Goal: Task Accomplishment & Management: Use online tool/utility

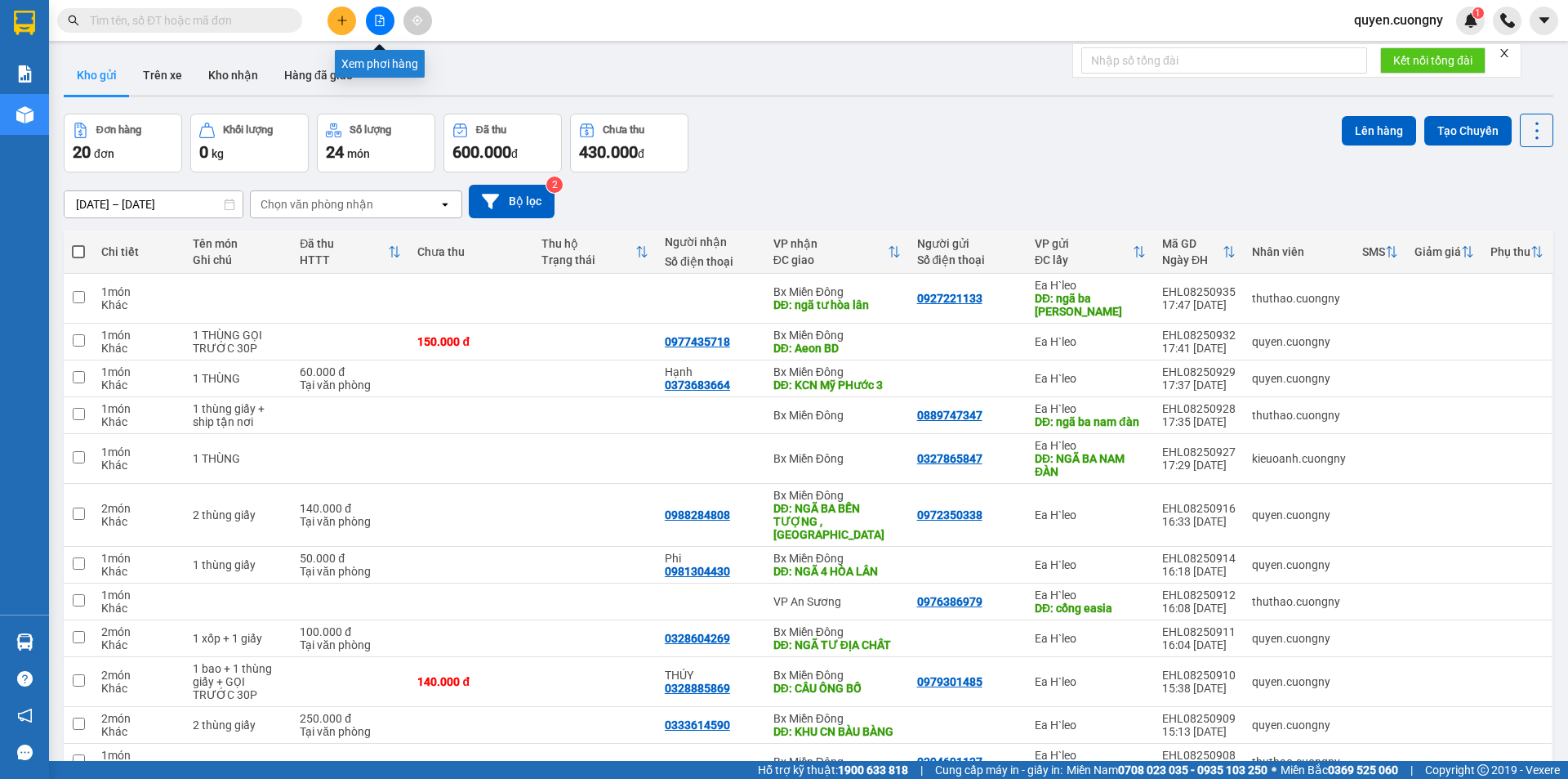
click at [378, 18] on icon "file-add" at bounding box center [380, 20] width 11 height 11
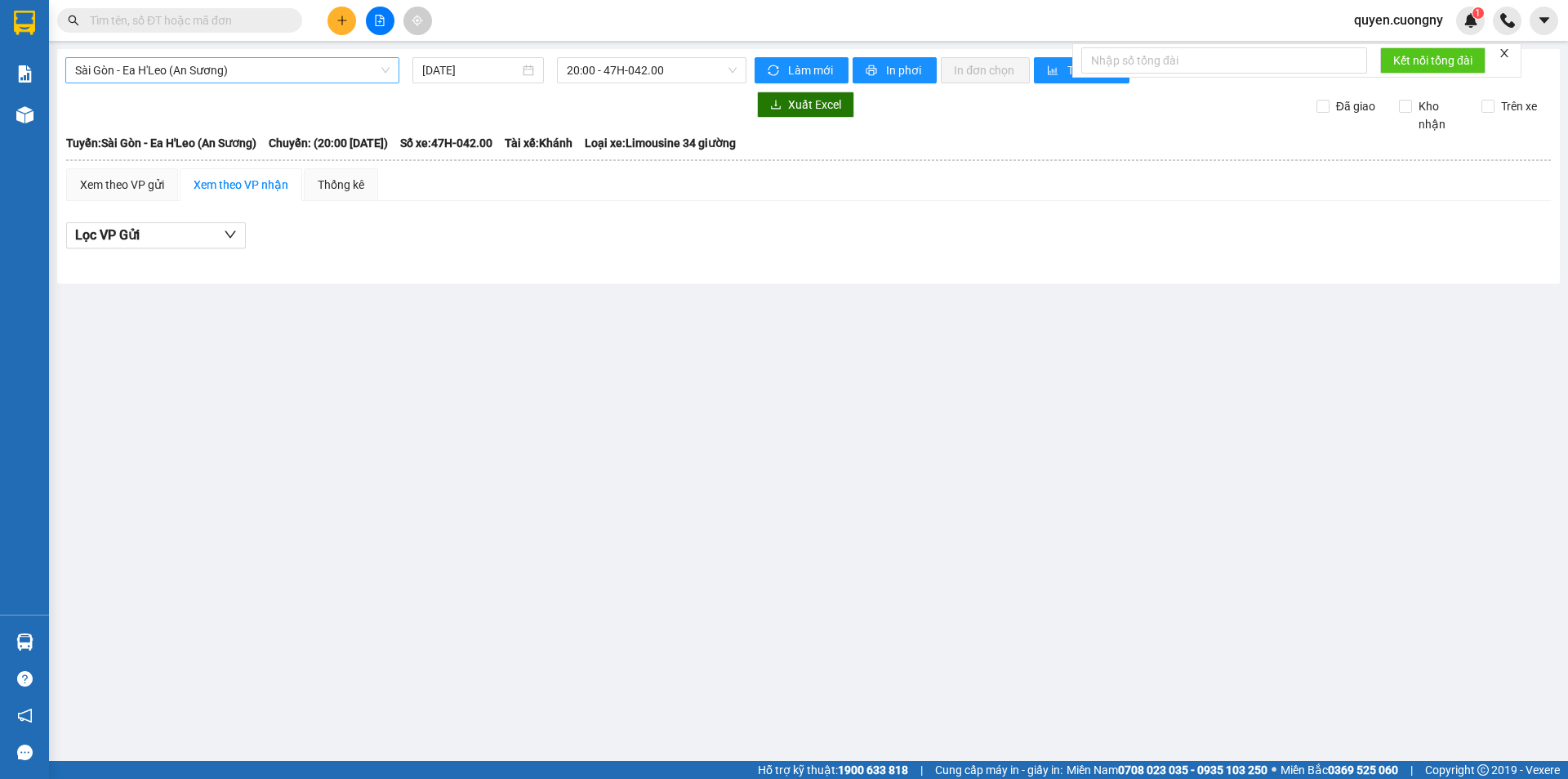
click at [328, 75] on span "Sài Gòn - Ea H'Leo (An Sương)" at bounding box center [233, 70] width 315 height 24
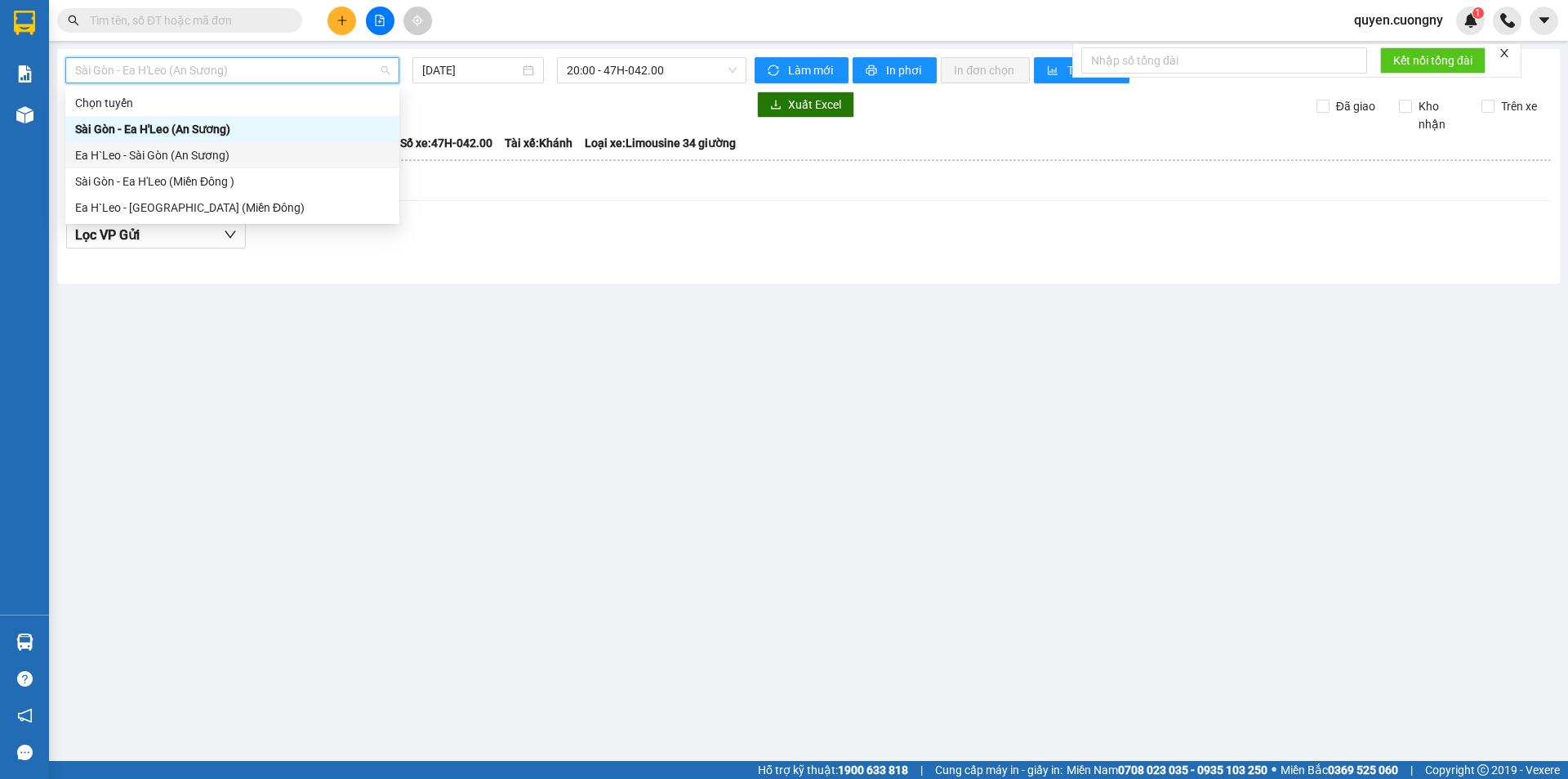
click at [300, 154] on div "Ea H`Leo - Sài Gòn (An Sương)" at bounding box center [233, 155] width 315 height 18
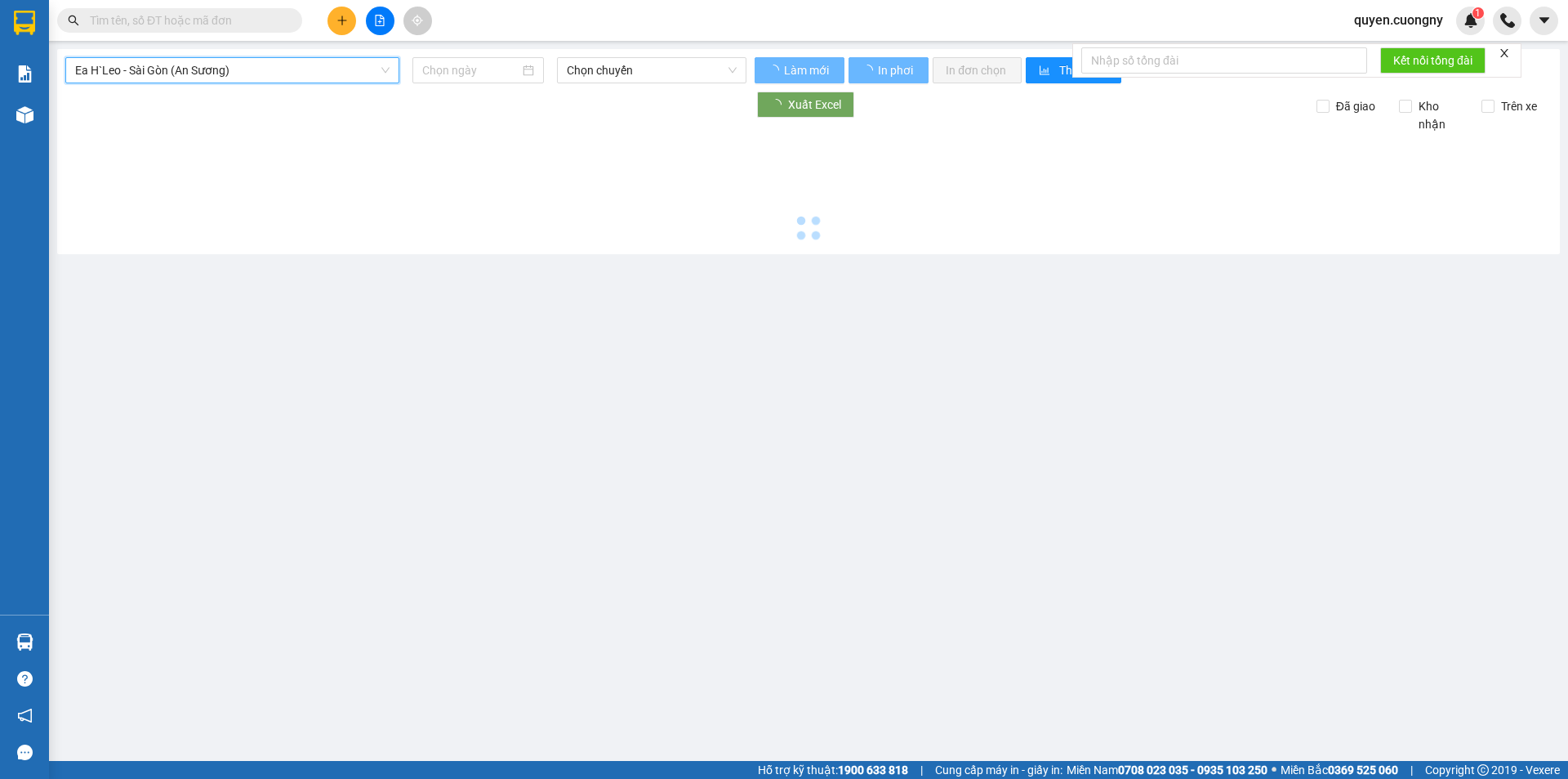
type input "[DATE]"
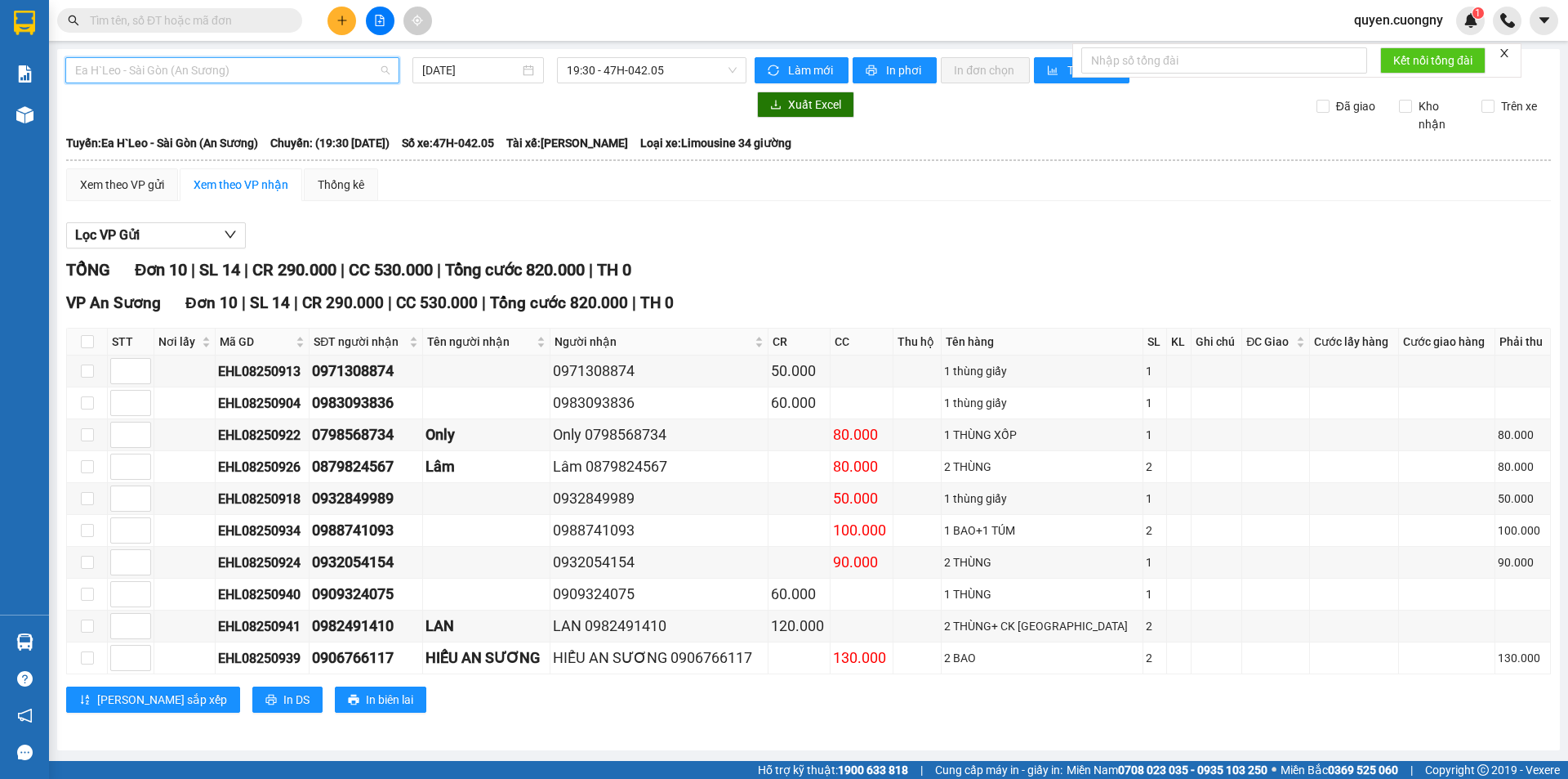
click at [313, 75] on span "Ea H`Leo - Sài Gòn (An Sương)" at bounding box center [233, 70] width 315 height 24
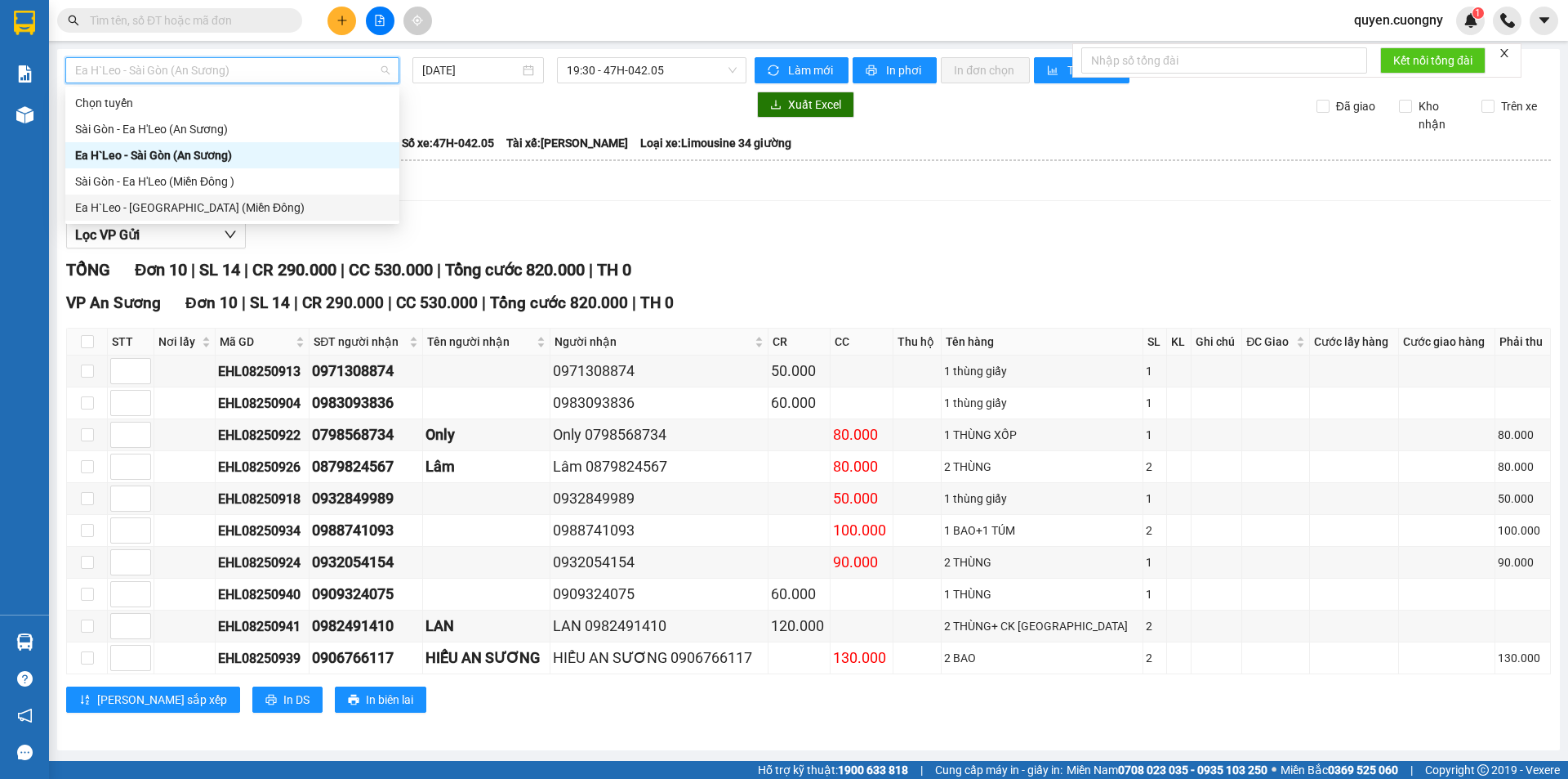
click at [249, 201] on div "Ea H`Leo - [GEOGRAPHIC_DATA] (Miền Đông)" at bounding box center [233, 207] width 315 height 18
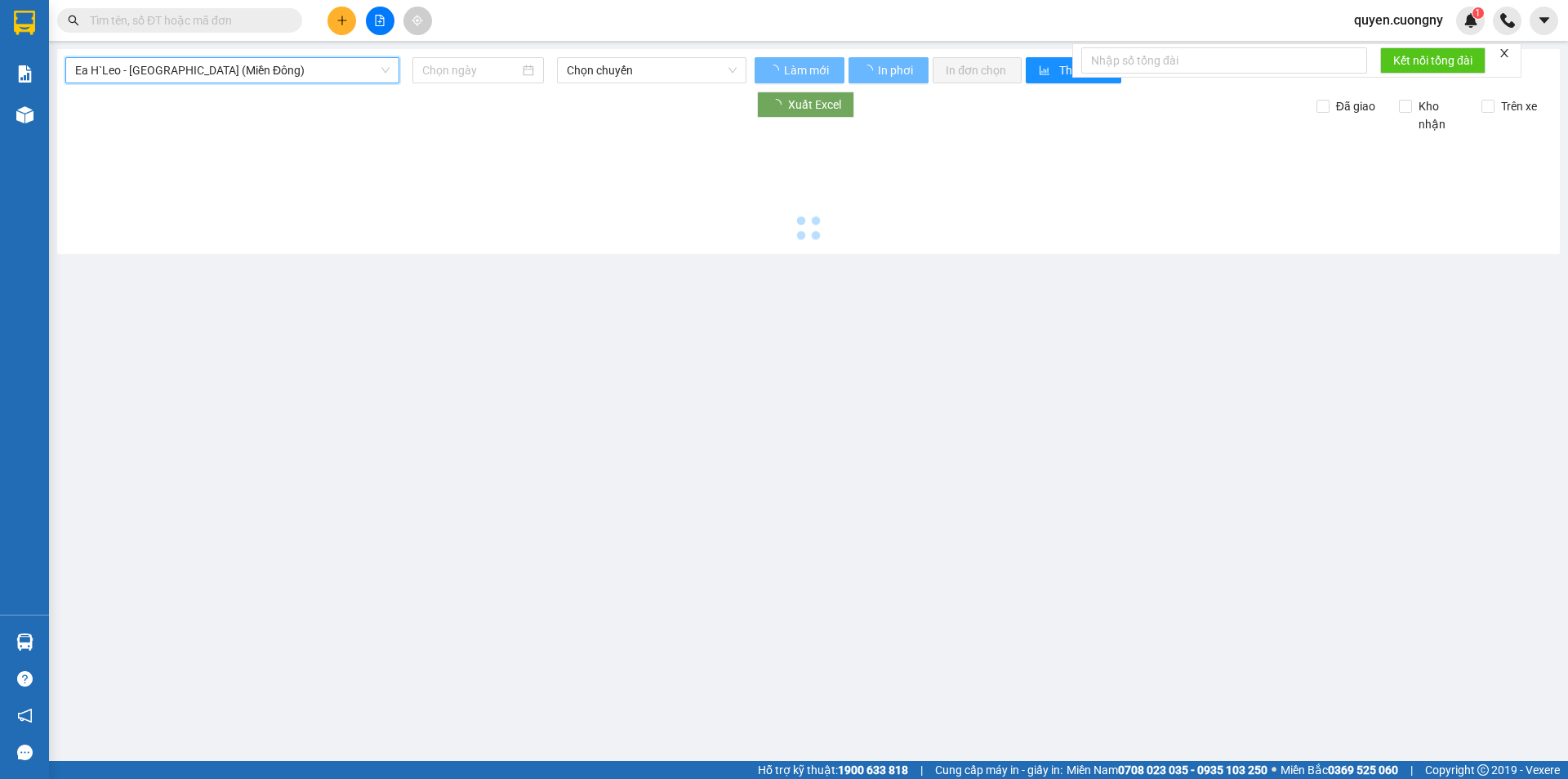
type input "[DATE]"
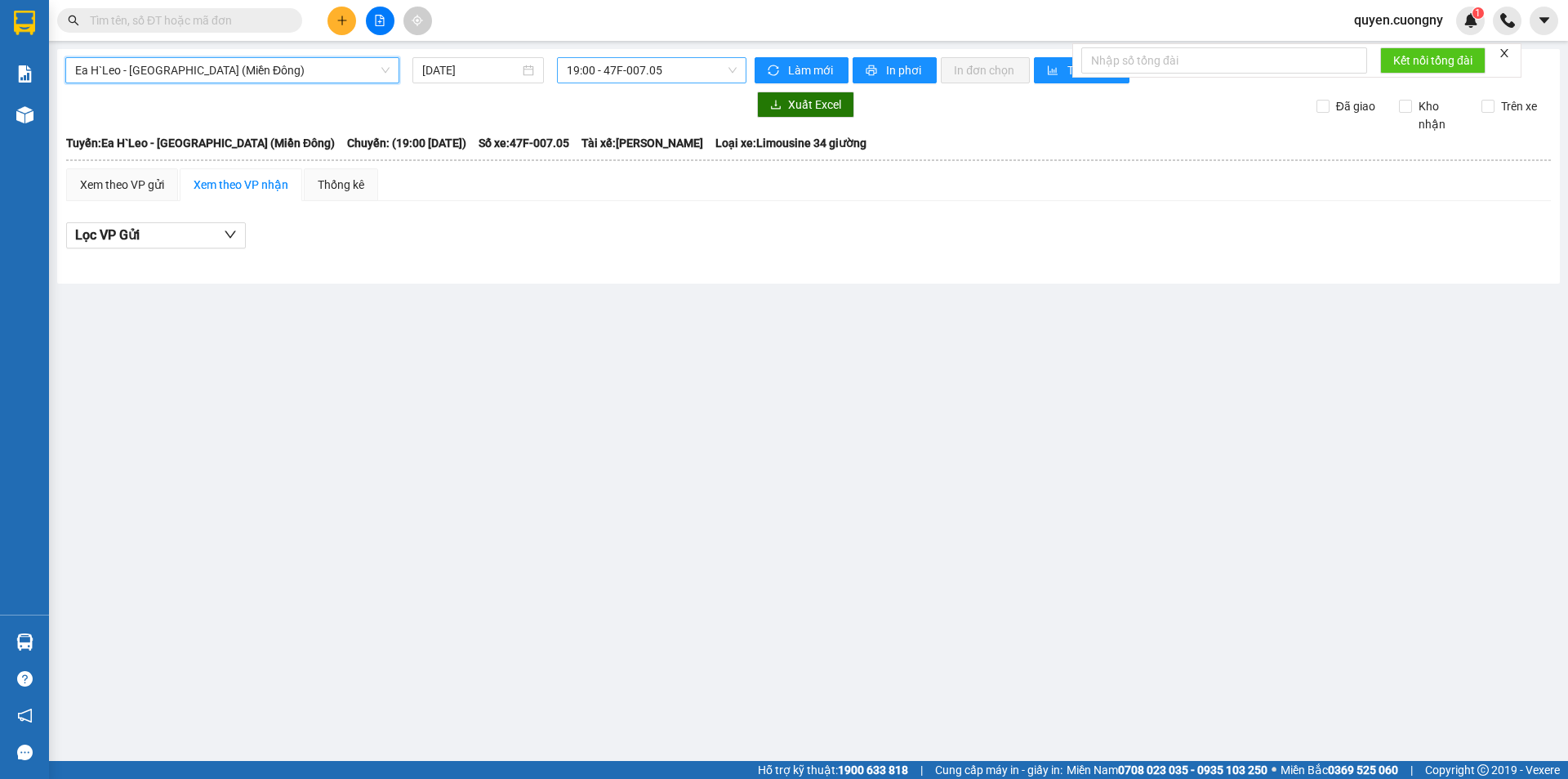
click at [687, 76] on span "19:00 - 47F-007.05" at bounding box center [651, 70] width 170 height 24
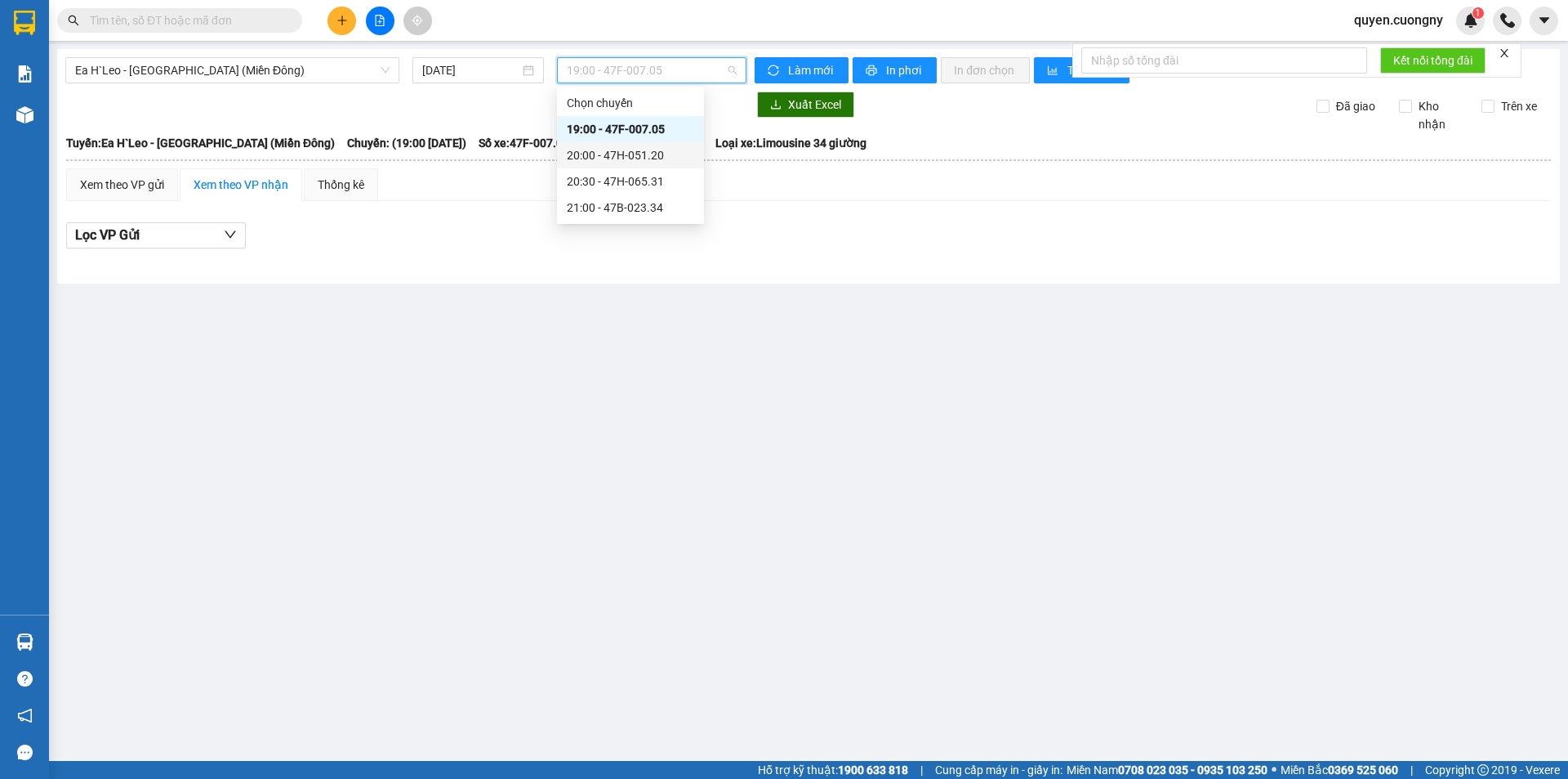
click at [632, 145] on div "20:00 - 47H-051.20" at bounding box center [631, 156] width 147 height 26
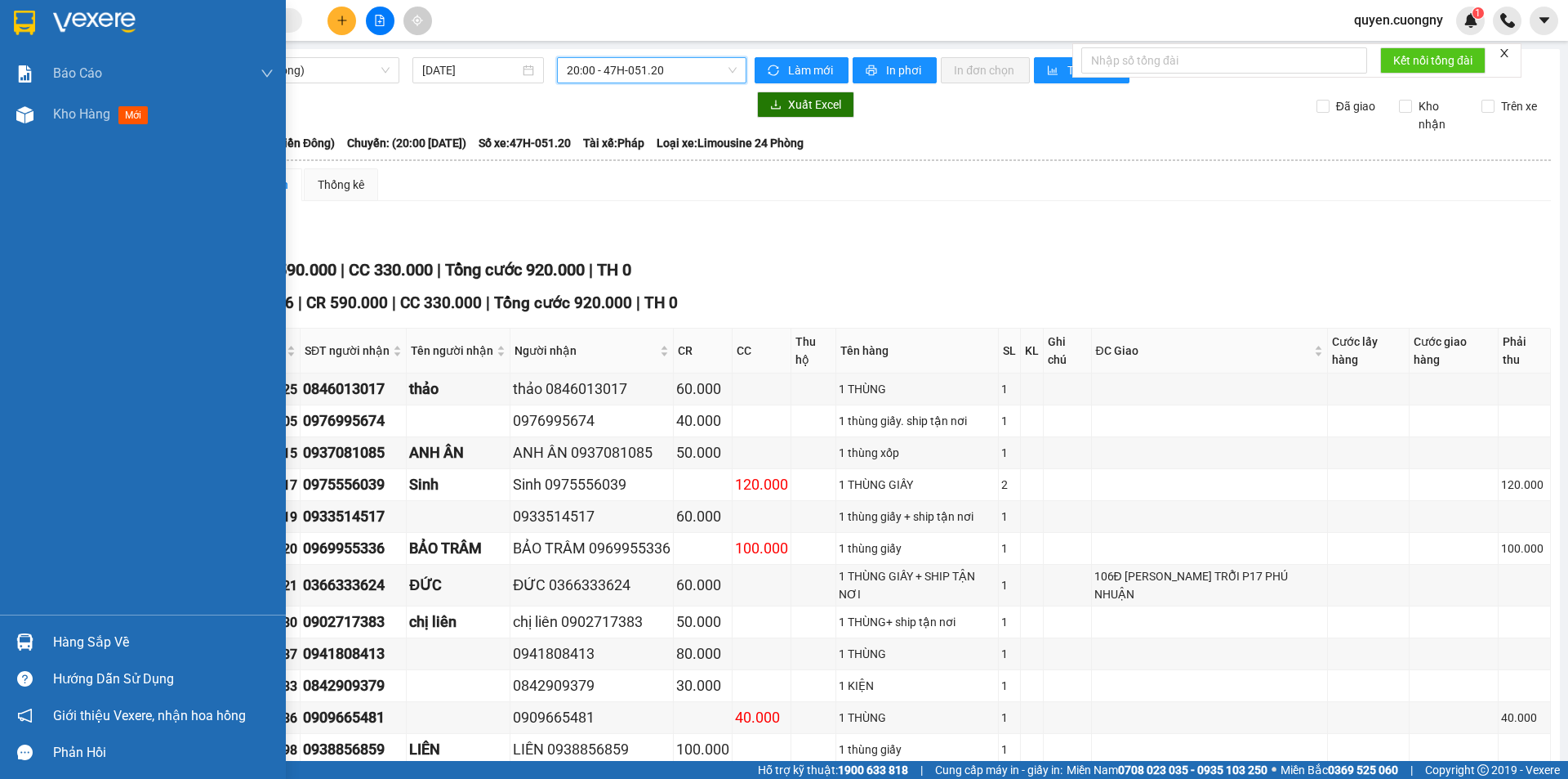
click at [40, 21] on div at bounding box center [143, 26] width 286 height 53
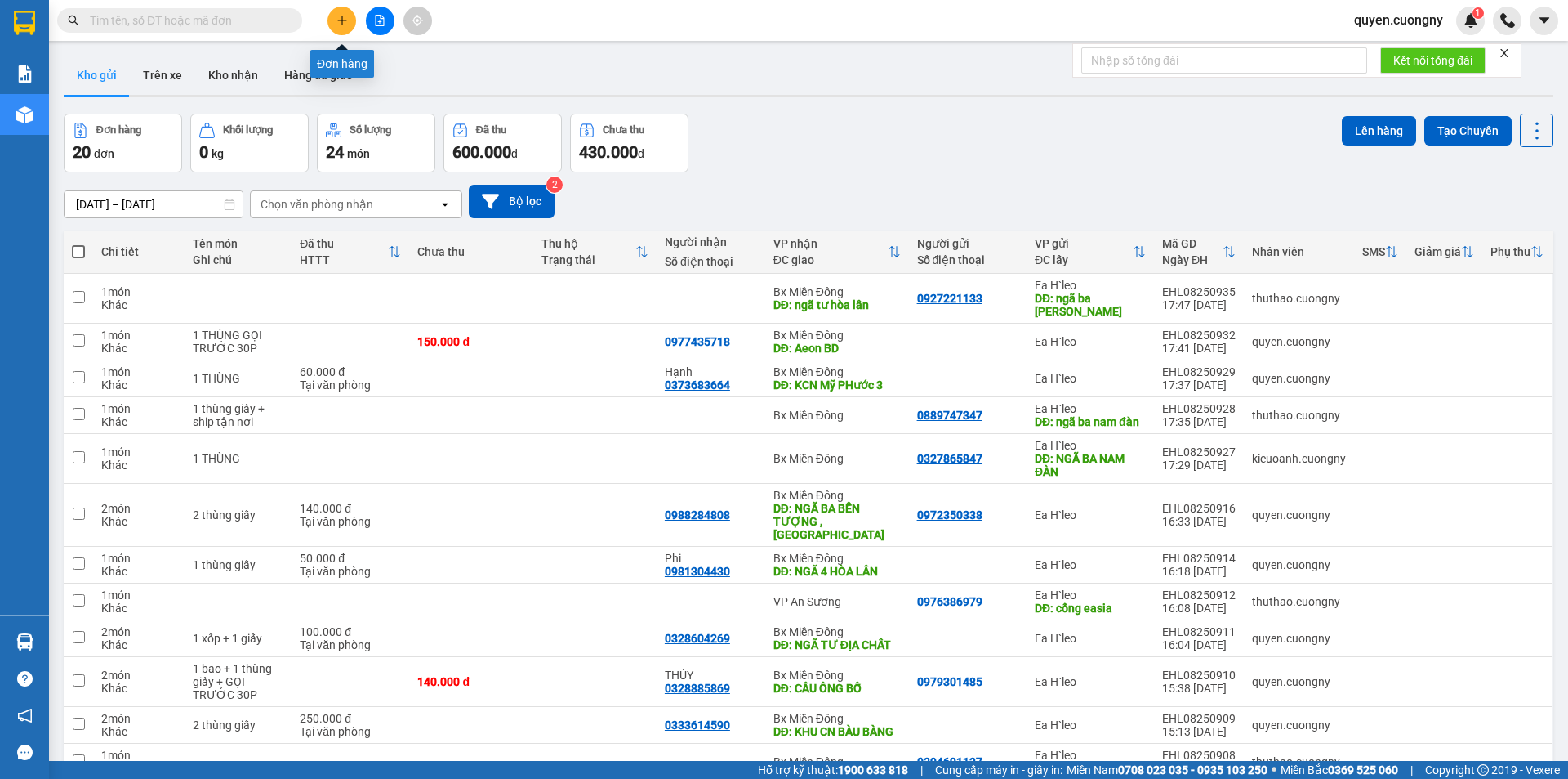
click at [342, 26] on button at bounding box center [342, 20] width 29 height 29
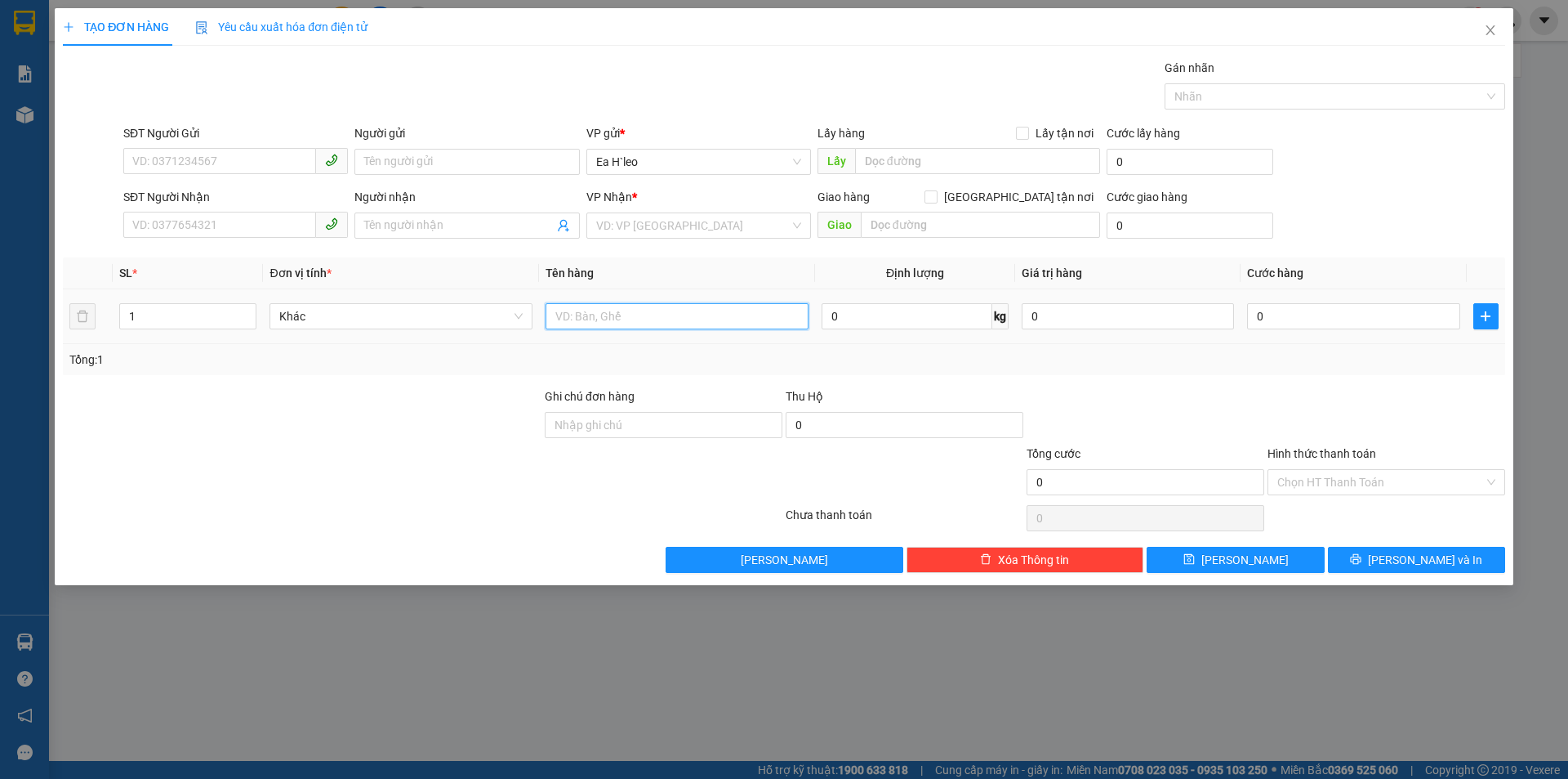
click at [708, 306] on input "text" at bounding box center [677, 316] width 263 height 26
type input "1 THÙNG"
click at [228, 220] on input "SĐT Người Nhận" at bounding box center [219, 225] width 193 height 26
click at [686, 222] on input "search" at bounding box center [693, 226] width 194 height 24
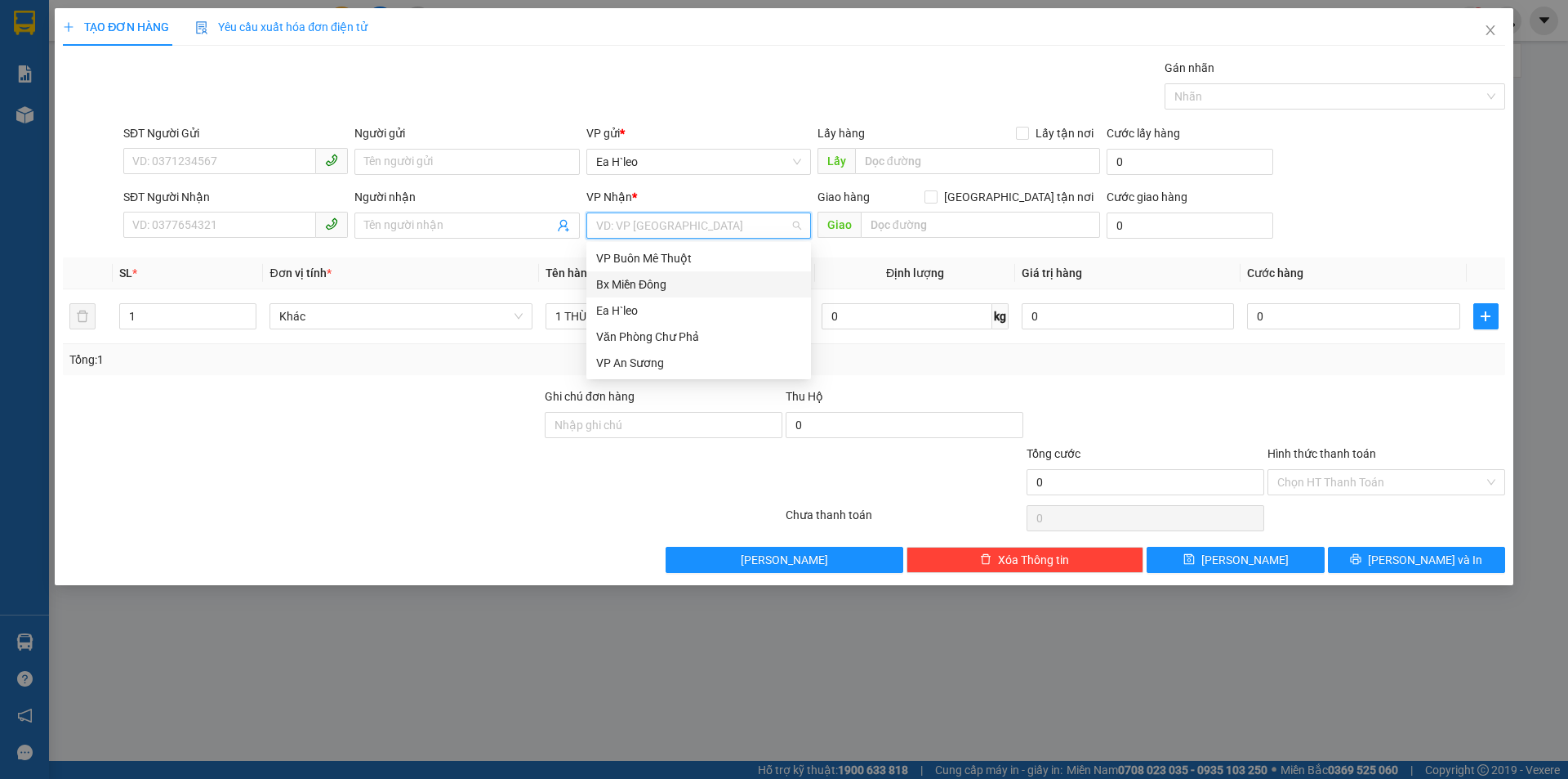
click at [644, 284] on div "Bx Miền Đông" at bounding box center [699, 283] width 205 height 18
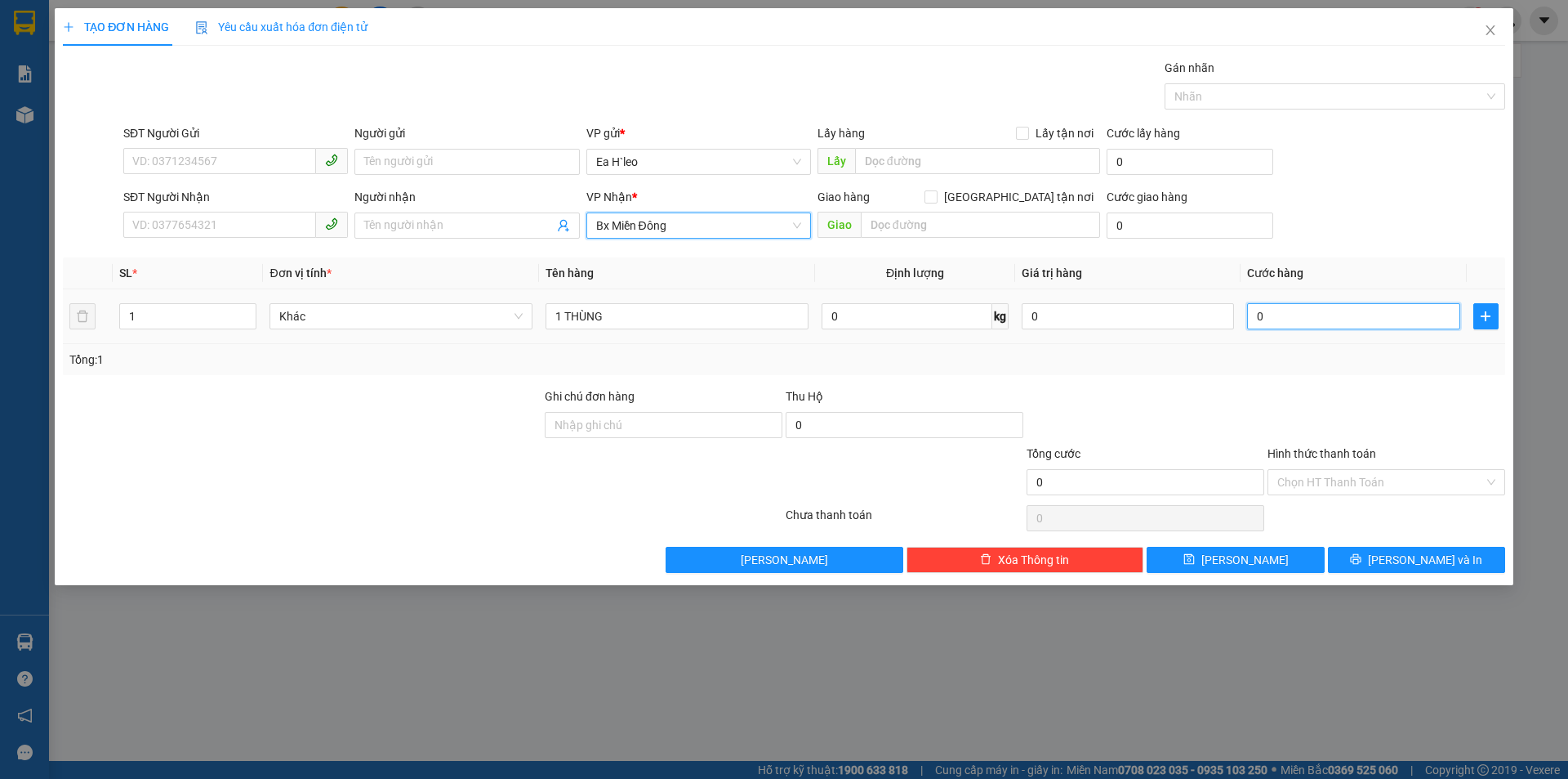
click at [1299, 307] on input "0" at bounding box center [1354, 316] width 212 height 26
type input "4"
type input "40"
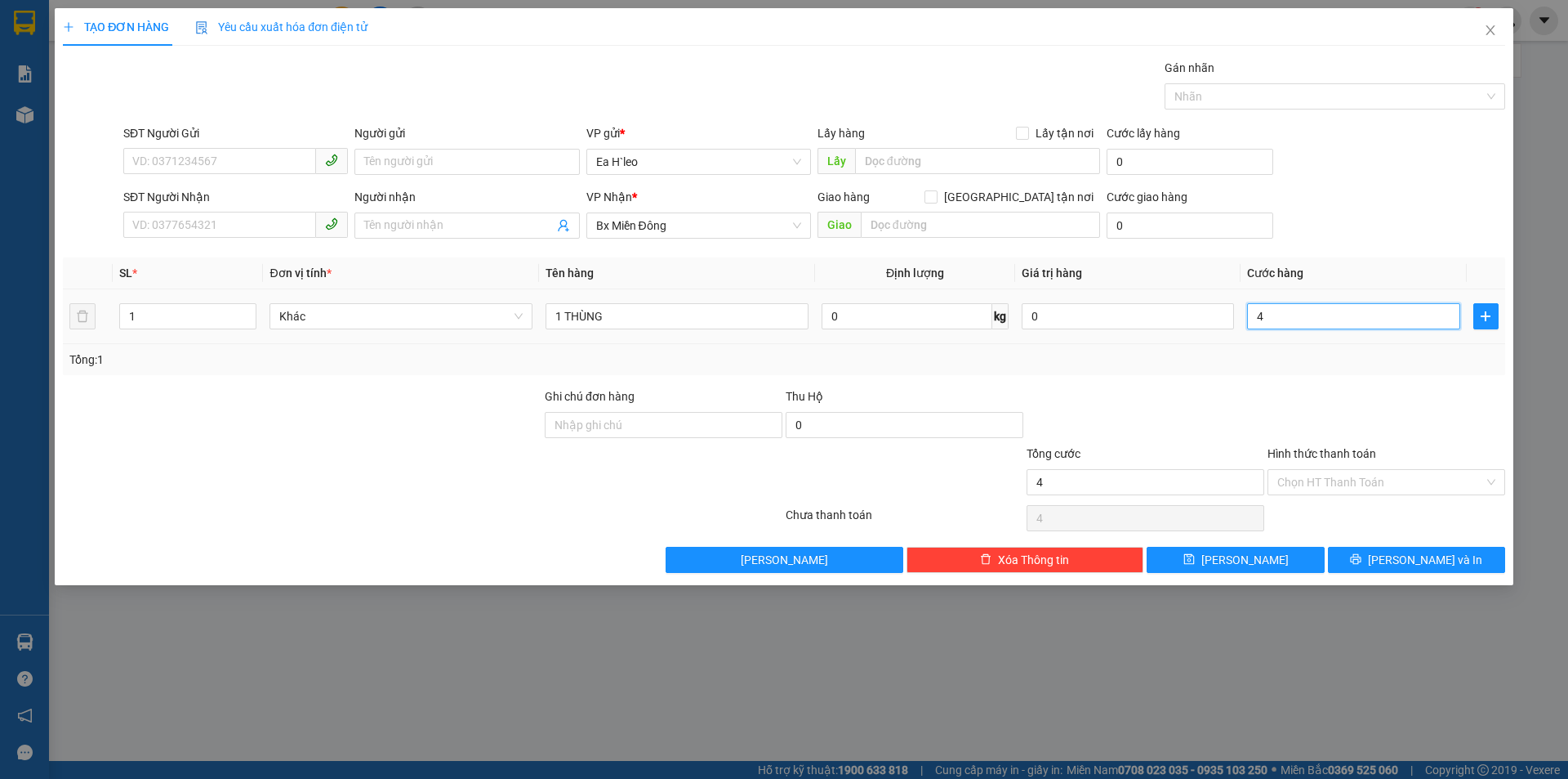
type input "40"
type input "400"
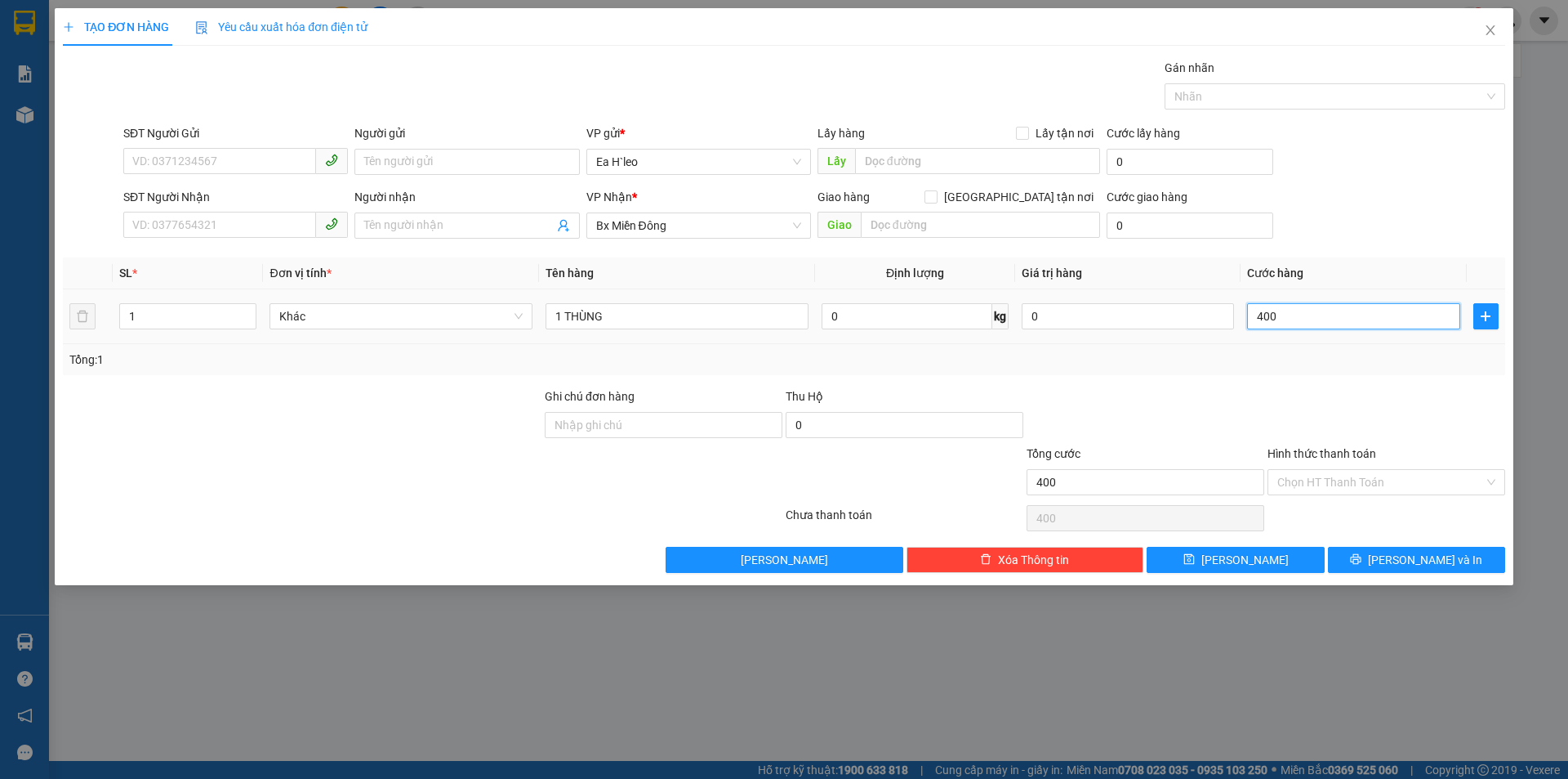
type input "4.000"
type input "40.000"
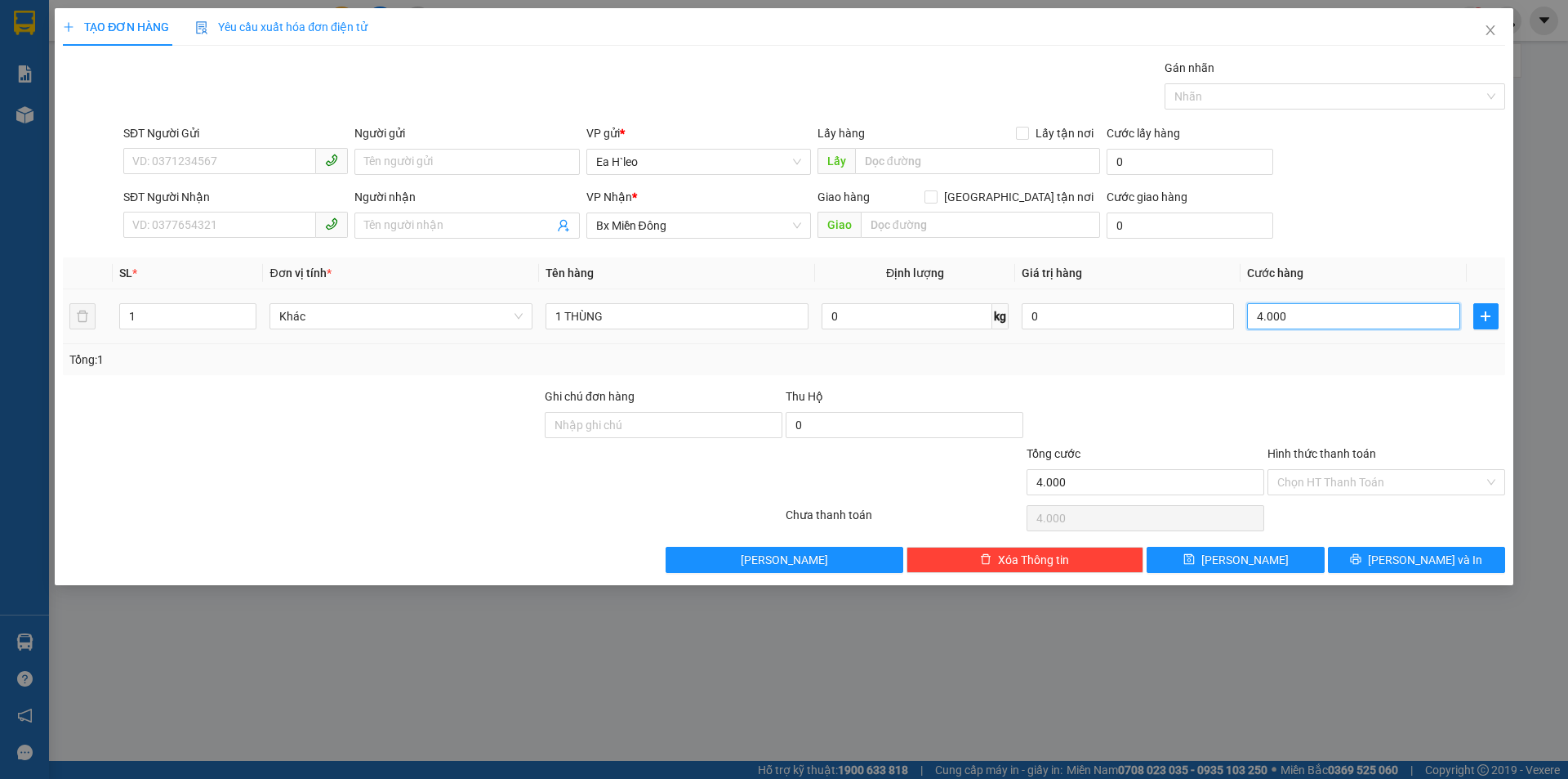
type input "40.000"
click at [285, 225] on input "SĐT Người Nhận" at bounding box center [219, 225] width 193 height 26
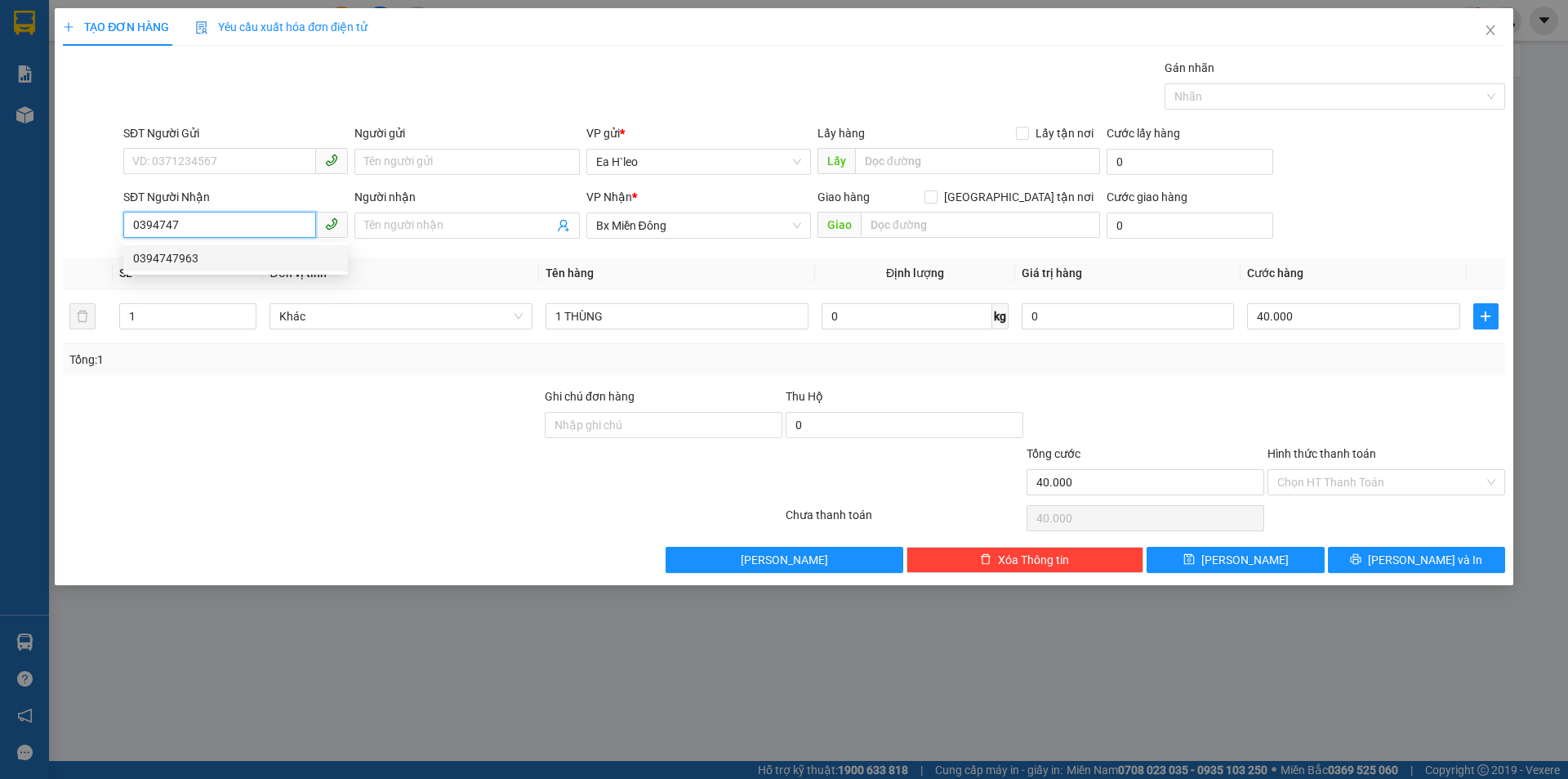
click at [220, 252] on div "0394747963" at bounding box center [236, 257] width 205 height 18
type input "0394747963"
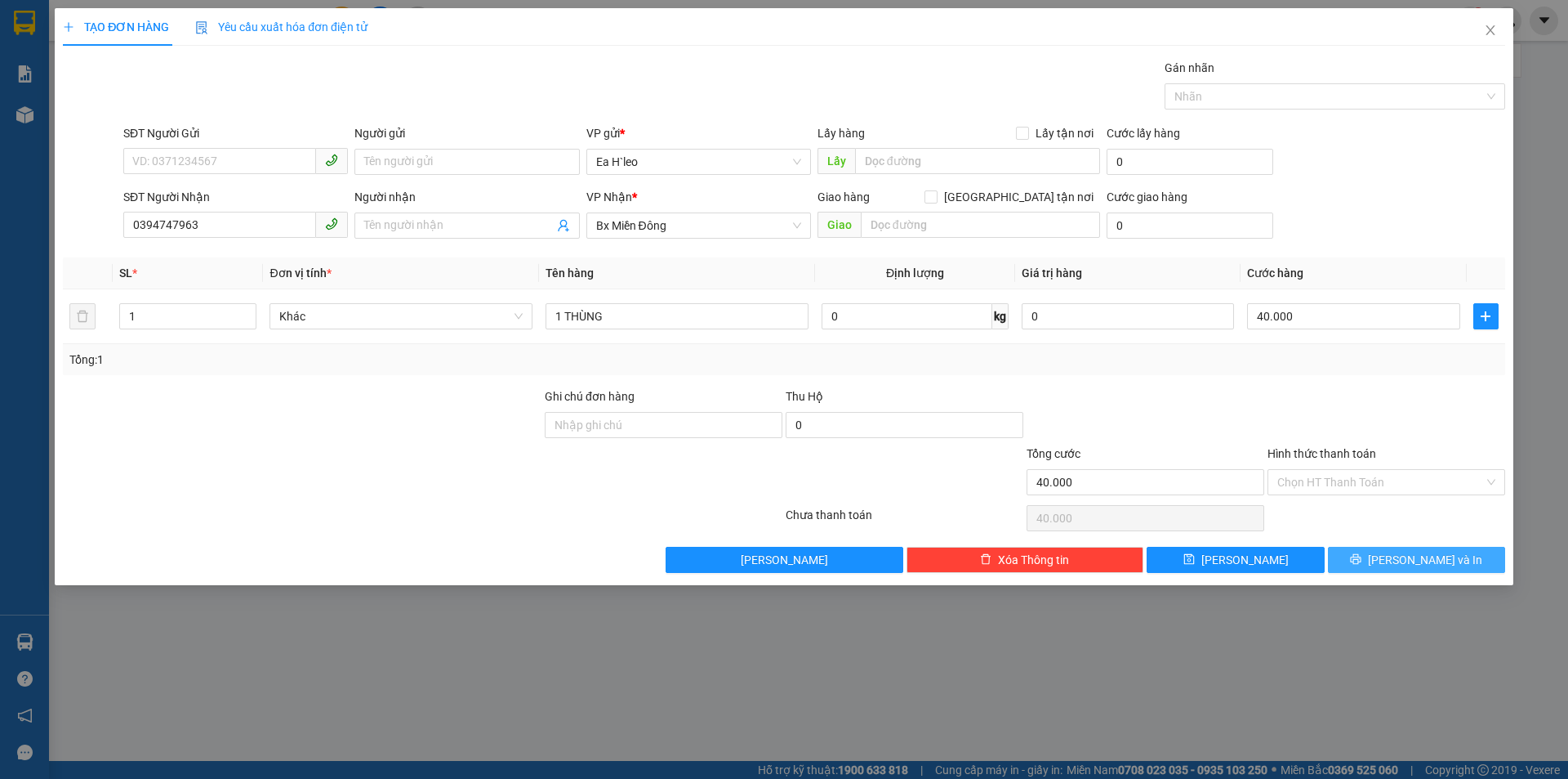
click at [1448, 554] on span "[PERSON_NAME] và In" at bounding box center [1425, 559] width 115 height 18
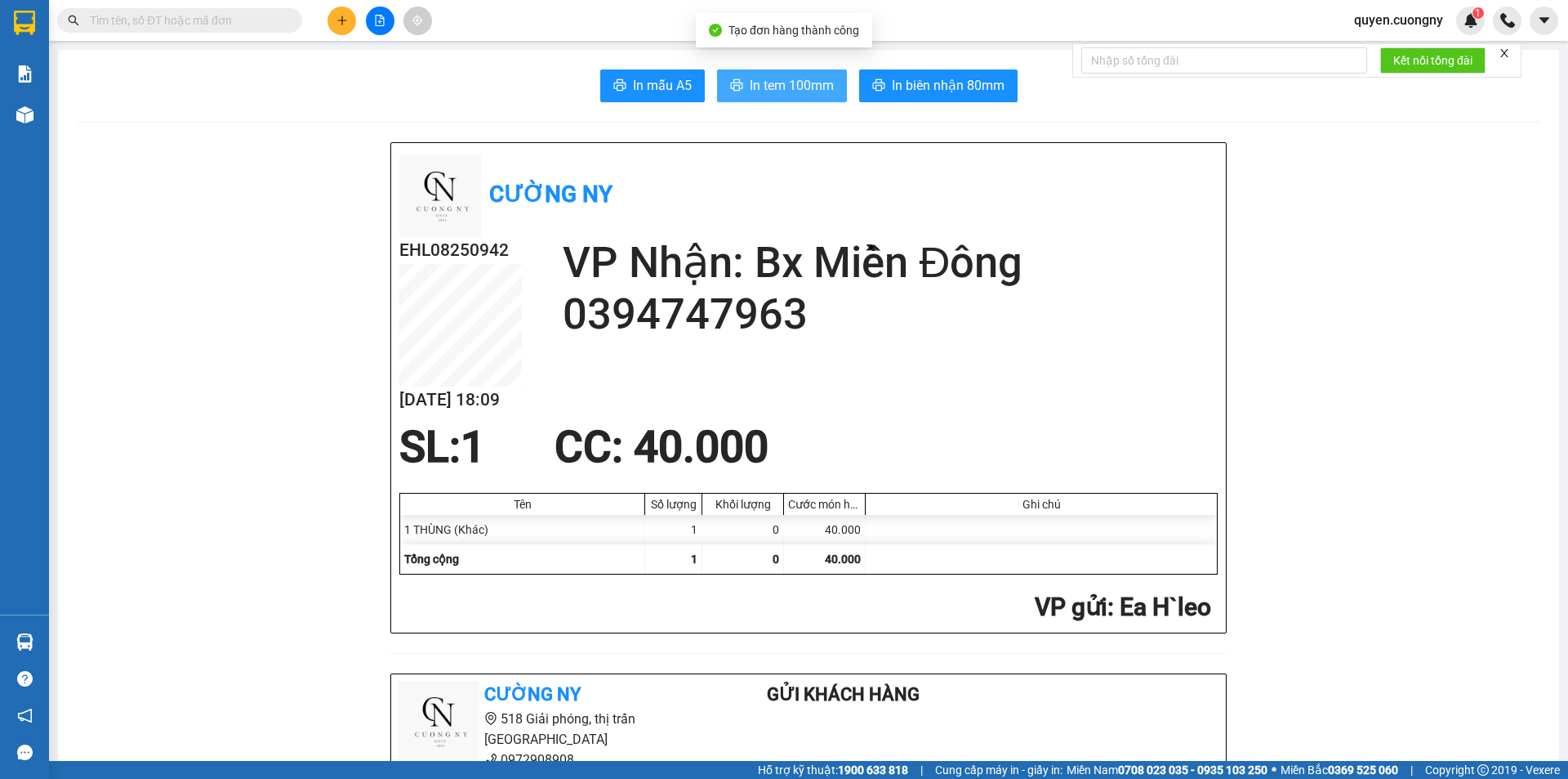
click at [780, 80] on span "In tem 100mm" at bounding box center [792, 86] width 84 height 20
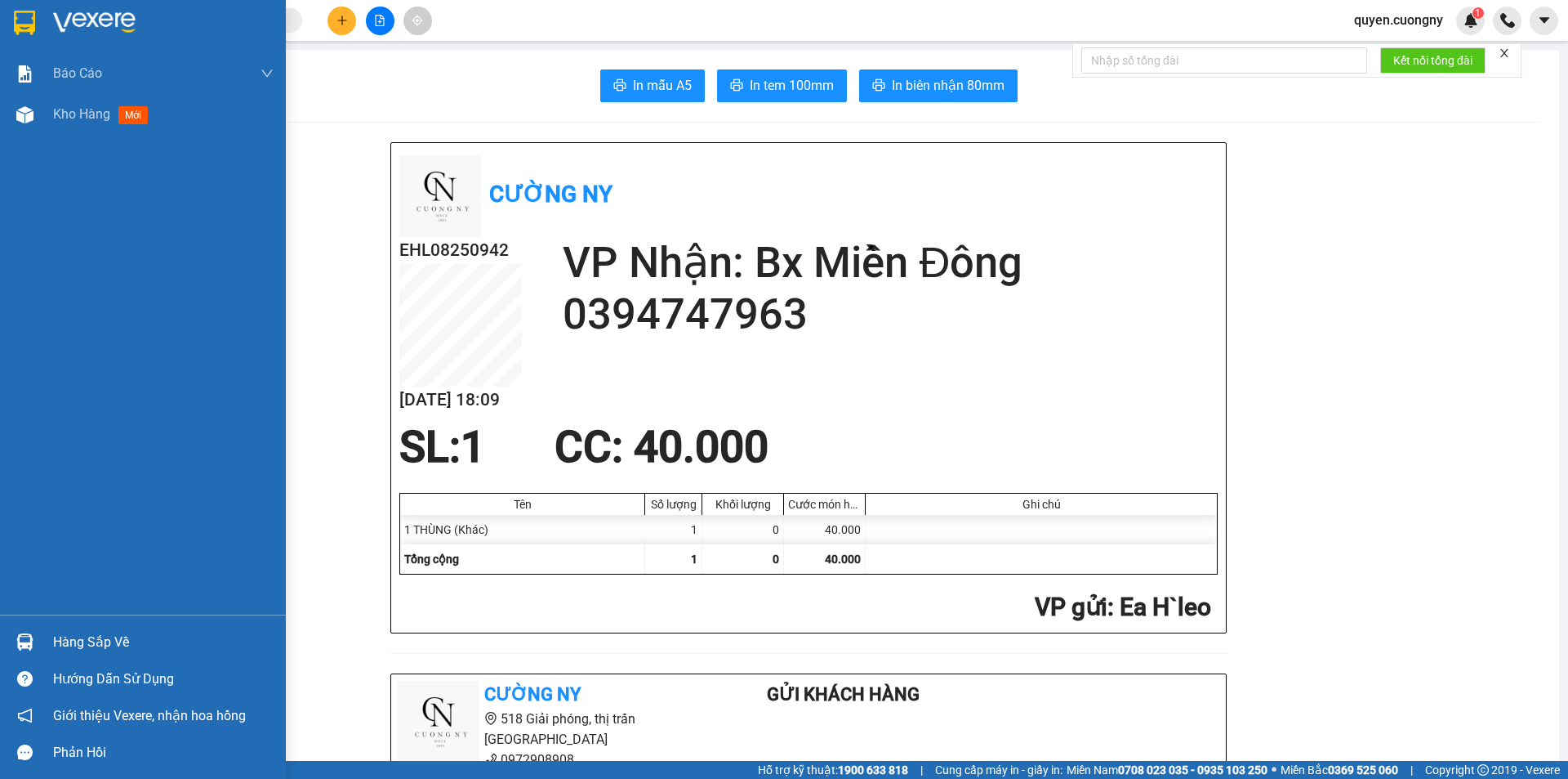
click at [61, 5] on div at bounding box center [143, 26] width 286 height 53
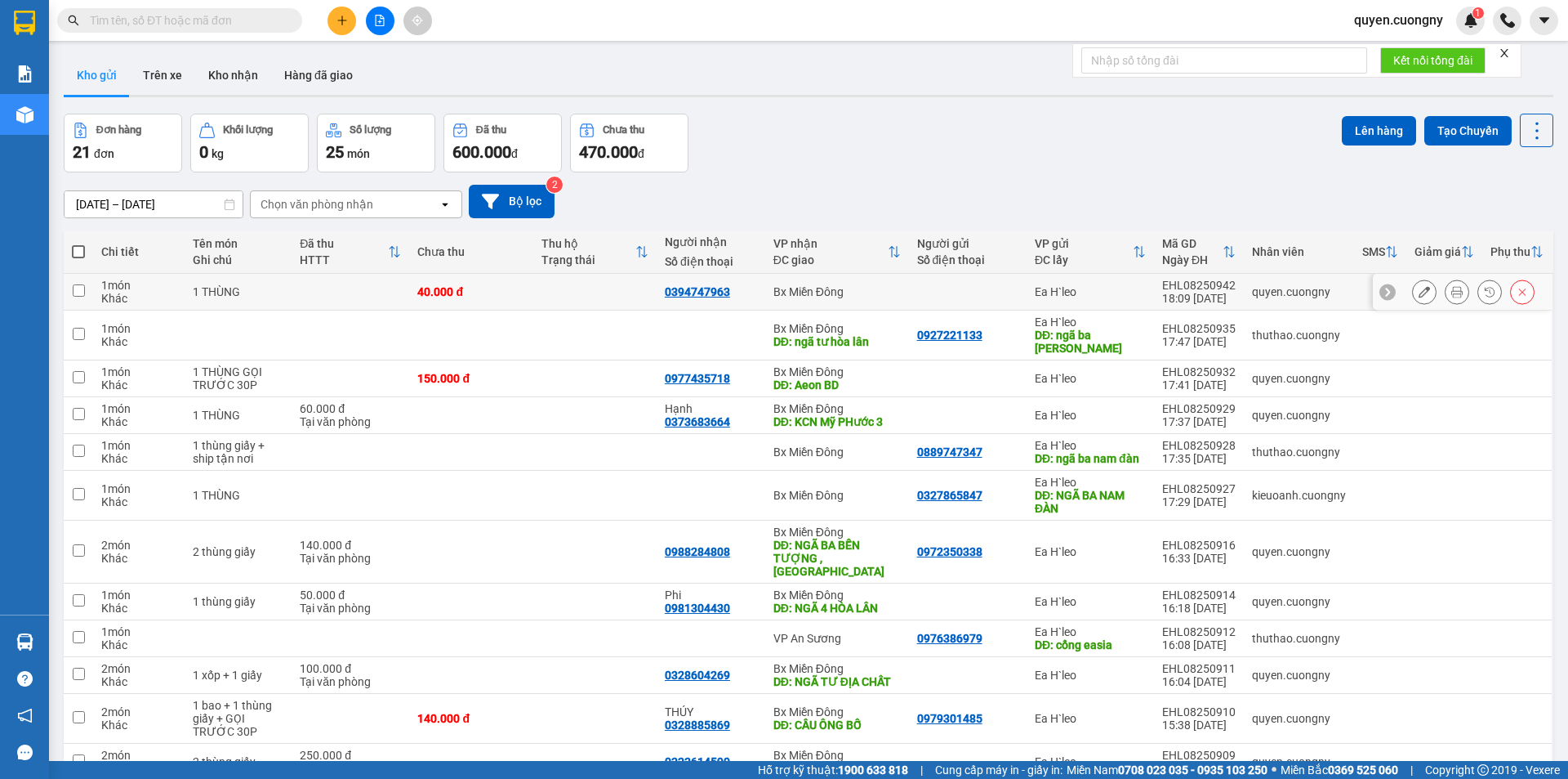
click at [963, 295] on div at bounding box center [968, 292] width 102 height 13
checkbox input "true"
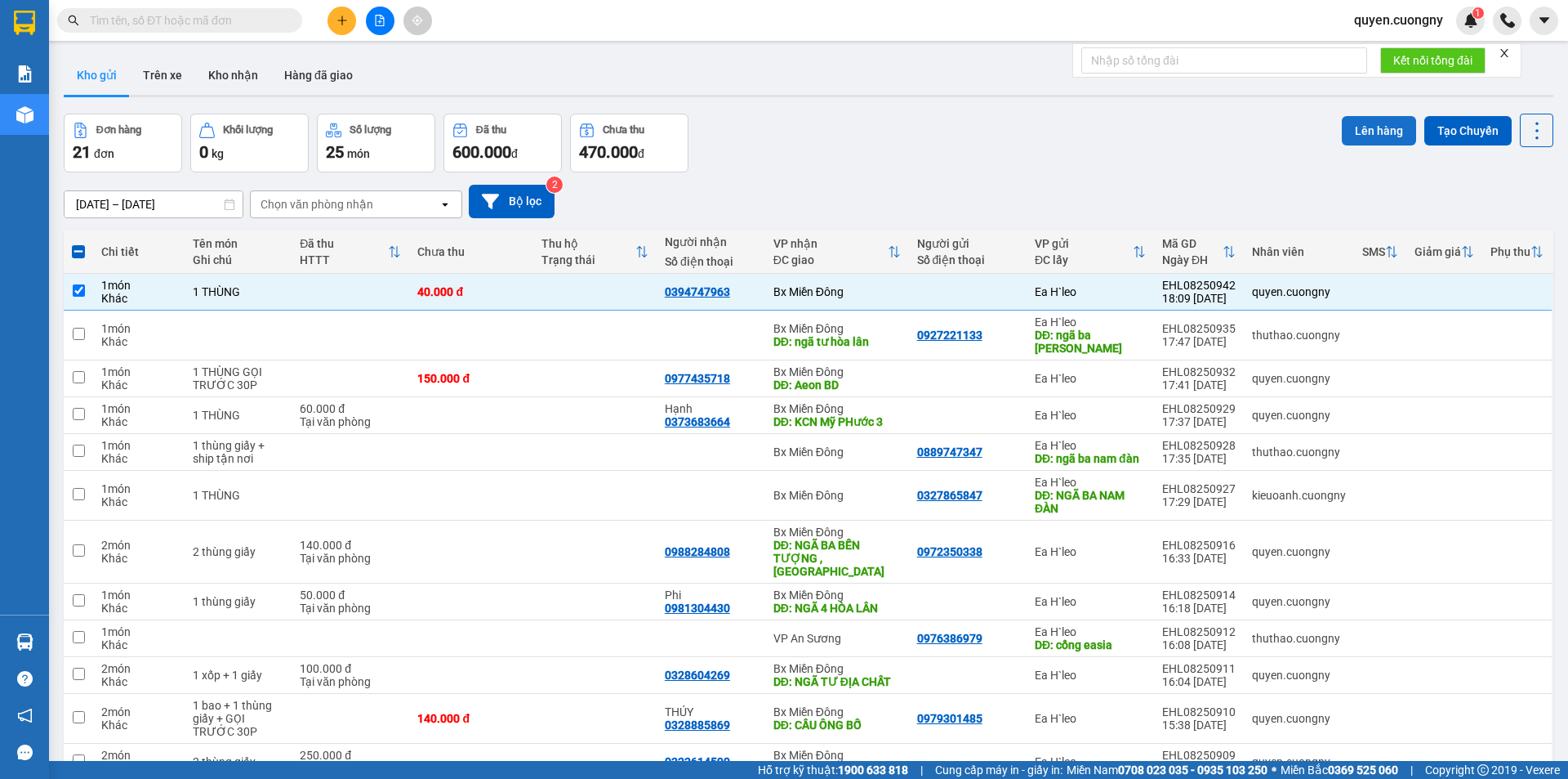
click at [1380, 129] on button "Lên hàng" at bounding box center [1379, 130] width 75 height 30
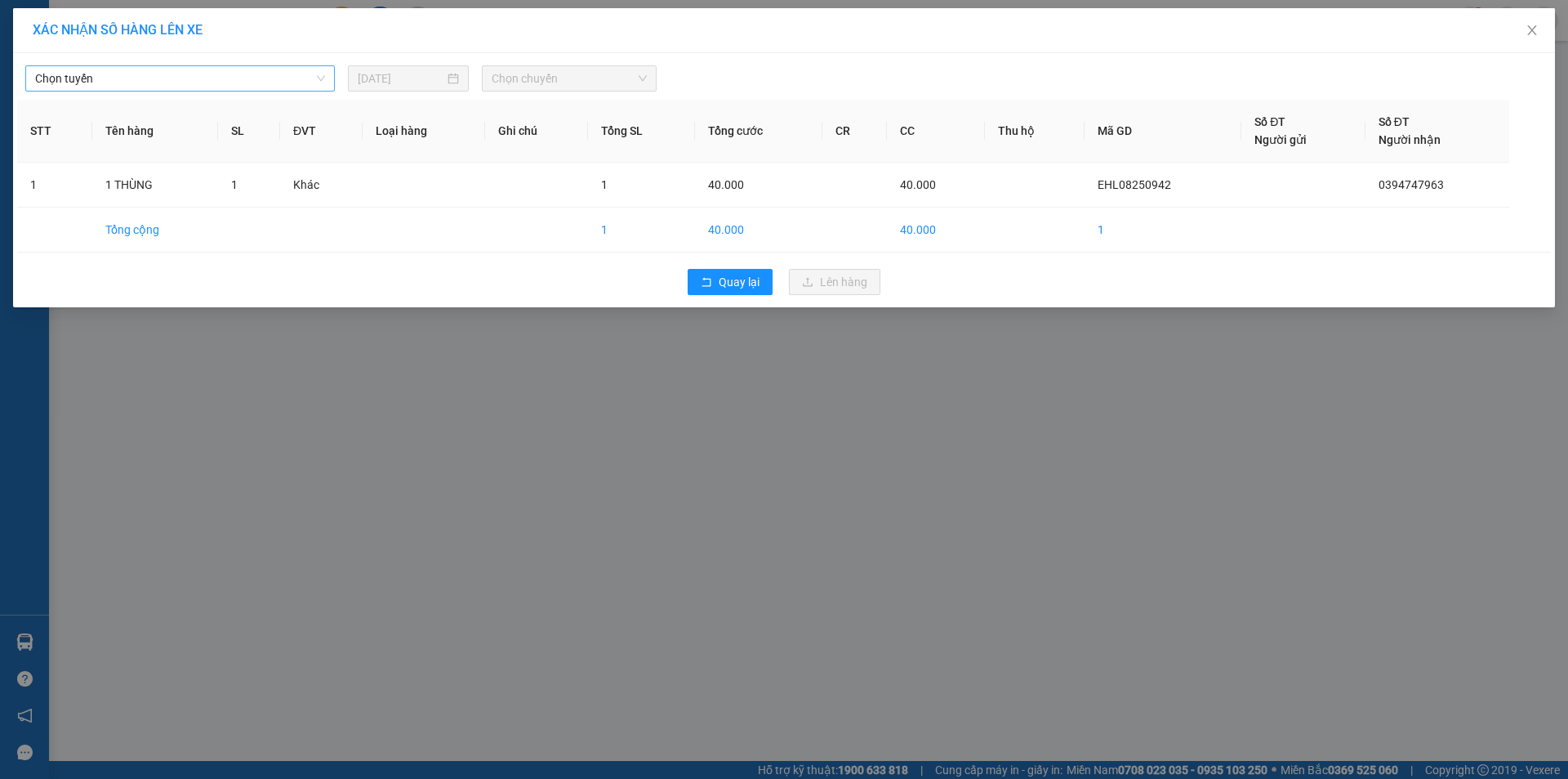
click at [273, 86] on span "Chọn tuyến" at bounding box center [180, 78] width 290 height 24
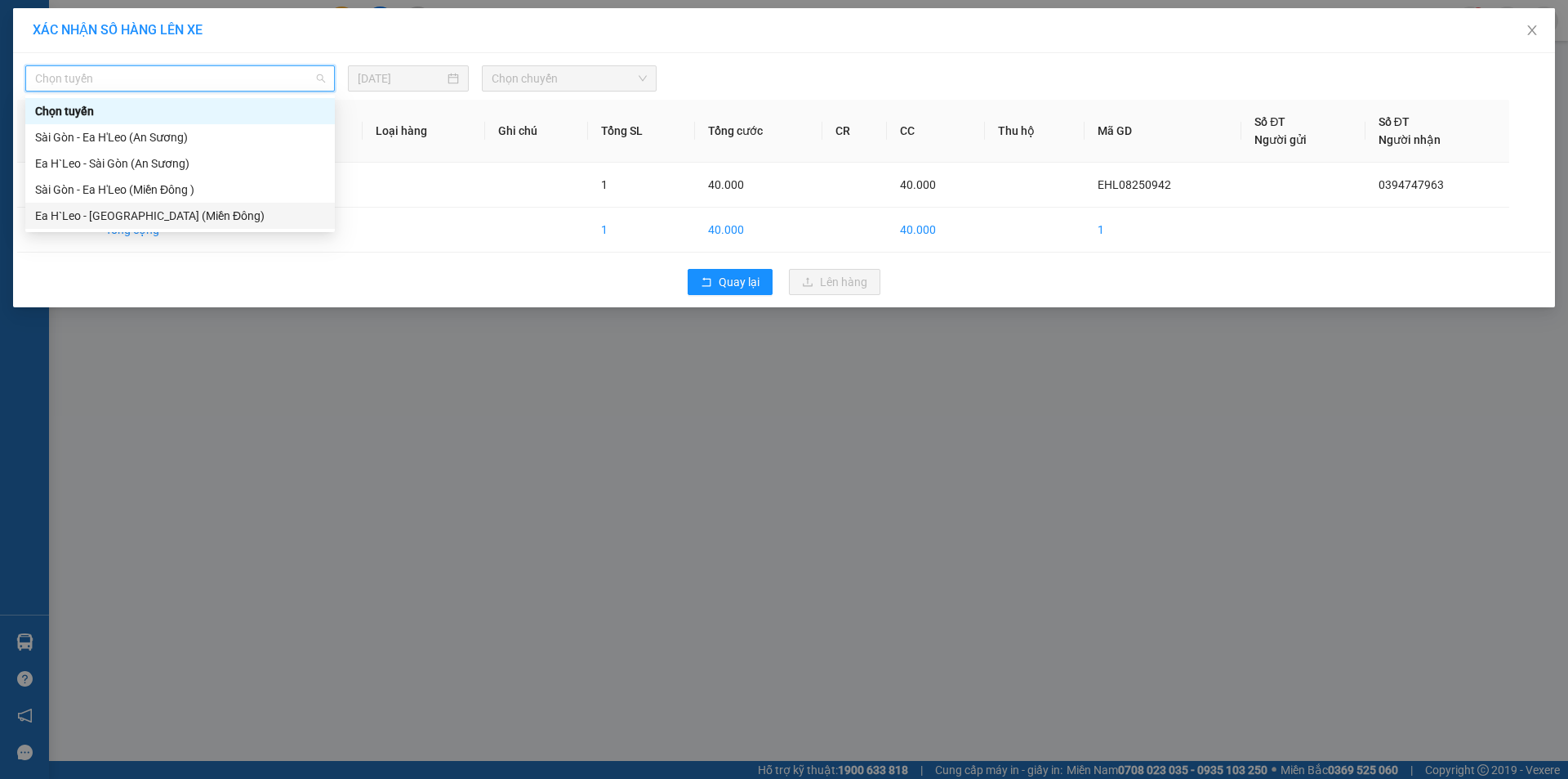
click at [236, 217] on div "Ea H`Leo - [GEOGRAPHIC_DATA] (Miền Đông)" at bounding box center [180, 215] width 290 height 18
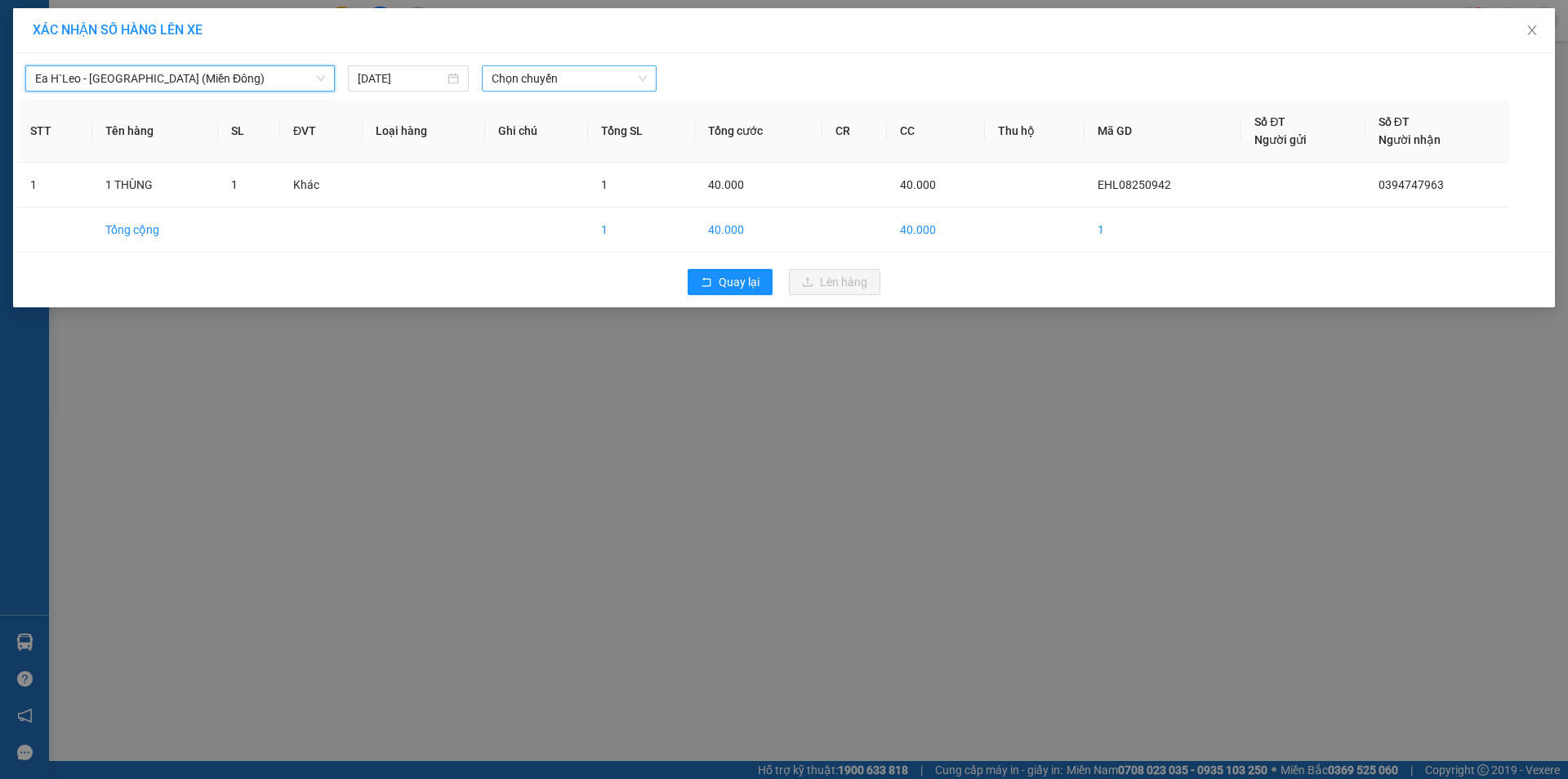
click at [518, 79] on span "Chọn chuyến" at bounding box center [569, 78] width 156 height 24
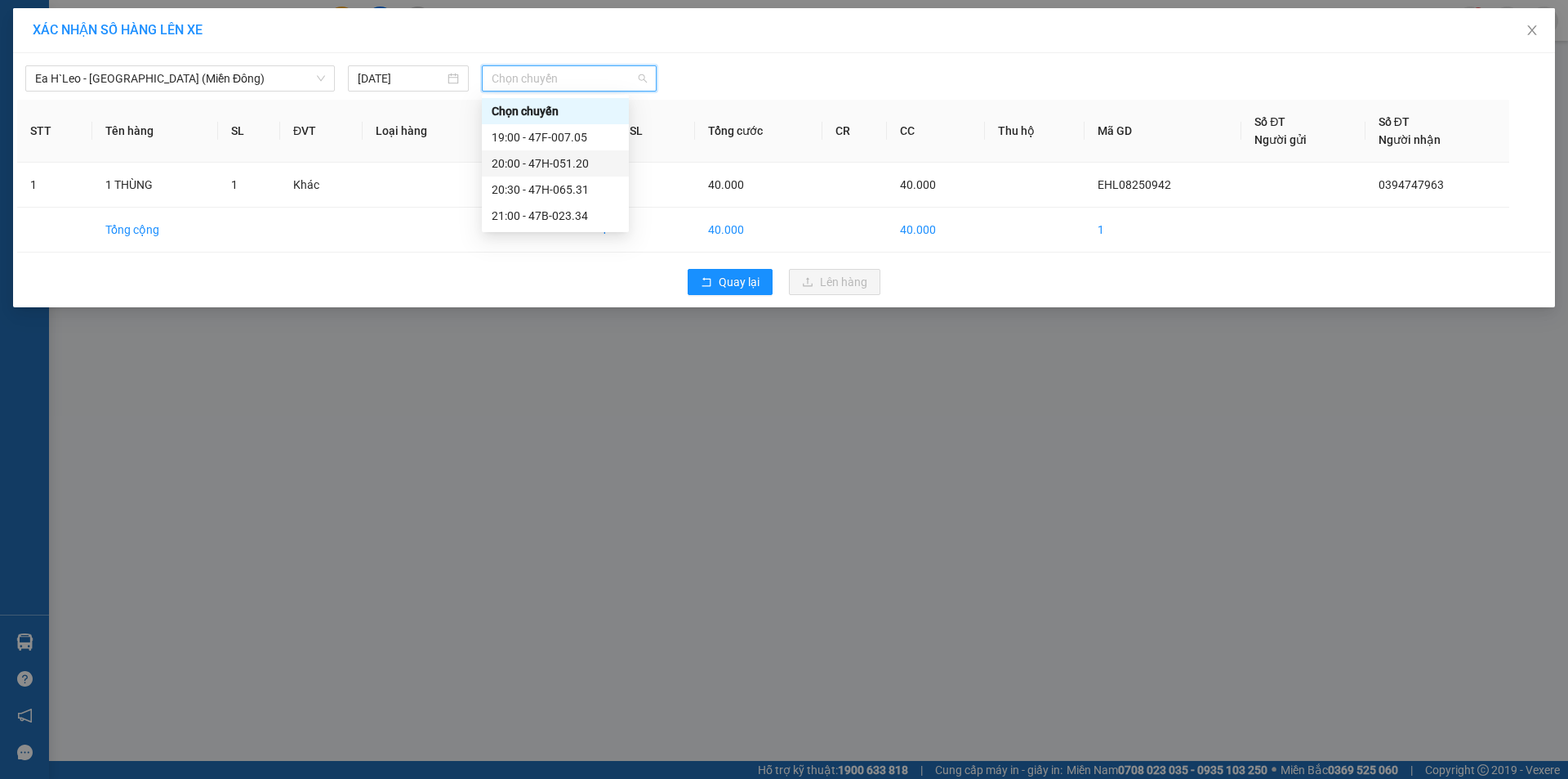
click at [544, 162] on div "20:00 - 47H-051.20" at bounding box center [555, 163] width 128 height 18
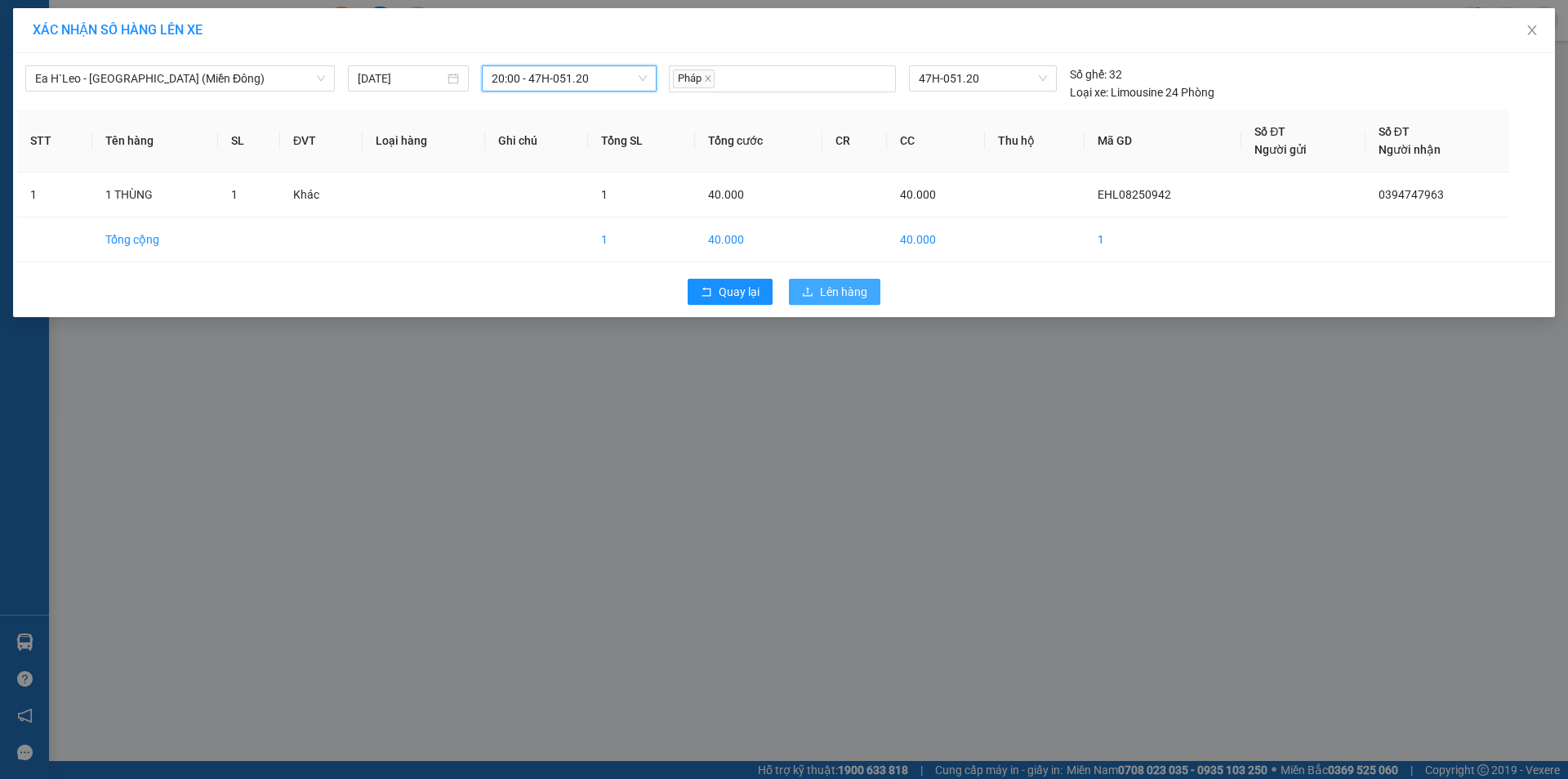
click at [838, 290] on span "Lên hàng" at bounding box center [843, 291] width 48 height 18
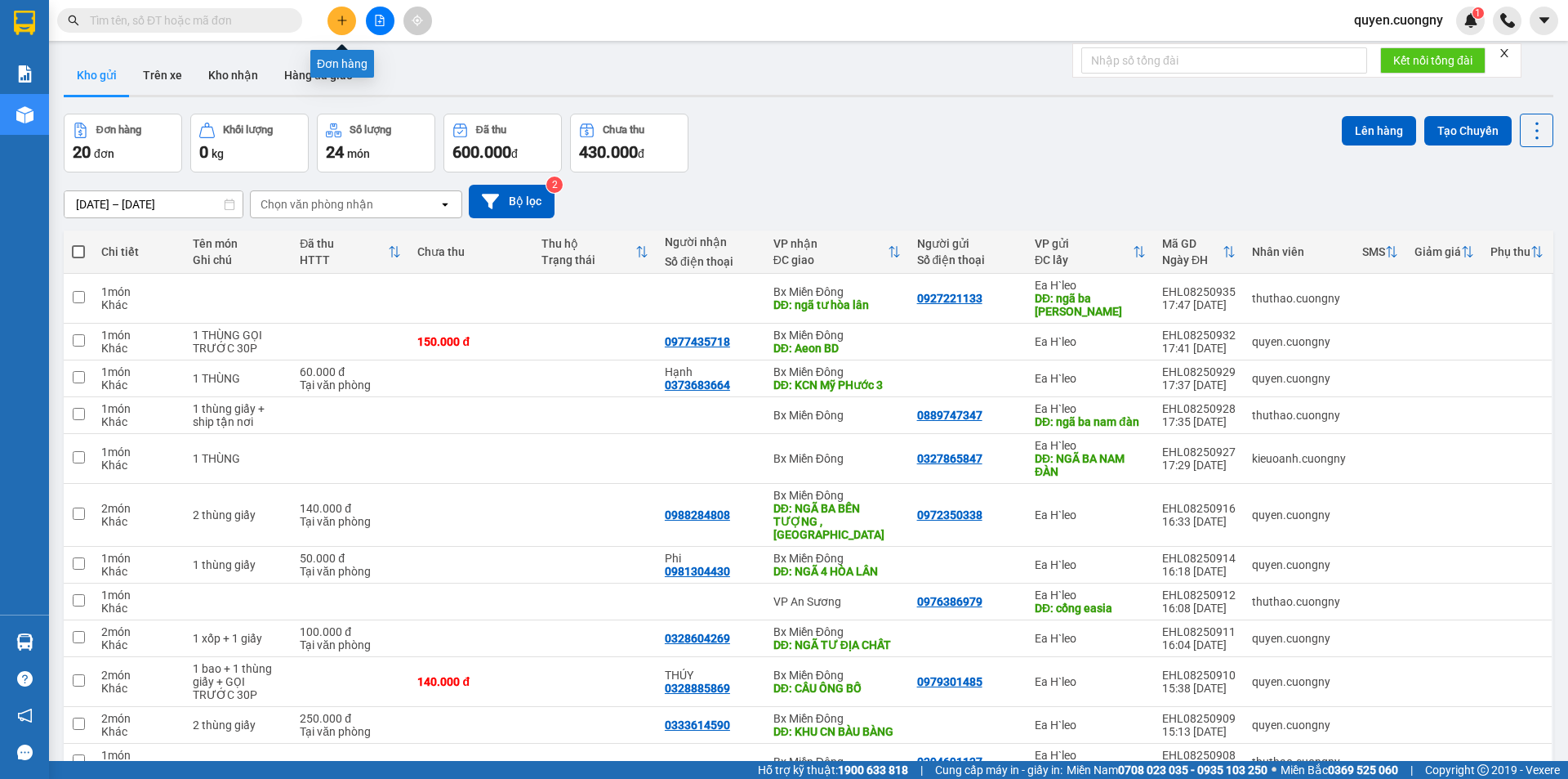
click at [344, 16] on icon "plus" at bounding box center [342, 20] width 11 height 11
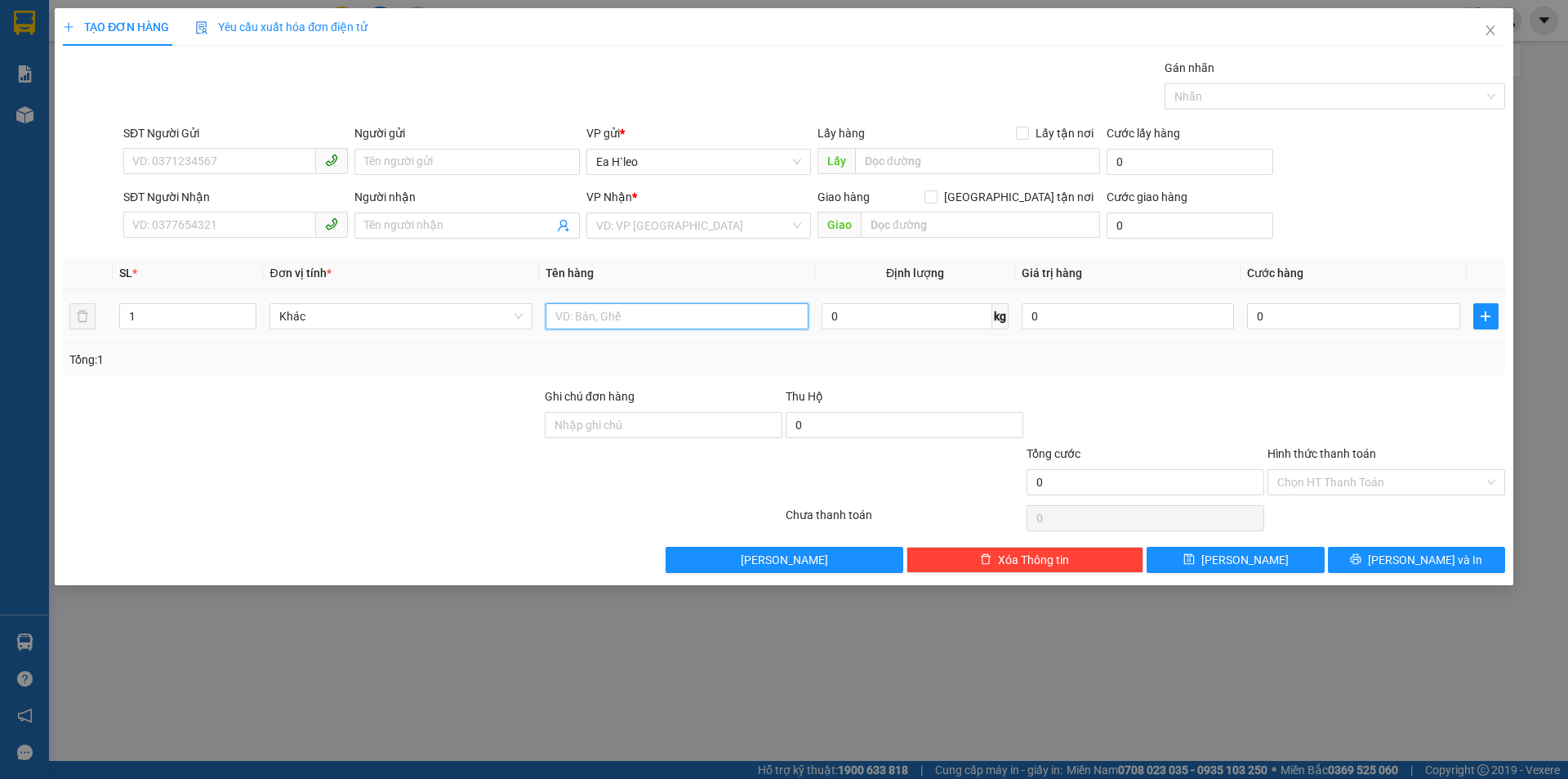
click at [643, 321] on input "text" at bounding box center [677, 316] width 263 height 26
type input "1 THÙNG"
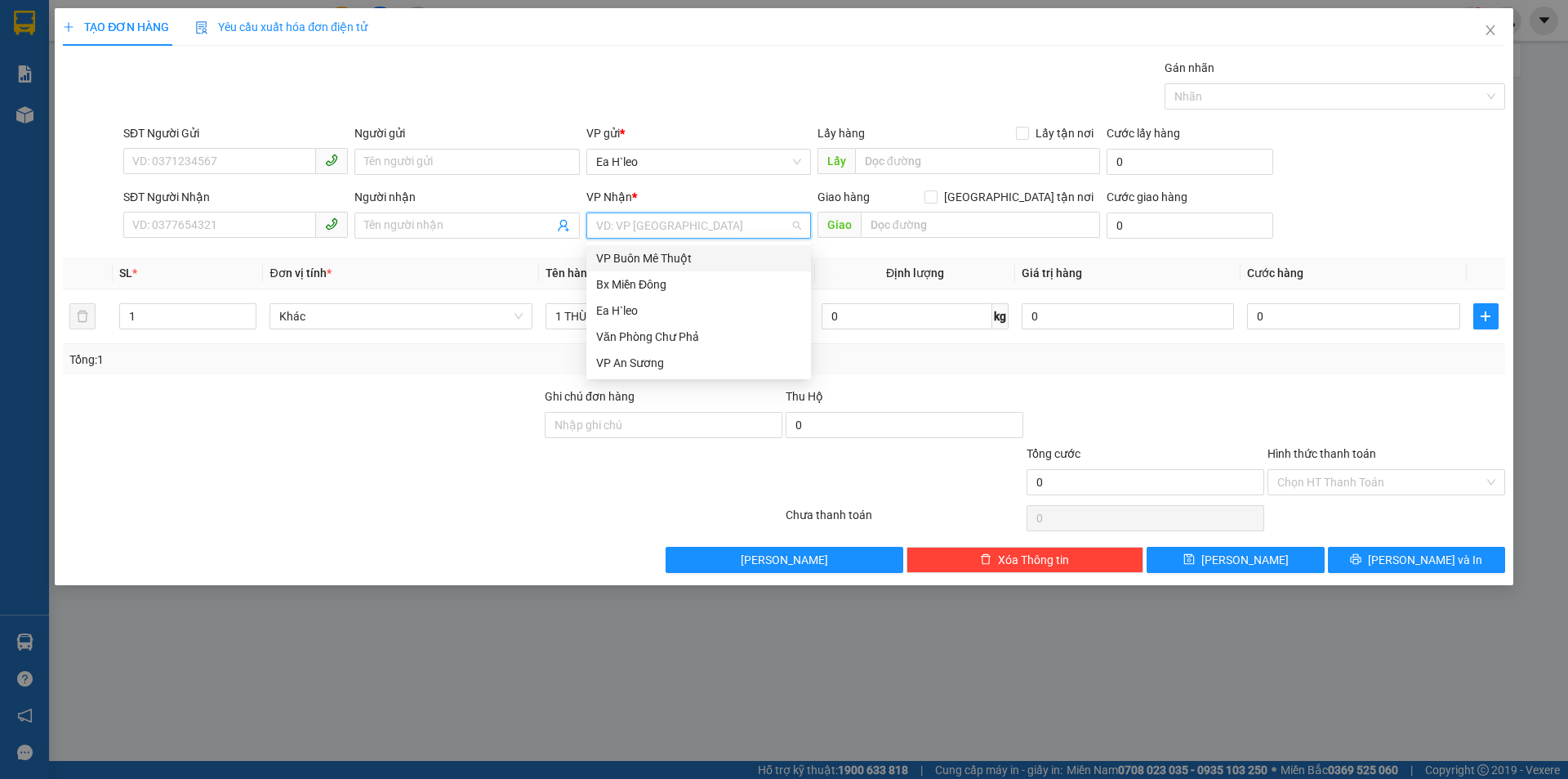
click at [624, 218] on input "search" at bounding box center [693, 226] width 194 height 24
click at [266, 219] on input "SĐT Người Nhận" at bounding box center [219, 225] width 193 height 26
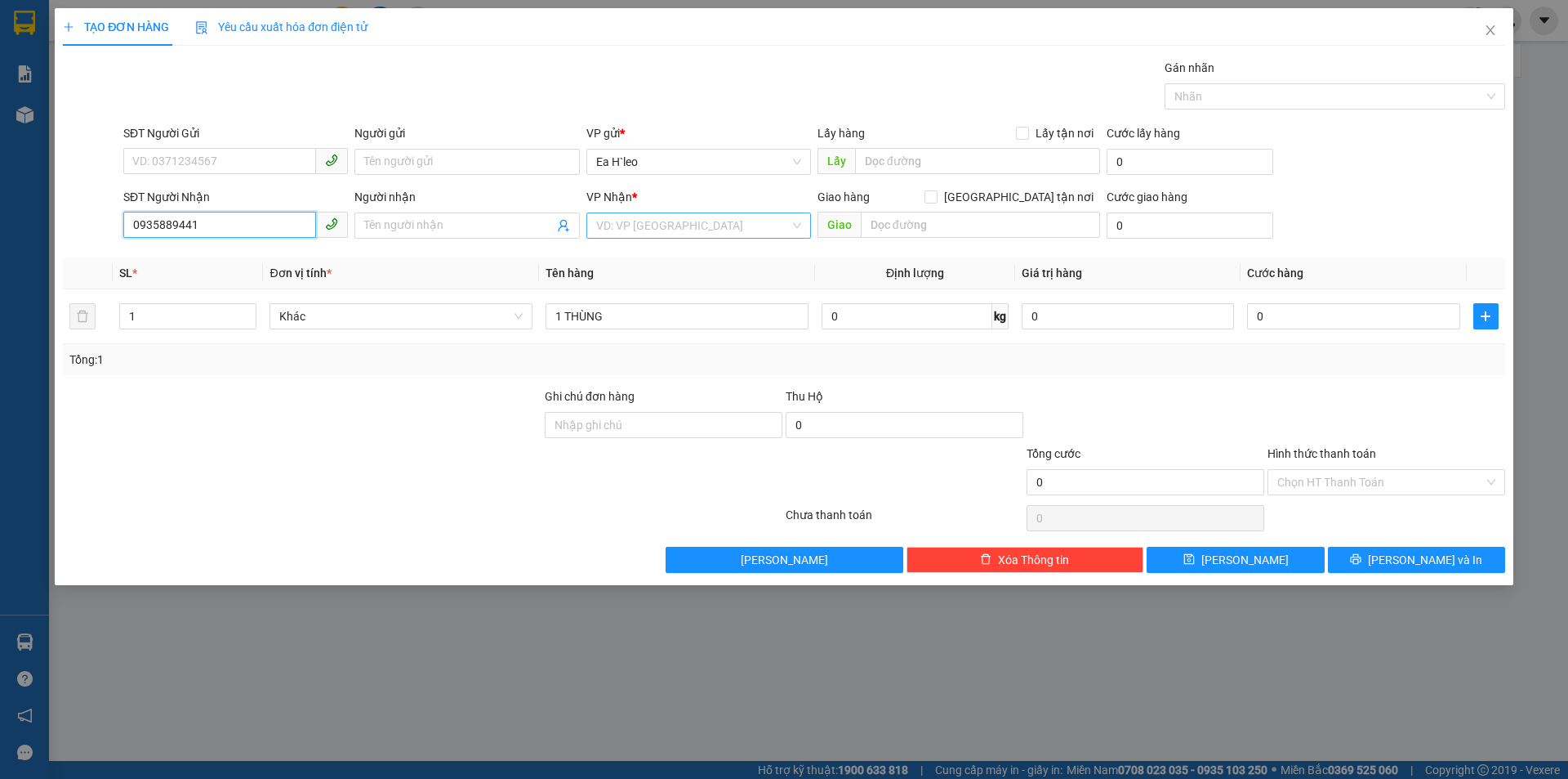
type input "0935889441"
click at [659, 229] on input "search" at bounding box center [693, 226] width 194 height 24
click at [677, 281] on div "Bx Miền Đông" at bounding box center [699, 283] width 205 height 18
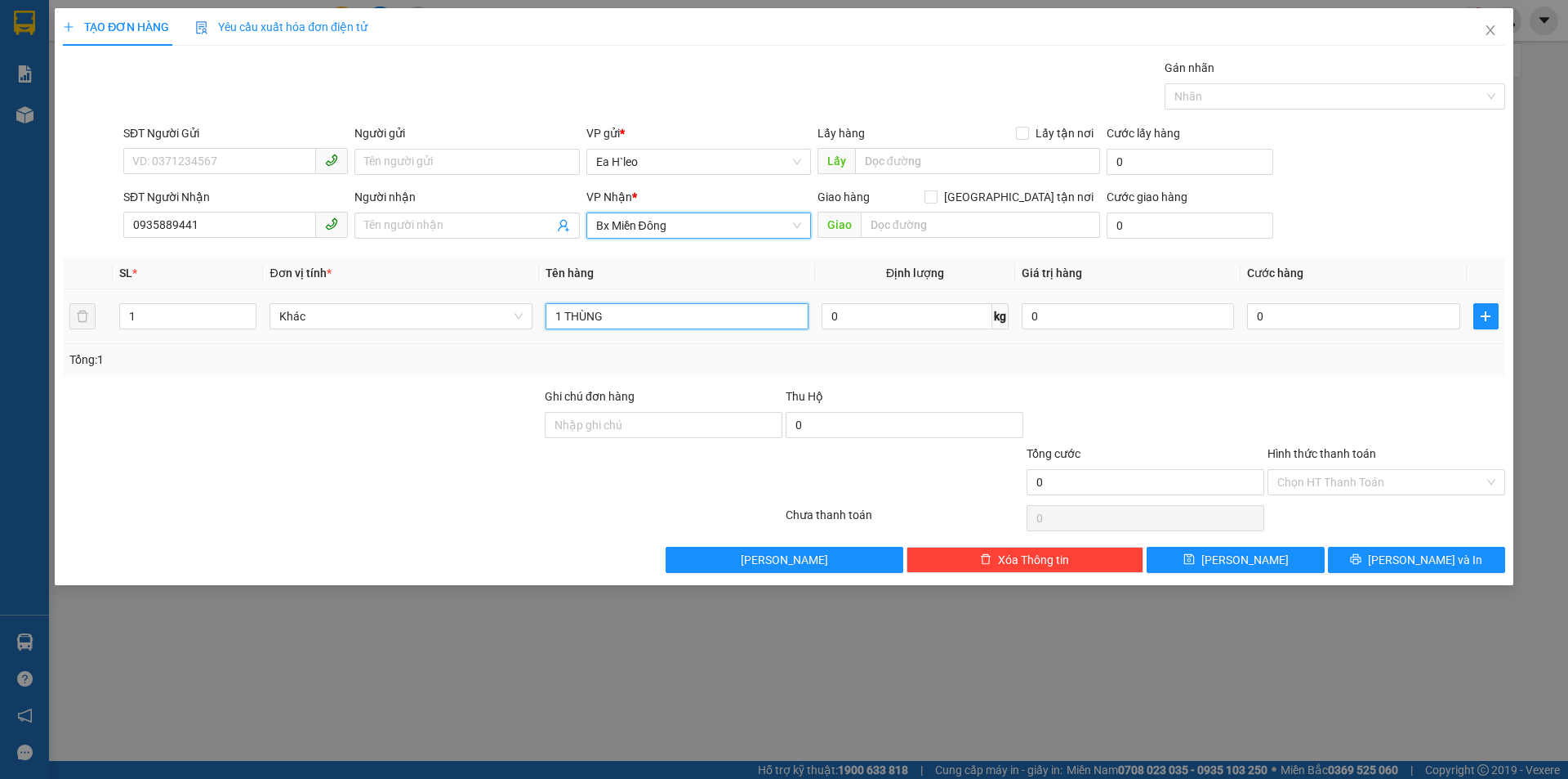
click at [666, 321] on input "1 THÙNG" at bounding box center [677, 316] width 263 height 26
type input "1 THÙNG+ SHIP TẬN NƠI"
click at [1336, 321] on input "0" at bounding box center [1354, 316] width 212 height 26
type input "7"
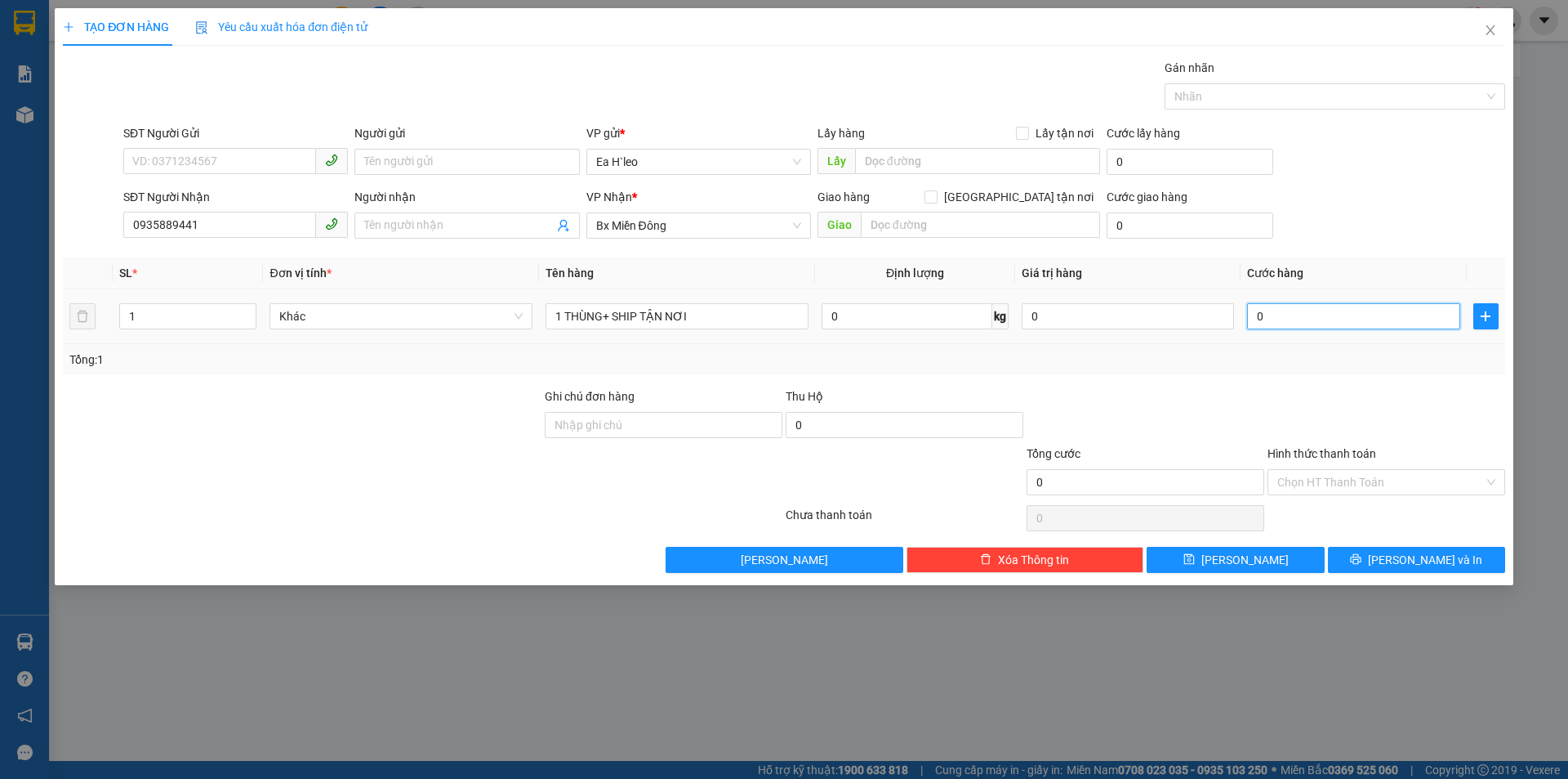
type input "7"
type input "70"
type input "700"
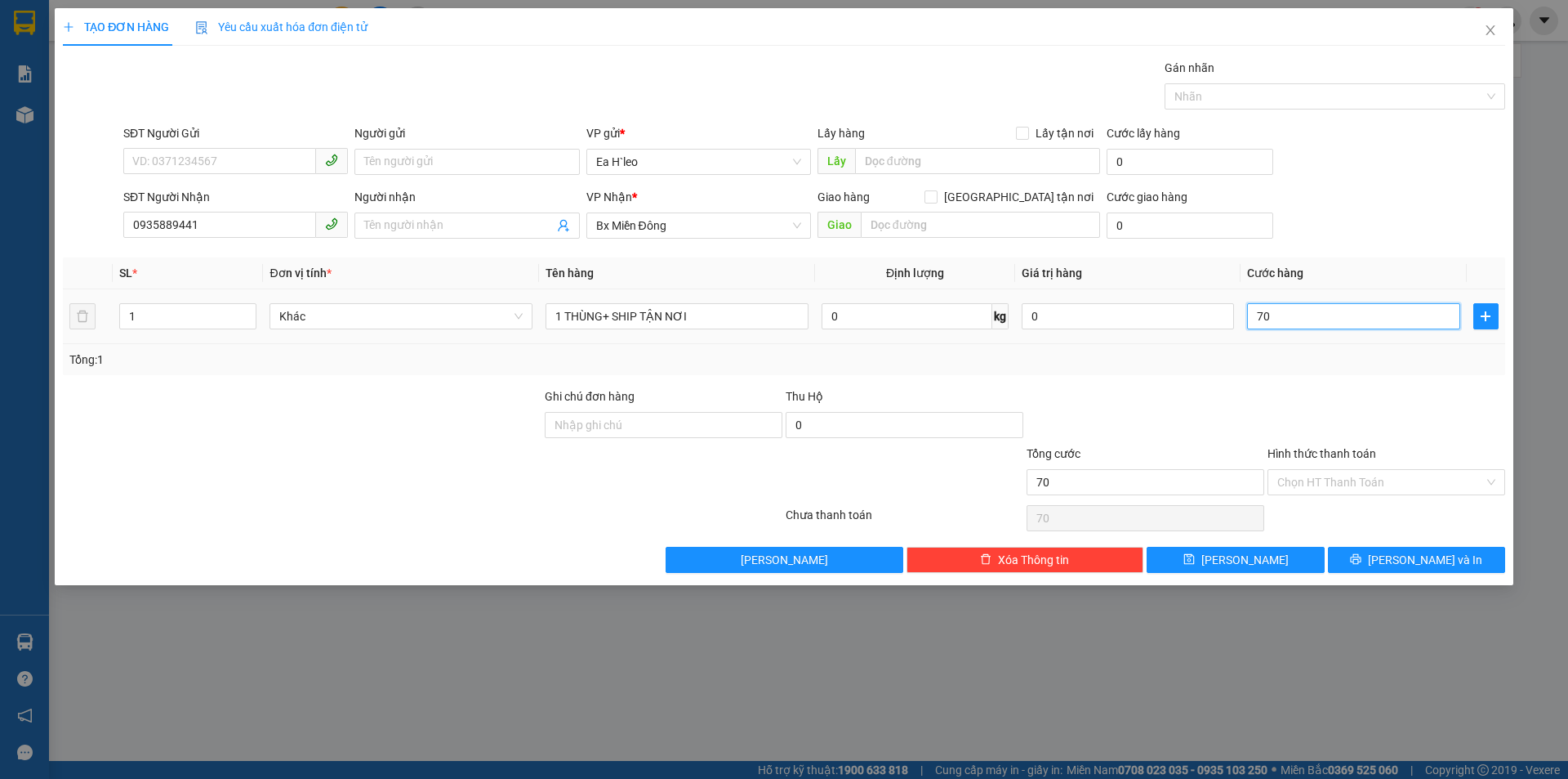
type input "700"
type input "7.000"
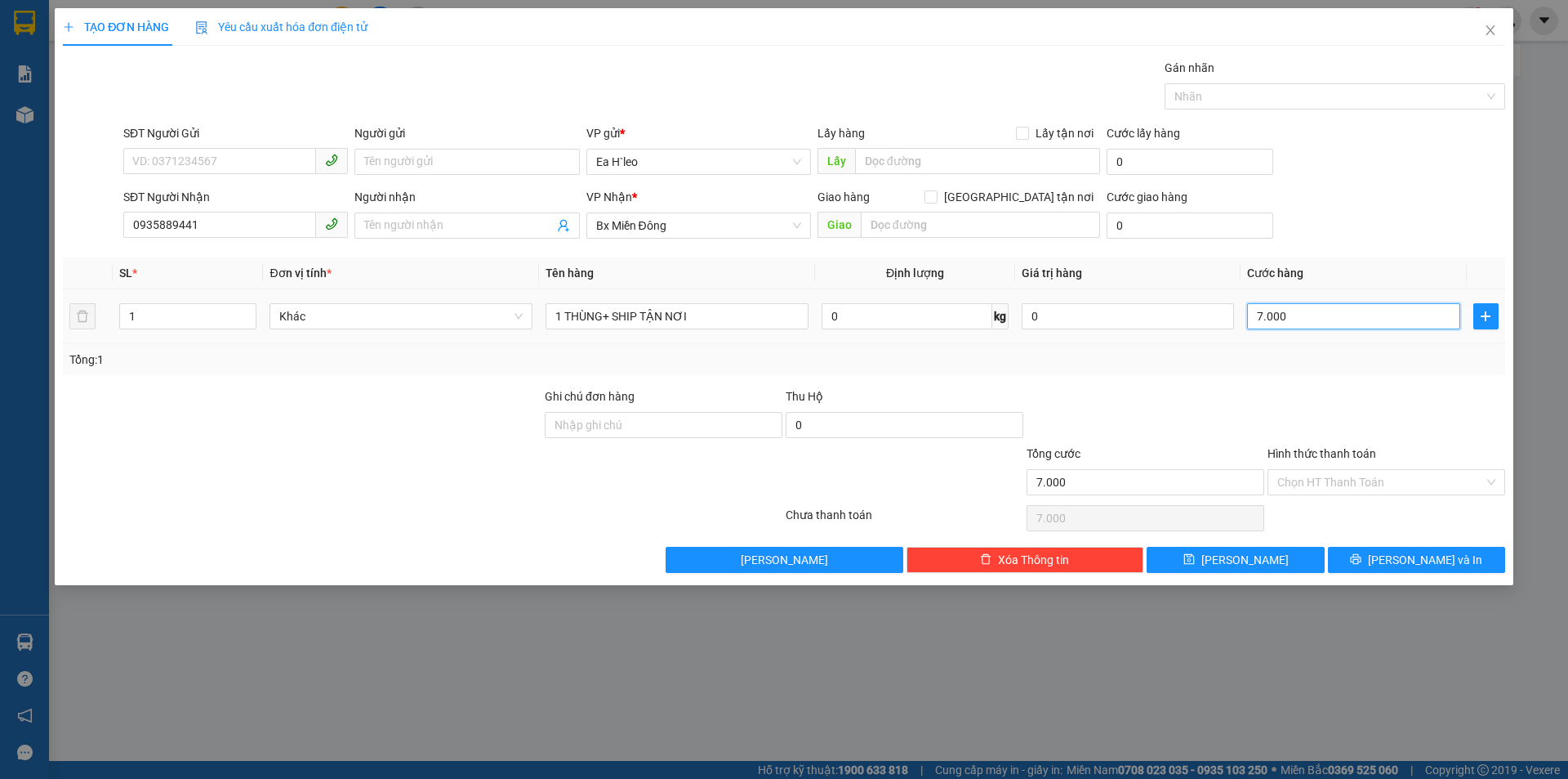
type input "70.000"
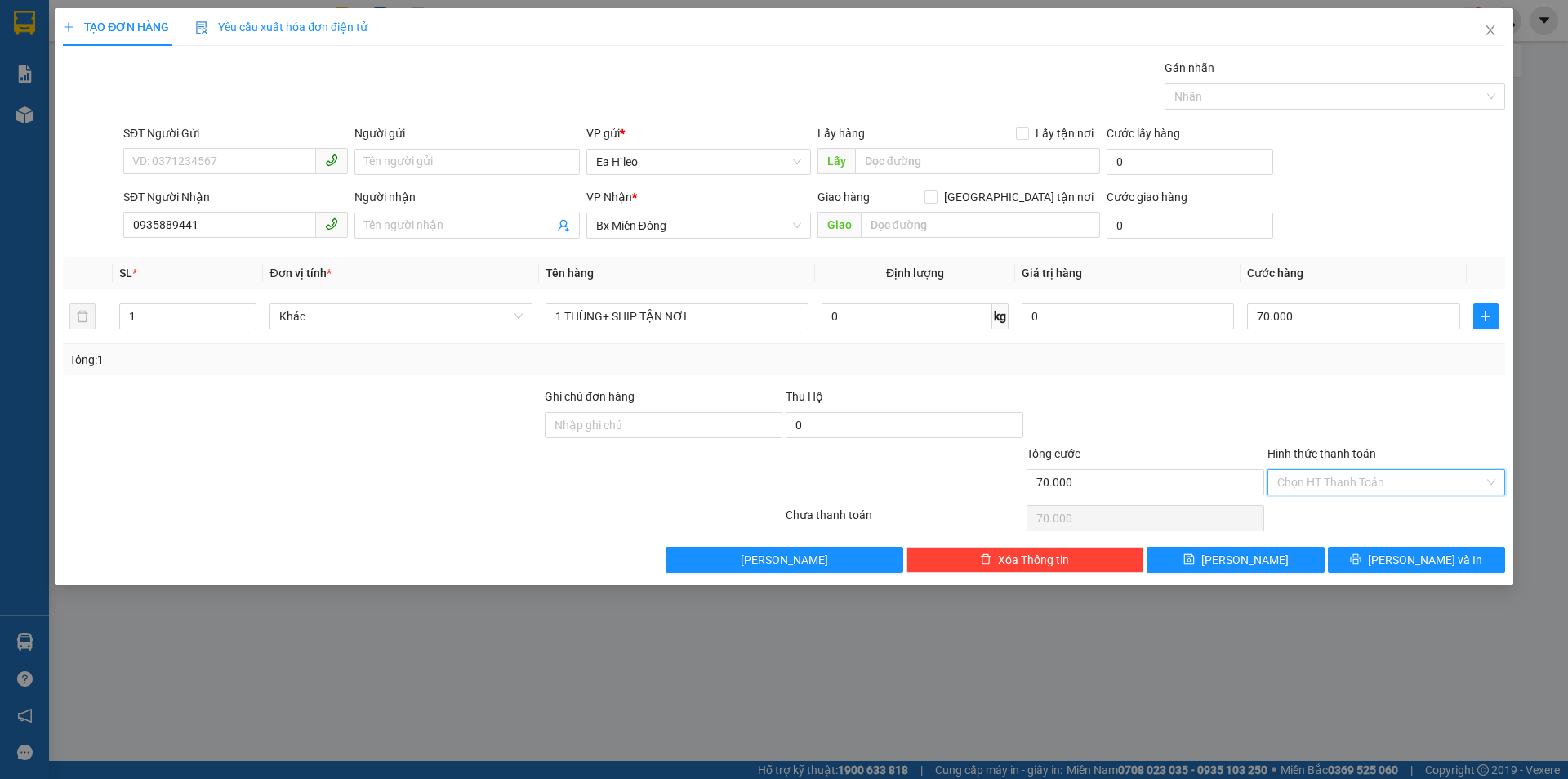
click at [1343, 480] on input "Hình thức thanh toán" at bounding box center [1381, 482] width 207 height 24
click at [1330, 513] on div "Tại văn phòng" at bounding box center [1386, 514] width 218 height 18
type input "0"
click at [1361, 560] on icon "printer" at bounding box center [1356, 559] width 11 height 11
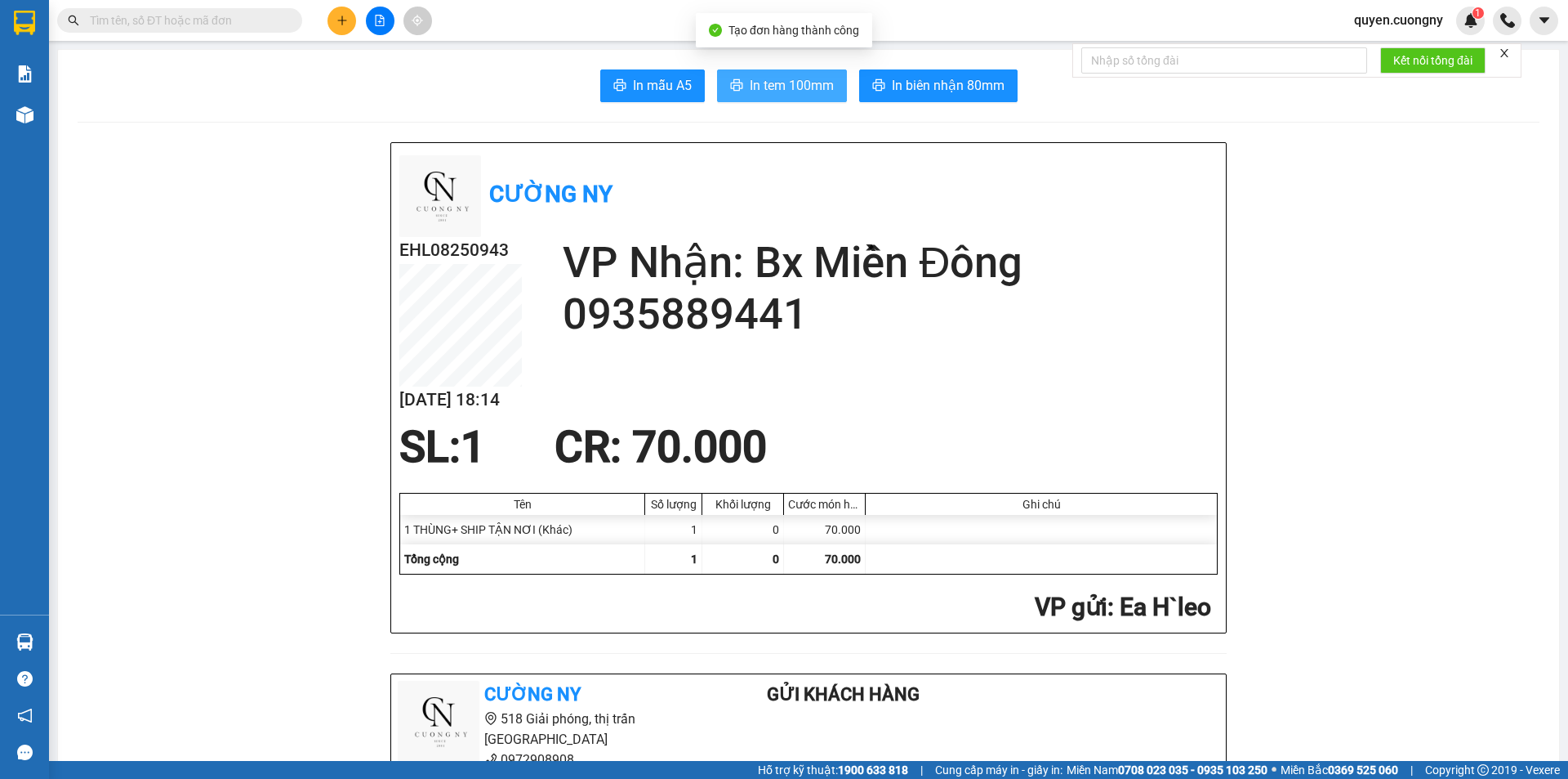
click at [750, 80] on span "In tem 100mm" at bounding box center [792, 86] width 84 height 20
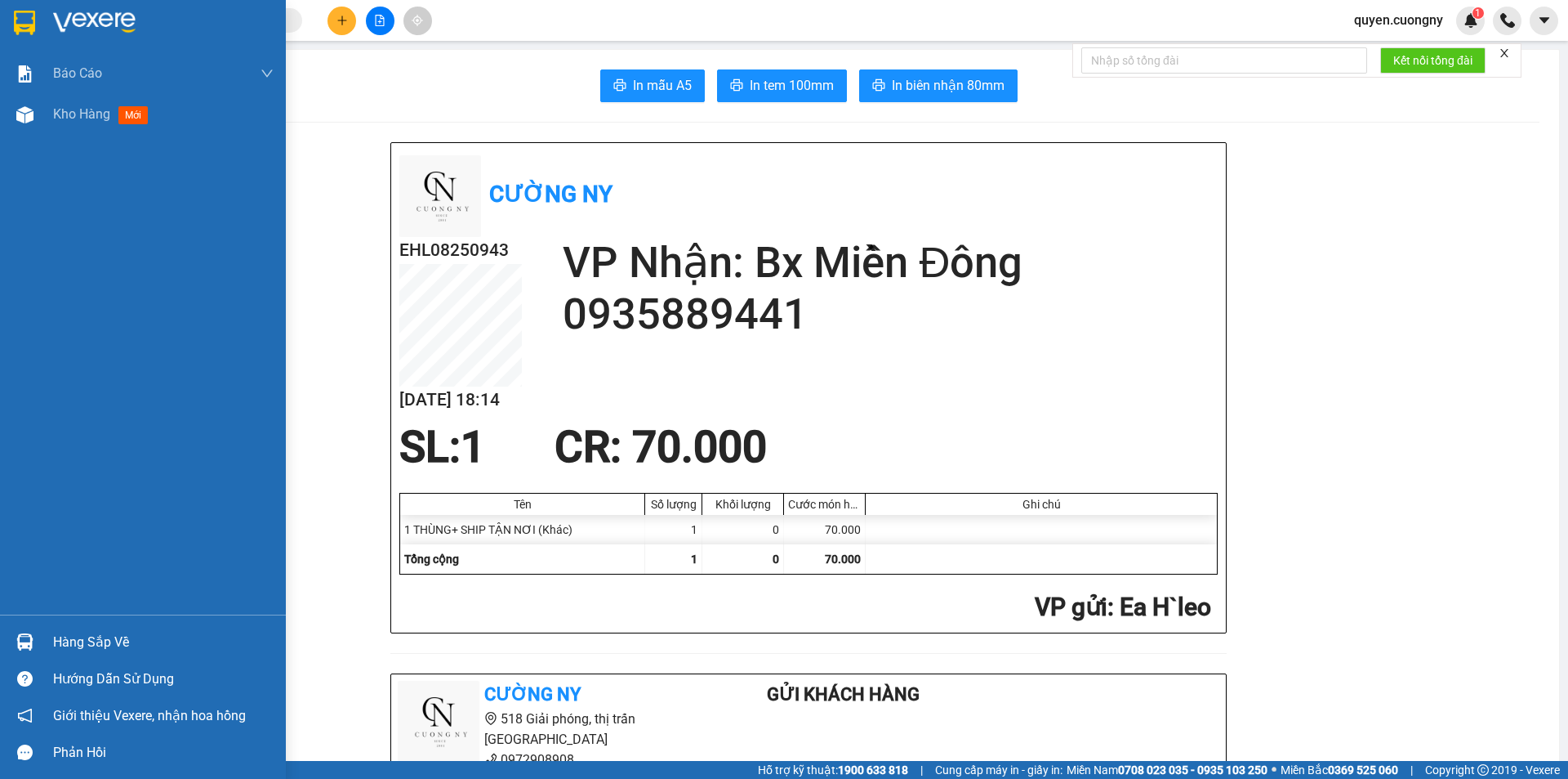
click at [50, 17] on div at bounding box center [143, 26] width 286 height 53
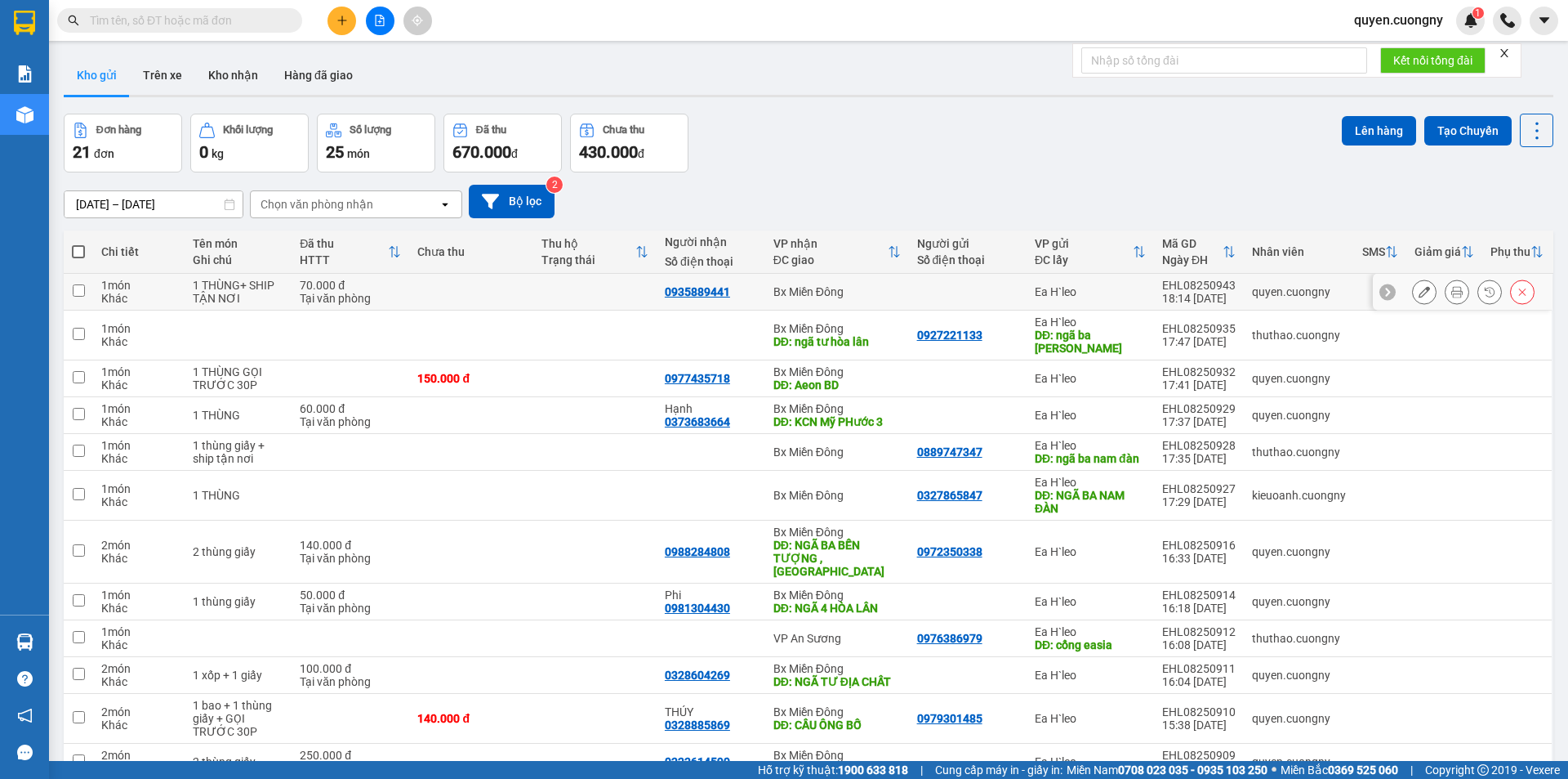
click at [765, 300] on td "0935889441" at bounding box center [711, 292] width 109 height 36
checkbox input "true"
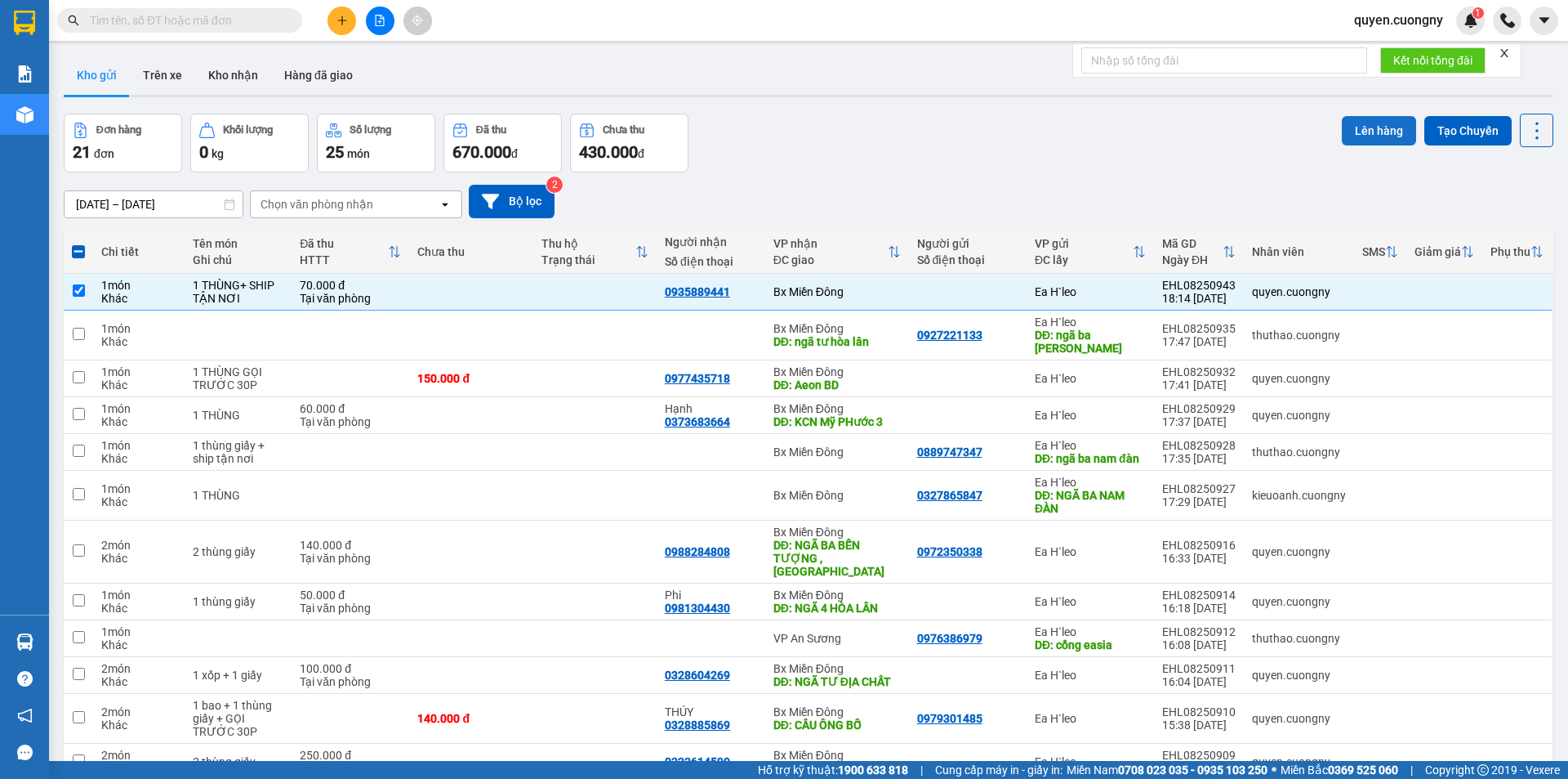
click at [1361, 124] on button "Lên hàng" at bounding box center [1379, 130] width 75 height 30
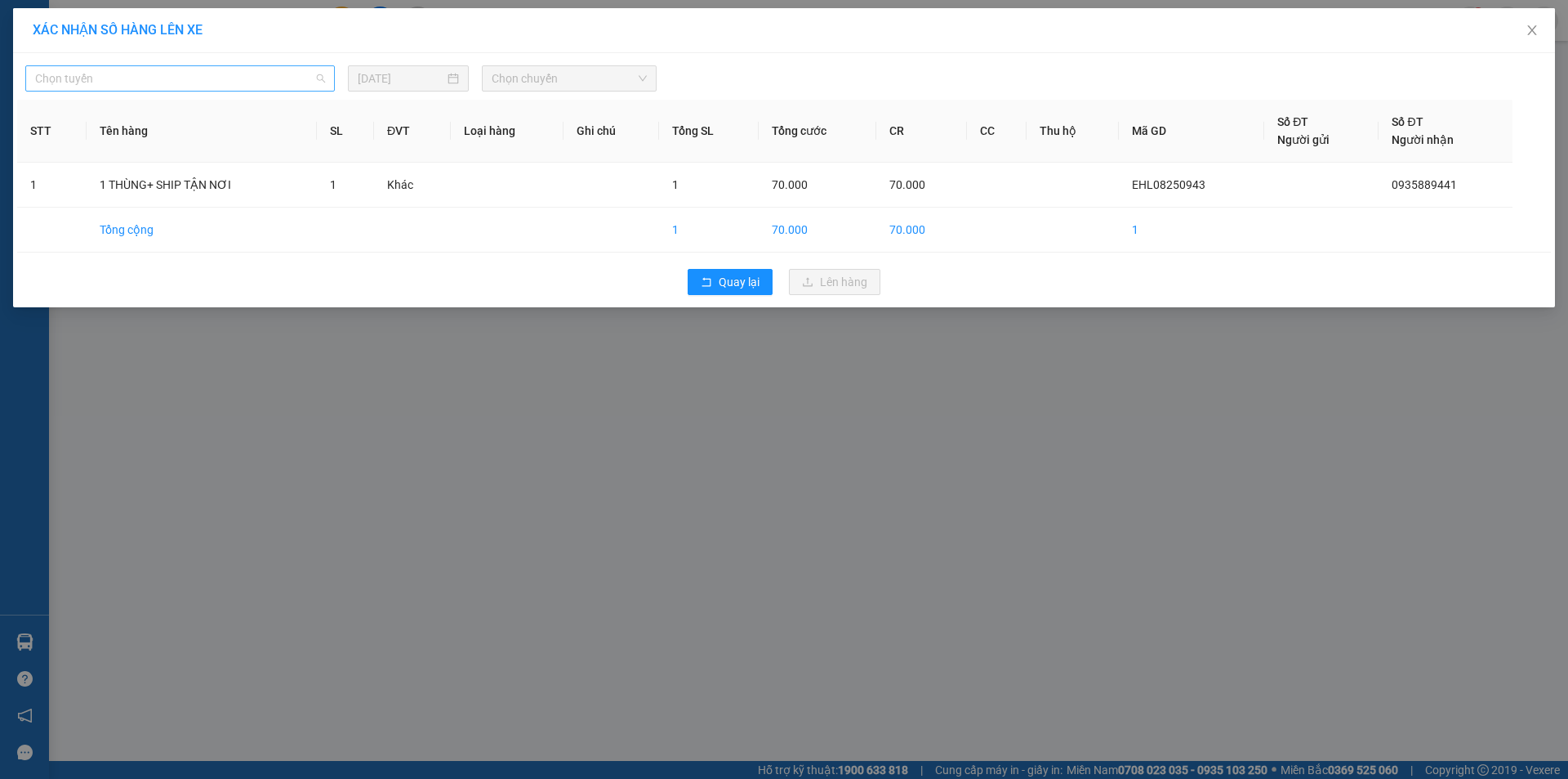
click at [265, 78] on span "Chọn tuyến" at bounding box center [180, 78] width 290 height 24
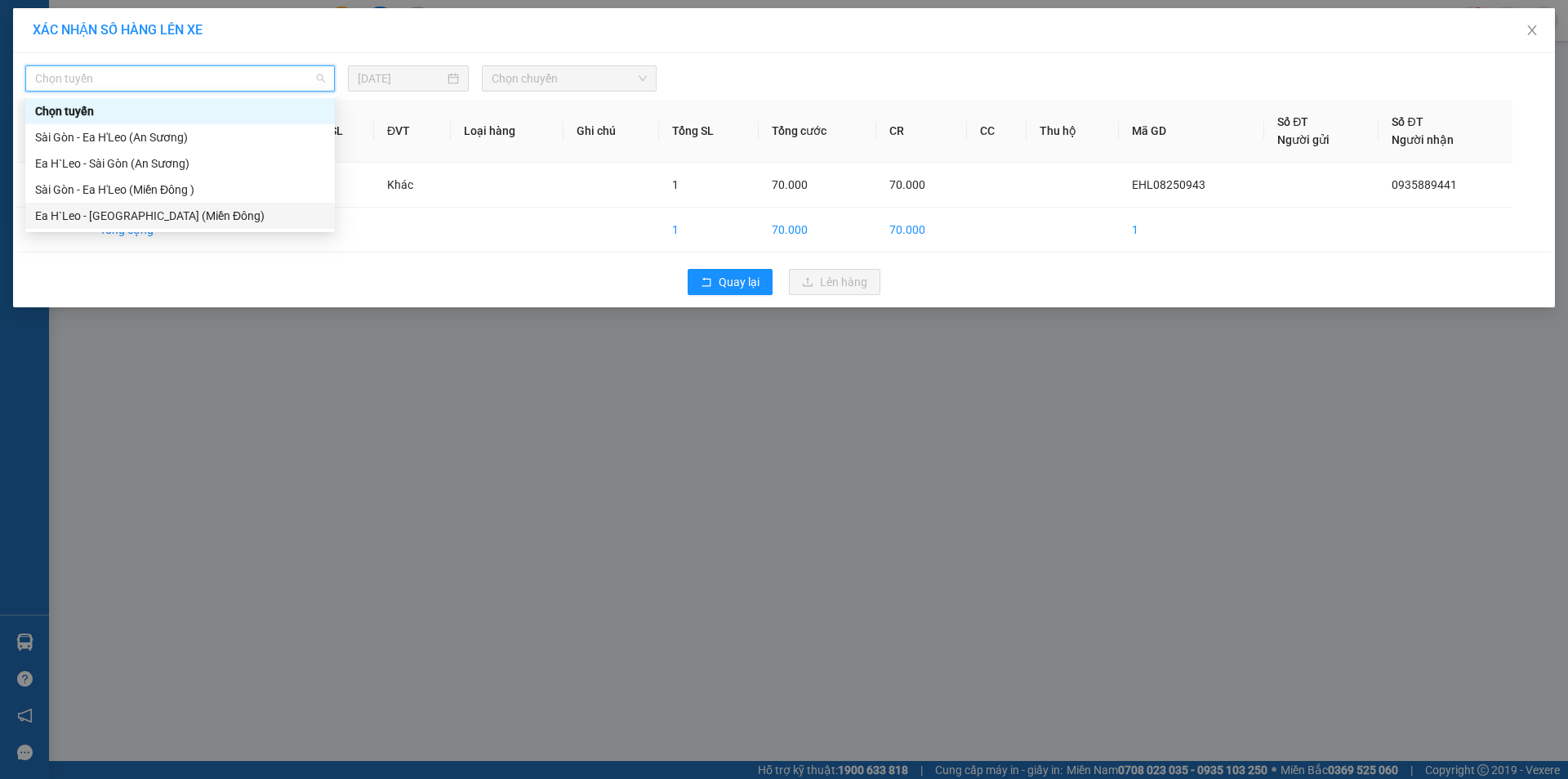
click at [217, 209] on div "Ea H`Leo - [GEOGRAPHIC_DATA] (Miền Đông)" at bounding box center [180, 215] width 290 height 18
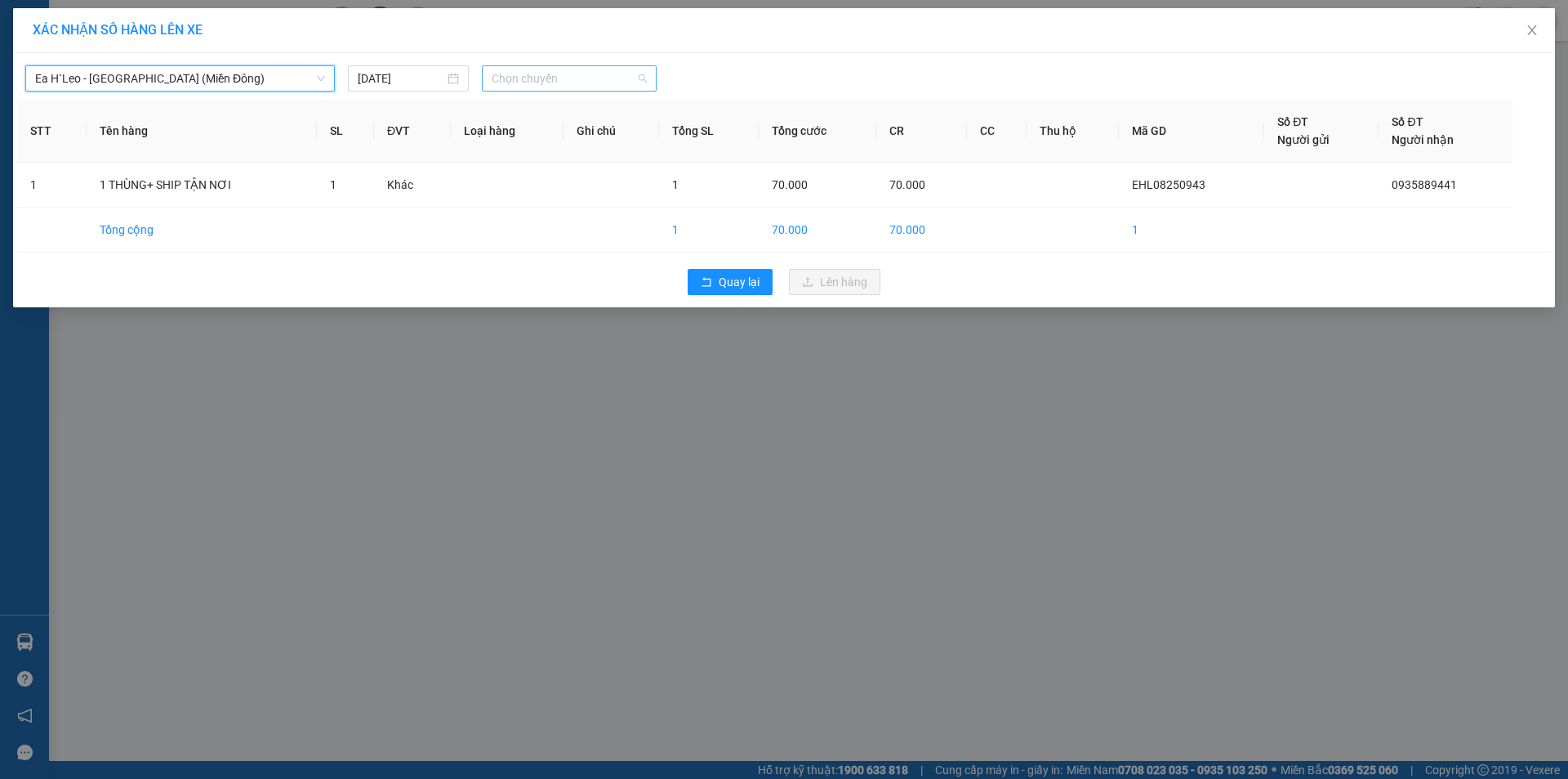
click at [529, 76] on span "Chọn chuyến" at bounding box center [569, 78] width 156 height 24
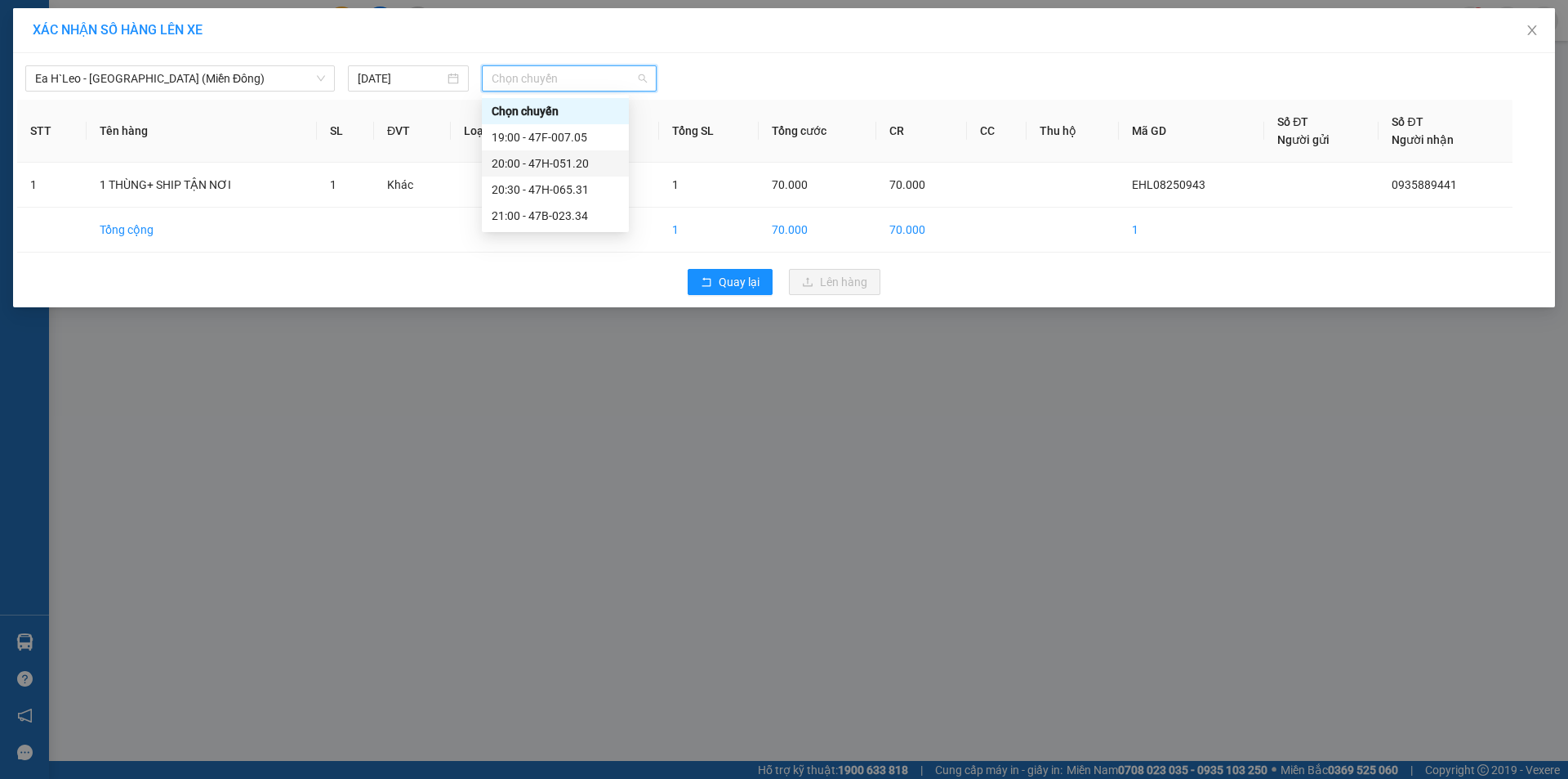
click at [574, 156] on div "20:00 - 47H-051.20" at bounding box center [555, 163] width 128 height 18
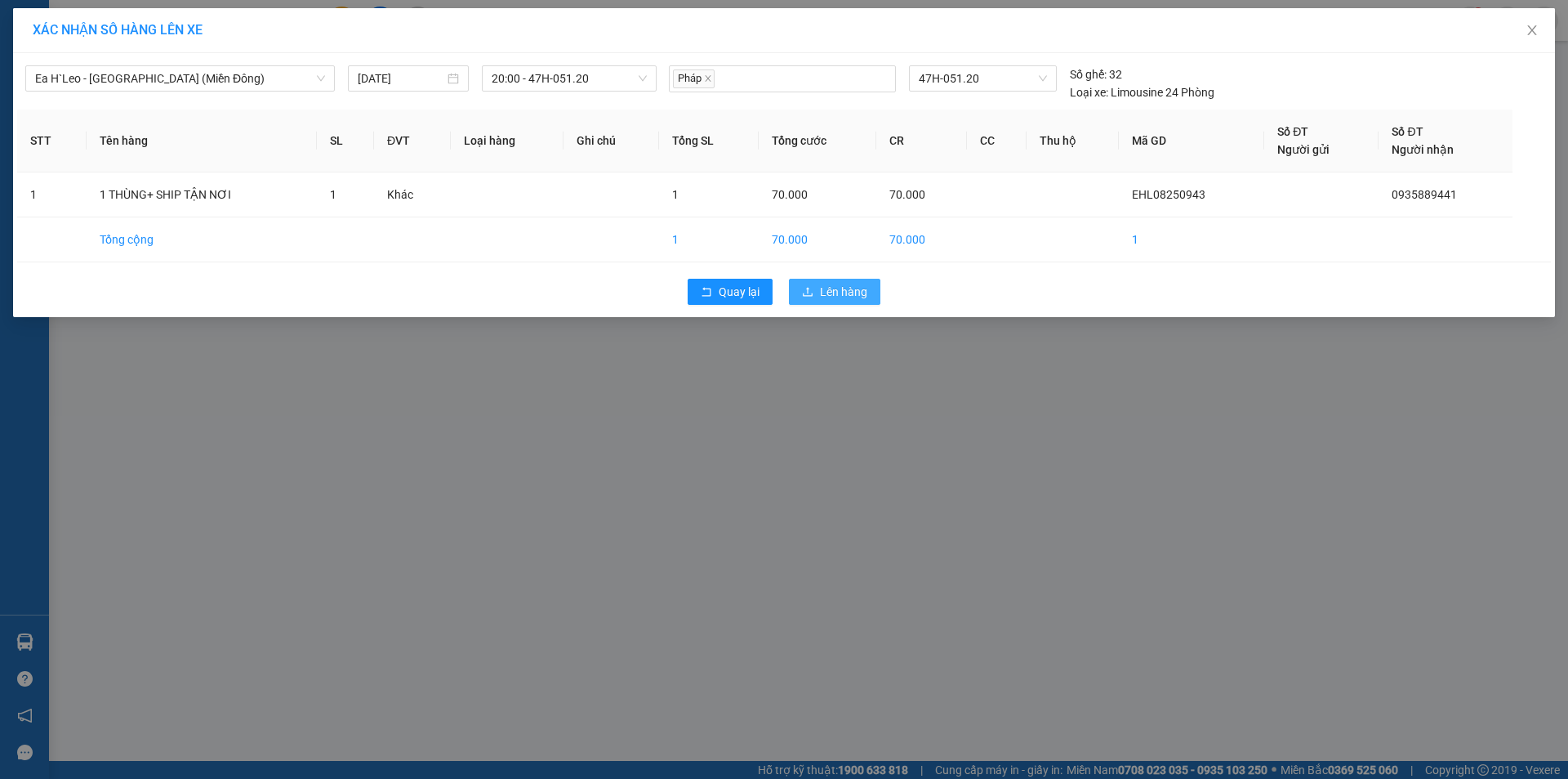
click at [844, 297] on span "Lên hàng" at bounding box center [843, 291] width 48 height 18
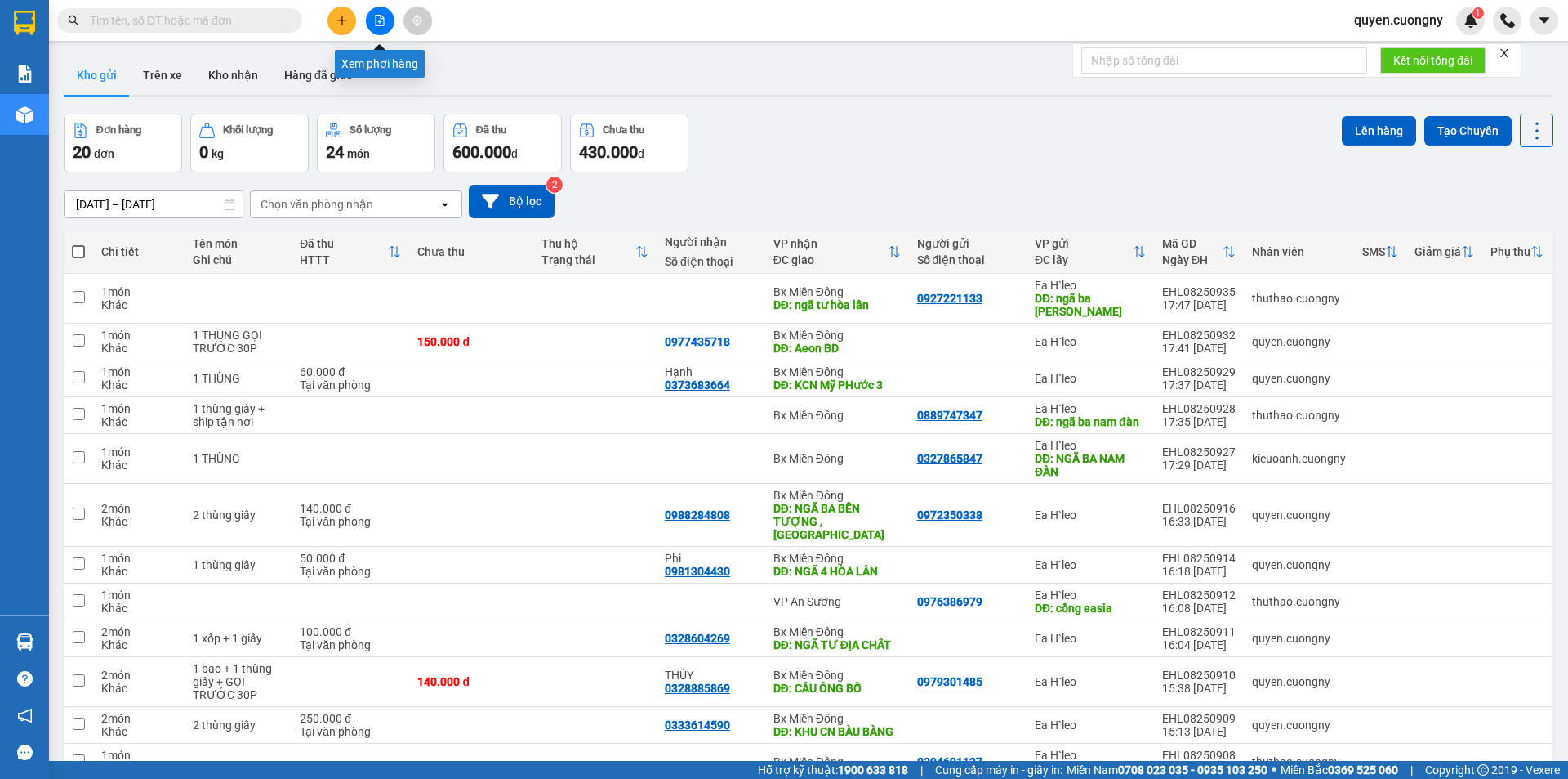
click at [383, 25] on icon "file-add" at bounding box center [380, 20] width 9 height 11
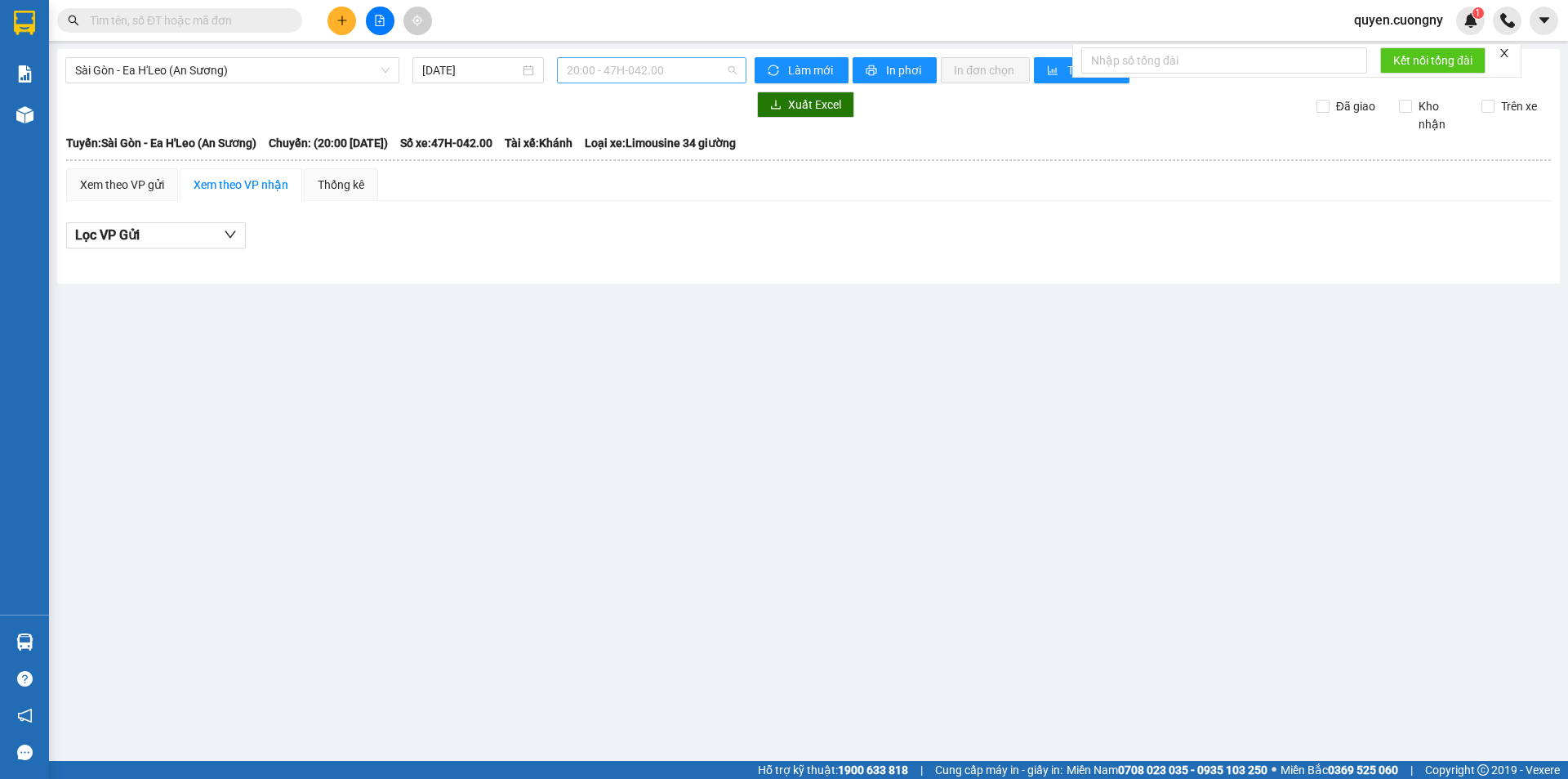
click at [699, 74] on span "20:00 - 47H-042.00" at bounding box center [651, 70] width 170 height 24
click at [354, 72] on span "Sài Gòn - Ea H'Leo (An Sương)" at bounding box center [233, 70] width 315 height 24
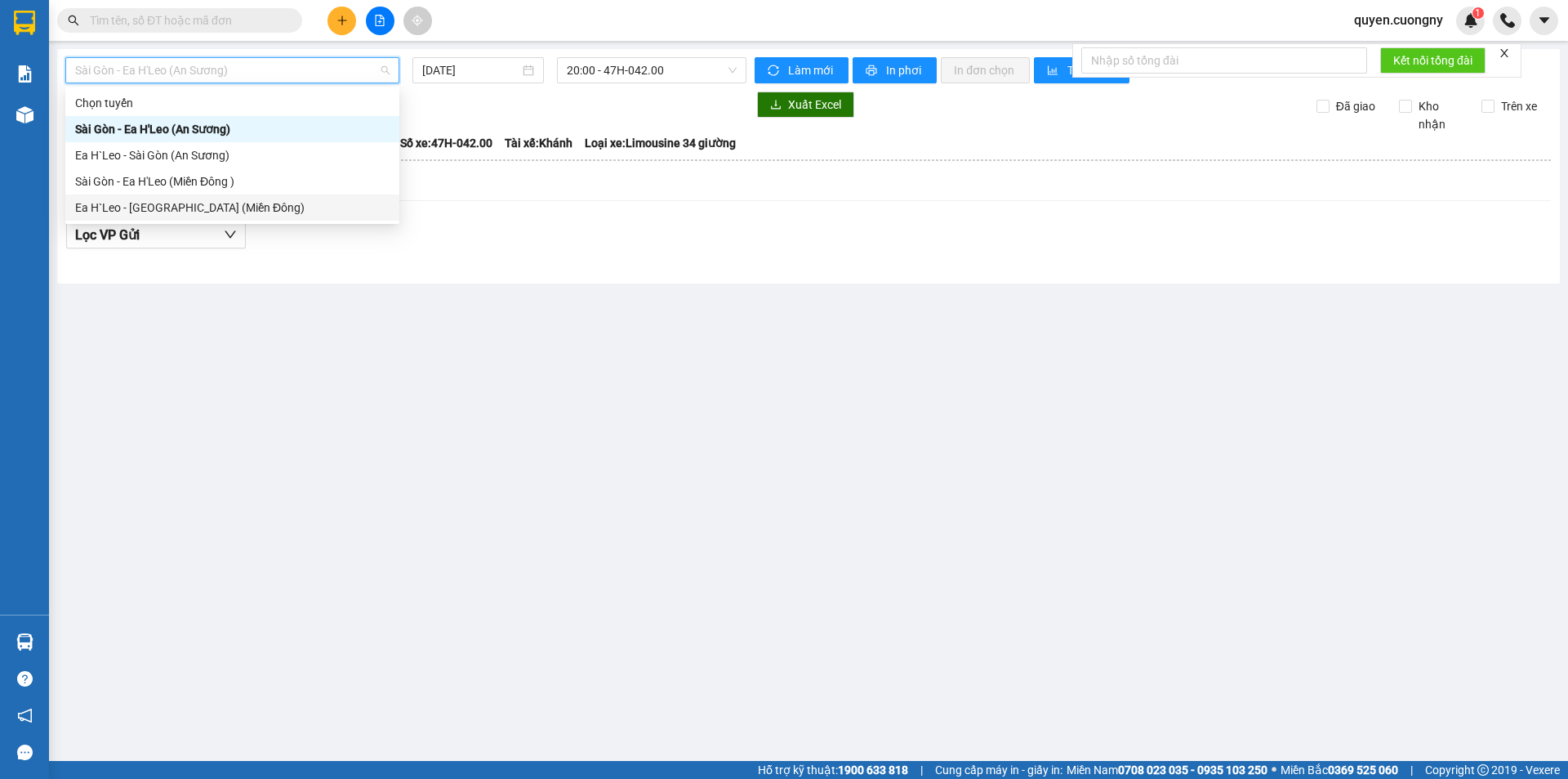
click at [315, 201] on div "Ea H`Leo - [GEOGRAPHIC_DATA] (Miền Đông)" at bounding box center [233, 207] width 315 height 18
type input "[DATE]"
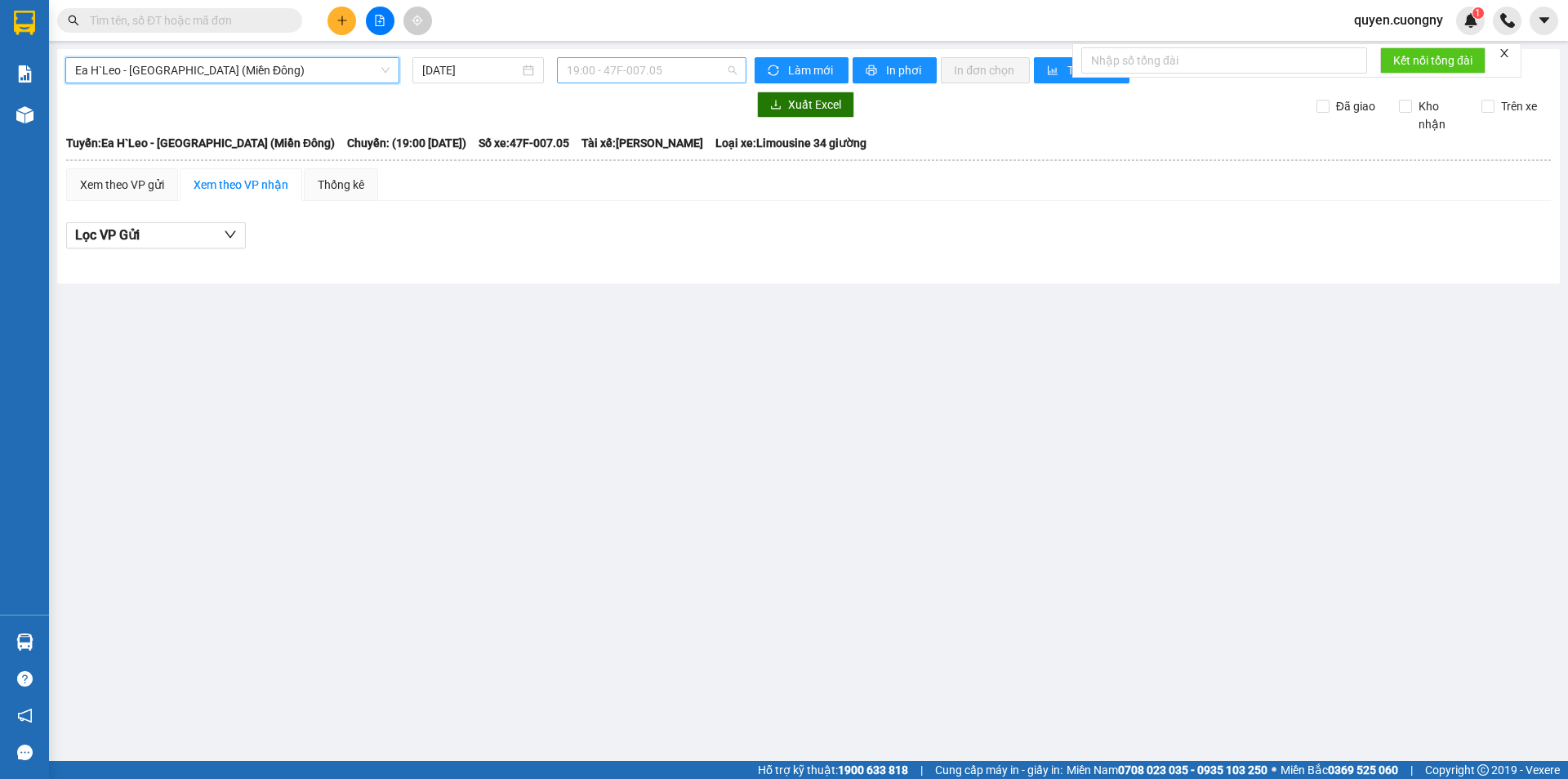
click at [632, 67] on span "19:00 - 47F-007.05" at bounding box center [651, 70] width 170 height 24
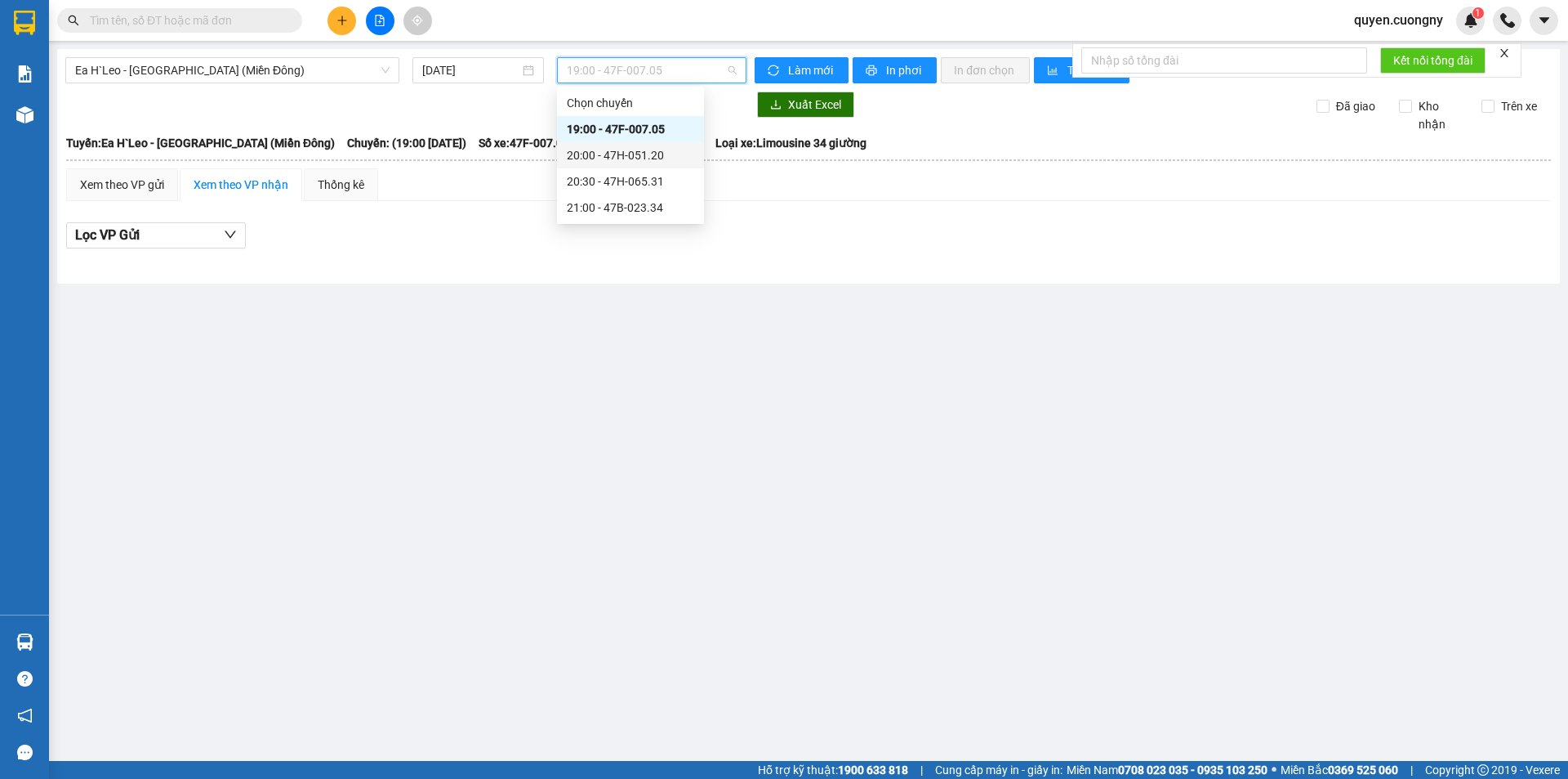
click at [616, 152] on div "20:00 - 47H-051.20" at bounding box center [630, 155] width 128 height 18
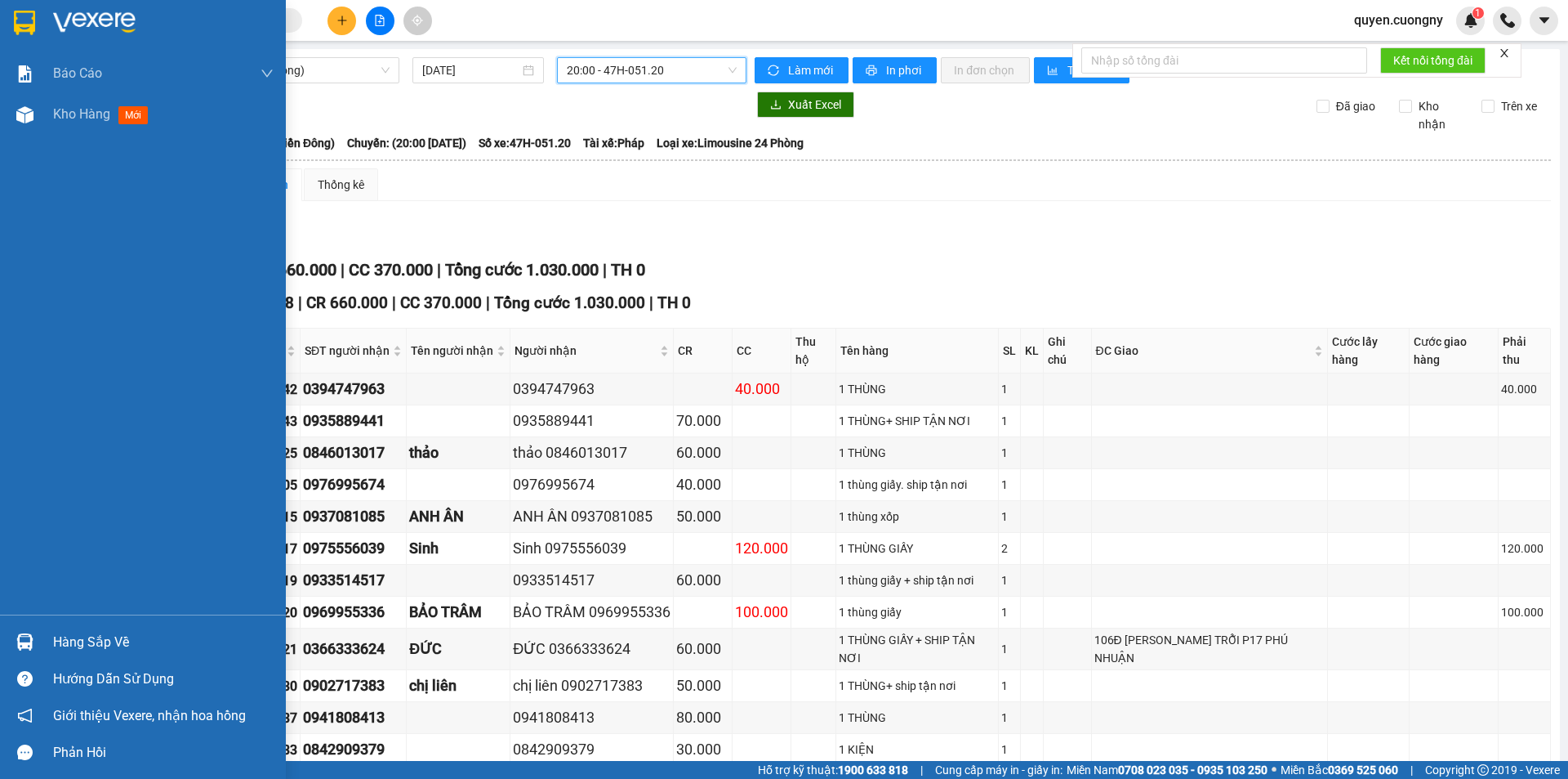
click at [63, 20] on img at bounding box center [94, 22] width 83 height 24
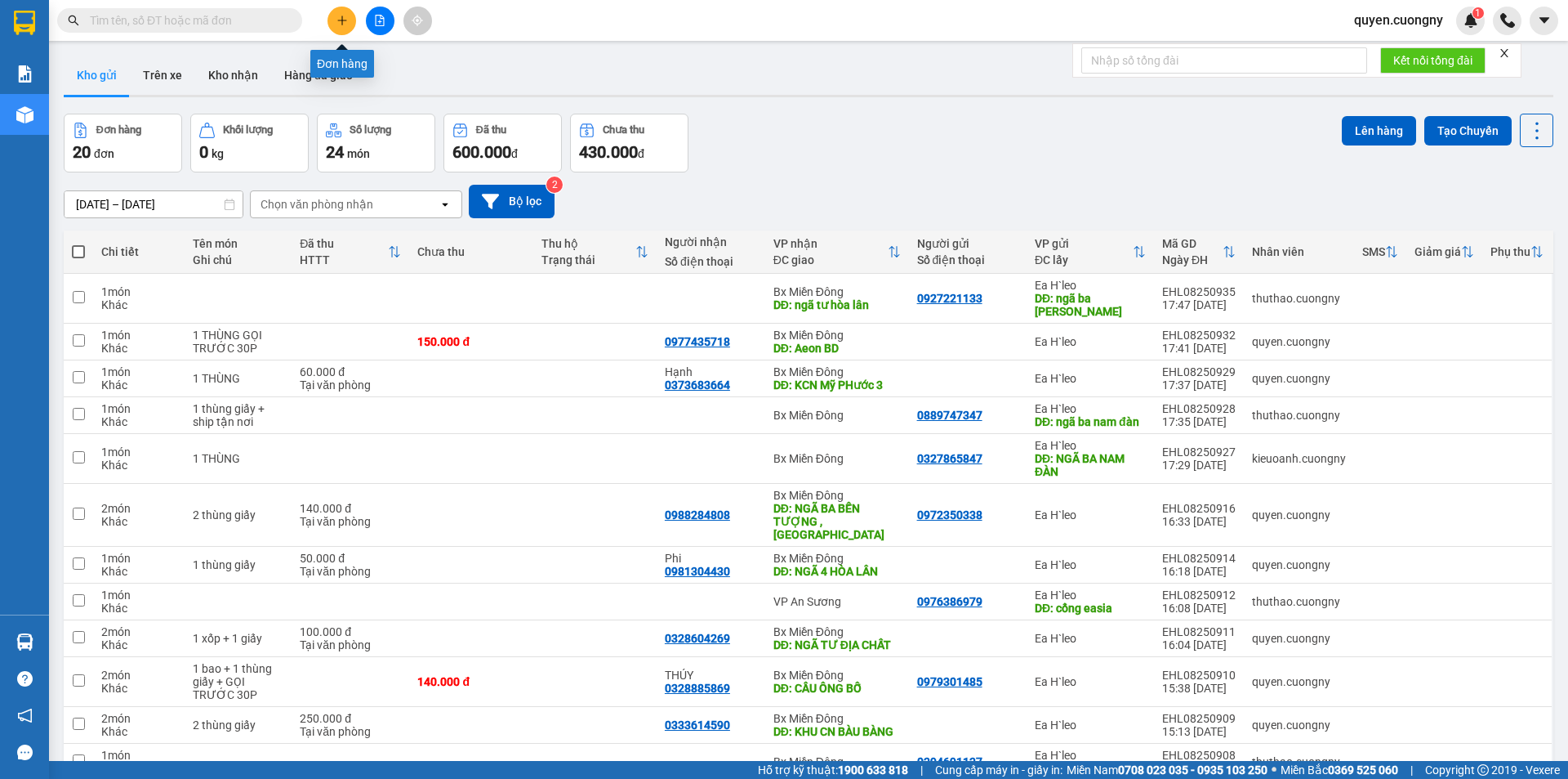
click at [337, 19] on icon "plus" at bounding box center [342, 20] width 11 height 11
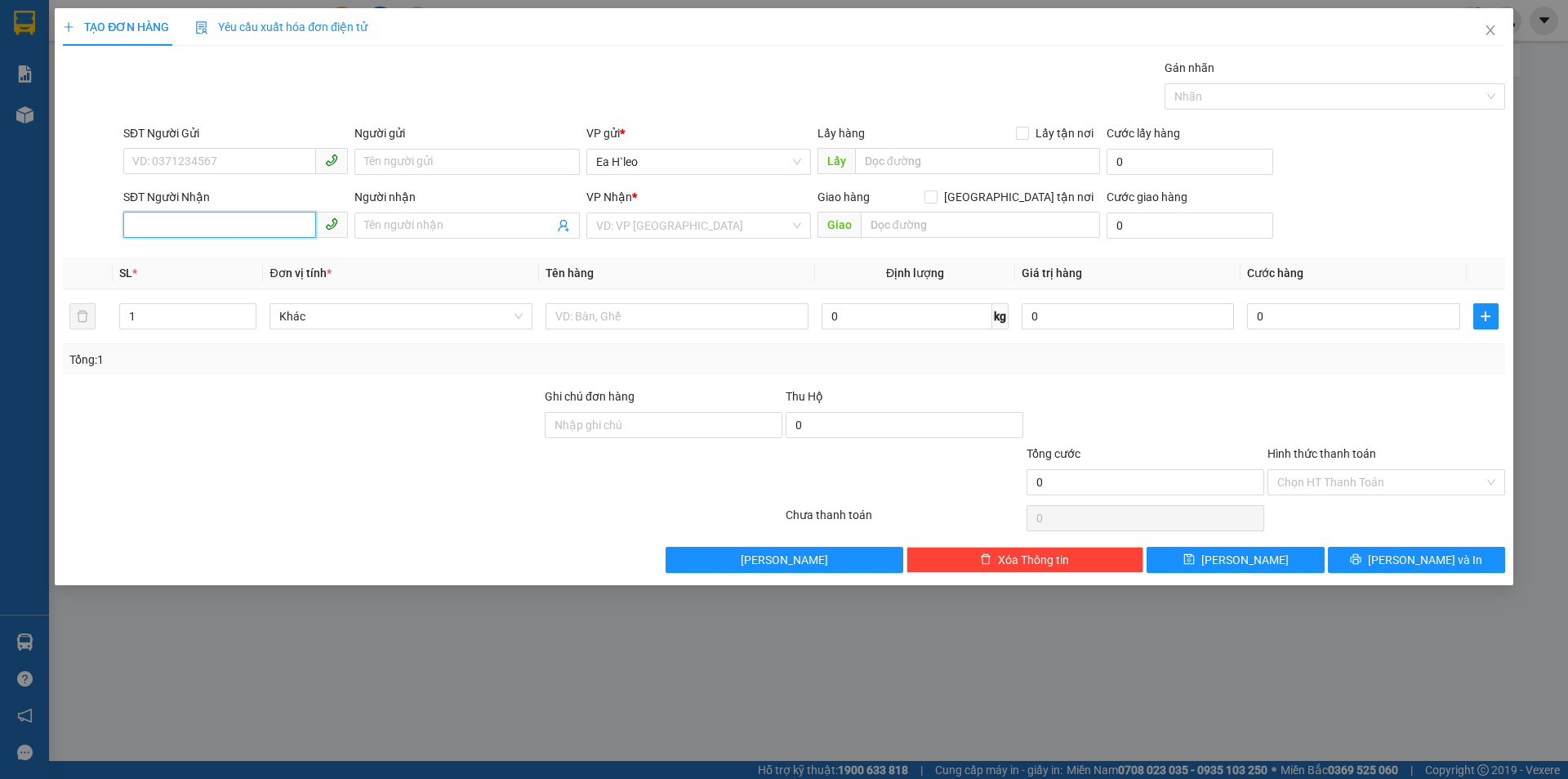
click at [276, 229] on input "SĐT Người Nhận" at bounding box center [219, 225] width 193 height 26
click at [157, 228] on input "0779836894" at bounding box center [219, 225] width 193 height 26
click at [178, 226] on input "0779836894" at bounding box center [219, 225] width 193 height 26
click at [211, 222] on input "0779836894" at bounding box center [219, 225] width 193 height 26
type input "0779836894"
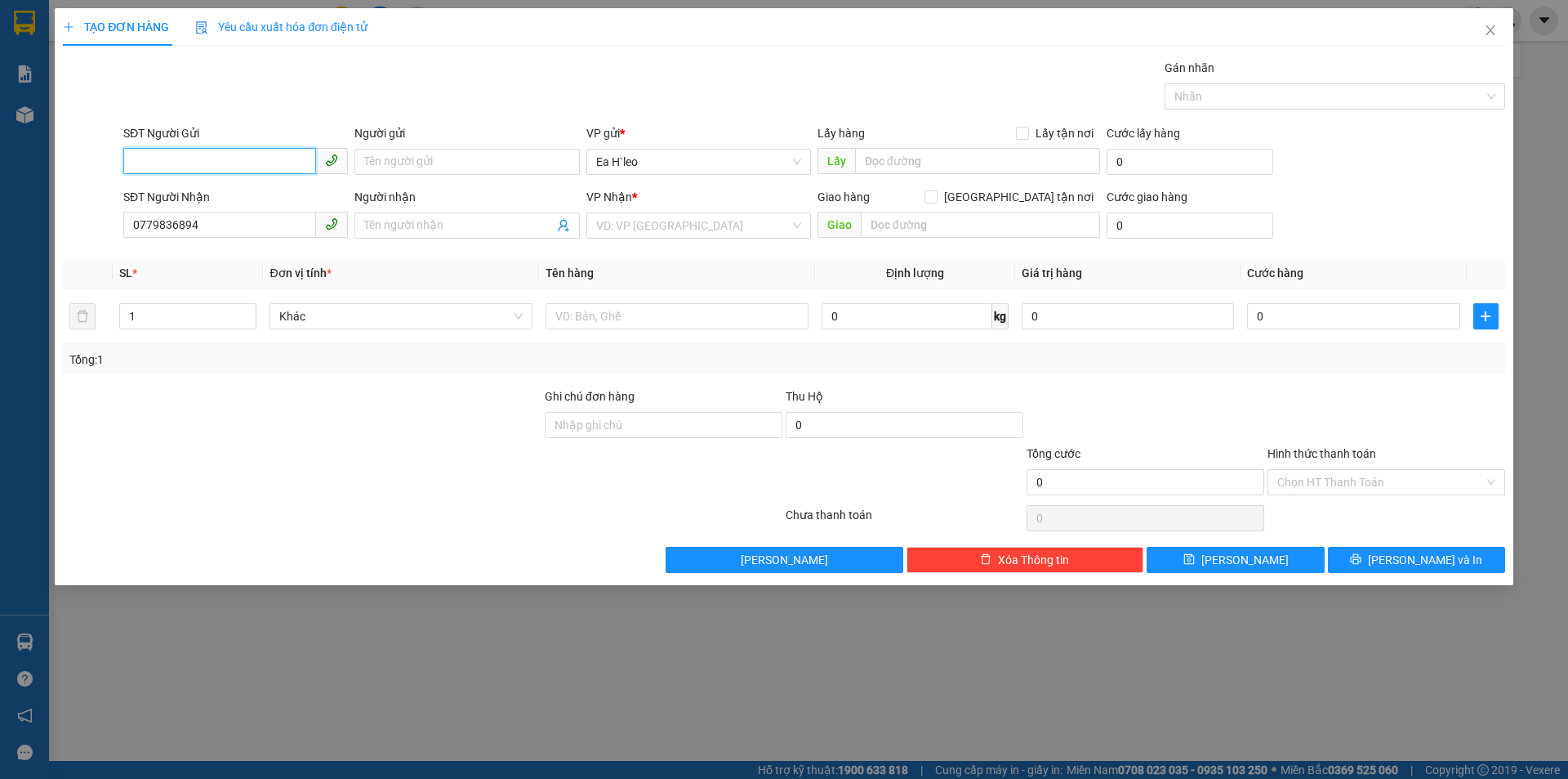
click at [181, 151] on input "SĐT Người Gửi" at bounding box center [219, 161] width 193 height 26
click at [247, 195] on div "08796625377" at bounding box center [236, 194] width 205 height 18
click at [157, 162] on input "08796625377" at bounding box center [219, 161] width 193 height 26
click at [175, 162] on input "08796625377" at bounding box center [219, 161] width 193 height 26
click at [217, 162] on input "08796625377" at bounding box center [219, 161] width 193 height 26
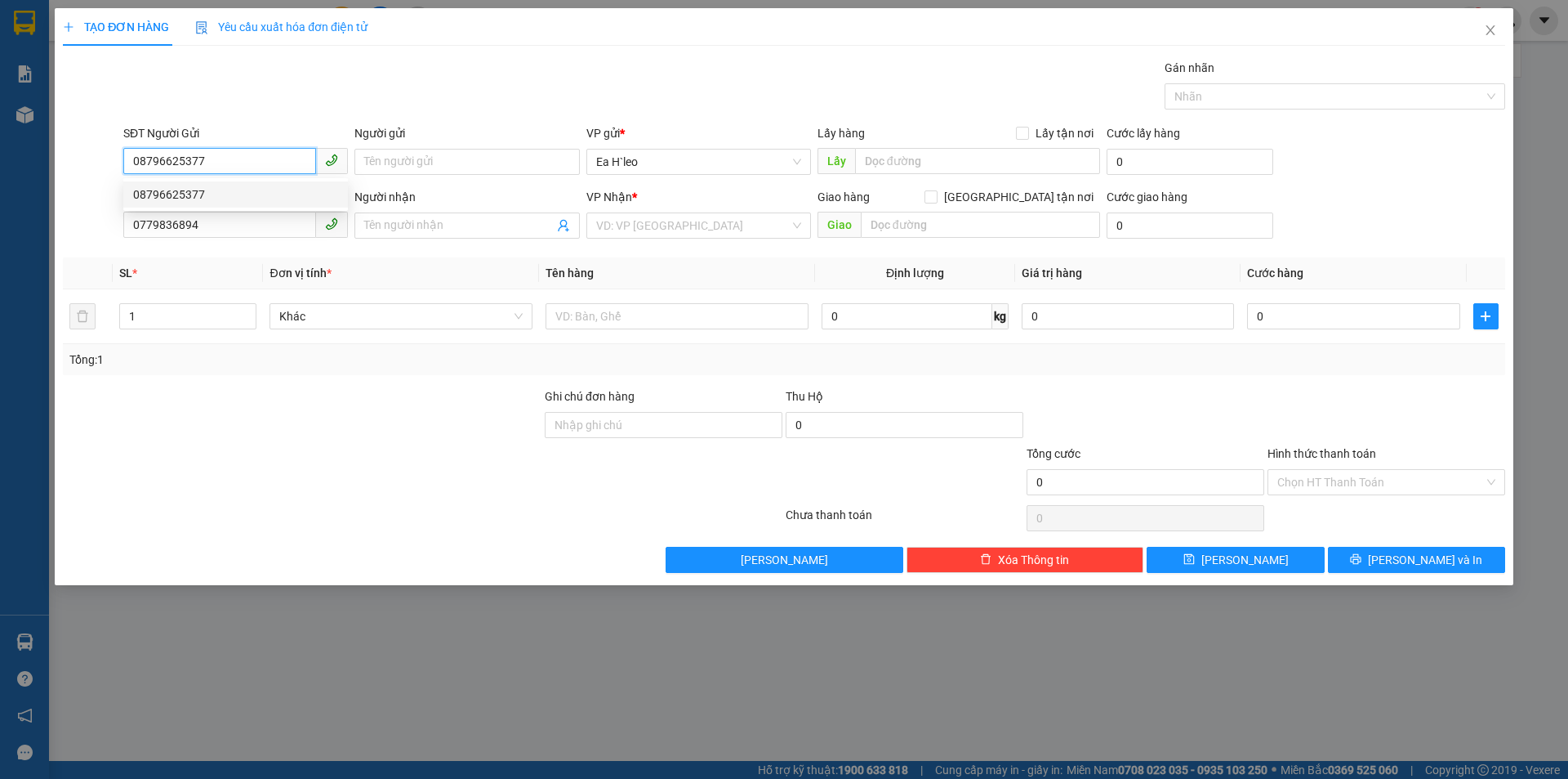
click at [232, 198] on div "08796625377" at bounding box center [236, 194] width 205 height 18
type input "08796625377"
click at [236, 191] on div "SĐT Người Nhận" at bounding box center [235, 197] width 225 height 18
click at [236, 212] on input "0779836894" at bounding box center [219, 225] width 193 height 26
click at [186, 315] on input "1" at bounding box center [188, 316] width 136 height 24
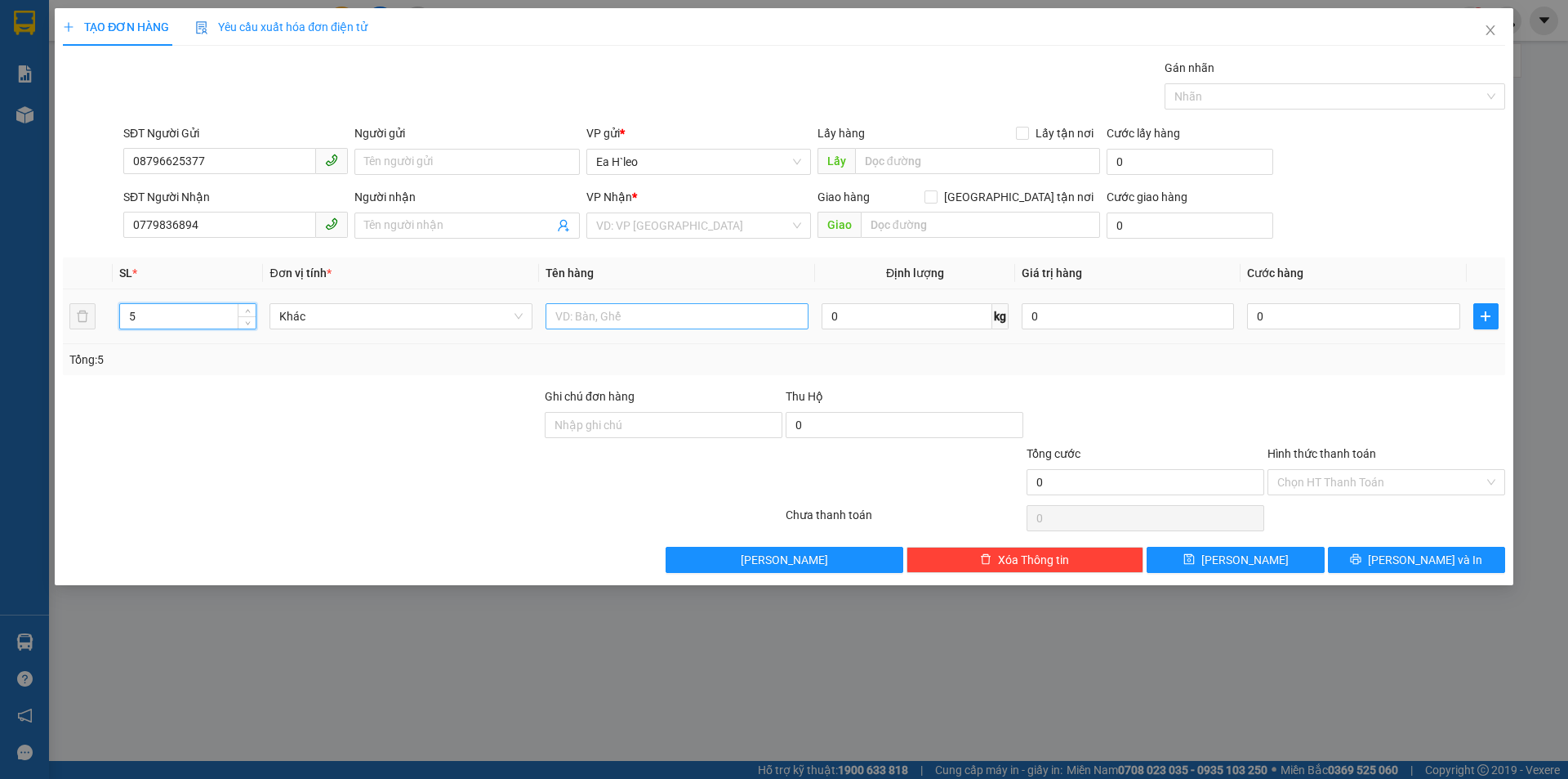
type input "5"
click at [600, 320] on input "text" at bounding box center [677, 316] width 263 height 26
type input "5 BỌC"
click at [721, 233] on input "search" at bounding box center [693, 226] width 194 height 24
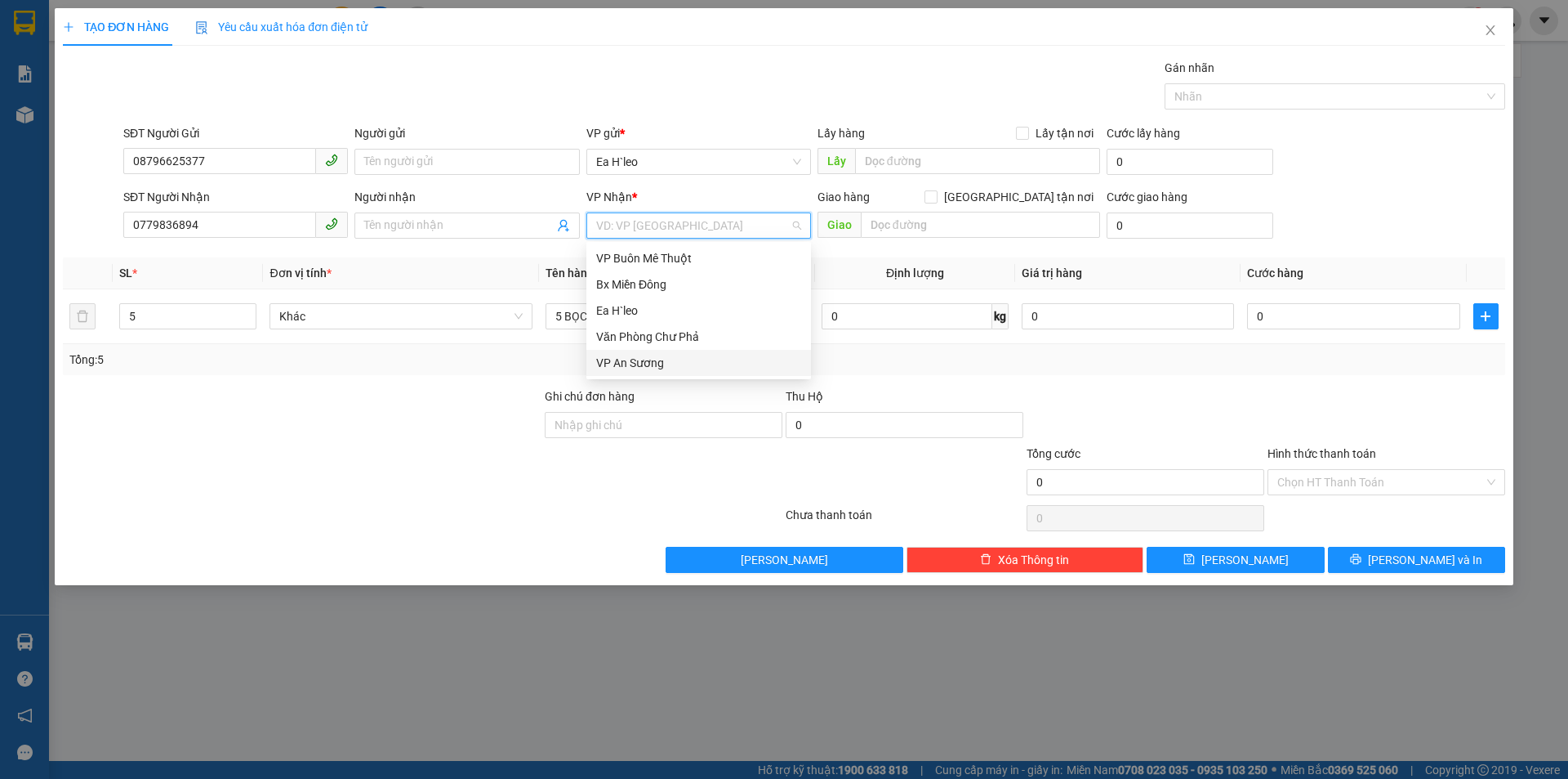
click at [697, 362] on div "VP An Sương" at bounding box center [699, 362] width 205 height 18
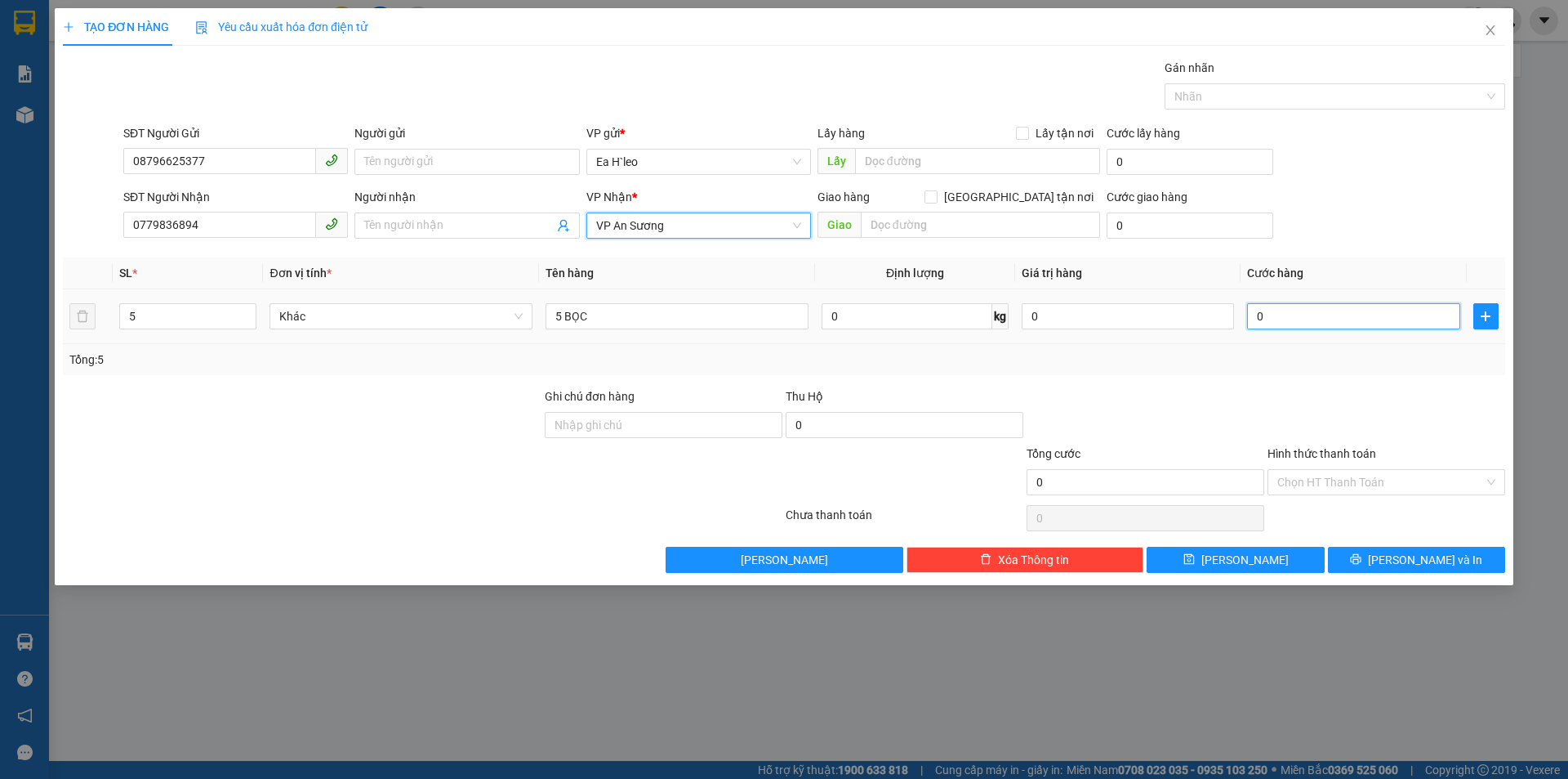
click at [1364, 320] on input "0" at bounding box center [1354, 316] width 212 height 26
type input "3"
type input "30"
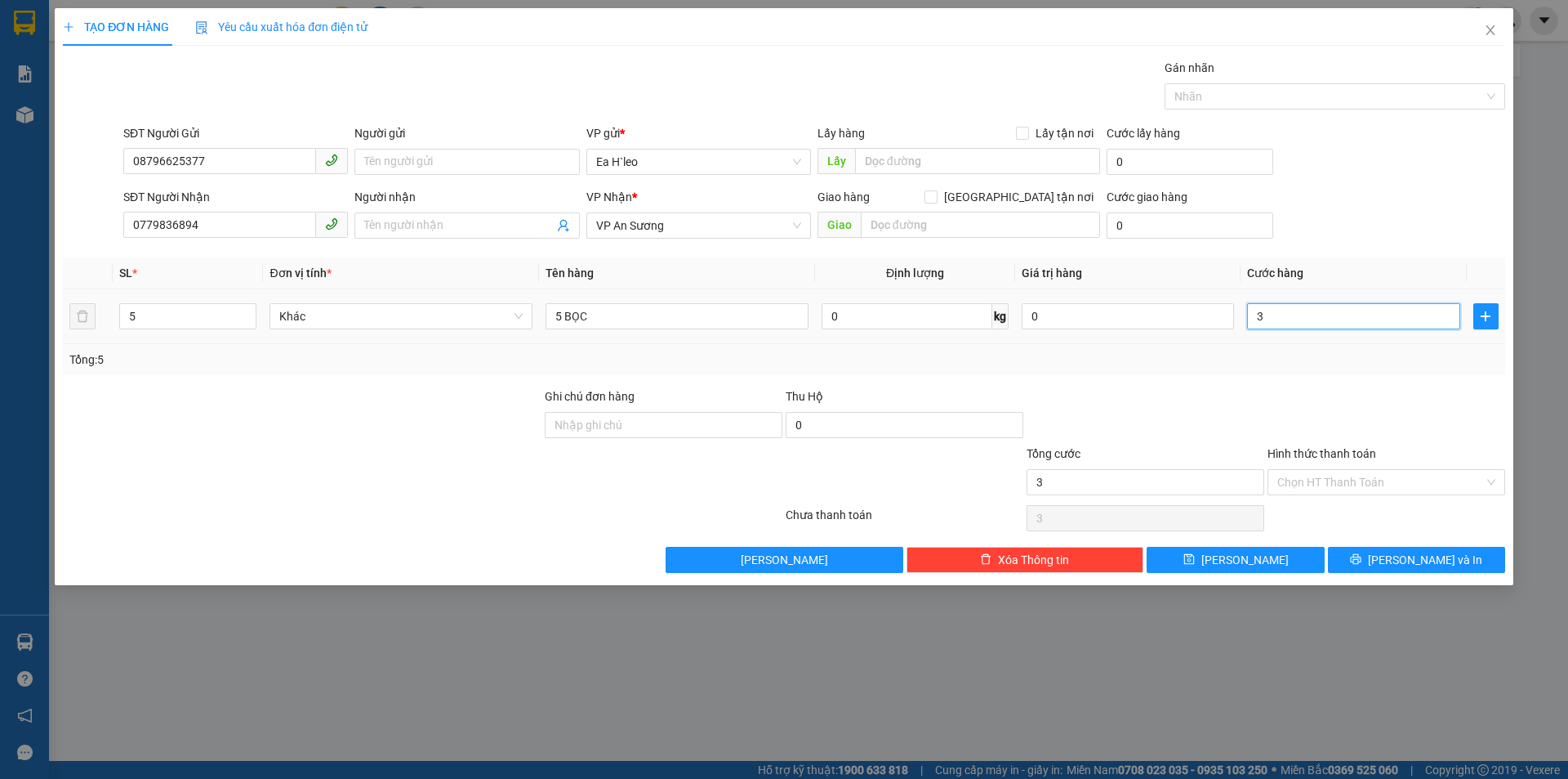
type input "30"
type input "300"
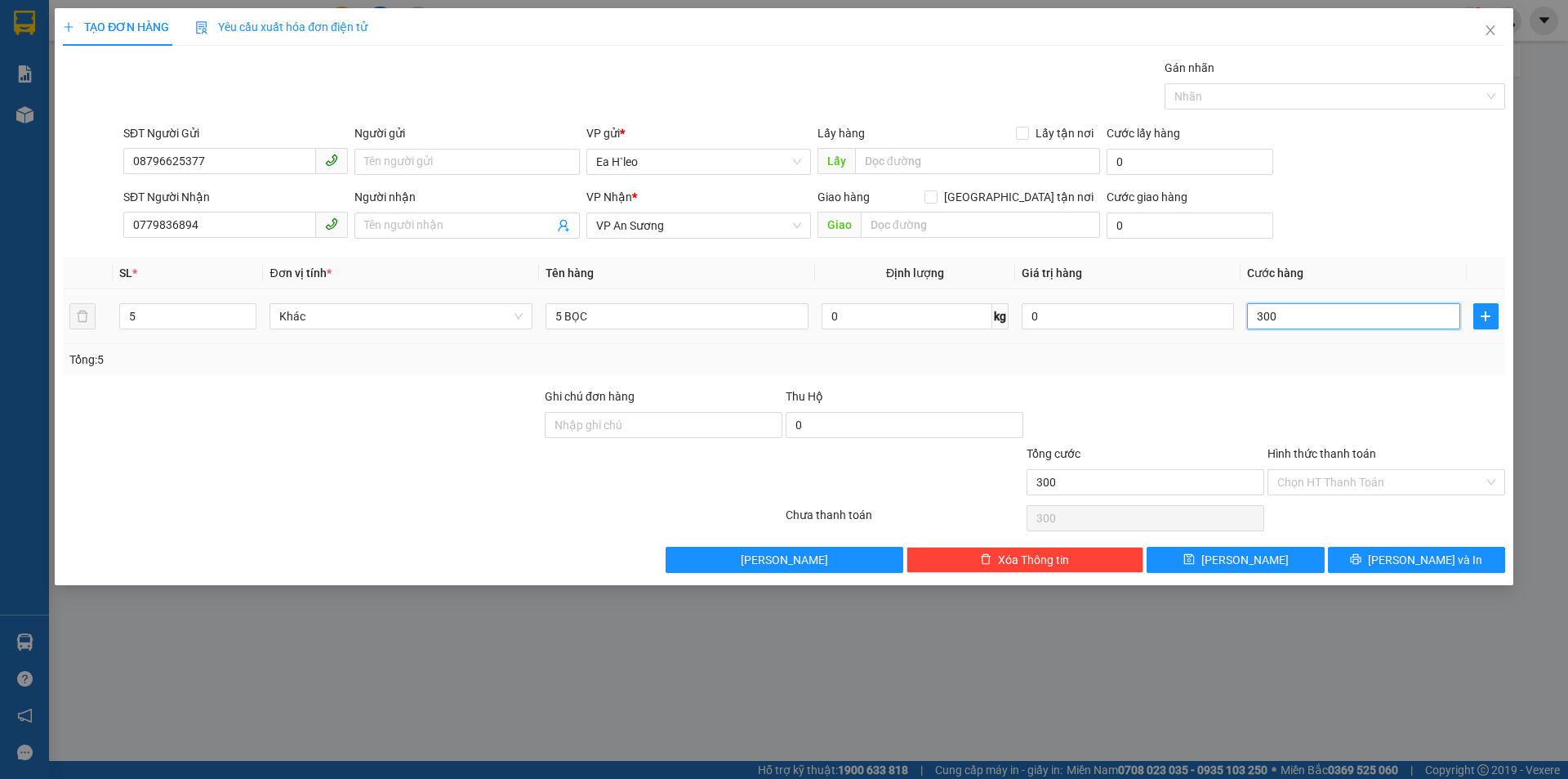
type input "3.000"
type input "30.000"
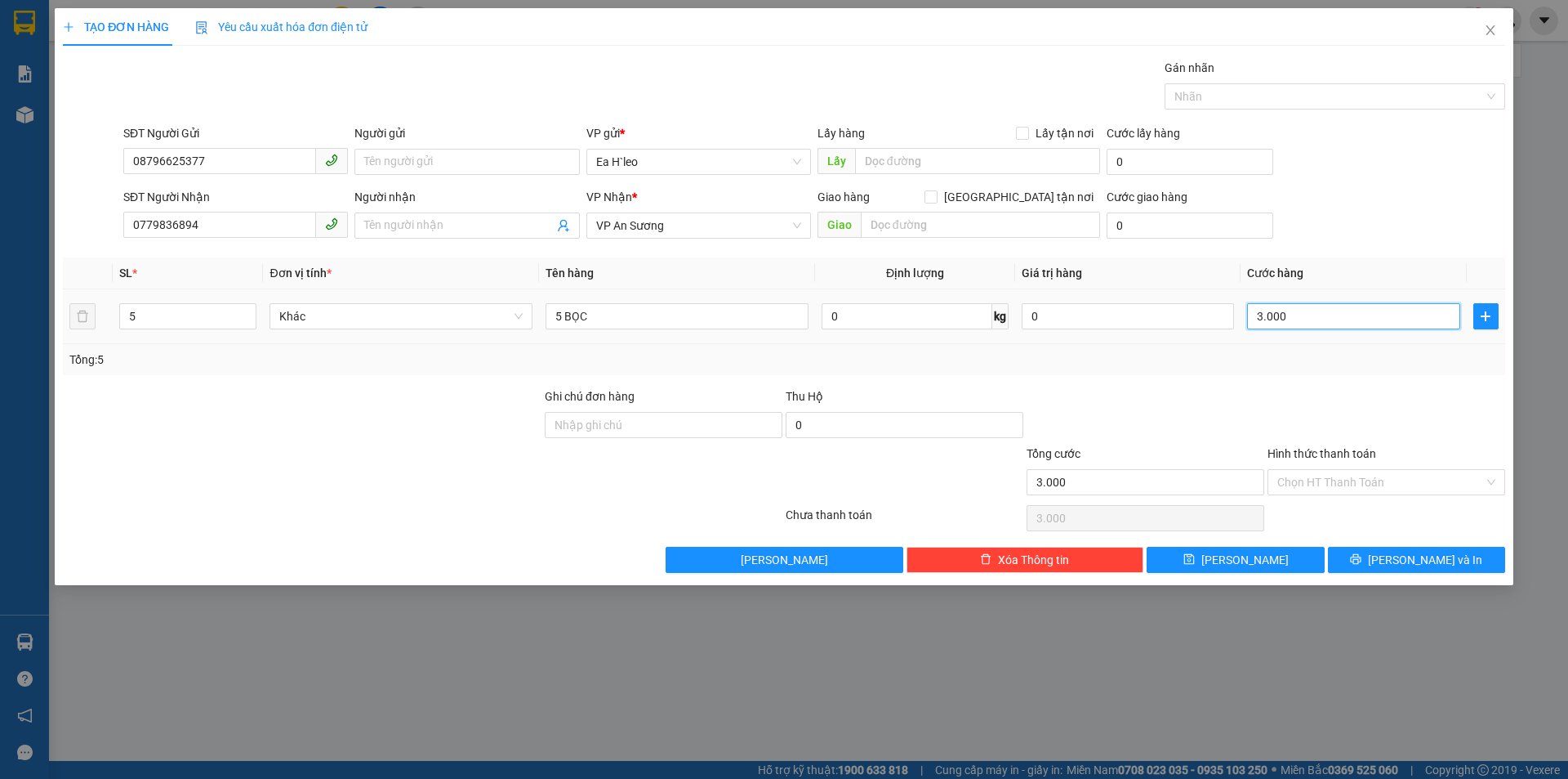
type input "30.000"
type input "300.000"
click at [1230, 384] on div "Transit Pickup Surcharge Ids Transit Deliver Surcharge Ids Transit Deliver Surc…" at bounding box center [784, 315] width 1442 height 513
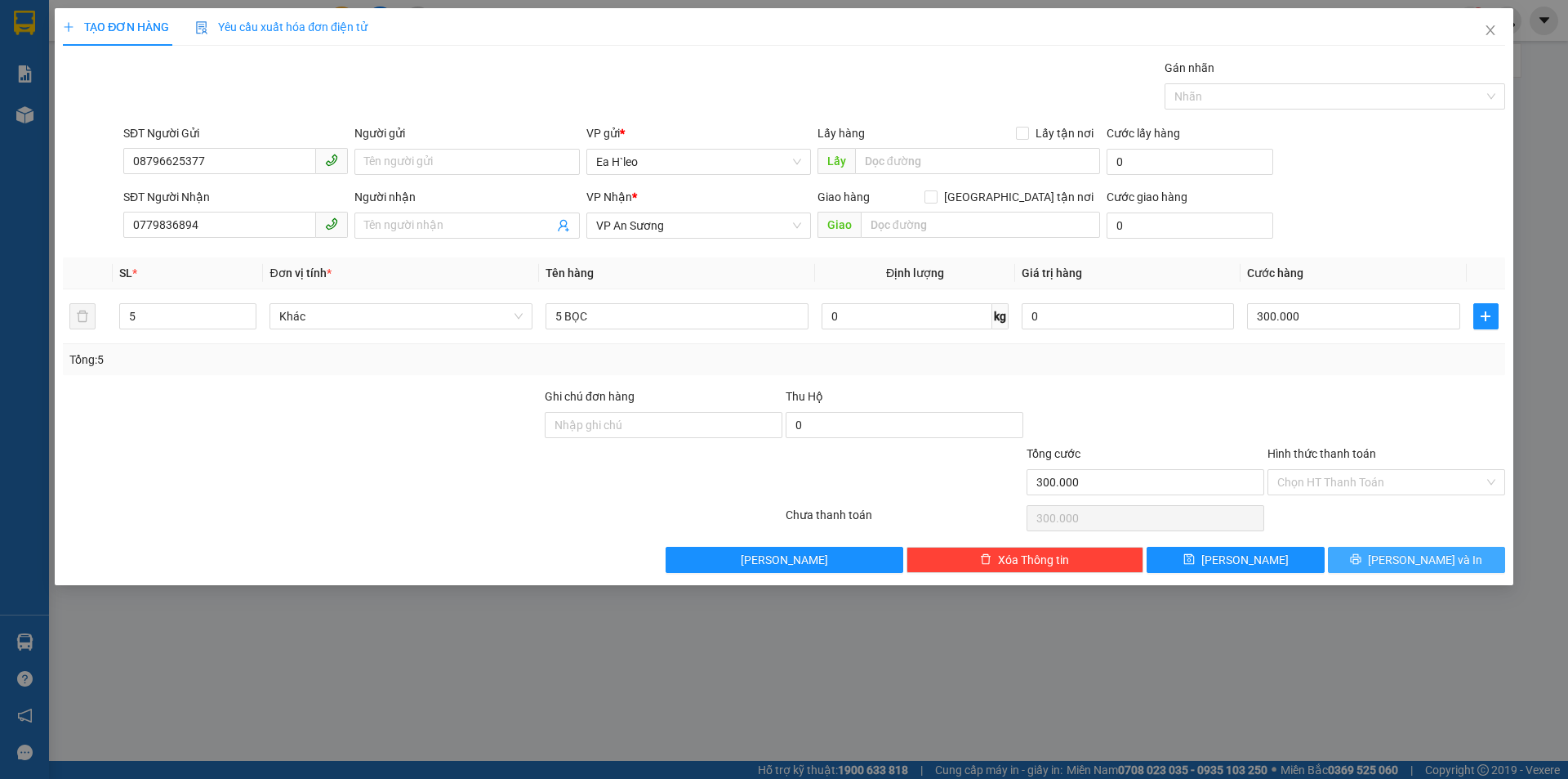
click at [1380, 557] on button "[PERSON_NAME] và In" at bounding box center [1417, 560] width 177 height 26
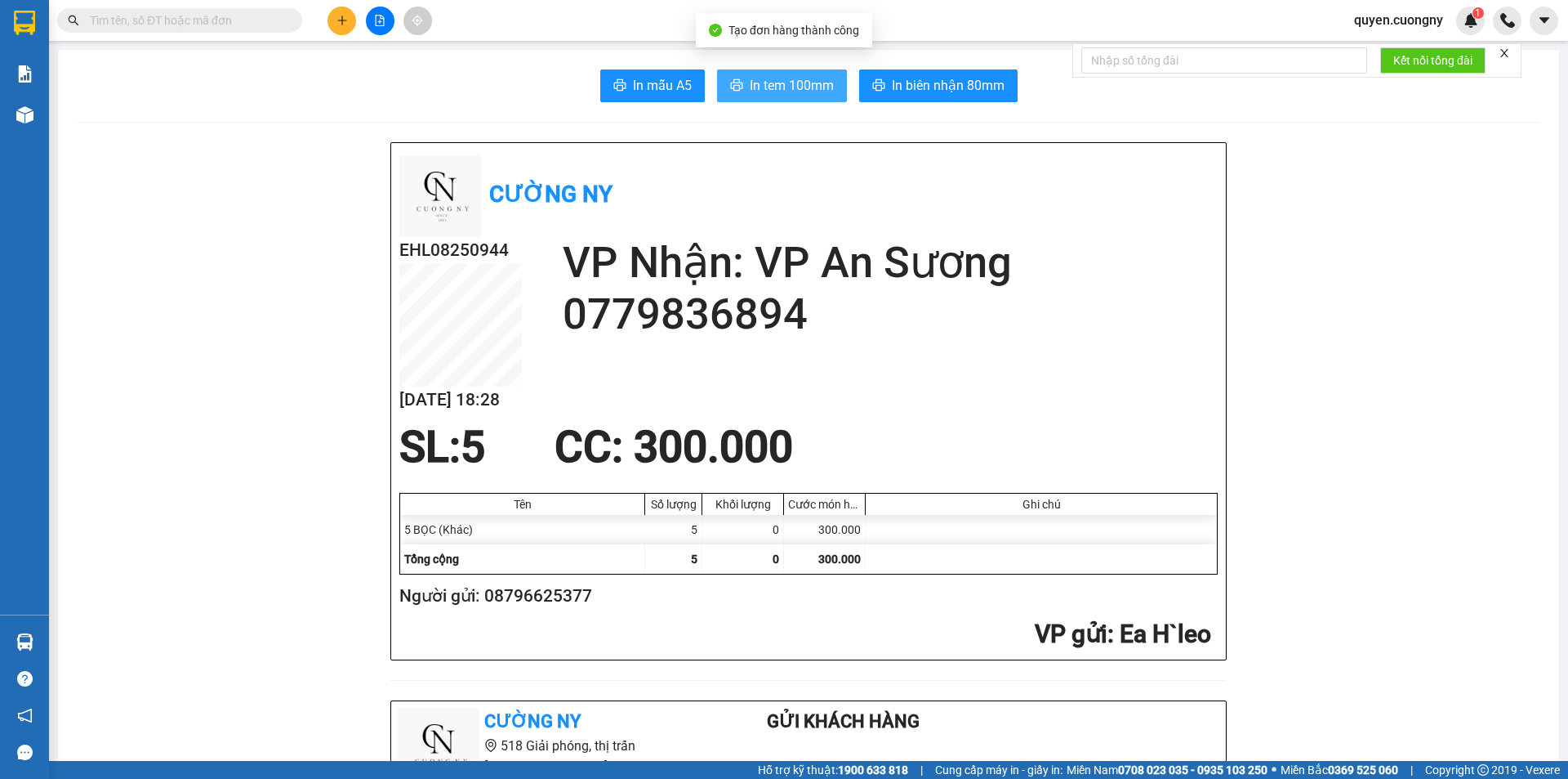
click at [799, 77] on span "In tem 100mm" at bounding box center [792, 86] width 84 height 20
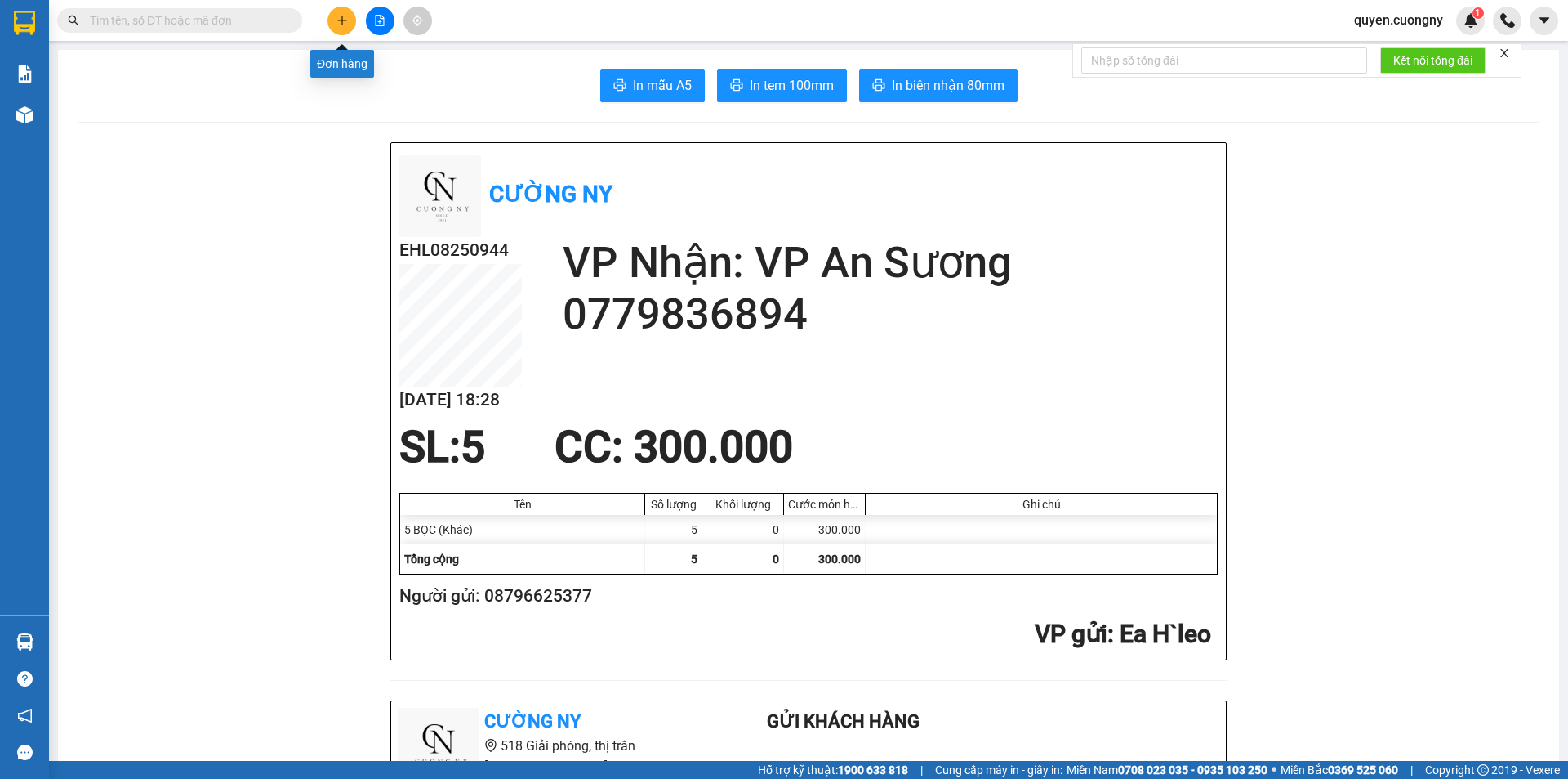
click at [343, 30] on button at bounding box center [342, 20] width 29 height 29
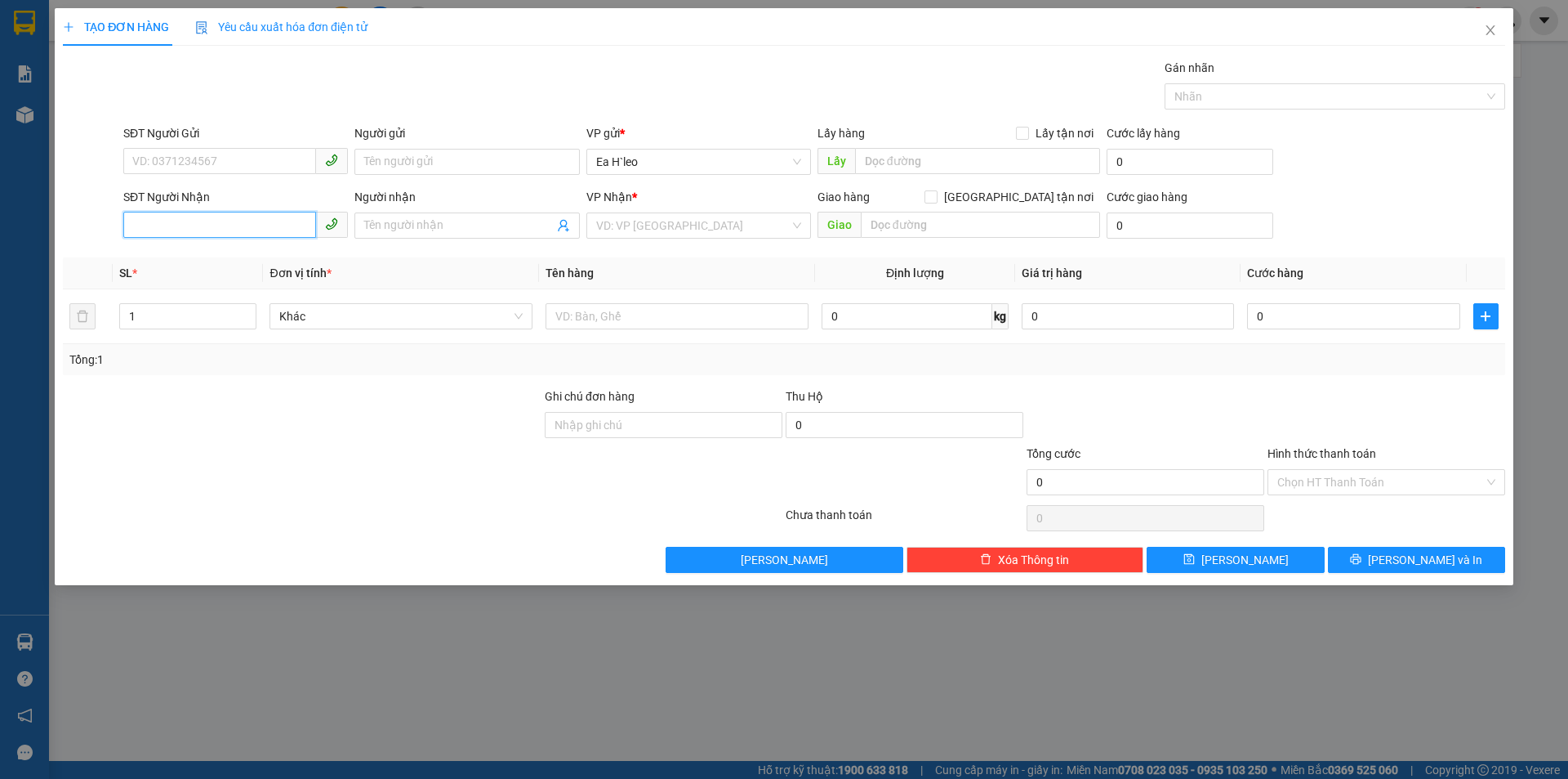
click at [268, 222] on input "SĐT Người Nhận" at bounding box center [219, 225] width 193 height 26
type input "0393972792"
click at [160, 228] on input "0393972792" at bounding box center [219, 225] width 193 height 26
click at [180, 226] on input "0393972792" at bounding box center [219, 225] width 193 height 26
click at [176, 219] on input "0393972792" at bounding box center [219, 225] width 193 height 26
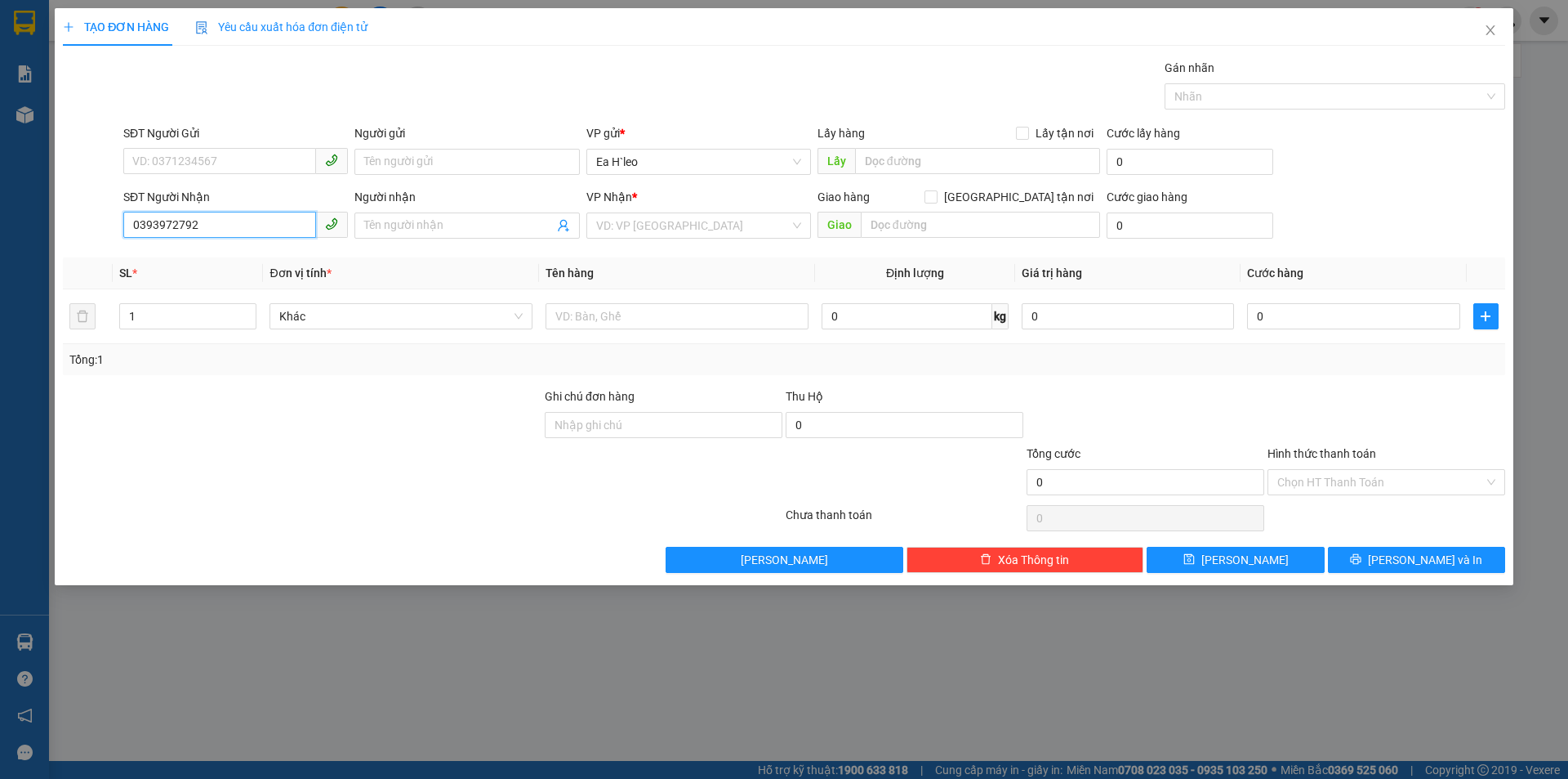
click at [212, 219] on input "0393972792" at bounding box center [219, 225] width 193 height 26
drag, startPoint x: 252, startPoint y: 224, endPoint x: 0, endPoint y: 229, distance: 252.0
click at [0, 229] on div "TẠO ĐƠN HÀNG Yêu cầu xuất hóa đơn điện tử Transit Pickup Surcharge Ids Transit …" at bounding box center [784, 390] width 1568 height 779
click at [585, 318] on input "text" at bounding box center [677, 316] width 263 height 26
type input "1 THÙNG"
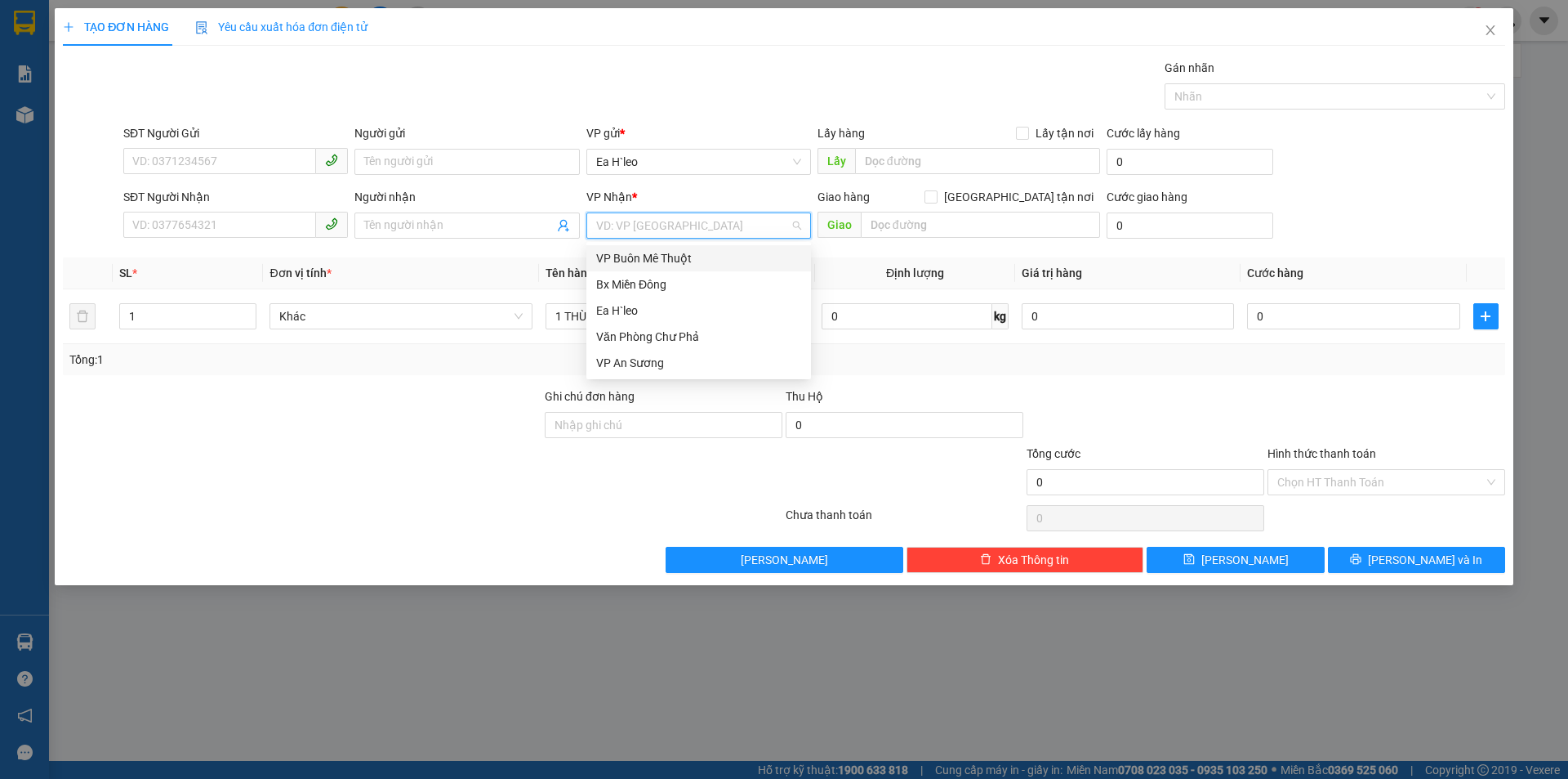
click at [762, 228] on input "search" at bounding box center [693, 226] width 194 height 24
drag, startPoint x: 713, startPoint y: 280, endPoint x: 704, endPoint y: 280, distance: 9.0
click at [712, 280] on div "Bx Miền Đông" at bounding box center [699, 283] width 205 height 18
click at [153, 230] on input "SĐT Người Nhận" at bounding box center [219, 225] width 193 height 26
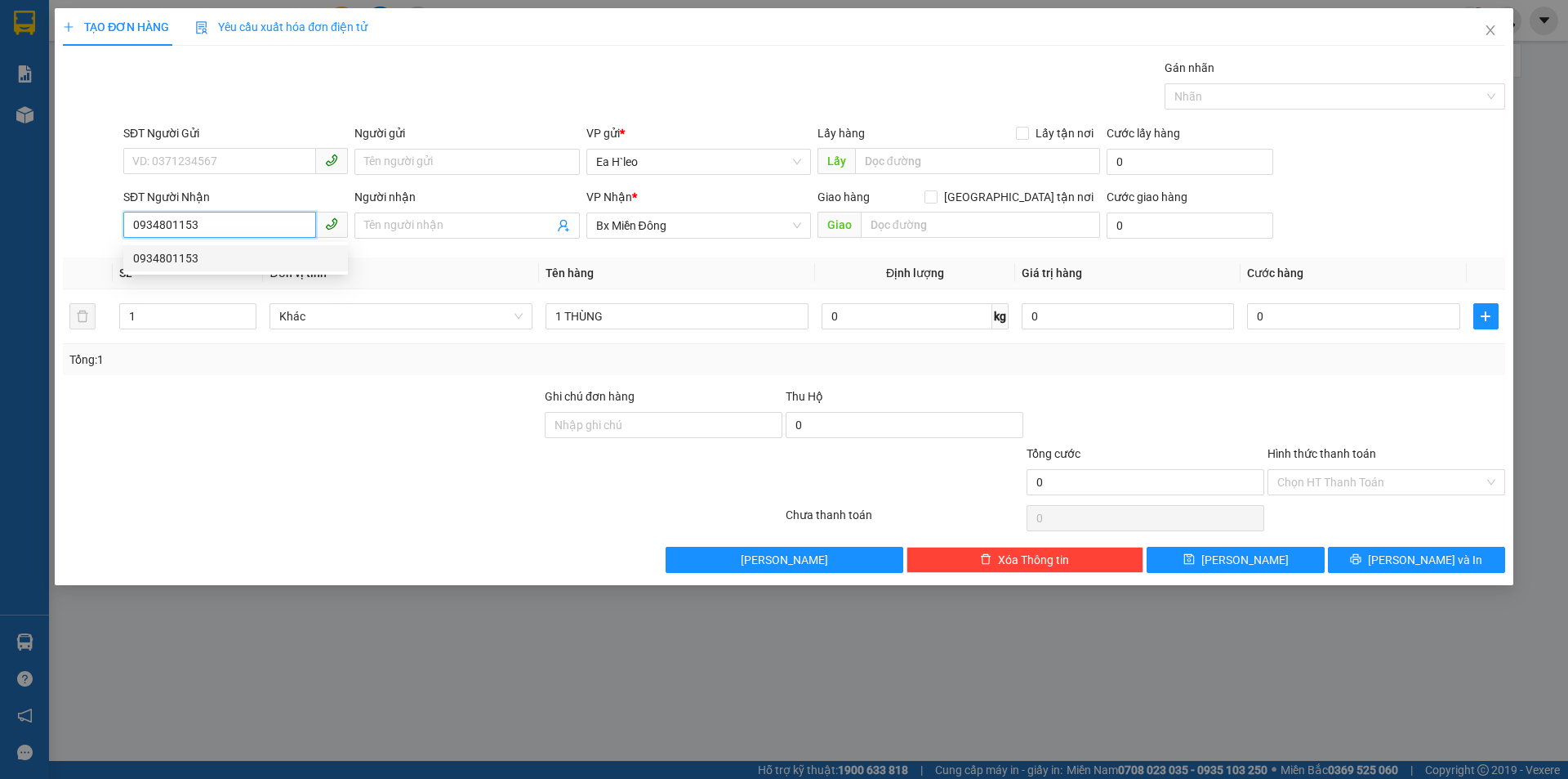
click at [260, 262] on div "0934801153" at bounding box center [236, 257] width 205 height 18
type input "0934801153"
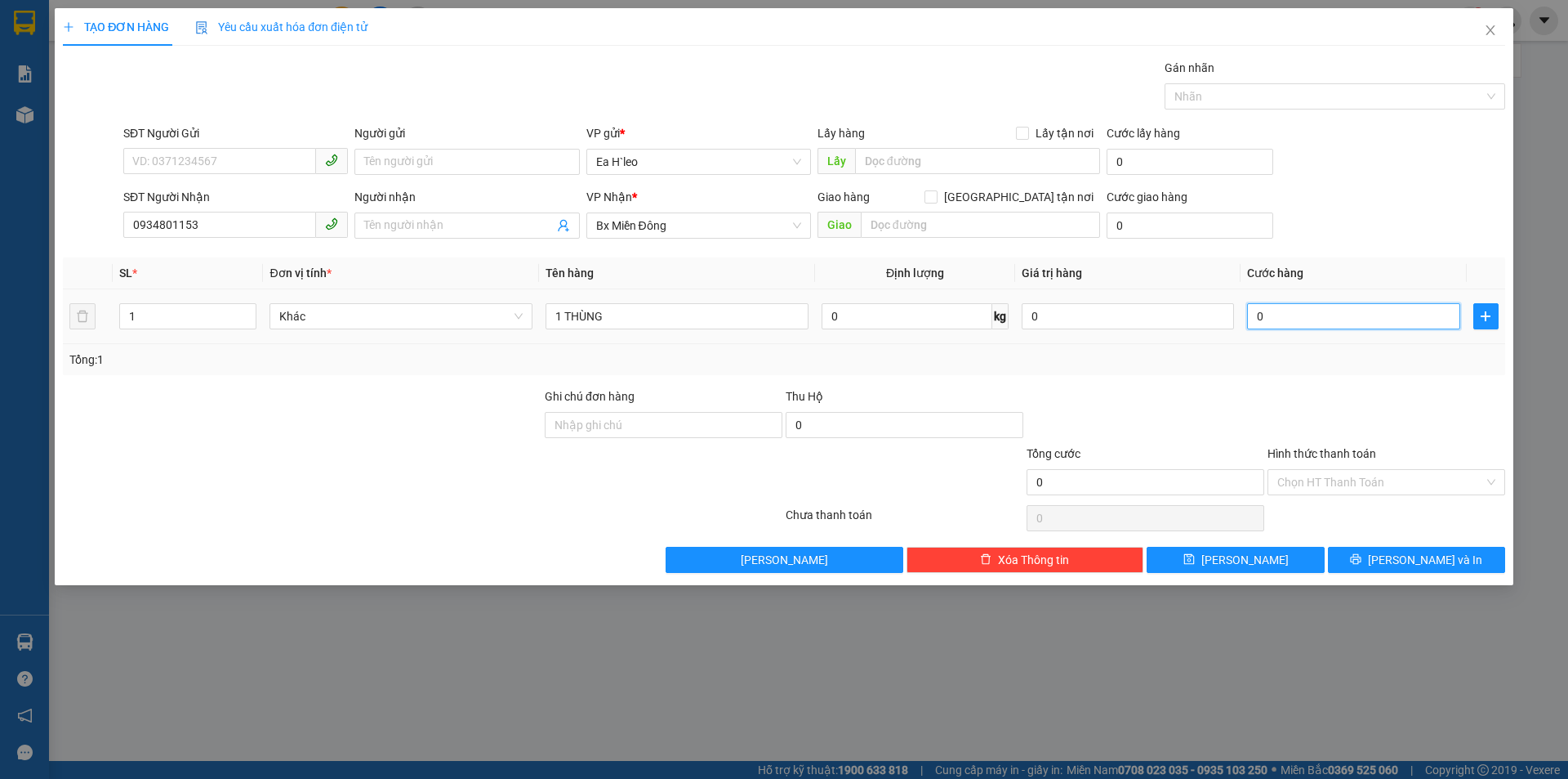
click at [1293, 325] on input "0" at bounding box center [1354, 316] width 212 height 26
type input "4"
type input "40"
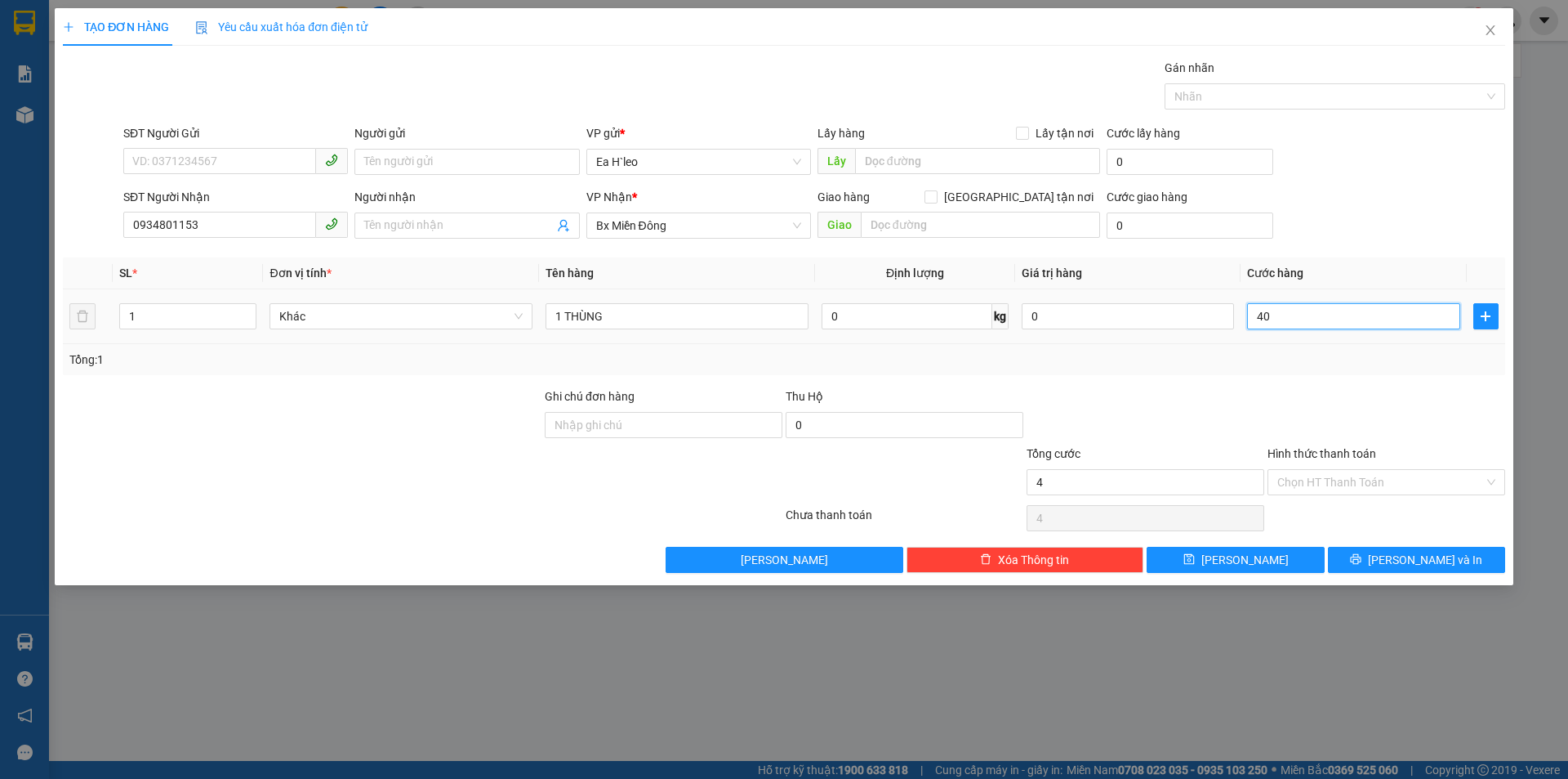
type input "40"
click at [1311, 483] on input "Hình thức thanh toán" at bounding box center [1381, 482] width 207 height 24
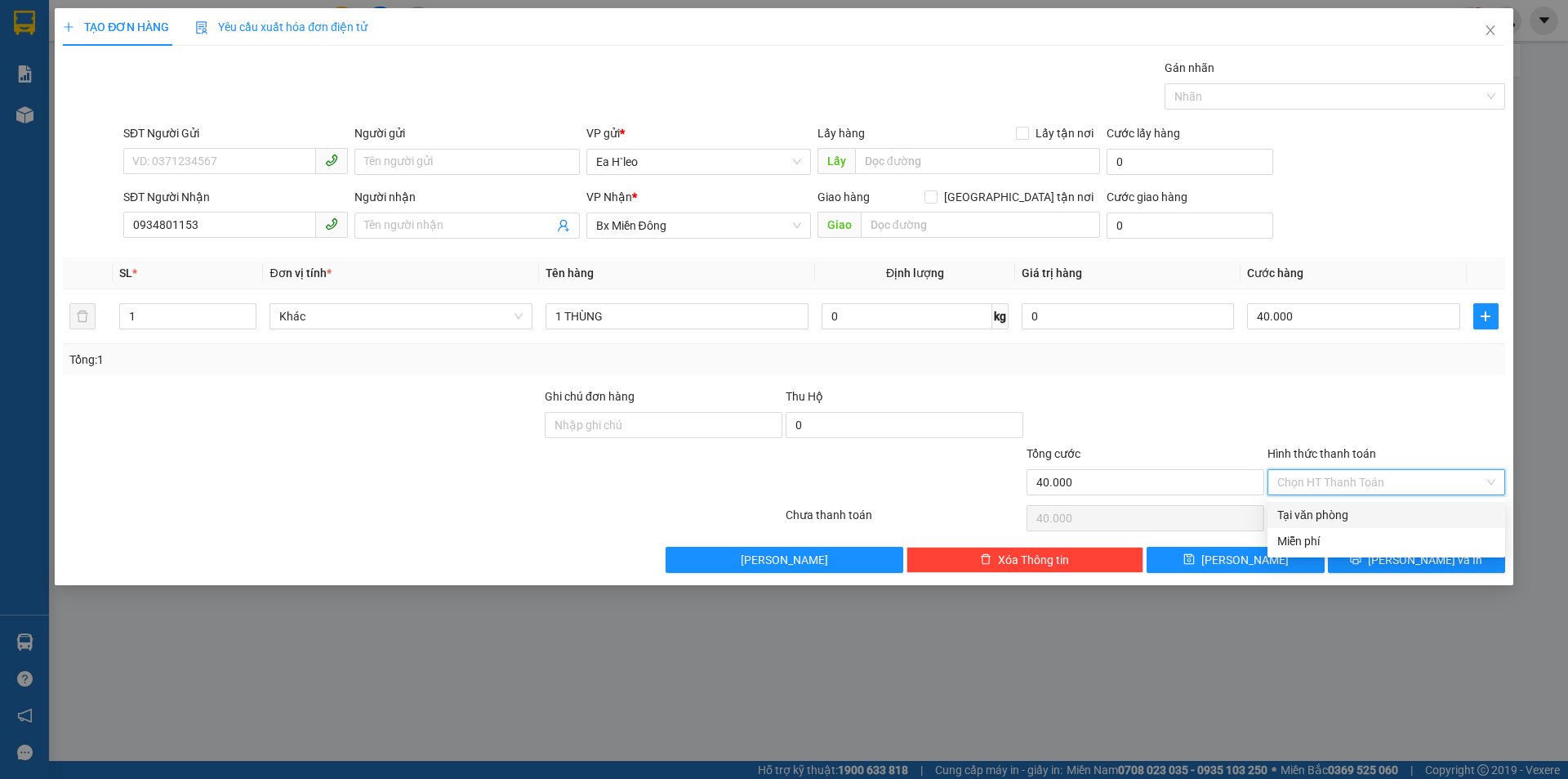
click at [1316, 508] on div "Tại văn phòng" at bounding box center [1386, 514] width 218 height 18
click at [1409, 560] on span "[PERSON_NAME] và In" at bounding box center [1425, 559] width 115 height 18
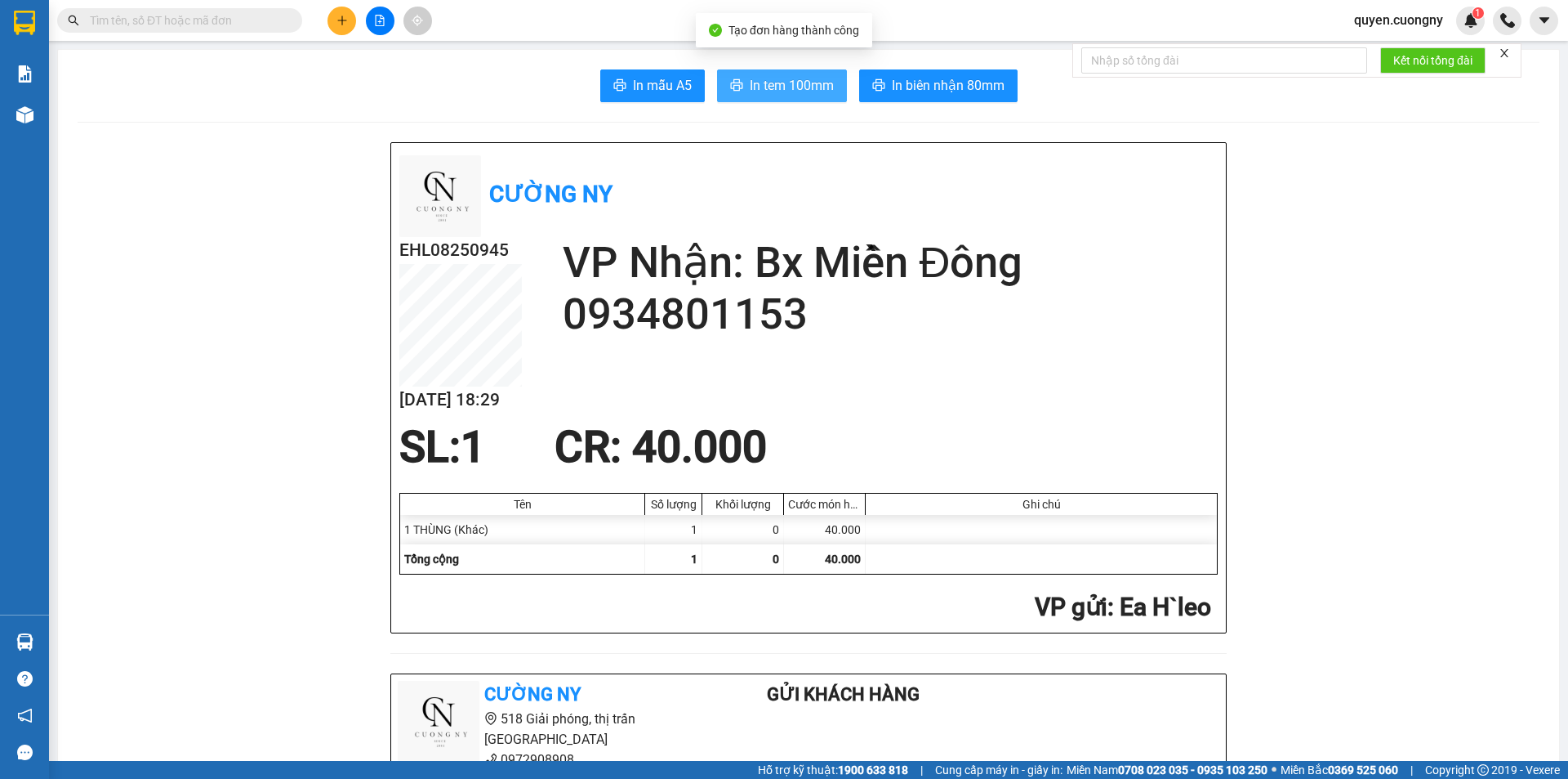
click at [798, 83] on span "In tem 100mm" at bounding box center [792, 86] width 84 height 20
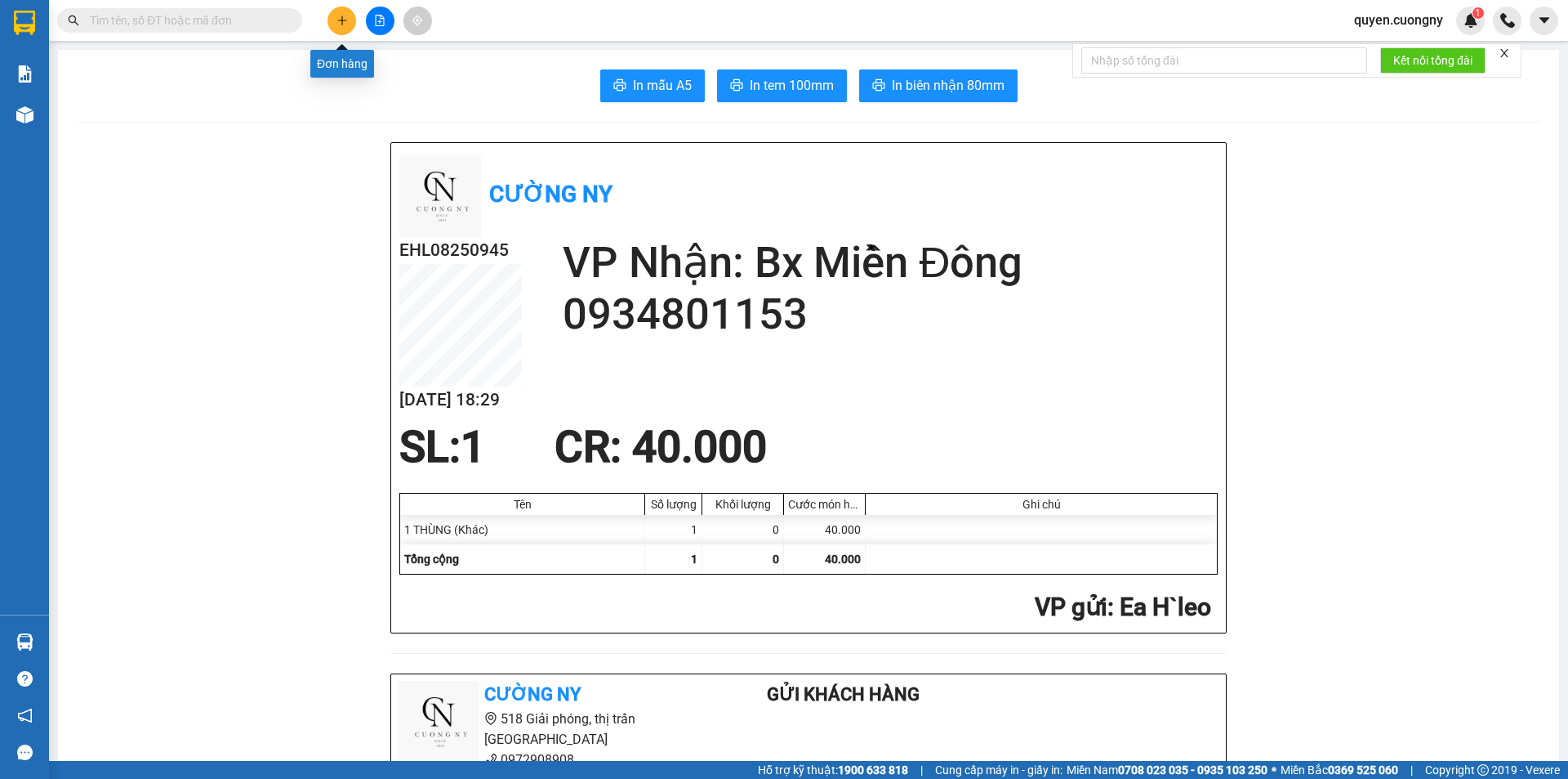
click at [344, 18] on icon "plus" at bounding box center [342, 20] width 11 height 11
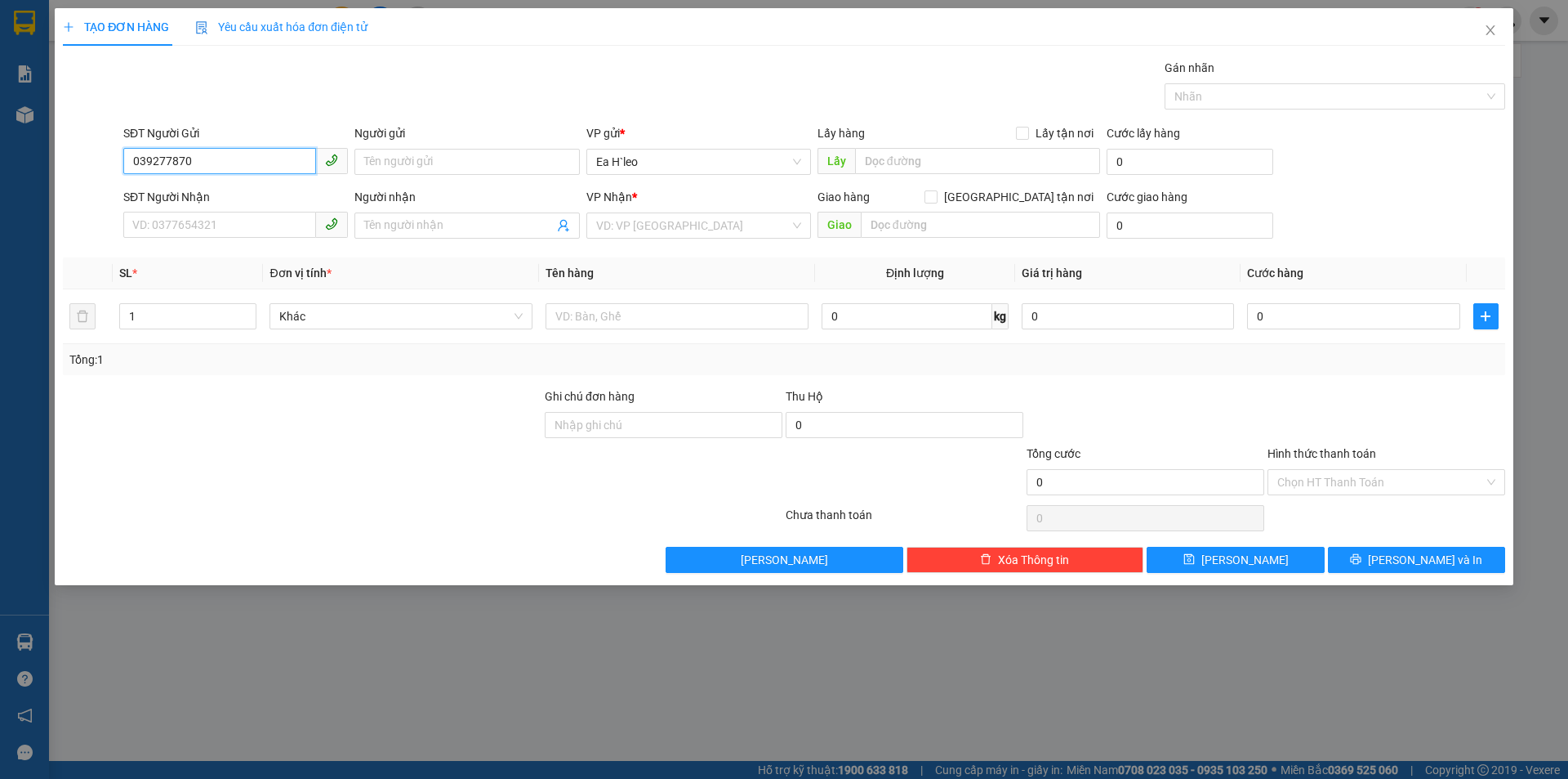
type input "0392778701"
click at [157, 166] on input "0392778701" at bounding box center [219, 161] width 193 height 26
click at [172, 164] on input "0392778701" at bounding box center [219, 161] width 193 height 26
drag, startPoint x: 277, startPoint y: 161, endPoint x: 17, endPoint y: 223, distance: 267.3
click at [0, 221] on div "TẠO ĐƠN HÀNG Yêu cầu xuất hóa đơn điện tử Transit Pickup Surcharge Ids Transit …" at bounding box center [784, 390] width 1568 height 779
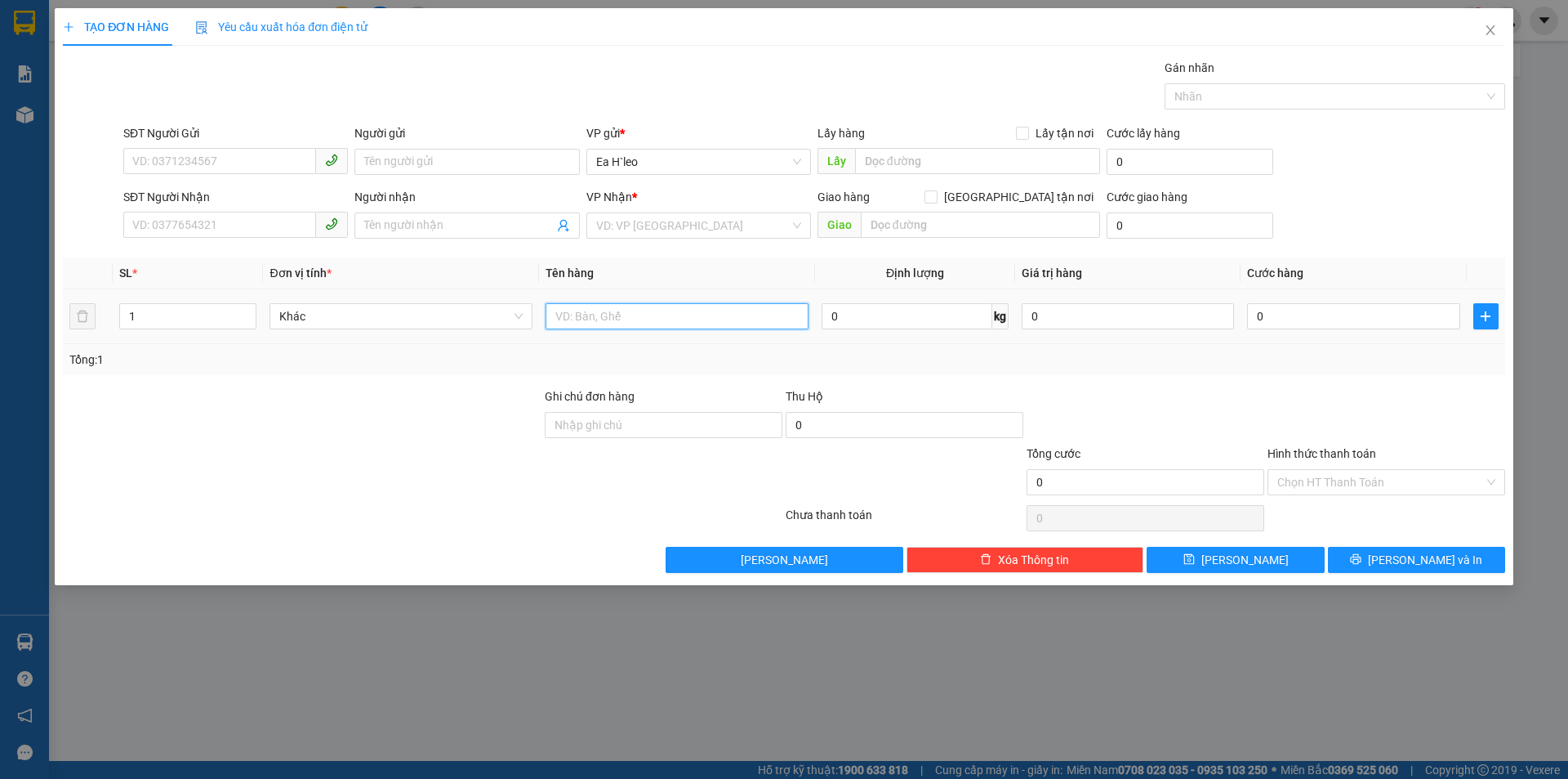
click at [614, 316] on input "text" at bounding box center [677, 316] width 263 height 26
type input "1 THÙNG"
click at [661, 228] on input "search" at bounding box center [693, 226] width 194 height 24
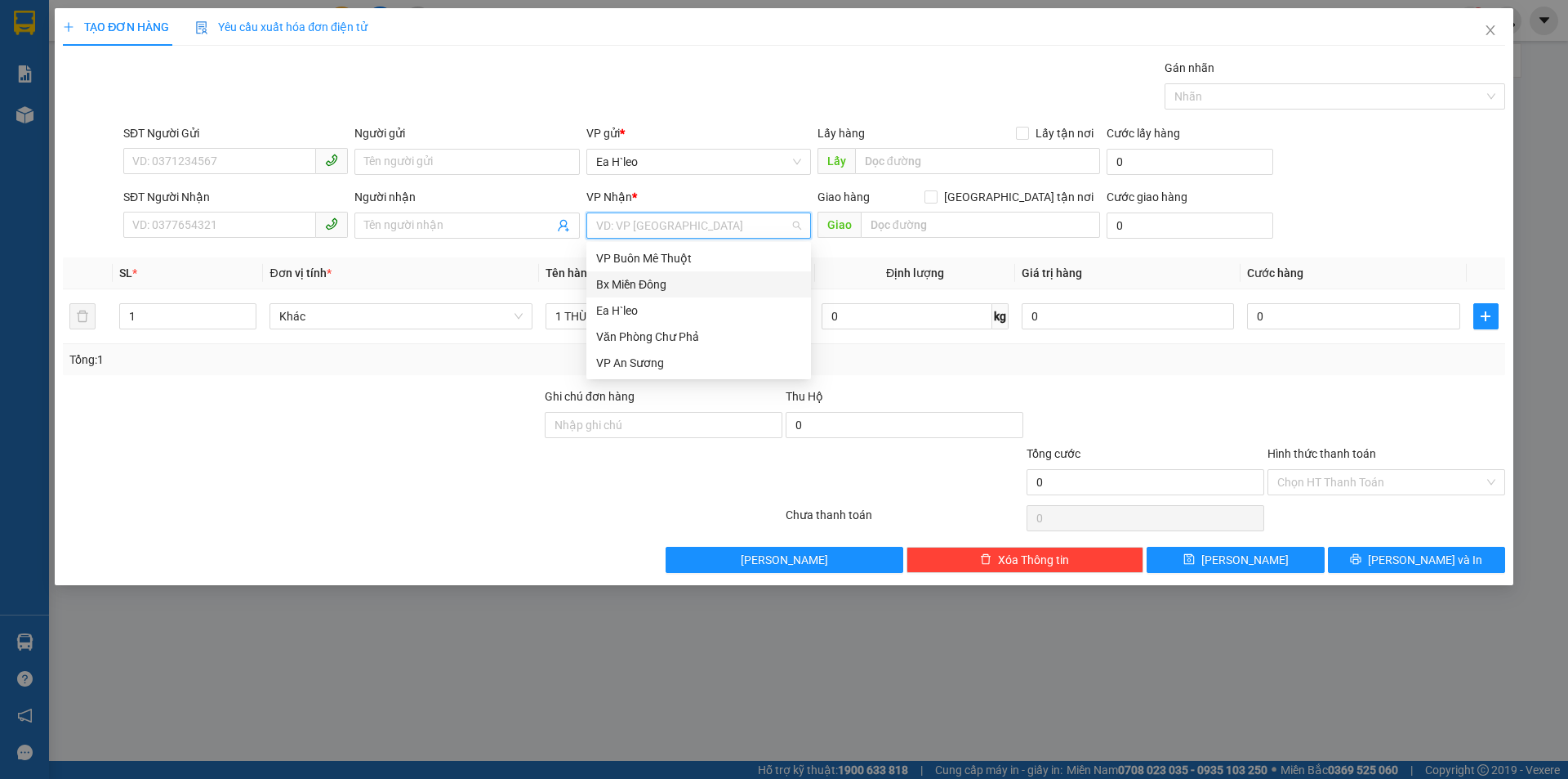
drag, startPoint x: 653, startPoint y: 281, endPoint x: 639, endPoint y: 282, distance: 14.0
click at [652, 282] on div "Bx Miền Đông" at bounding box center [699, 283] width 205 height 18
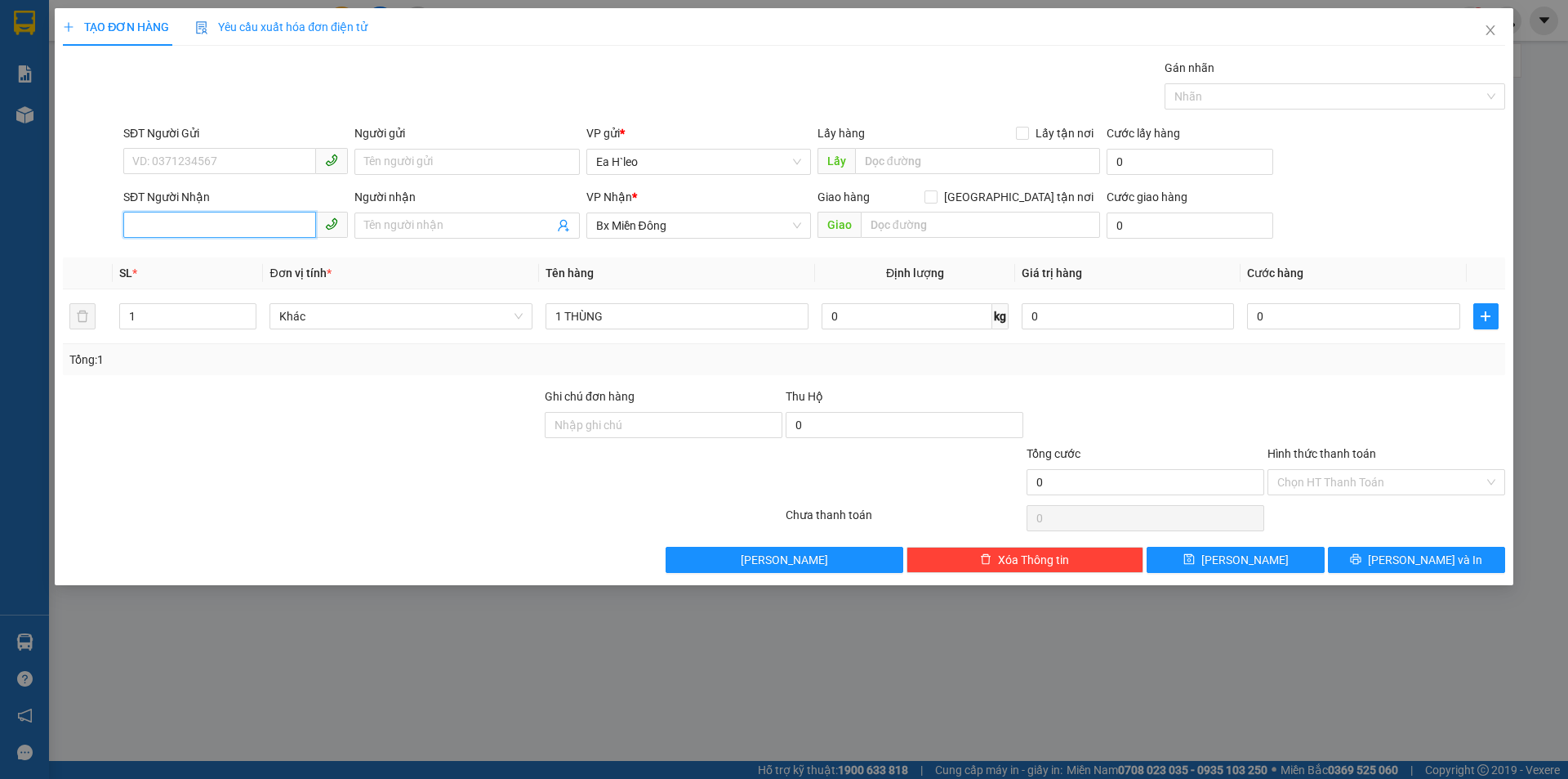
click at [275, 230] on input "SĐT Người Nhận" at bounding box center [219, 225] width 193 height 26
click at [157, 249] on div "0345399539 - HÀ" at bounding box center [236, 257] width 205 height 18
type input "0345399539"
type input "HÀ"
click at [157, 222] on input "0345399539" at bounding box center [219, 225] width 193 height 26
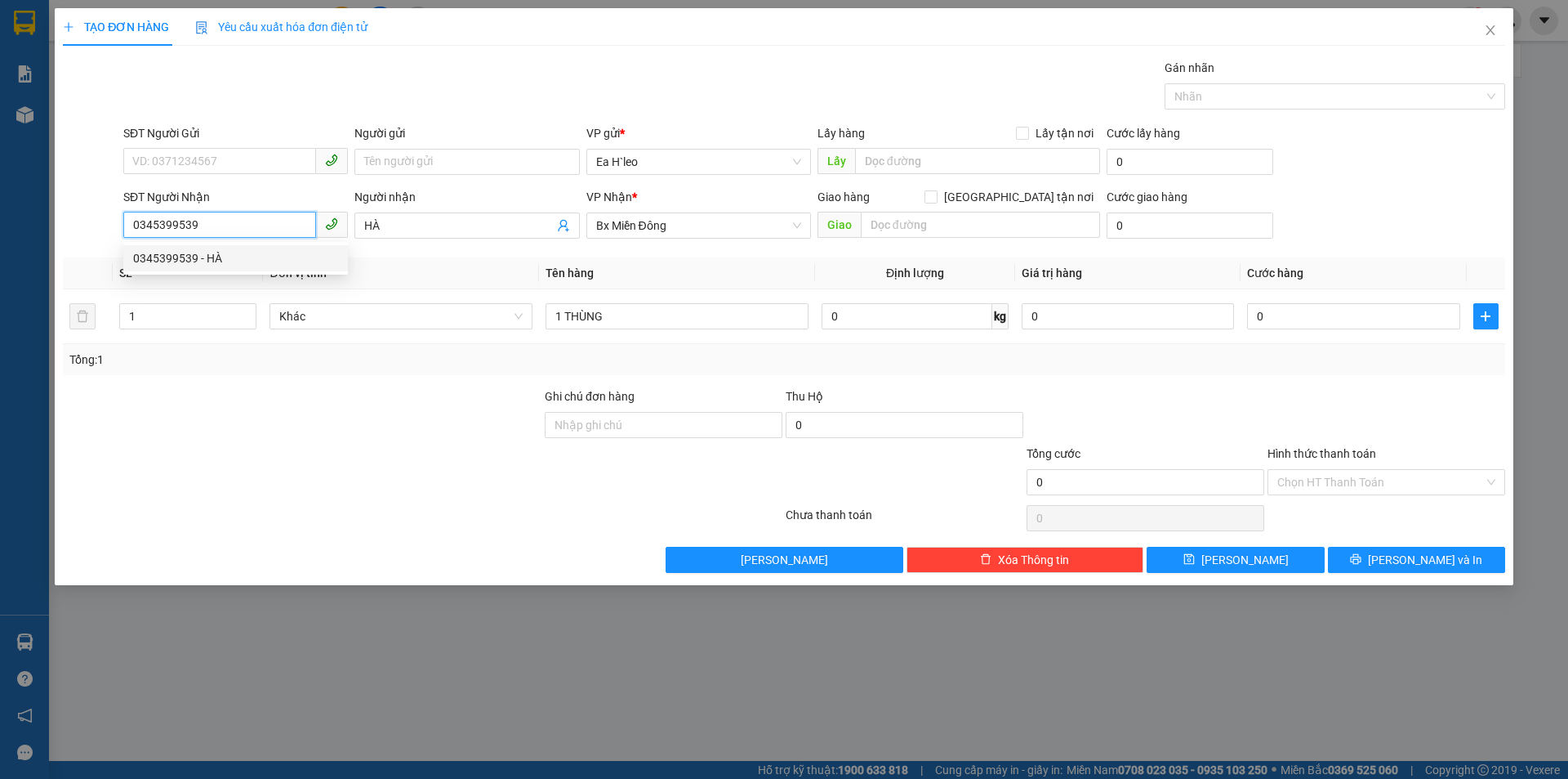
click at [176, 222] on input "0345399539" at bounding box center [219, 225] width 193 height 26
click at [264, 215] on input "0345399539" at bounding box center [219, 225] width 193 height 26
click at [264, 262] on div "0345399539 - HÀ" at bounding box center [236, 257] width 205 height 18
type input "0345399539"
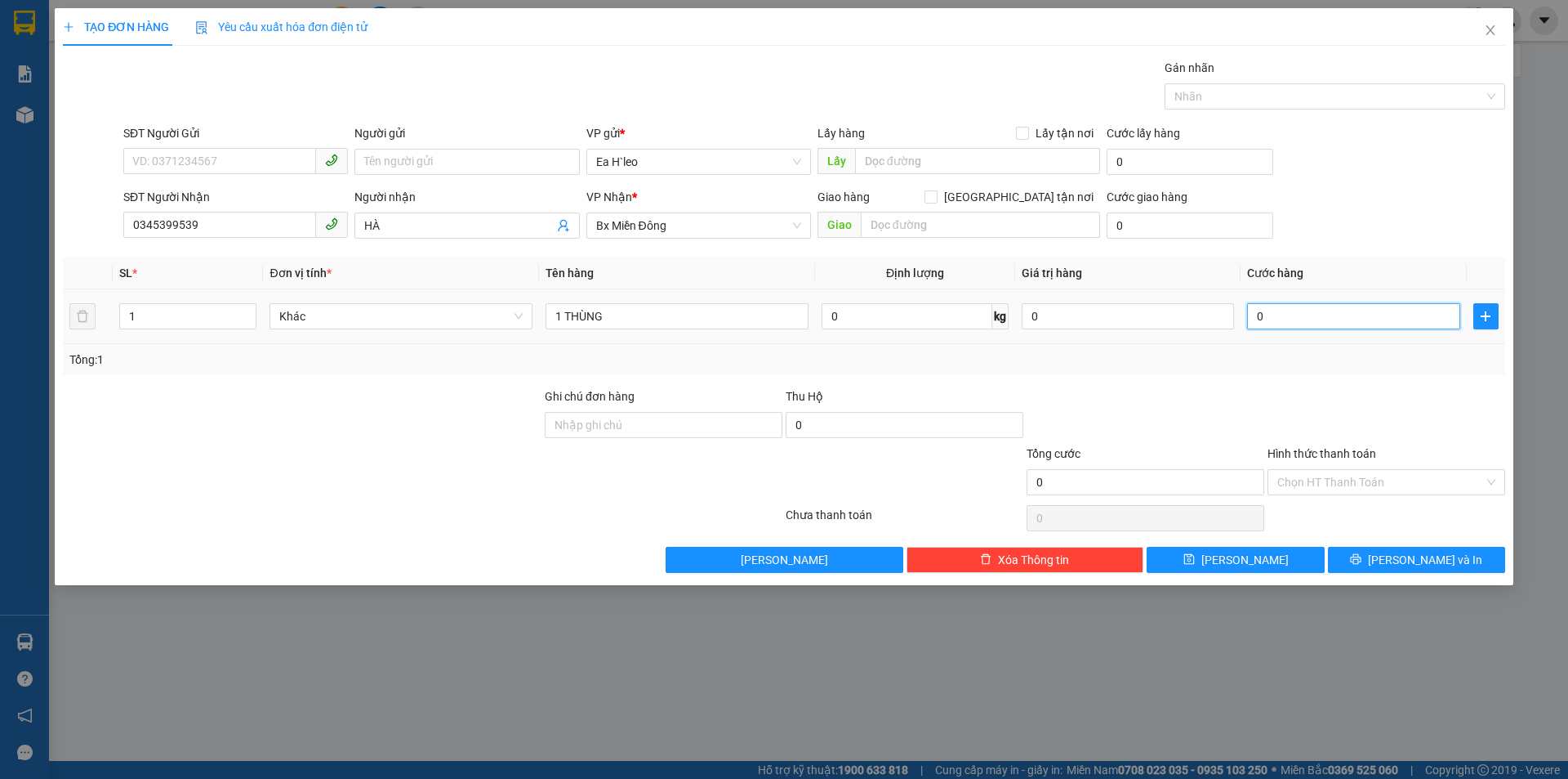
click at [1275, 318] on input "0" at bounding box center [1354, 316] width 212 height 26
type input "7"
type input "70"
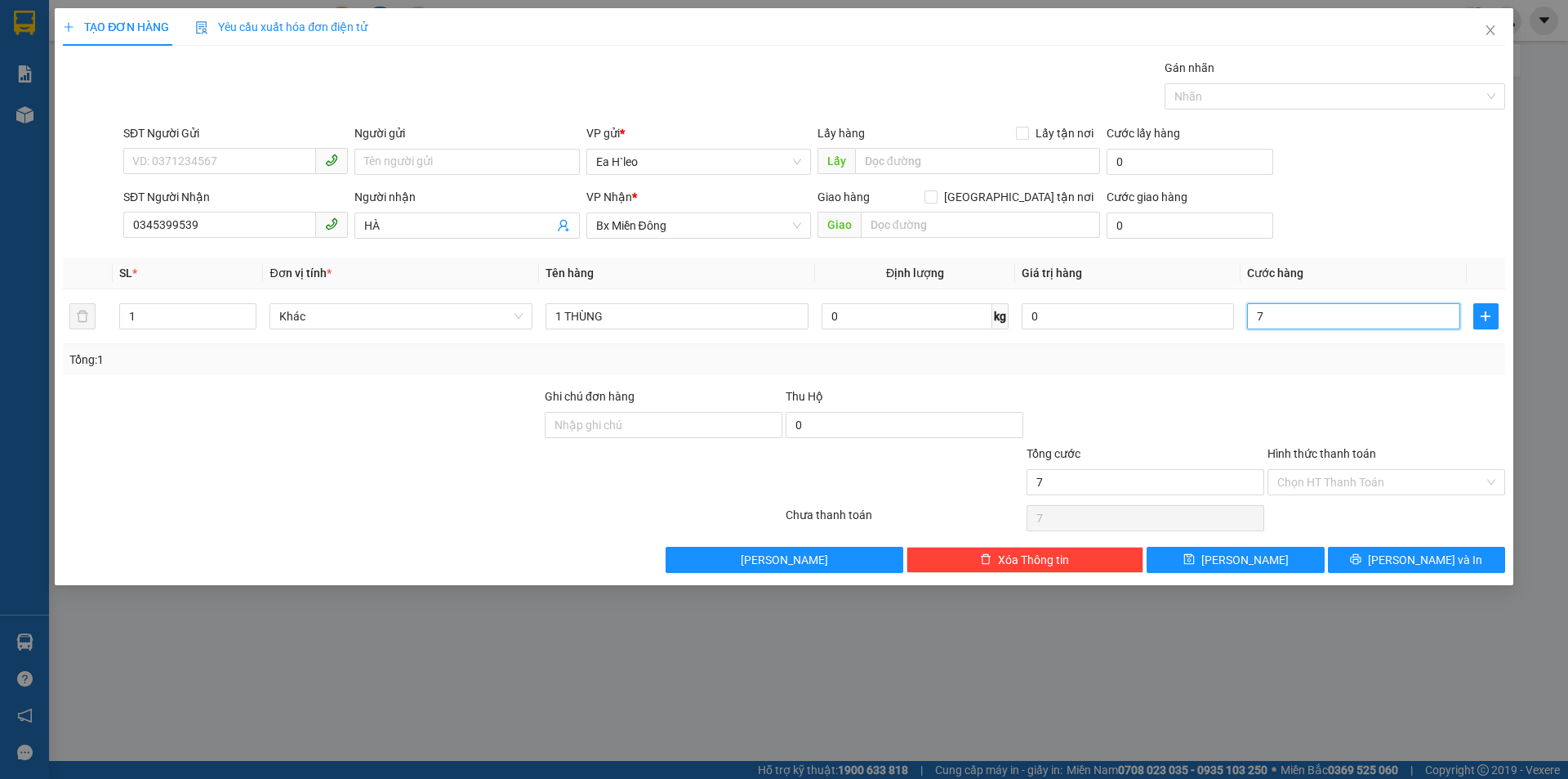
type input "70"
type input "700"
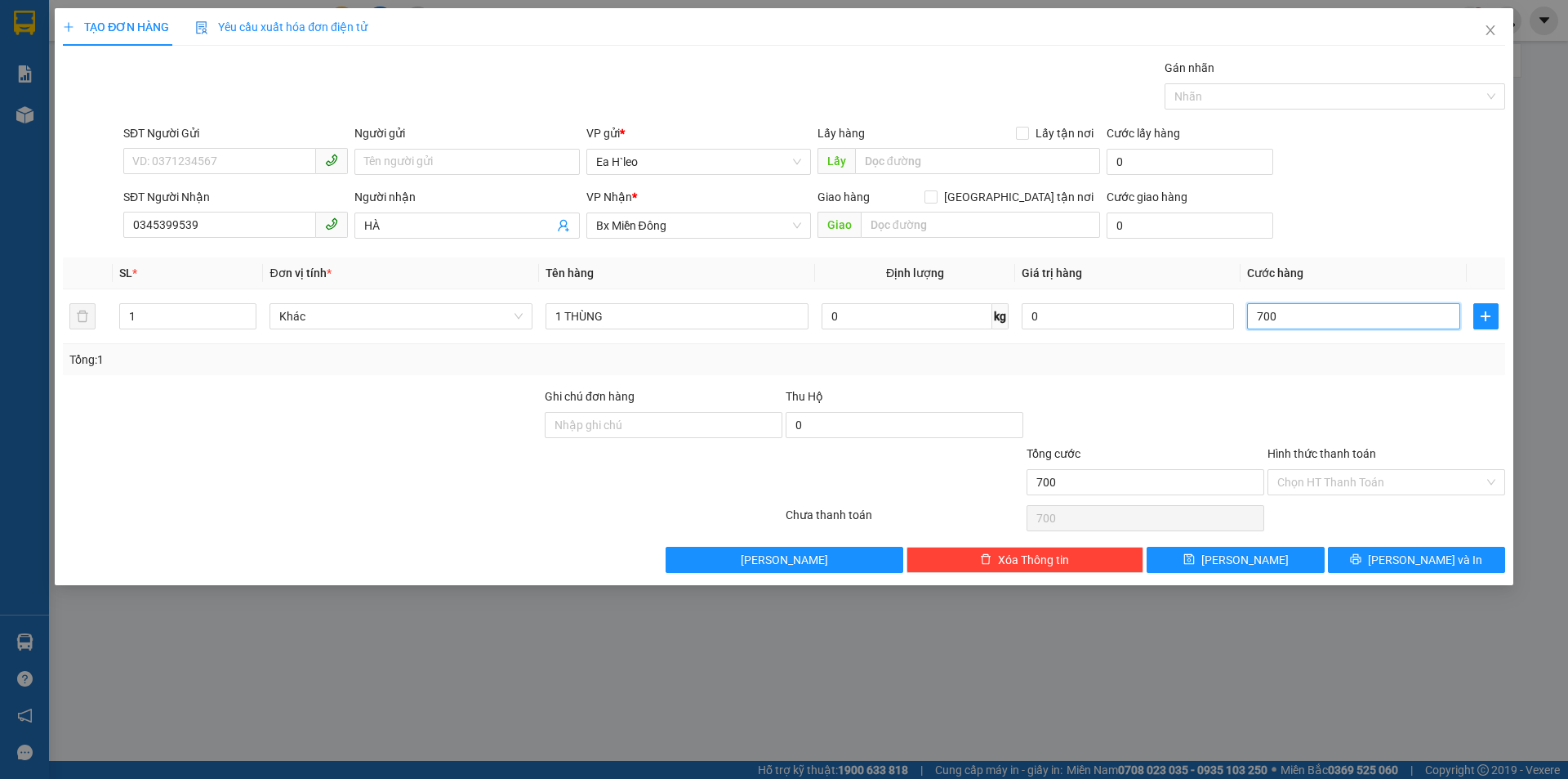
type input "7.000"
type input "70.000"
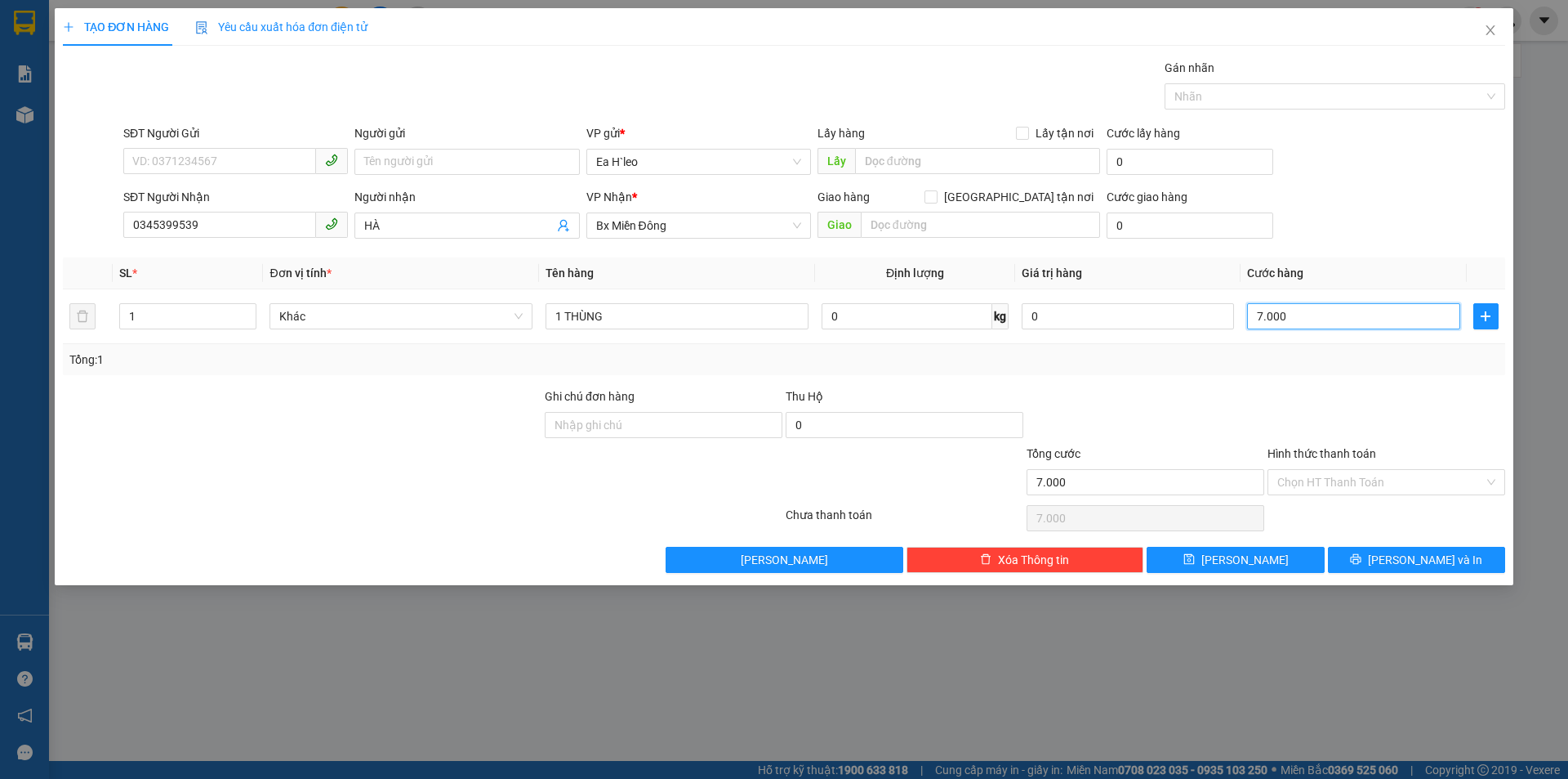
type input "70.000"
click at [1309, 480] on input "Hình thức thanh toán" at bounding box center [1381, 482] width 207 height 24
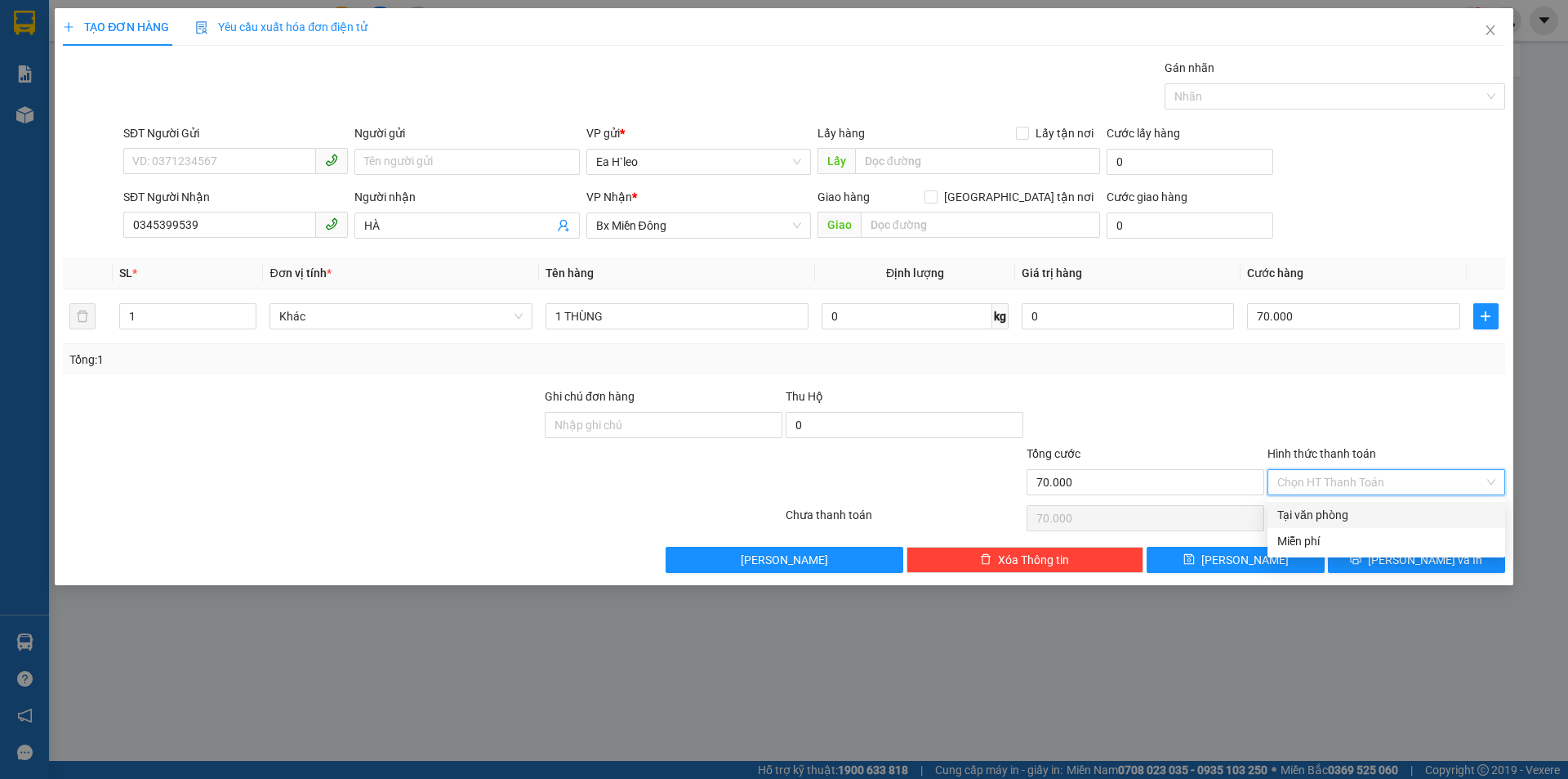
click at [1323, 512] on div "Tại văn phòng" at bounding box center [1386, 514] width 218 height 18
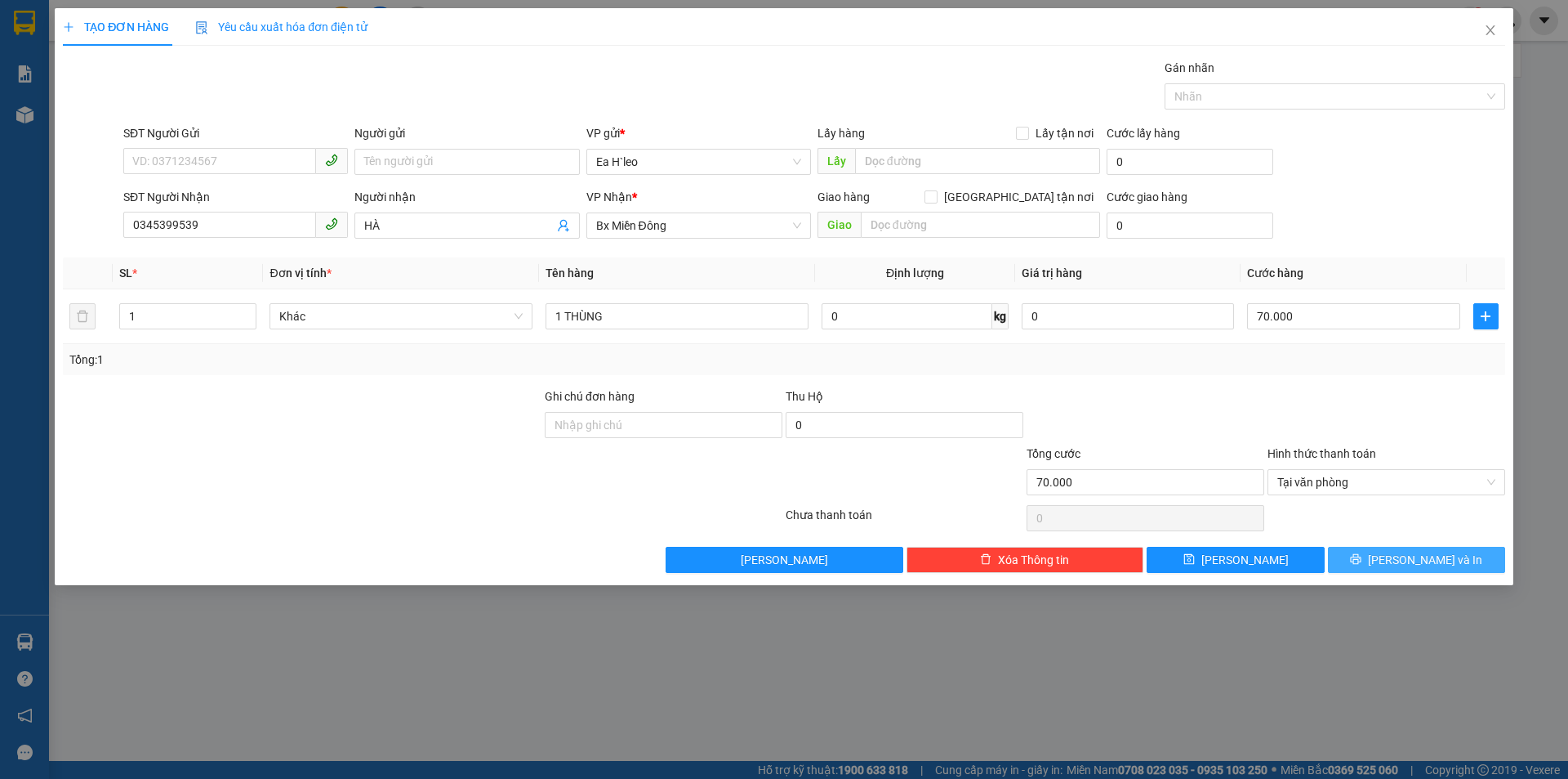
click at [1408, 556] on span "[PERSON_NAME] và In" at bounding box center [1425, 559] width 115 height 18
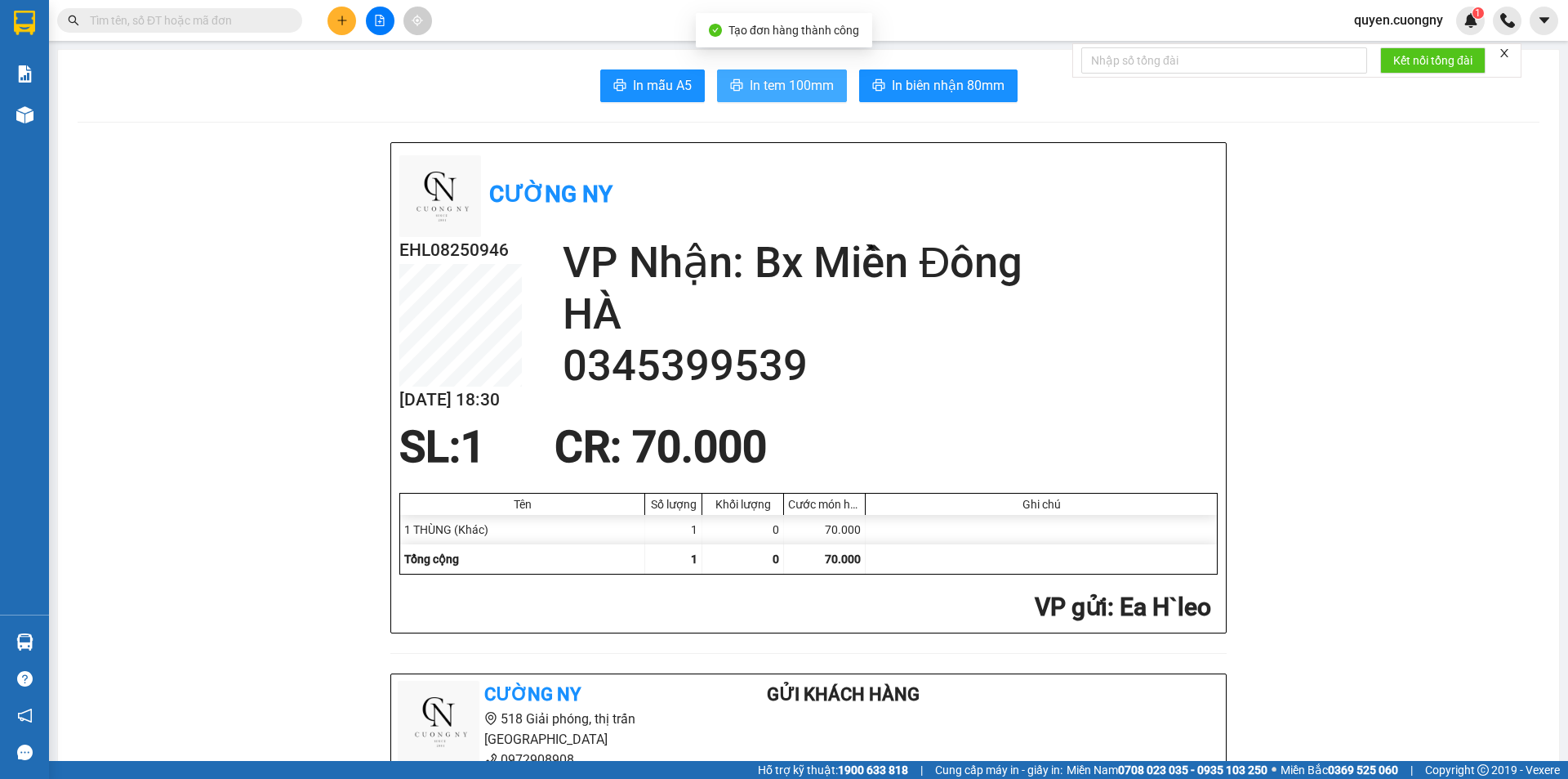
click at [796, 89] on span "In tem 100mm" at bounding box center [792, 86] width 84 height 20
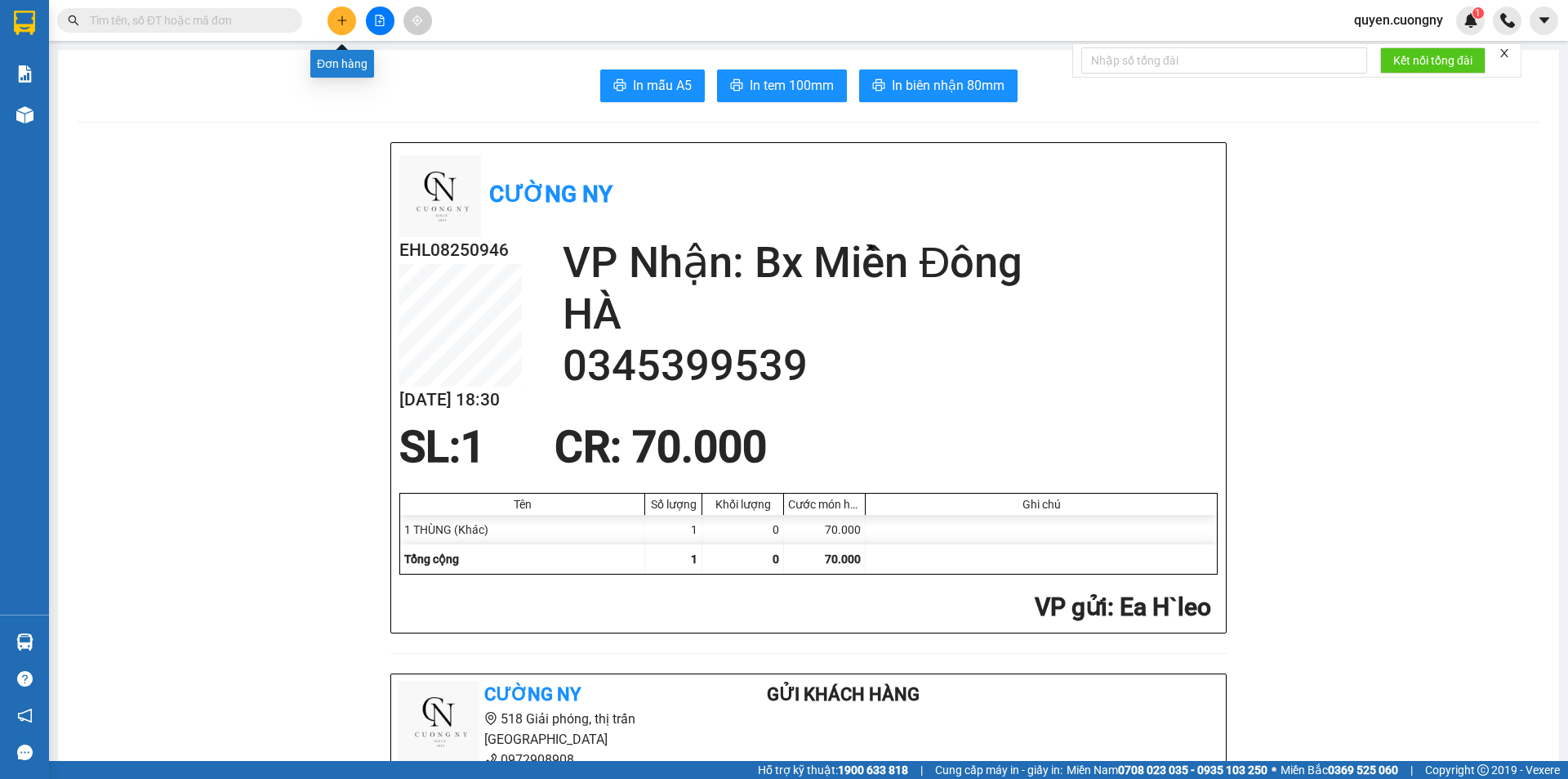
click at [344, 21] on icon "plus" at bounding box center [342, 20] width 11 height 11
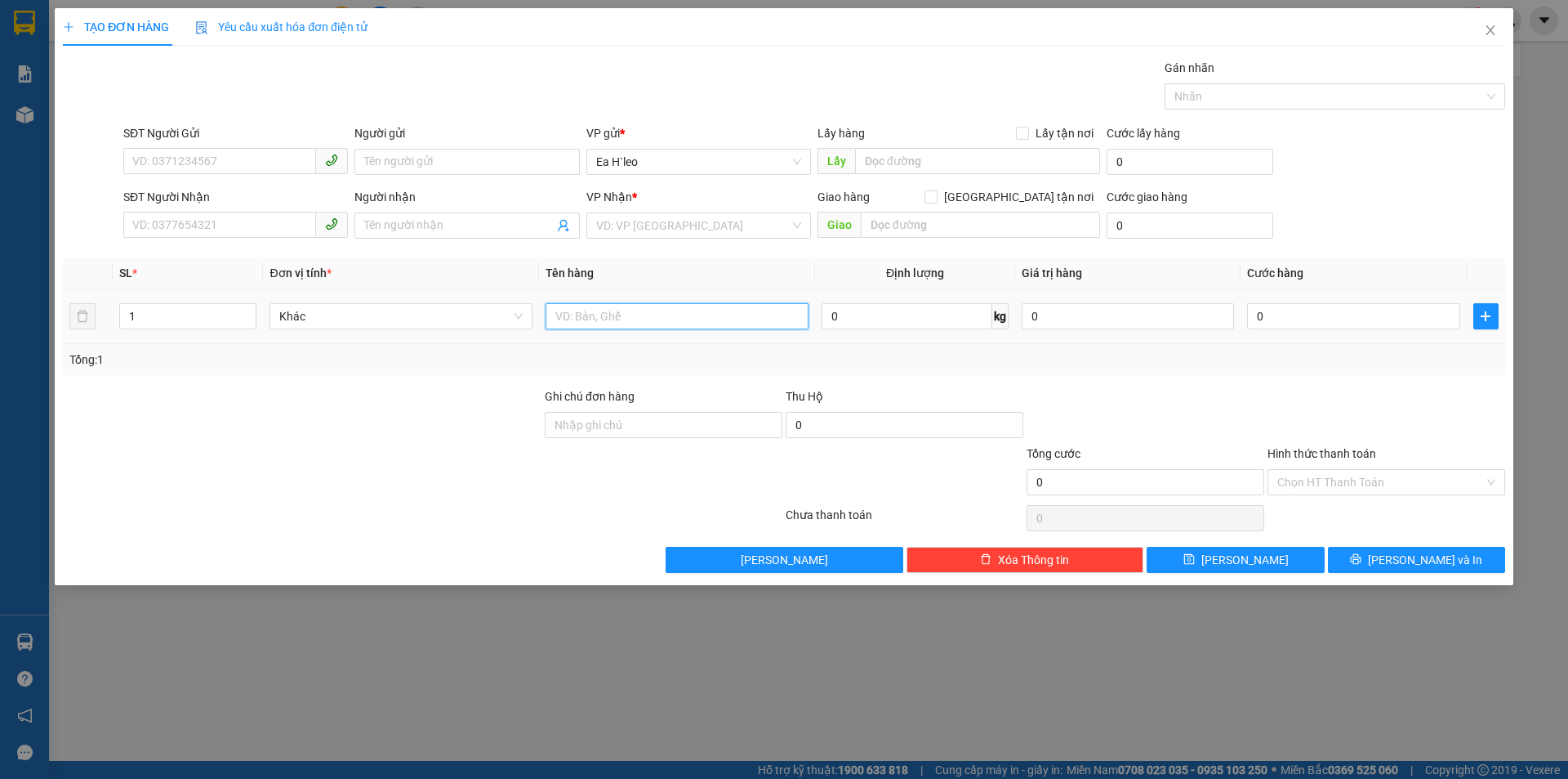
click at [634, 313] on input "text" at bounding box center [677, 316] width 263 height 26
type input "1 KIỆN"
click at [227, 162] on input "SĐT Người Gửi" at bounding box center [219, 161] width 193 height 26
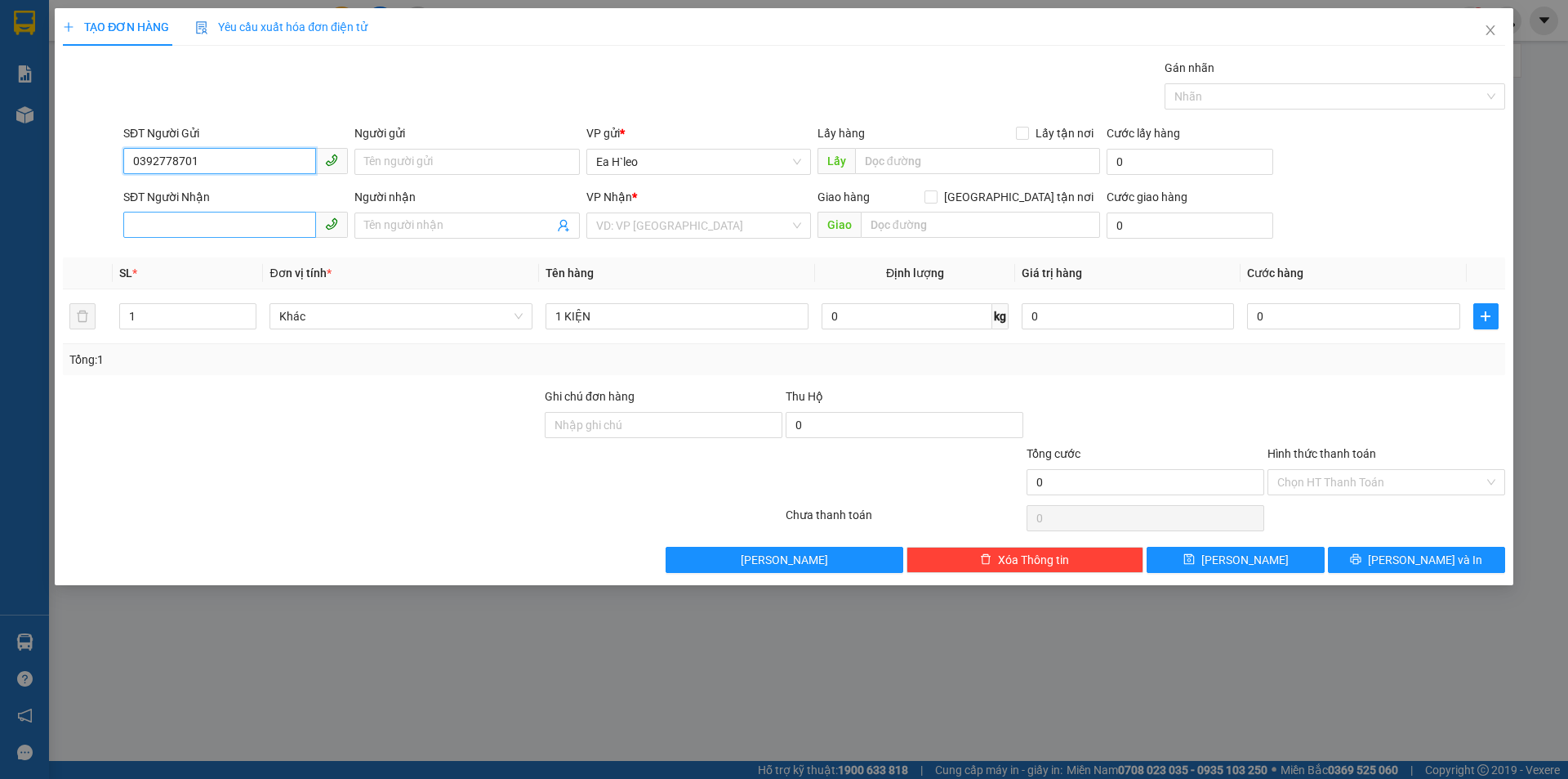
type input "0392778701"
click at [223, 221] on input "SĐT Người Nhận" at bounding box center [219, 225] width 193 height 26
click at [156, 221] on input "0393972792" at bounding box center [219, 225] width 193 height 26
click at [173, 226] on input "0393972792" at bounding box center [219, 225] width 193 height 26
click at [209, 222] on input "0393972792" at bounding box center [219, 225] width 193 height 26
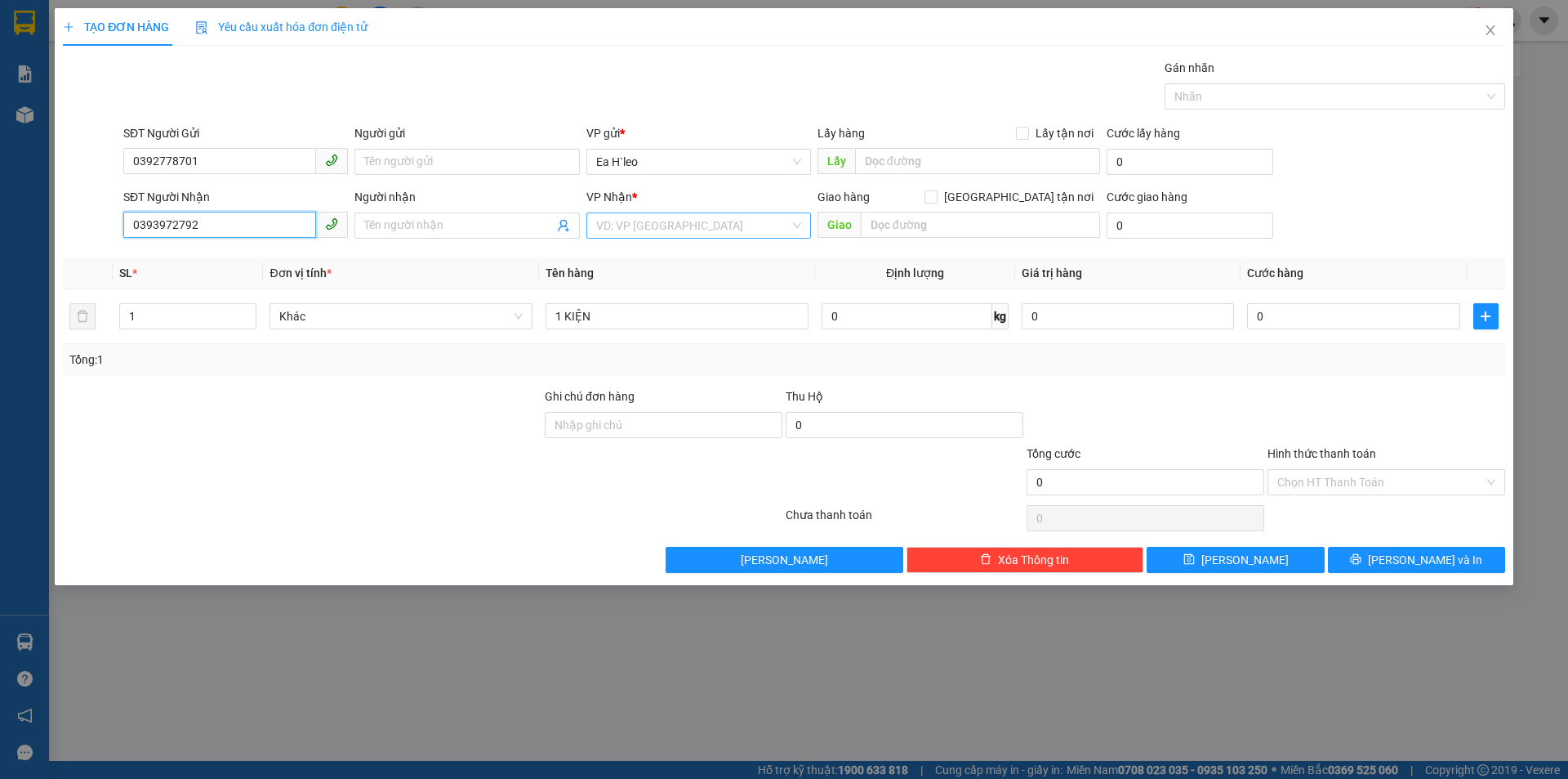
type input "0393972792"
click at [618, 230] on input "search" at bounding box center [693, 226] width 194 height 24
click at [673, 293] on div "Bx Miền Đông" at bounding box center [699, 283] width 205 height 18
click at [876, 222] on input "text" at bounding box center [980, 225] width 239 height 26
type input "Ngã tư [GEOGRAPHIC_DATA]"
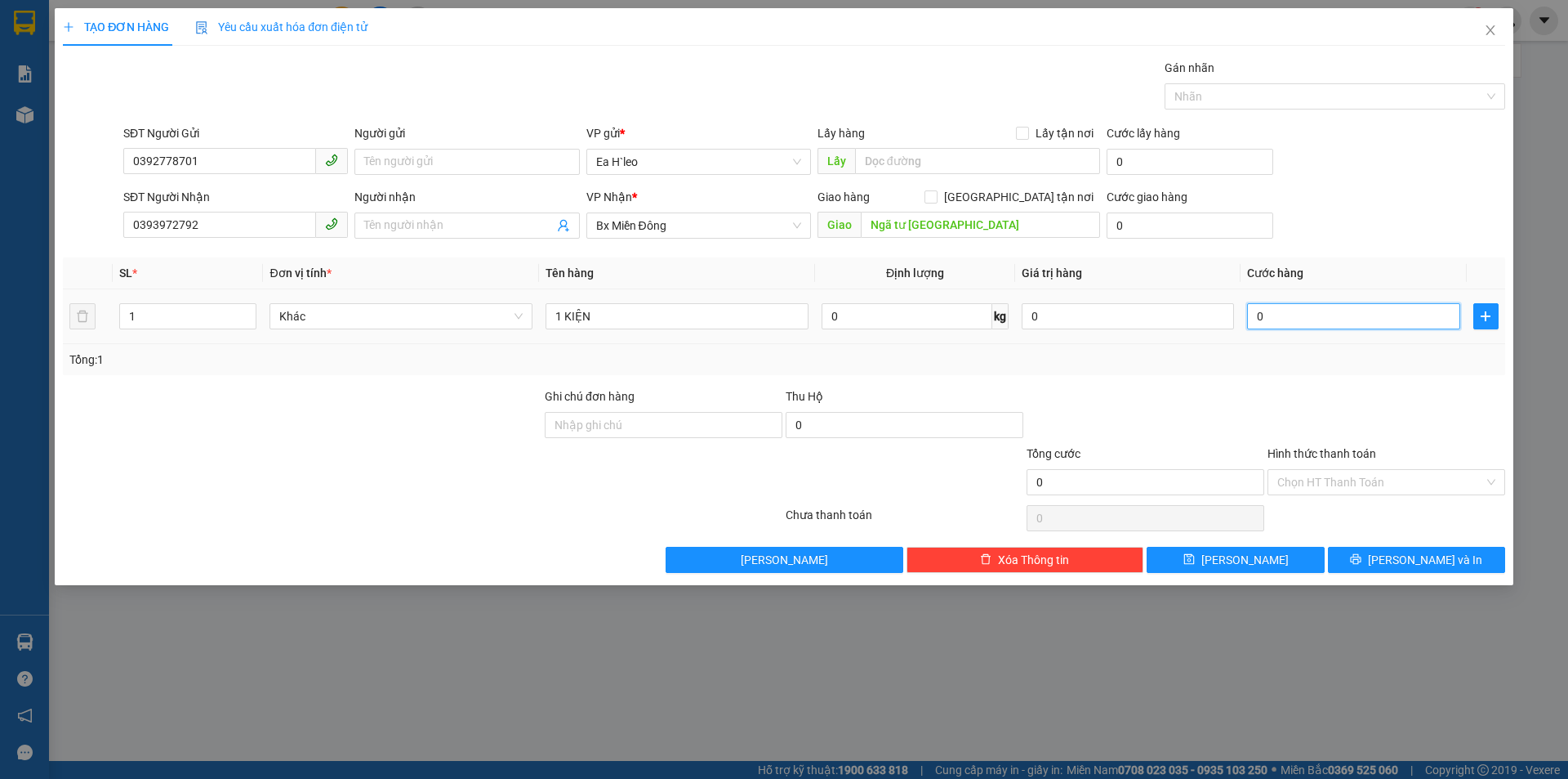
click at [1314, 315] on input "0" at bounding box center [1354, 316] width 212 height 26
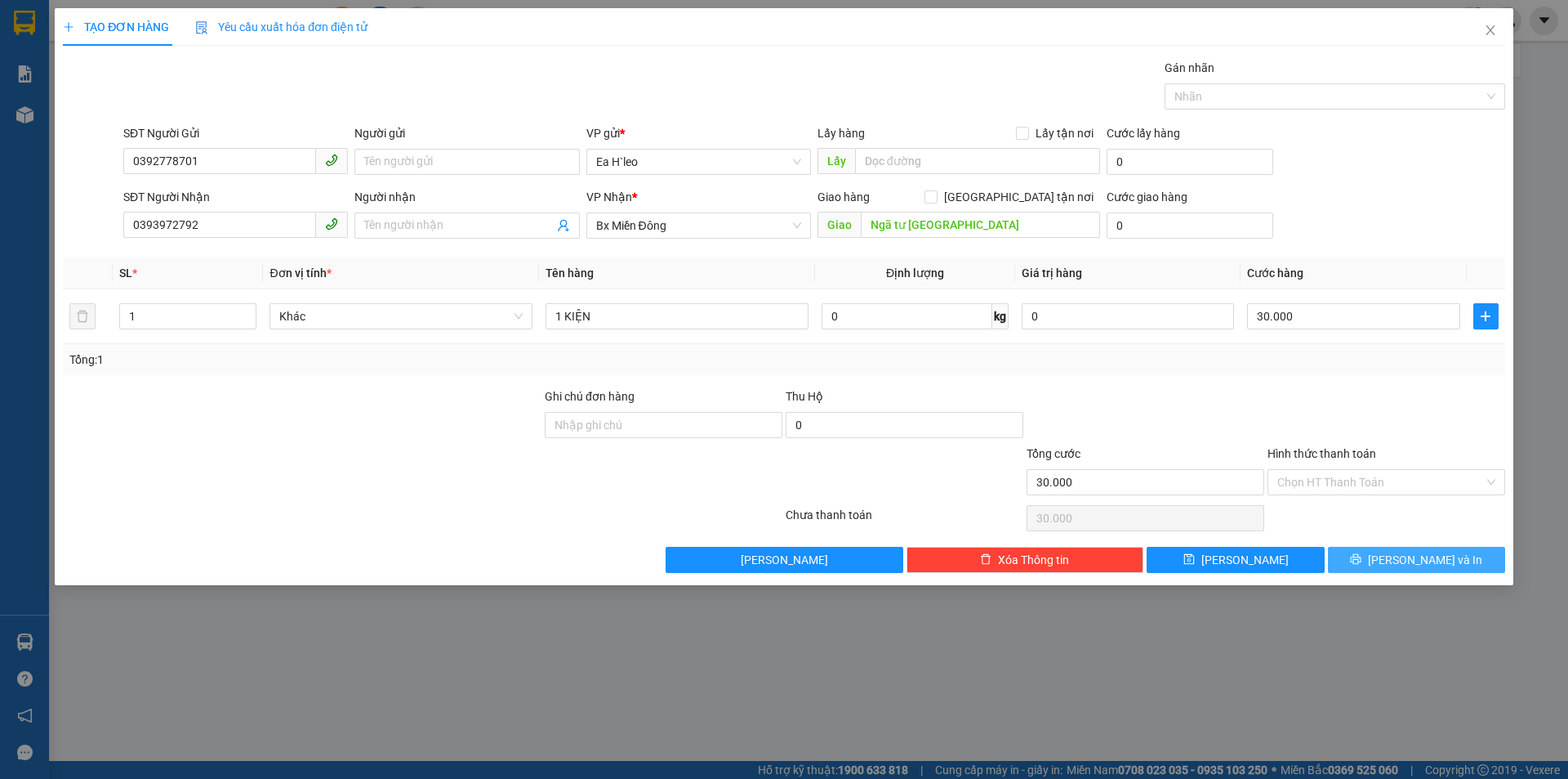
click at [1411, 560] on span "[PERSON_NAME] và In" at bounding box center [1425, 559] width 115 height 18
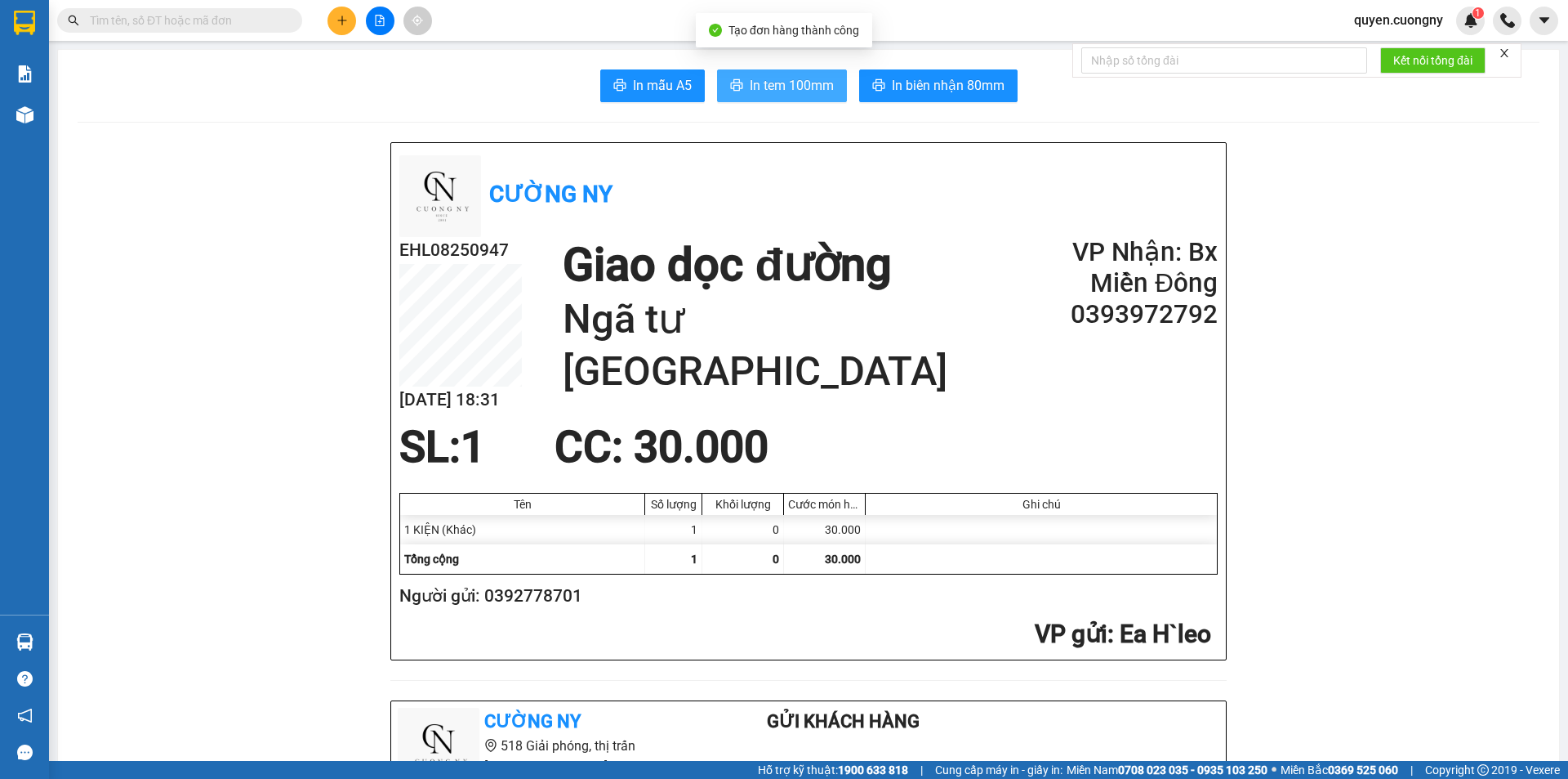
click at [790, 76] on span "In tem 100mm" at bounding box center [792, 86] width 84 height 20
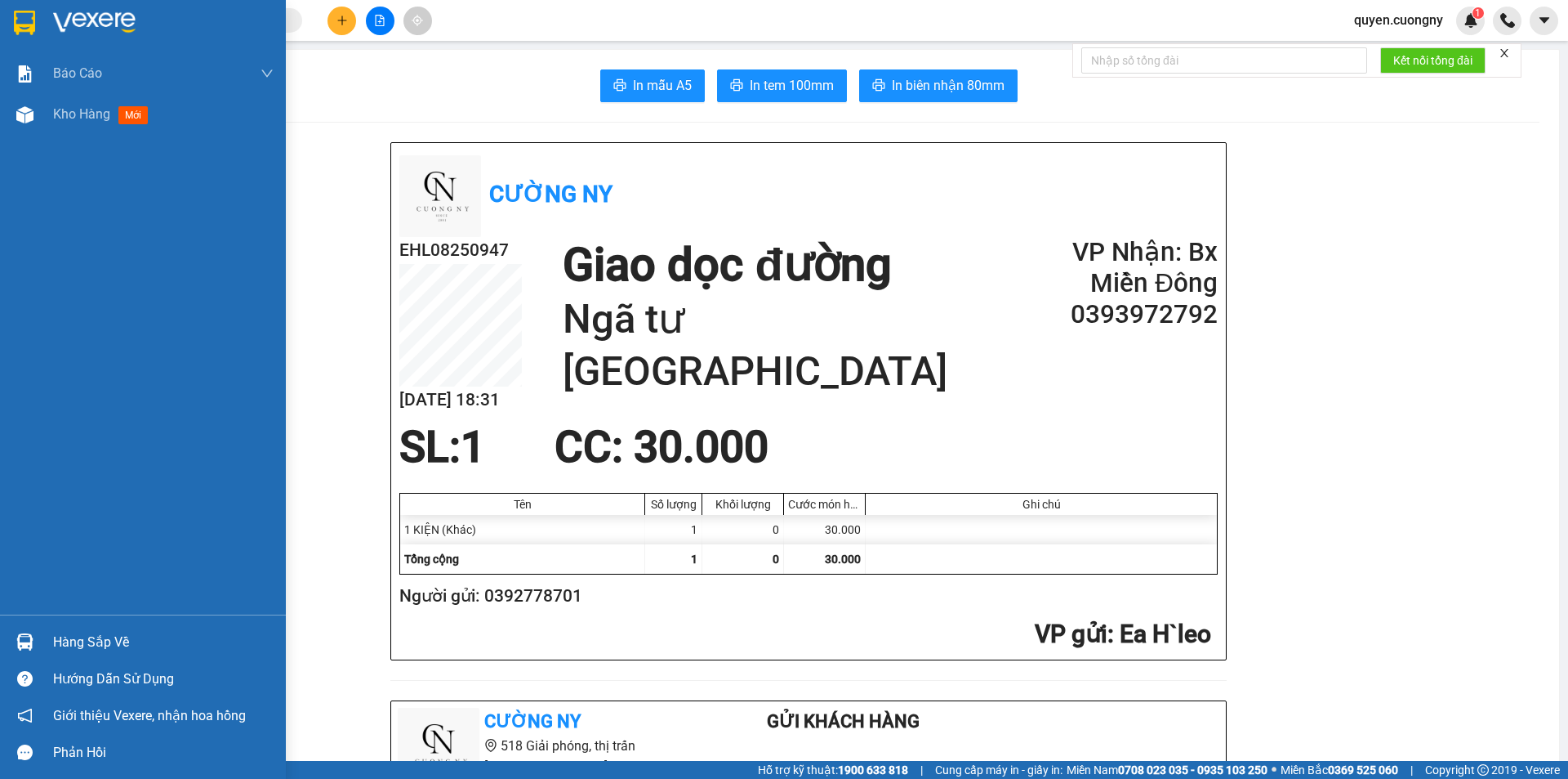
click at [58, 22] on img at bounding box center [94, 22] width 83 height 24
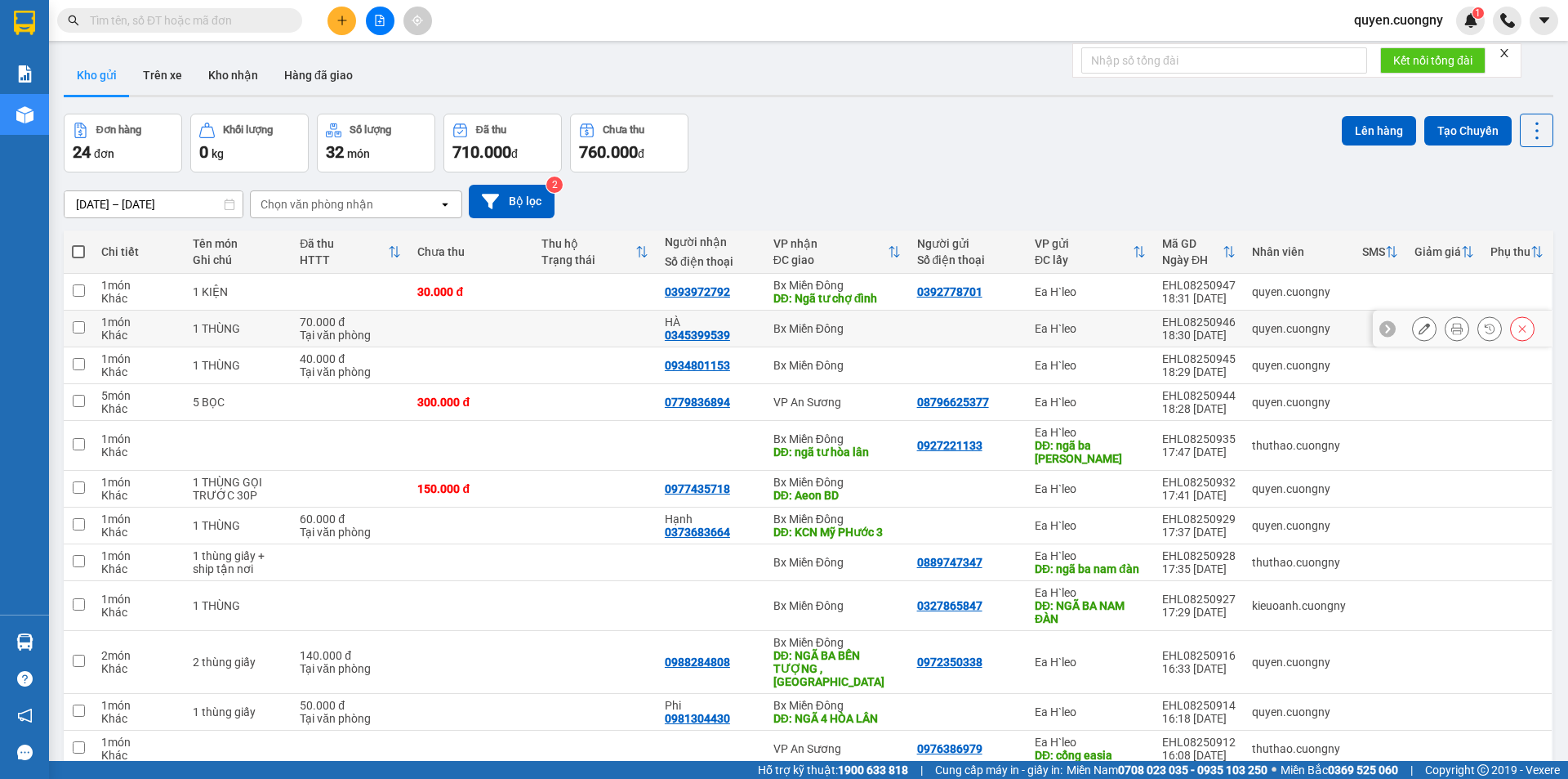
click at [860, 320] on td "Bx Miền Đông" at bounding box center [837, 328] width 143 height 36
checkbox input "true"
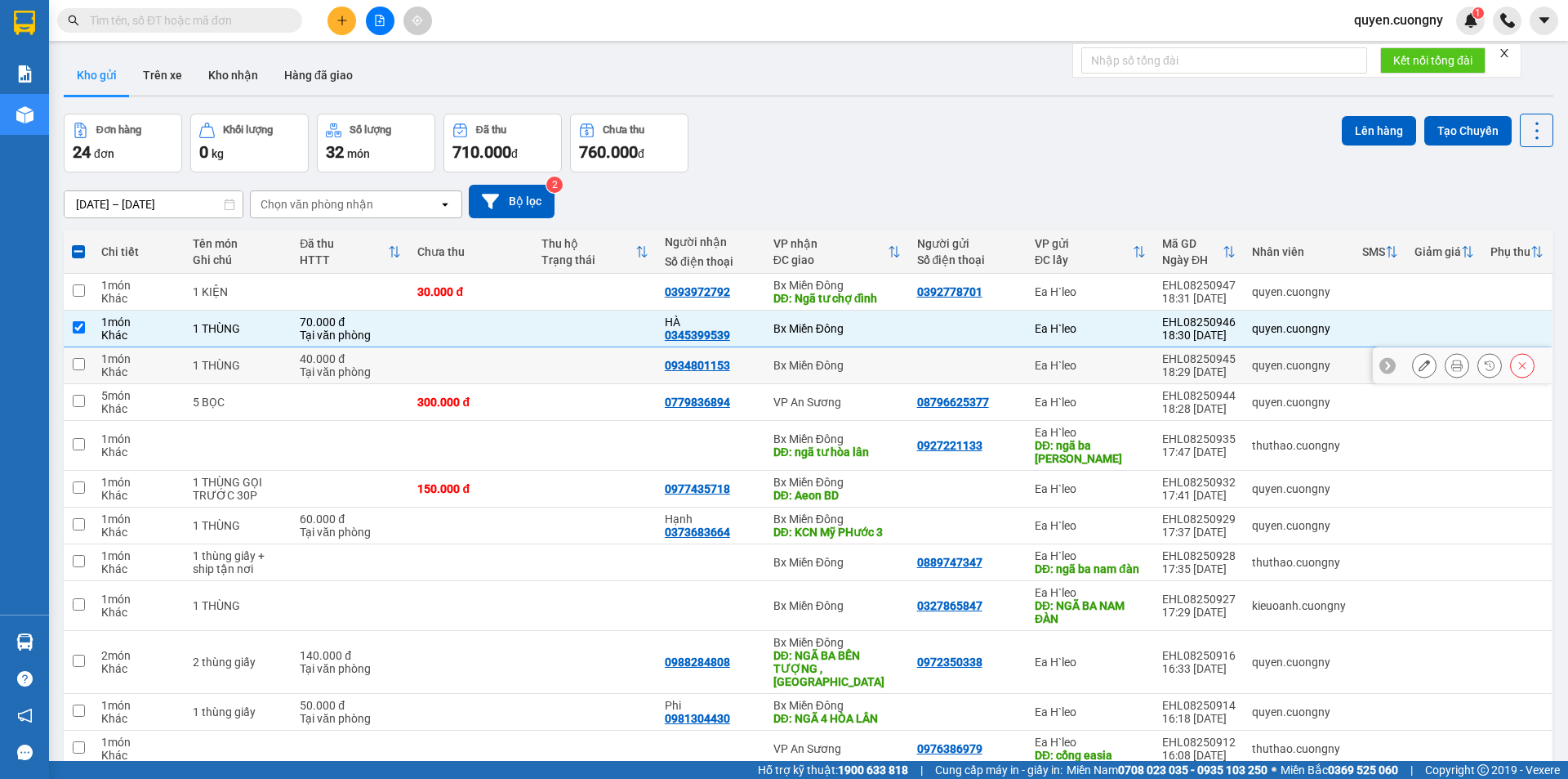
click at [866, 372] on td "Bx Miền Đông" at bounding box center [837, 365] width 143 height 36
checkbox input "true"
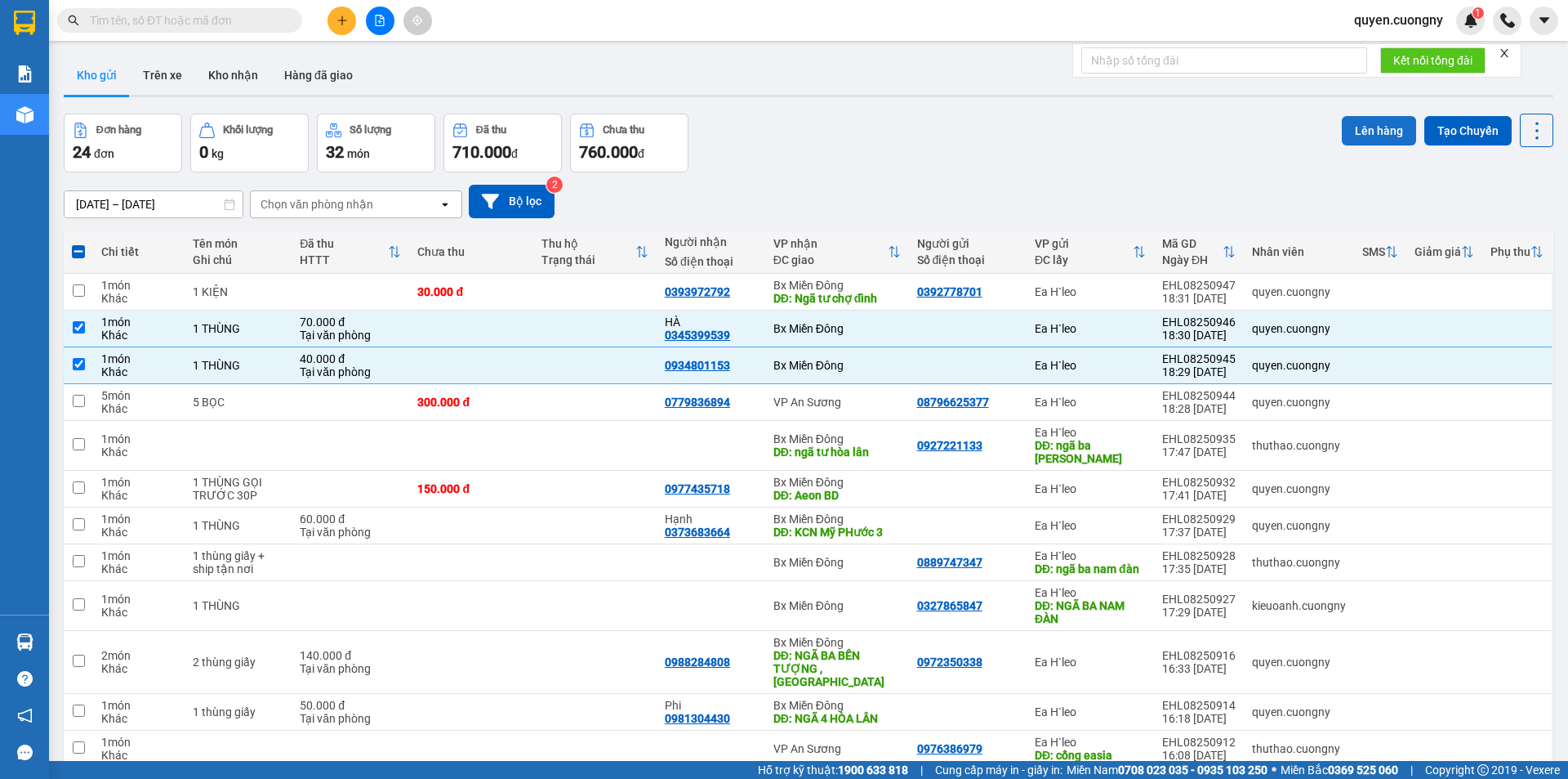
click at [1388, 124] on button "Lên hàng" at bounding box center [1379, 130] width 75 height 30
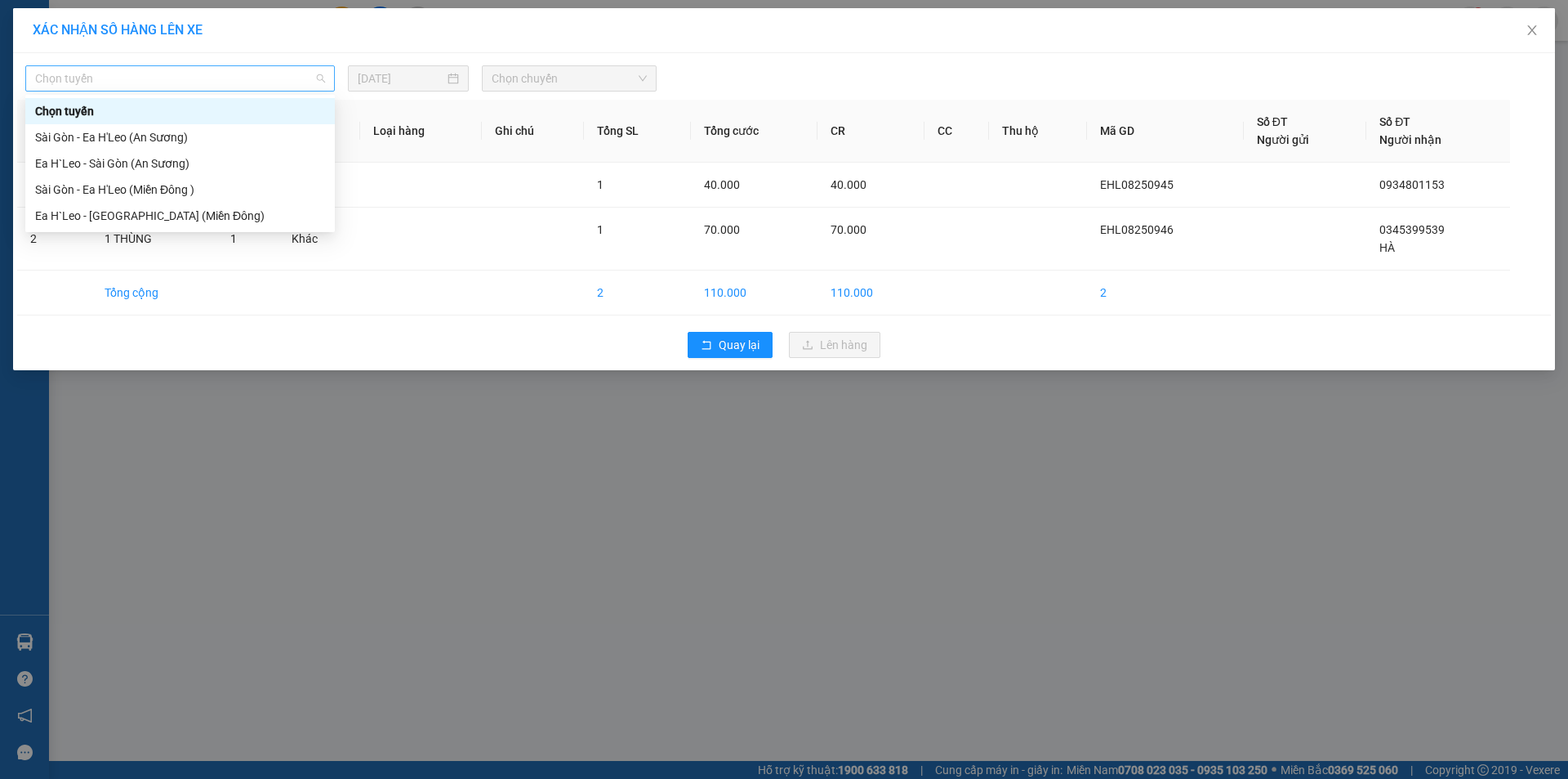
click at [225, 80] on span "Chọn tuyến" at bounding box center [180, 78] width 290 height 24
click at [184, 214] on div "Ea H`Leo - [GEOGRAPHIC_DATA] (Miền Đông)" at bounding box center [180, 215] width 290 height 18
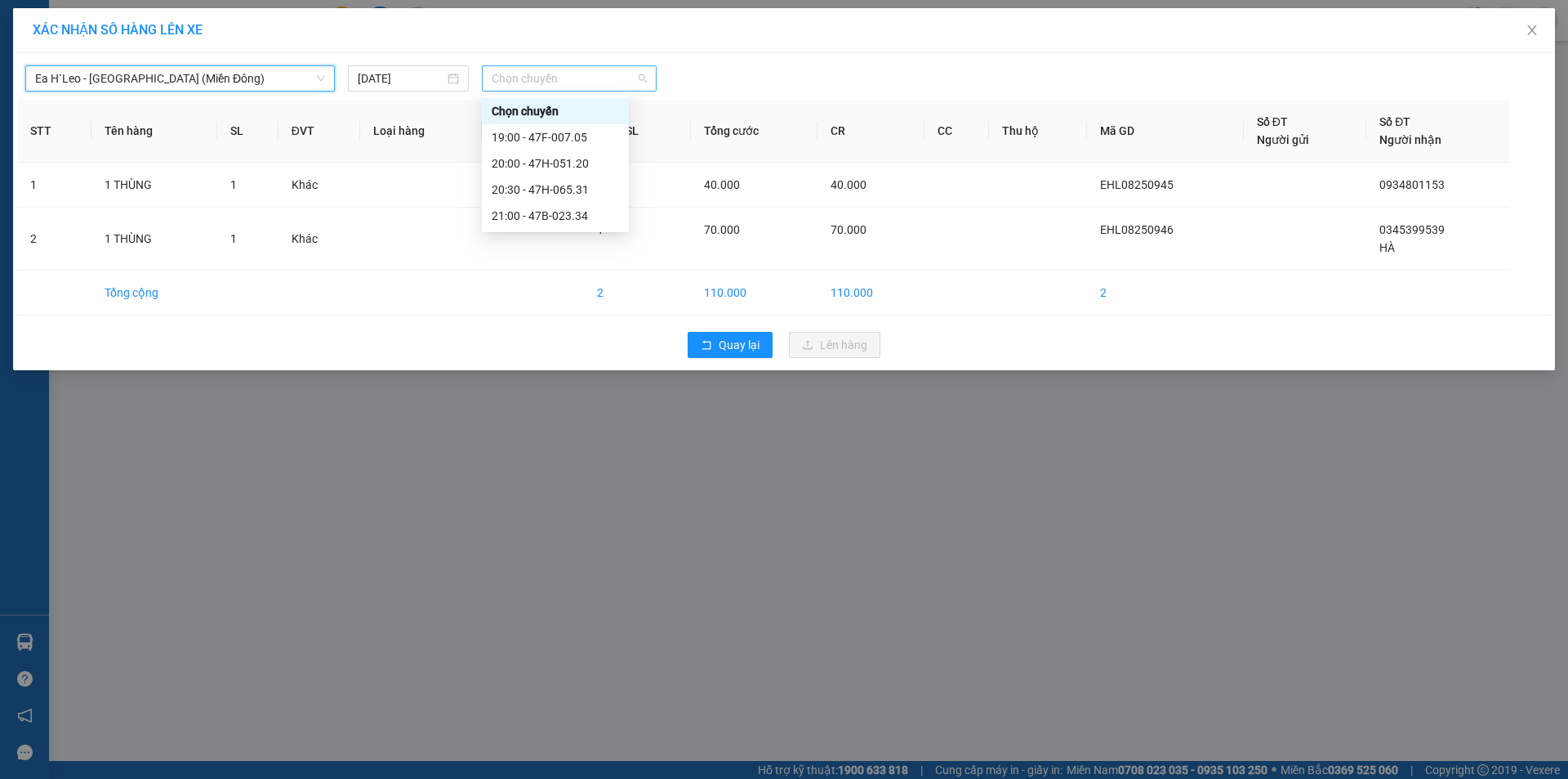
click at [543, 79] on span "Chọn chuyến" at bounding box center [569, 78] width 156 height 24
click at [544, 160] on div "20:00 - 47H-051.20" at bounding box center [555, 163] width 128 height 18
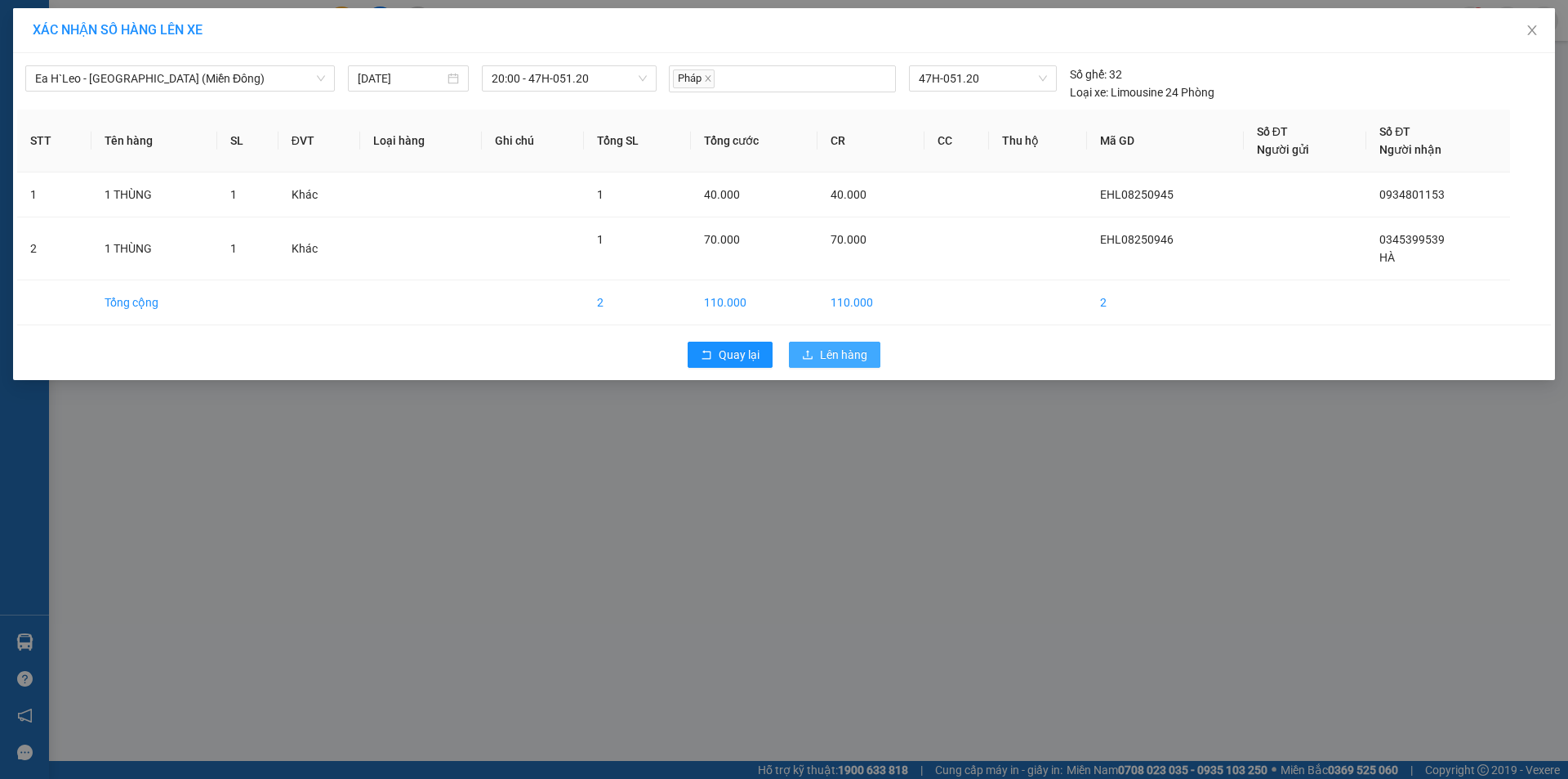
click at [845, 352] on span "Lên hàng" at bounding box center [843, 354] width 48 height 18
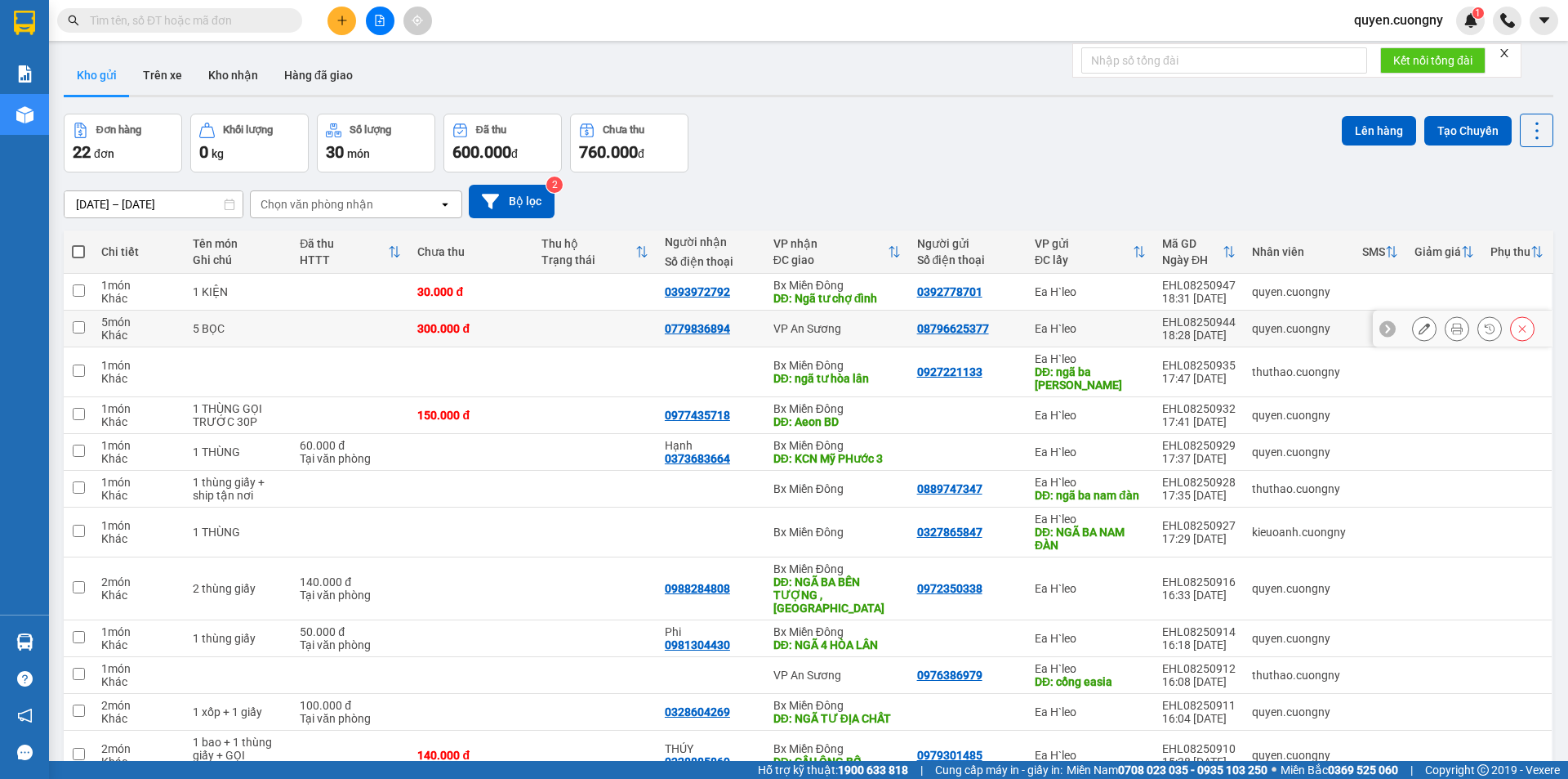
click at [1032, 326] on td "Ea H`leo" at bounding box center [1090, 328] width 128 height 36
checkbox input "true"
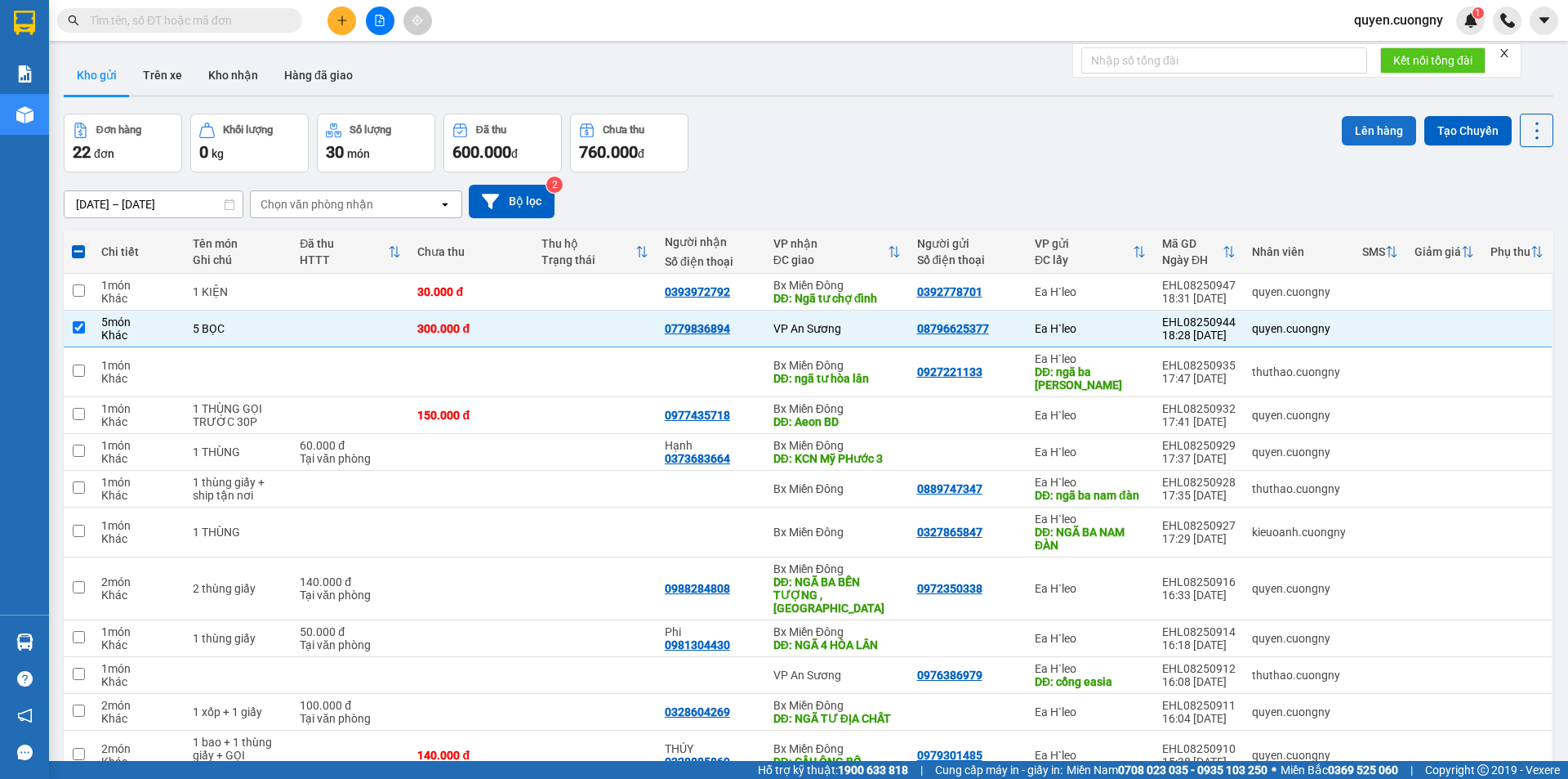
click at [1369, 128] on button "Lên hàng" at bounding box center [1379, 130] width 75 height 30
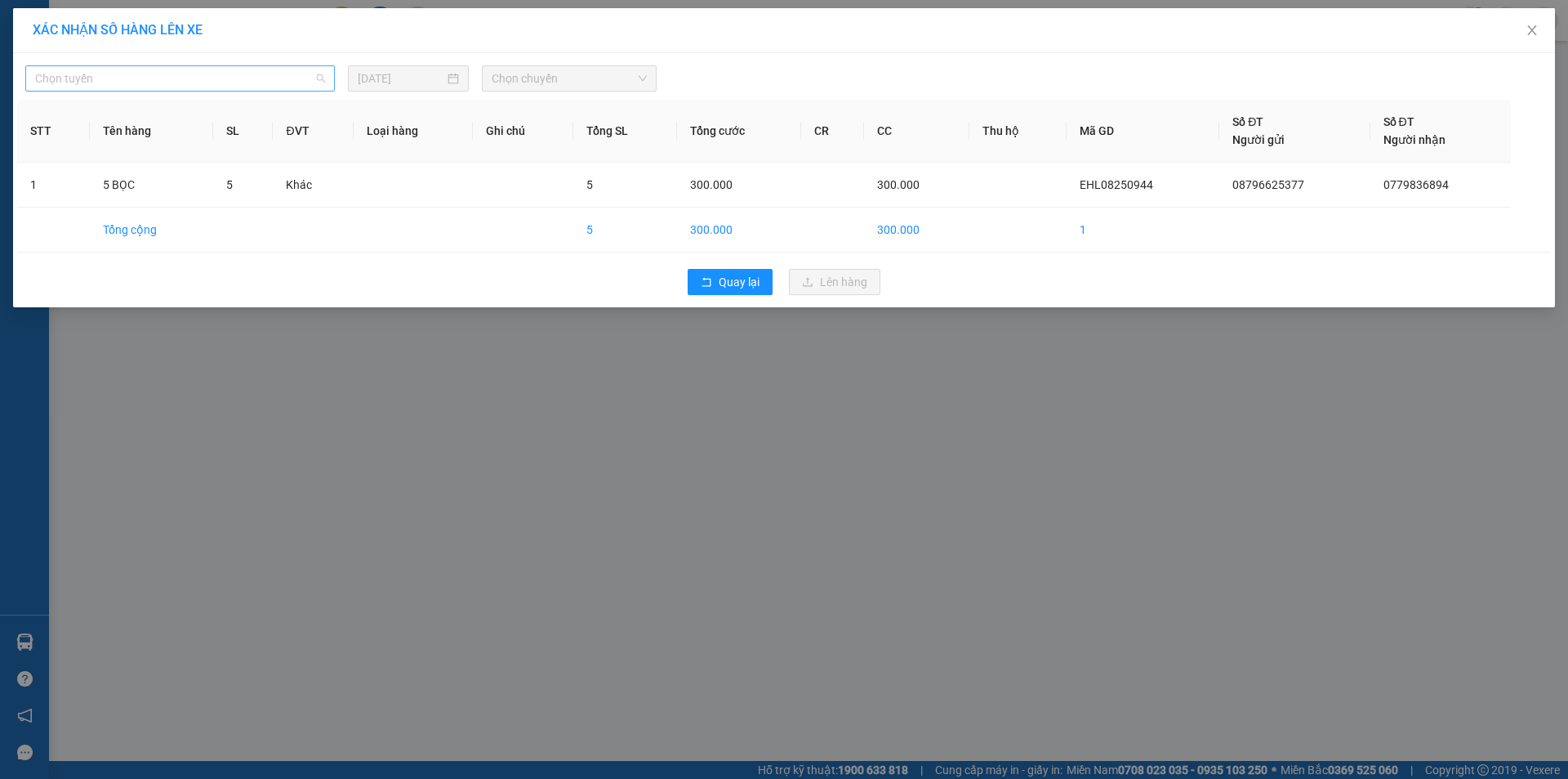
click at [282, 82] on span "Chọn tuyến" at bounding box center [180, 78] width 290 height 24
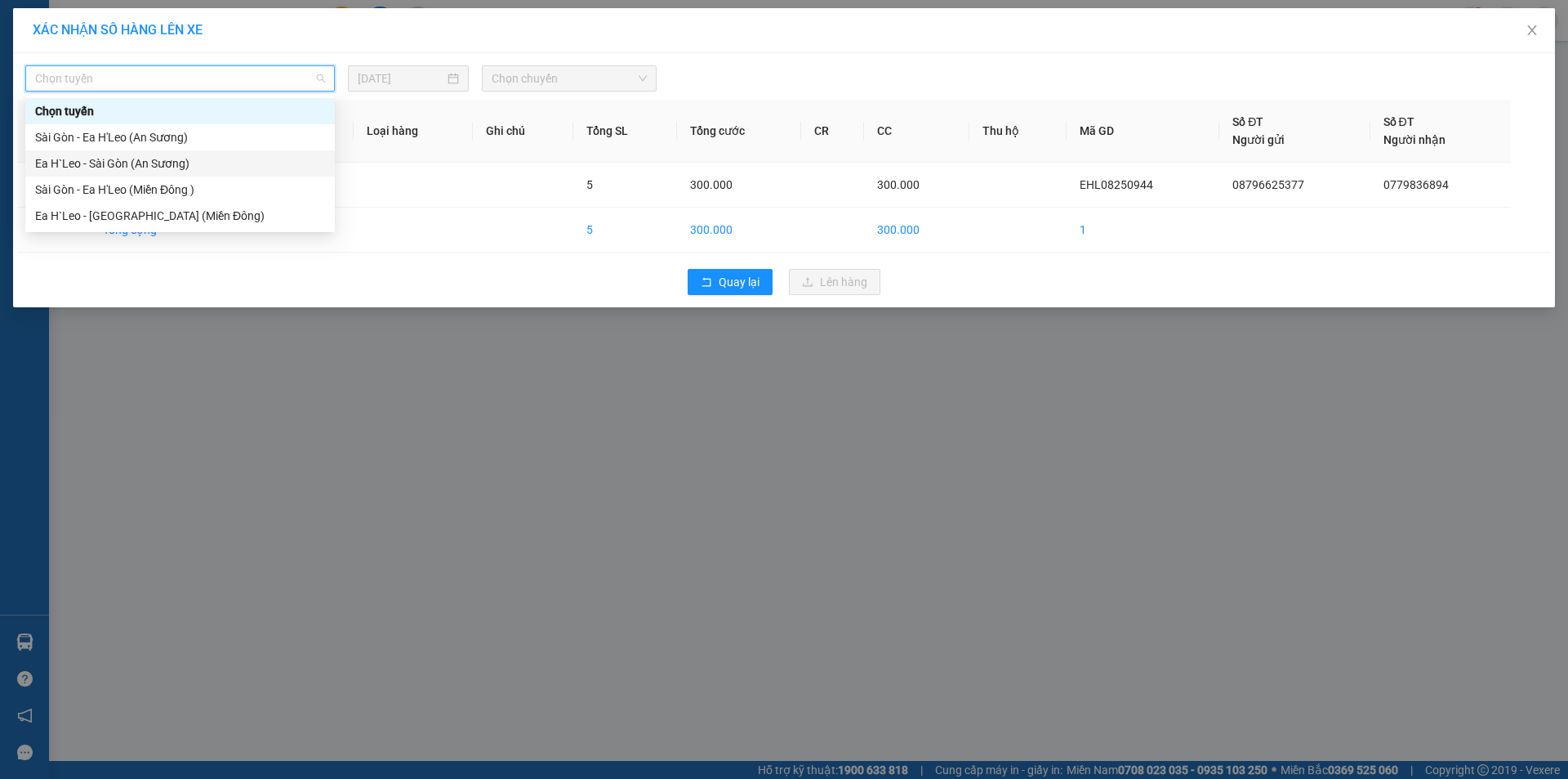
click at [225, 161] on div "Ea H`Leo - Sài Gòn (An Sương)" at bounding box center [180, 163] width 290 height 18
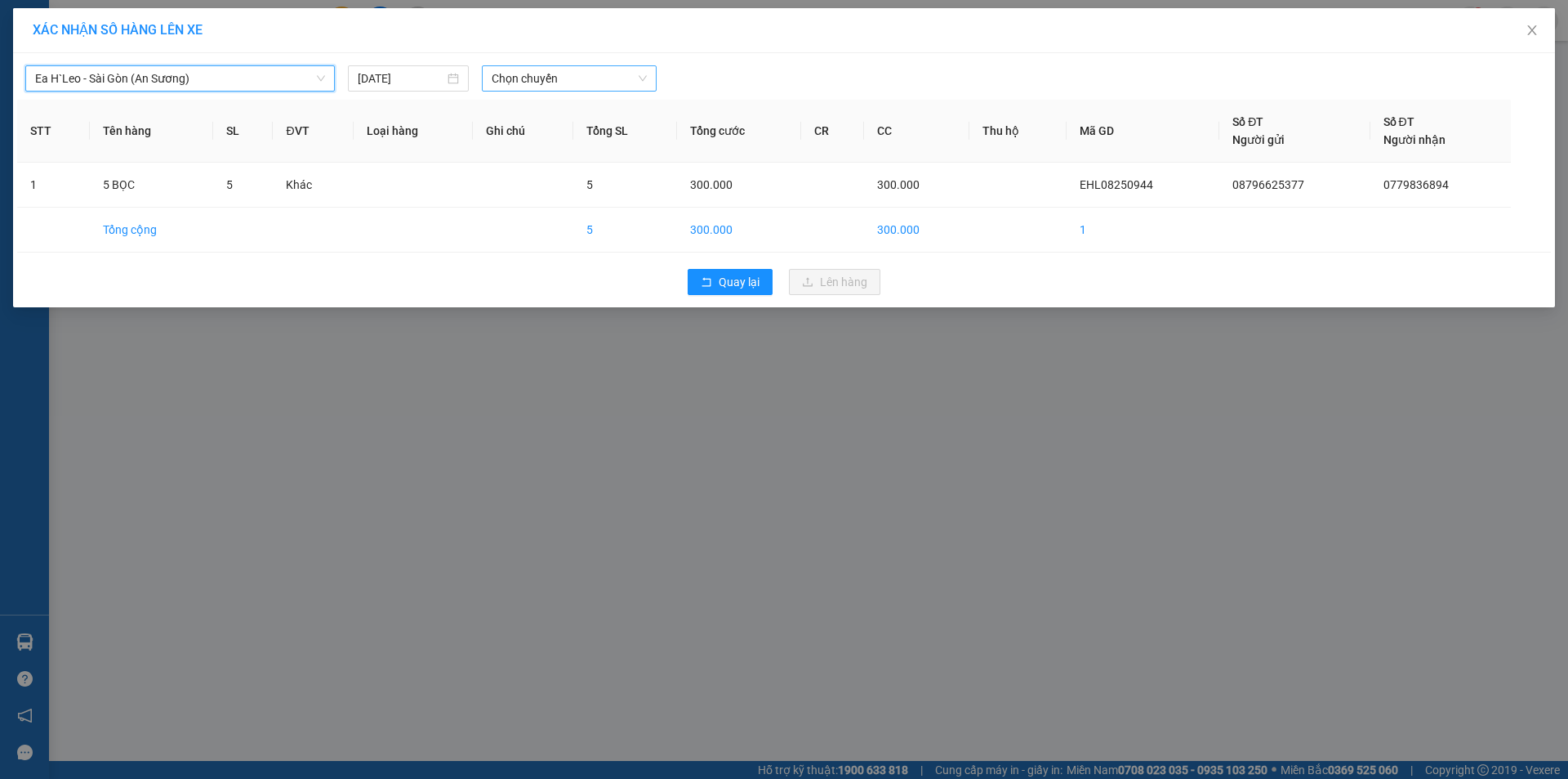
click at [543, 75] on span "Chọn chuyến" at bounding box center [569, 78] width 156 height 24
click at [579, 130] on div "19:30 - 47H-042.05" at bounding box center [555, 137] width 128 height 18
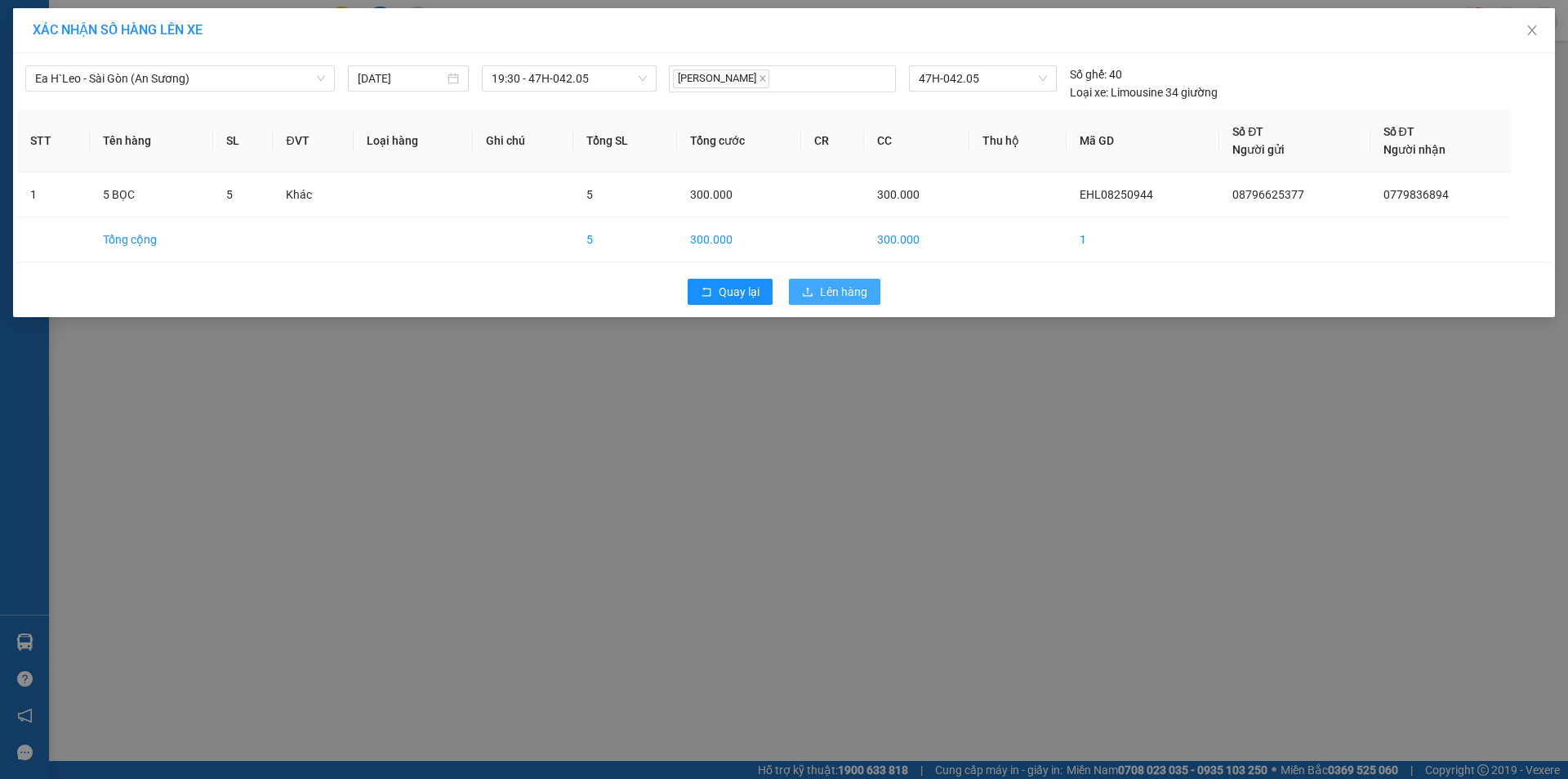
click at [842, 288] on span "Lên hàng" at bounding box center [843, 291] width 48 height 18
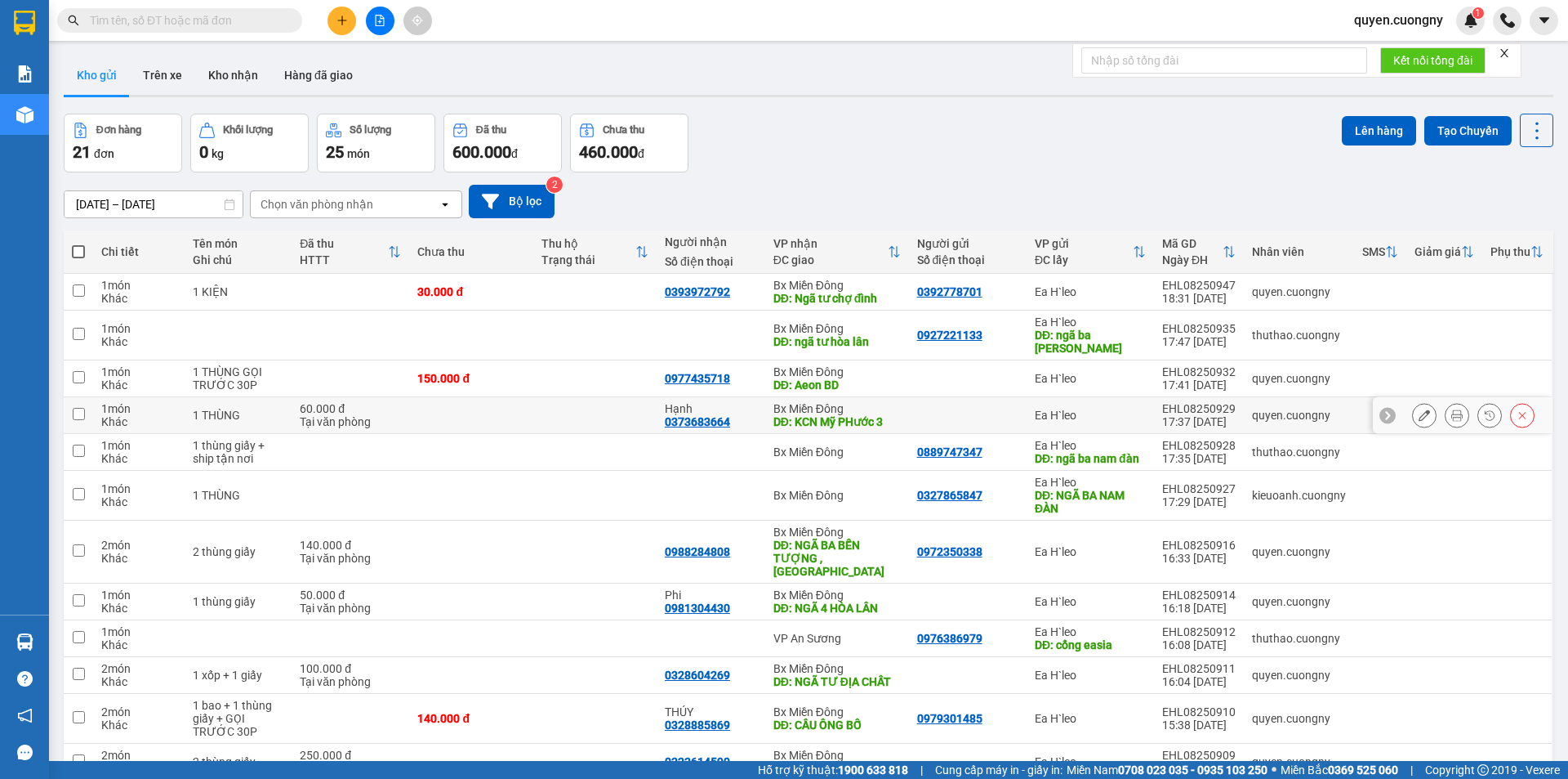
click at [798, 402] on div "Bx Miền Đông" at bounding box center [837, 408] width 128 height 13
checkbox input "true"
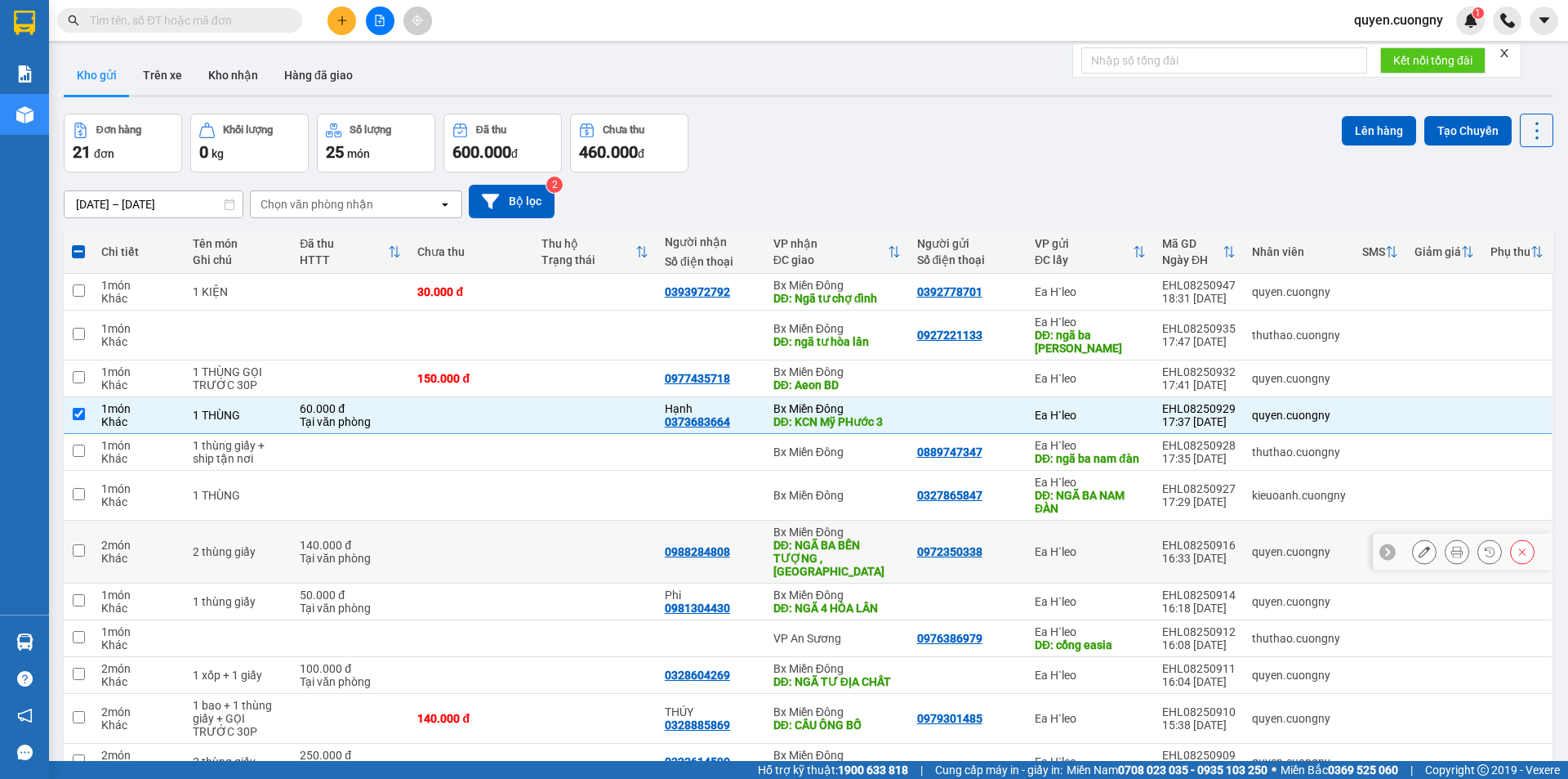
click at [860, 539] on div "DĐ: NGÃ BA BẾN TƯỢNG ,[GEOGRAPHIC_DATA]" at bounding box center [837, 558] width 128 height 39
checkbox input "true"
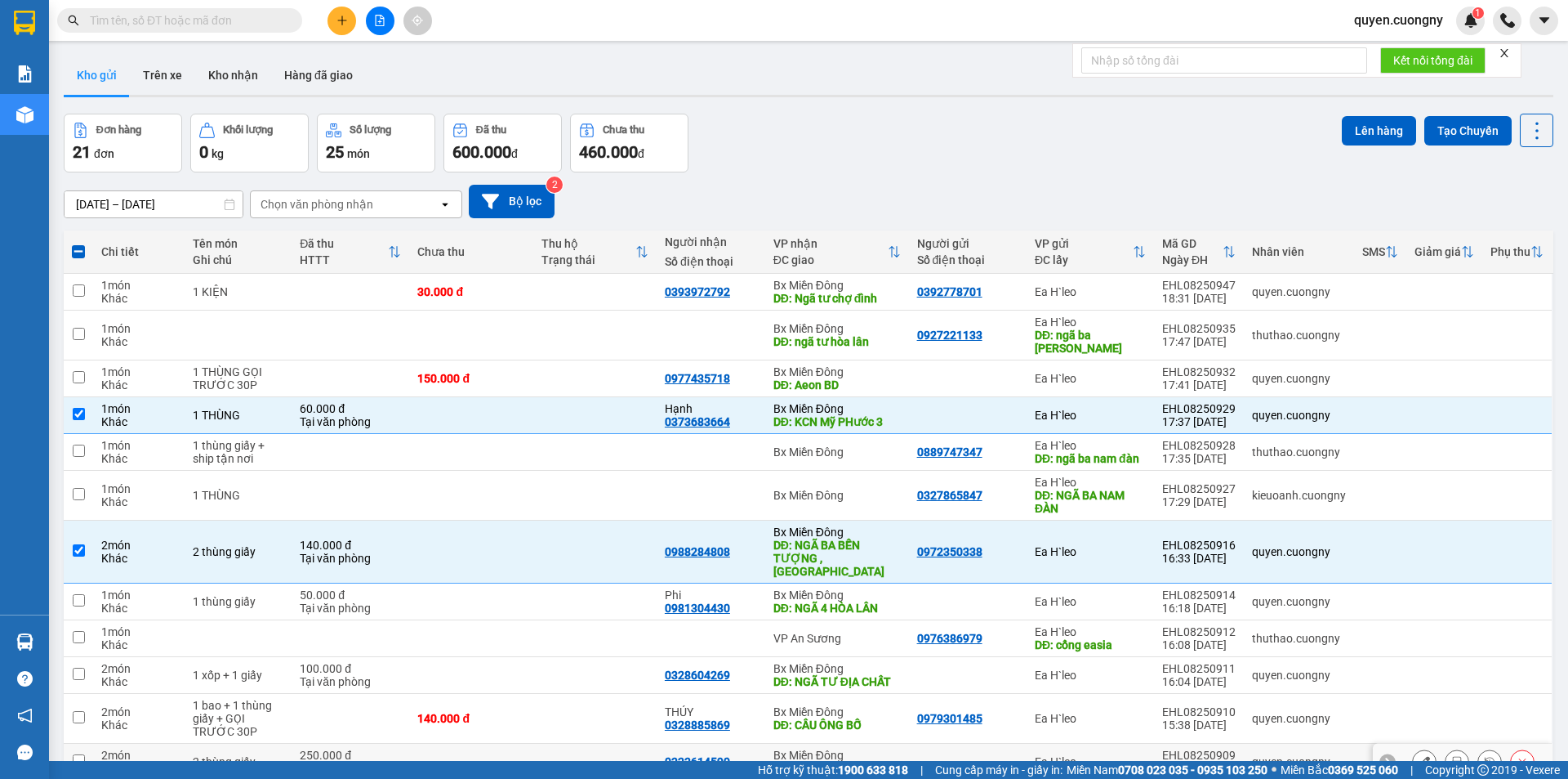
click at [857, 761] on div "DĐ: KHU CN BÀU BÀNG" at bounding box center [837, 768] width 128 height 13
checkbox input "true"
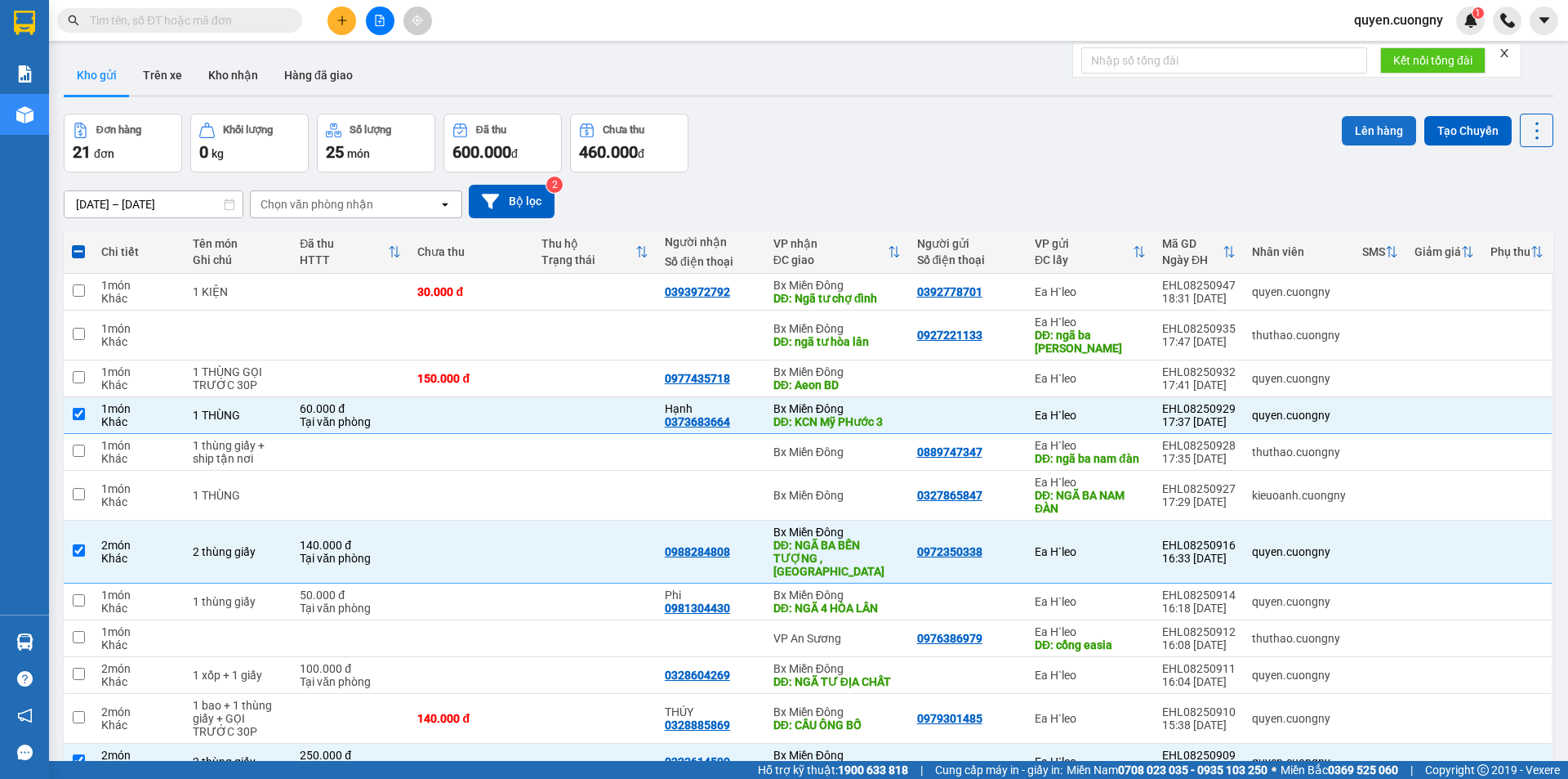
click at [1353, 136] on button "Lên hàng" at bounding box center [1379, 130] width 75 height 30
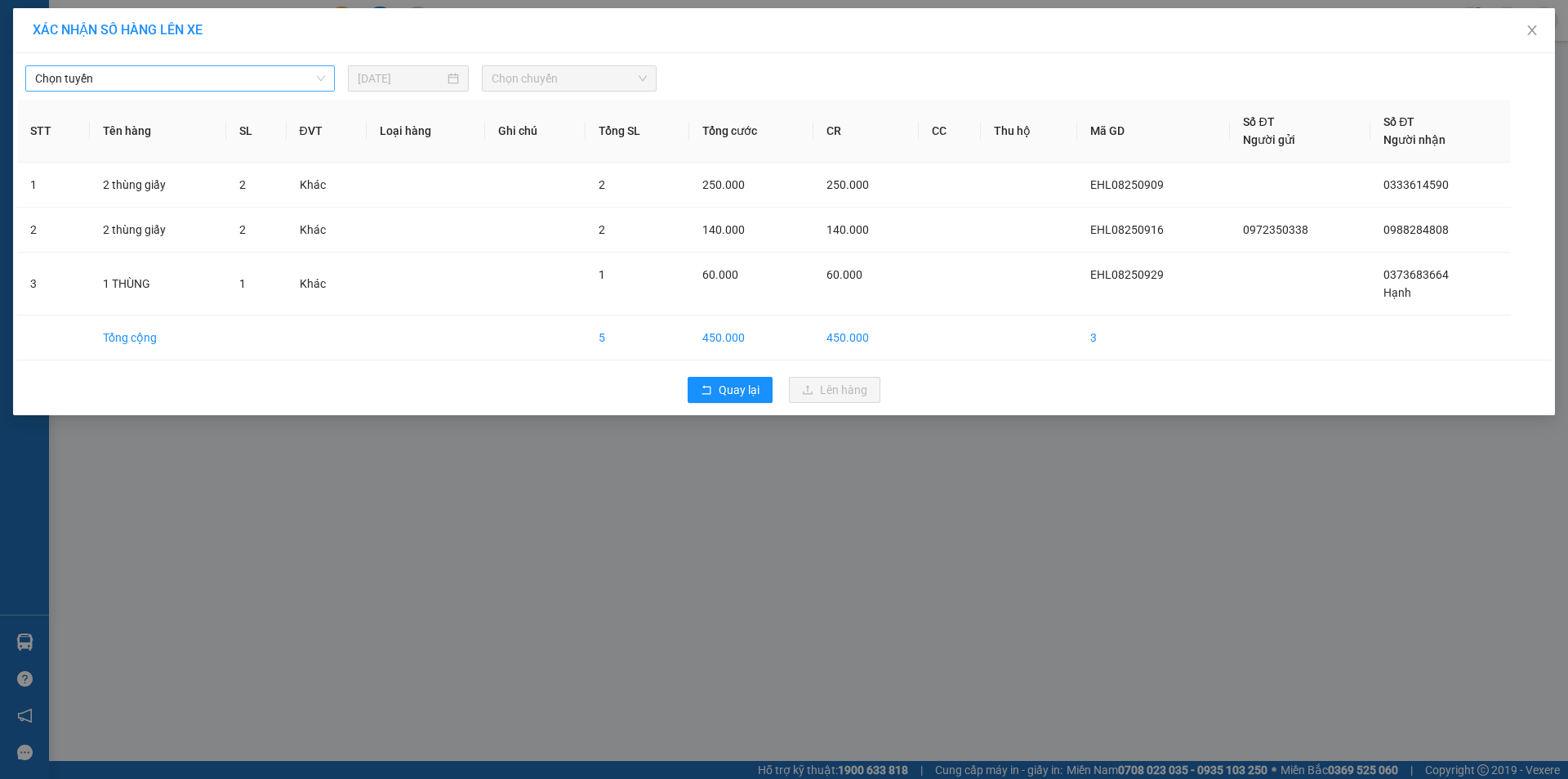
click at [266, 89] on span "Chọn tuyến" at bounding box center [180, 78] width 290 height 24
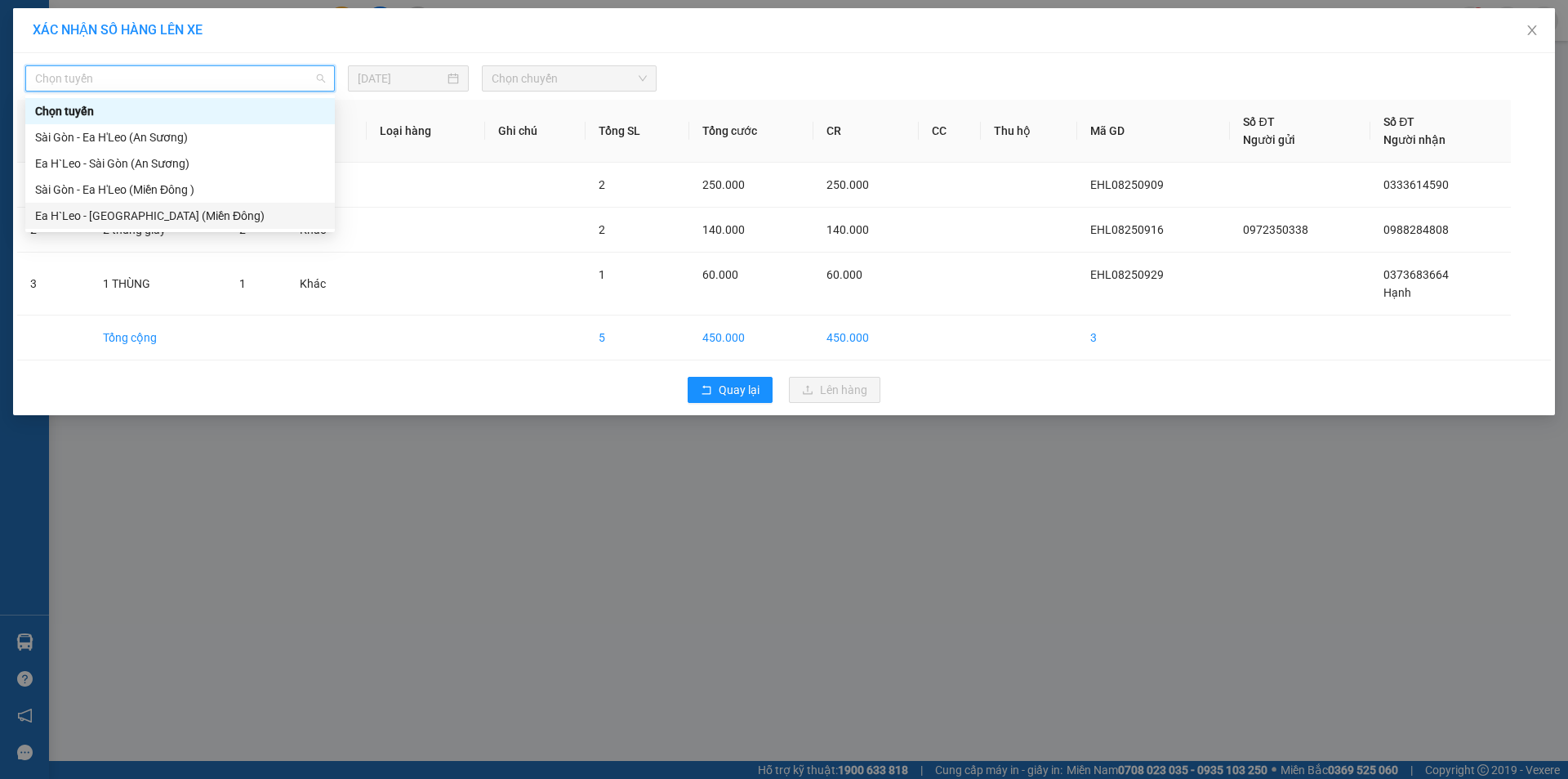
click at [215, 212] on div "Ea H`Leo - [GEOGRAPHIC_DATA] (Miền Đông)" at bounding box center [180, 215] width 290 height 18
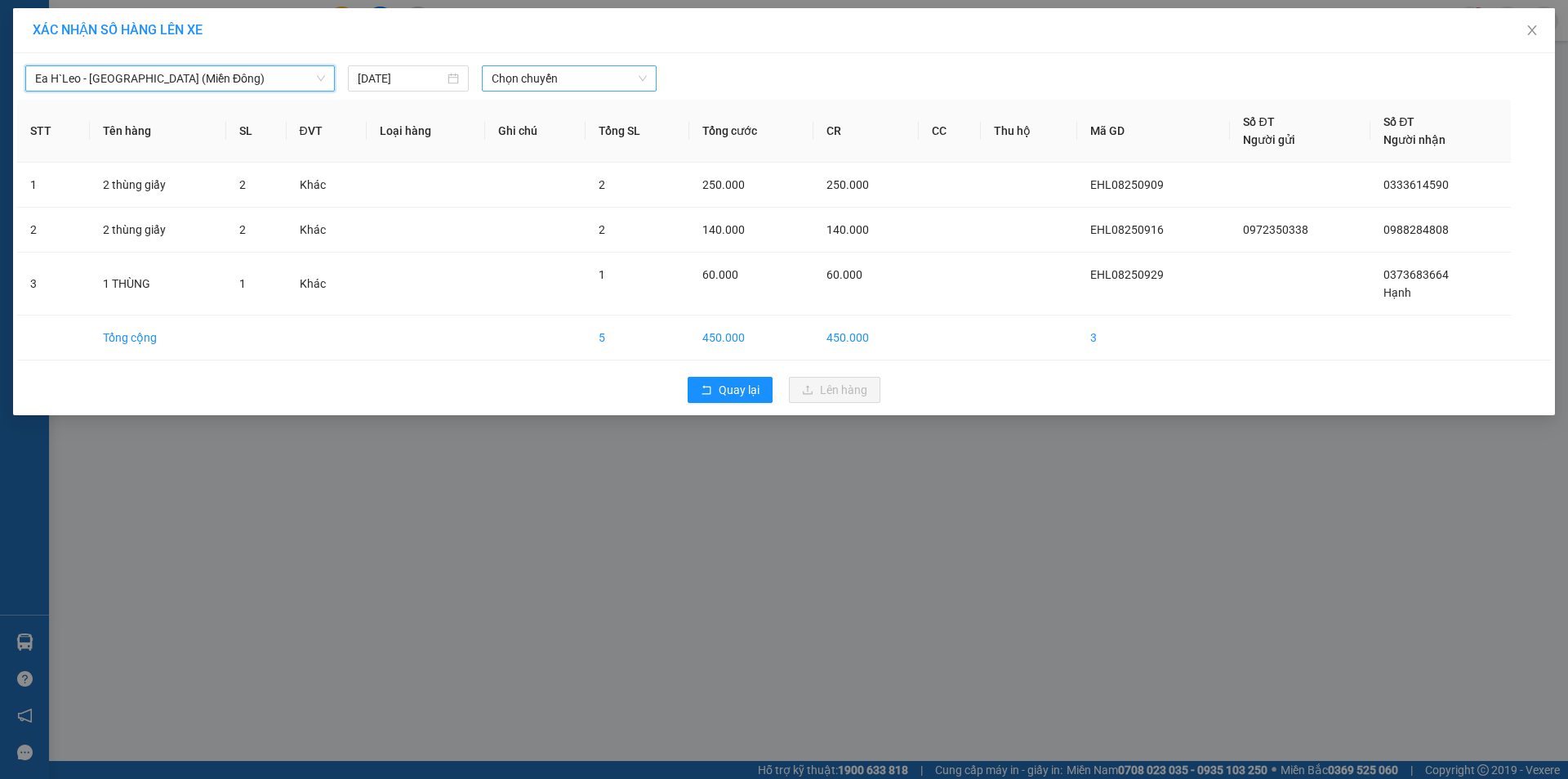
click at [575, 76] on span "Chọn chuyến" at bounding box center [569, 78] width 156 height 24
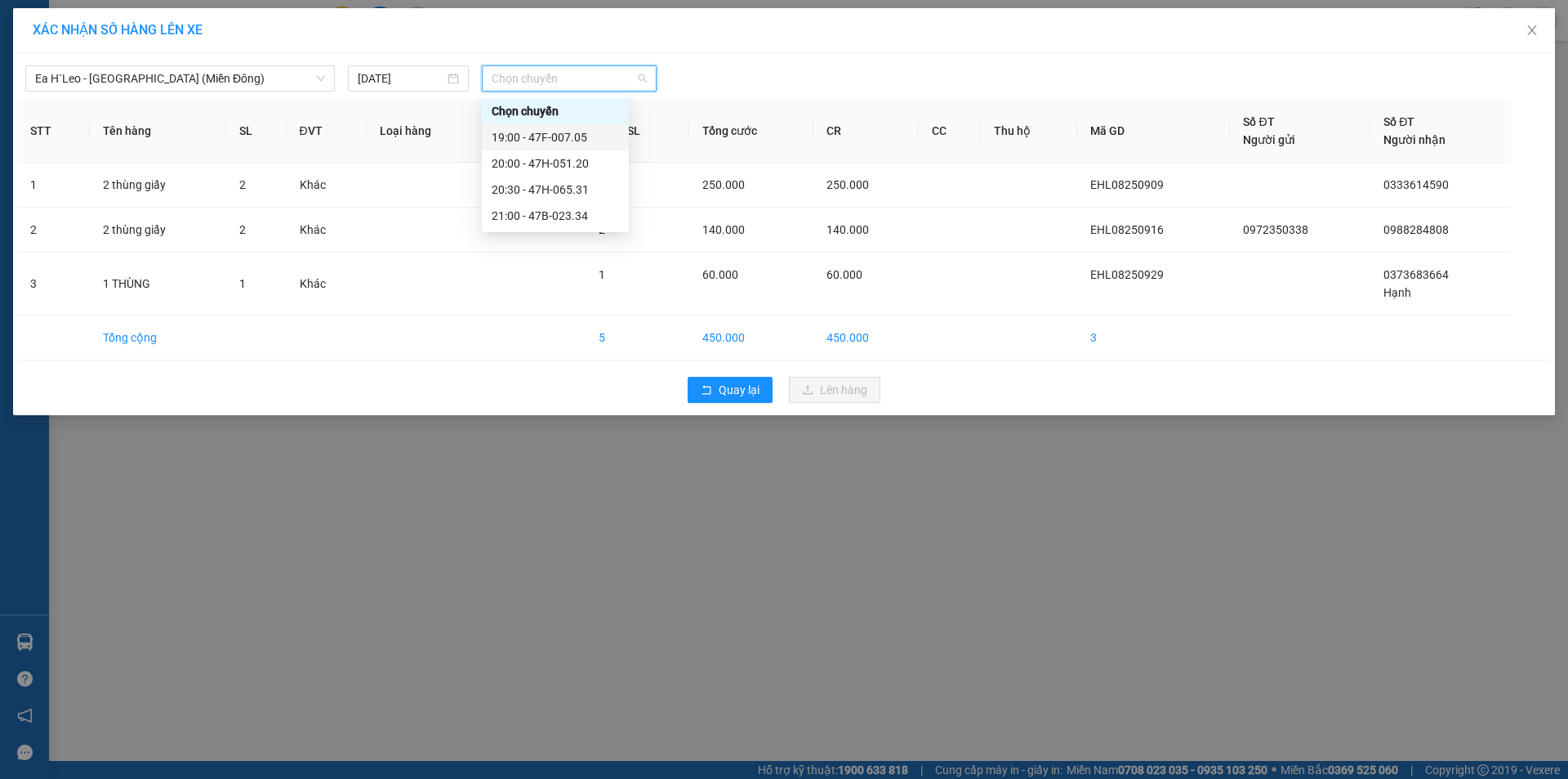
click at [564, 126] on div "19:00 - 47F-007.05" at bounding box center [555, 137] width 147 height 26
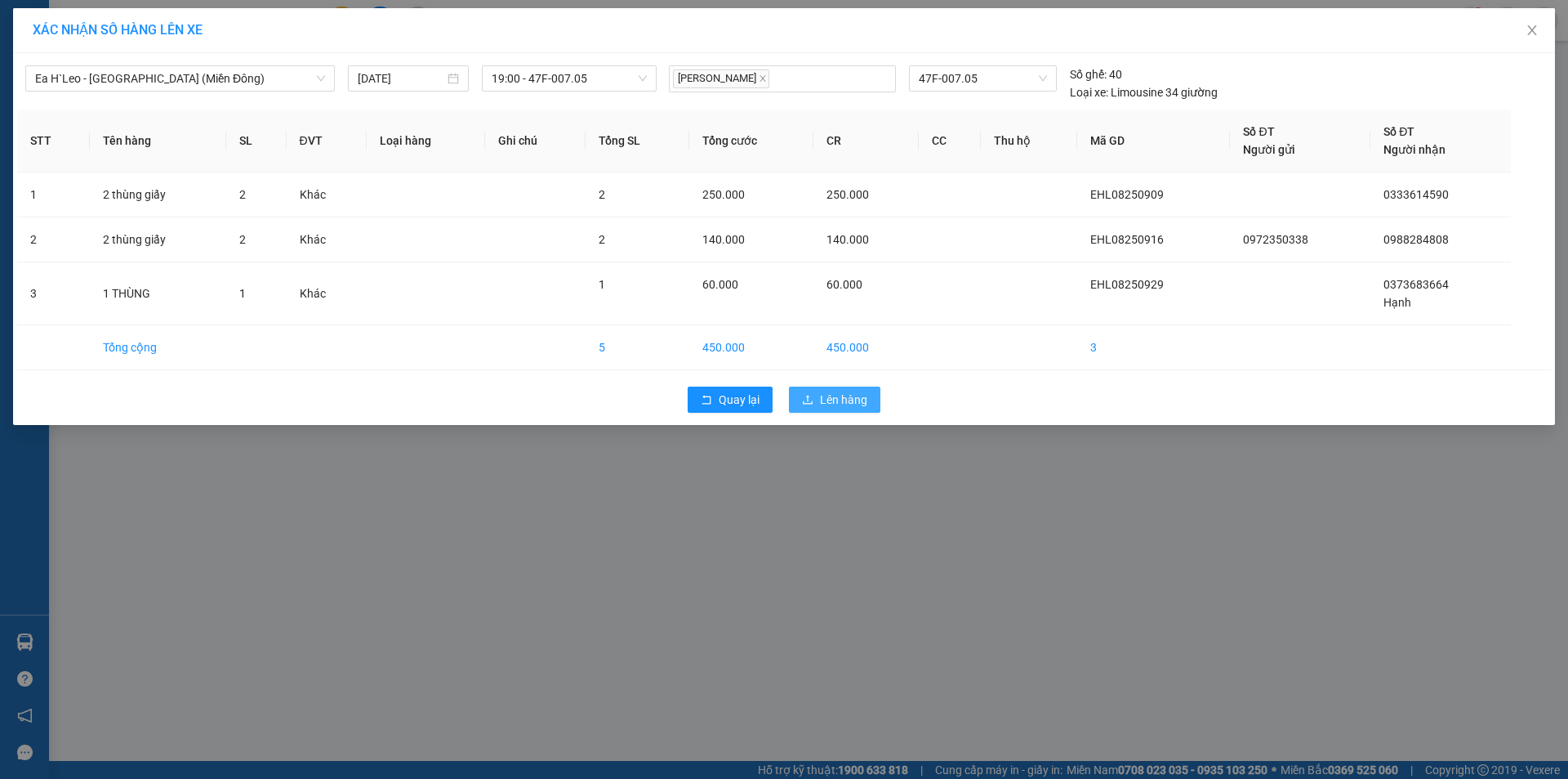
click at [837, 395] on span "Lên hàng" at bounding box center [843, 399] width 48 height 18
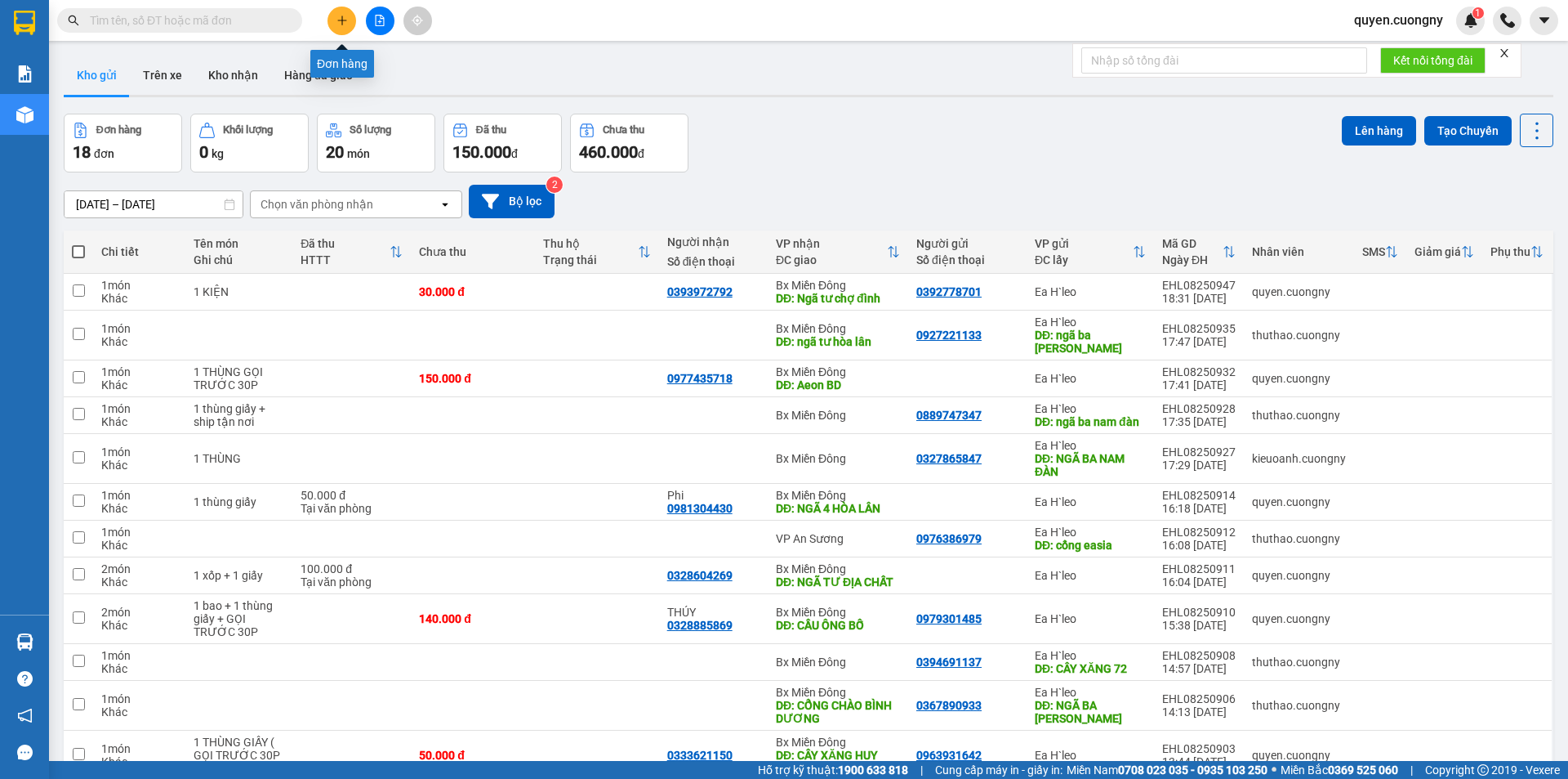
click at [337, 21] on icon "plus" at bounding box center [342, 20] width 11 height 11
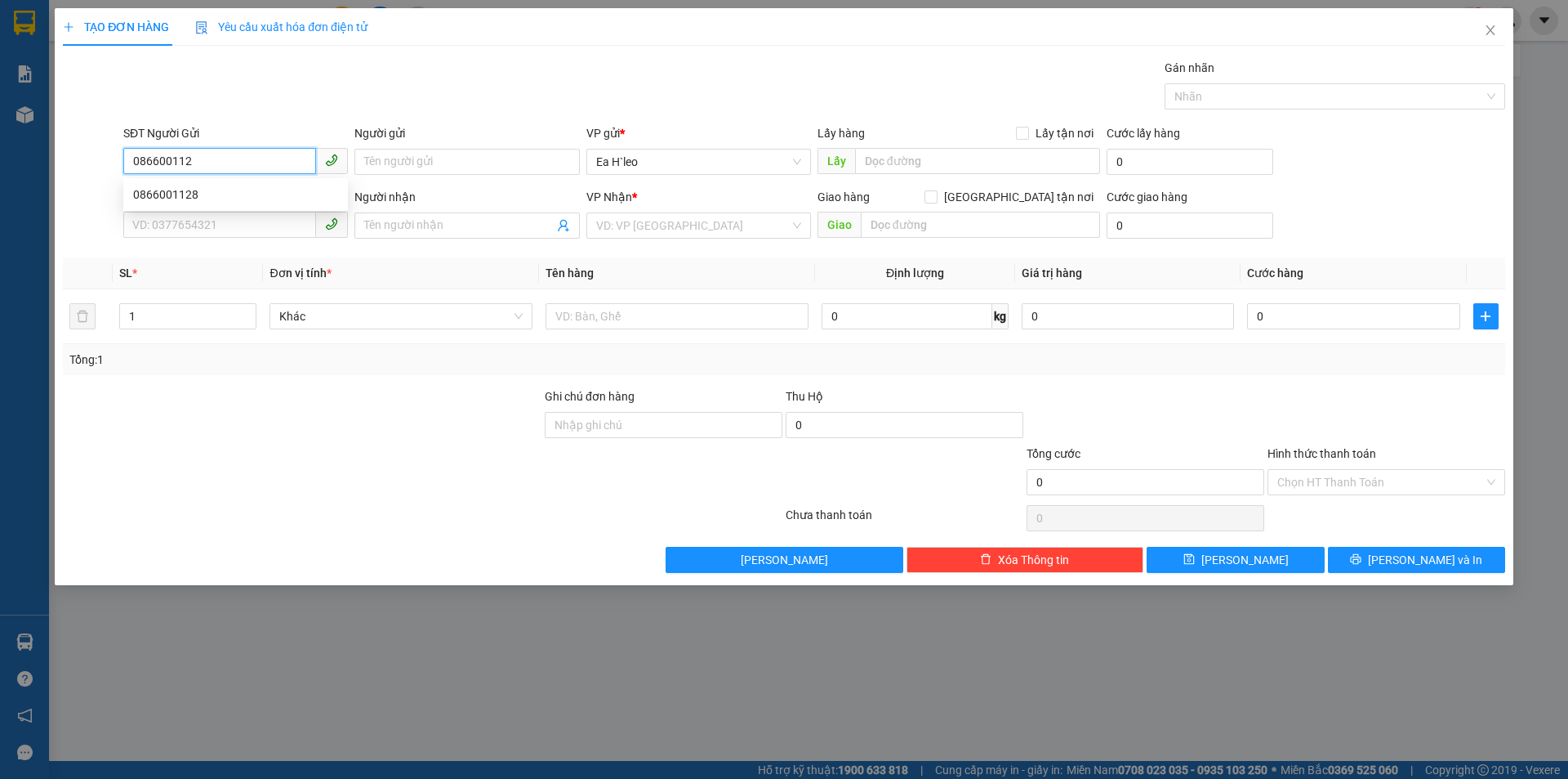
type input "0866001128"
click at [196, 193] on div "0866001128" at bounding box center [236, 194] width 205 height 18
type input "0365591440"
type input "Huy"
type input "0866001128"
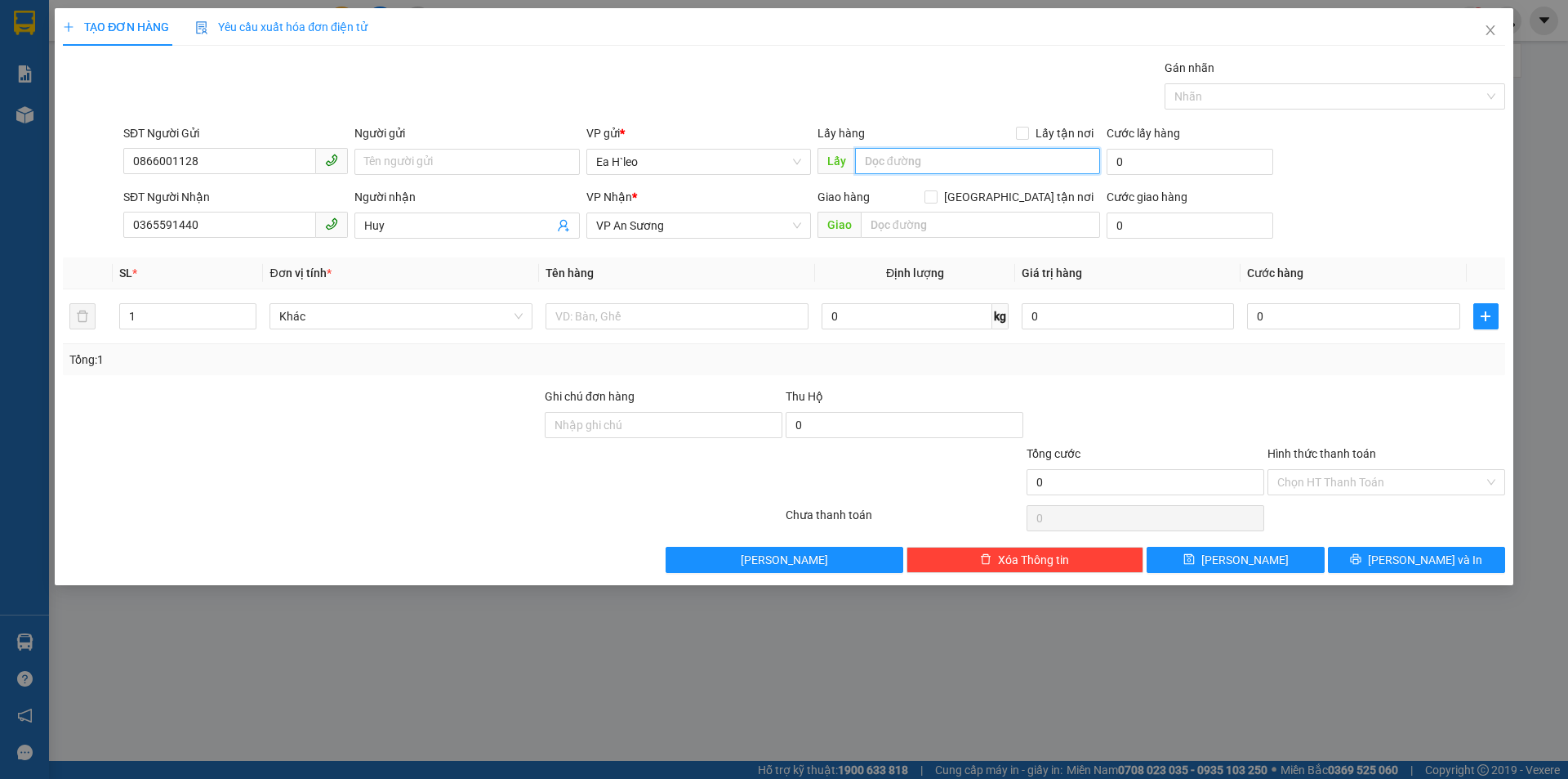
click at [964, 155] on input "text" at bounding box center [977, 161] width 245 height 26
type input "c"
type input "[GEOGRAPHIC_DATA]"
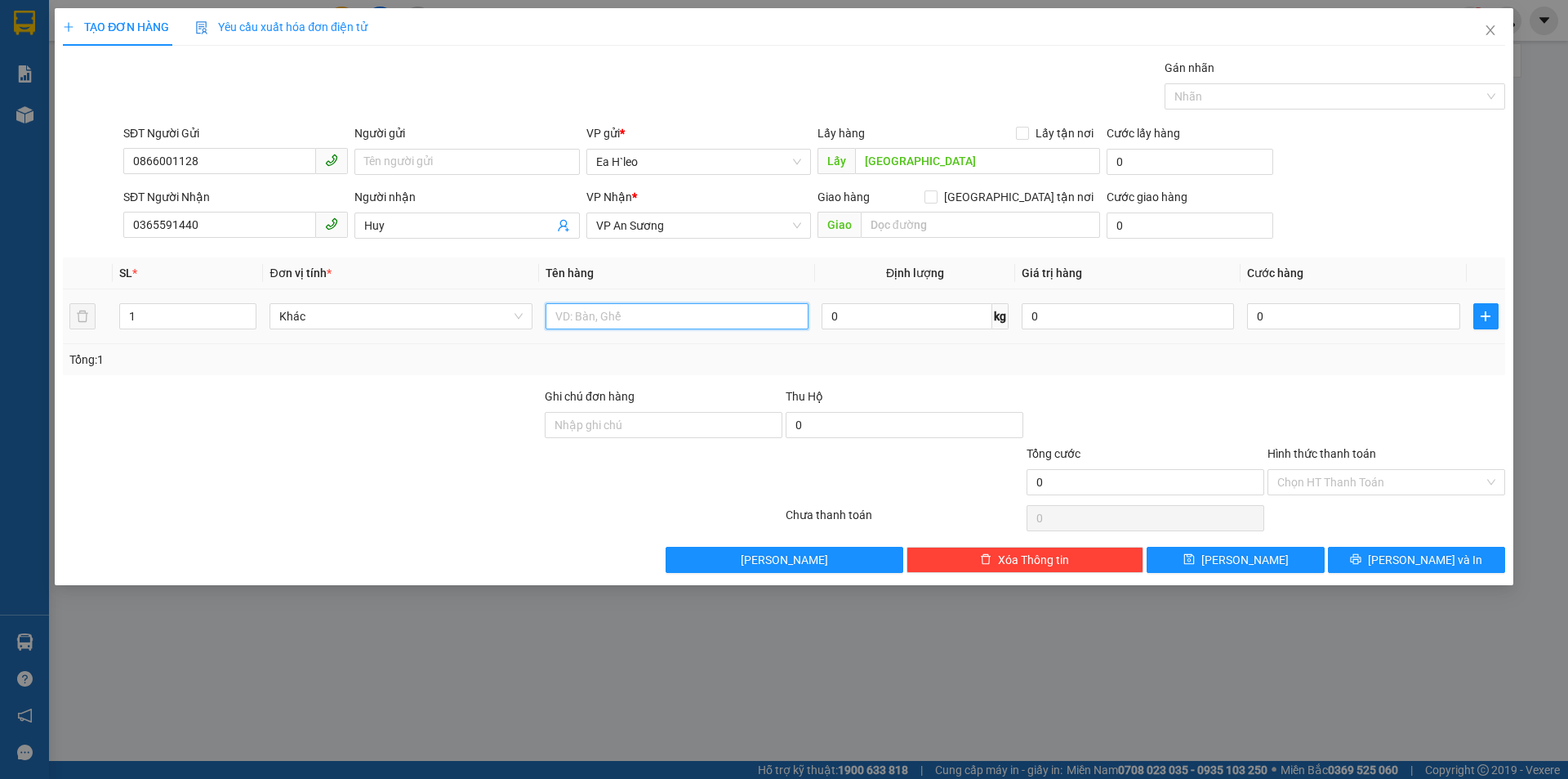
click at [608, 310] on input "text" at bounding box center [677, 316] width 263 height 26
type input "1 THÙNG"
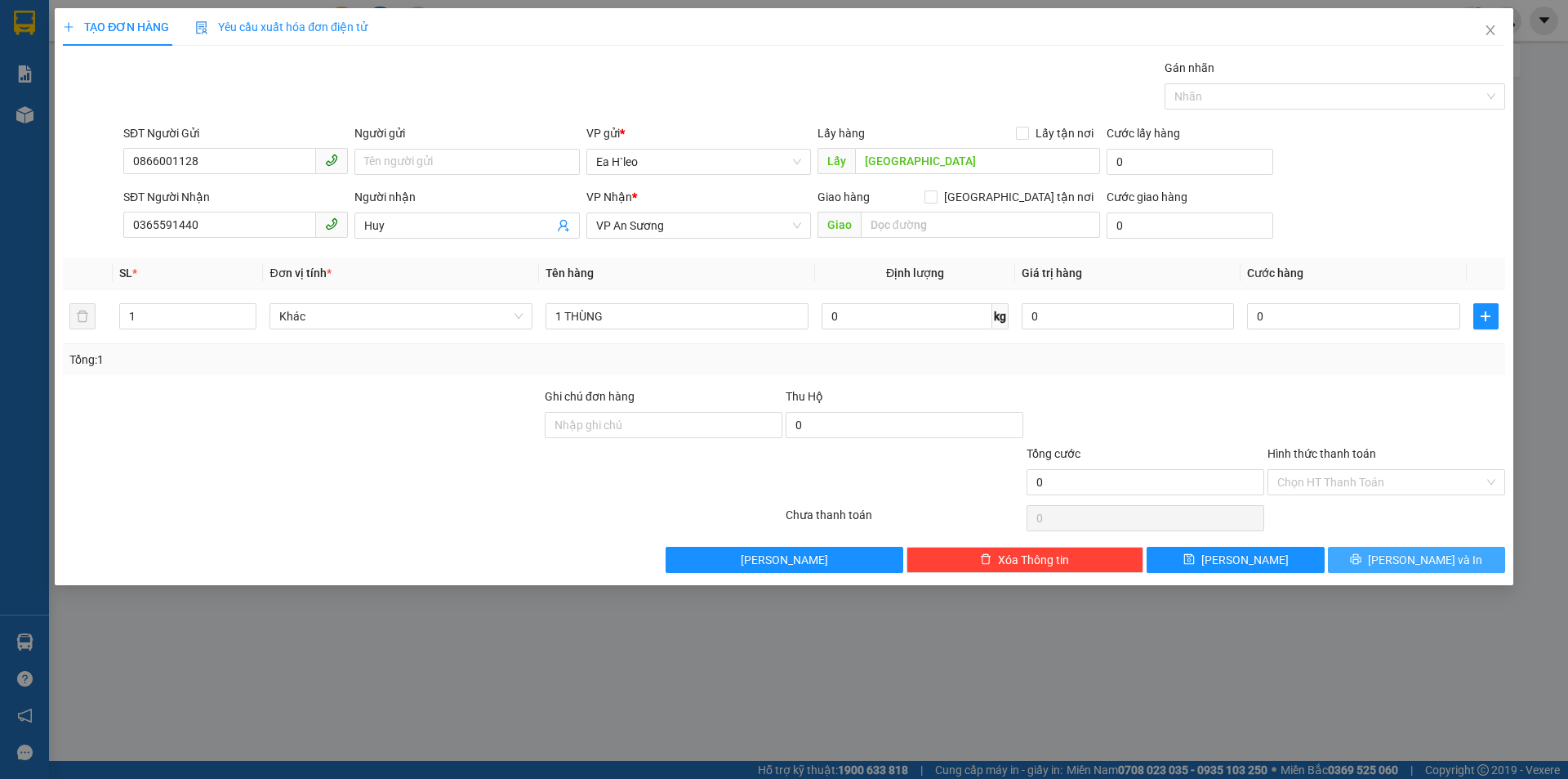
click at [1408, 554] on span "[PERSON_NAME] và In" at bounding box center [1425, 559] width 115 height 18
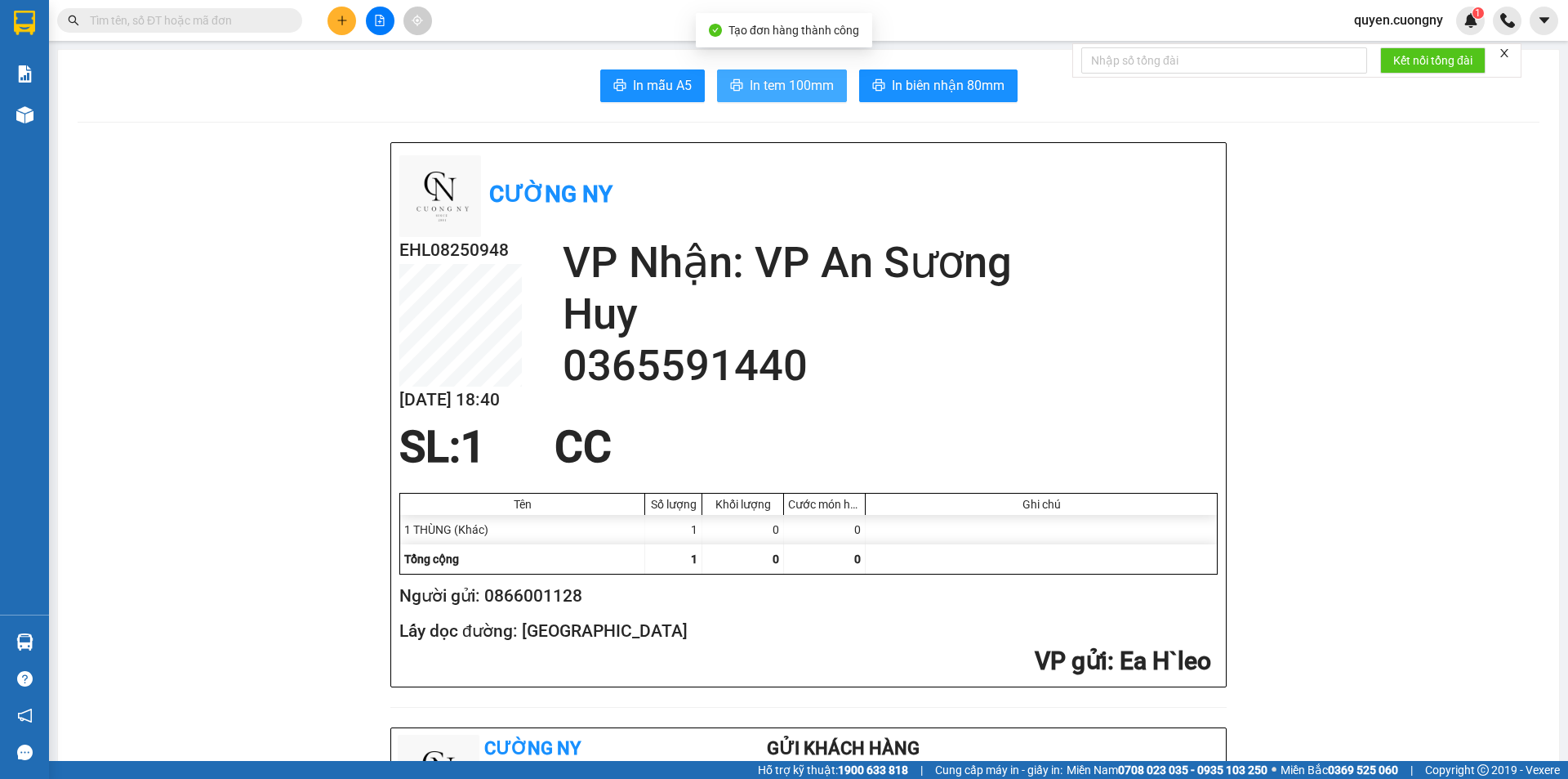
click at [792, 90] on span "In tem 100mm" at bounding box center [792, 86] width 84 height 20
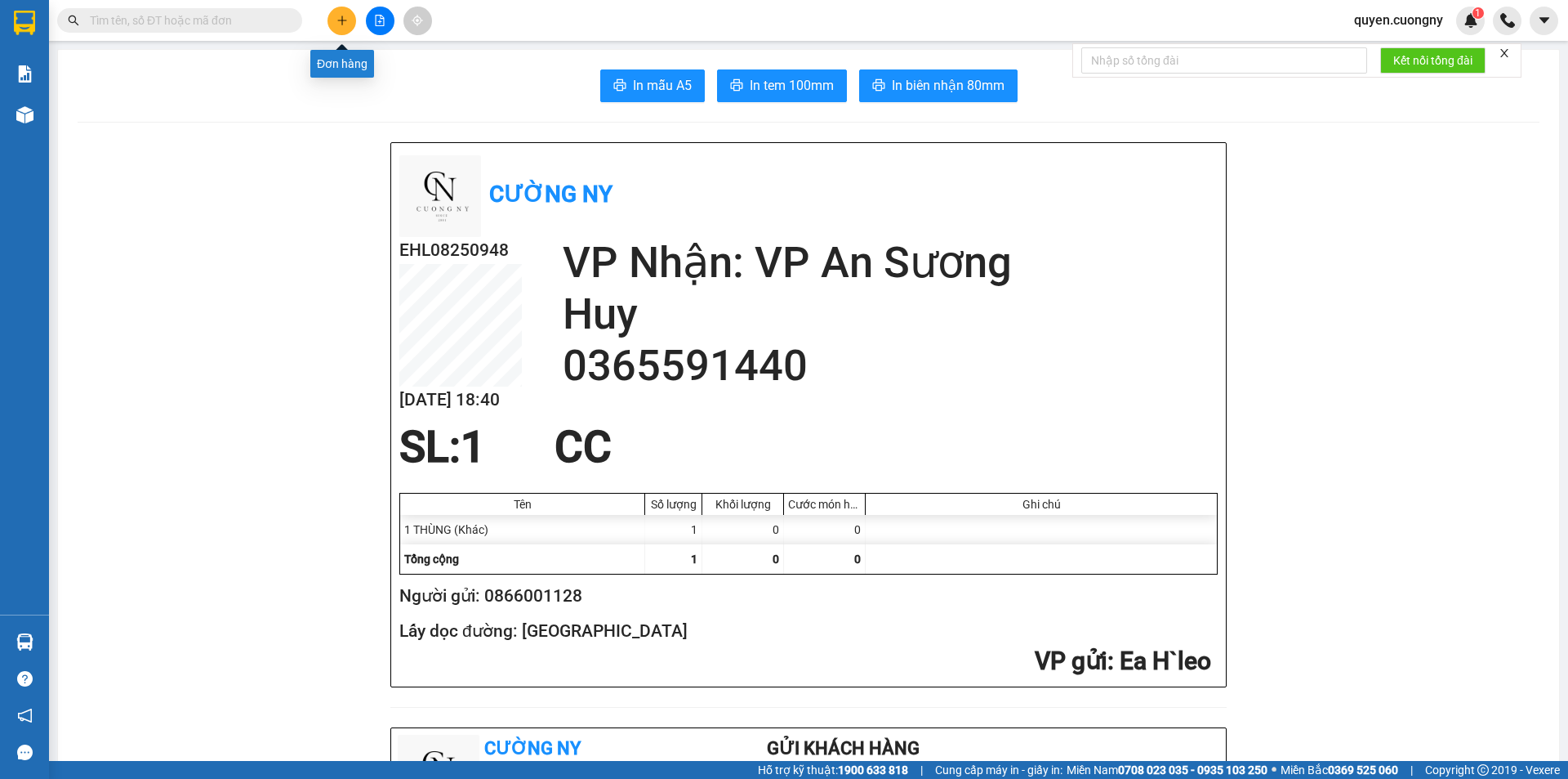
click at [338, 26] on button at bounding box center [342, 20] width 29 height 29
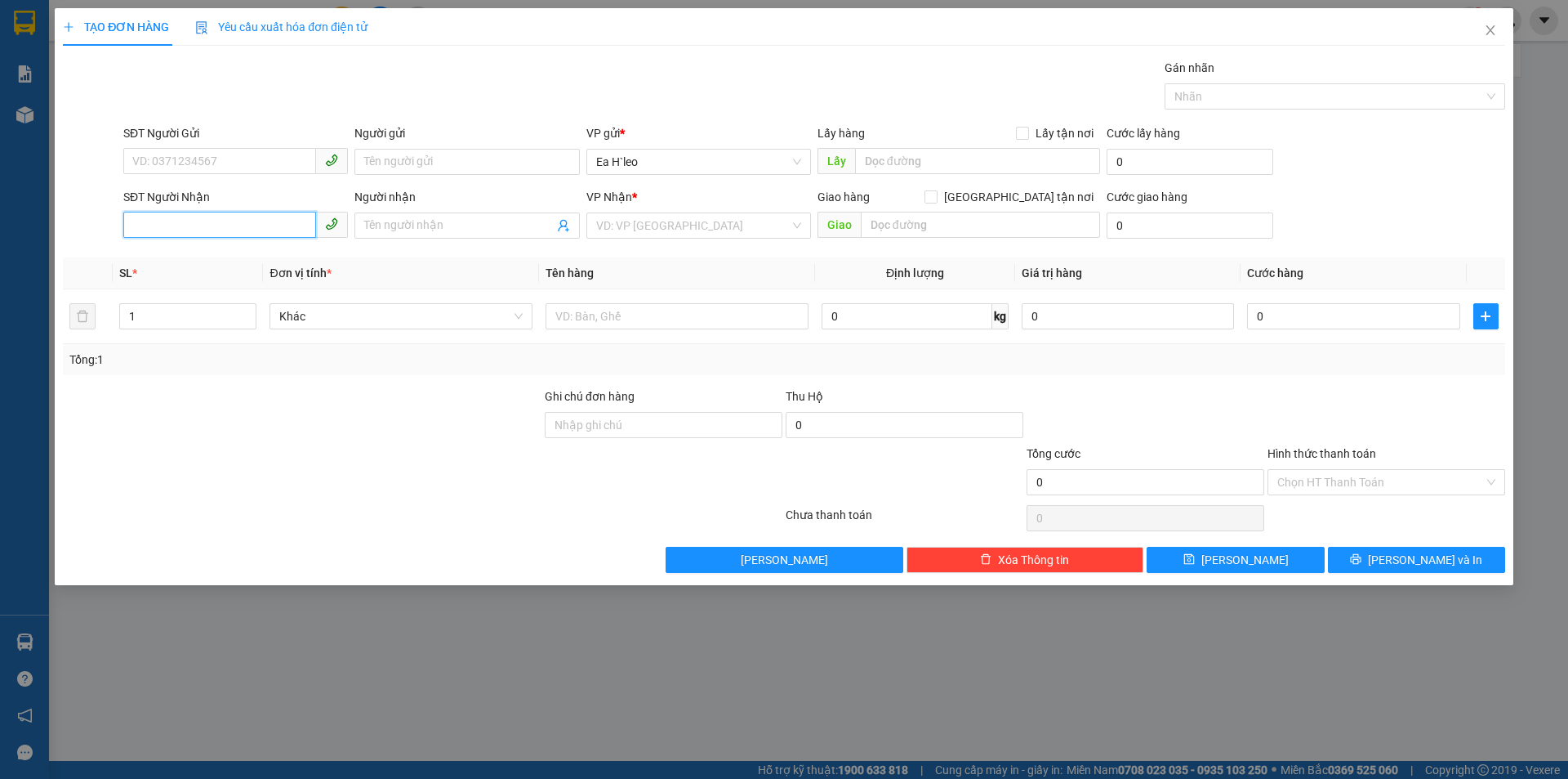
click at [296, 215] on input "SĐT Người Nhận" at bounding box center [219, 225] width 193 height 26
click at [193, 257] on div "0835229968" at bounding box center [236, 257] width 205 height 18
type input "0835229968"
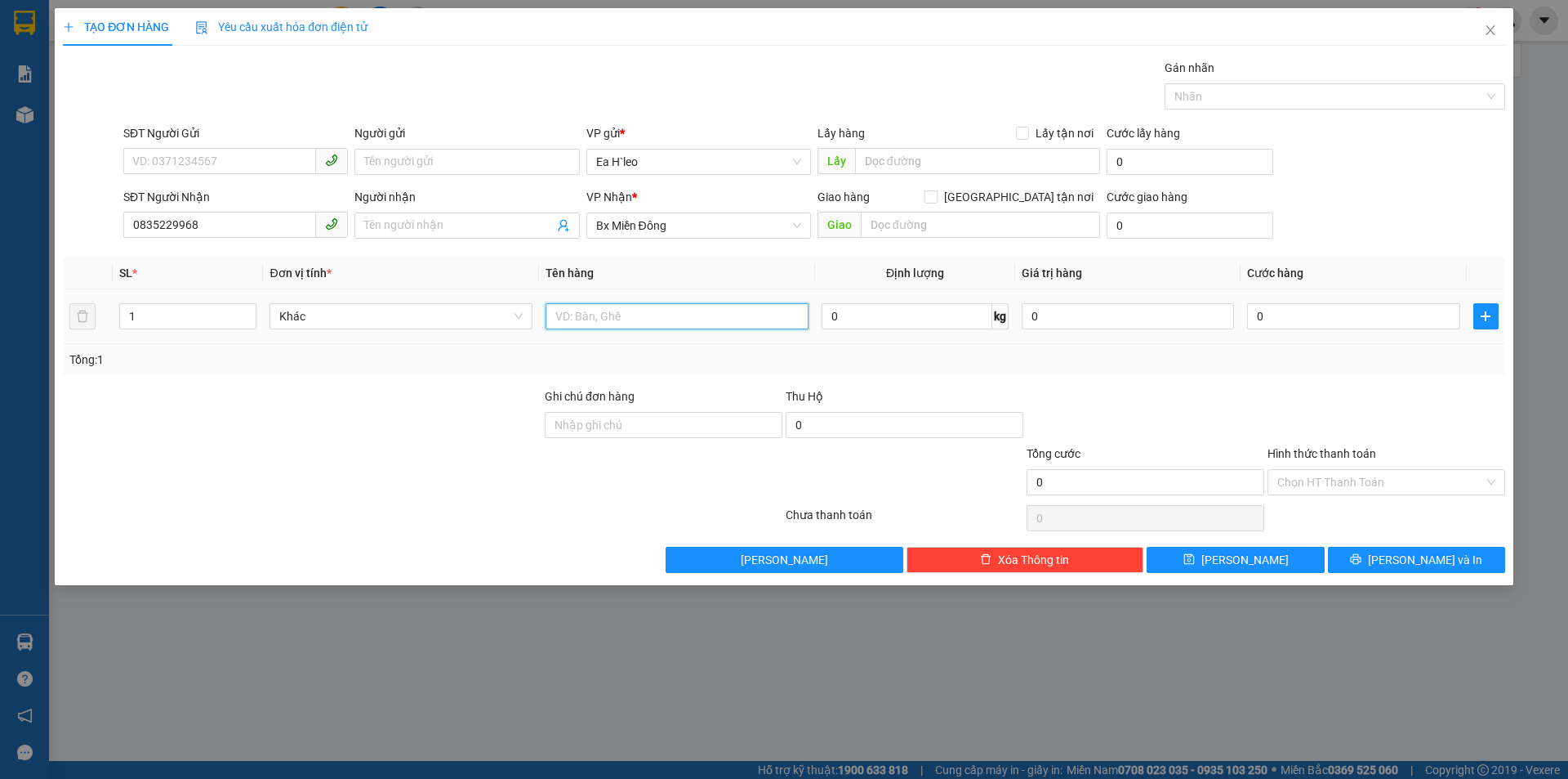
click at [638, 310] on input "text" at bounding box center [677, 316] width 263 height 26
type input "1 THÙNG"
click at [1276, 316] on input "0" at bounding box center [1354, 316] width 212 height 26
type input "8"
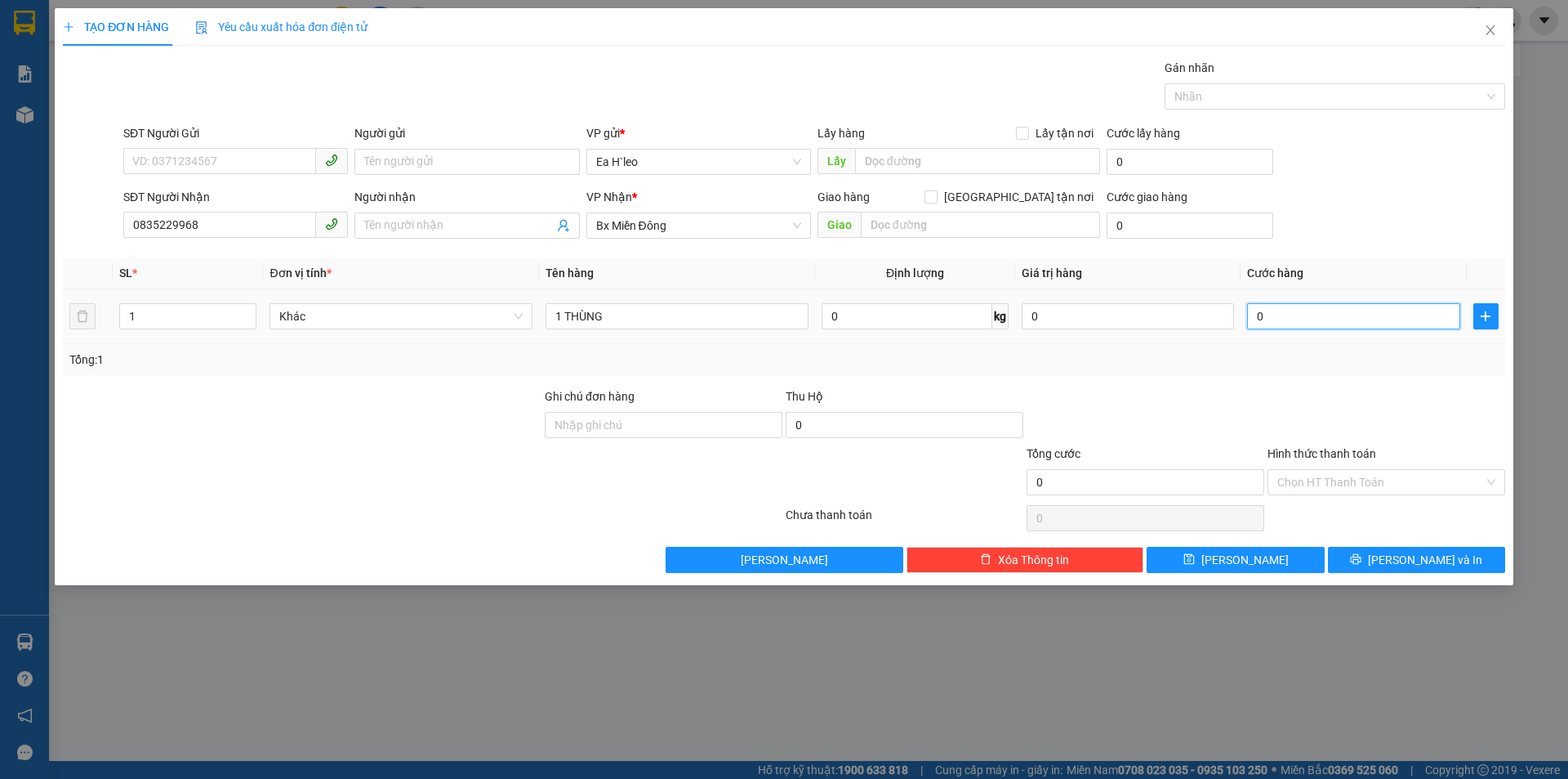
type input "8"
type input "80"
type input "800"
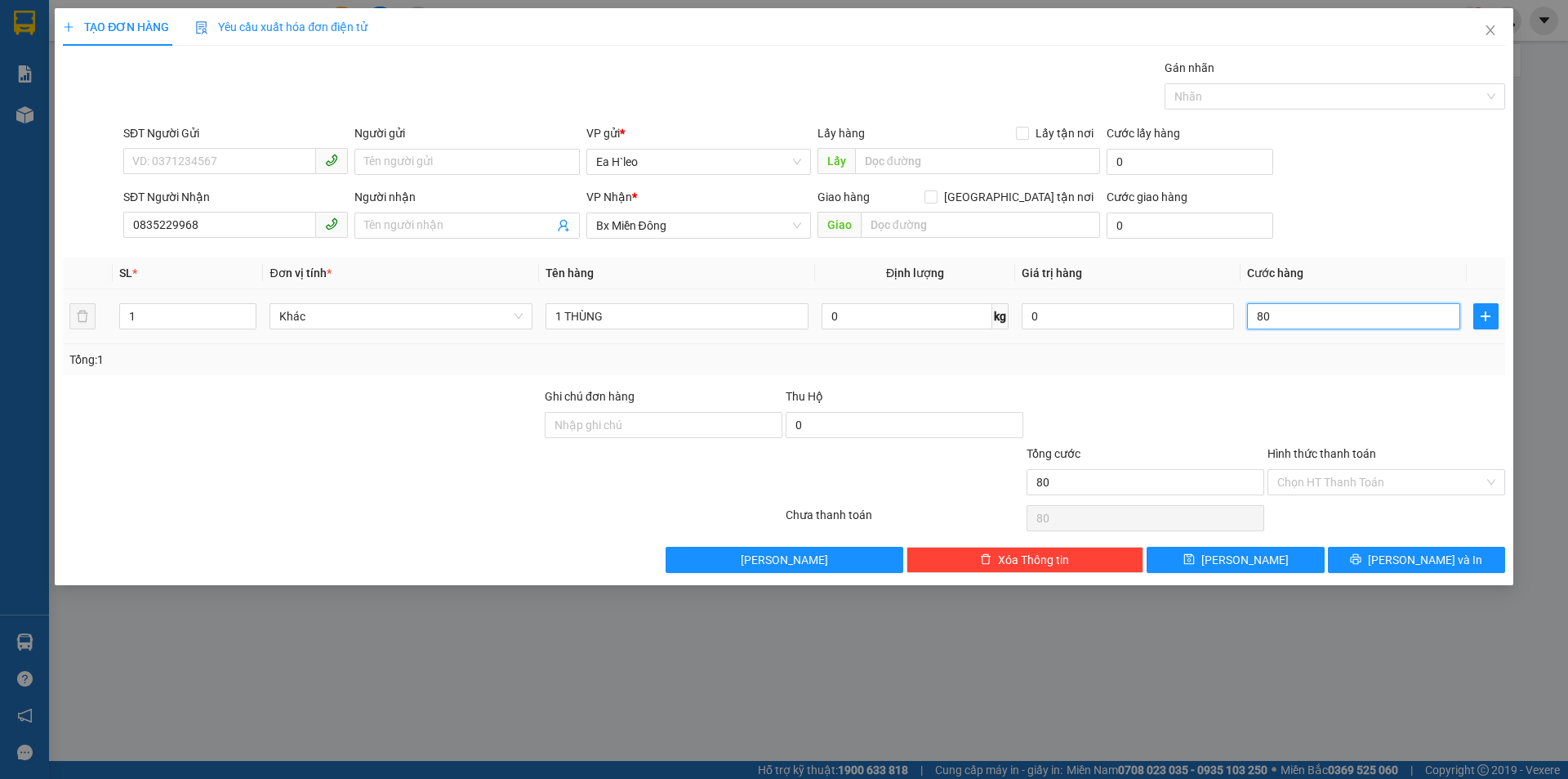
type input "800"
type input "8.000"
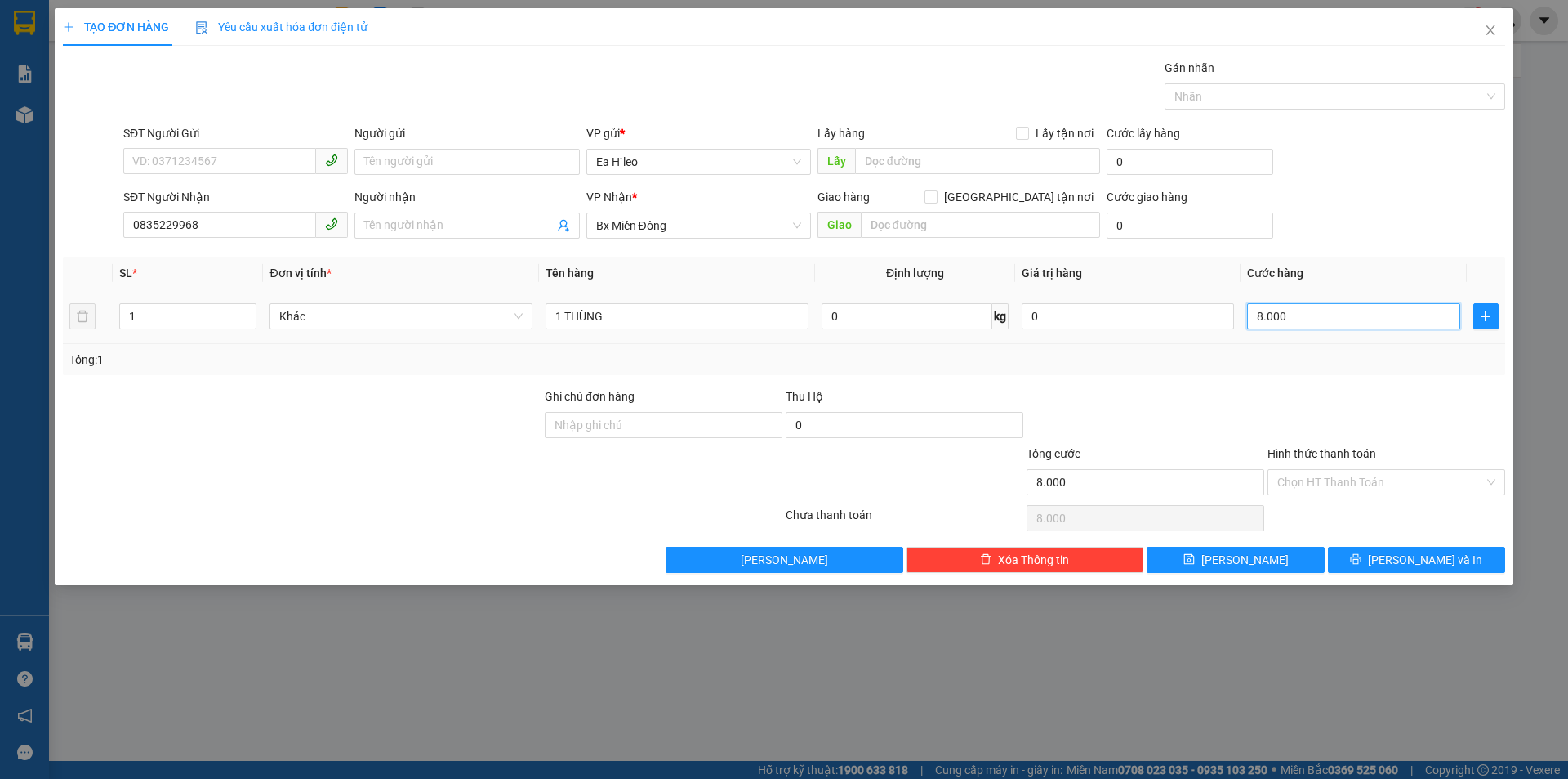
type input "80.000"
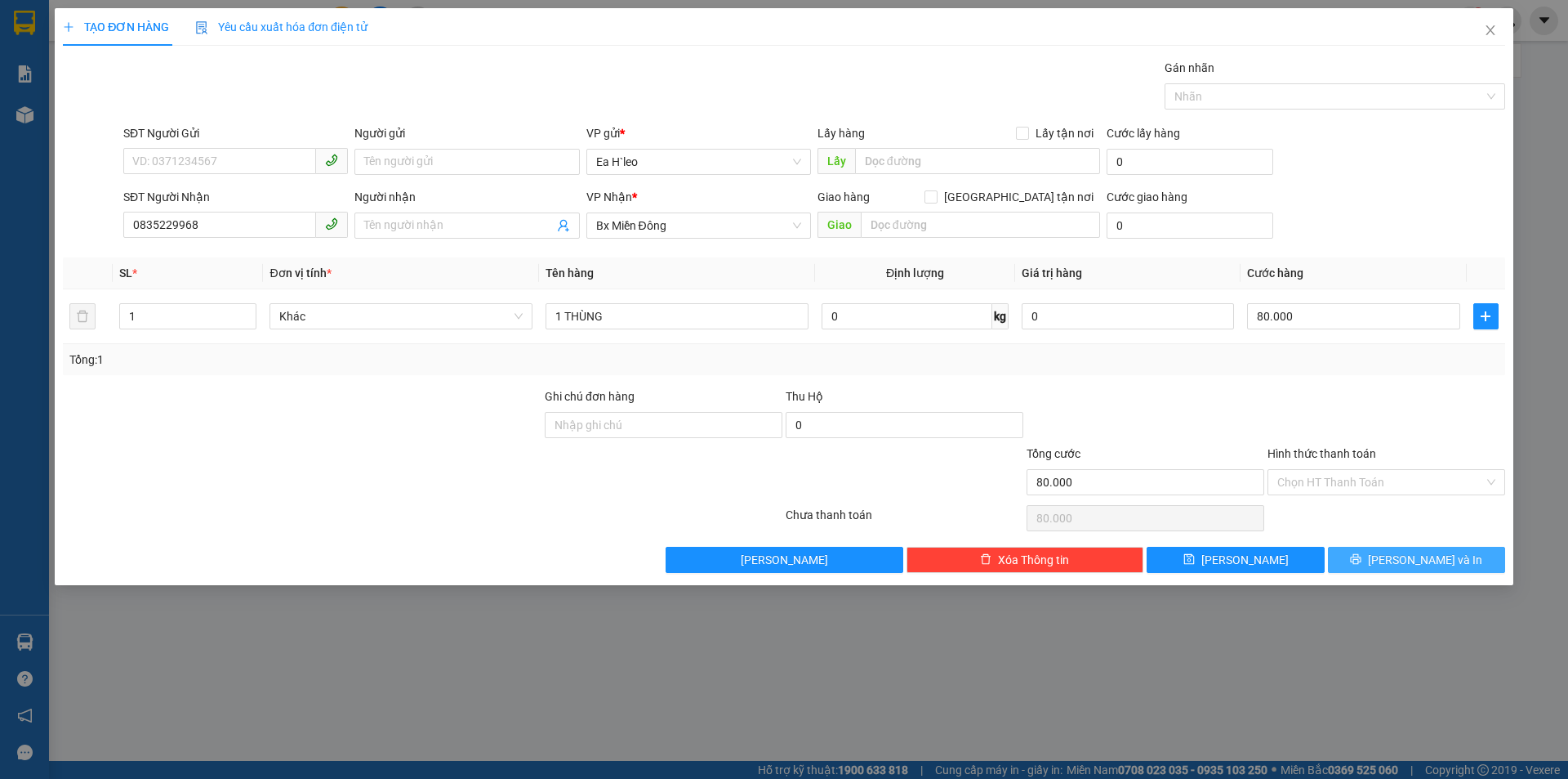
click at [1382, 556] on button "[PERSON_NAME] và In" at bounding box center [1417, 560] width 177 height 26
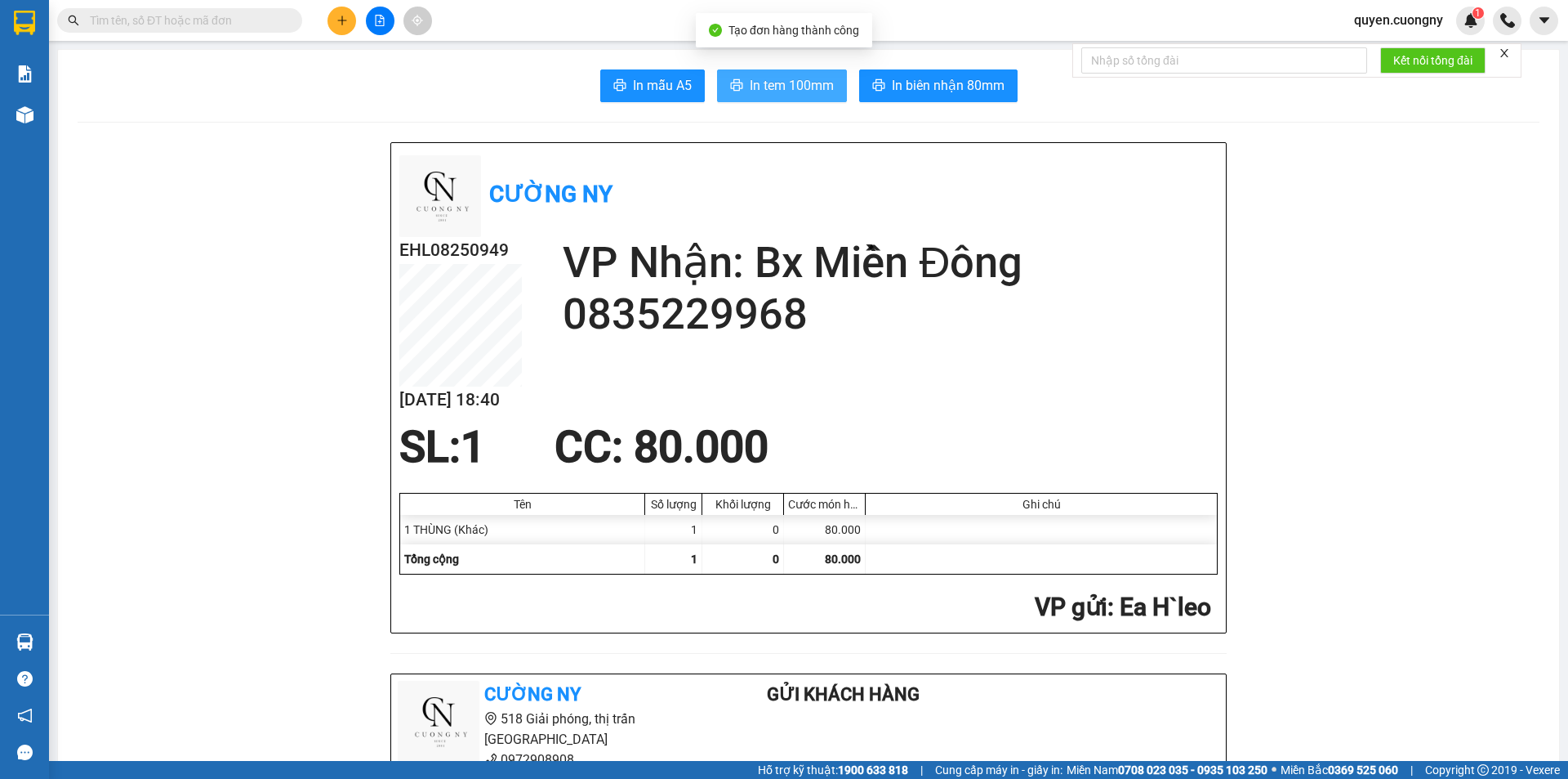
click at [776, 83] on span "In tem 100mm" at bounding box center [792, 86] width 84 height 20
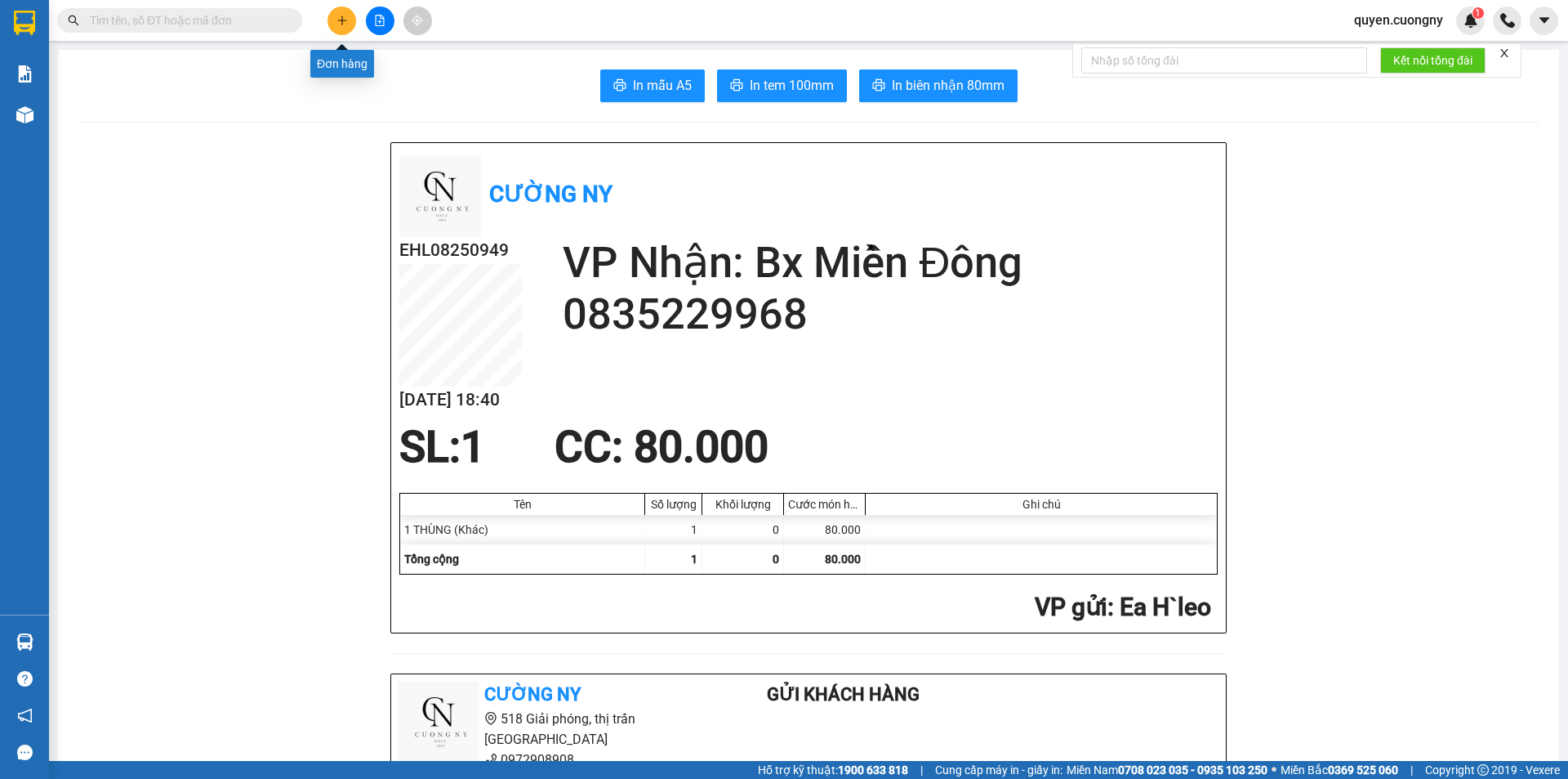
click at [341, 20] on icon "plus" at bounding box center [342, 20] width 11 height 11
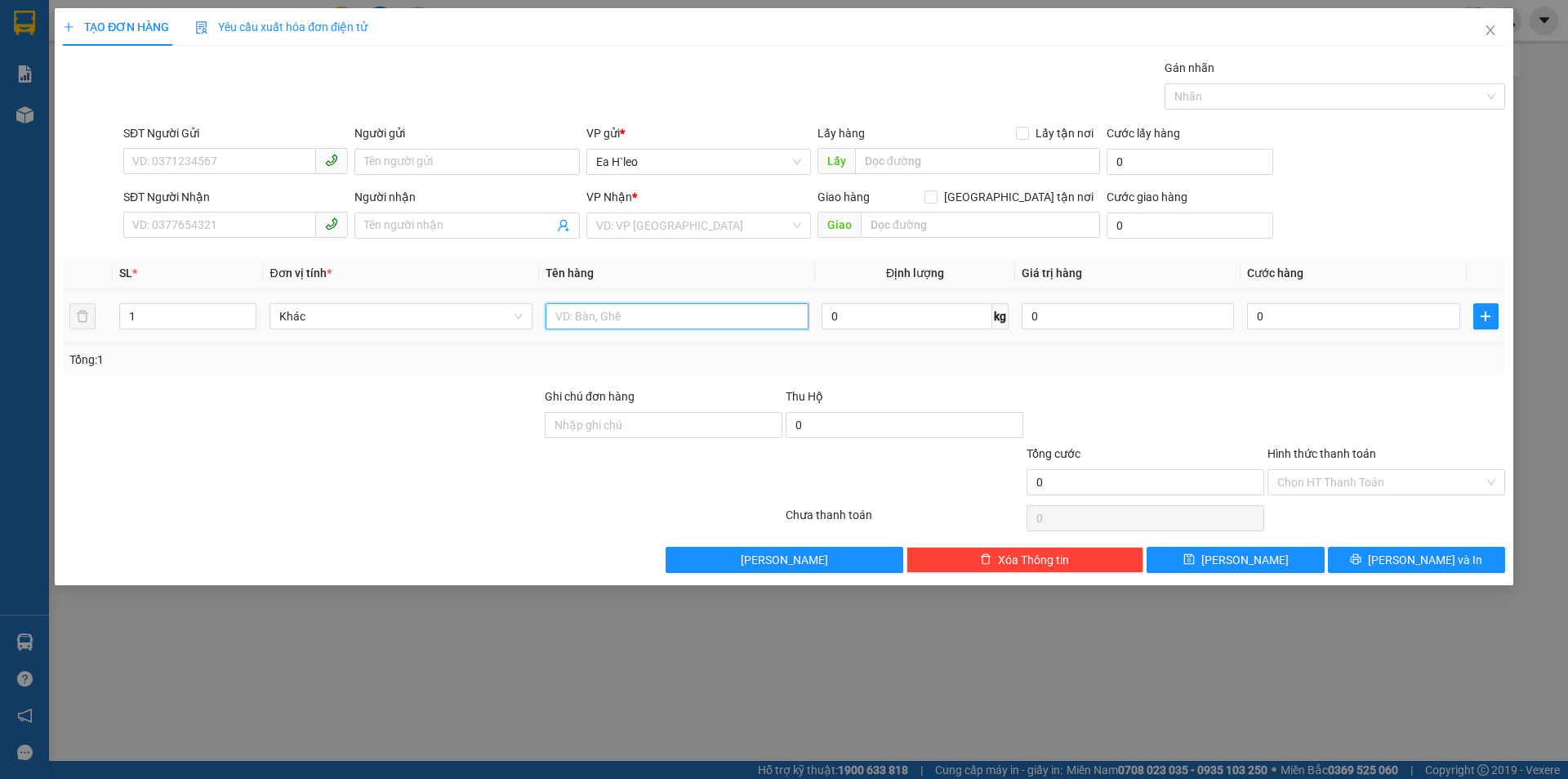
click at [671, 322] on input "text" at bounding box center [677, 316] width 263 height 26
type input "1 BAO"
click at [687, 223] on input "search" at bounding box center [693, 226] width 194 height 24
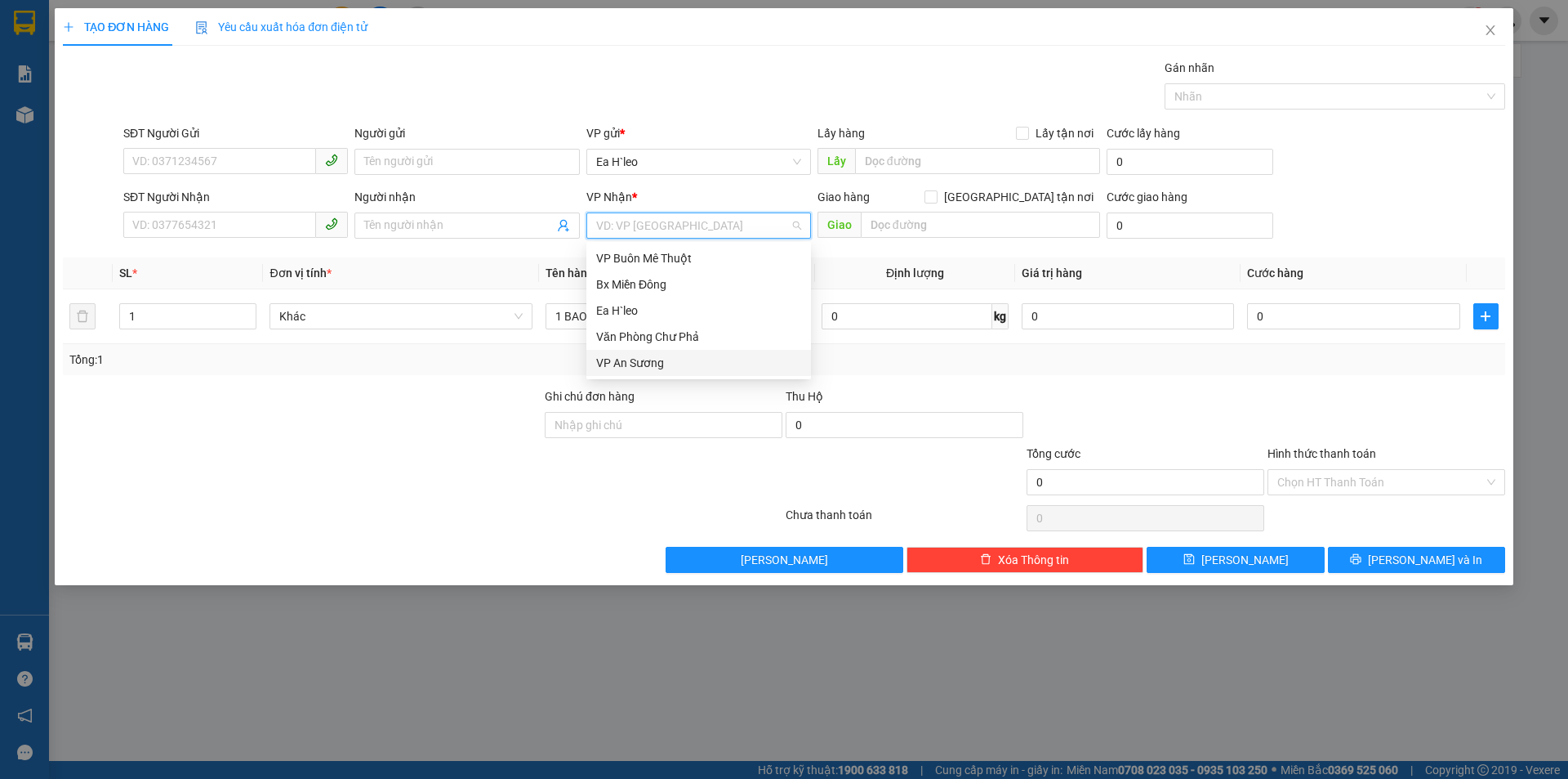
click at [670, 356] on div "VP An Sương" at bounding box center [699, 362] width 205 height 18
click at [218, 217] on input "SĐT Người Nhận" at bounding box center [219, 225] width 193 height 26
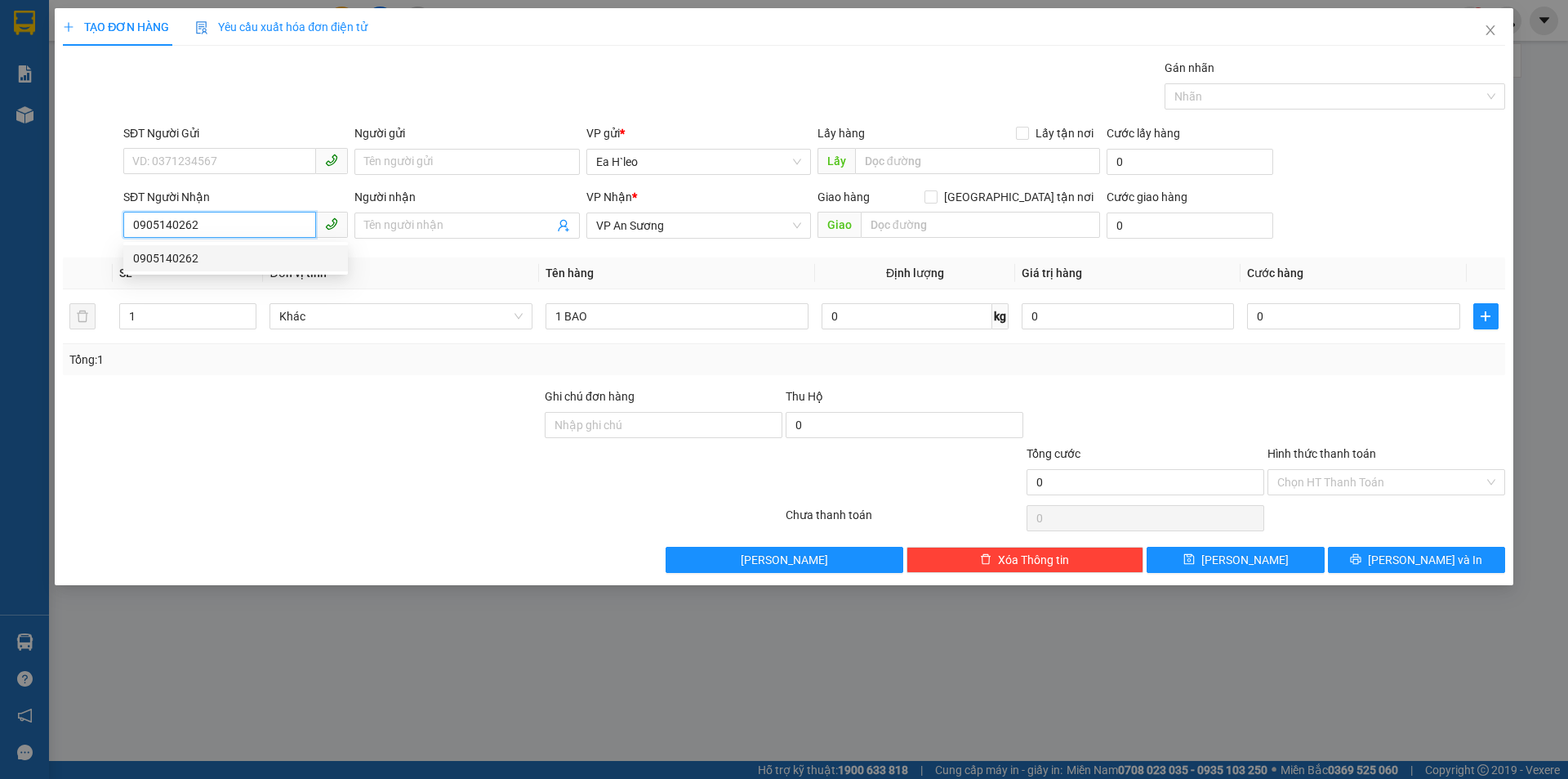
click at [180, 255] on div "0905140262" at bounding box center [236, 257] width 205 height 18
type input "0905140262"
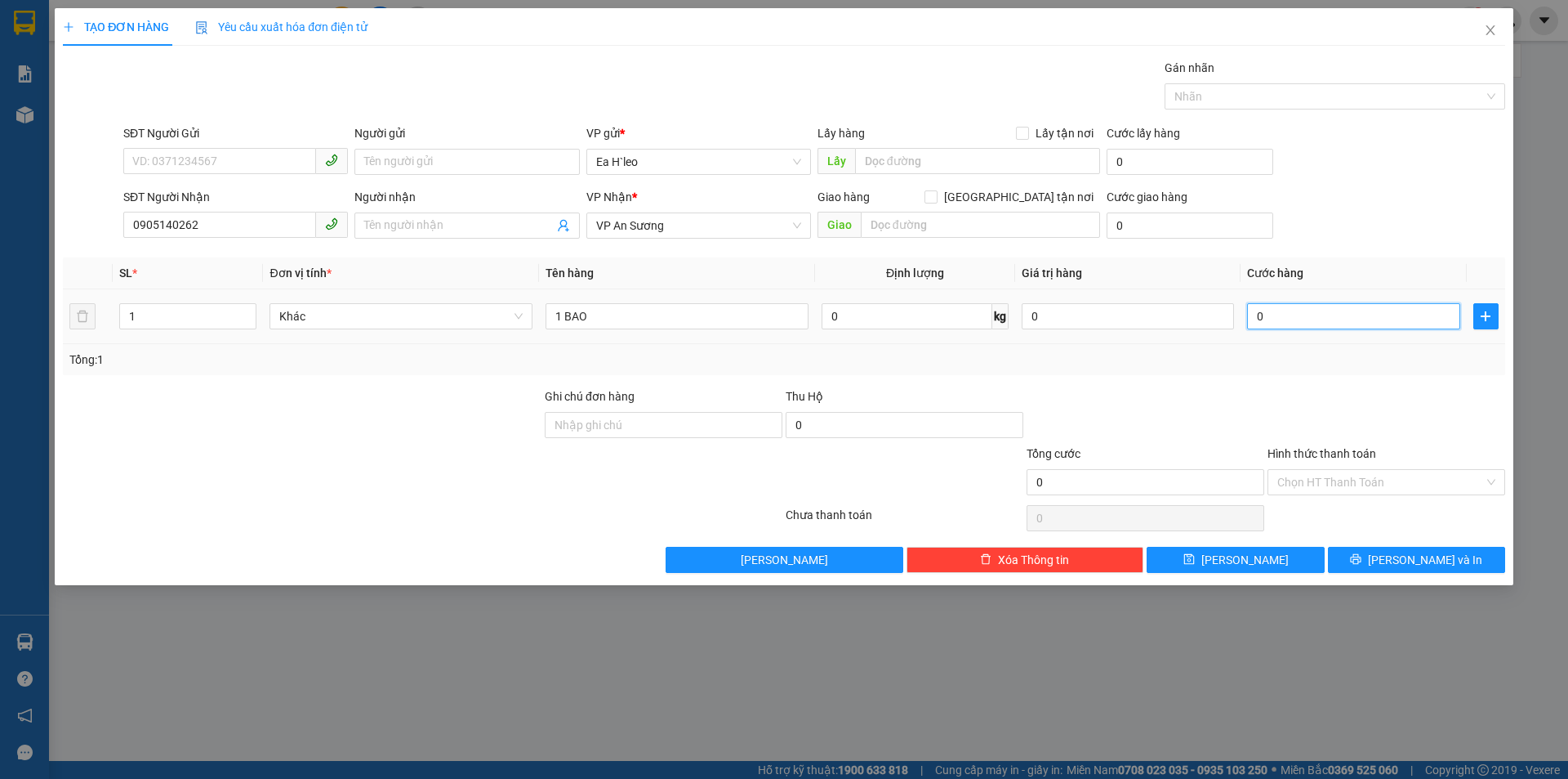
click at [1346, 310] on input "0" at bounding box center [1354, 316] width 212 height 26
type input "1"
type input "12"
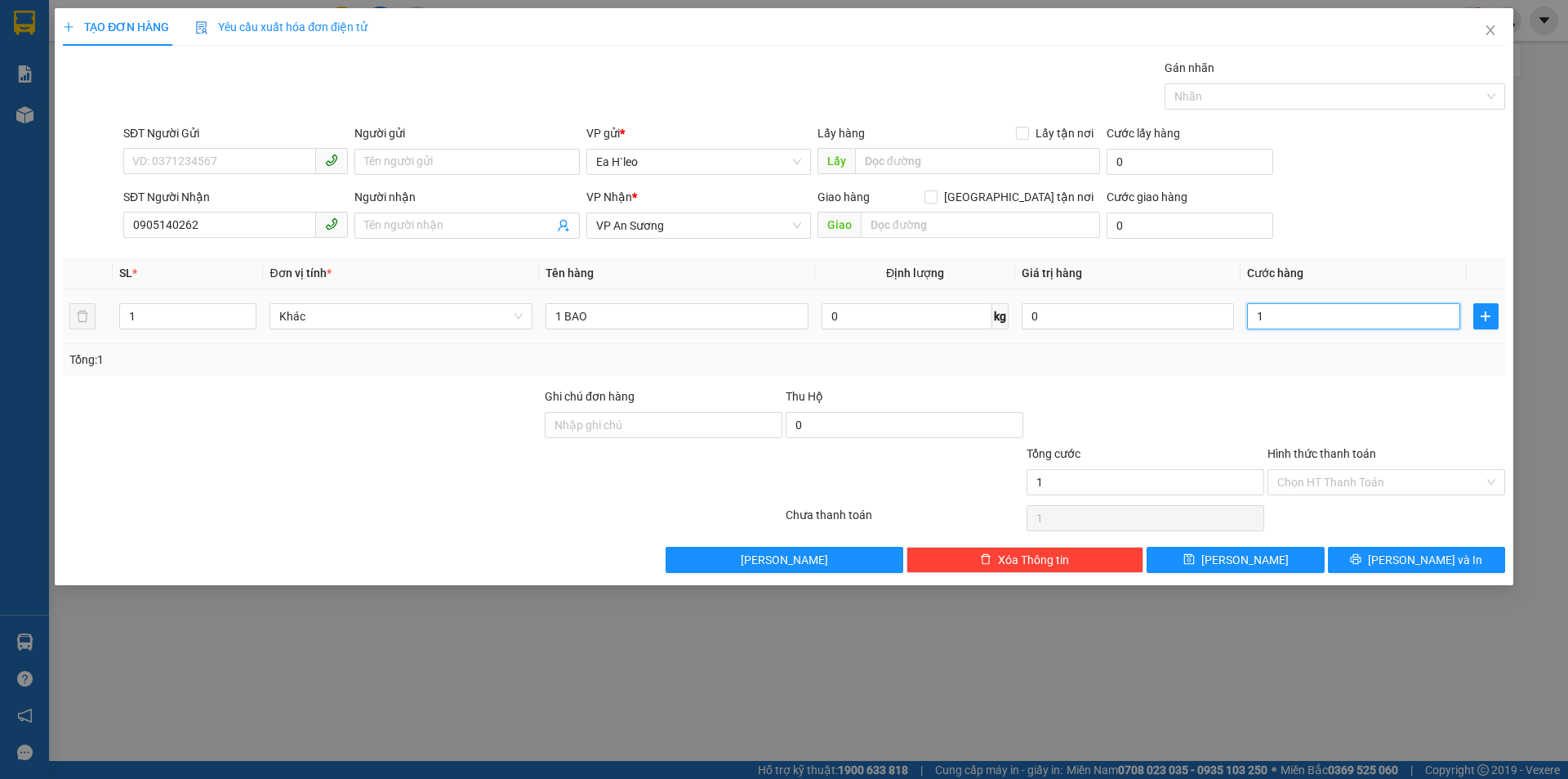
type input "12"
type input "120"
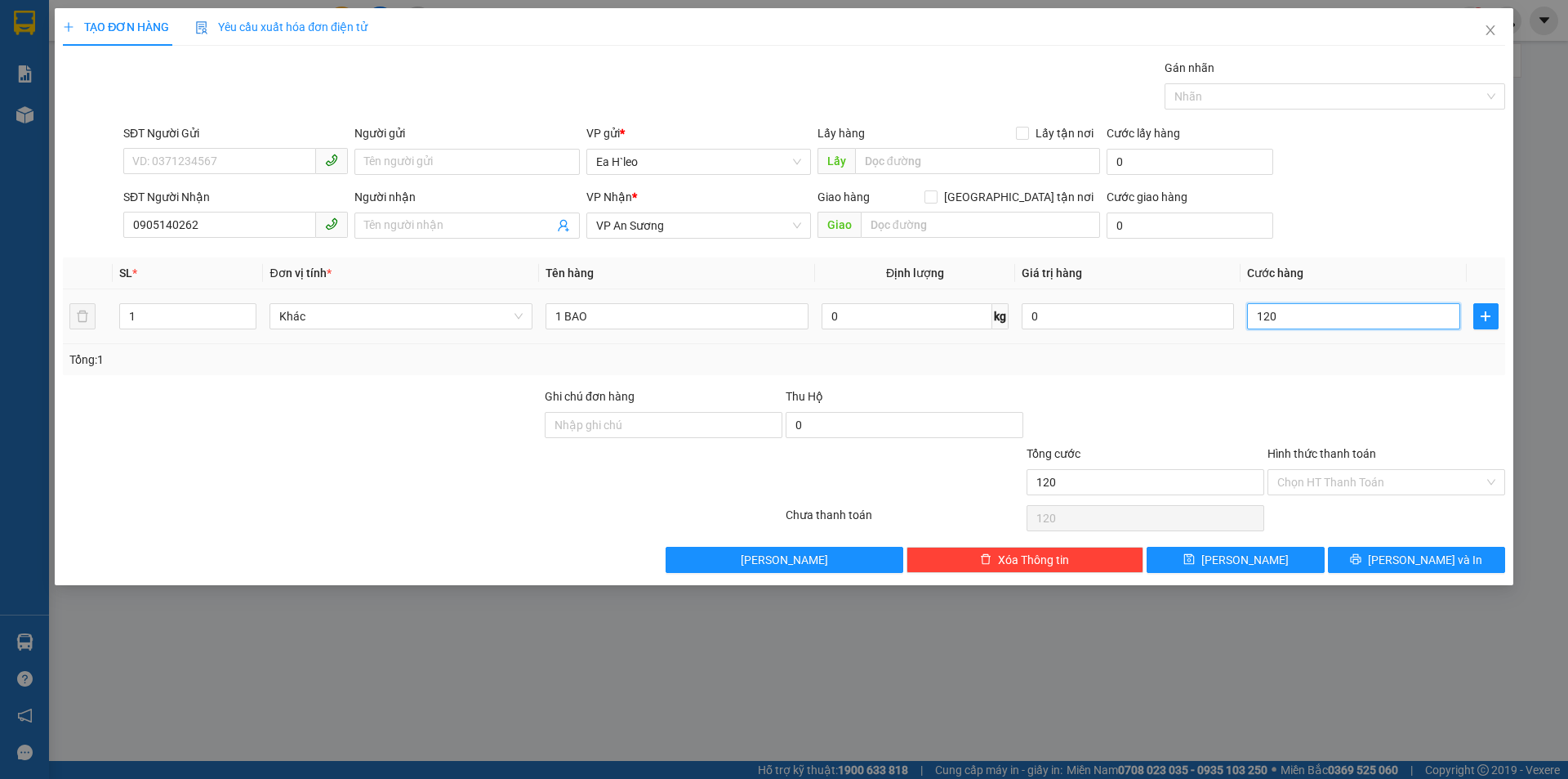
type input "1.200"
type input "12.000"
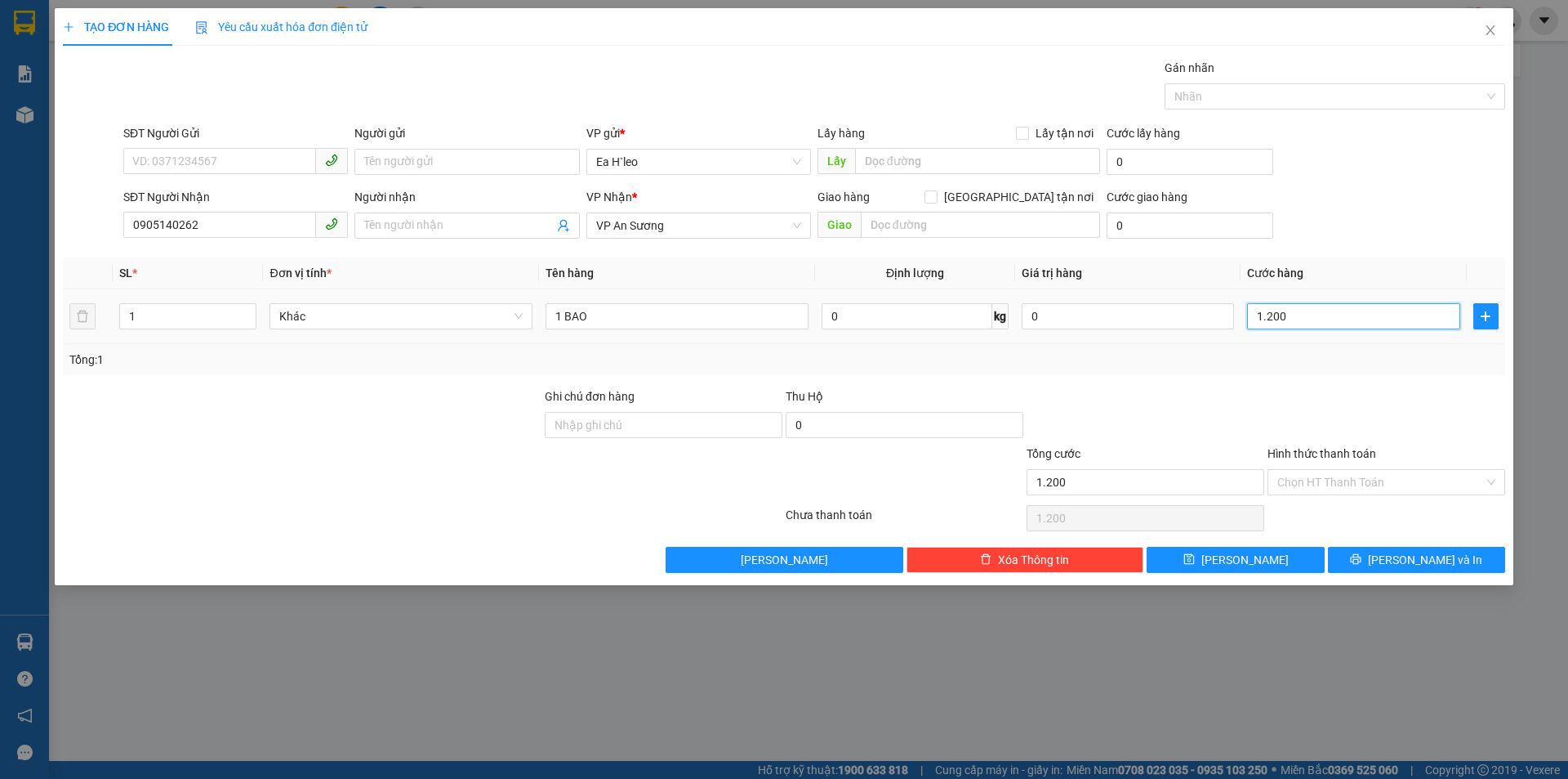
type input "12.000"
type input "120.000"
click at [1447, 397] on div at bounding box center [1386, 416] width 241 height 57
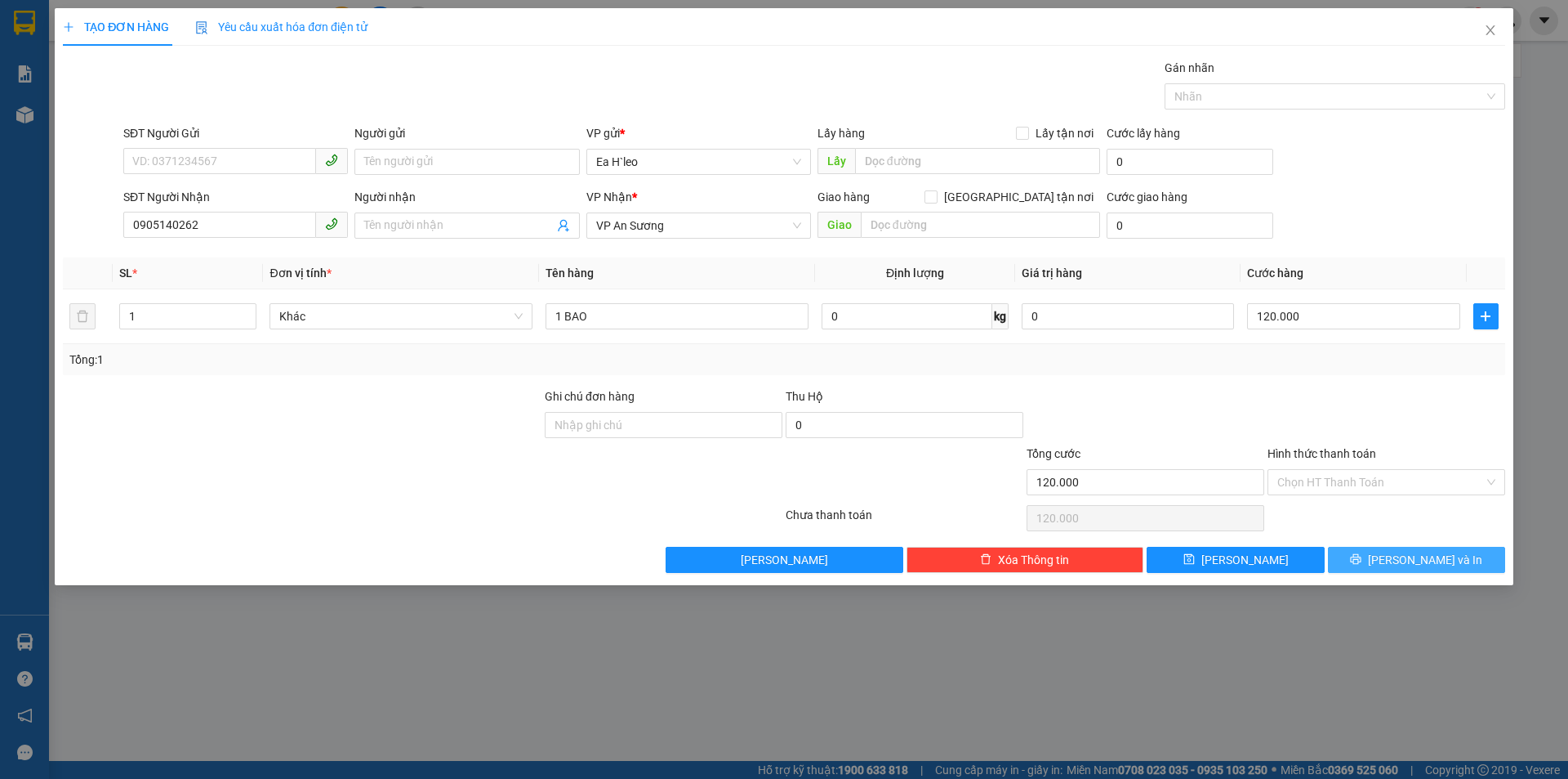
click at [1408, 563] on span "[PERSON_NAME] và In" at bounding box center [1425, 559] width 115 height 18
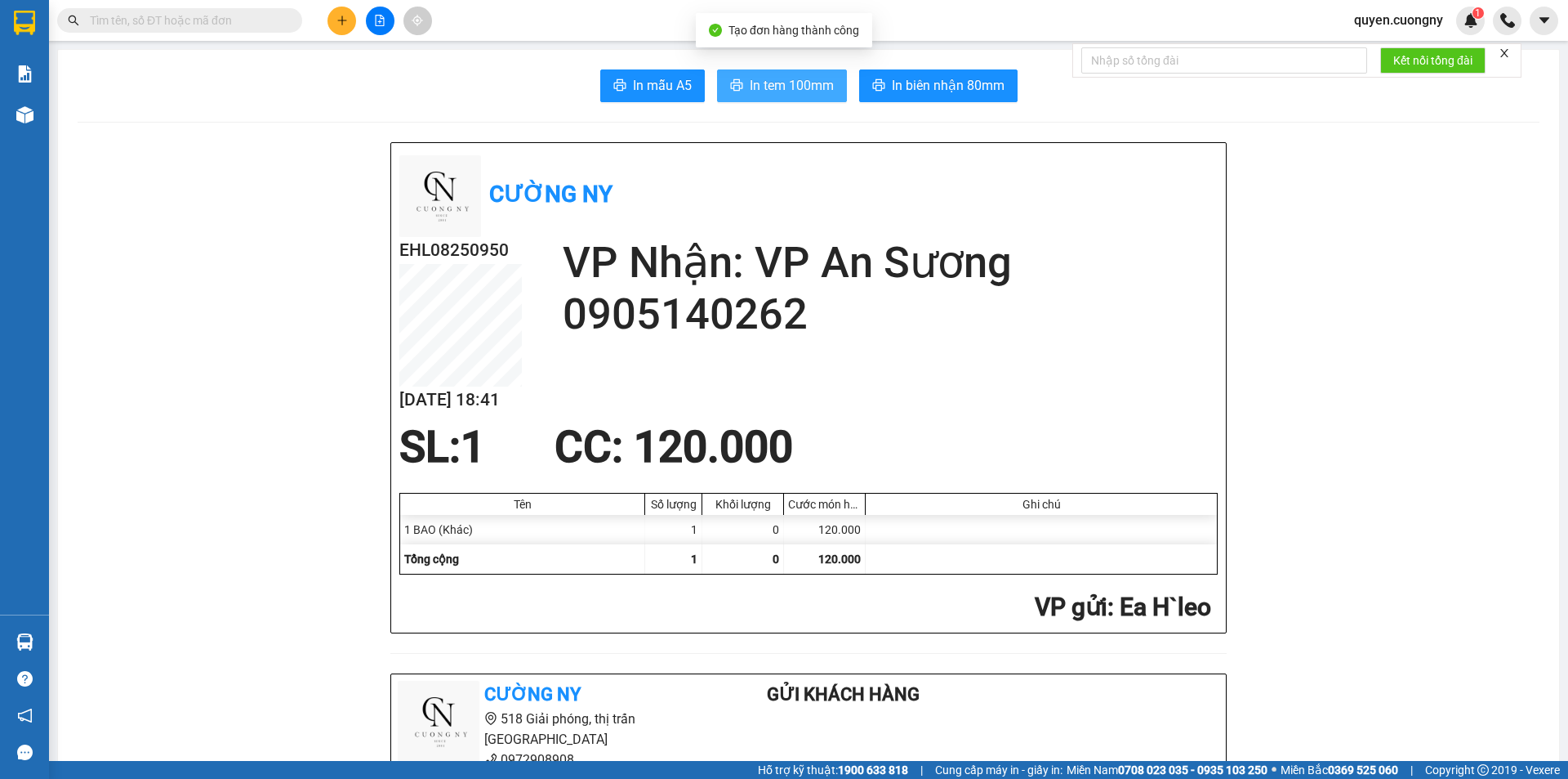
click at [778, 86] on span "In tem 100mm" at bounding box center [792, 86] width 84 height 20
click at [337, 11] on button at bounding box center [342, 20] width 29 height 29
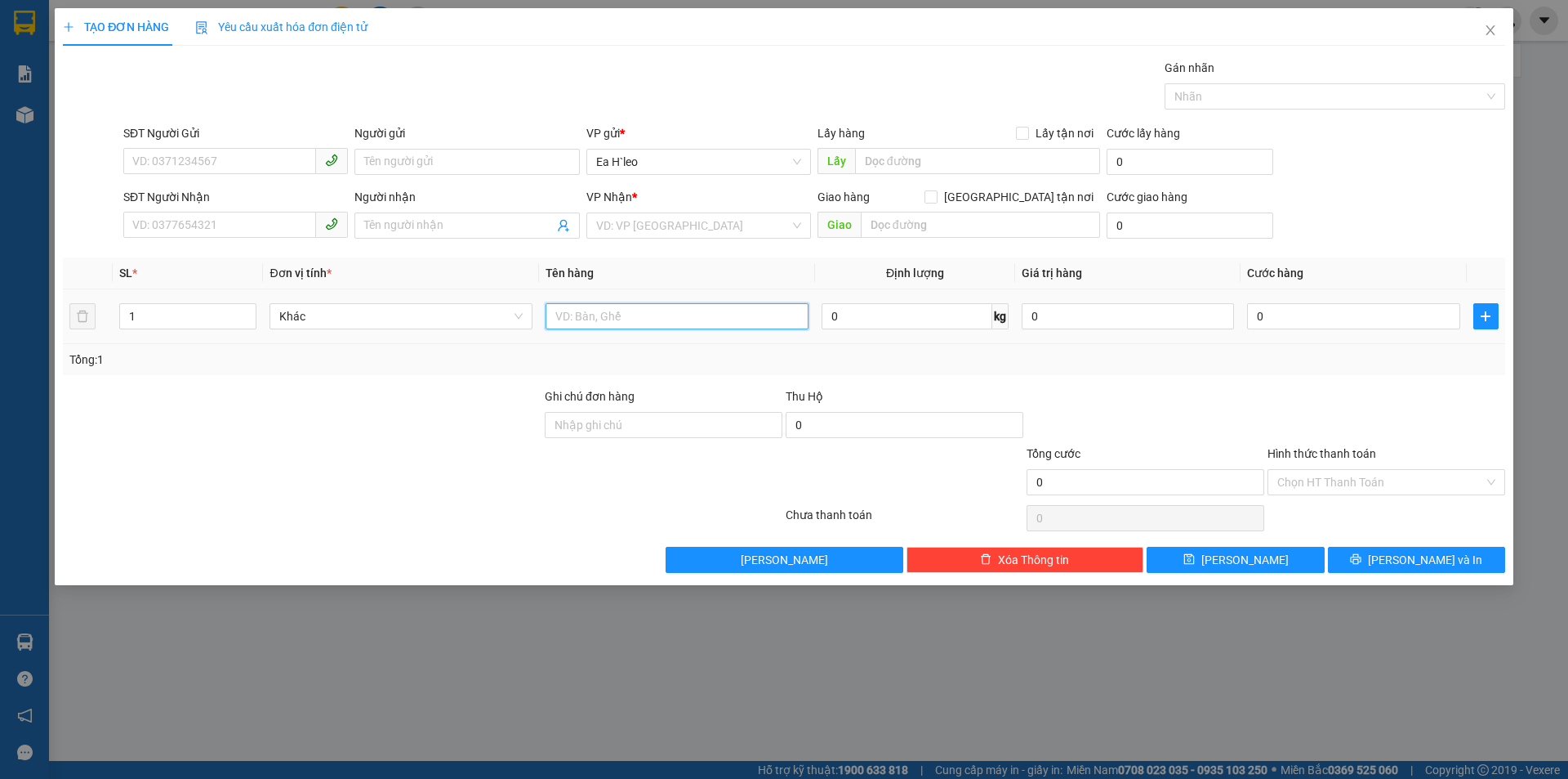
click at [640, 315] on input "text" at bounding box center [677, 316] width 263 height 26
type input "2 THÙNG"
click at [661, 223] on input "search" at bounding box center [693, 226] width 194 height 24
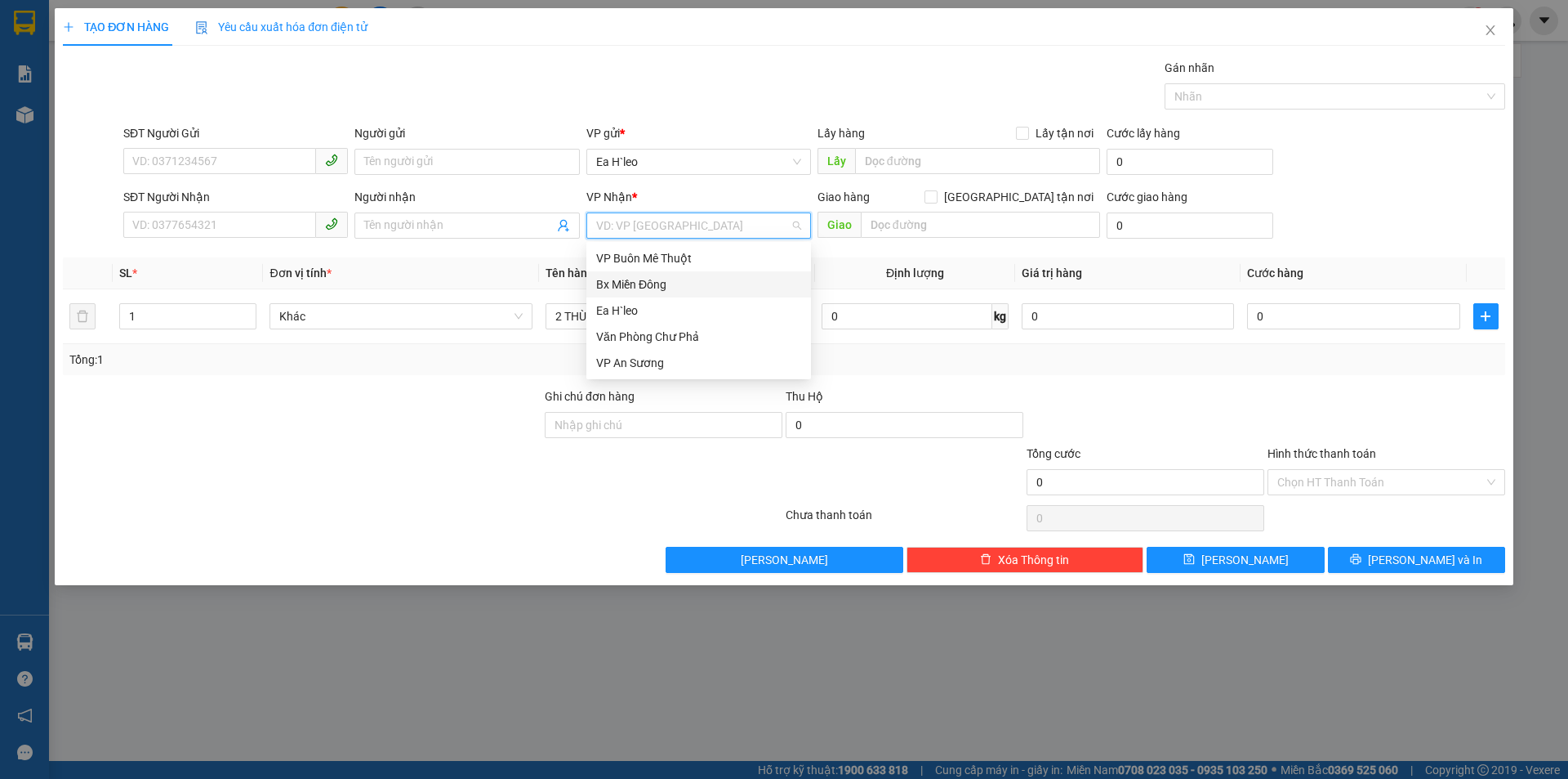
click at [660, 286] on div "Bx Miền Đông" at bounding box center [699, 283] width 205 height 18
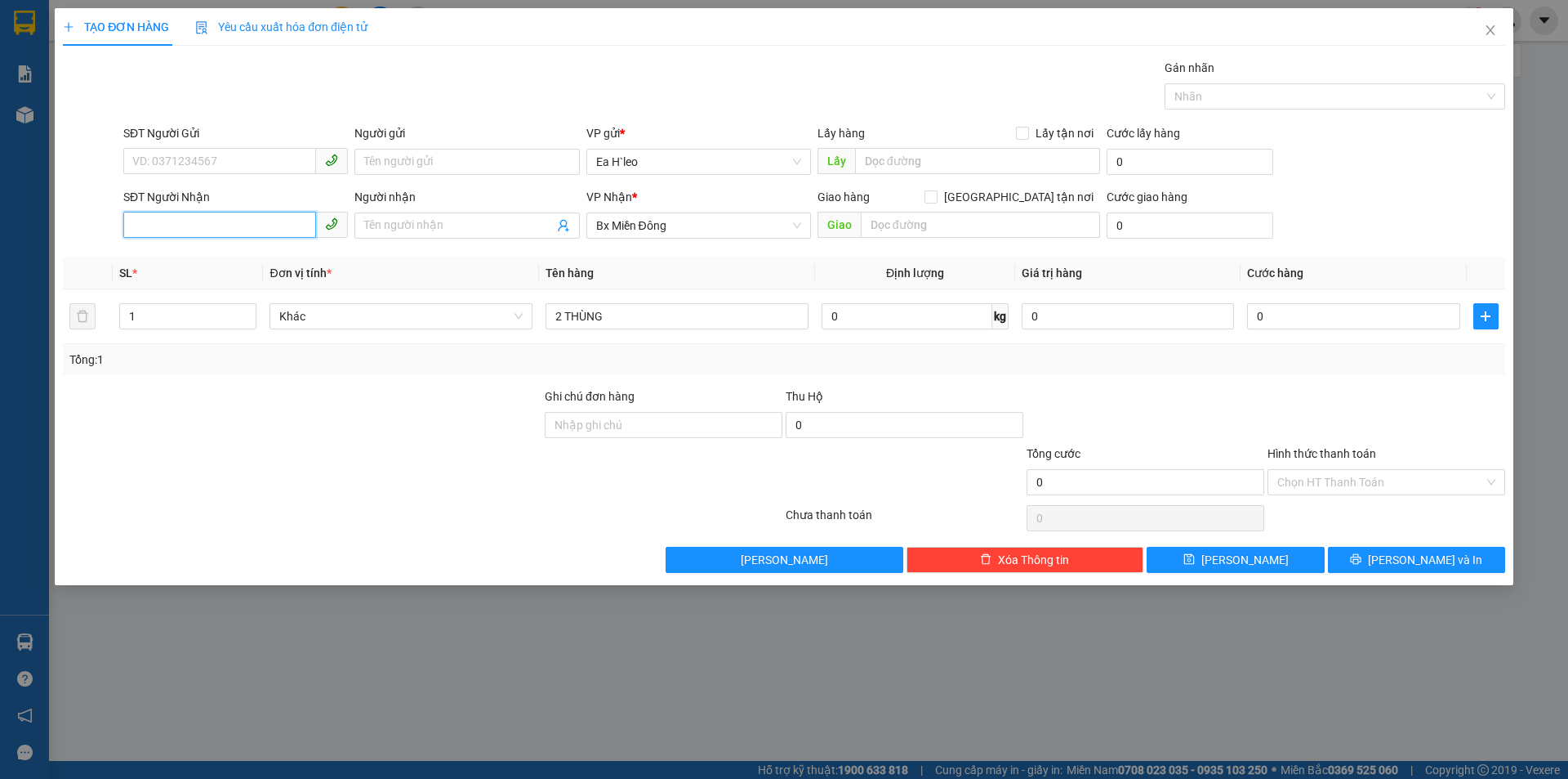
click at [255, 220] on input "SĐT Người Nhận" at bounding box center [219, 225] width 193 height 26
click at [235, 251] on div "0937305527" at bounding box center [236, 257] width 205 height 18
type input "0937305527"
drag, startPoint x: 153, startPoint y: 308, endPoint x: 100, endPoint y: 313, distance: 53.2
click at [101, 313] on tr "1 Khác 2 THÙNG 0 kg 0 0" at bounding box center [784, 316] width 1442 height 55
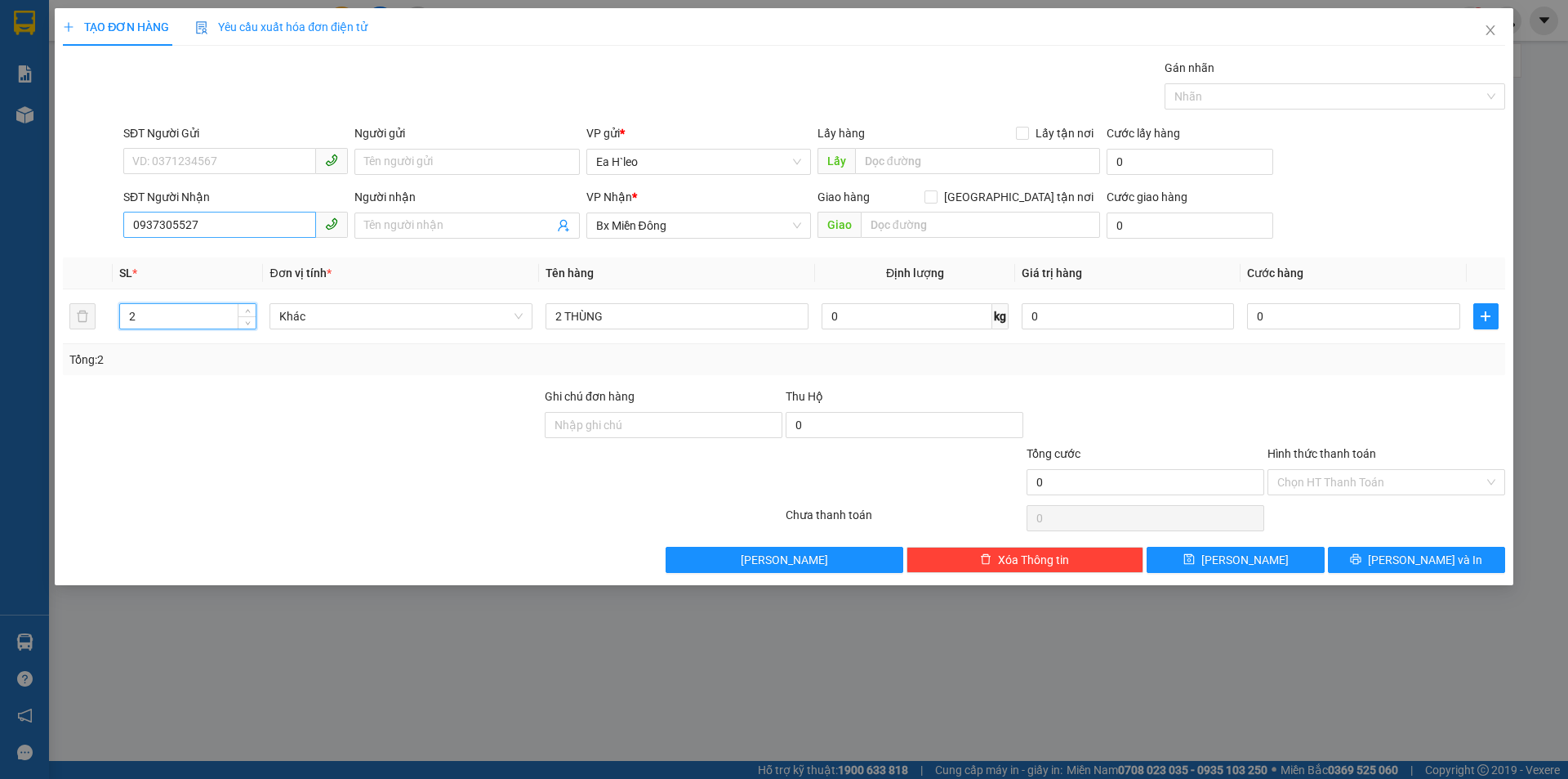
type input "2"
click at [156, 226] on input "0937305527" at bounding box center [219, 225] width 193 height 26
click at [185, 255] on div "0937305527" at bounding box center [236, 257] width 205 height 18
click at [1314, 318] on input "0" at bounding box center [1354, 316] width 212 height 26
click at [1417, 565] on span "[PERSON_NAME] và In" at bounding box center [1425, 559] width 115 height 18
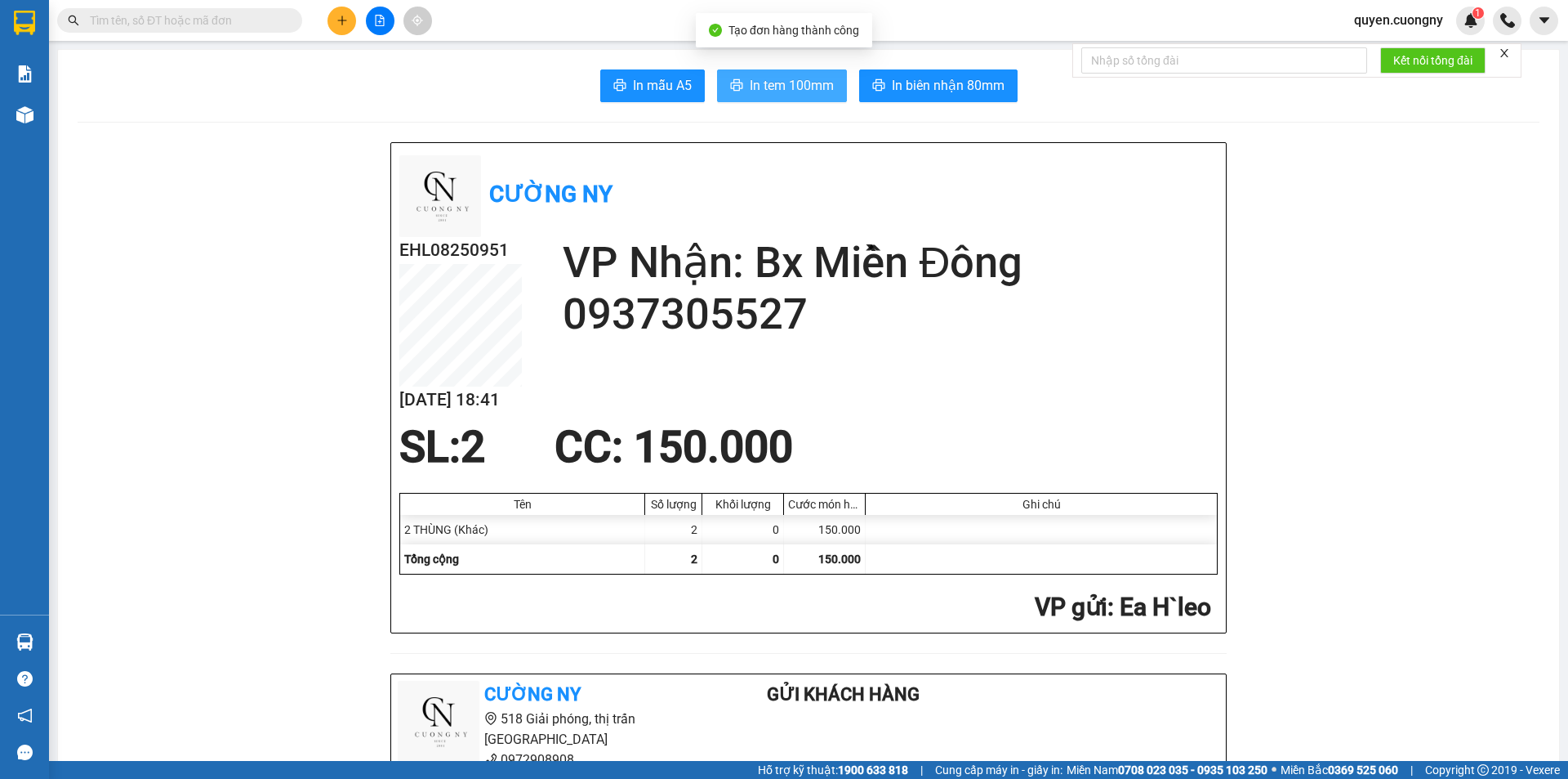
click at [752, 76] on span "In tem 100mm" at bounding box center [792, 86] width 84 height 20
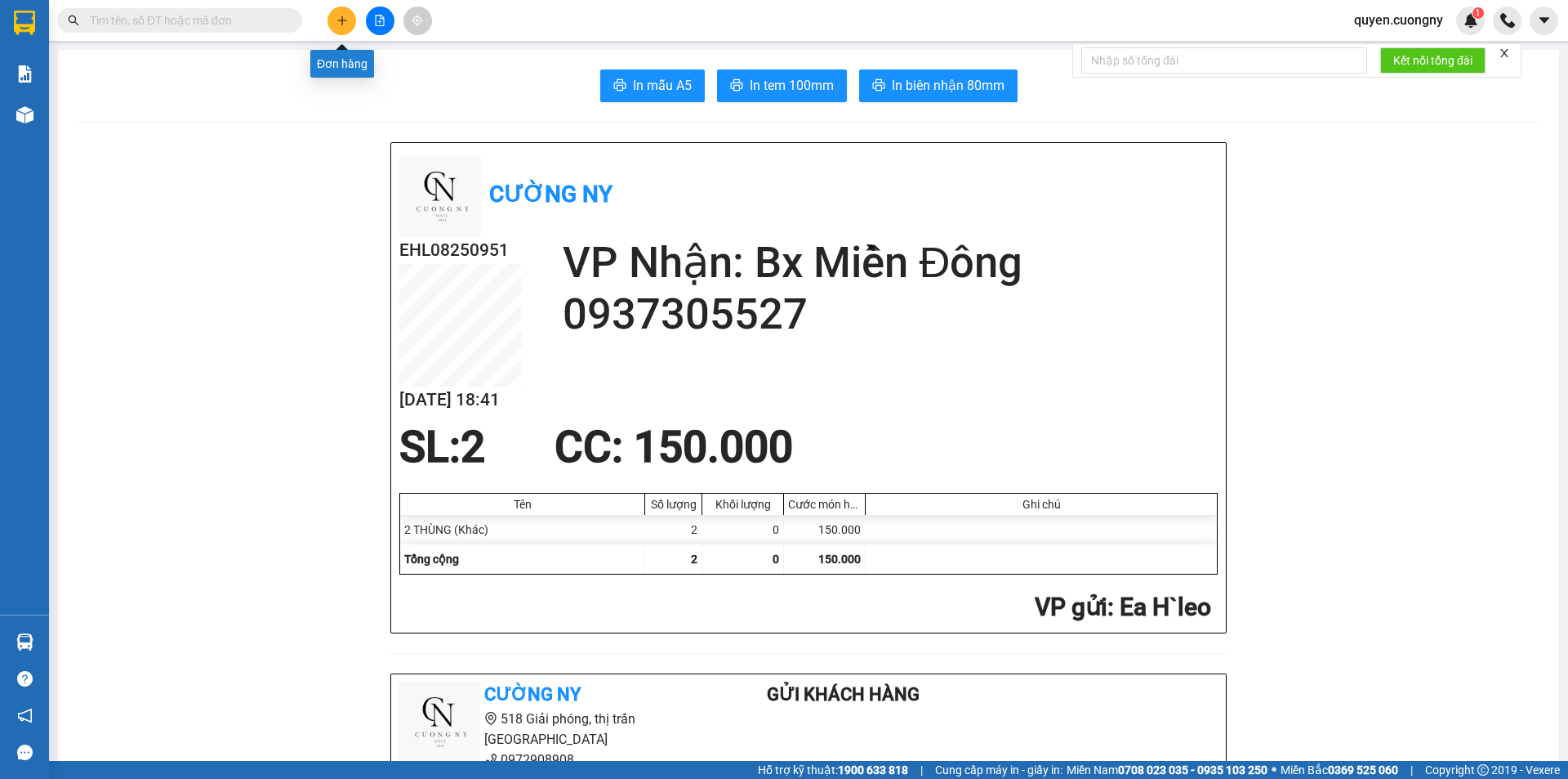
click at [340, 23] on icon "plus" at bounding box center [342, 20] width 11 height 11
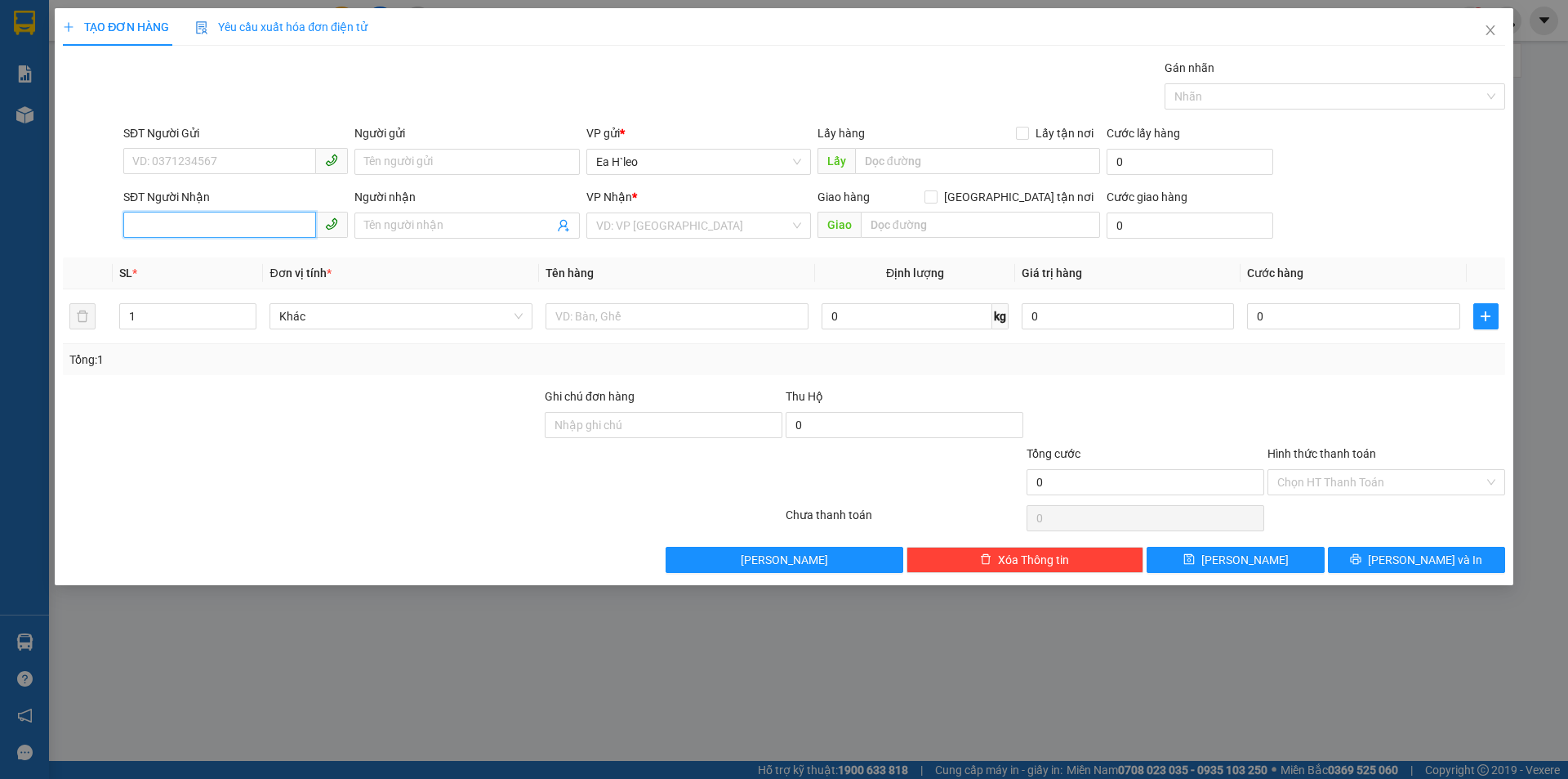
click at [288, 218] on input "SĐT Người Nhận" at bounding box center [219, 225] width 193 height 26
type input "0913132021"
click at [206, 272] on div "0913132021 0913132021 - [PERSON_NAME]" at bounding box center [235, 258] width 225 height 33
click at [670, 221] on input "search" at bounding box center [693, 226] width 194 height 24
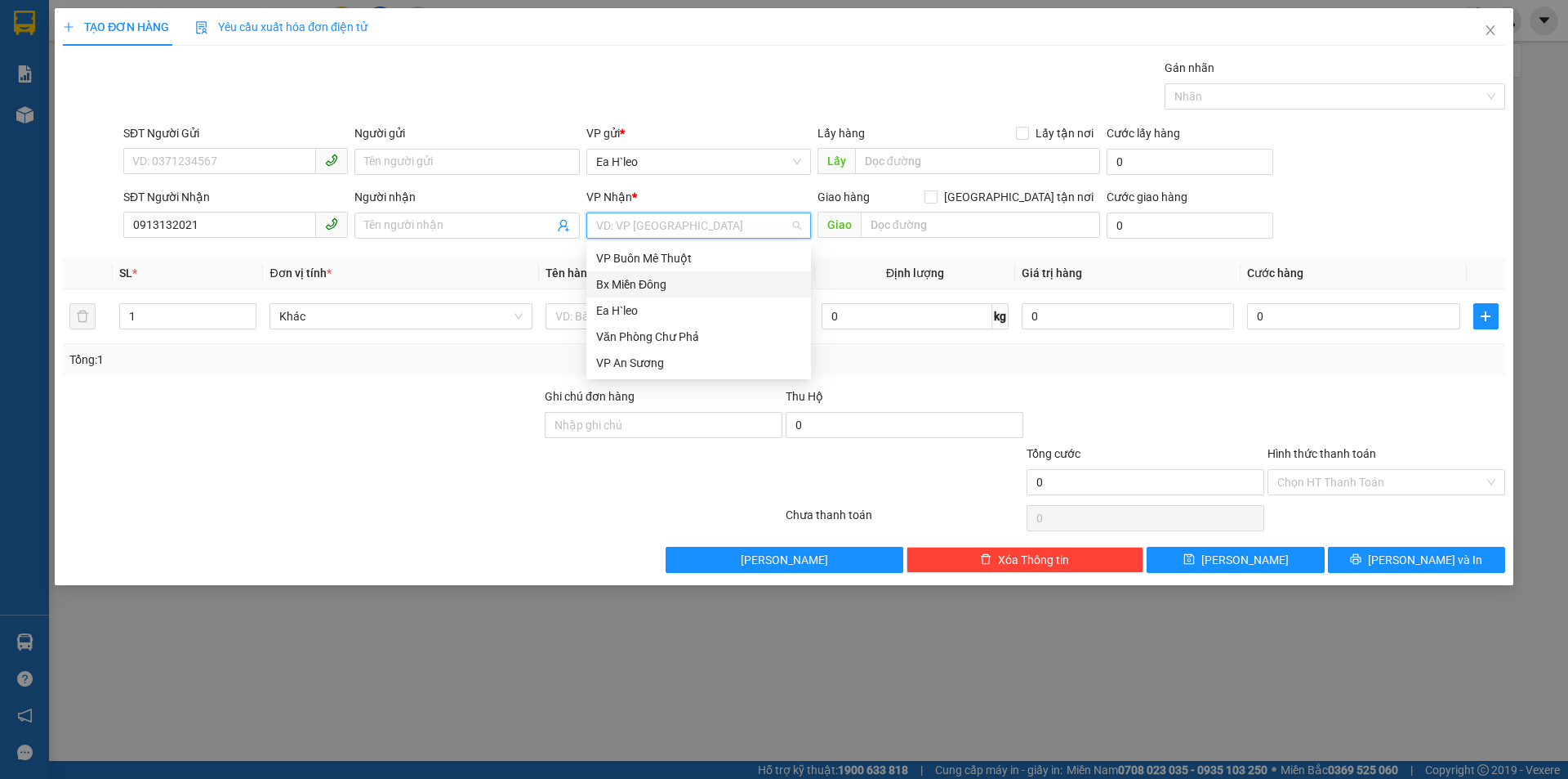
click at [674, 280] on div "Bx Miền Đông" at bounding box center [699, 283] width 205 height 18
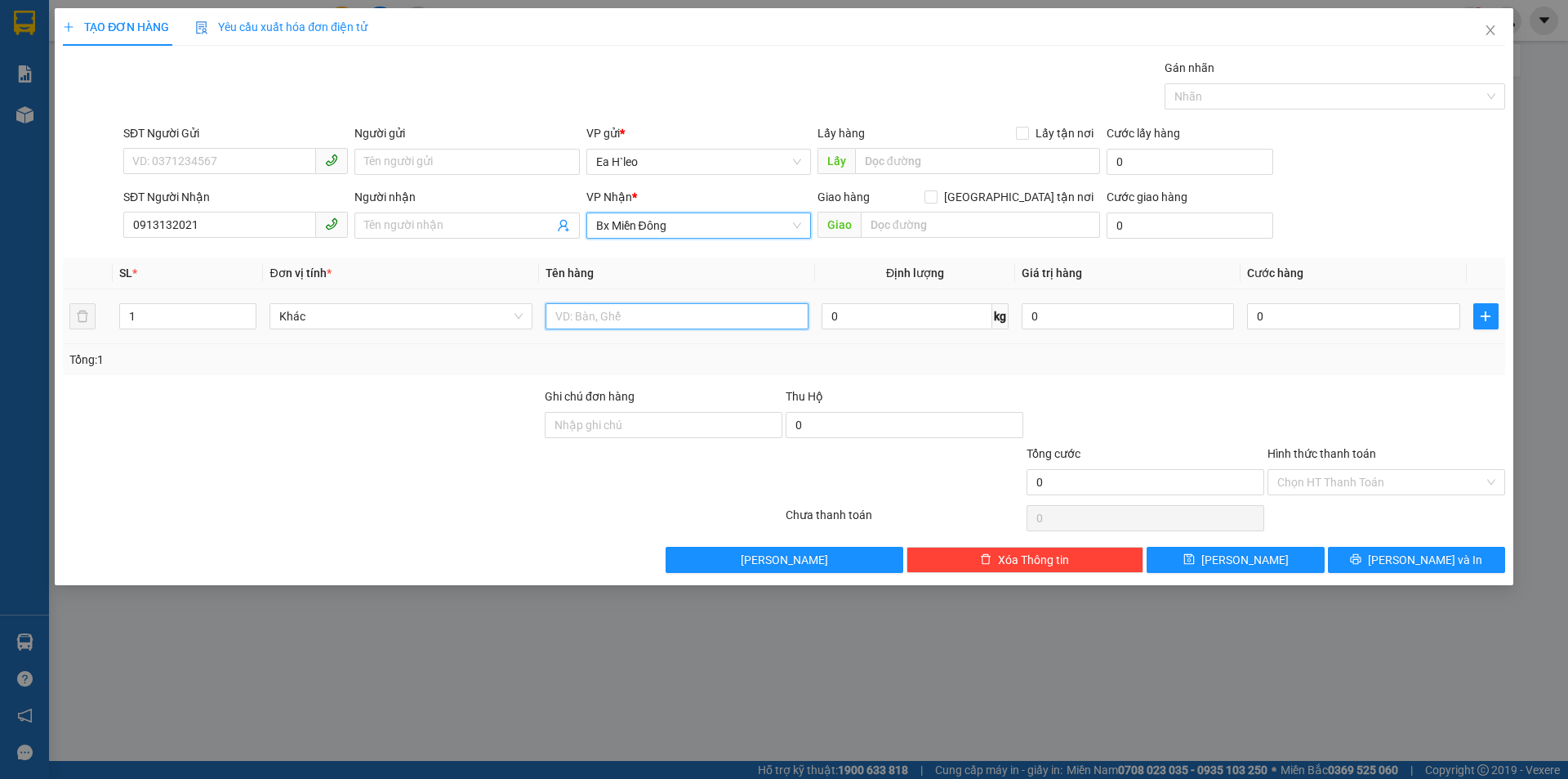
click at [674, 312] on input "text" at bounding box center [677, 316] width 263 height 26
type input "1 THÙNG"
click at [1302, 312] on input "0" at bounding box center [1354, 316] width 212 height 26
type input "5"
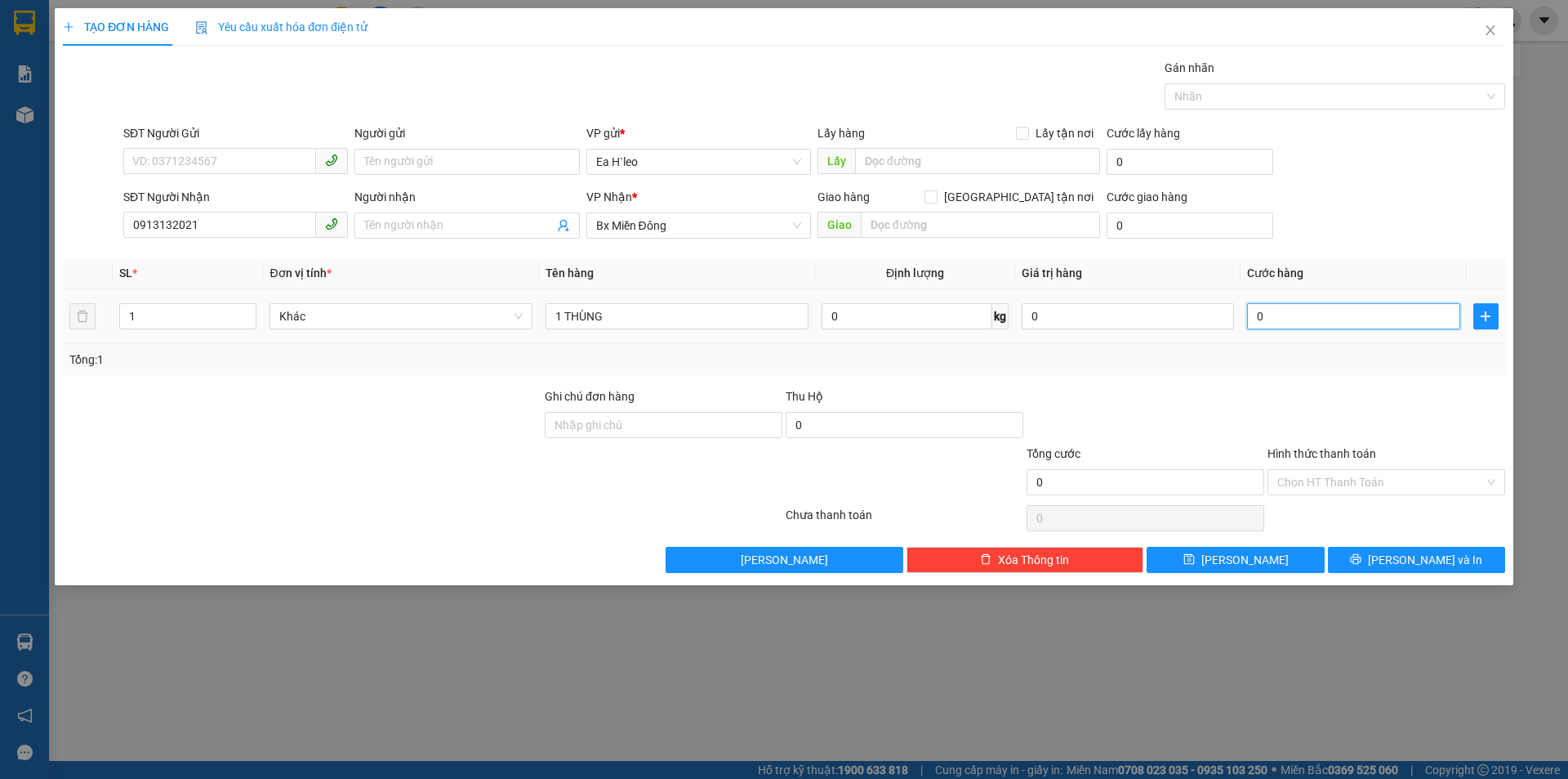
type input "5"
type input "50"
type input "500"
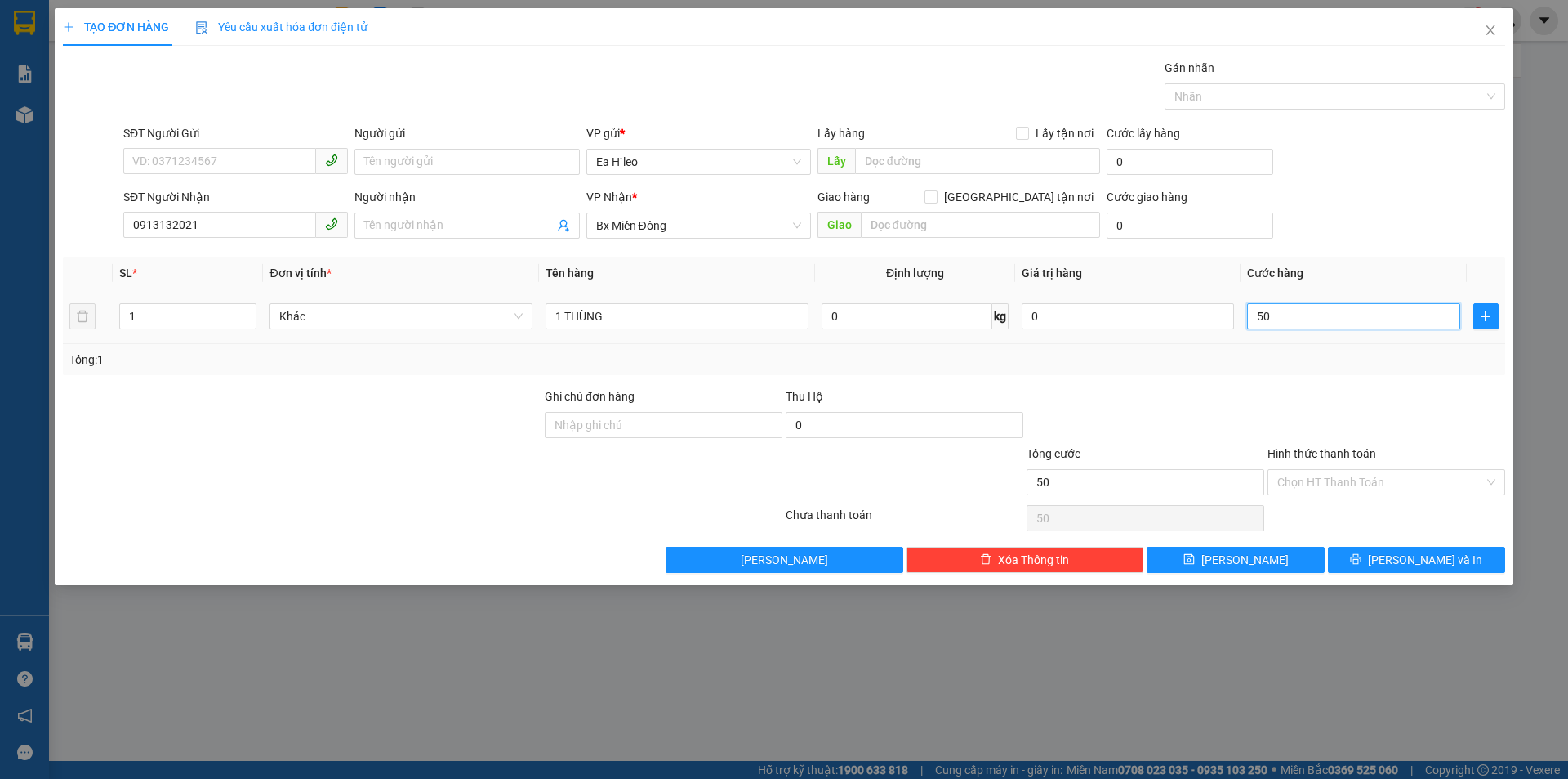
type input "500"
type input "5.000"
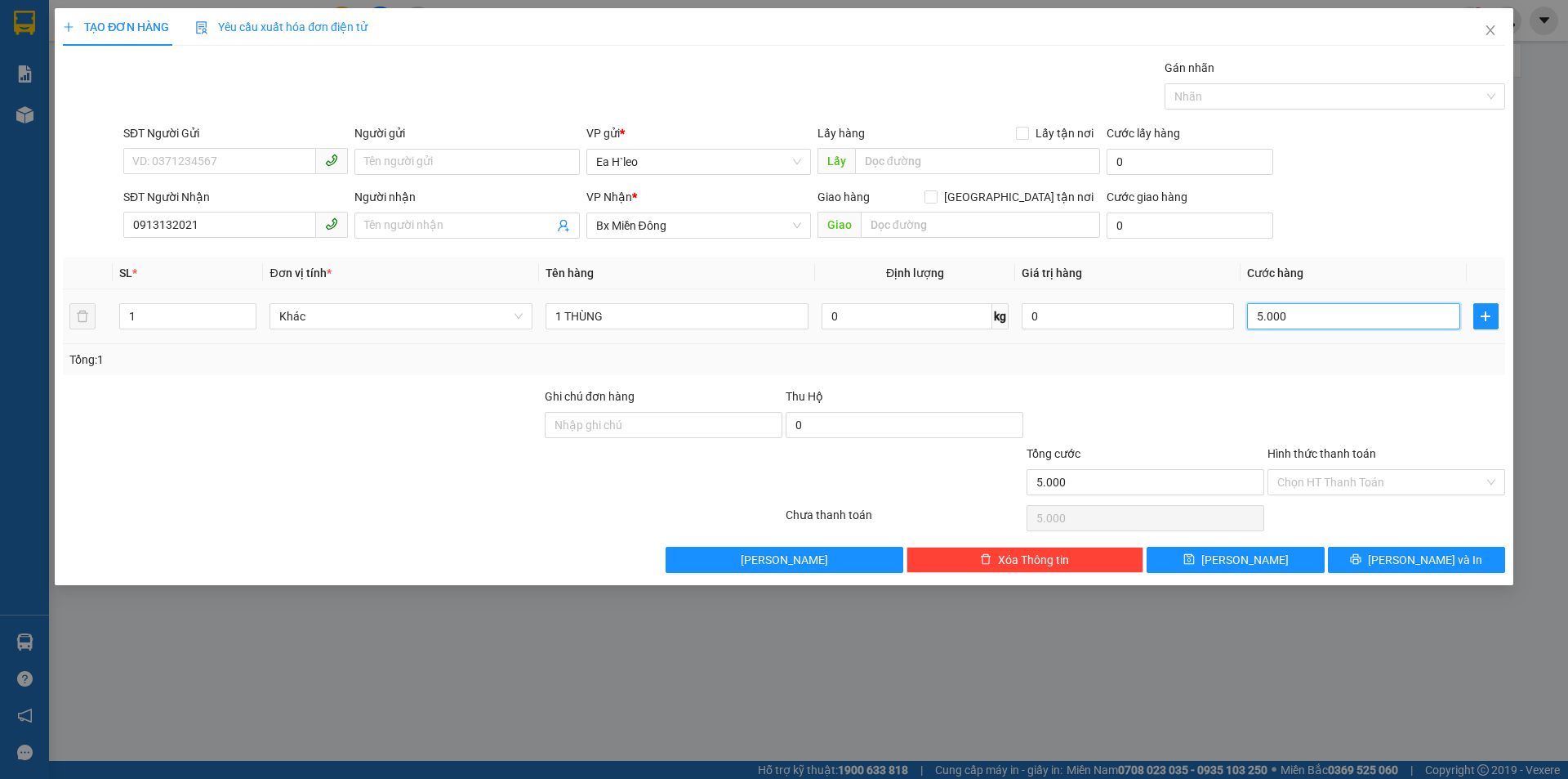
type input "50.000"
click at [1343, 483] on input "Hình thức thanh toán" at bounding box center [1381, 482] width 207 height 24
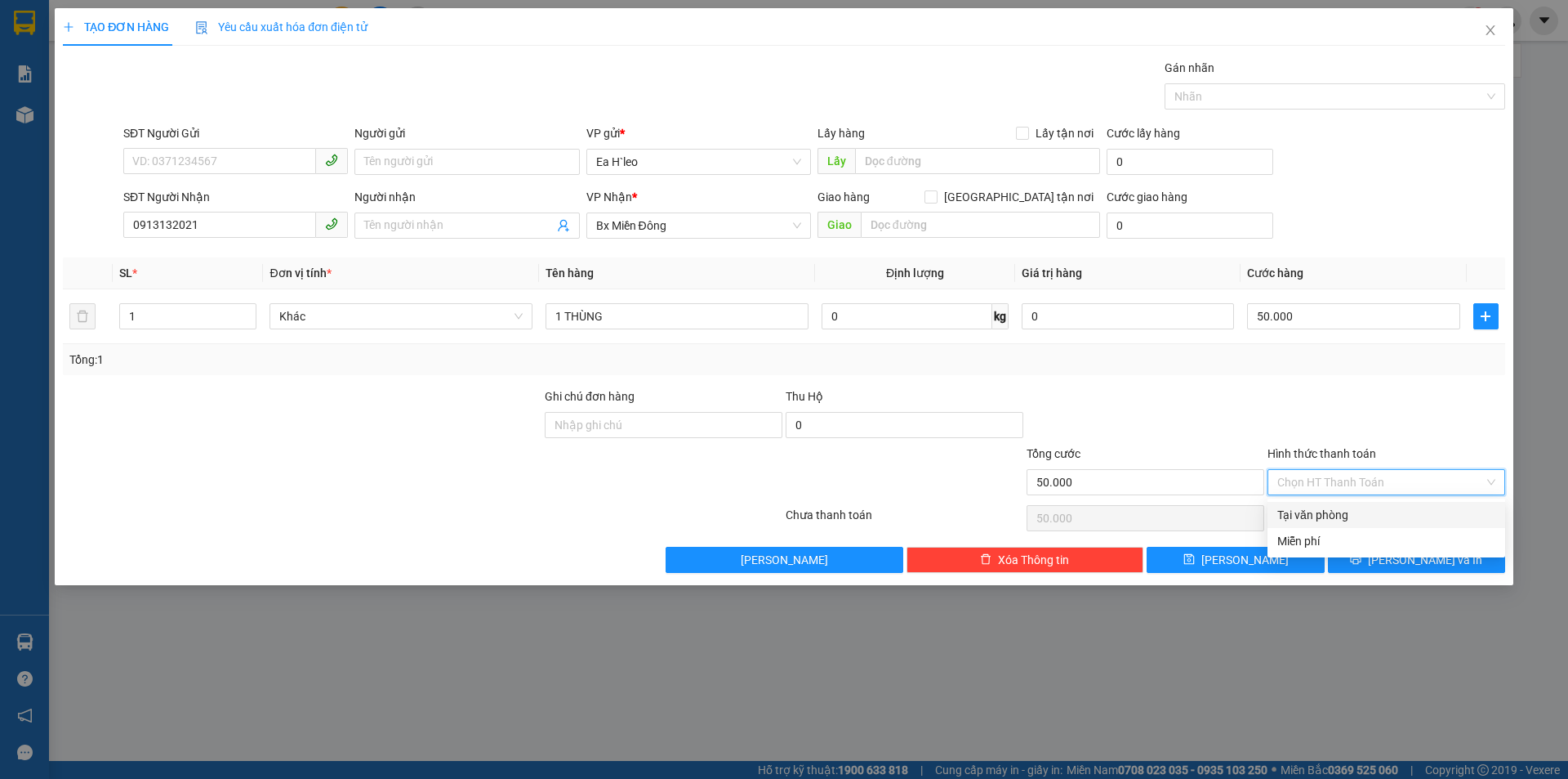
click at [1340, 510] on div "Tại văn phòng" at bounding box center [1386, 514] width 218 height 18
click at [1381, 564] on button "[PERSON_NAME] và In" at bounding box center [1417, 560] width 177 height 26
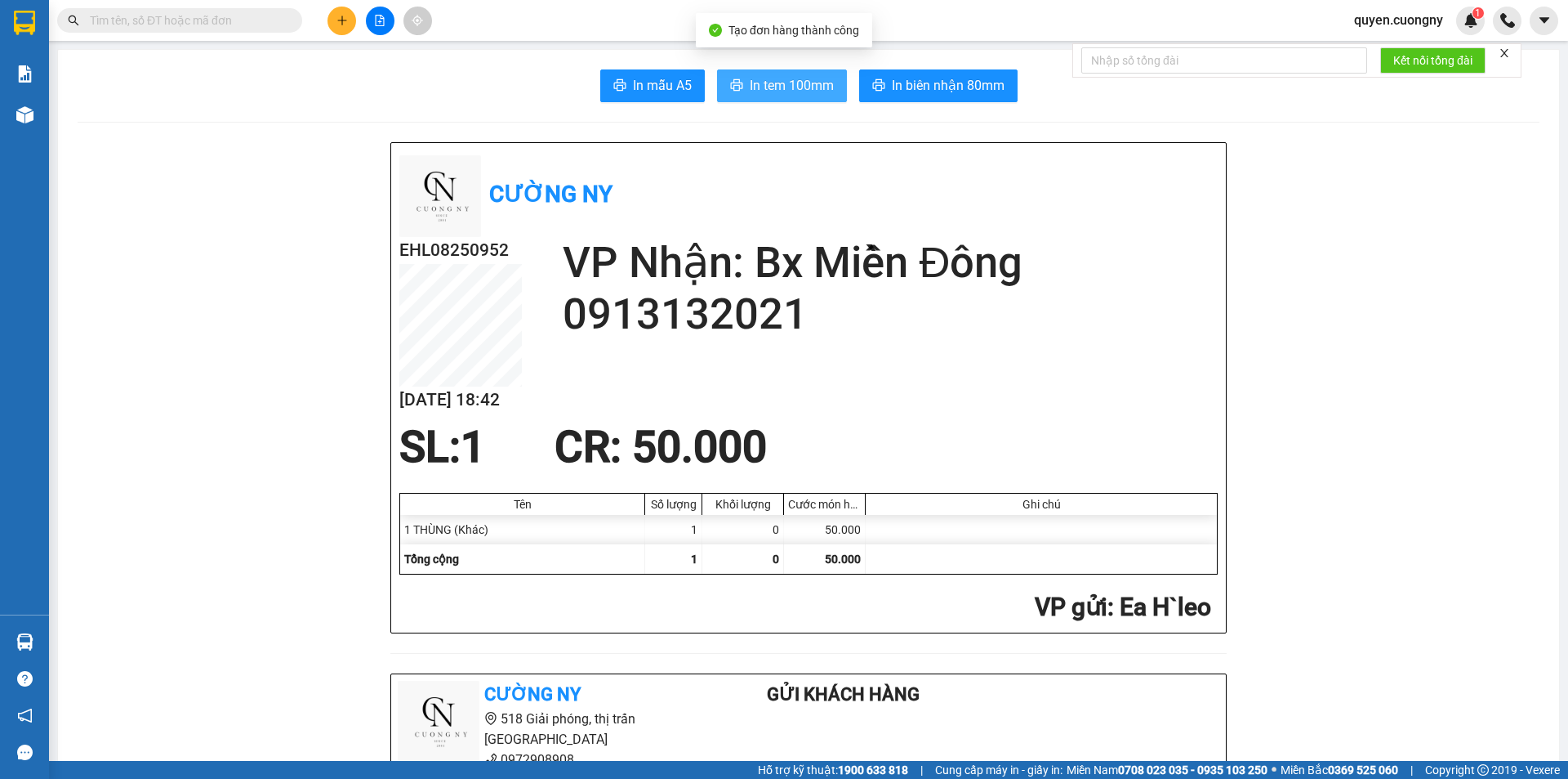
click at [784, 90] on span "In tem 100mm" at bounding box center [792, 86] width 84 height 20
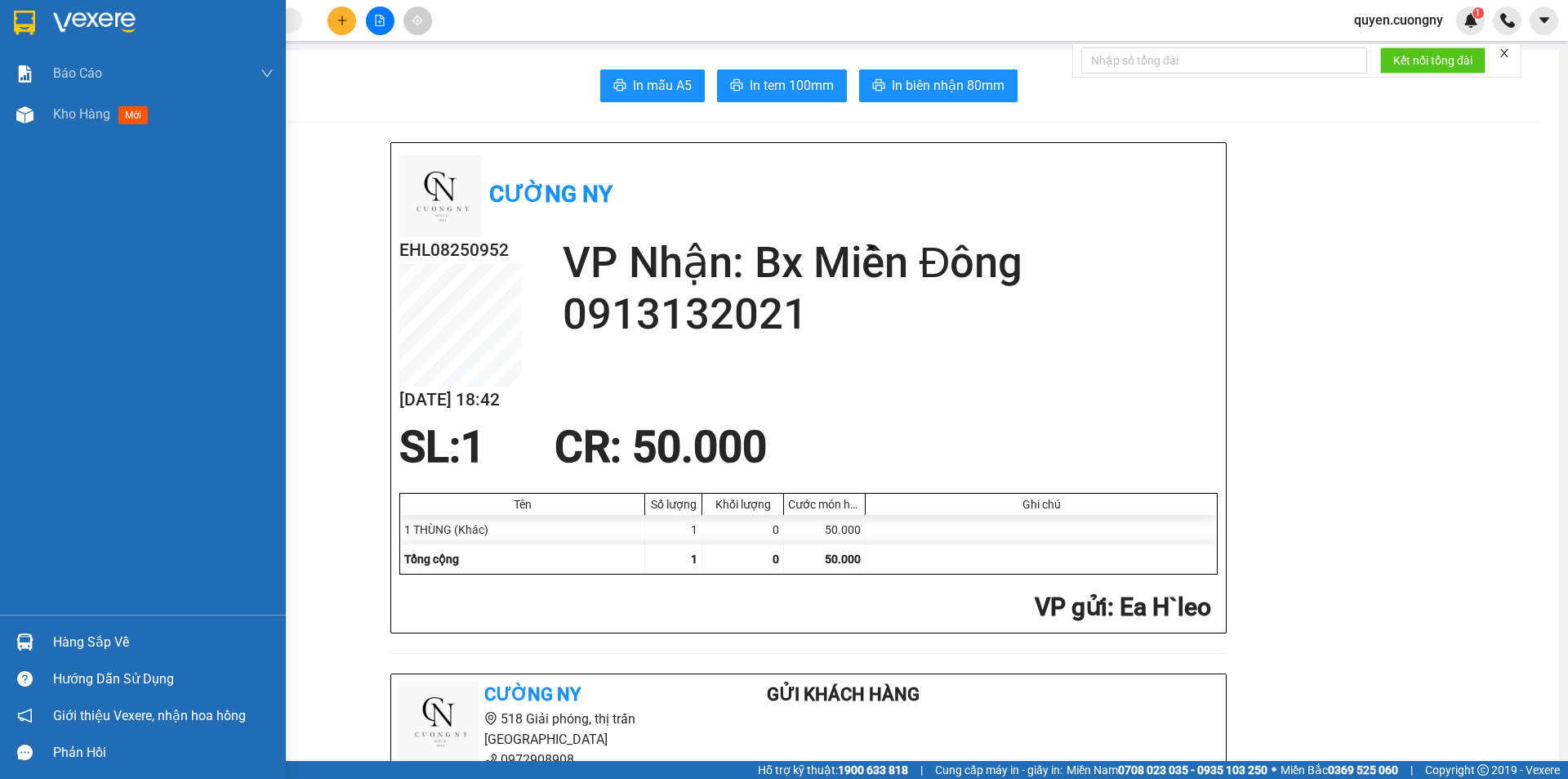
click at [82, 9] on div at bounding box center [143, 26] width 286 height 53
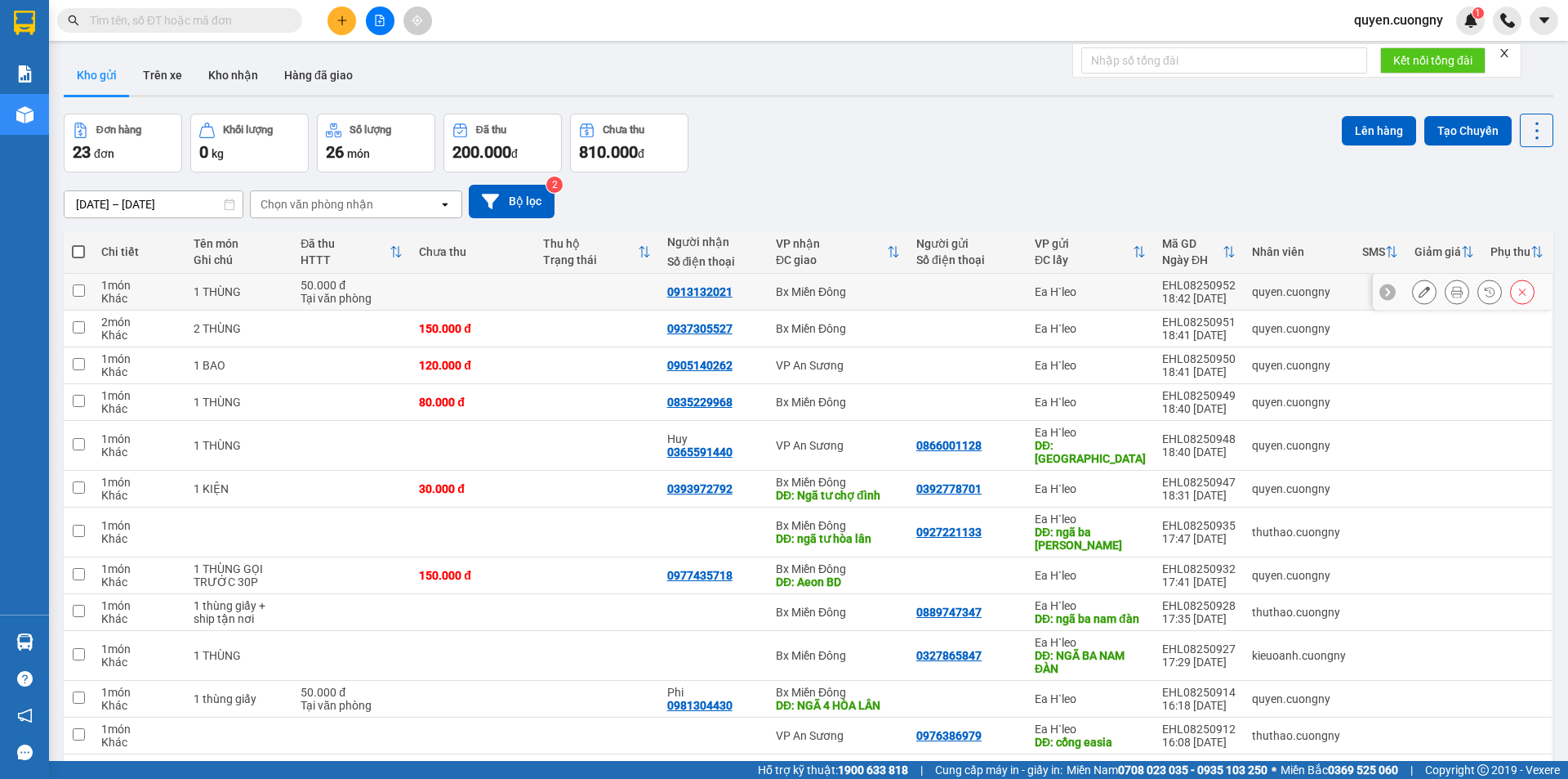
click at [877, 292] on div "Bx Miền Đông" at bounding box center [838, 292] width 124 height 13
checkbox input "true"
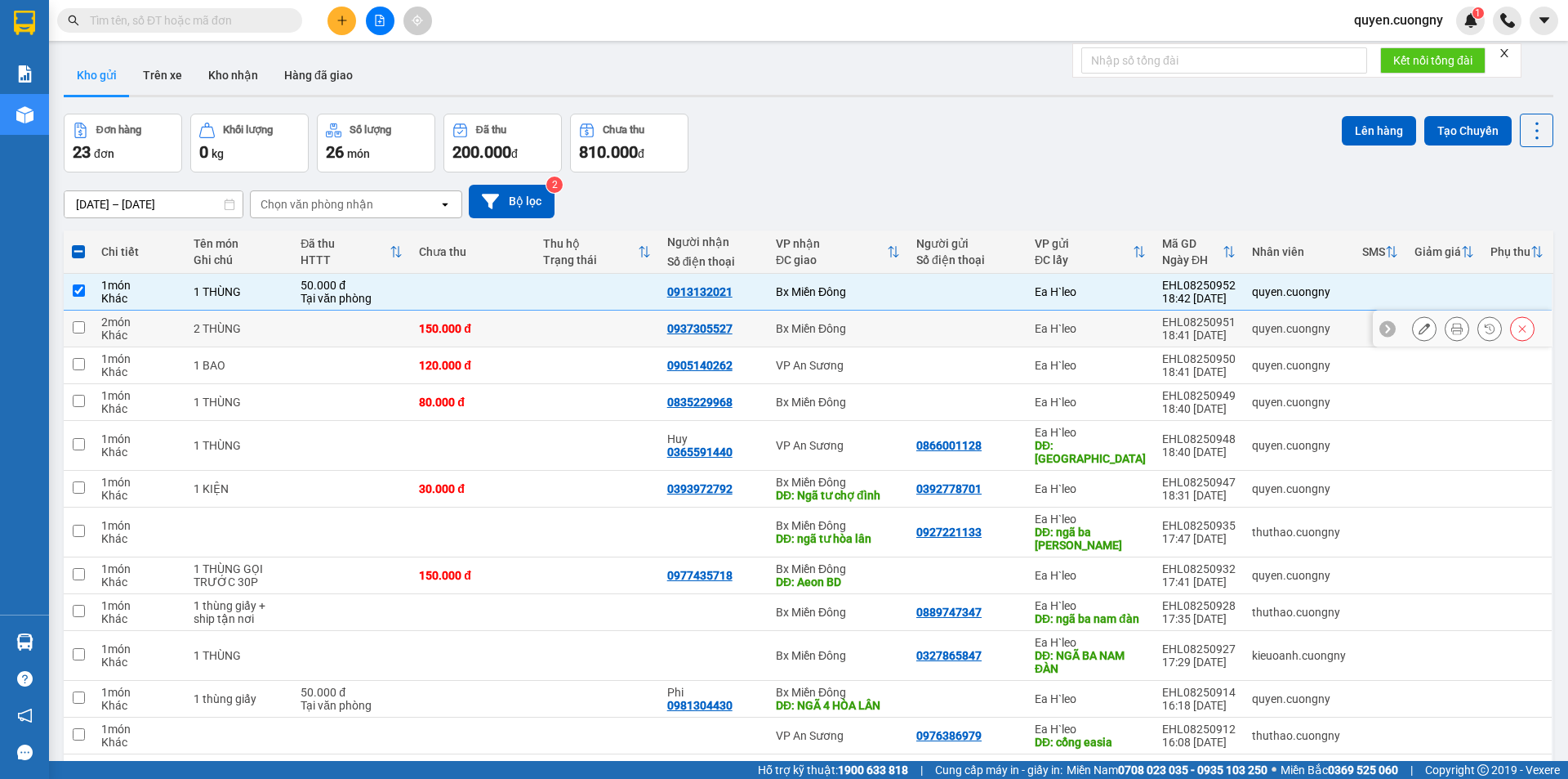
click at [876, 328] on div "Bx Miền Đông" at bounding box center [838, 328] width 124 height 13
checkbox input "true"
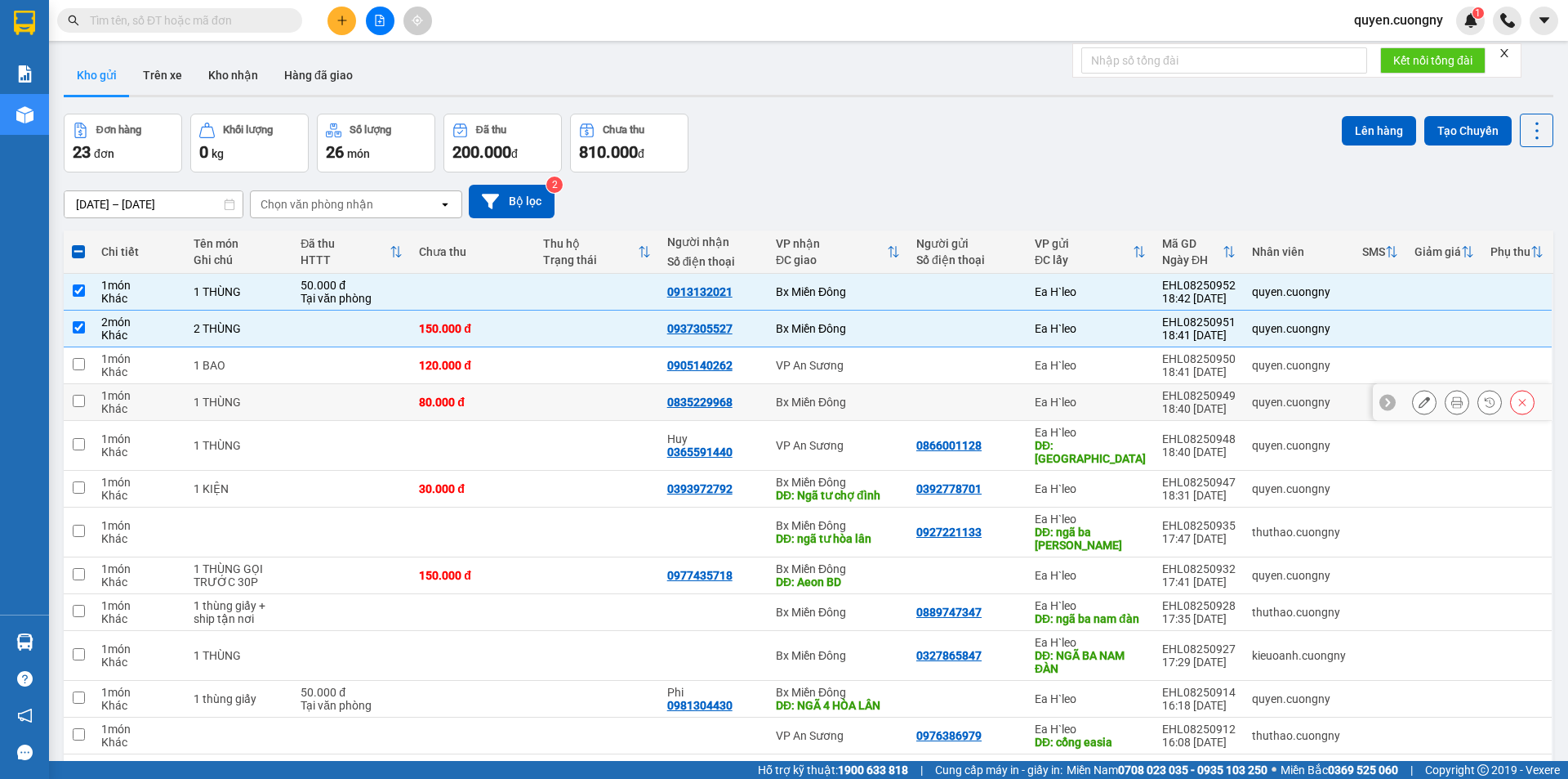
click at [881, 398] on div "Bx Miền Đông" at bounding box center [838, 402] width 124 height 13
checkbox input "true"
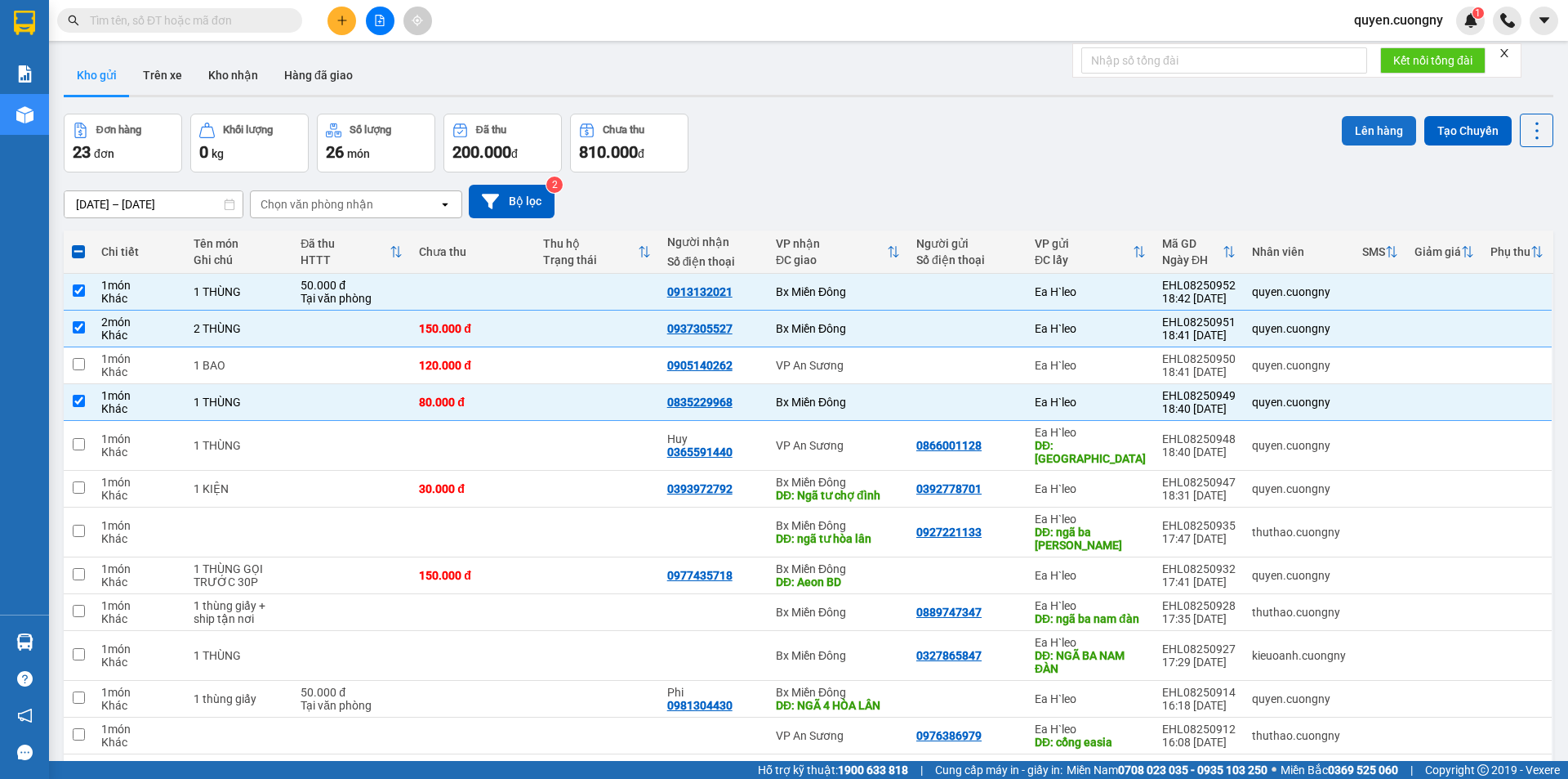
click at [1374, 128] on button "Lên hàng" at bounding box center [1379, 130] width 75 height 30
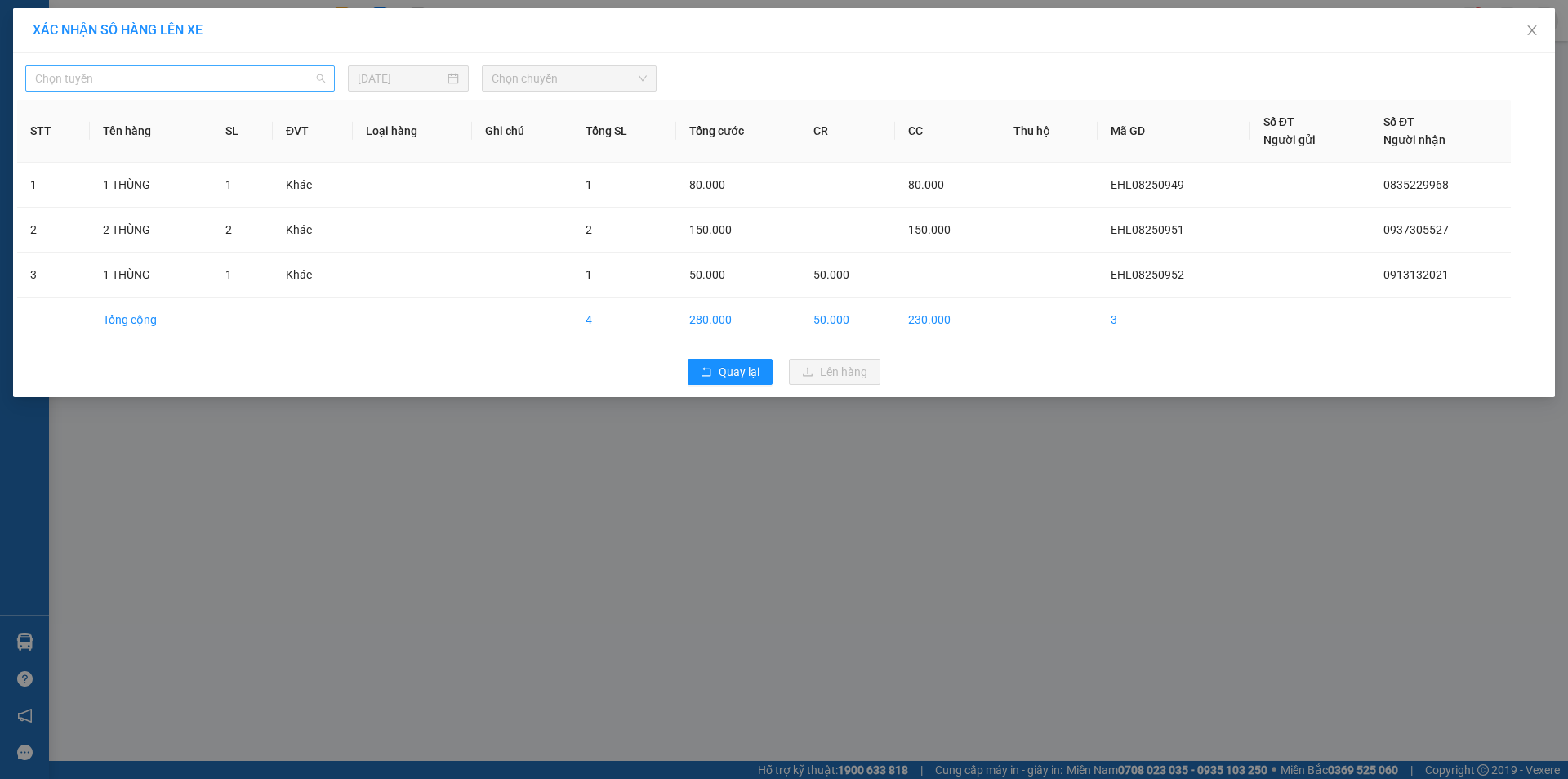
click at [157, 87] on span "Chọn tuyến" at bounding box center [180, 78] width 290 height 24
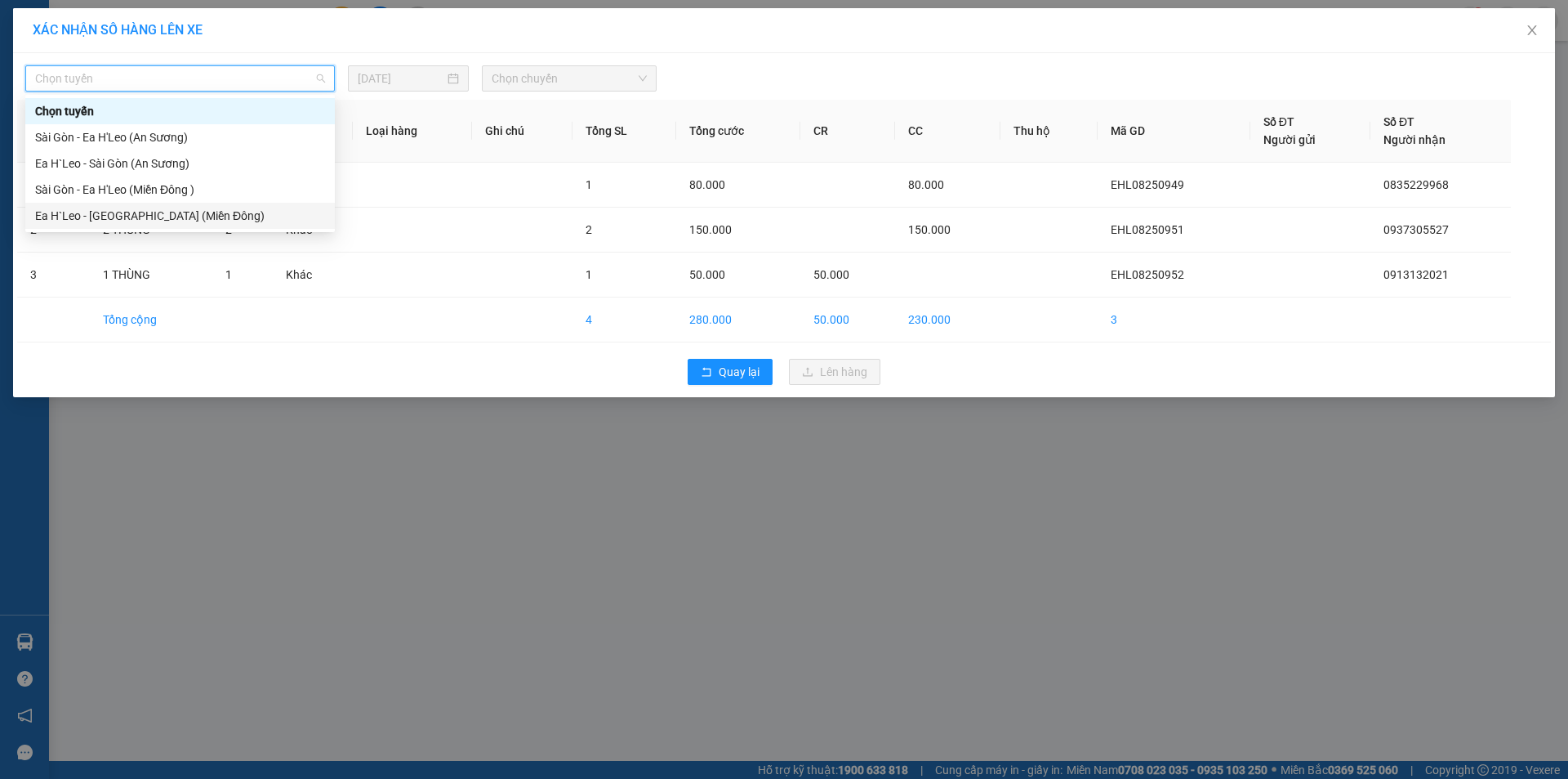
click at [138, 206] on div "Ea H`Leo - [GEOGRAPHIC_DATA] (Miền Đông)" at bounding box center [180, 215] width 309 height 26
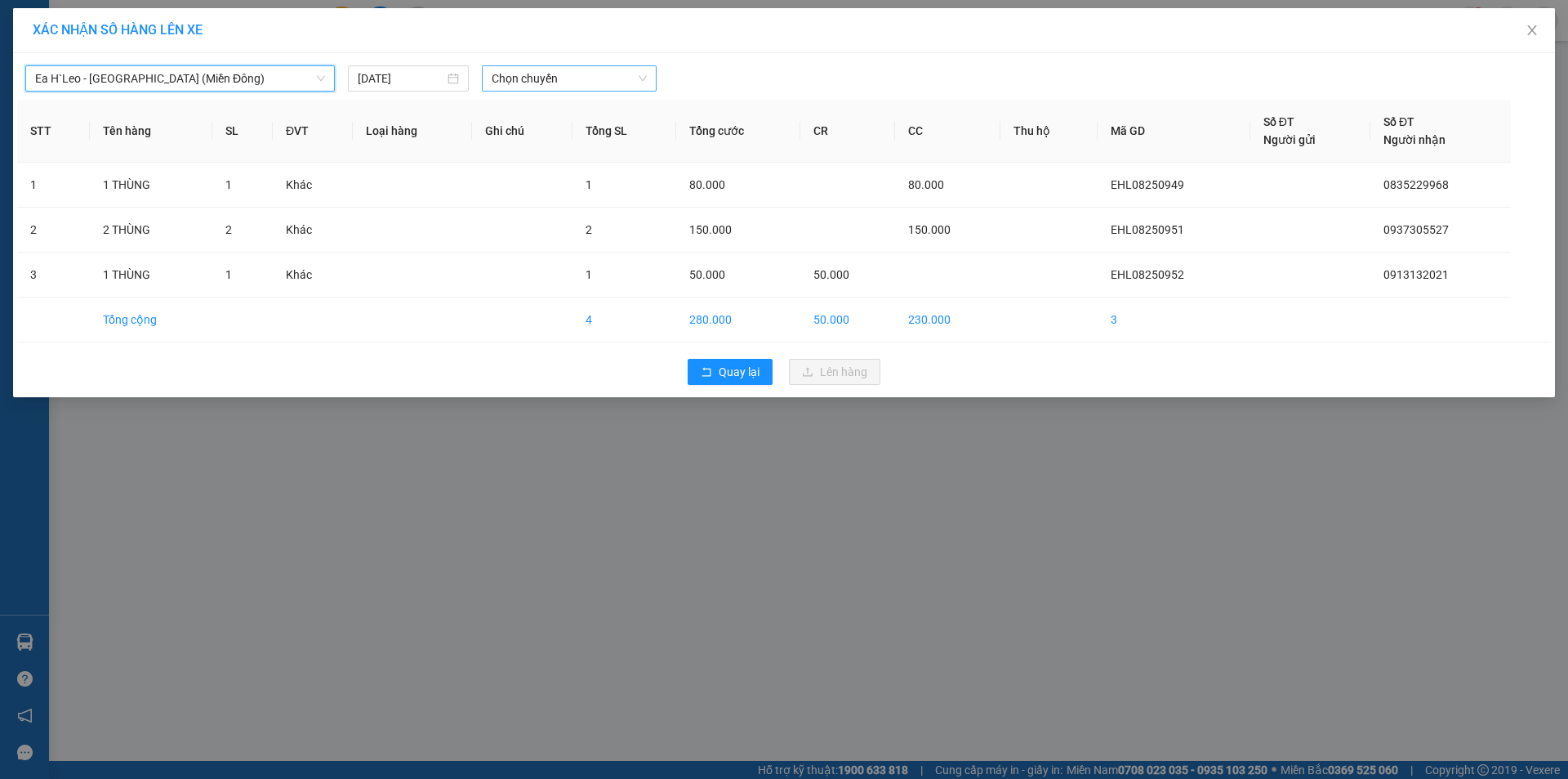
click at [605, 83] on span "Chọn chuyến" at bounding box center [569, 78] width 156 height 24
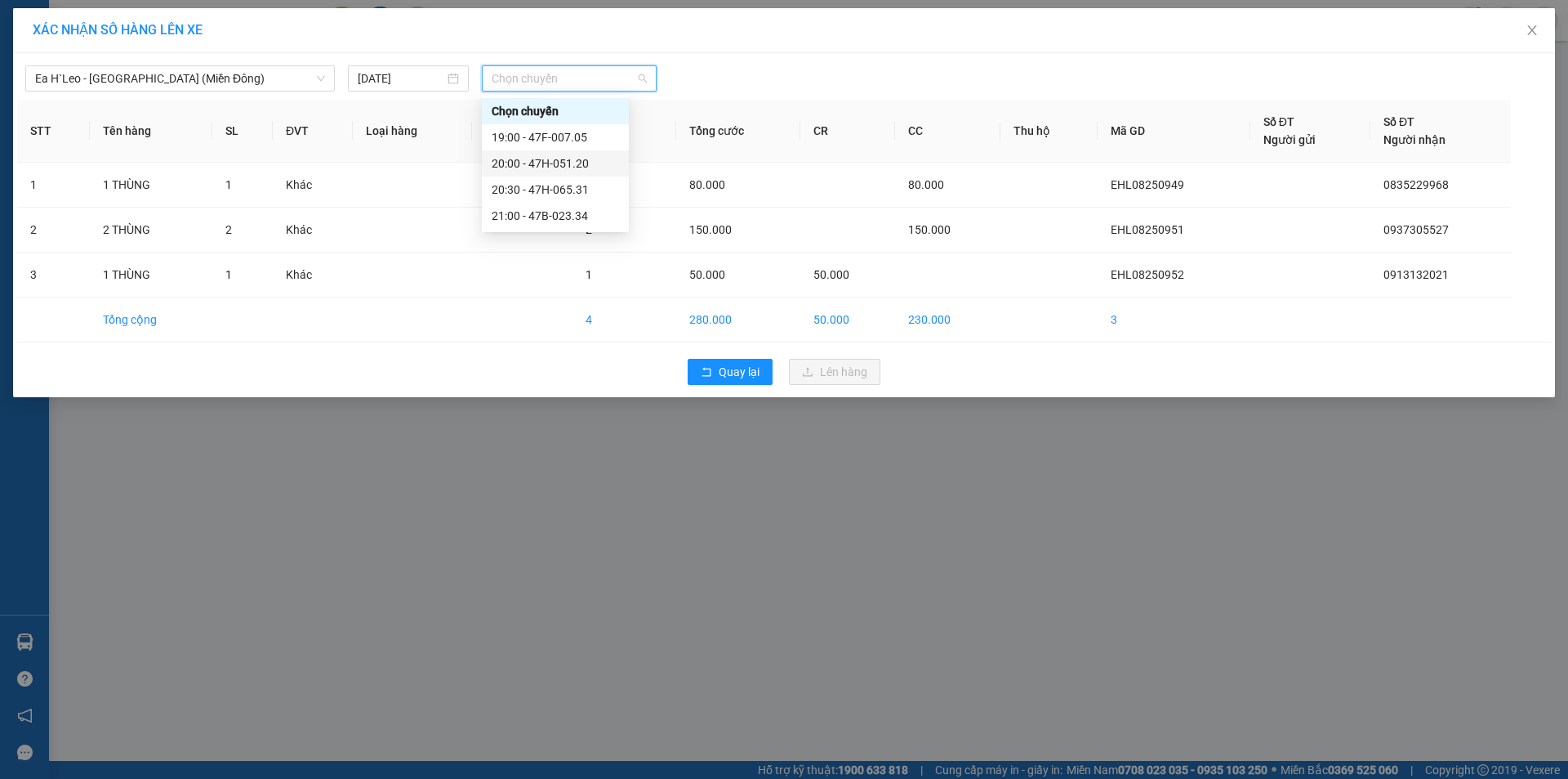
click at [576, 160] on div "20:00 - 47H-051.20" at bounding box center [555, 163] width 128 height 18
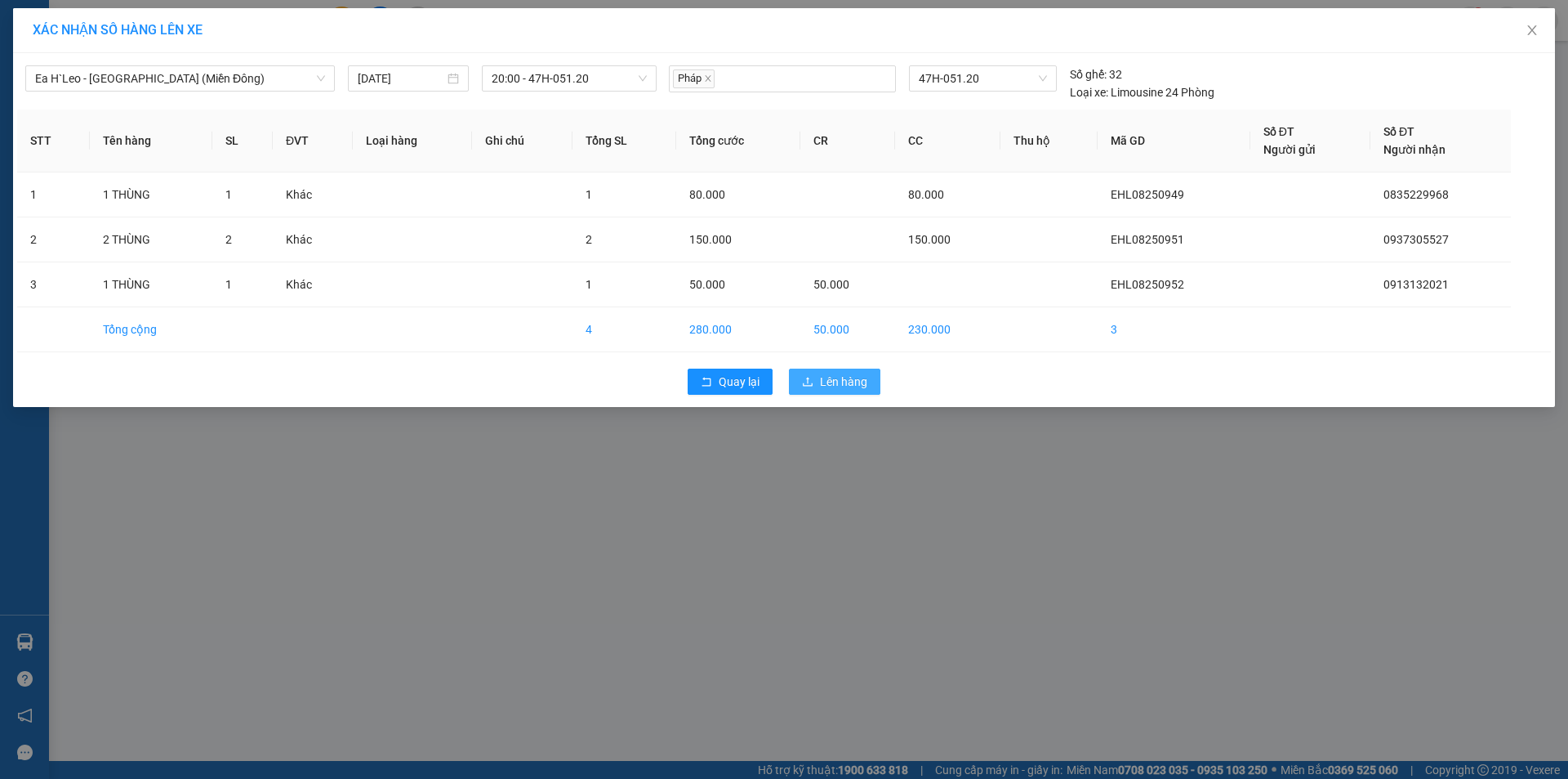
click at [867, 374] on button "Lên hàng" at bounding box center [835, 381] width 91 height 26
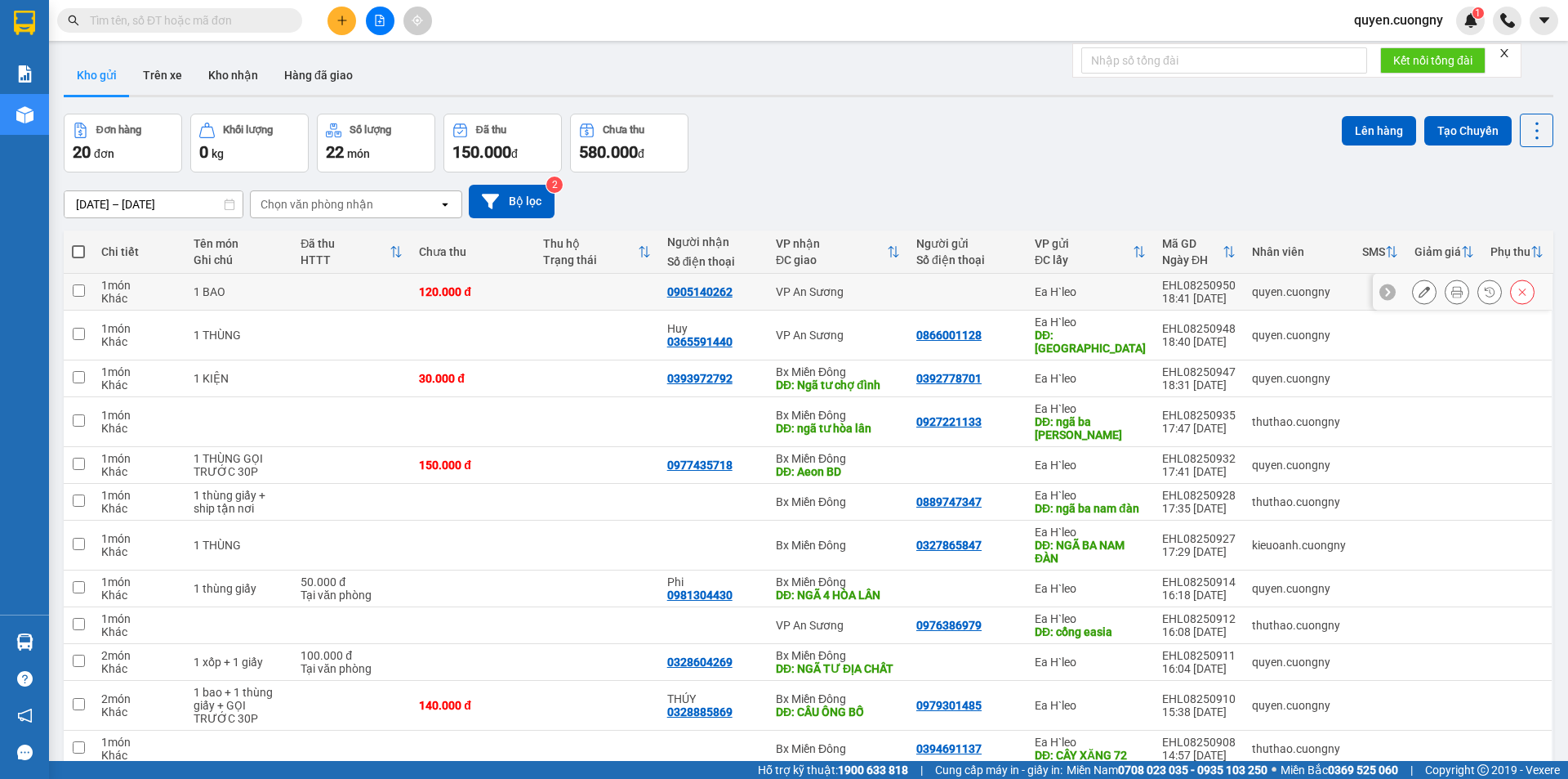
click at [884, 289] on div "VP An Sương" at bounding box center [838, 292] width 124 height 13
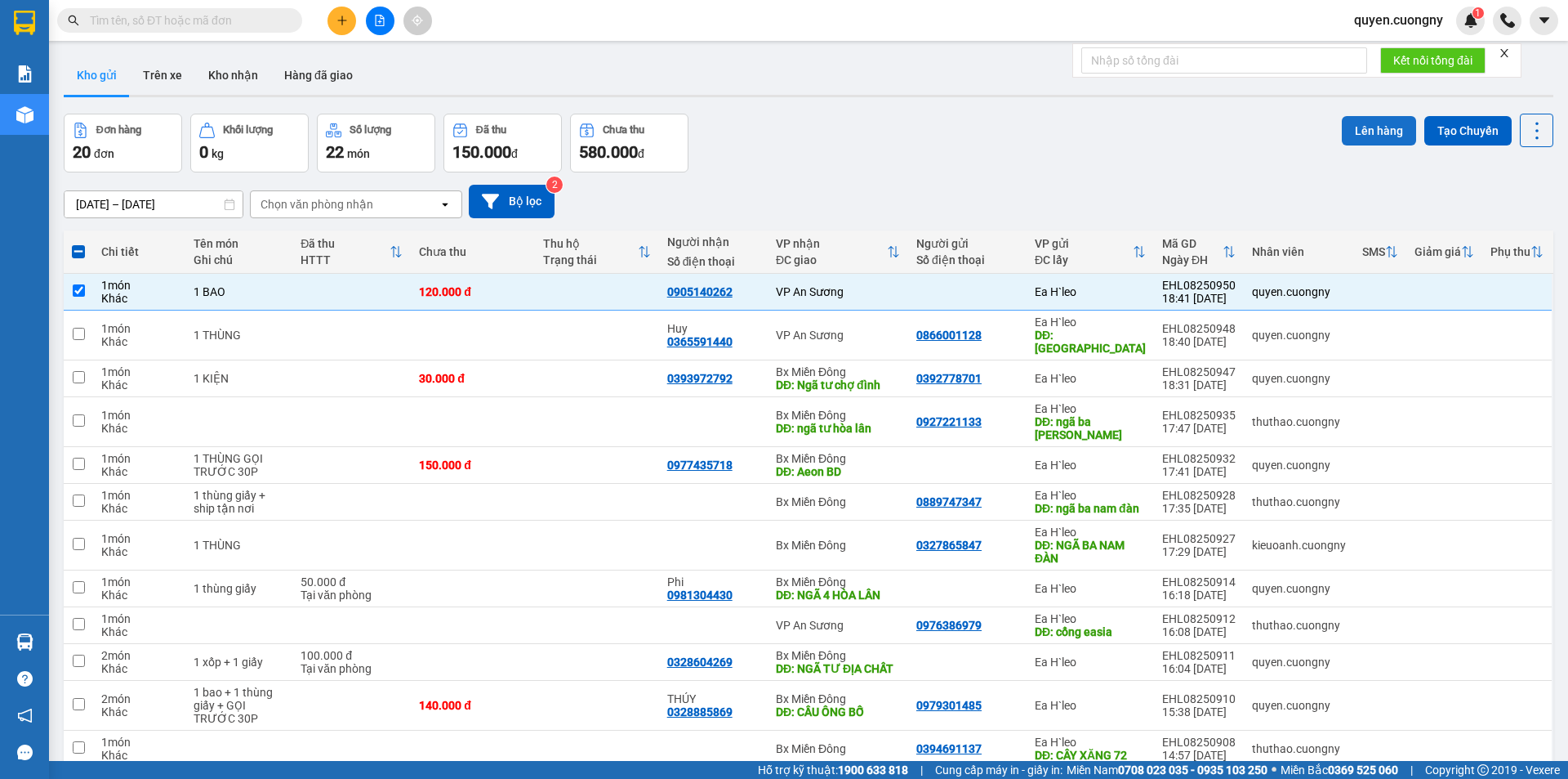
click at [1375, 121] on button "Lên hàng" at bounding box center [1379, 130] width 75 height 30
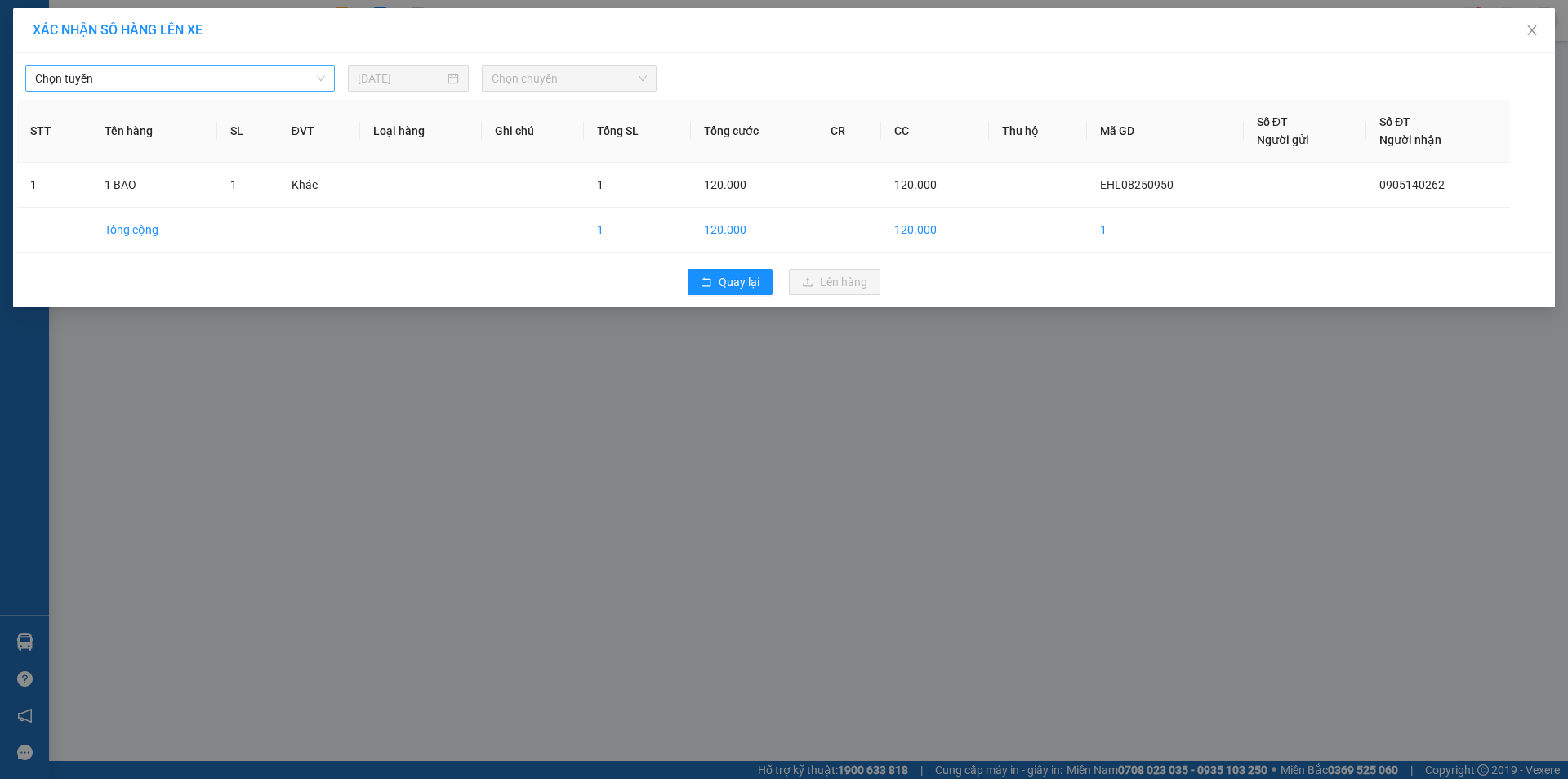
click at [227, 79] on span "Chọn tuyến" at bounding box center [180, 78] width 290 height 24
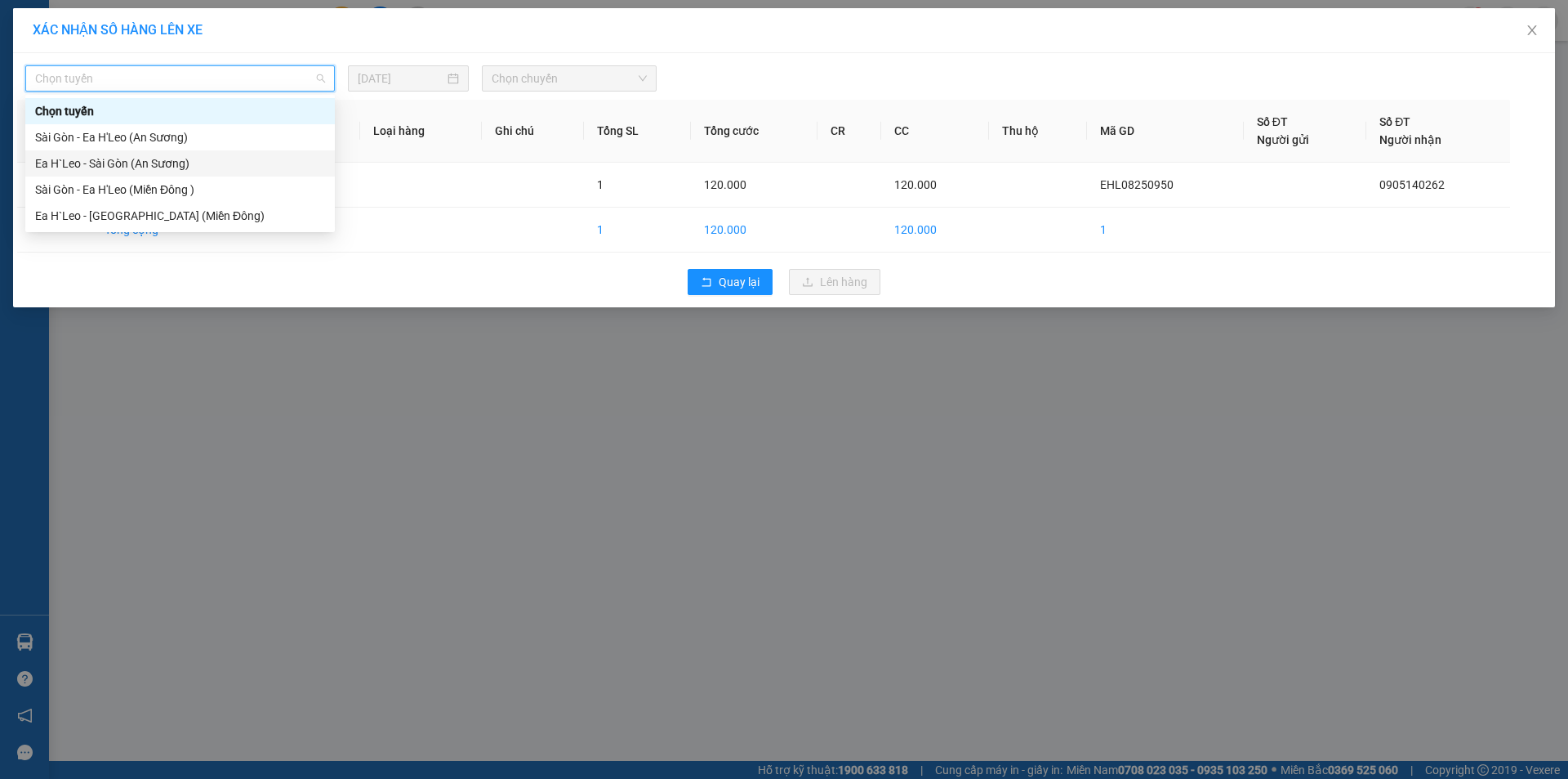
click at [199, 167] on div "Ea H`Leo - Sài Gòn (An Sương)" at bounding box center [180, 163] width 290 height 18
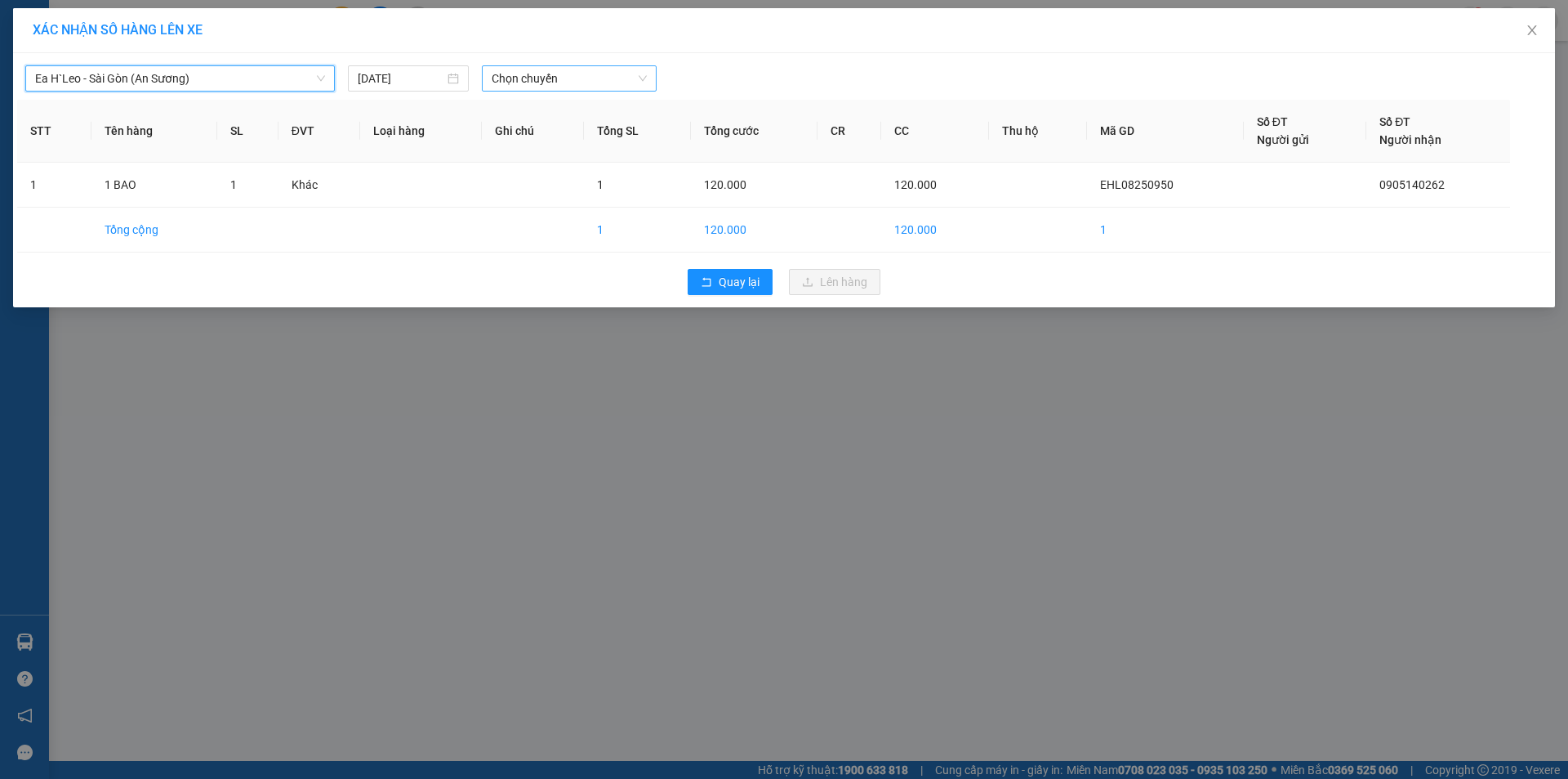
click at [542, 75] on span "Chọn chuyến" at bounding box center [569, 78] width 156 height 24
click at [551, 130] on div "19:30 - 47H-042.05" at bounding box center [555, 137] width 128 height 18
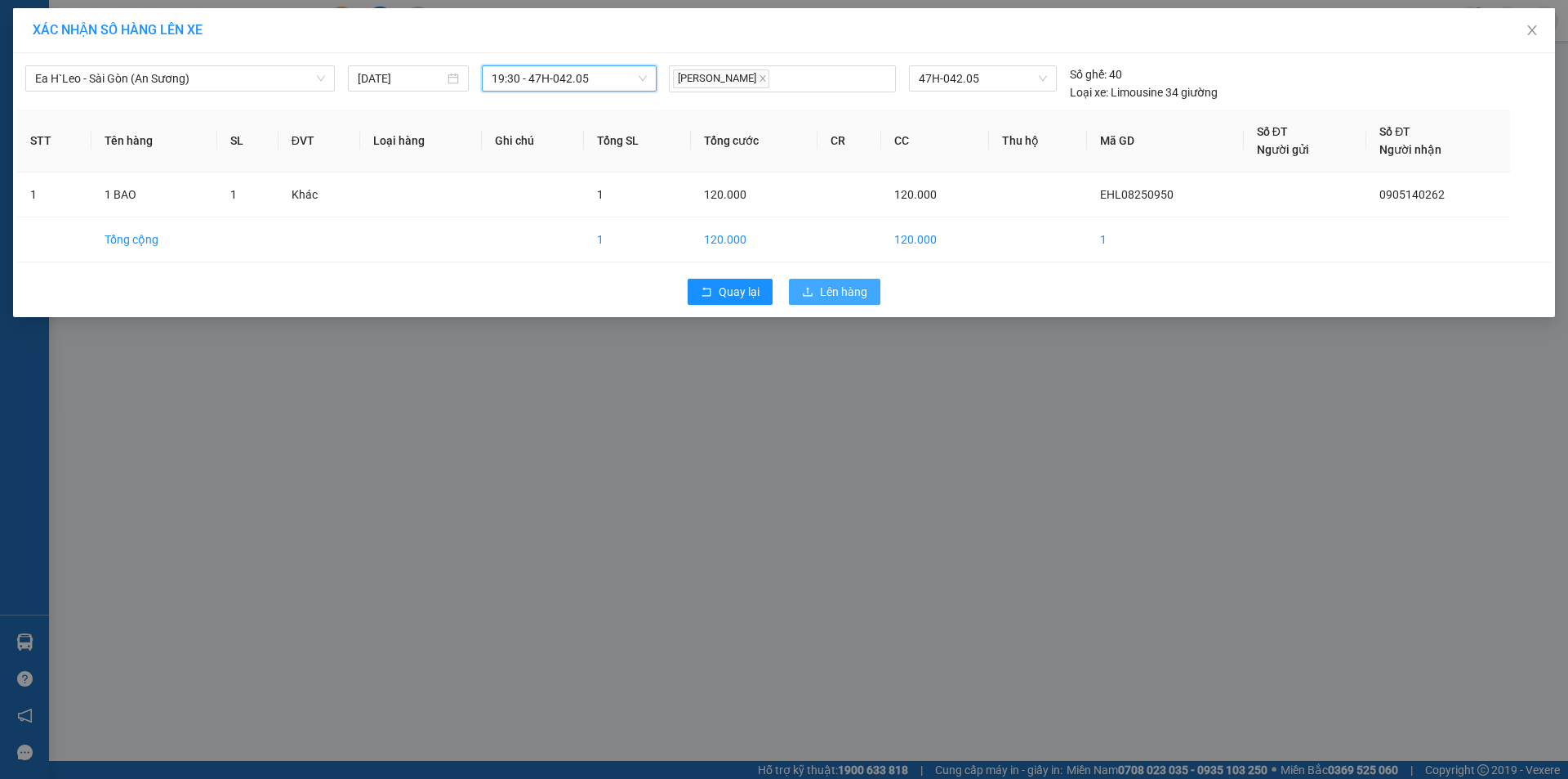
click at [833, 287] on span "Lên hàng" at bounding box center [843, 291] width 48 height 18
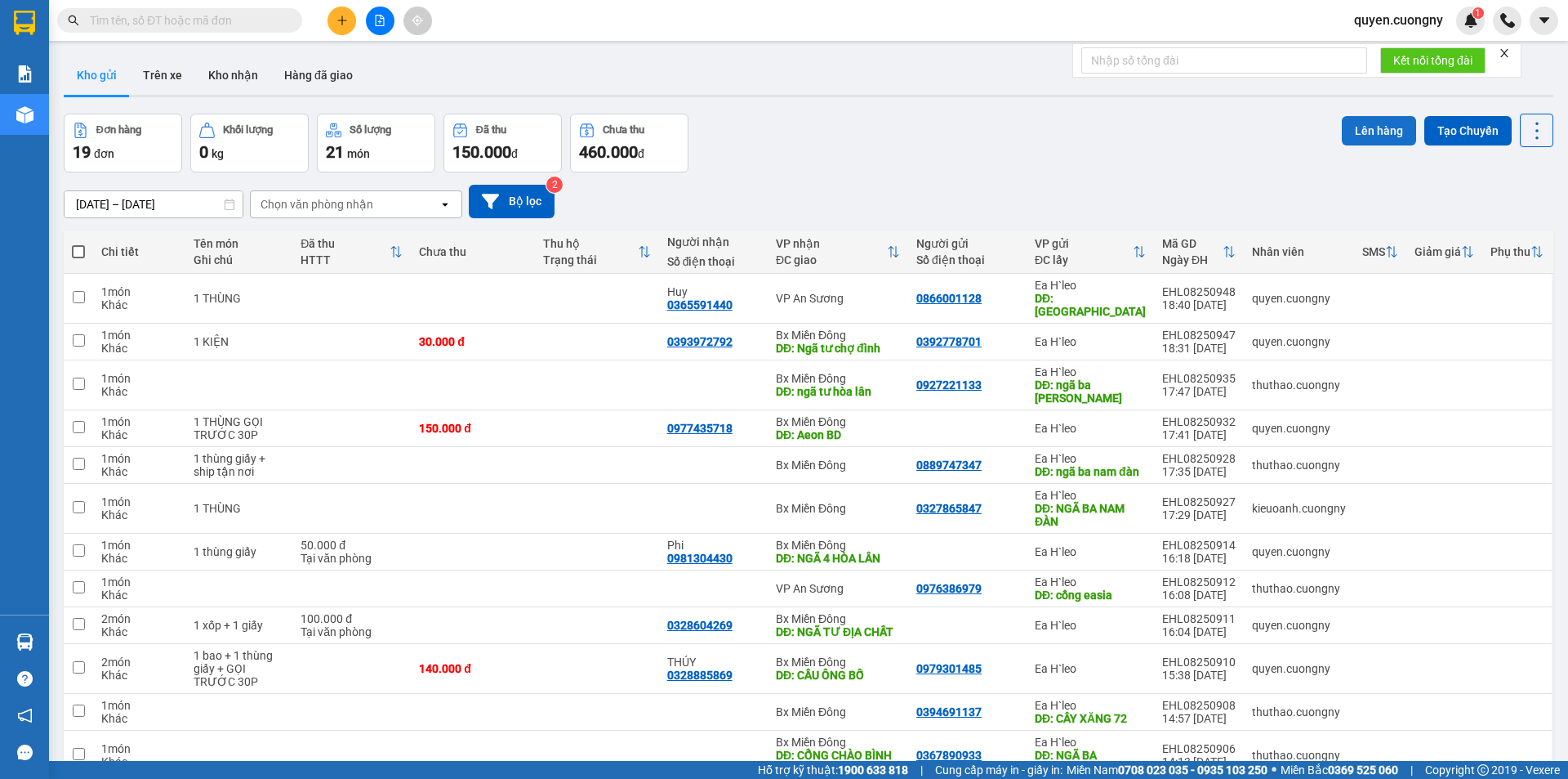
click at [1377, 122] on button "Lên hàng" at bounding box center [1379, 130] width 75 height 30
click at [389, 14] on button at bounding box center [380, 20] width 29 height 29
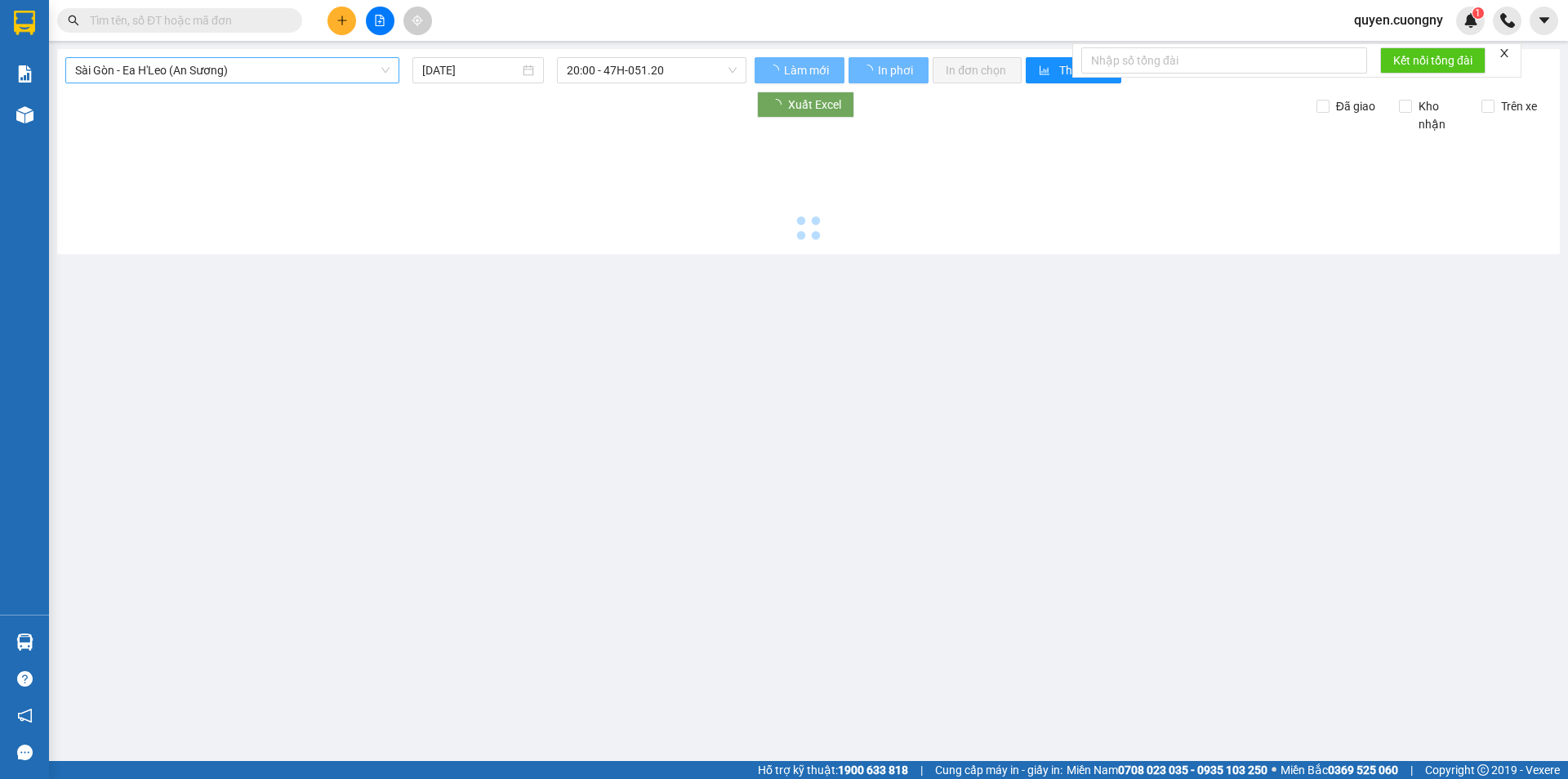
click at [347, 72] on span "Sài Gòn - Ea H'Leo (An Sương)" at bounding box center [233, 70] width 315 height 24
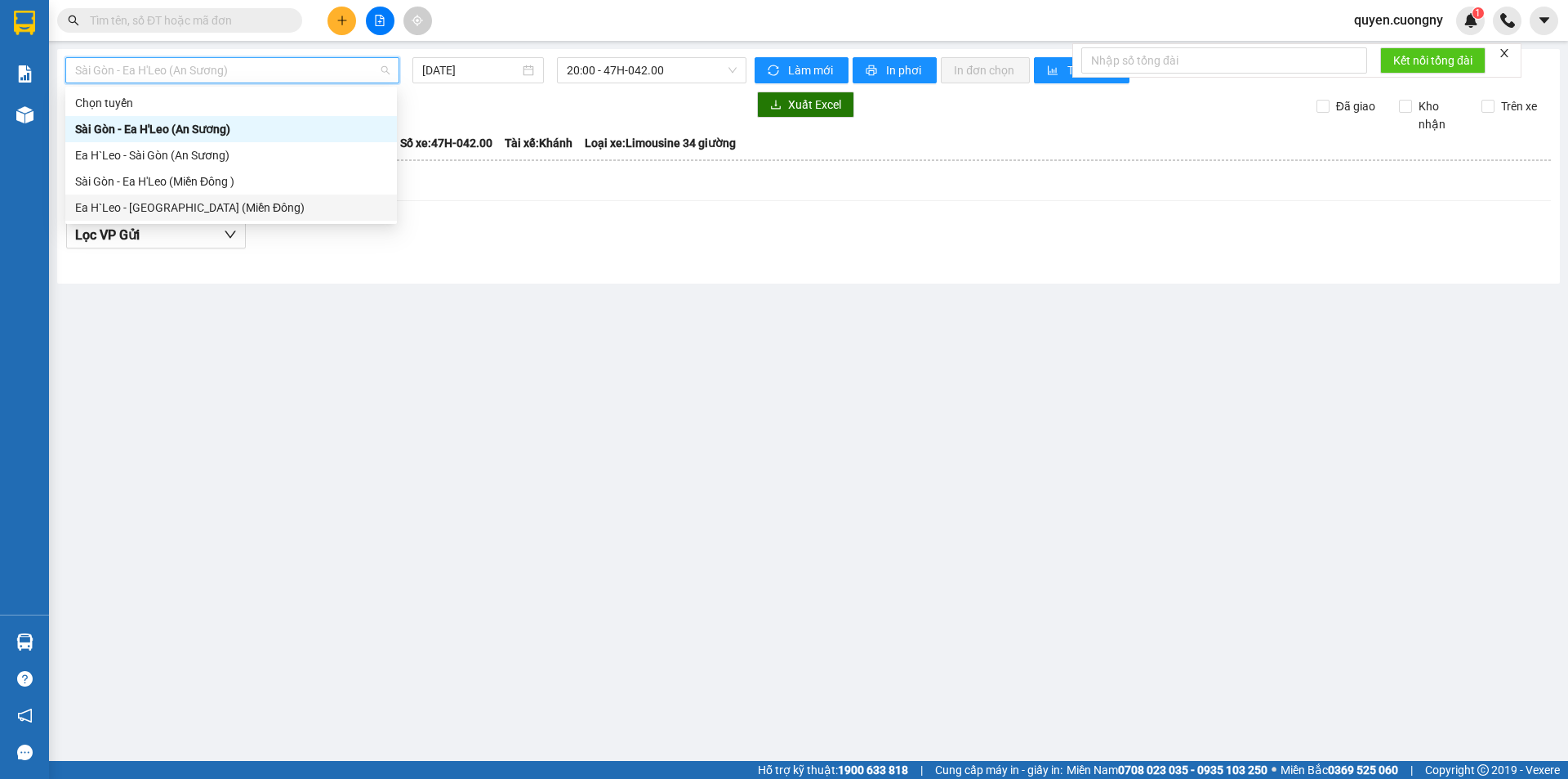
click at [302, 205] on div "Ea H`Leo - [GEOGRAPHIC_DATA] (Miền Đông)" at bounding box center [231, 207] width 312 height 18
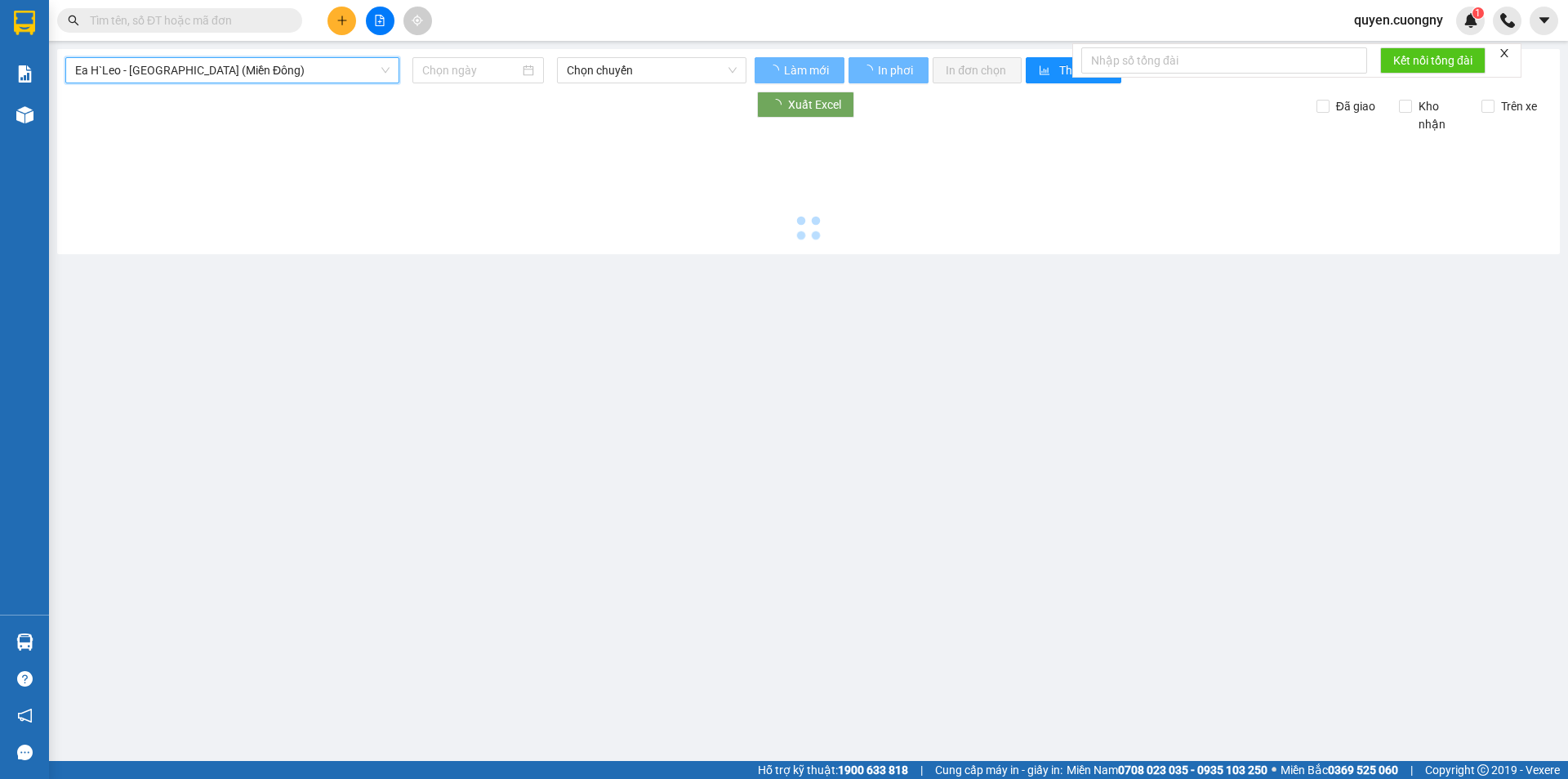
type input "[DATE]"
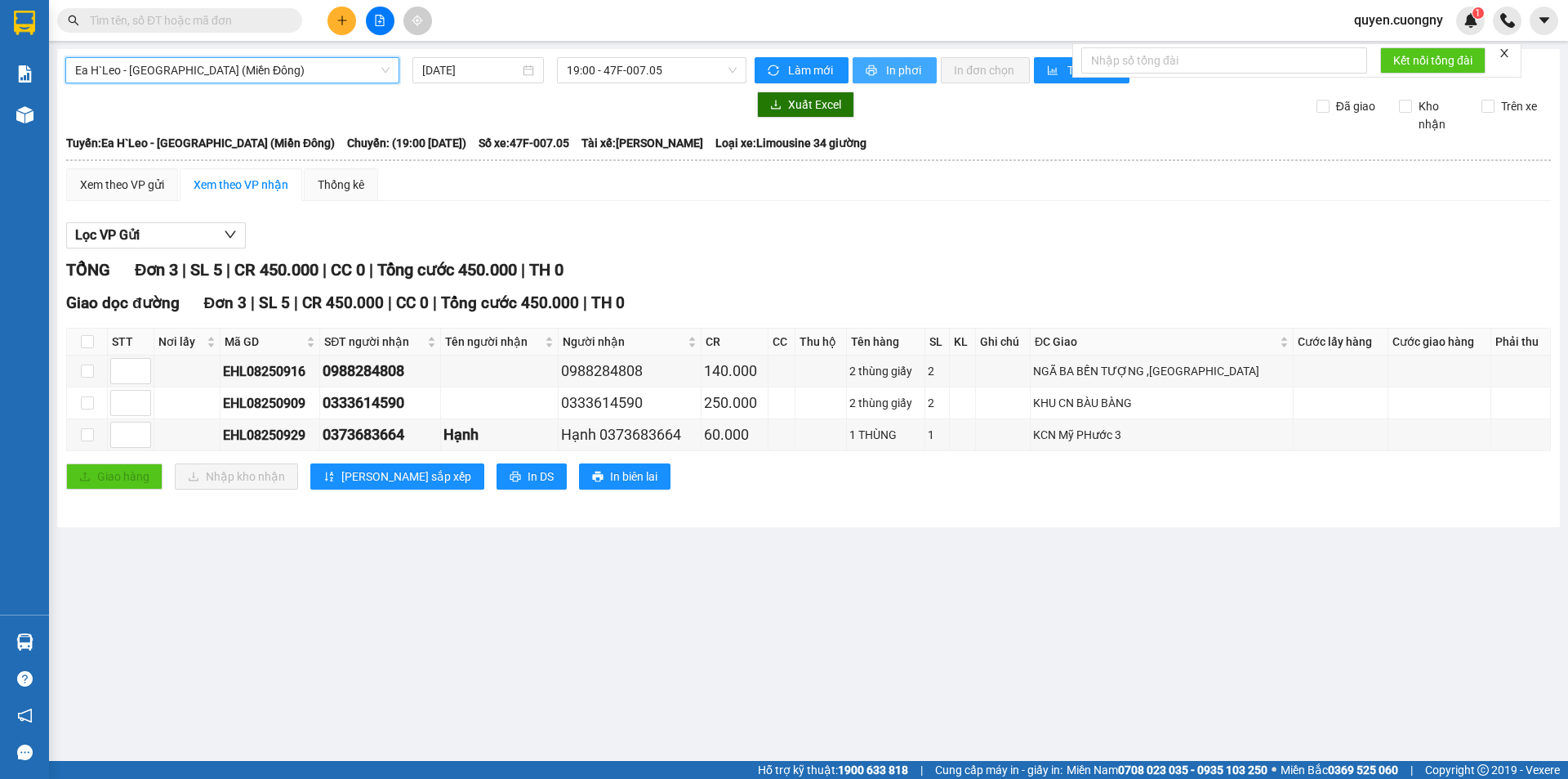
click at [907, 71] on span "In phơi" at bounding box center [905, 70] width 37 height 18
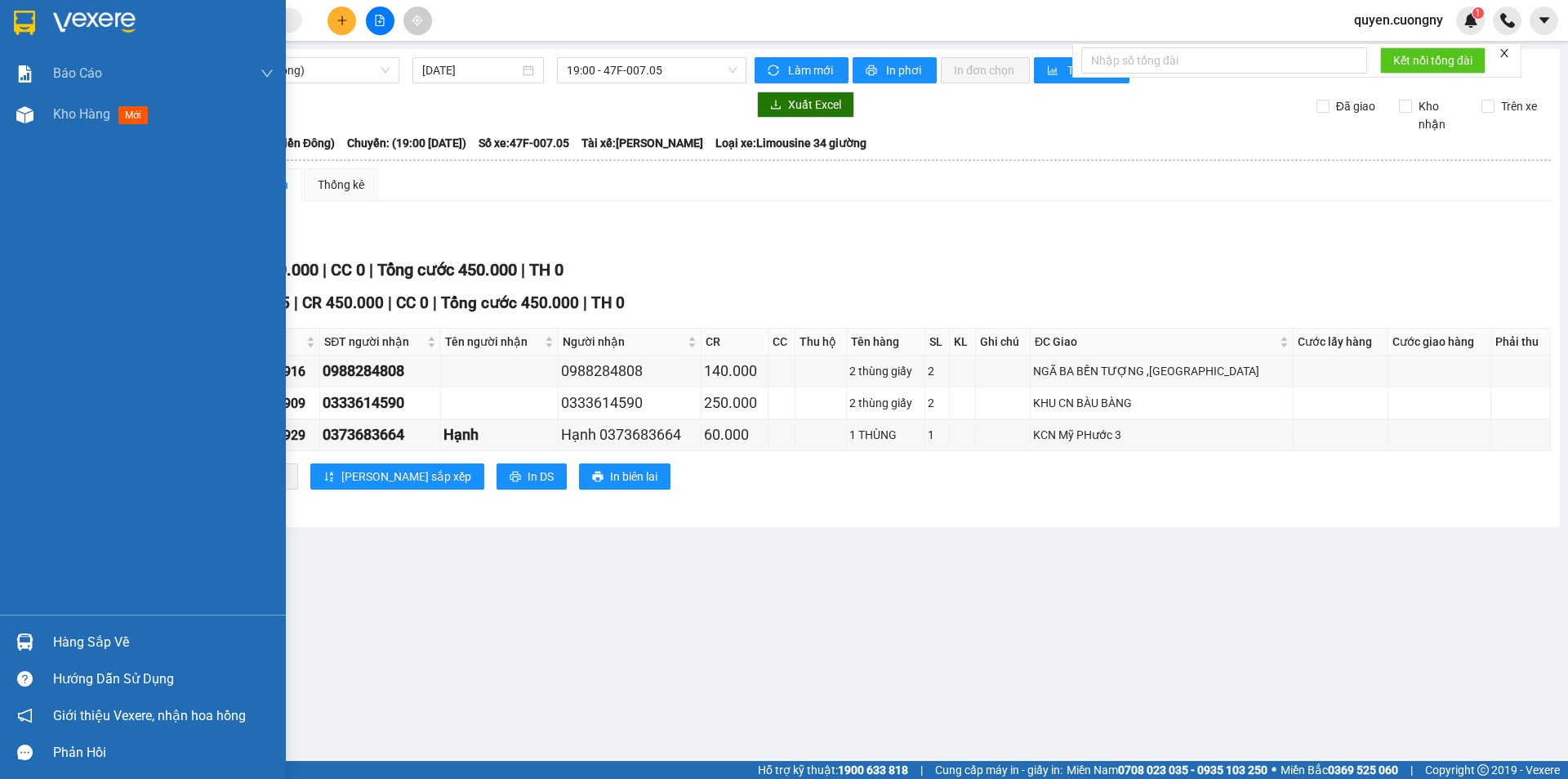
click at [141, 28] on div at bounding box center [163, 22] width 221 height 24
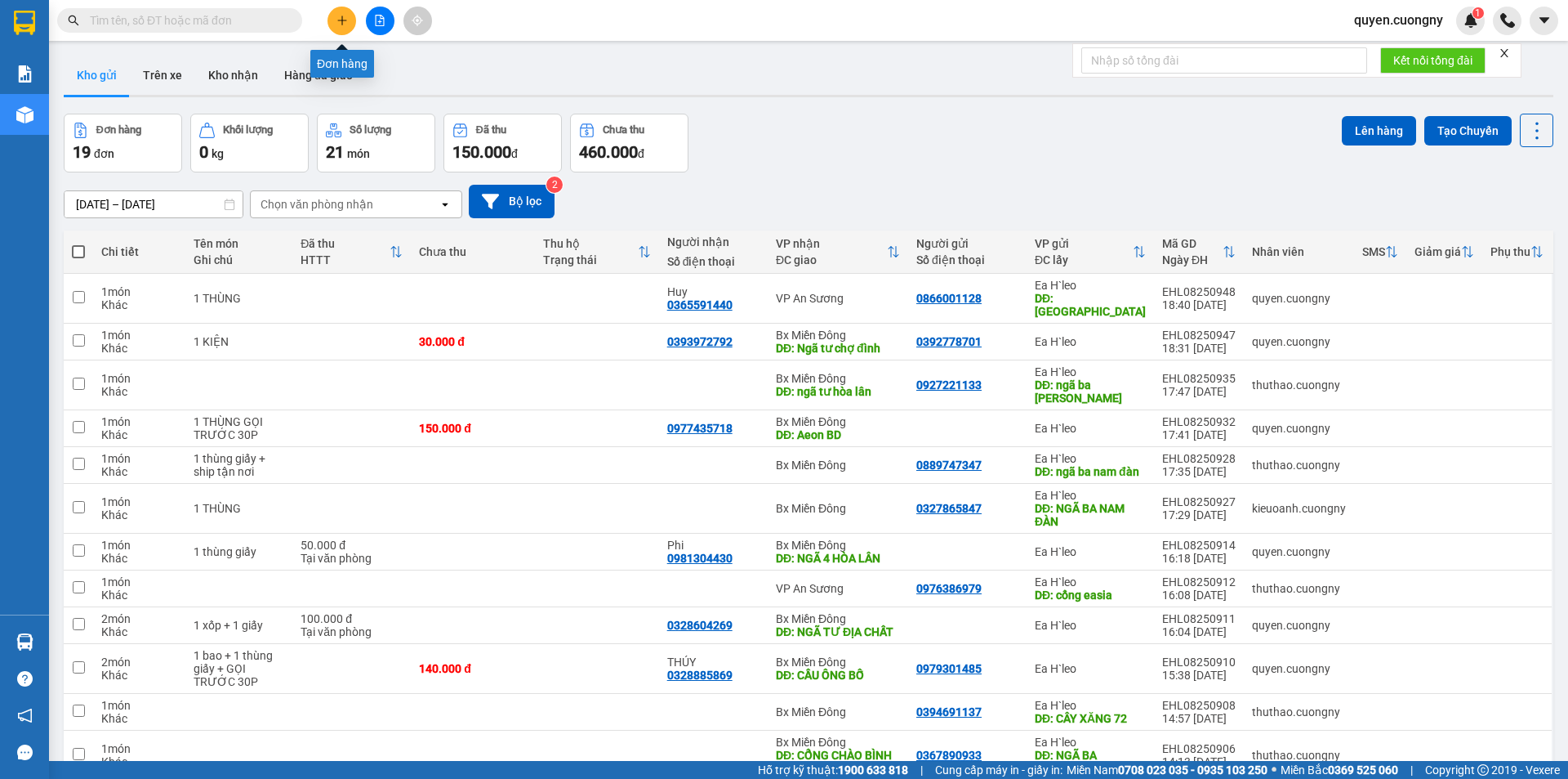
click at [350, 17] on button at bounding box center [342, 20] width 29 height 29
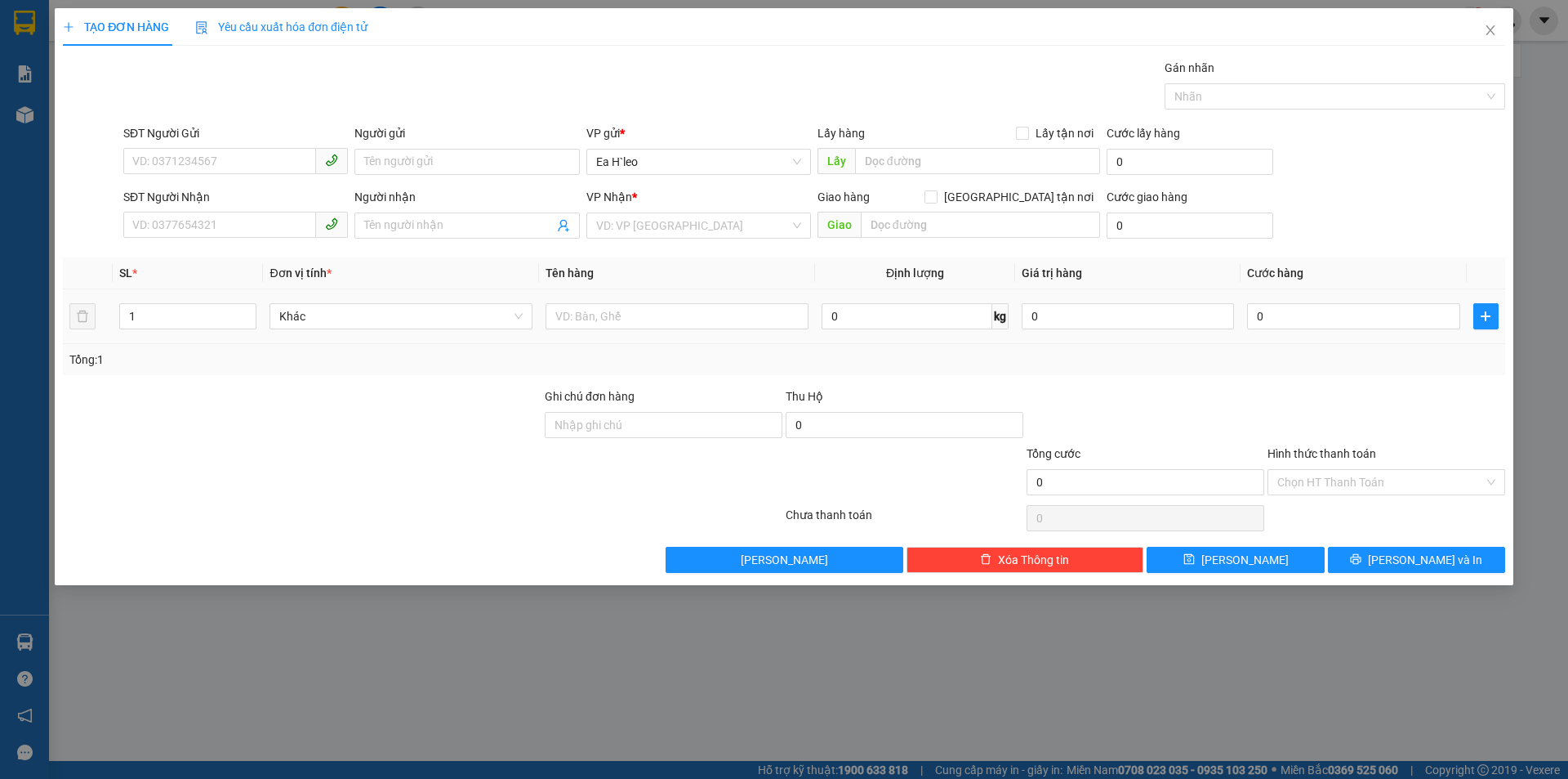
drag, startPoint x: 648, startPoint y: 302, endPoint x: 620, endPoint y: 335, distance: 43.3
click at [645, 306] on div at bounding box center [677, 316] width 263 height 33
click at [625, 318] on input "text" at bounding box center [677, 316] width 263 height 26
type input "1 BAO"
click at [639, 214] on input "search" at bounding box center [693, 226] width 194 height 24
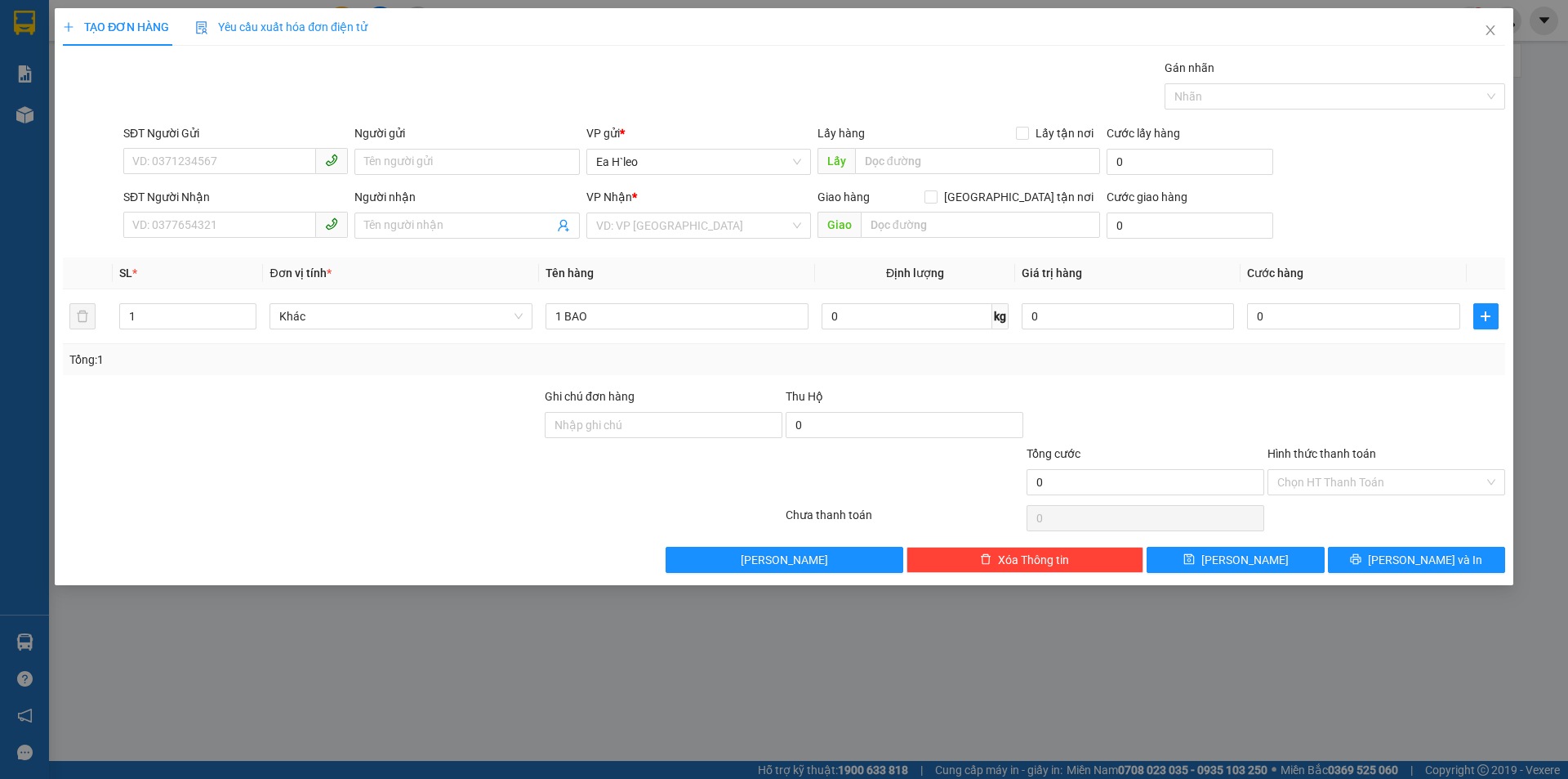
click at [249, 209] on div "SĐT Người Nhận" at bounding box center [235, 200] width 225 height 24
click at [280, 224] on input "SĐT Người Nhận" at bounding box center [219, 225] width 193 height 26
click at [217, 254] on div "0782776271" at bounding box center [236, 257] width 205 height 18
type input "0782776271"
click at [1307, 315] on input "0" at bounding box center [1354, 316] width 212 height 26
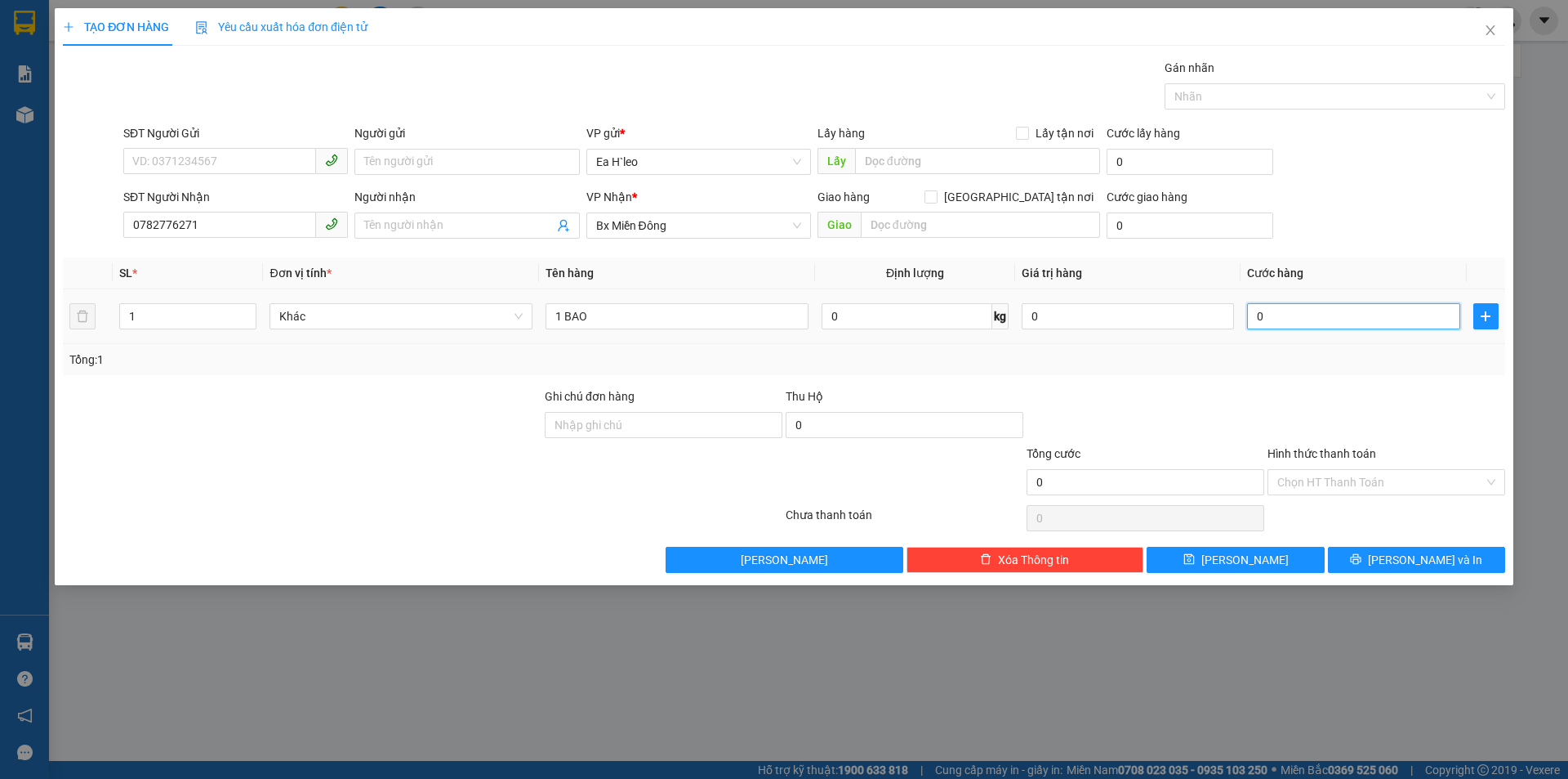
type input "6"
type input "60"
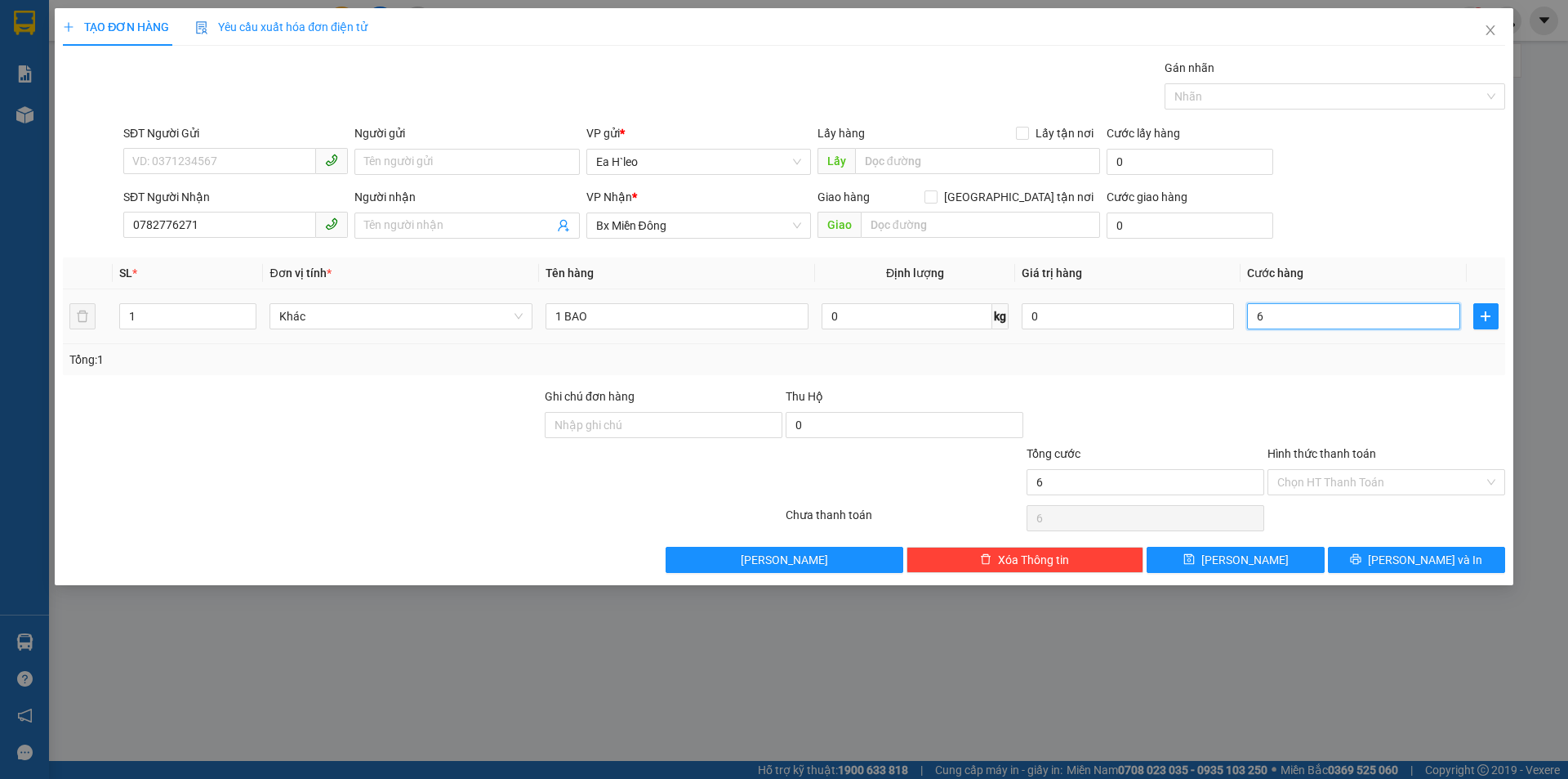
type input "60"
type input "600"
type input "6.000"
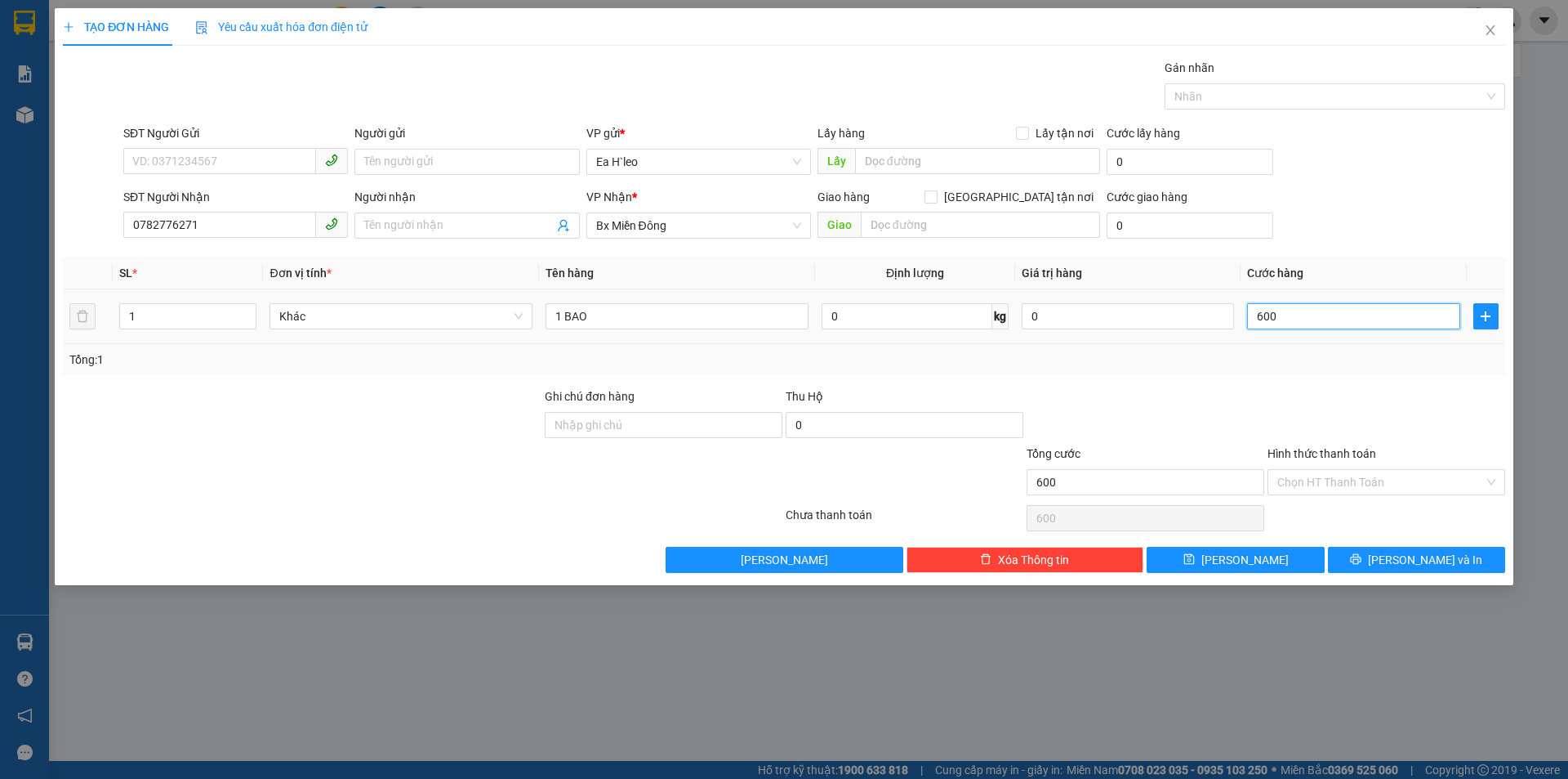
type input "6.000"
type input "60.000"
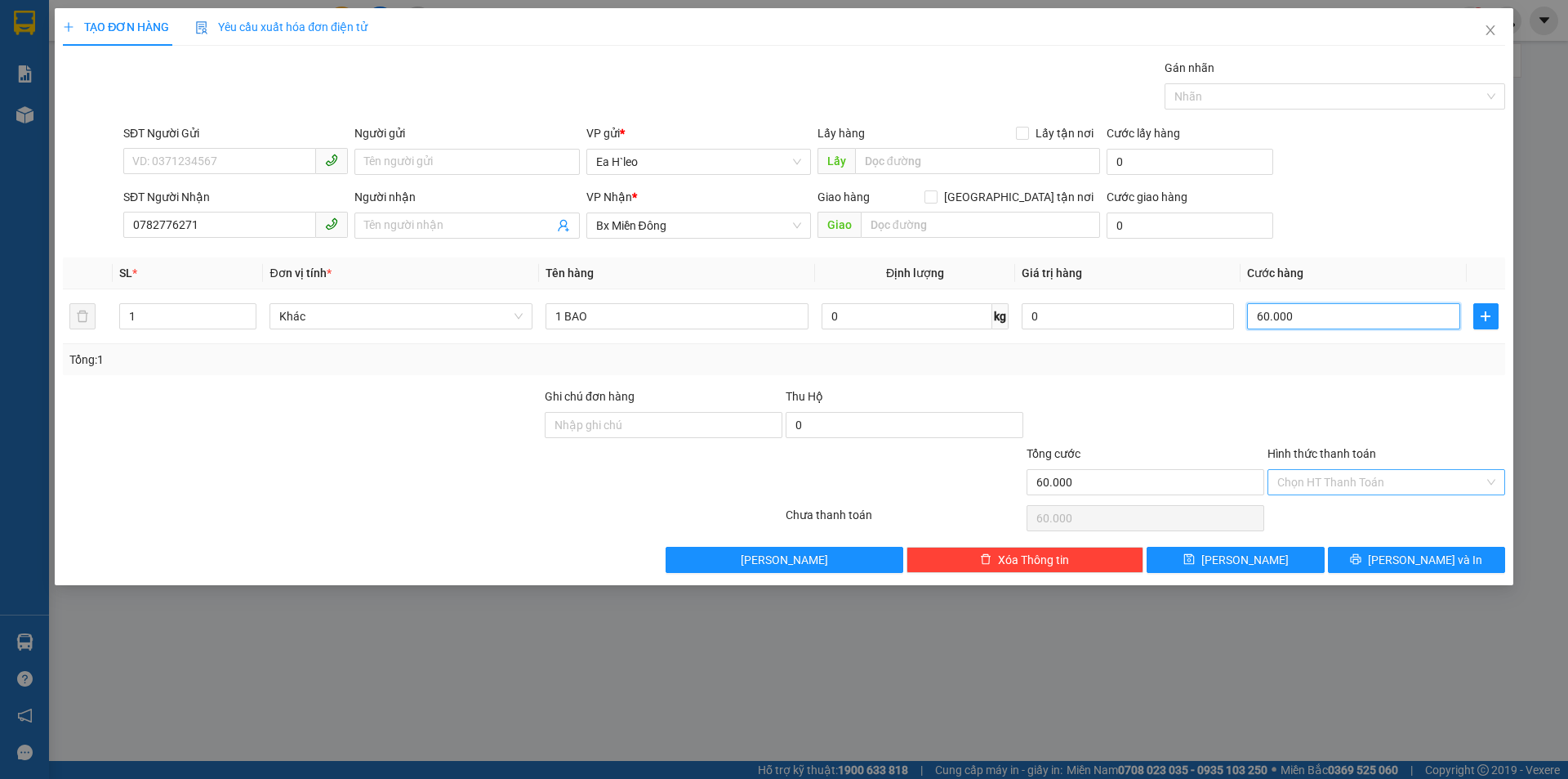
type input "60.000"
click at [1371, 489] on input "Hình thức thanh toán" at bounding box center [1381, 482] width 207 height 24
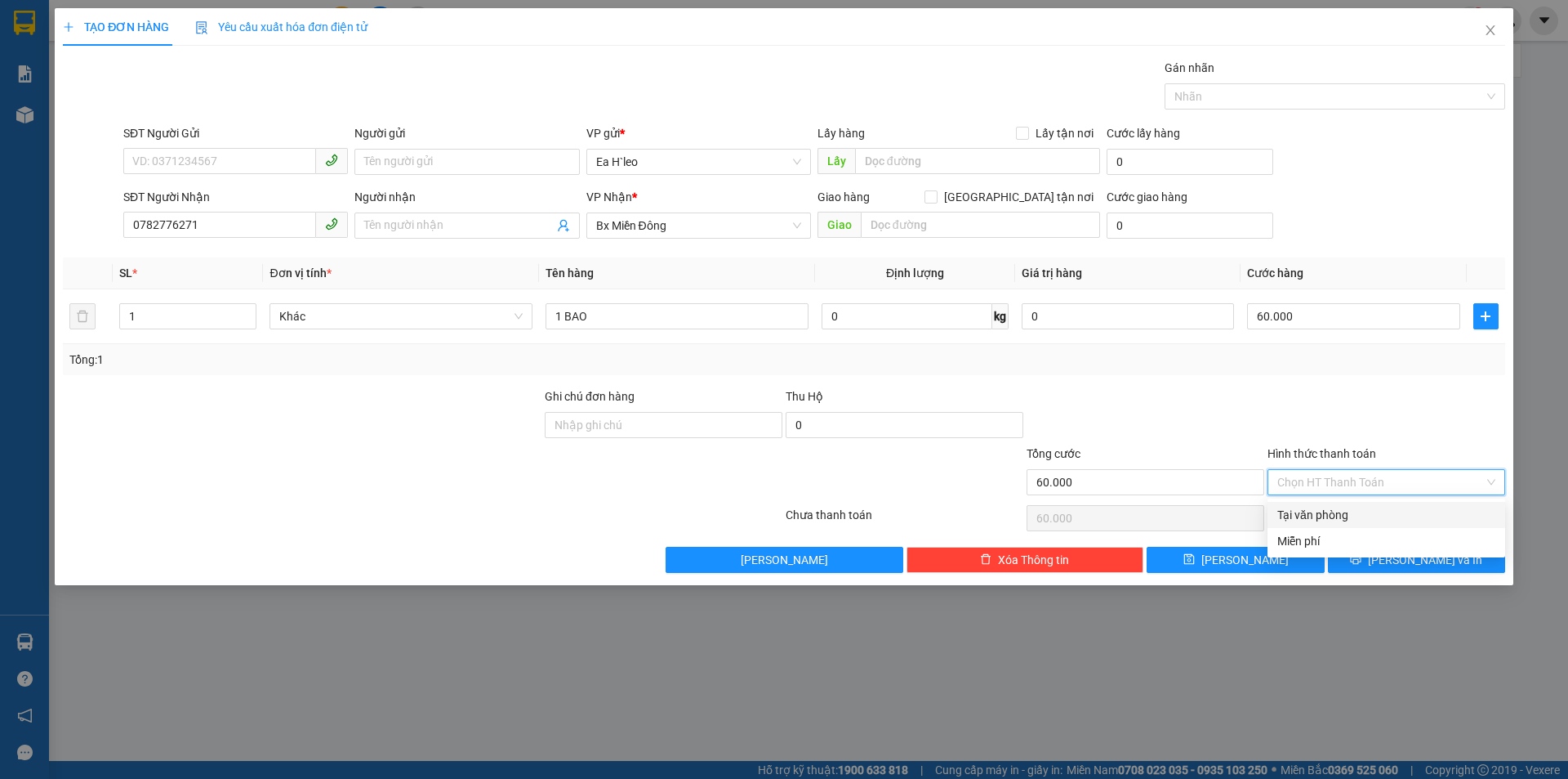
click at [1359, 512] on div "Tại văn phòng" at bounding box center [1386, 514] width 218 height 18
type input "0"
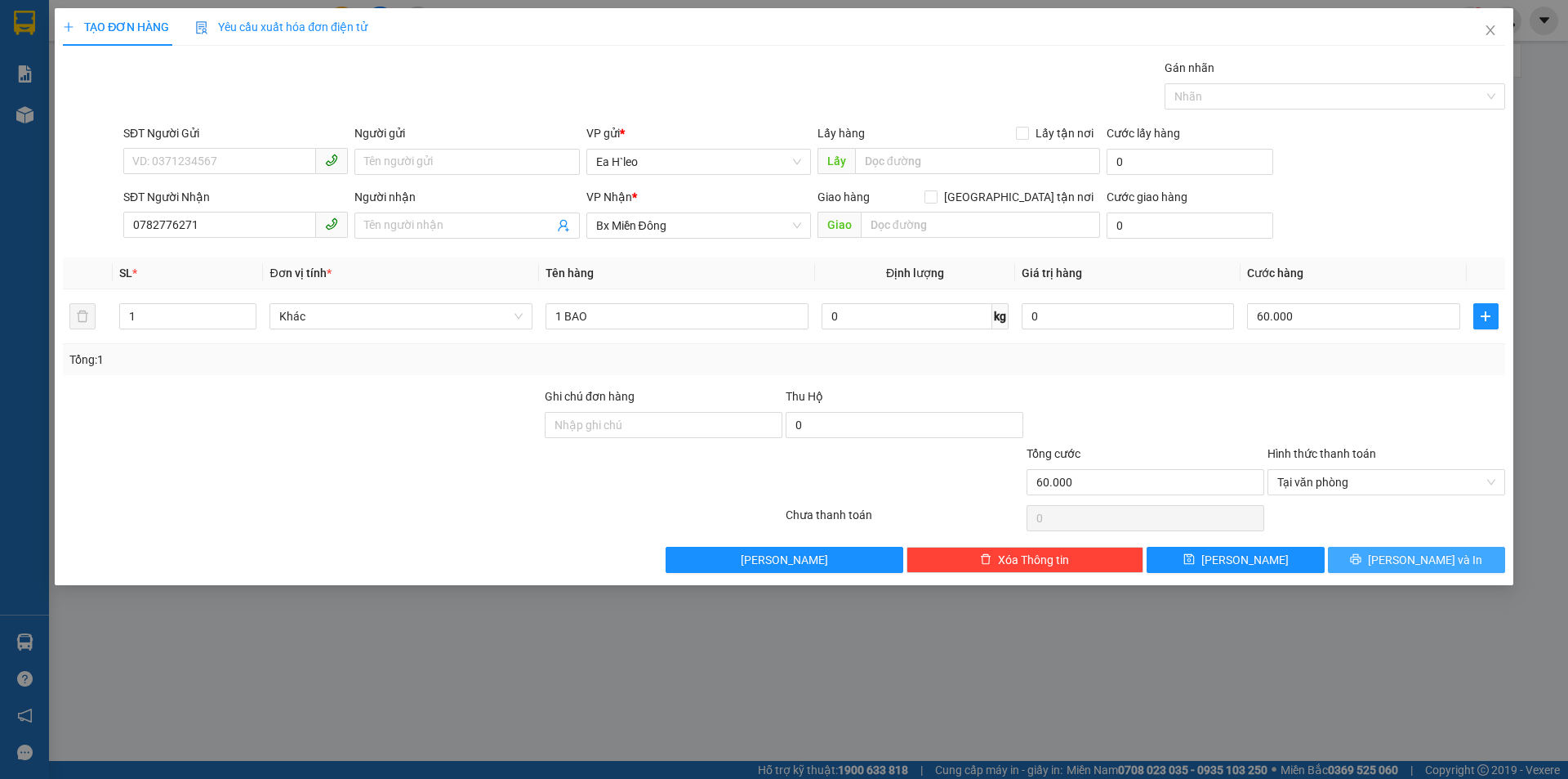
click at [1361, 560] on icon "printer" at bounding box center [1356, 559] width 11 height 11
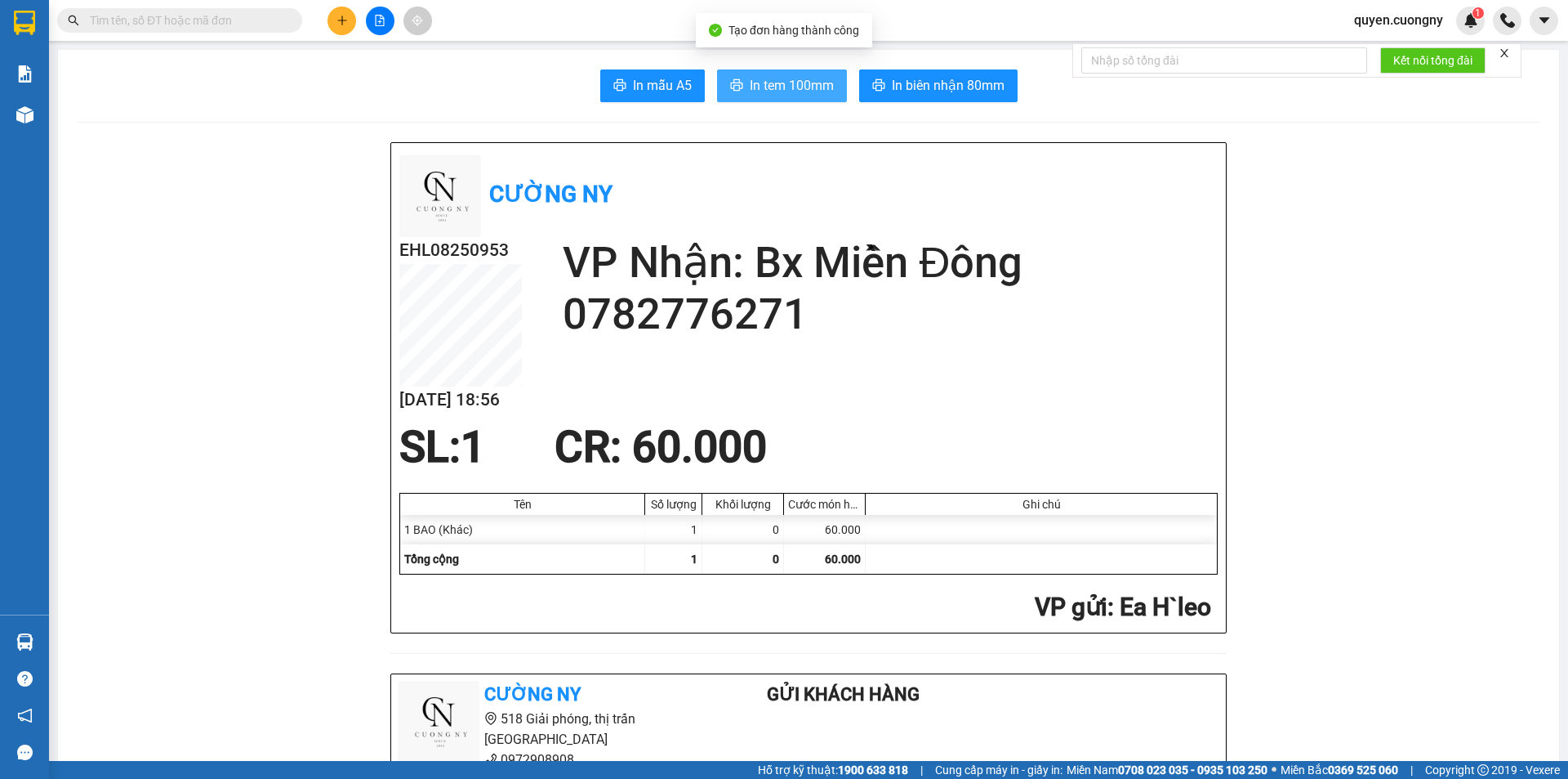
click at [779, 71] on button "In tem 100mm" at bounding box center [782, 86] width 130 height 33
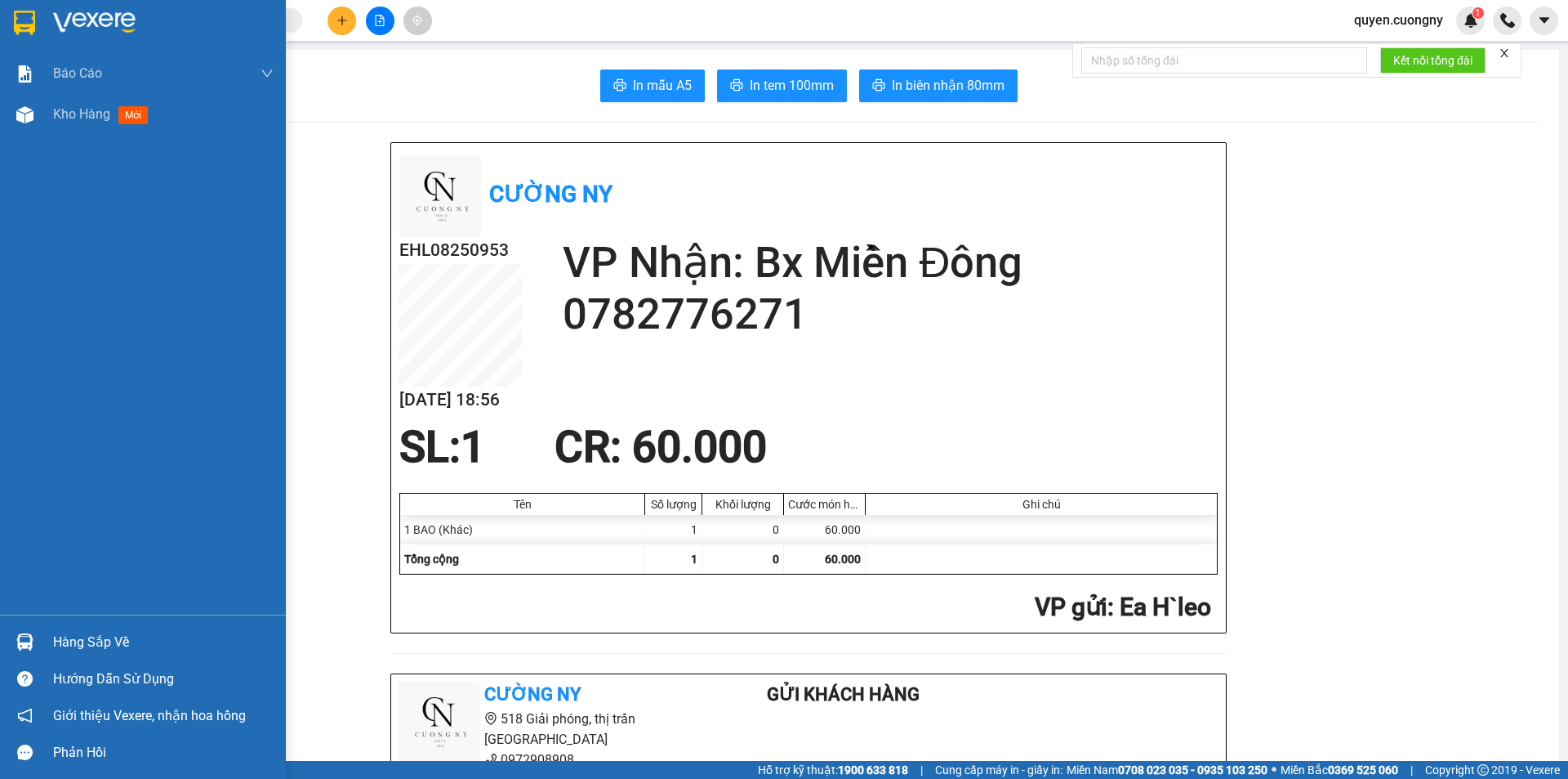
click at [76, 23] on img at bounding box center [94, 22] width 83 height 24
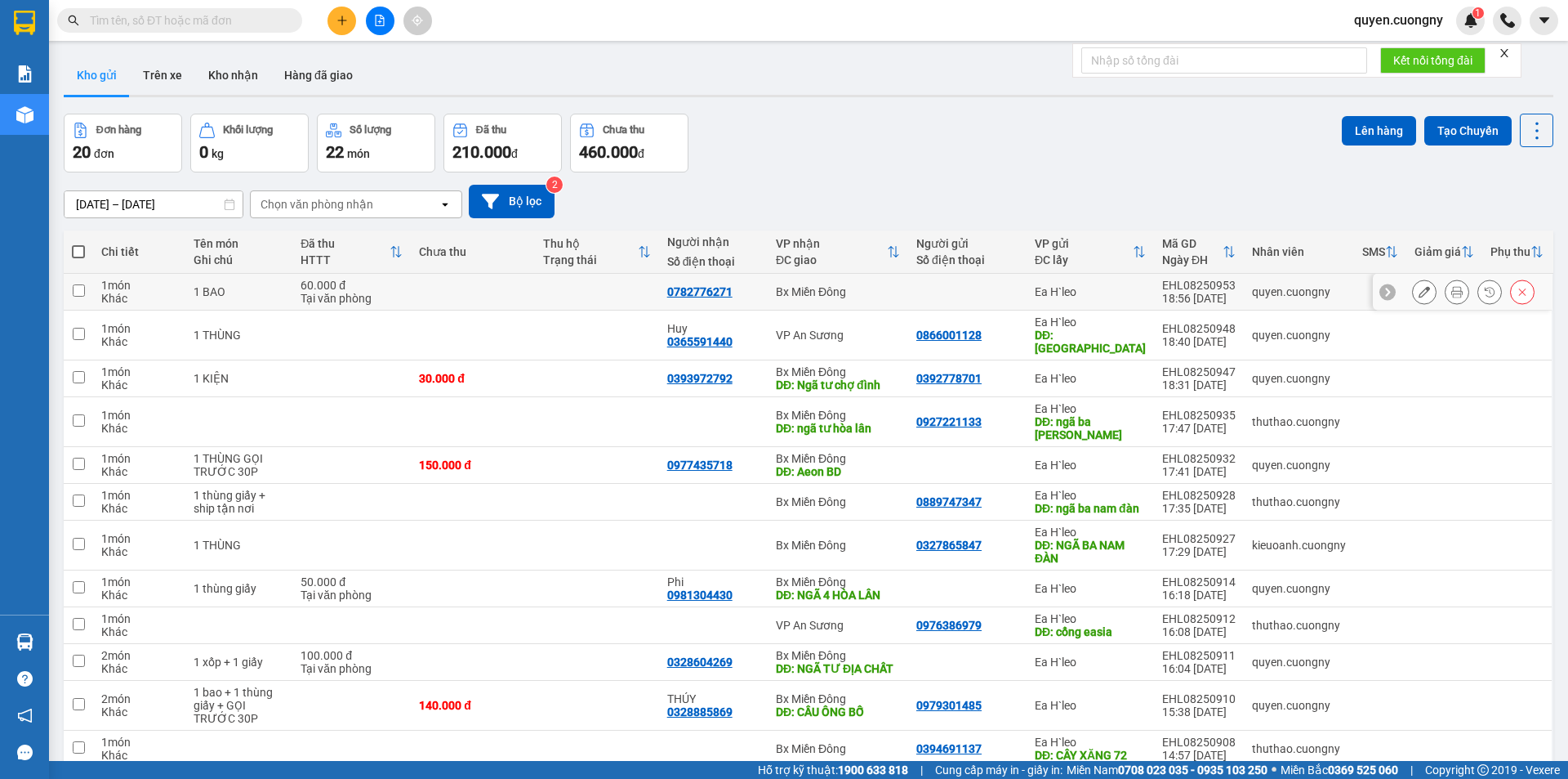
click at [993, 296] on div at bounding box center [968, 292] width 102 height 13
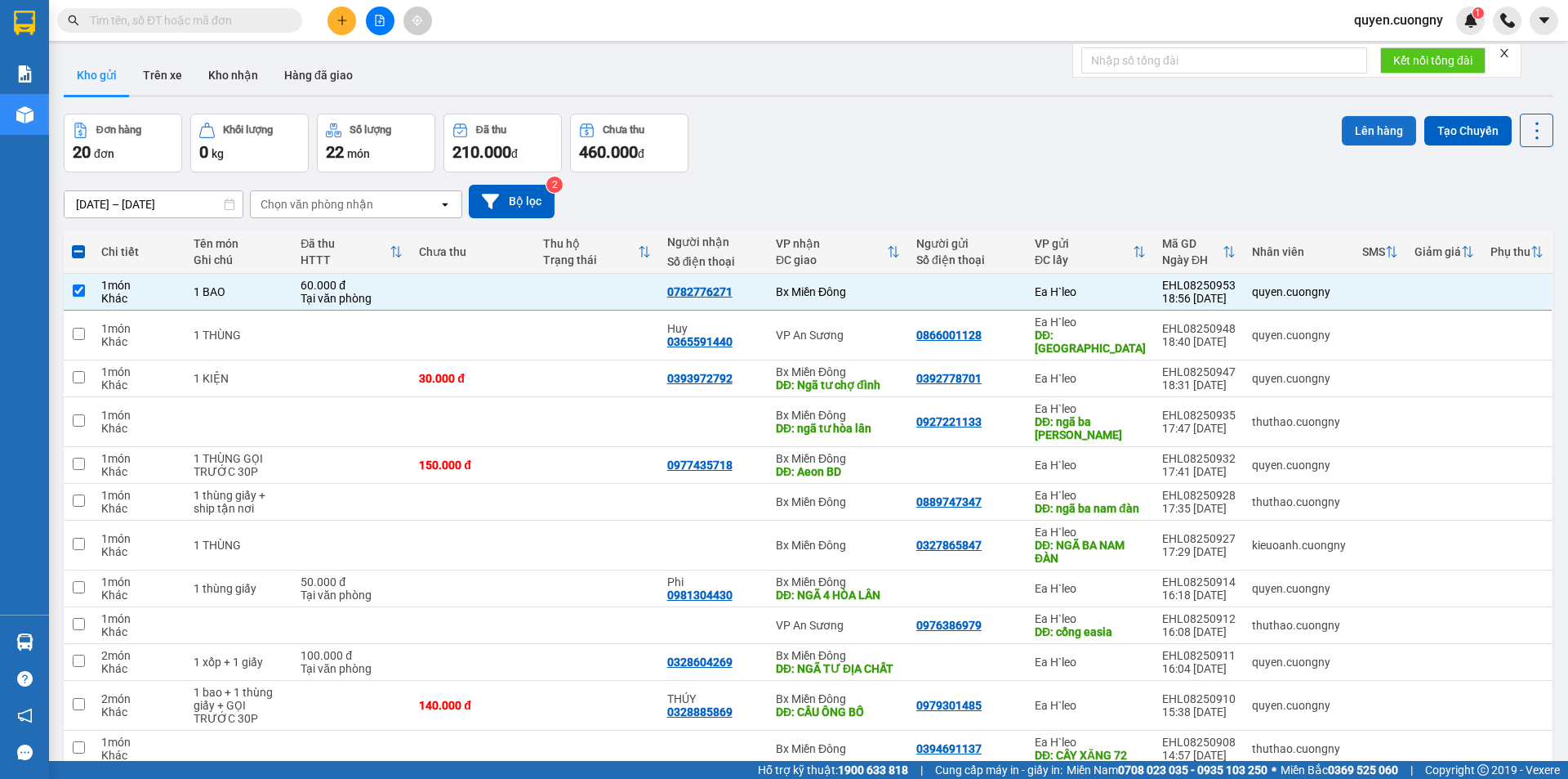
click at [1377, 139] on button "Lên hàng" at bounding box center [1379, 130] width 75 height 30
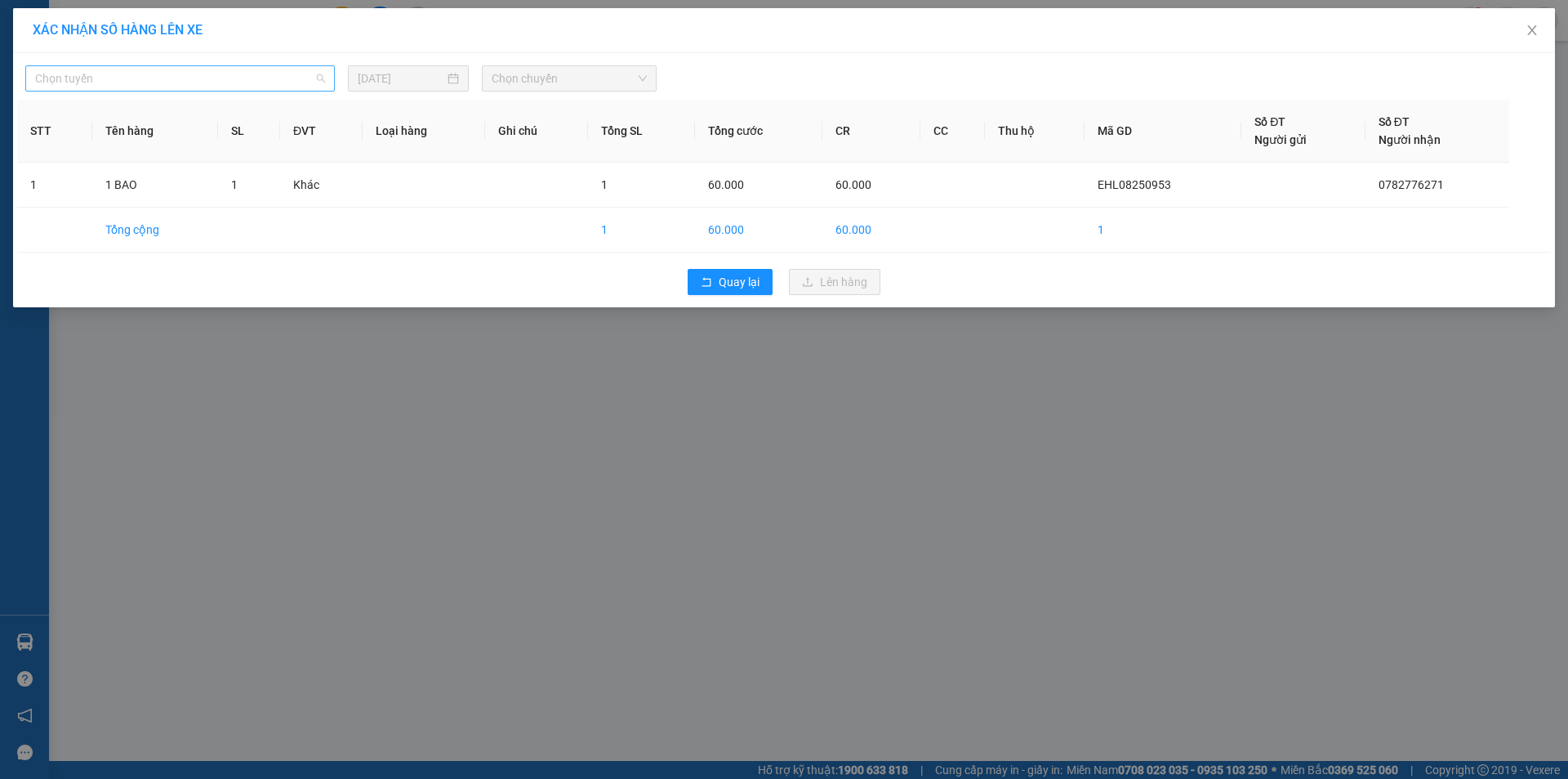
click at [243, 87] on span "Chọn tuyến" at bounding box center [180, 78] width 290 height 24
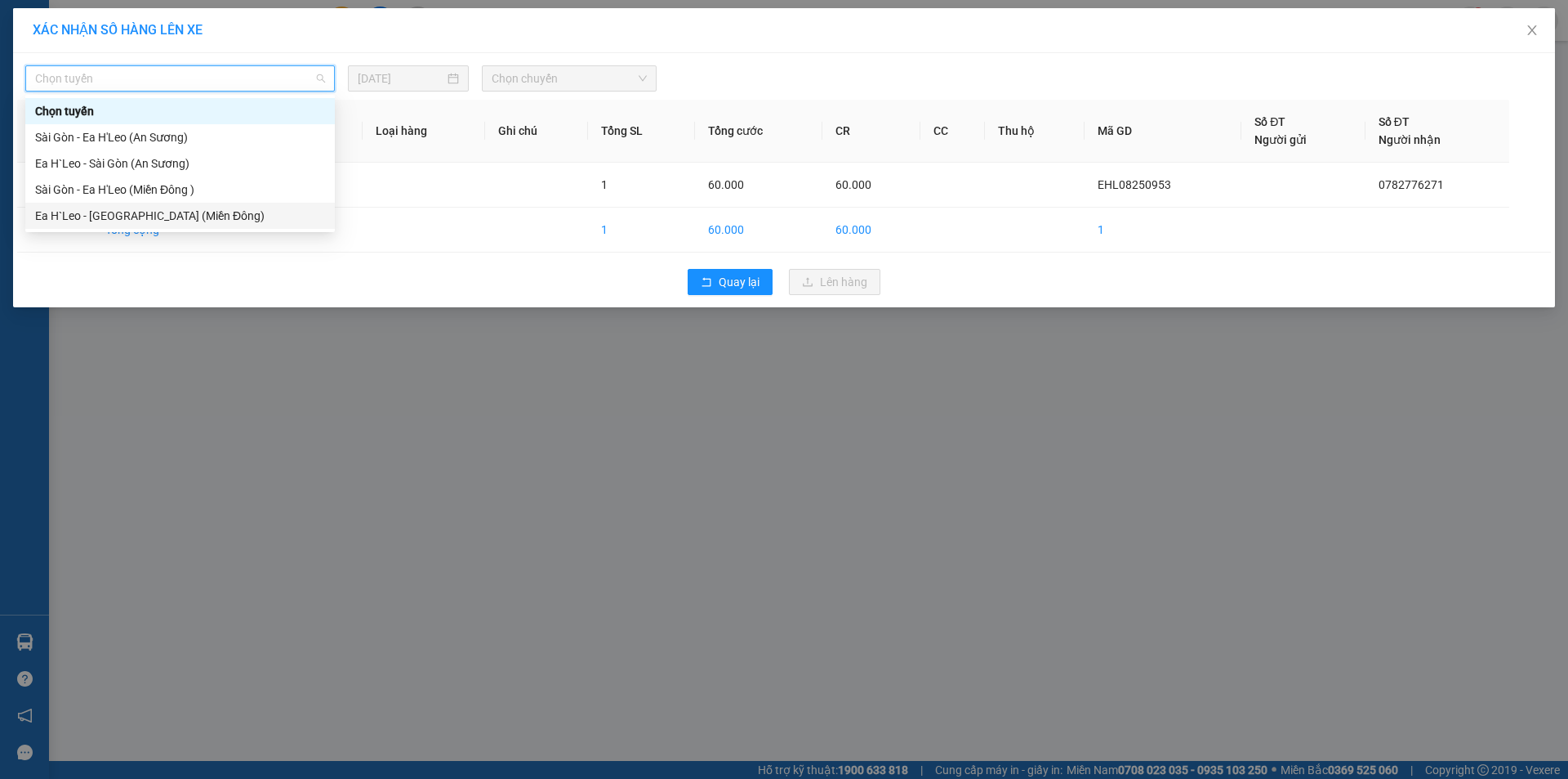
click at [214, 208] on div "Ea H`Leo - [GEOGRAPHIC_DATA] (Miền Đông)" at bounding box center [180, 215] width 290 height 18
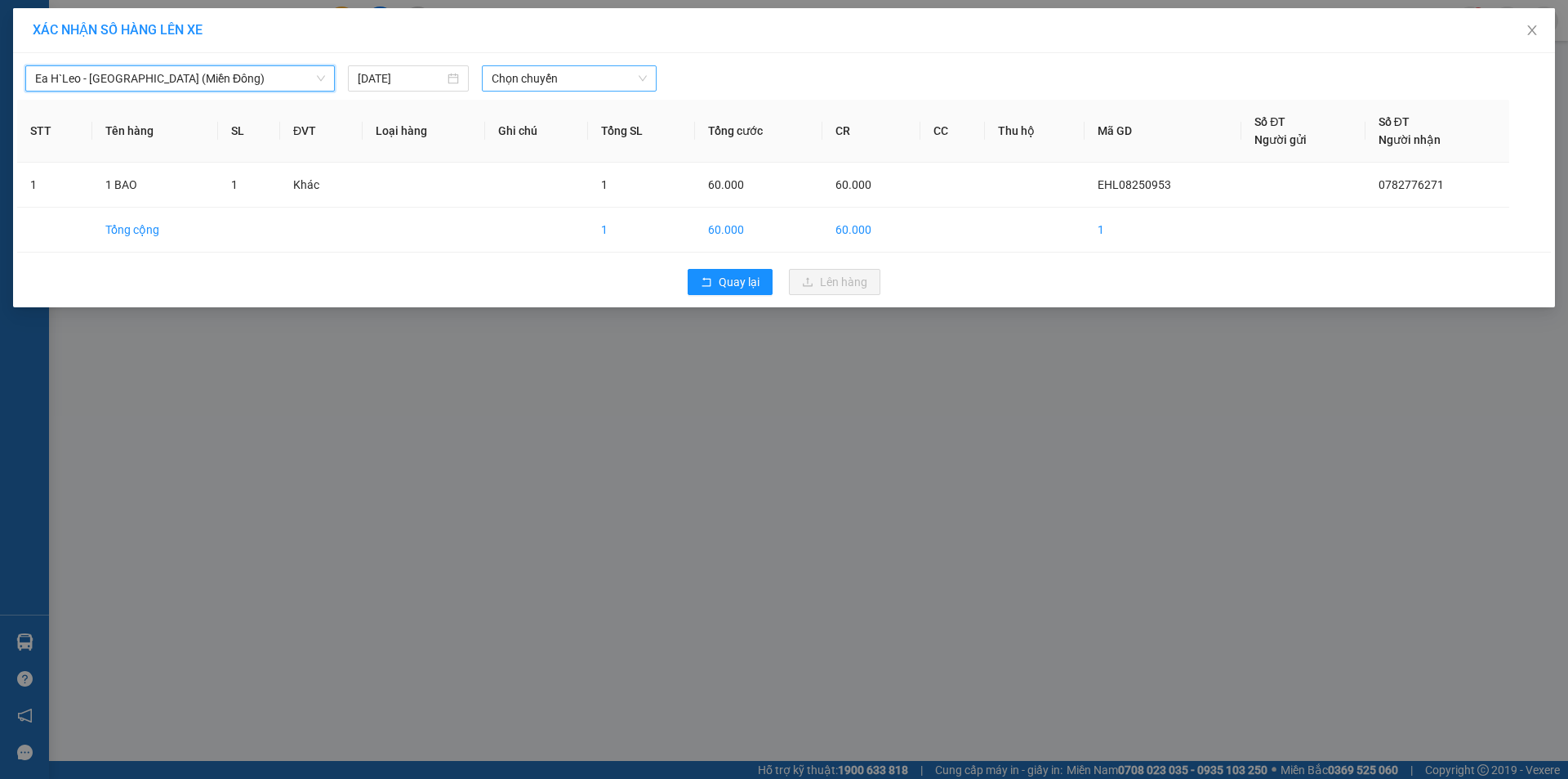
click at [598, 74] on span "Chọn chuyến" at bounding box center [569, 78] width 156 height 24
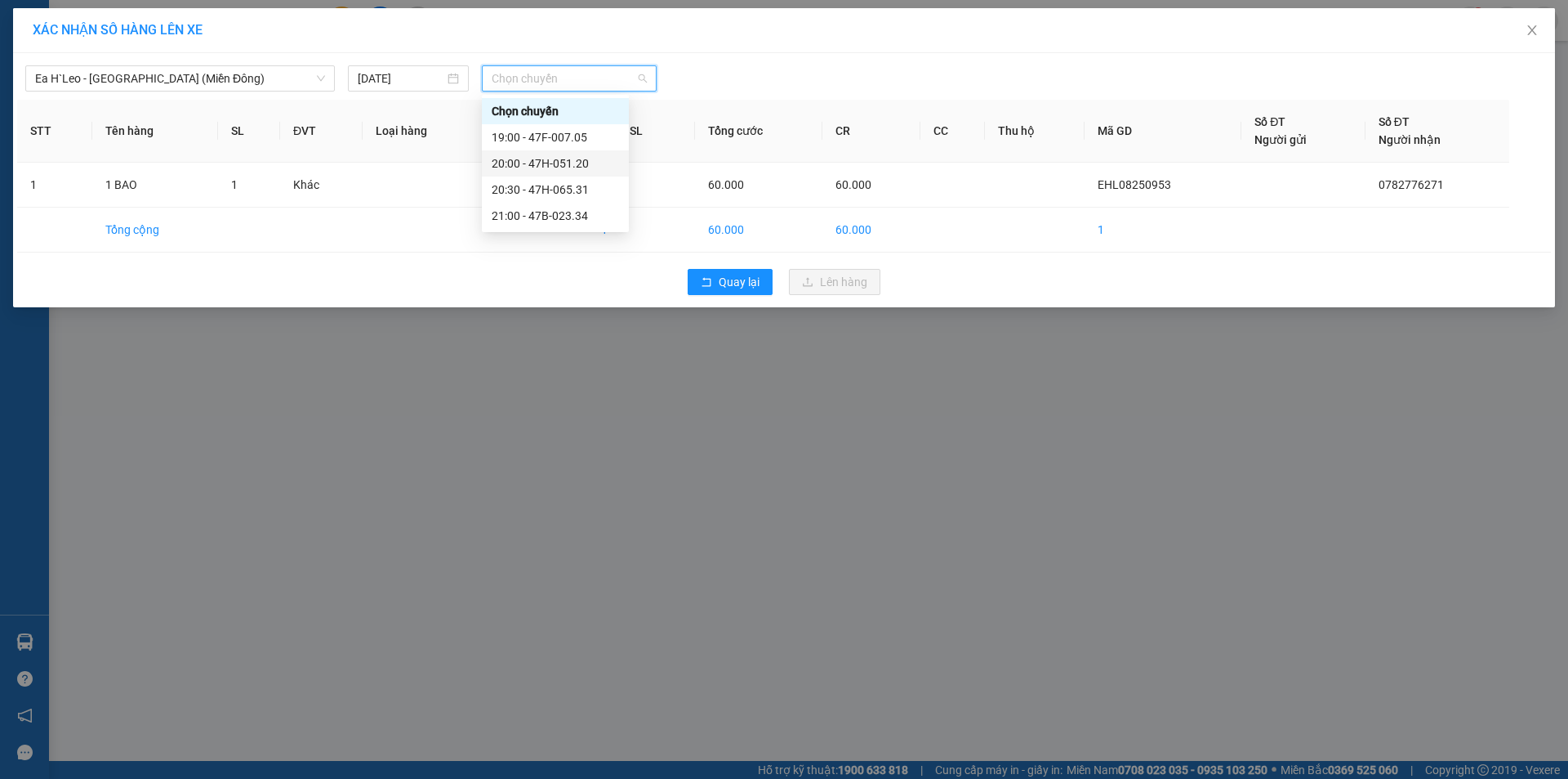
click at [603, 158] on div "20:00 - 47H-051.20" at bounding box center [555, 163] width 128 height 18
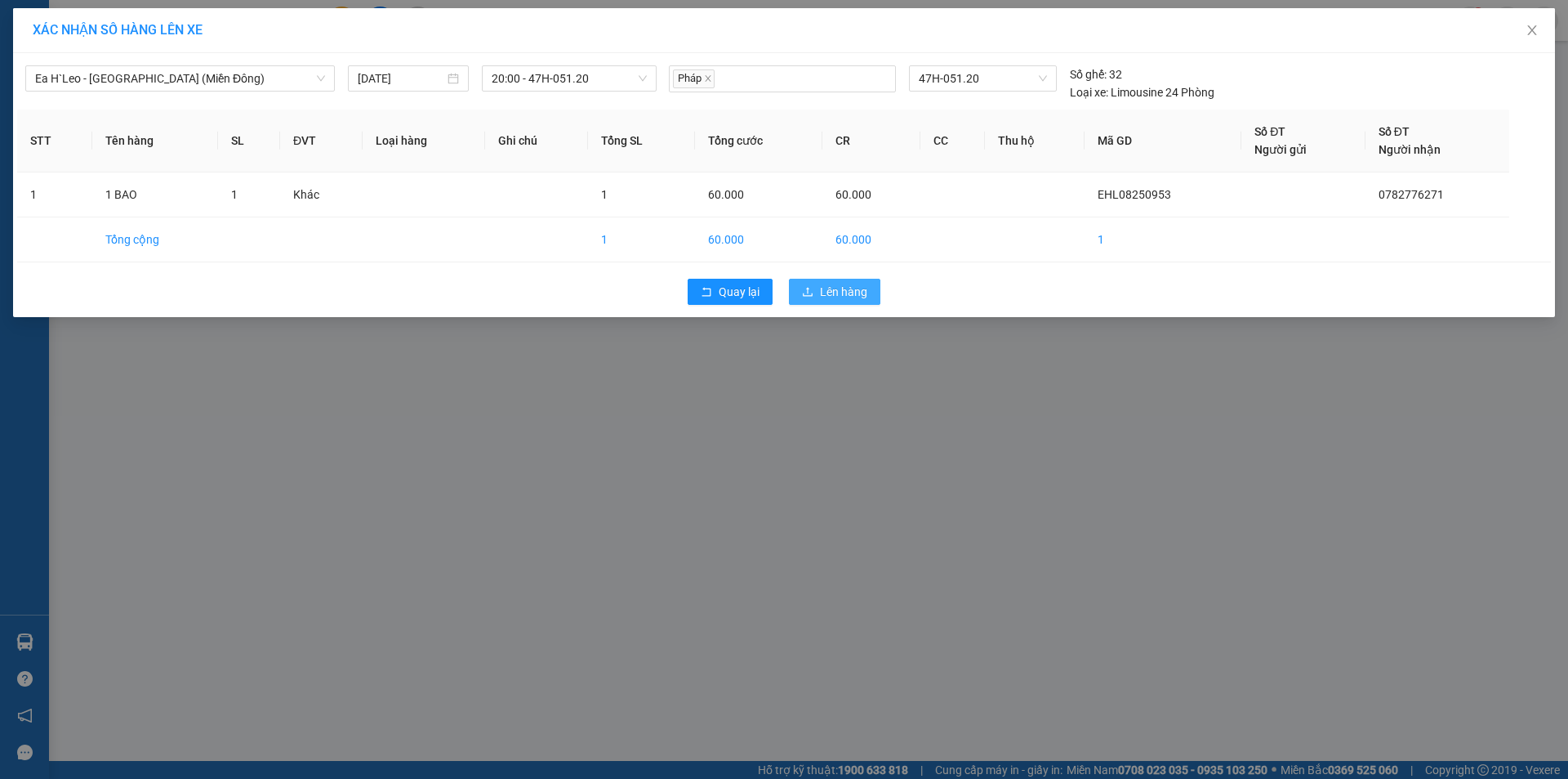
click at [851, 302] on button "Lên hàng" at bounding box center [835, 292] width 91 height 26
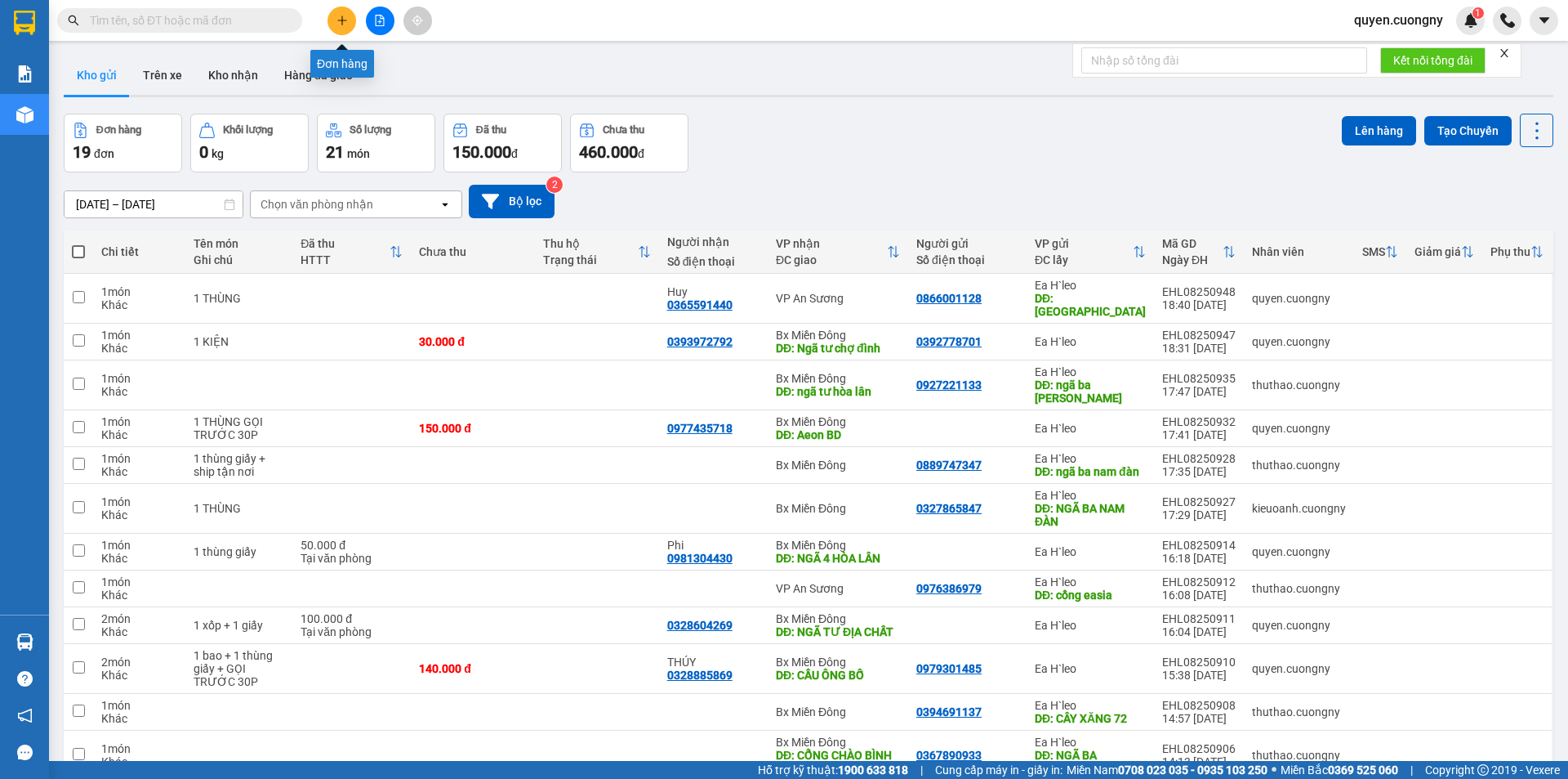
click at [345, 28] on button at bounding box center [342, 20] width 29 height 29
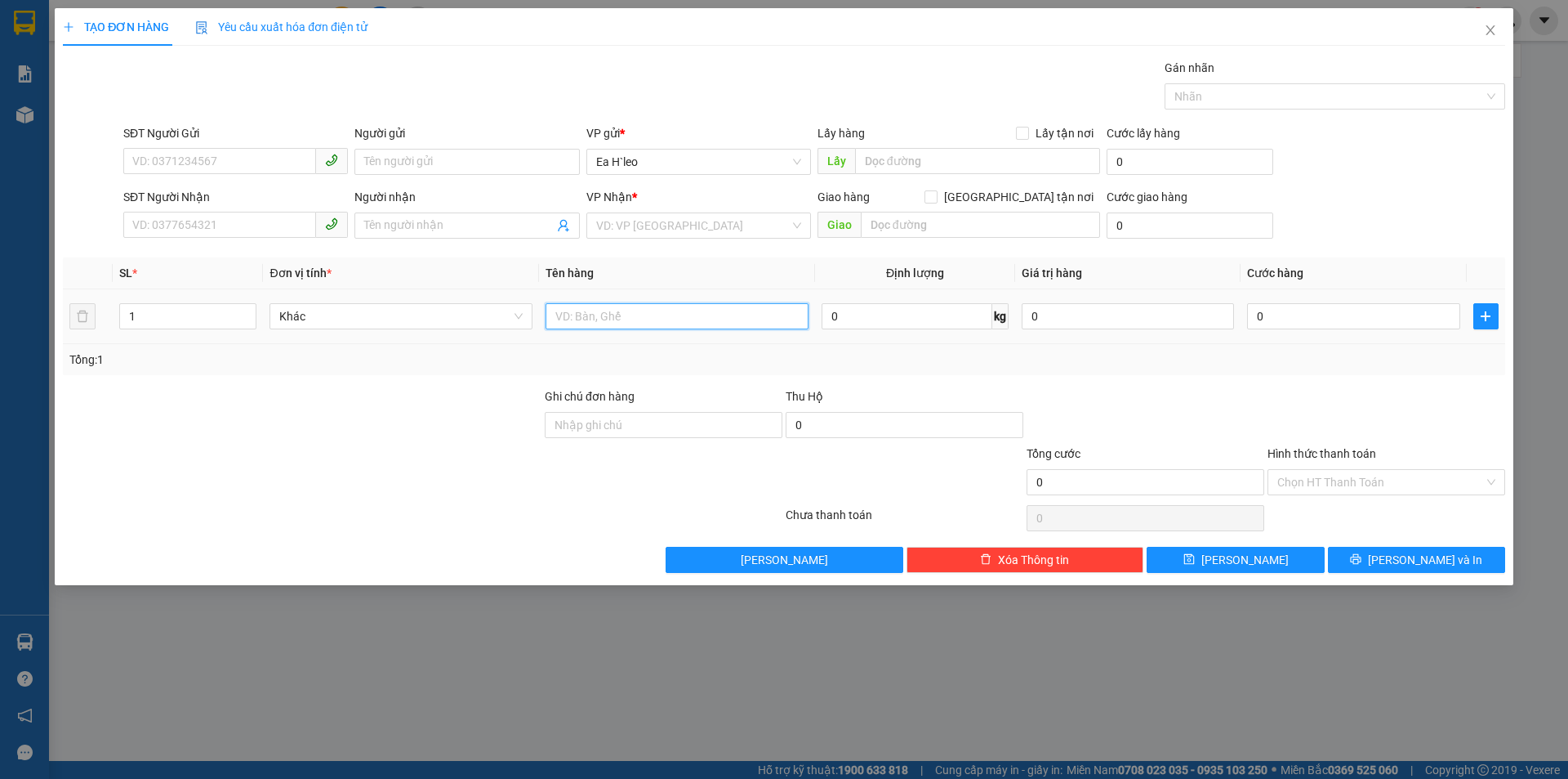
click at [609, 321] on input "text" at bounding box center [677, 316] width 263 height 26
type input "1 KIỆN"
click at [648, 226] on input "search" at bounding box center [693, 226] width 194 height 24
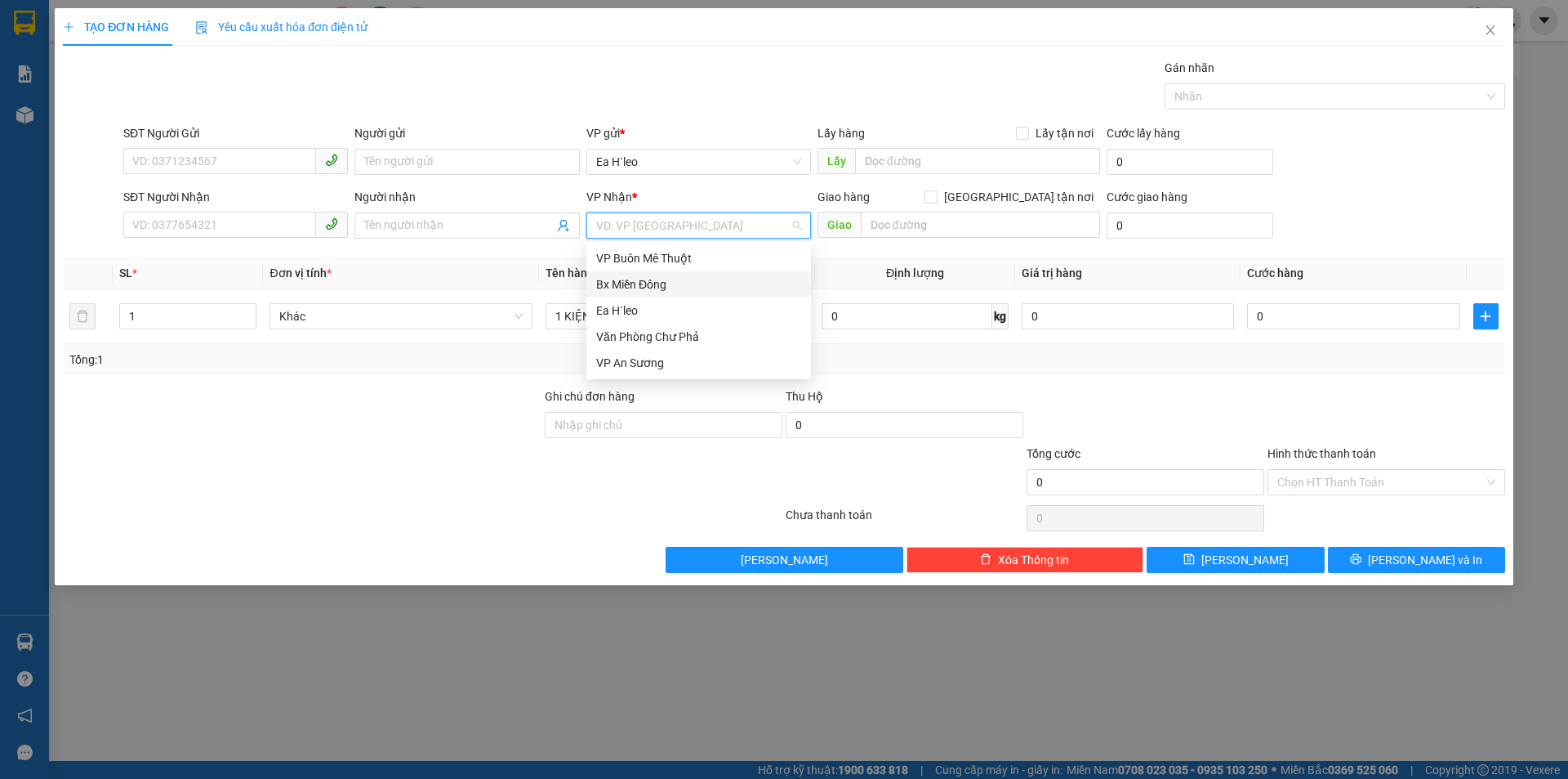
click at [666, 283] on div "Bx Miền Đông" at bounding box center [699, 283] width 205 height 18
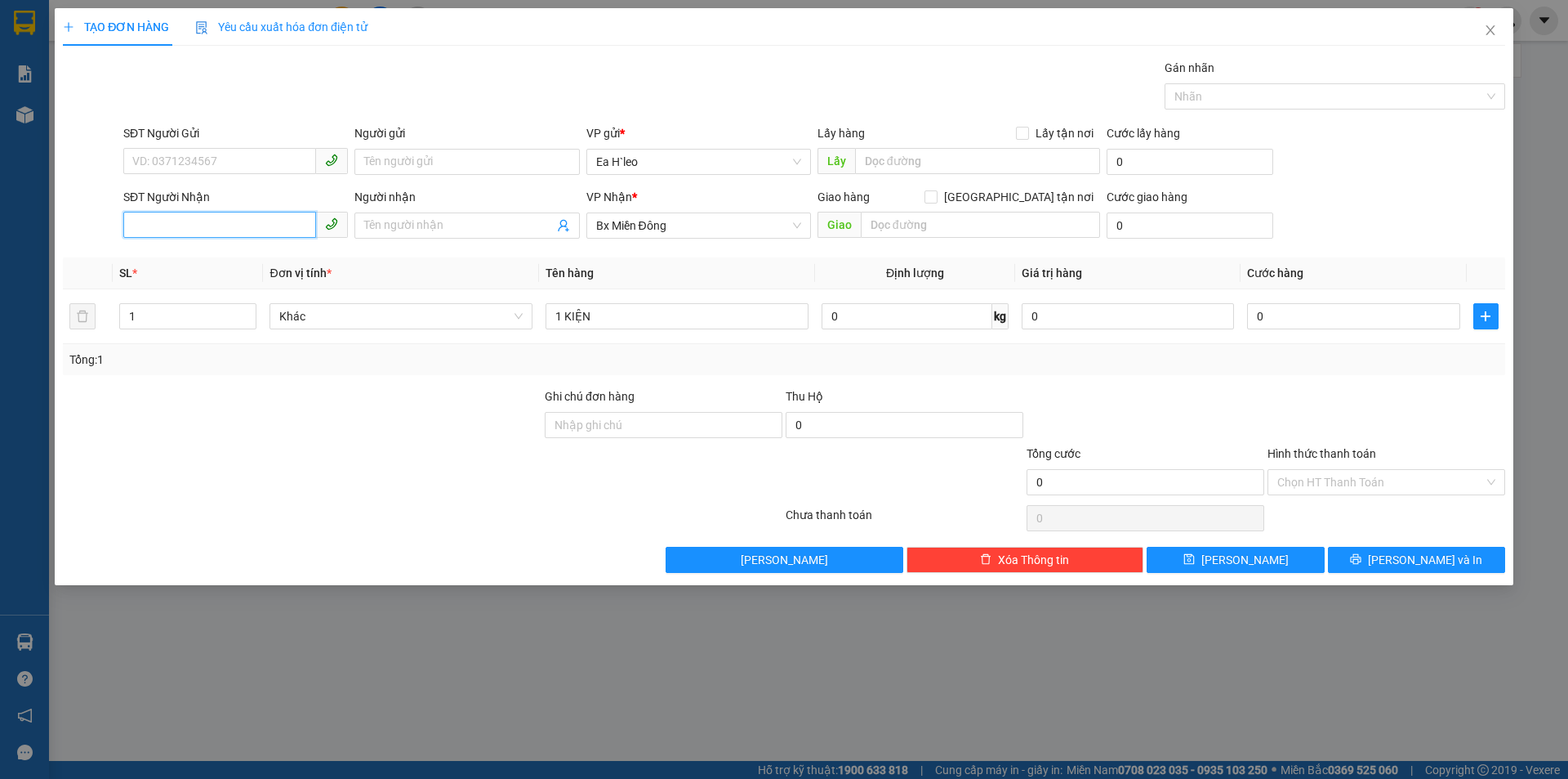
click at [278, 221] on input "SĐT Người Nhận" at bounding box center [219, 225] width 193 height 26
click at [157, 225] on input "0962929178" at bounding box center [219, 225] width 193 height 26
click at [175, 226] on input "0962929178" at bounding box center [219, 225] width 193 height 26
type input "0962929178"
click at [271, 210] on div "SĐT Người Nhận" at bounding box center [235, 200] width 225 height 24
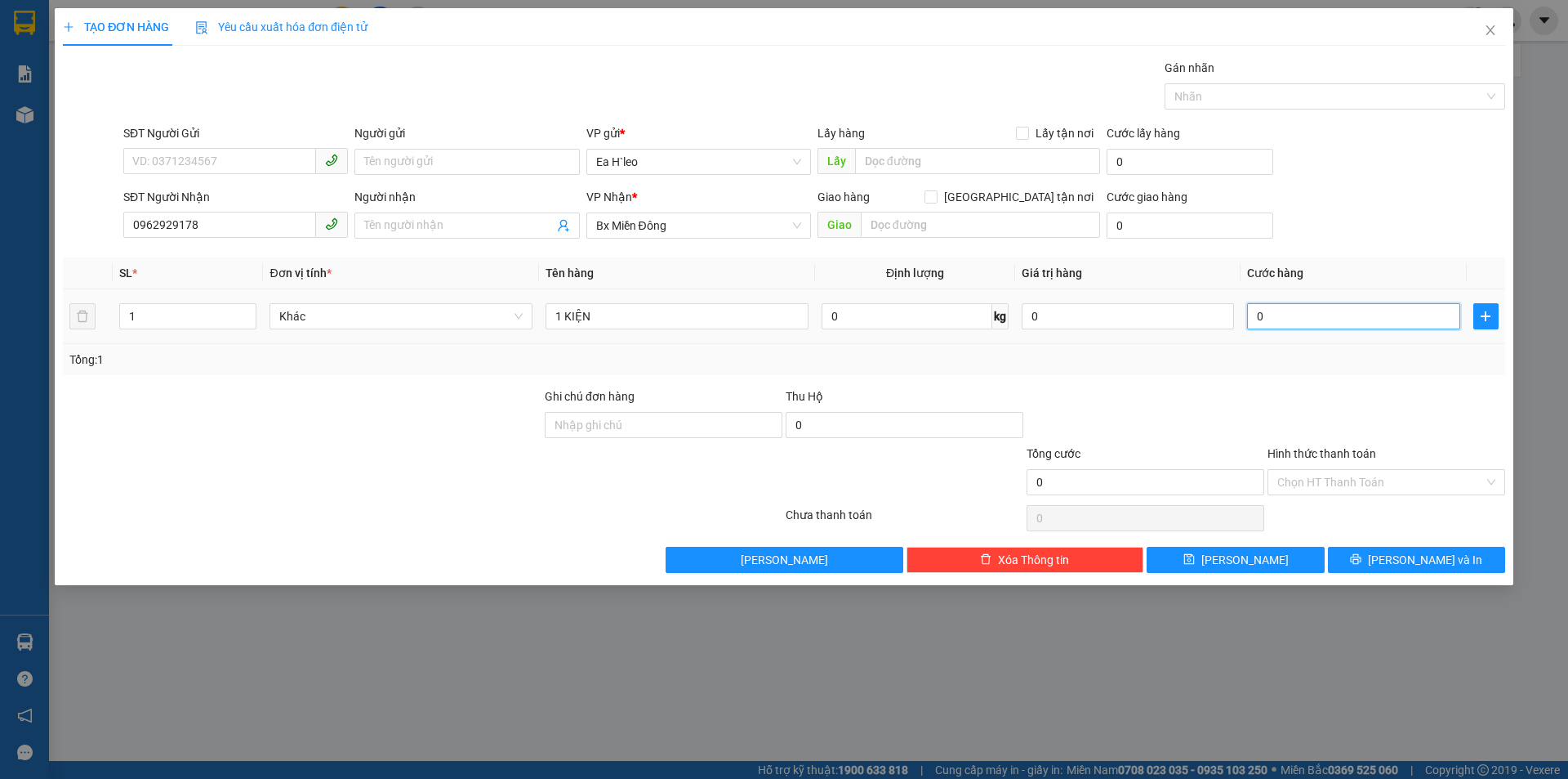
click at [1288, 326] on input "0" at bounding box center [1354, 316] width 212 height 26
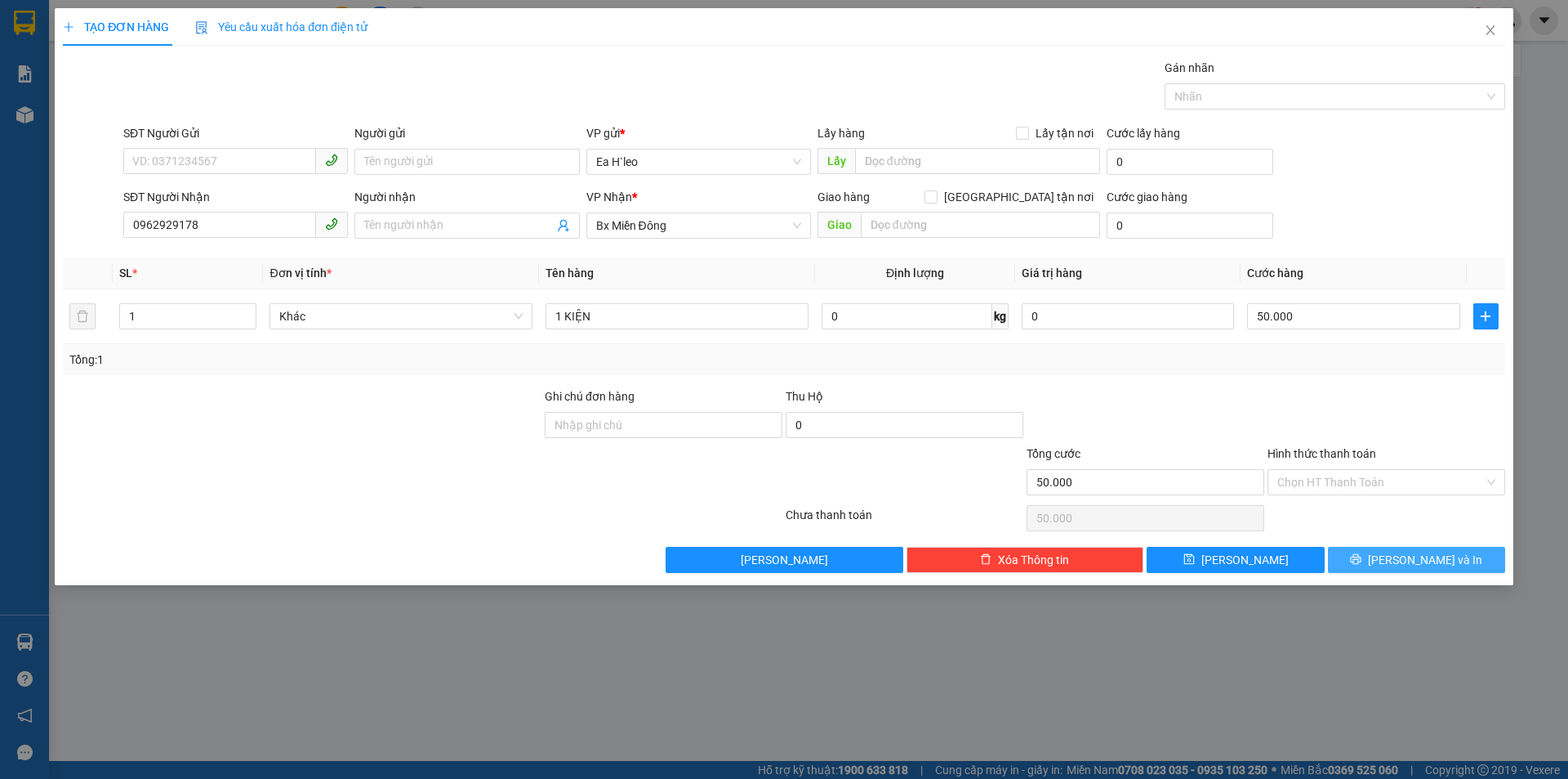
click at [1361, 566] on span "printer" at bounding box center [1356, 560] width 11 height 13
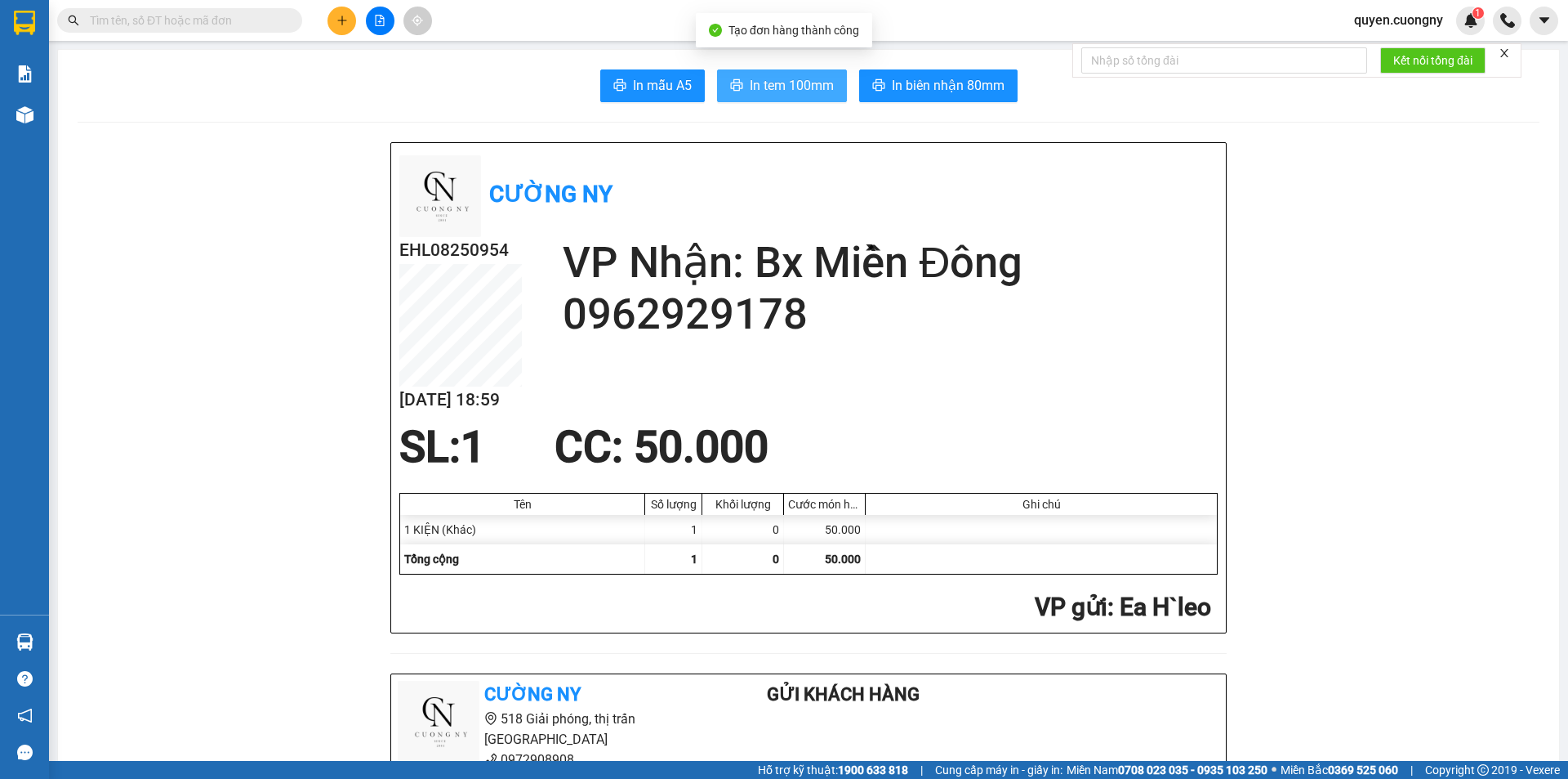
click at [822, 75] on span "In tem 100mm" at bounding box center [792, 86] width 84 height 20
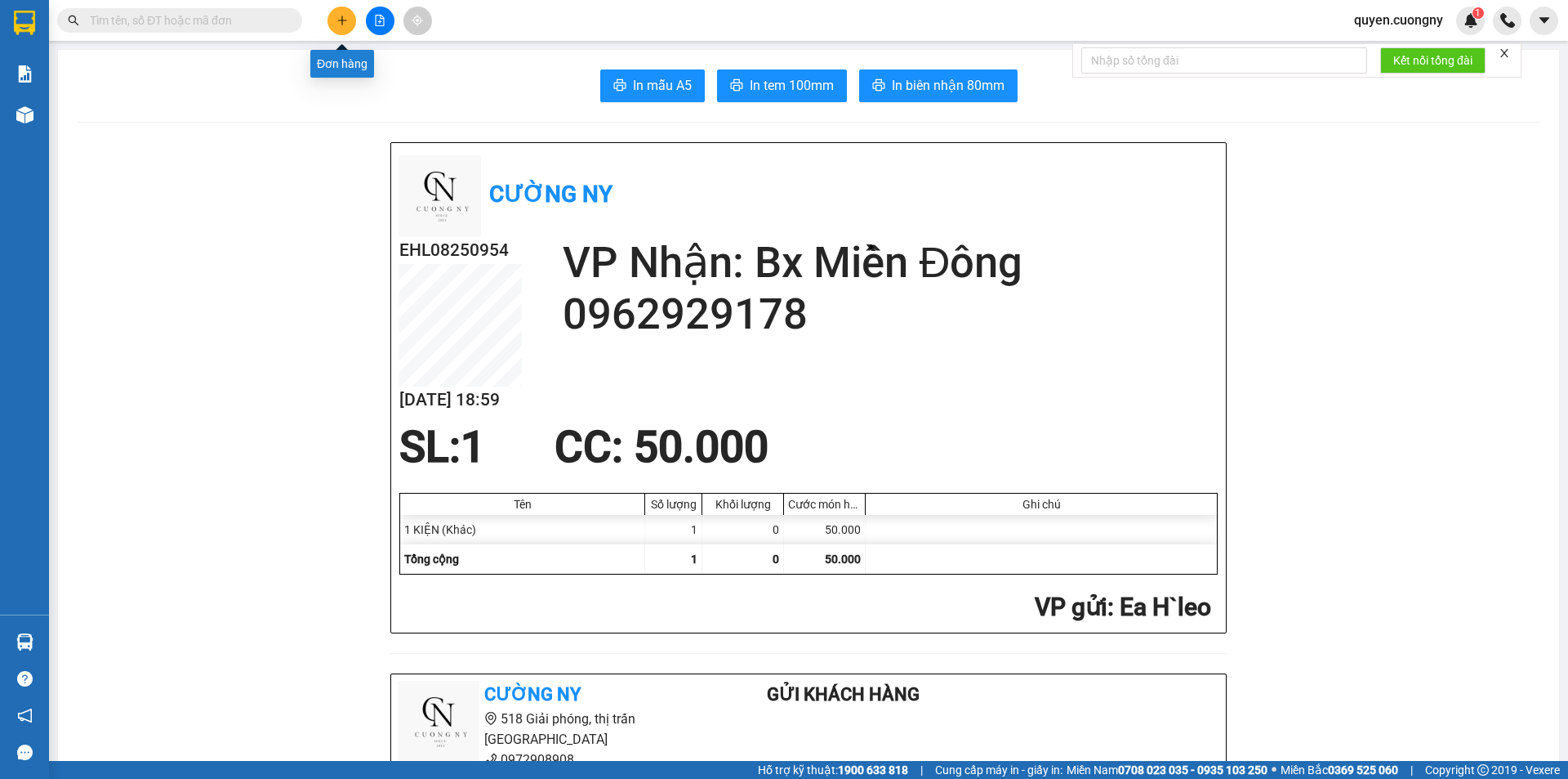
click at [338, 23] on icon "plus" at bounding box center [342, 20] width 11 height 11
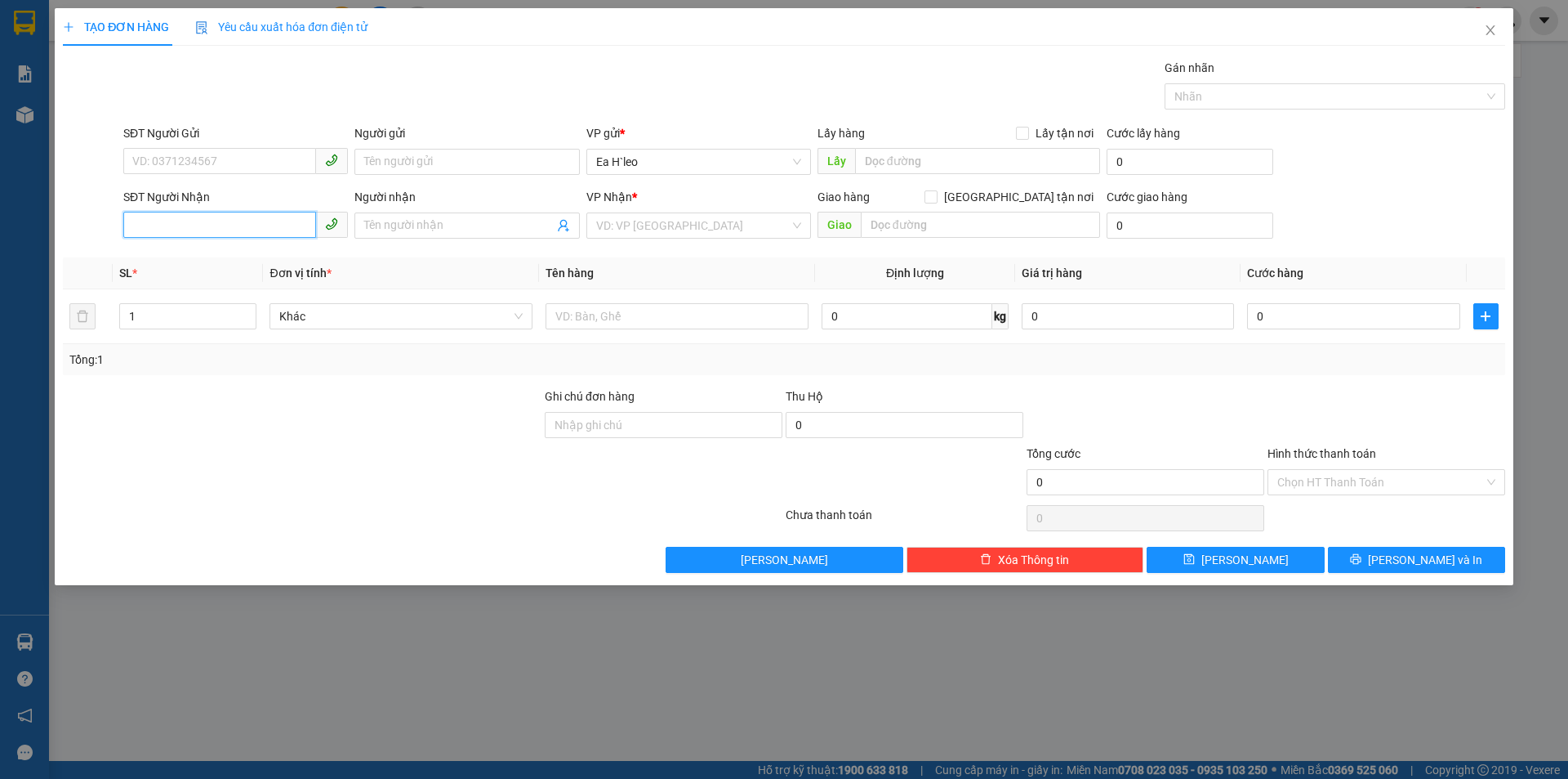
click at [236, 229] on input "SĐT Người Nhận" at bounding box center [219, 225] width 193 height 26
click at [198, 265] on div "0329834006" at bounding box center [236, 257] width 205 height 18
type input "0329834006"
click at [629, 308] on input "text" at bounding box center [677, 316] width 263 height 26
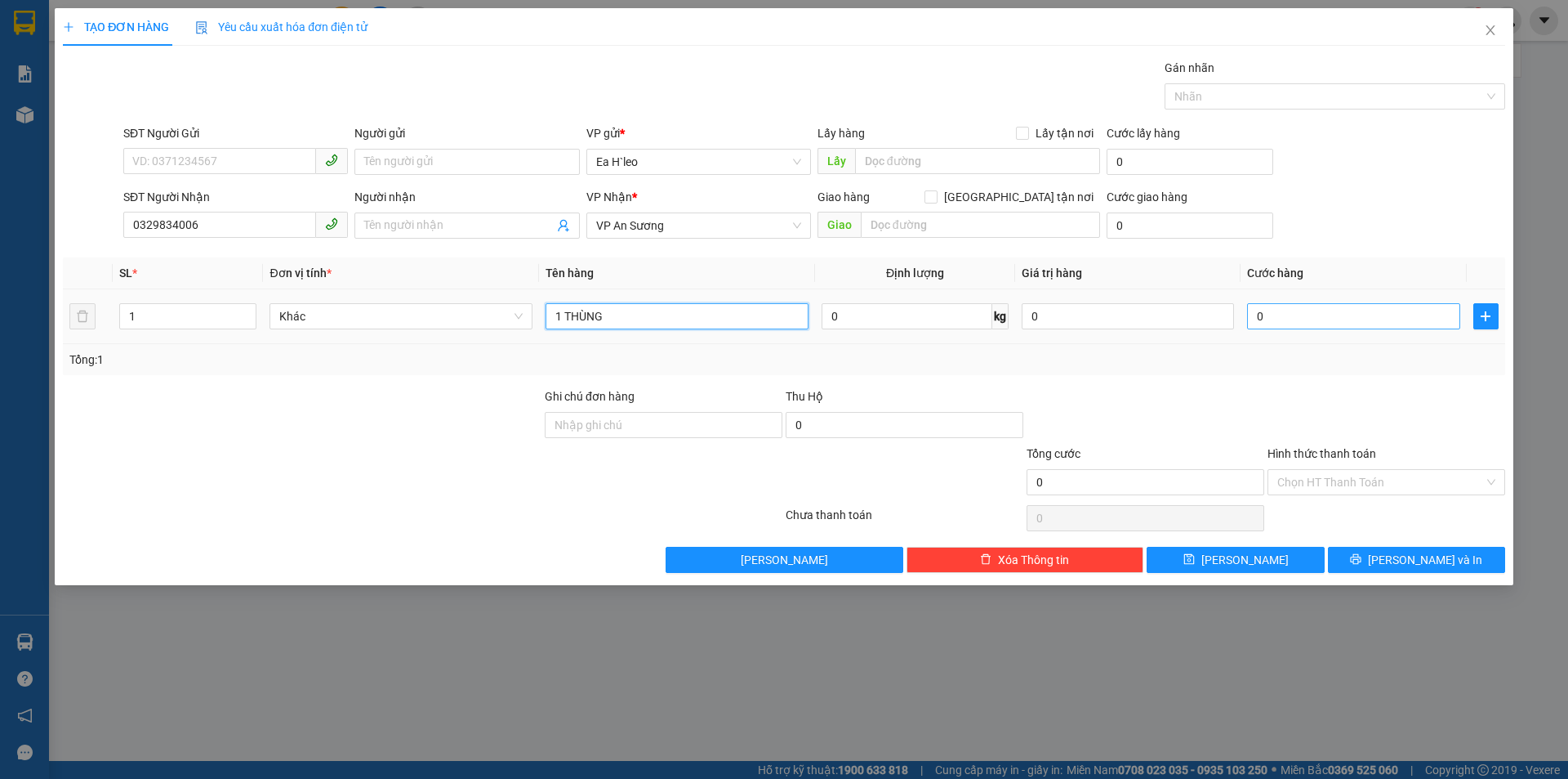
type input "1 THÙNG"
click at [1313, 327] on input "0" at bounding box center [1354, 316] width 212 height 26
click at [1348, 481] on input "Hình thức thanh toán" at bounding box center [1381, 482] width 207 height 24
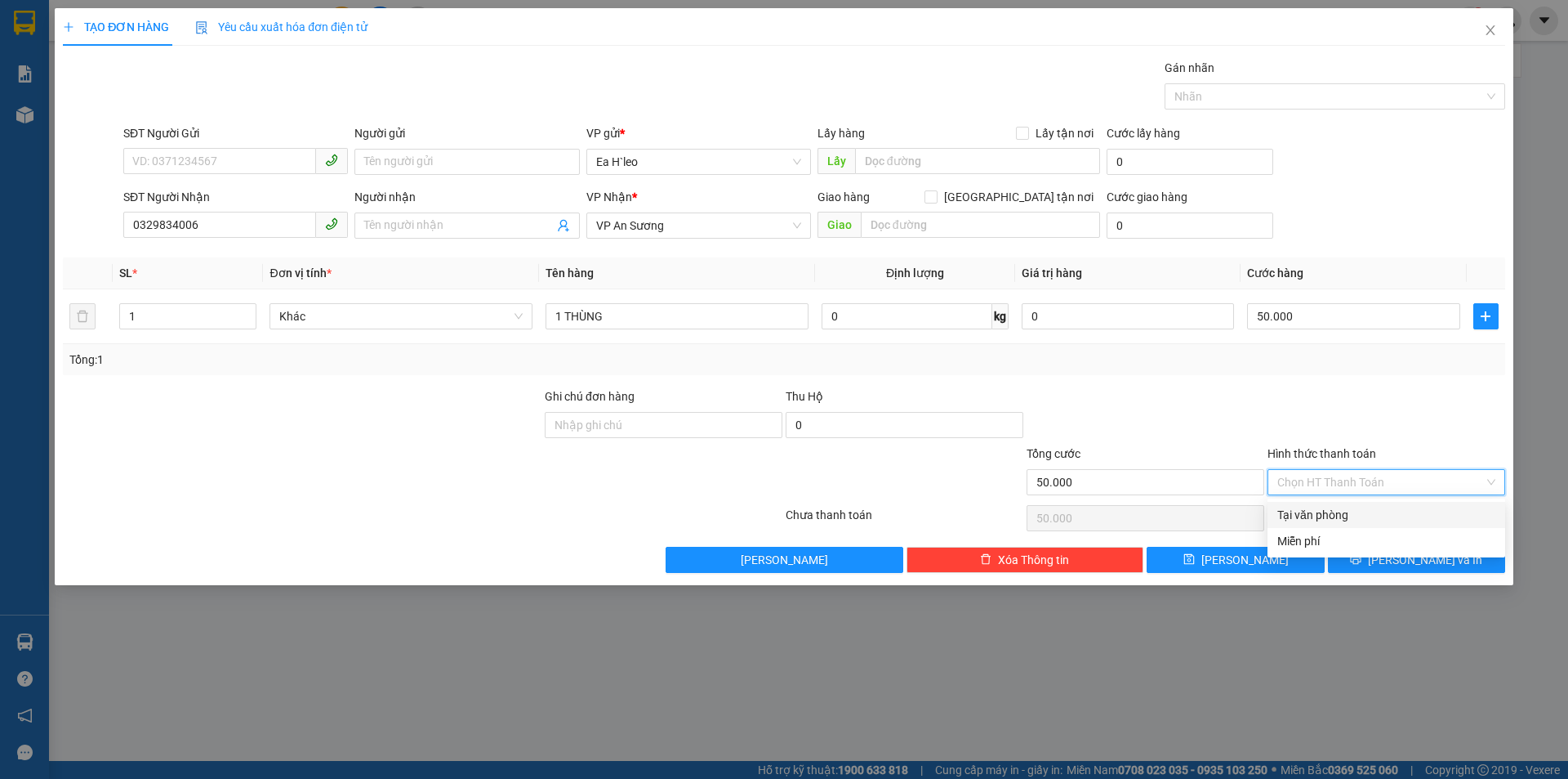
click at [1342, 513] on div "Tại văn phòng" at bounding box center [1386, 514] width 218 height 18
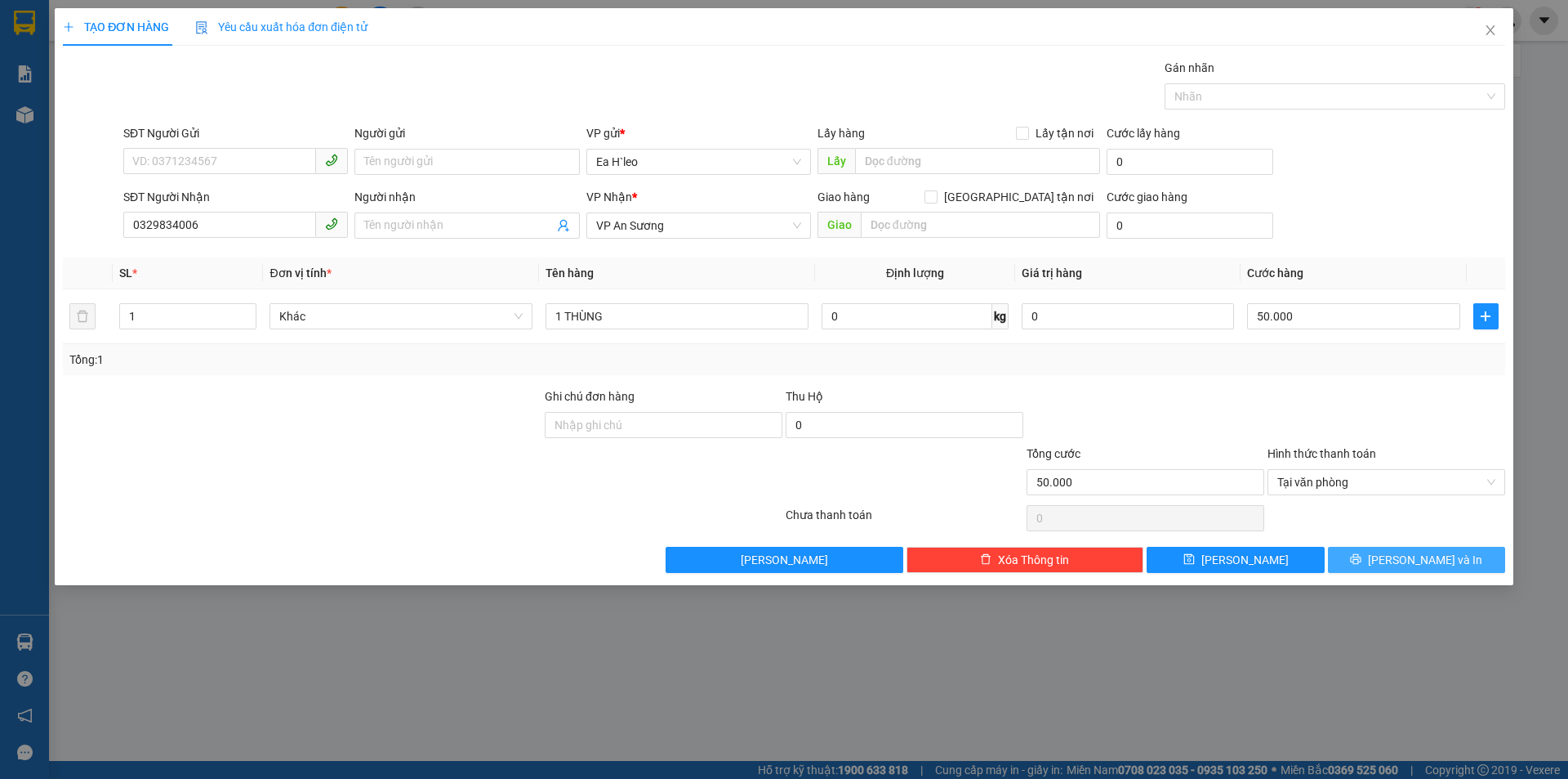
click at [1382, 555] on button "[PERSON_NAME] và In" at bounding box center [1417, 560] width 177 height 26
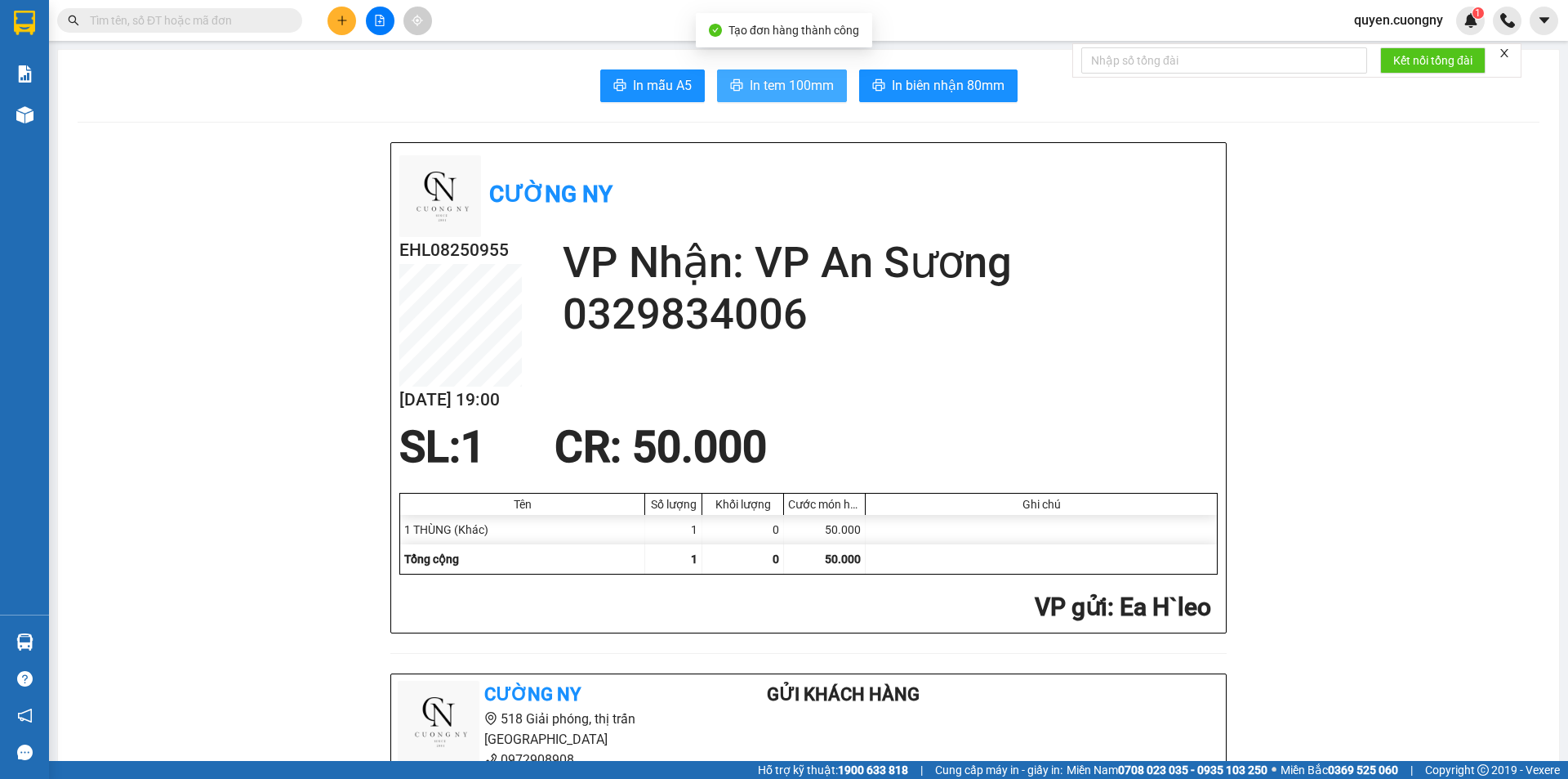
click at [789, 87] on span "In tem 100mm" at bounding box center [792, 86] width 84 height 20
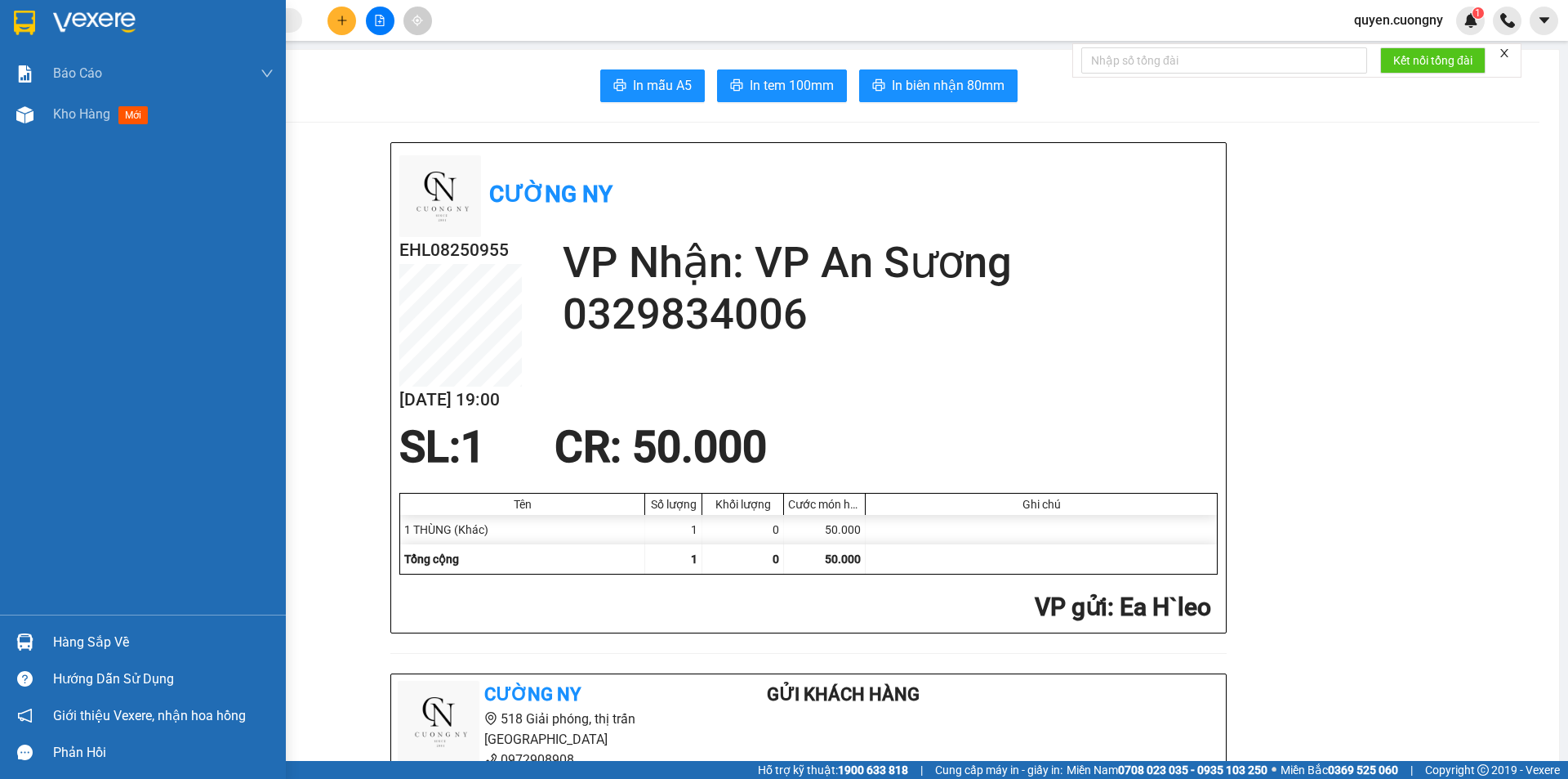
click at [38, 8] on div at bounding box center [24, 22] width 29 height 29
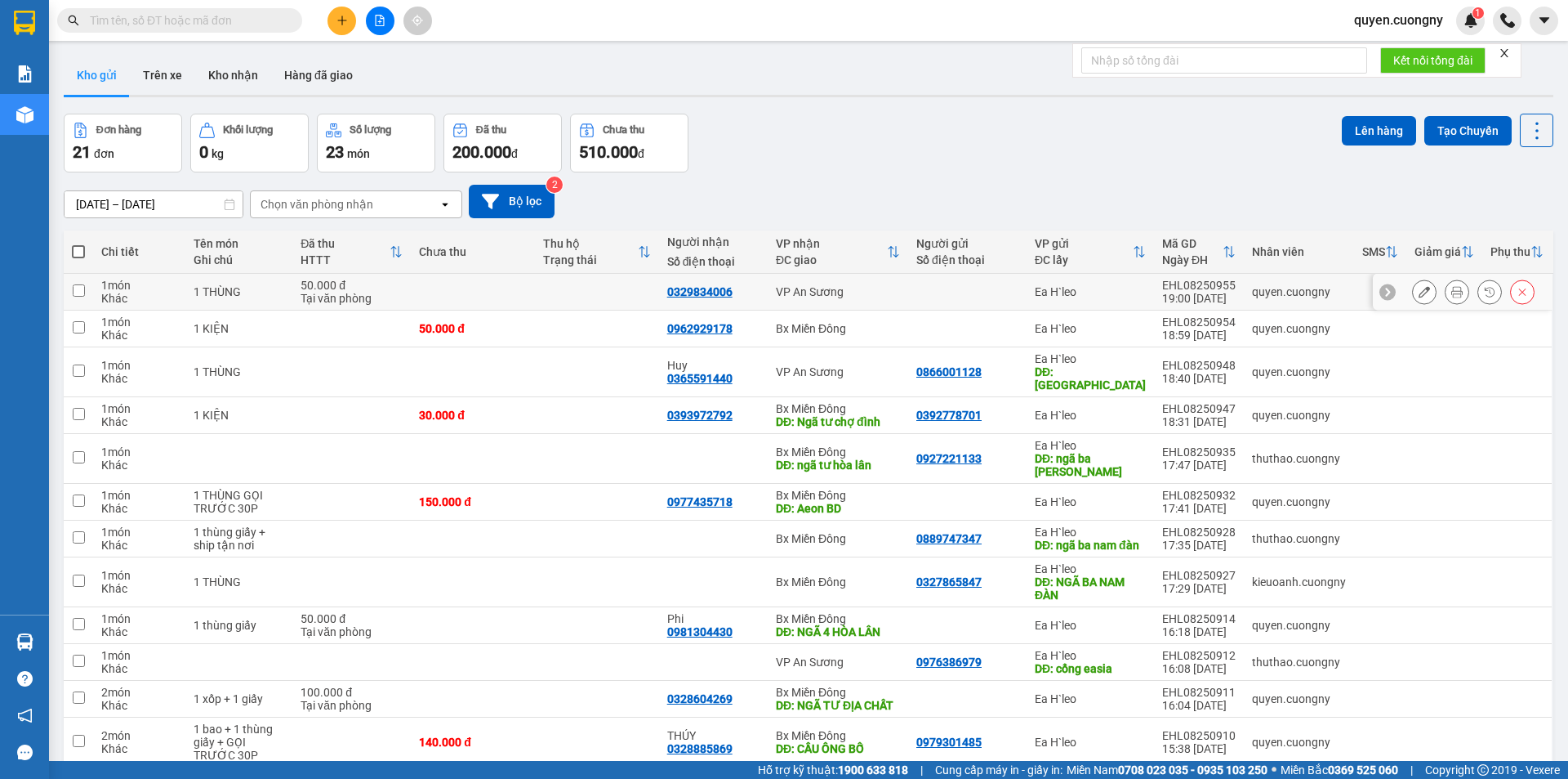
click at [924, 282] on td at bounding box center [967, 292] width 118 height 36
checkbox input "true"
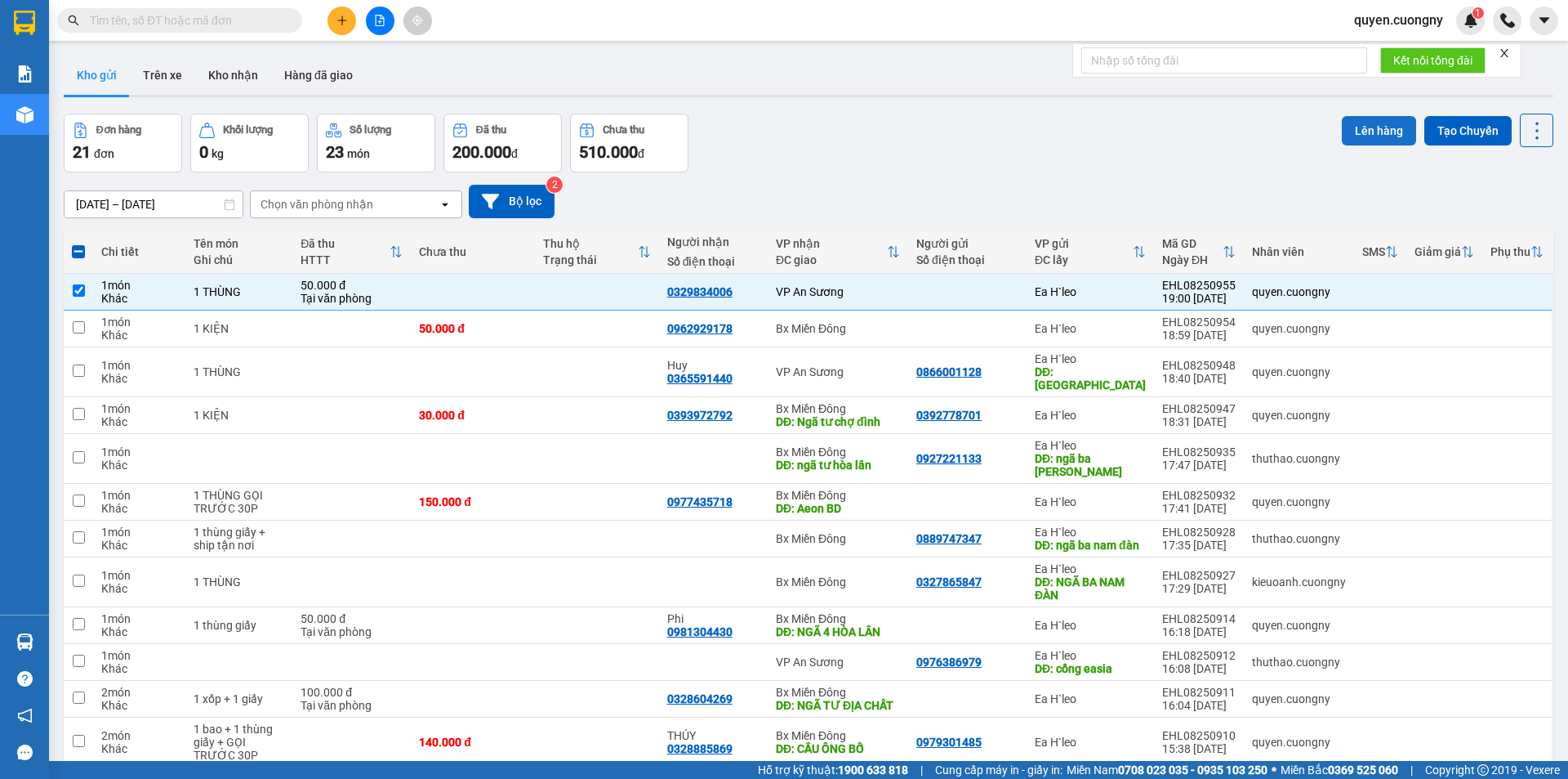
click at [1353, 129] on button "Lên hàng" at bounding box center [1379, 130] width 75 height 30
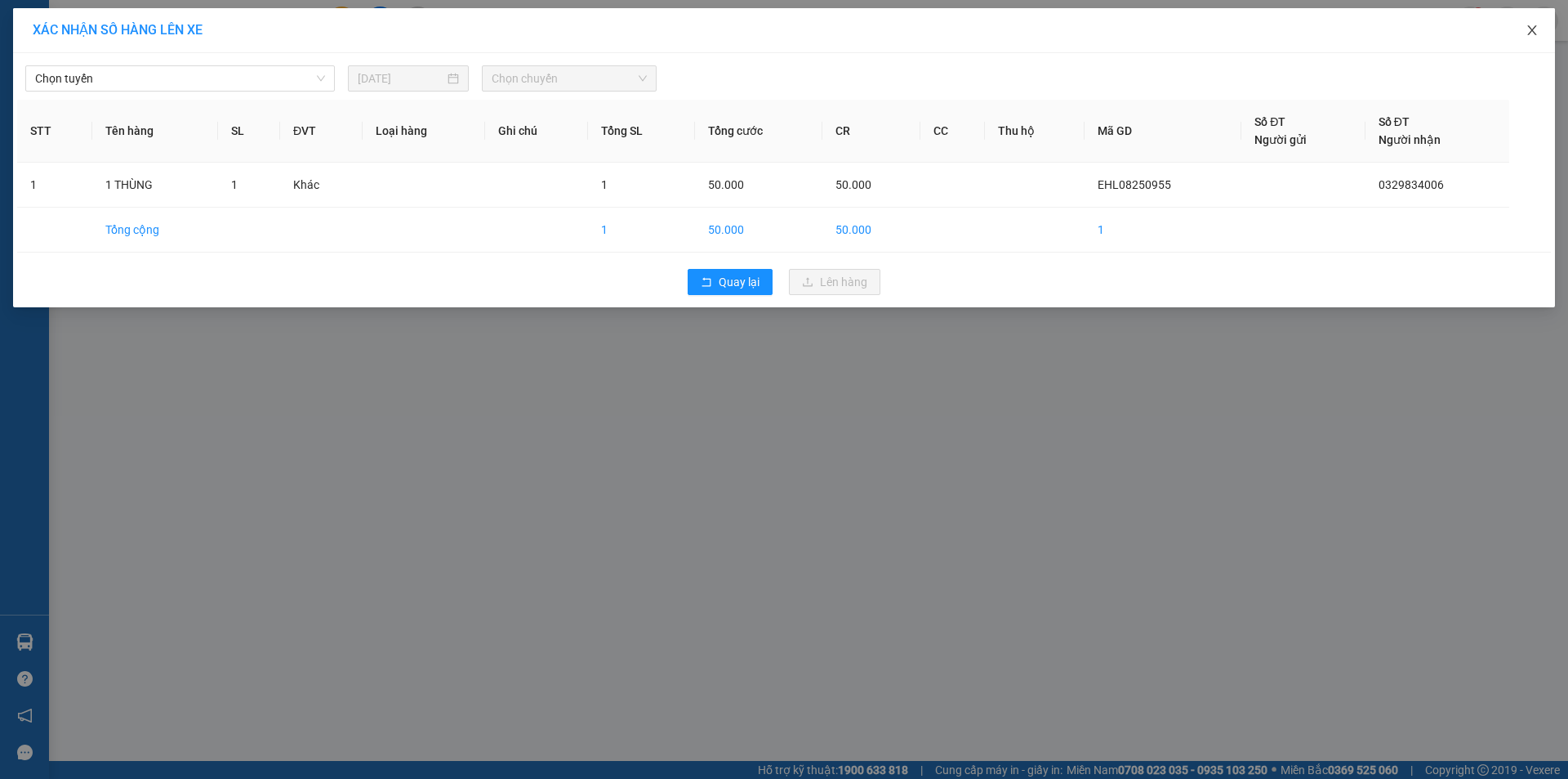
click at [1529, 30] on icon "close" at bounding box center [1533, 30] width 13 height 13
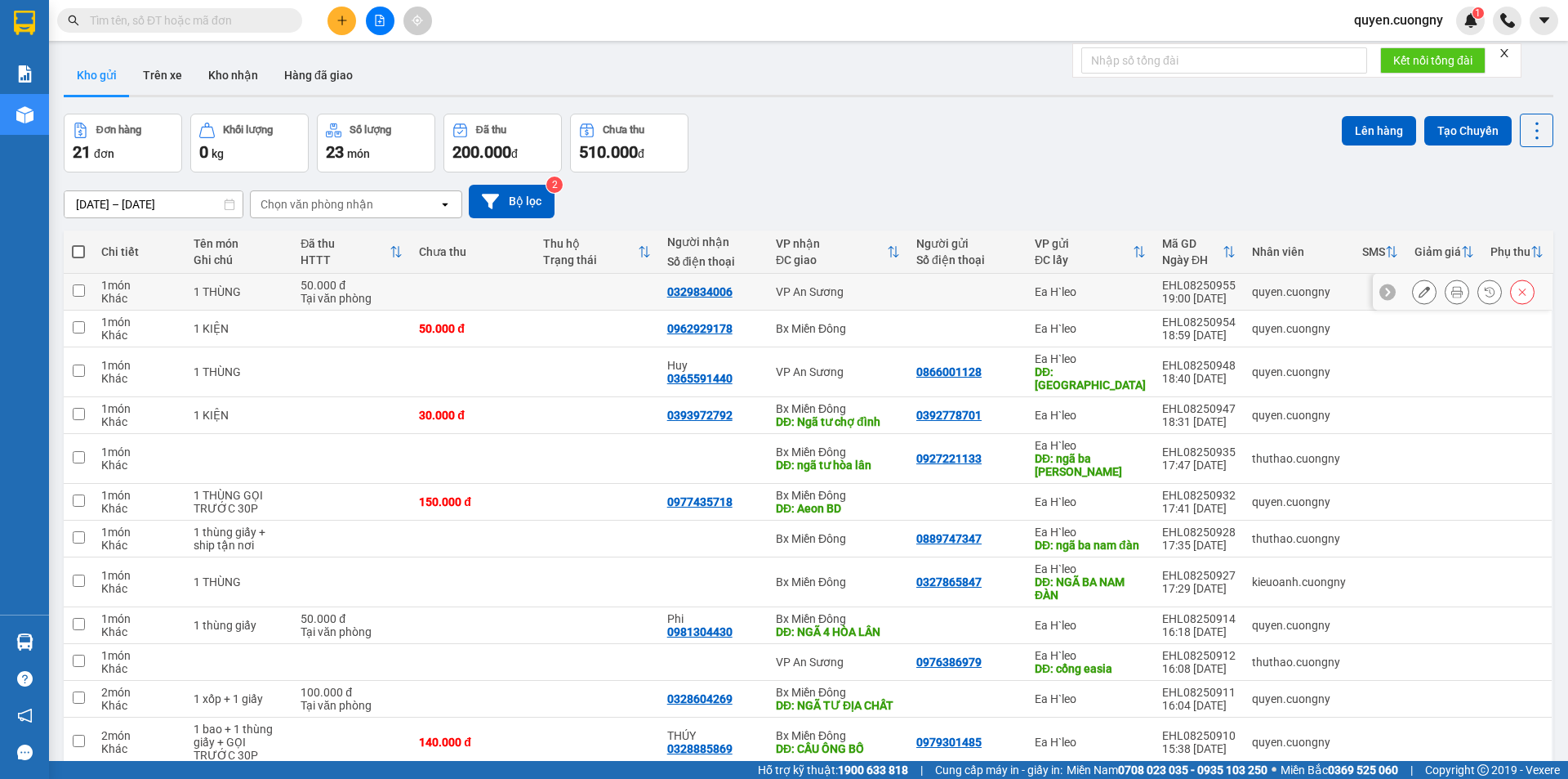
click at [895, 293] on div "VP An Sương" at bounding box center [838, 292] width 124 height 13
checkbox input "true"
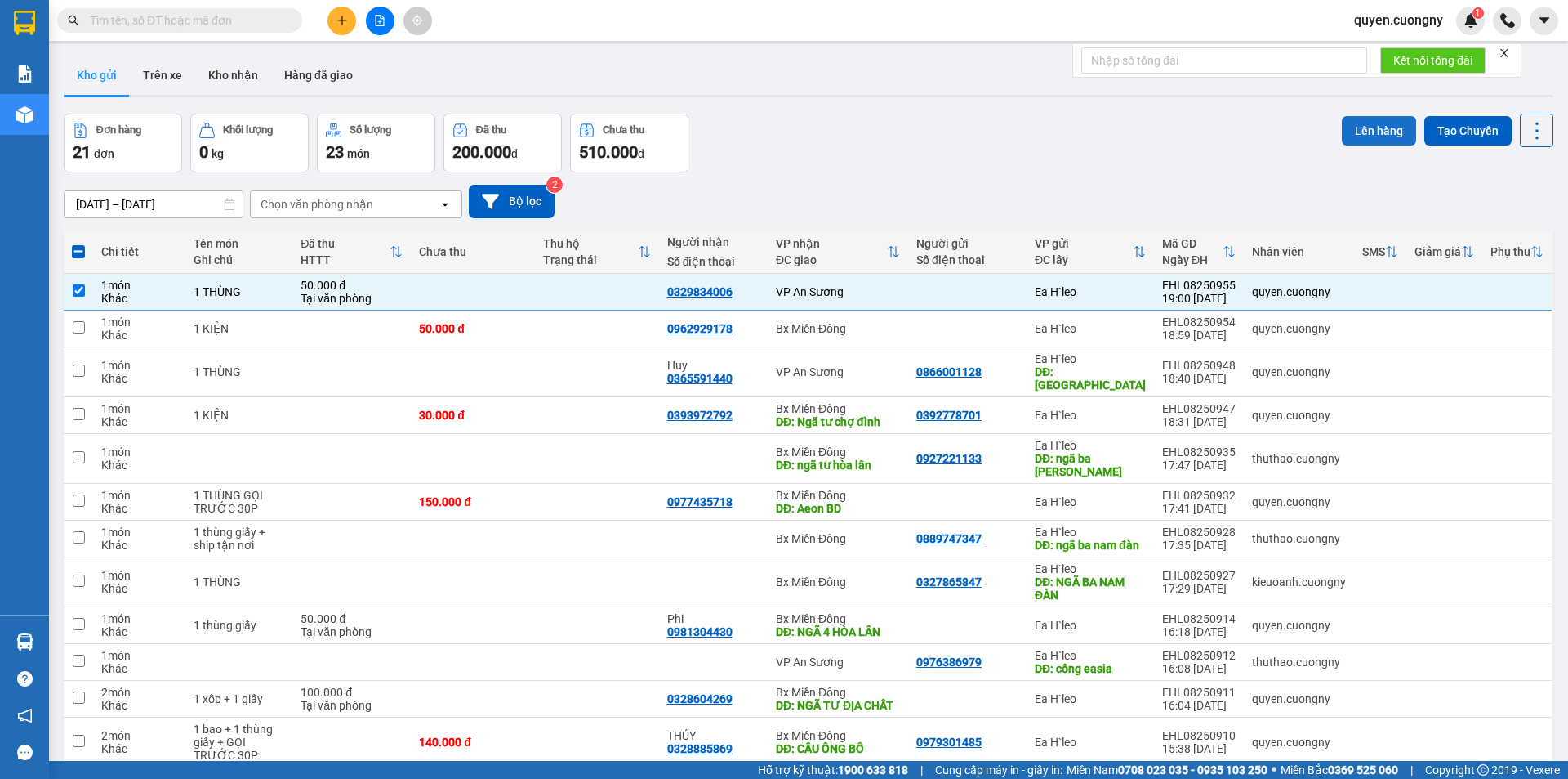
click at [1365, 127] on button "Lên hàng" at bounding box center [1379, 130] width 75 height 30
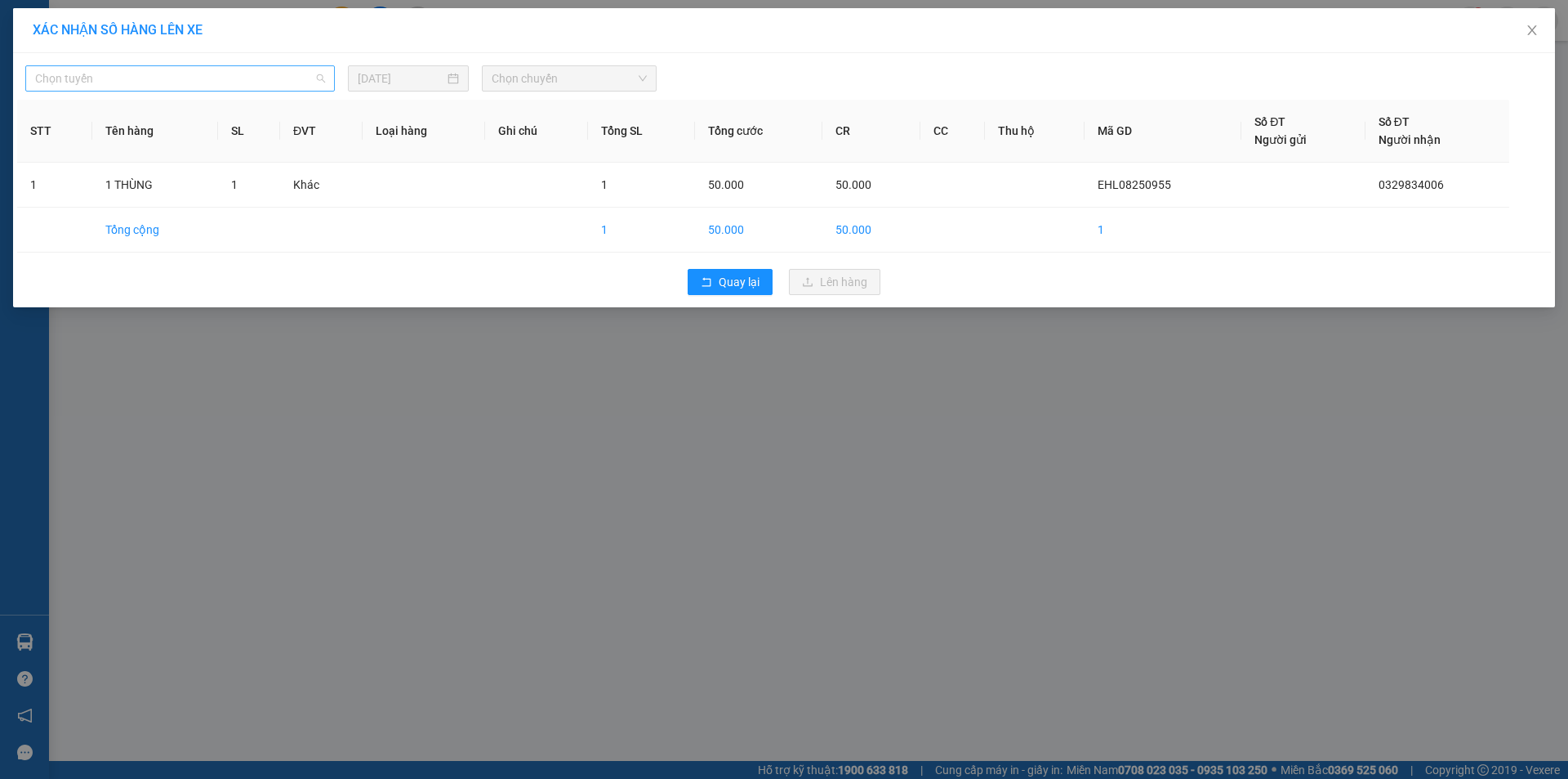
click at [210, 85] on span "Chọn tuyến" at bounding box center [180, 78] width 290 height 24
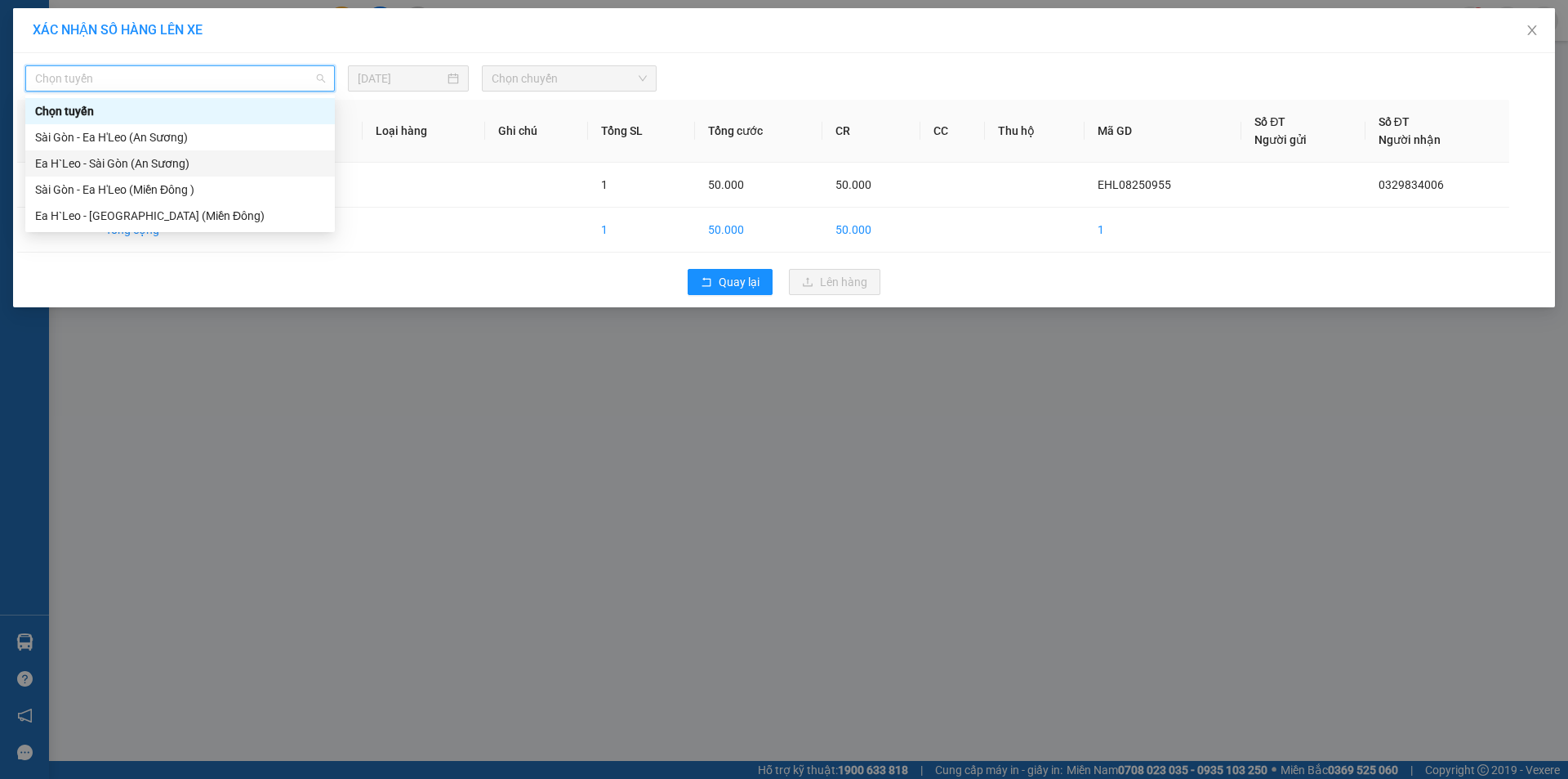
click at [187, 162] on div "Ea H`Leo - Sài Gòn (An Sương)" at bounding box center [180, 163] width 290 height 18
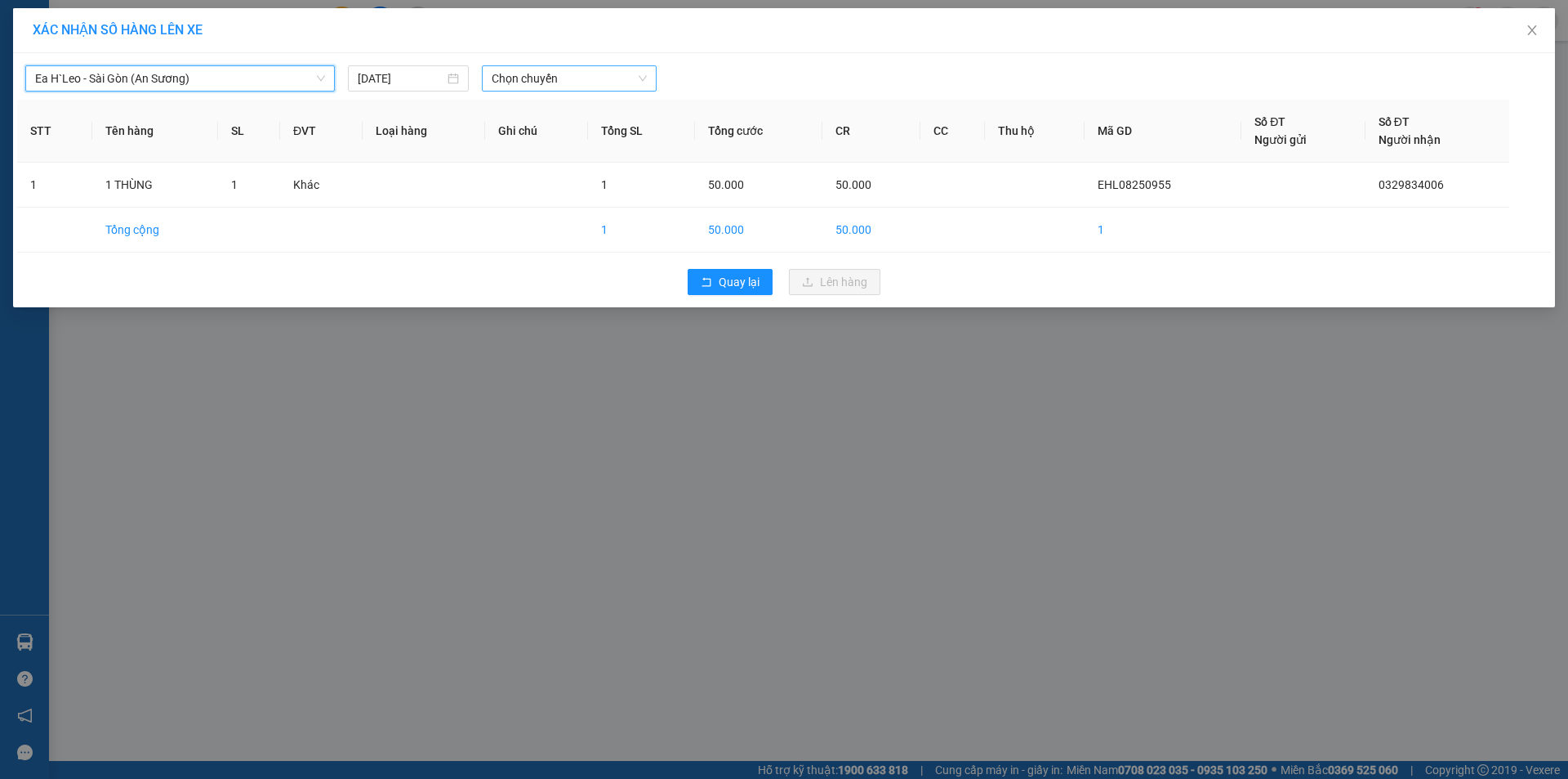
click at [543, 75] on span "Chọn chuyến" at bounding box center [569, 78] width 156 height 24
click at [553, 127] on div "19:30 - 47H-042.05" at bounding box center [555, 137] width 147 height 26
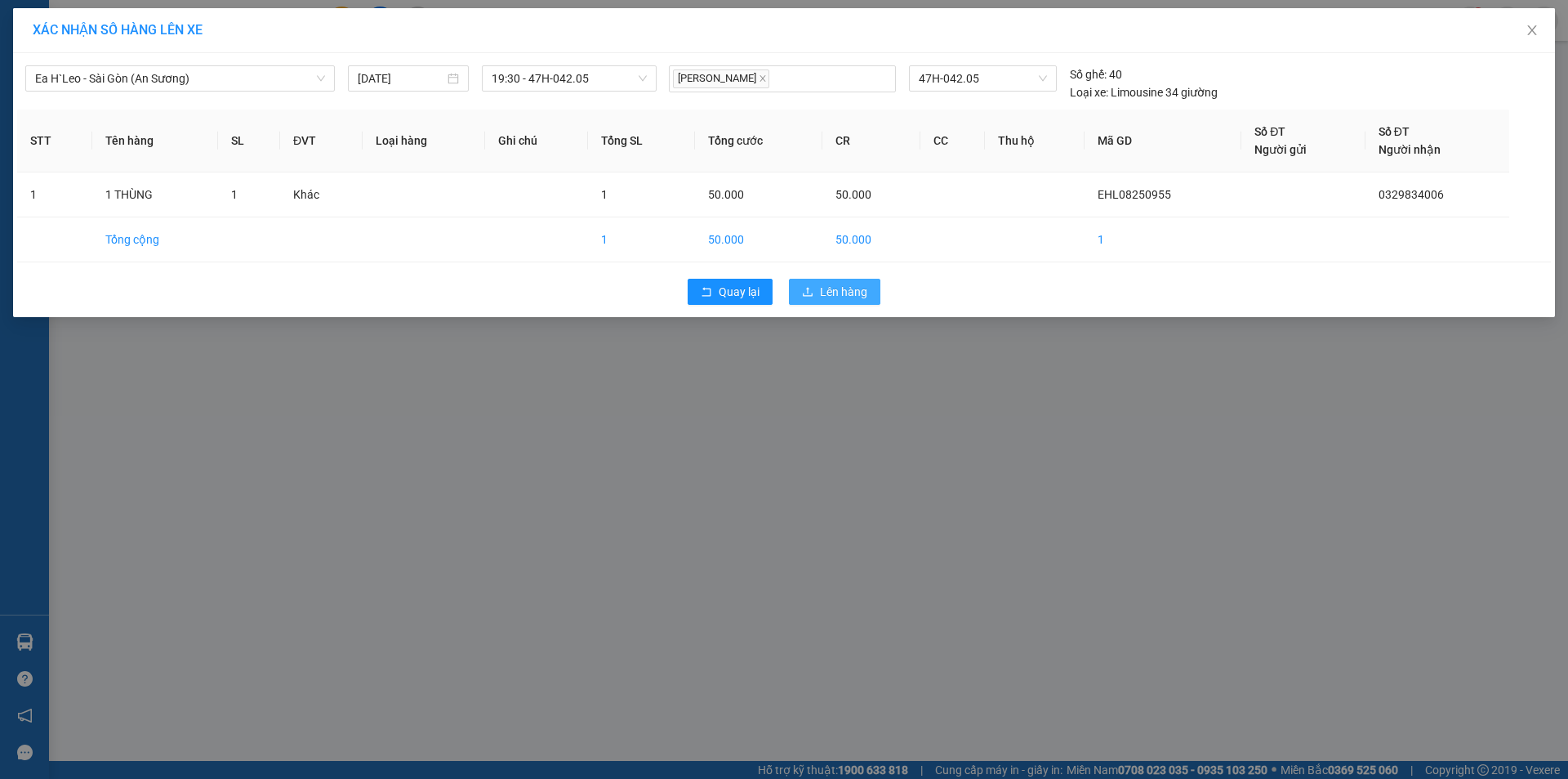
click at [846, 283] on span "Lên hàng" at bounding box center [843, 291] width 48 height 18
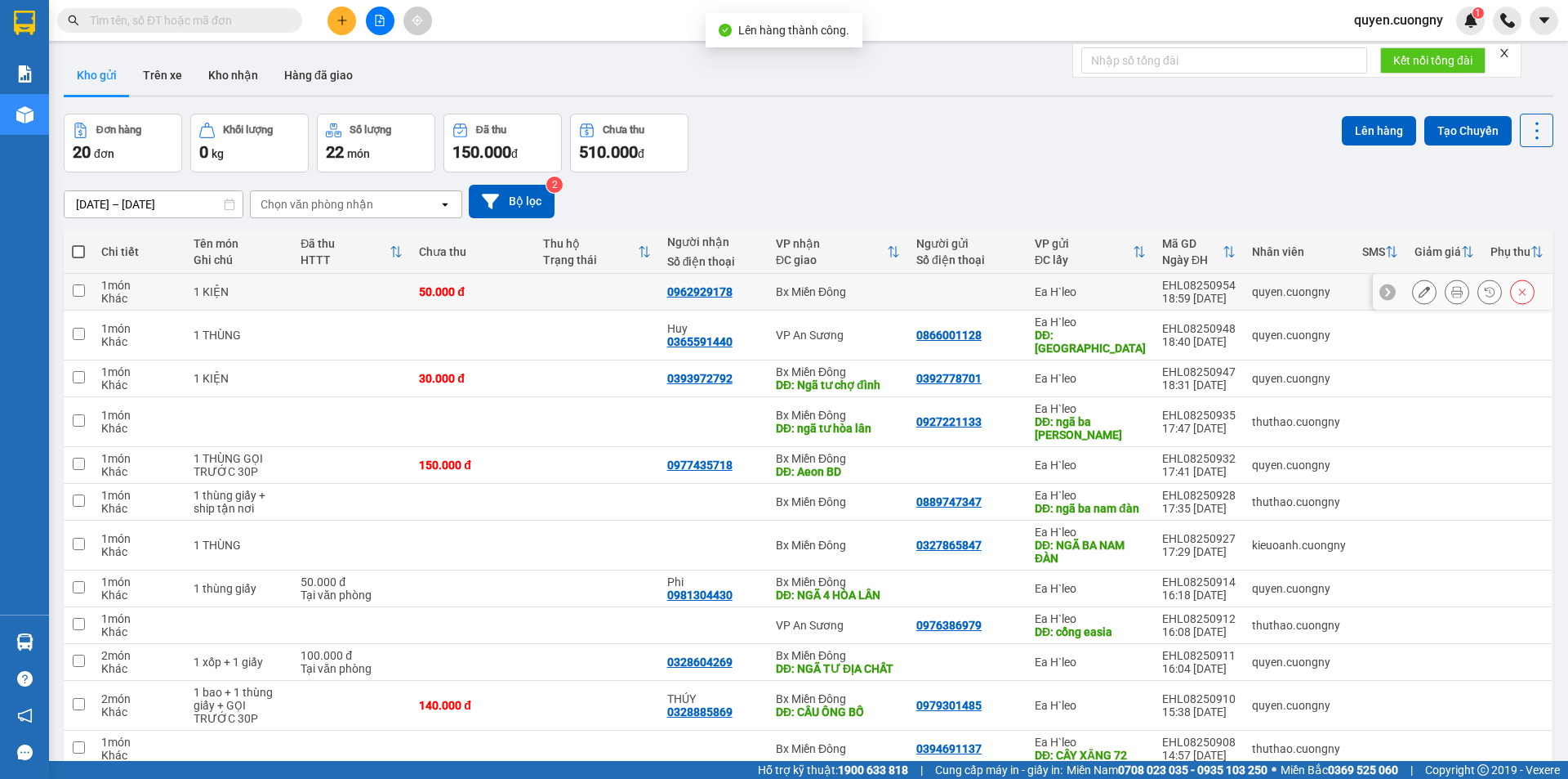
click at [879, 290] on div "Bx Miền Đông" at bounding box center [838, 292] width 124 height 13
checkbox input "true"
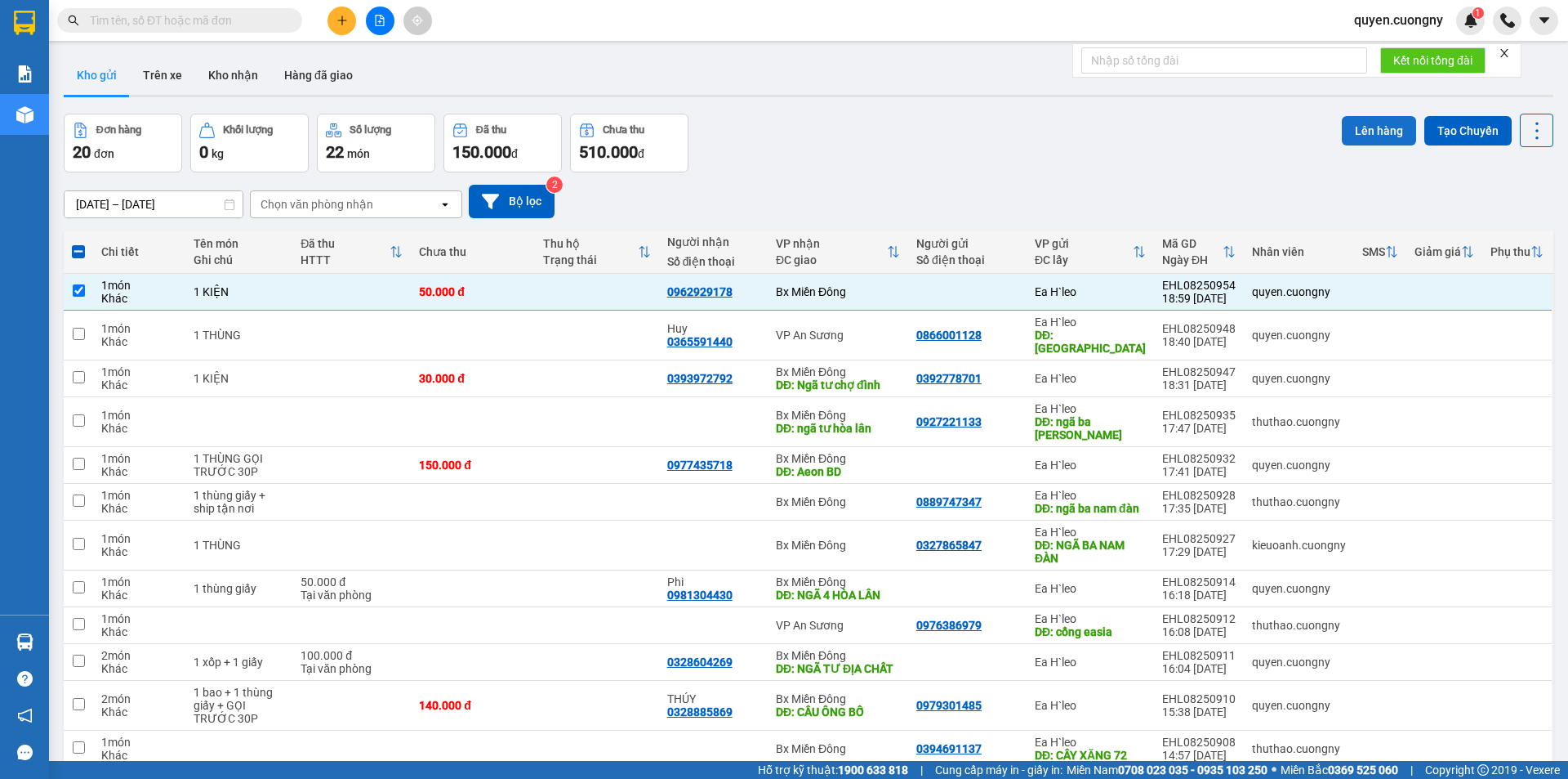
click at [1382, 133] on button "Lên hàng" at bounding box center [1379, 130] width 75 height 30
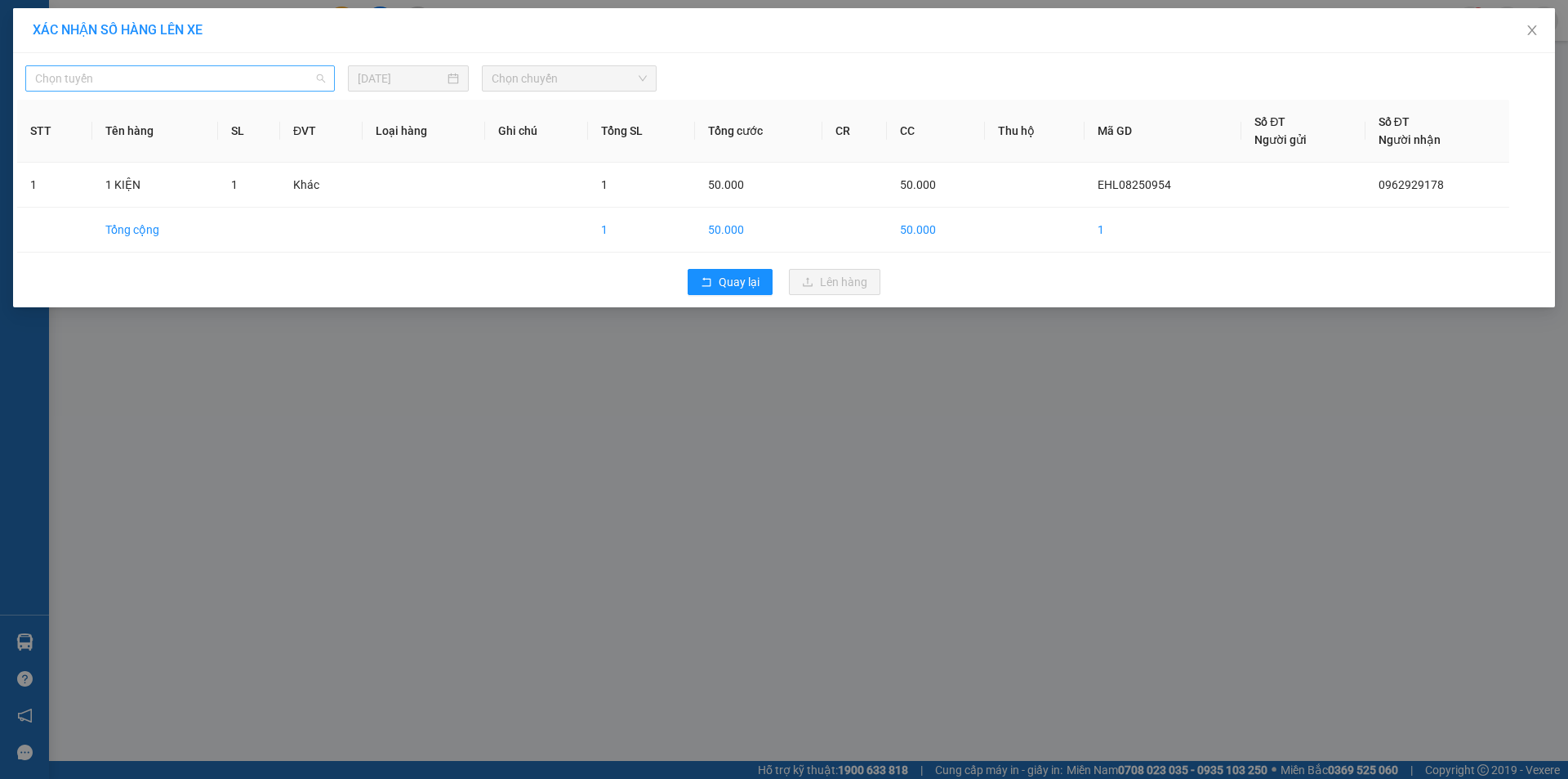
click at [282, 86] on span "Chọn tuyến" at bounding box center [180, 78] width 290 height 24
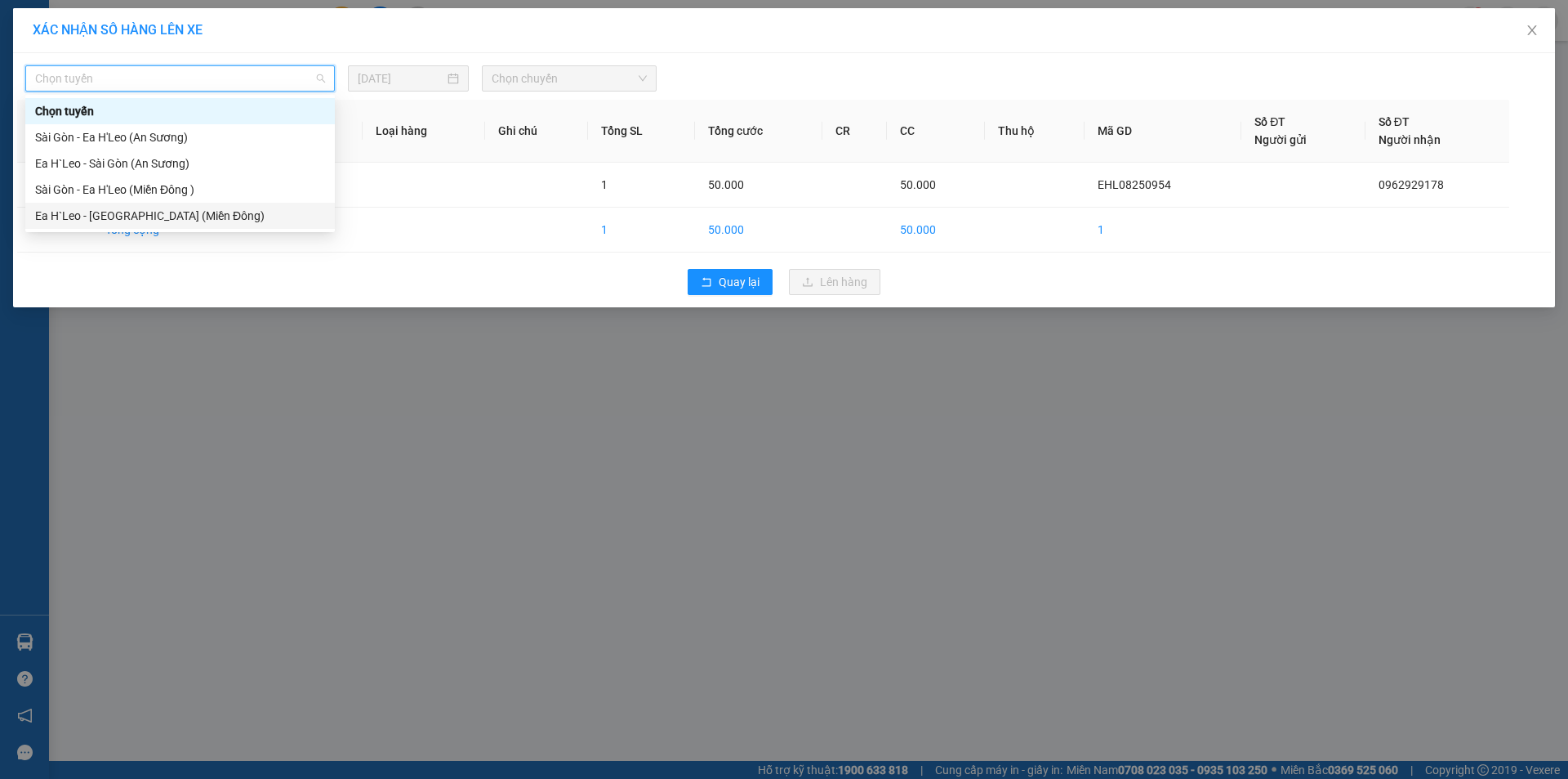
click at [215, 207] on div "Ea H`Leo - [GEOGRAPHIC_DATA] (Miền Đông)" at bounding box center [180, 215] width 290 height 18
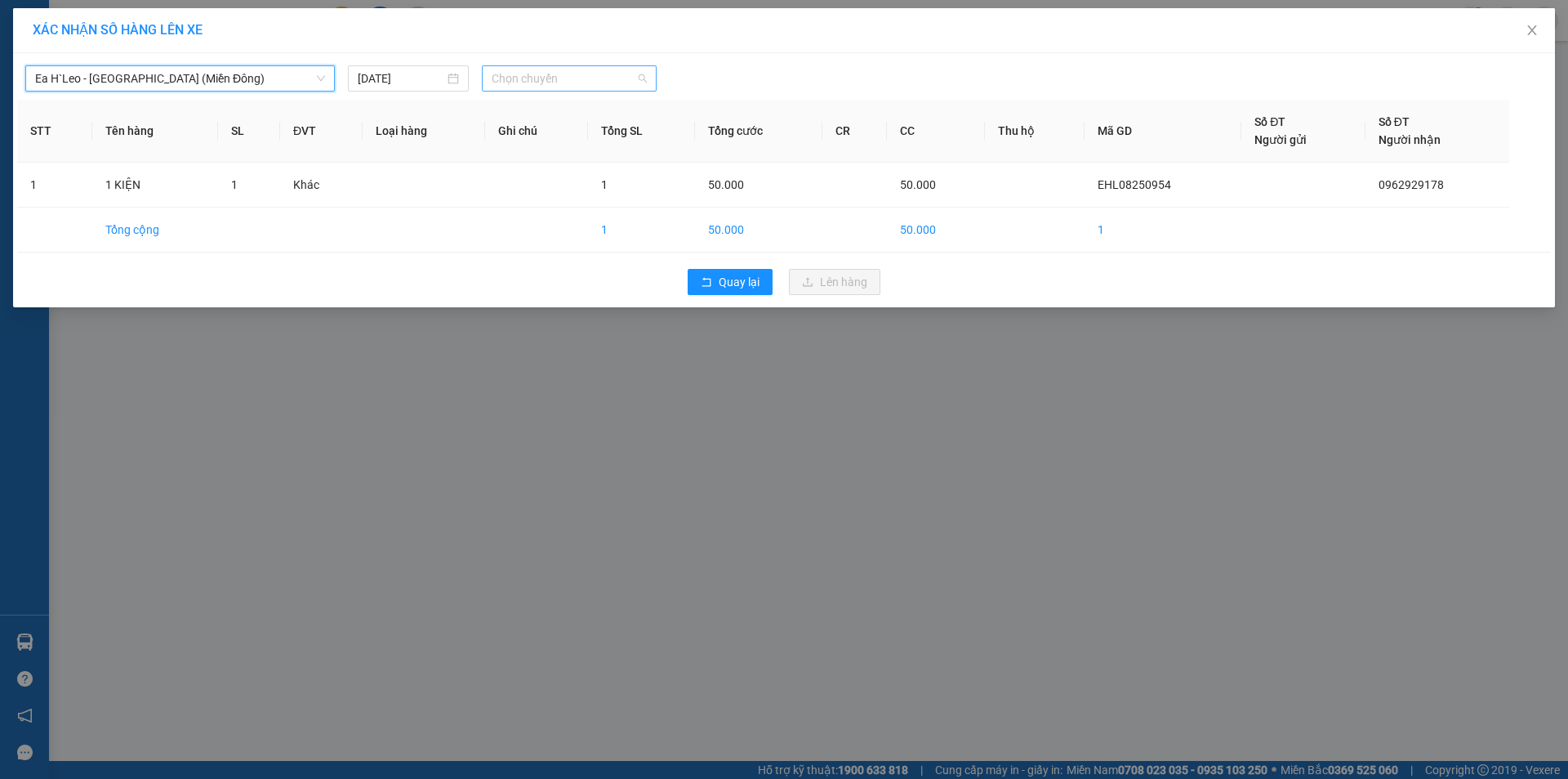
click at [542, 75] on span "Chọn chuyến" at bounding box center [569, 78] width 156 height 24
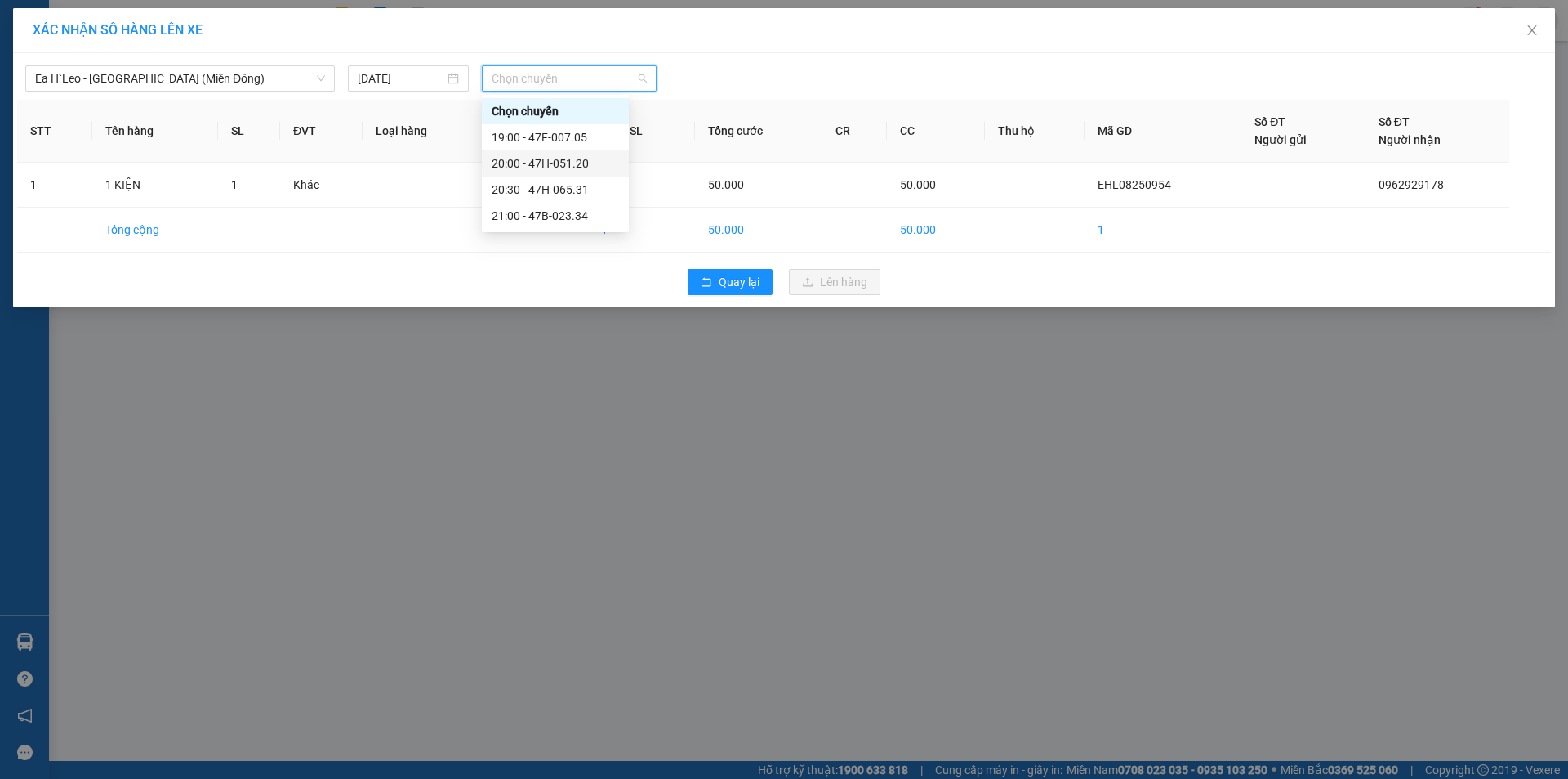
drag, startPoint x: 550, startPoint y: 162, endPoint x: 552, endPoint y: 154, distance: 8.2
click at [550, 161] on div "20:00 - 47H-051.20" at bounding box center [555, 163] width 128 height 18
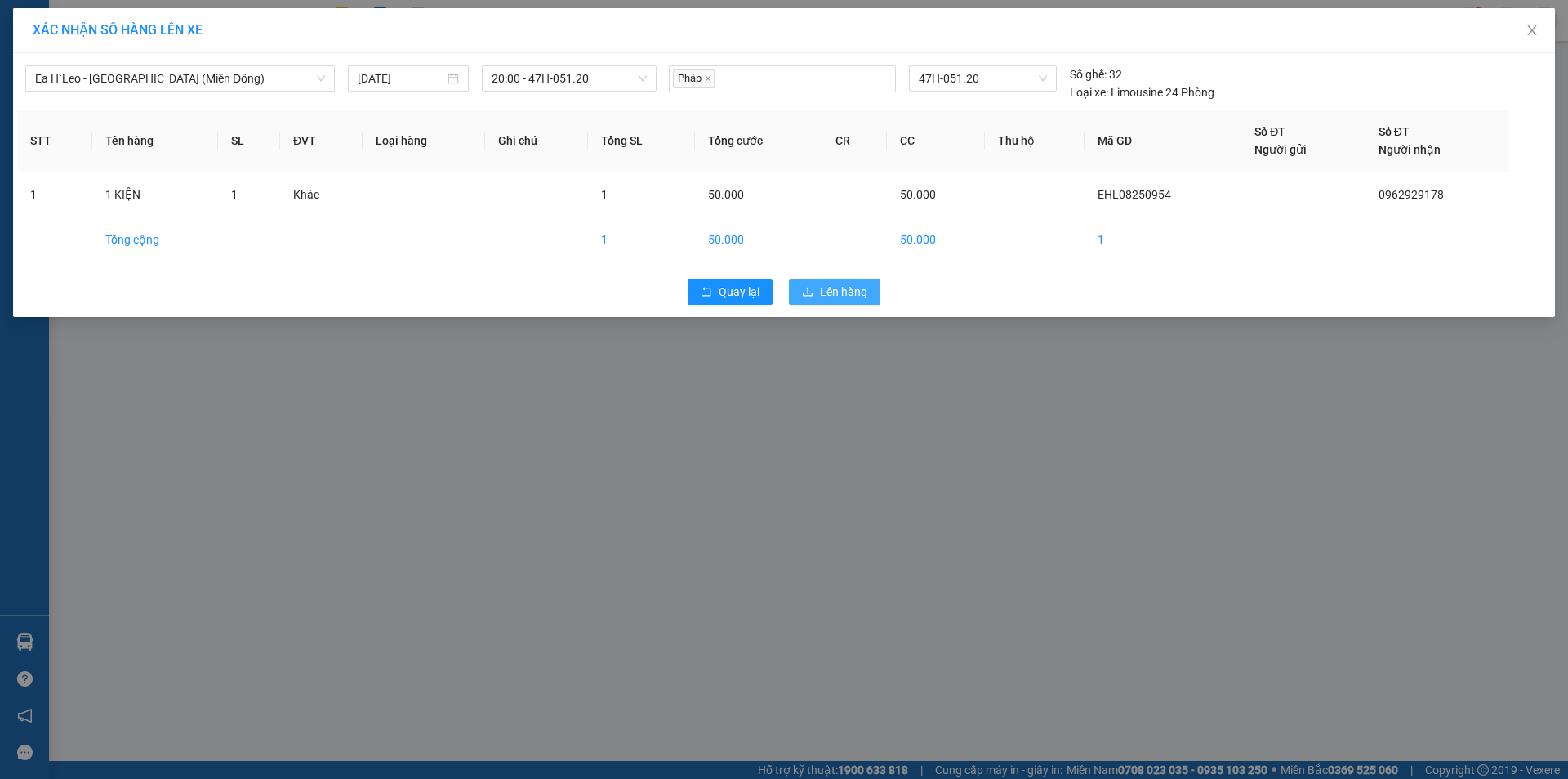
click at [851, 288] on span "Lên hàng" at bounding box center [843, 291] width 48 height 18
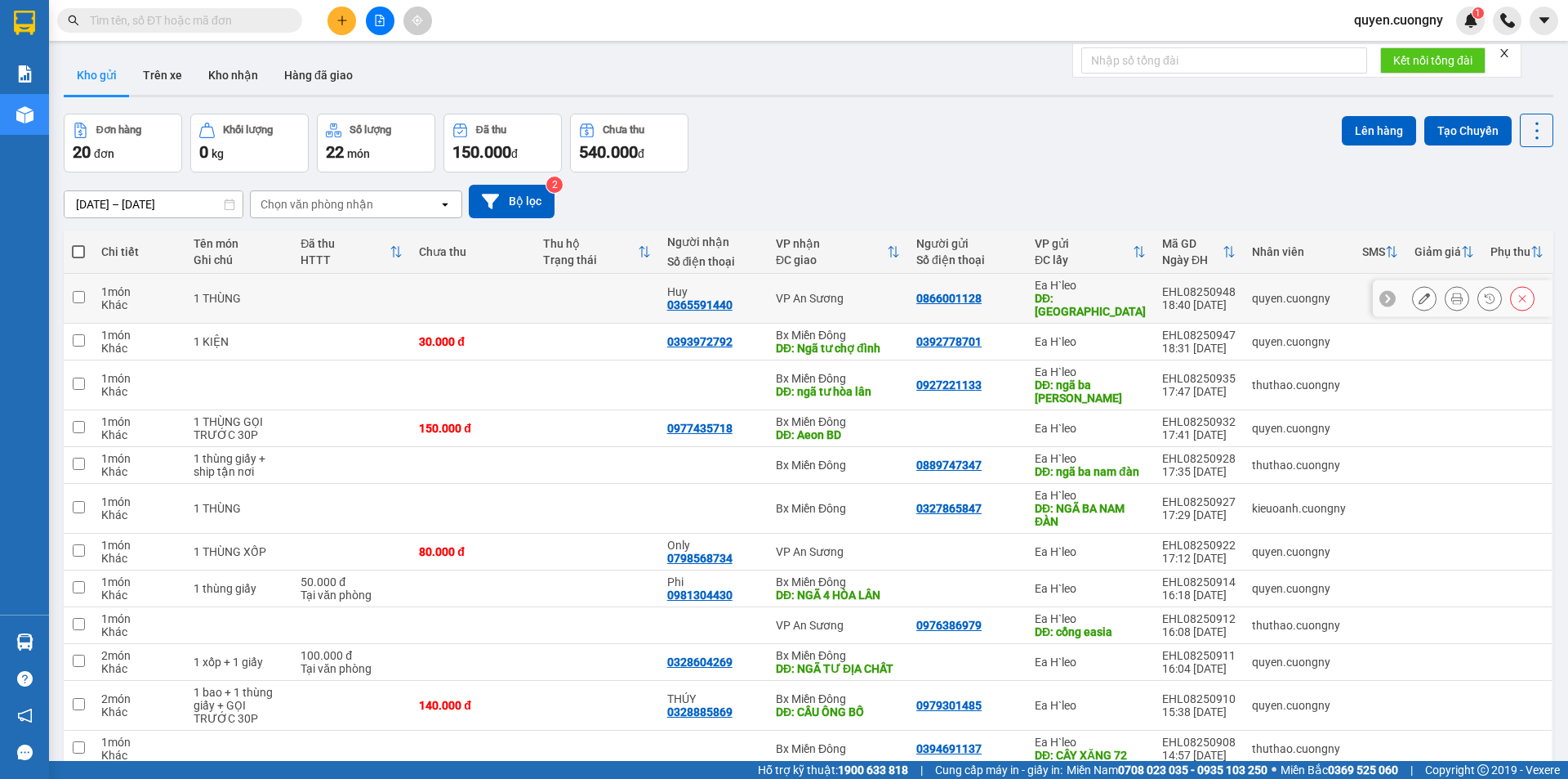
click at [525, 294] on td at bounding box center [472, 298] width 124 height 49
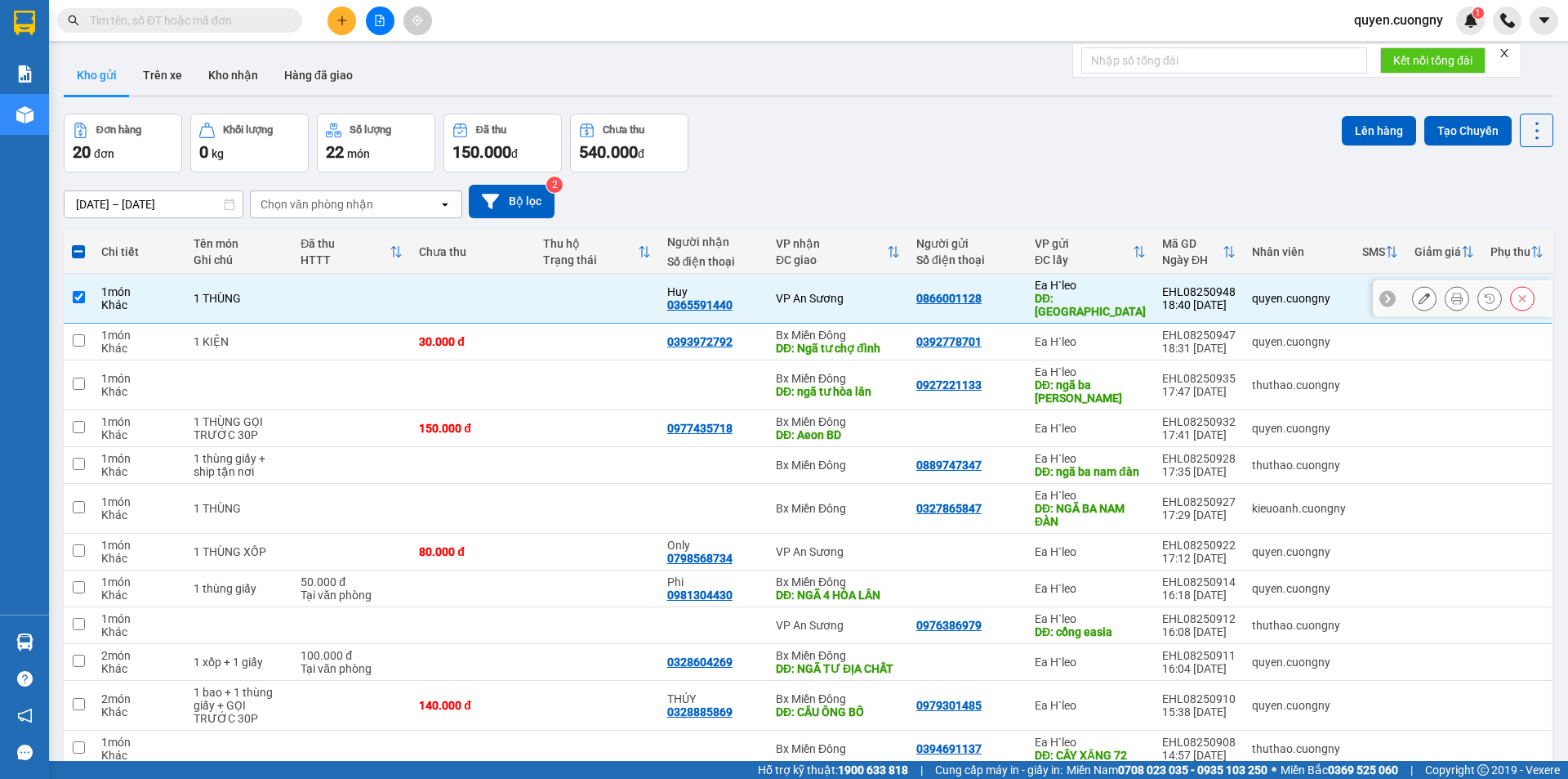
click at [525, 294] on td at bounding box center [472, 298] width 124 height 49
checkbox input "false"
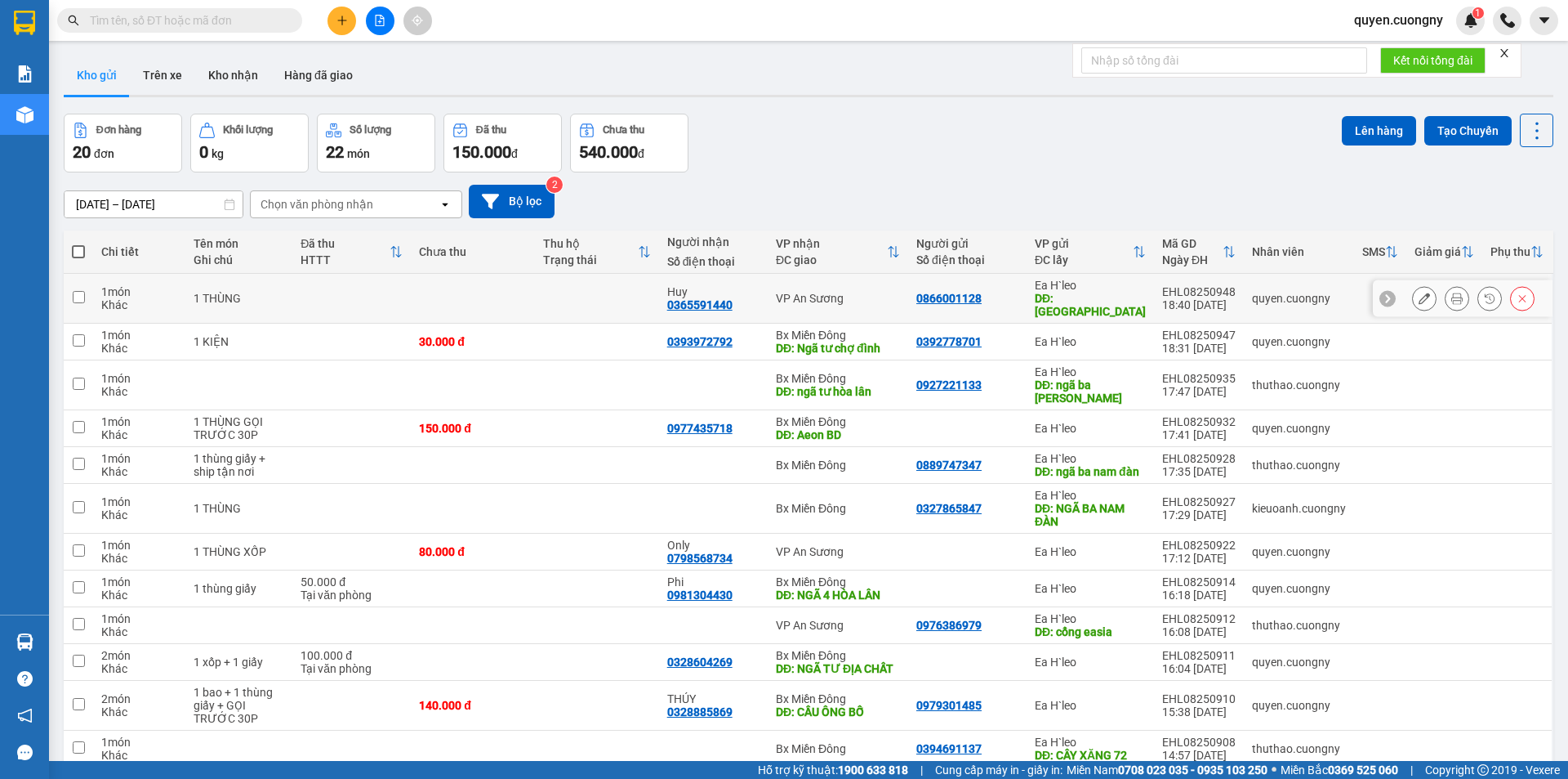
click at [1419, 296] on icon at bounding box center [1425, 298] width 11 height 11
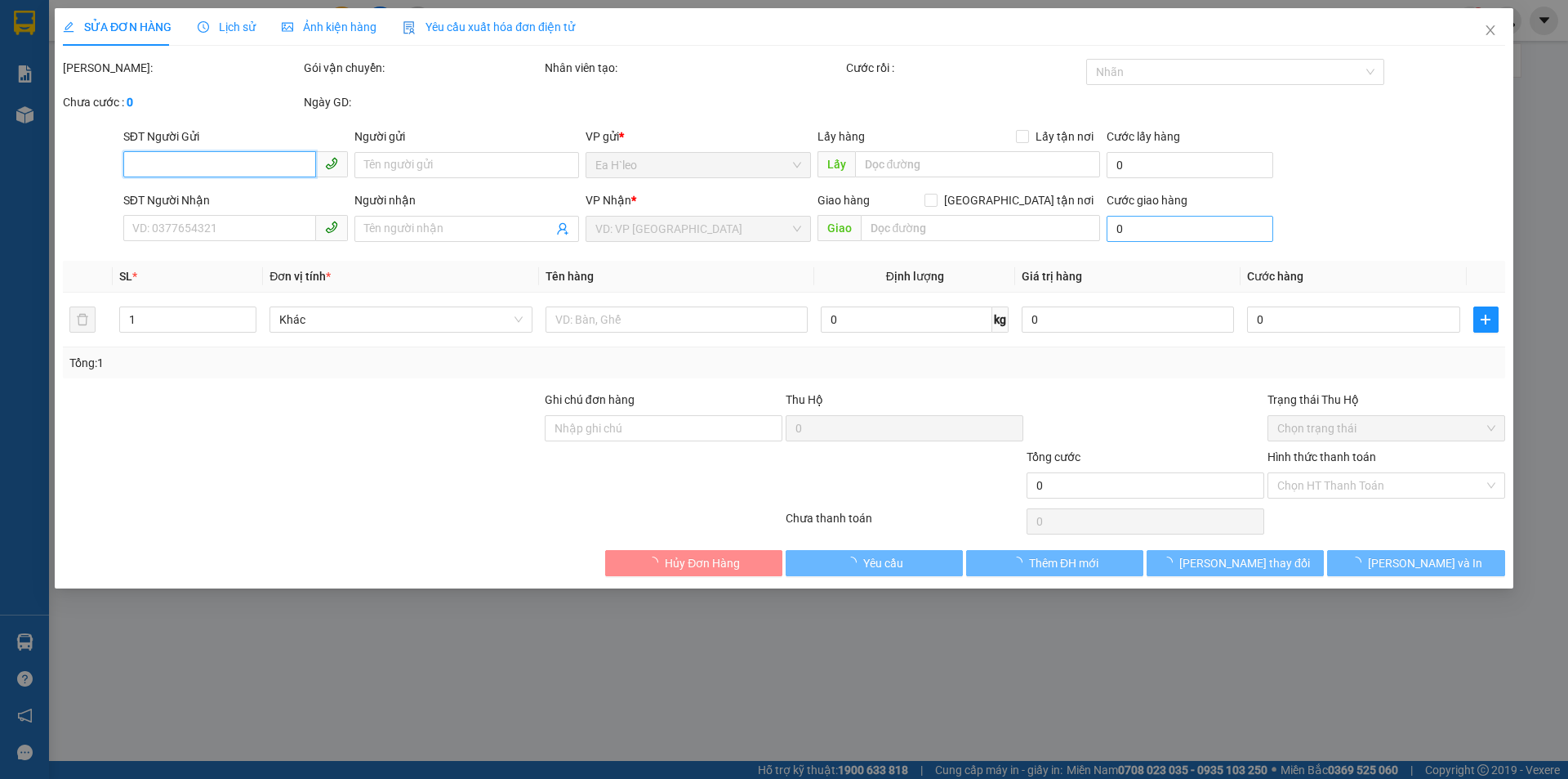
type input "0866001128"
type input "CHÙA THIỆN AN-BUÔN HỒ"
type input "0365591440"
type input "Huy"
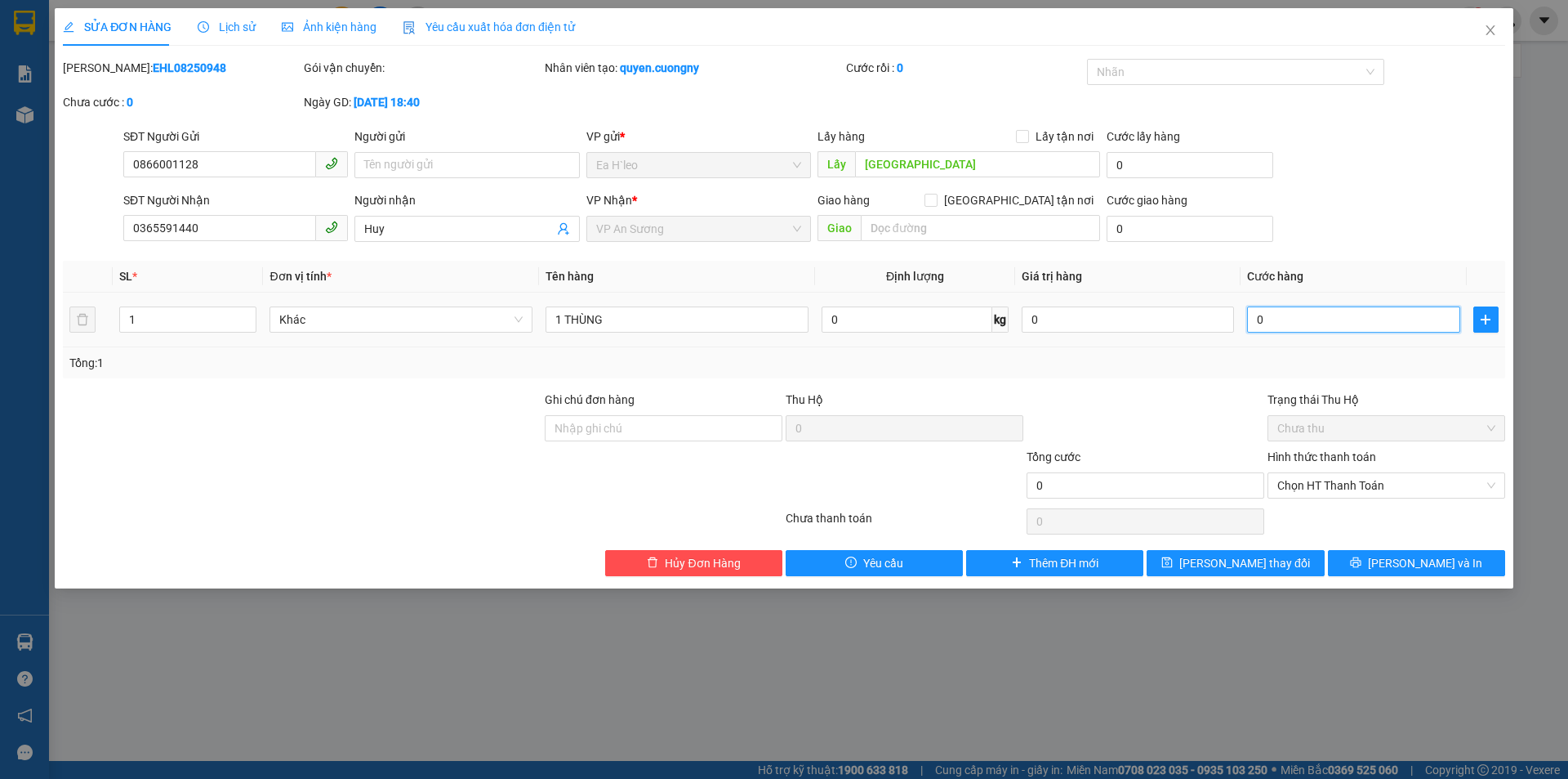
click at [1298, 324] on input "0" at bounding box center [1354, 320] width 212 height 26
type input "1"
type input "10"
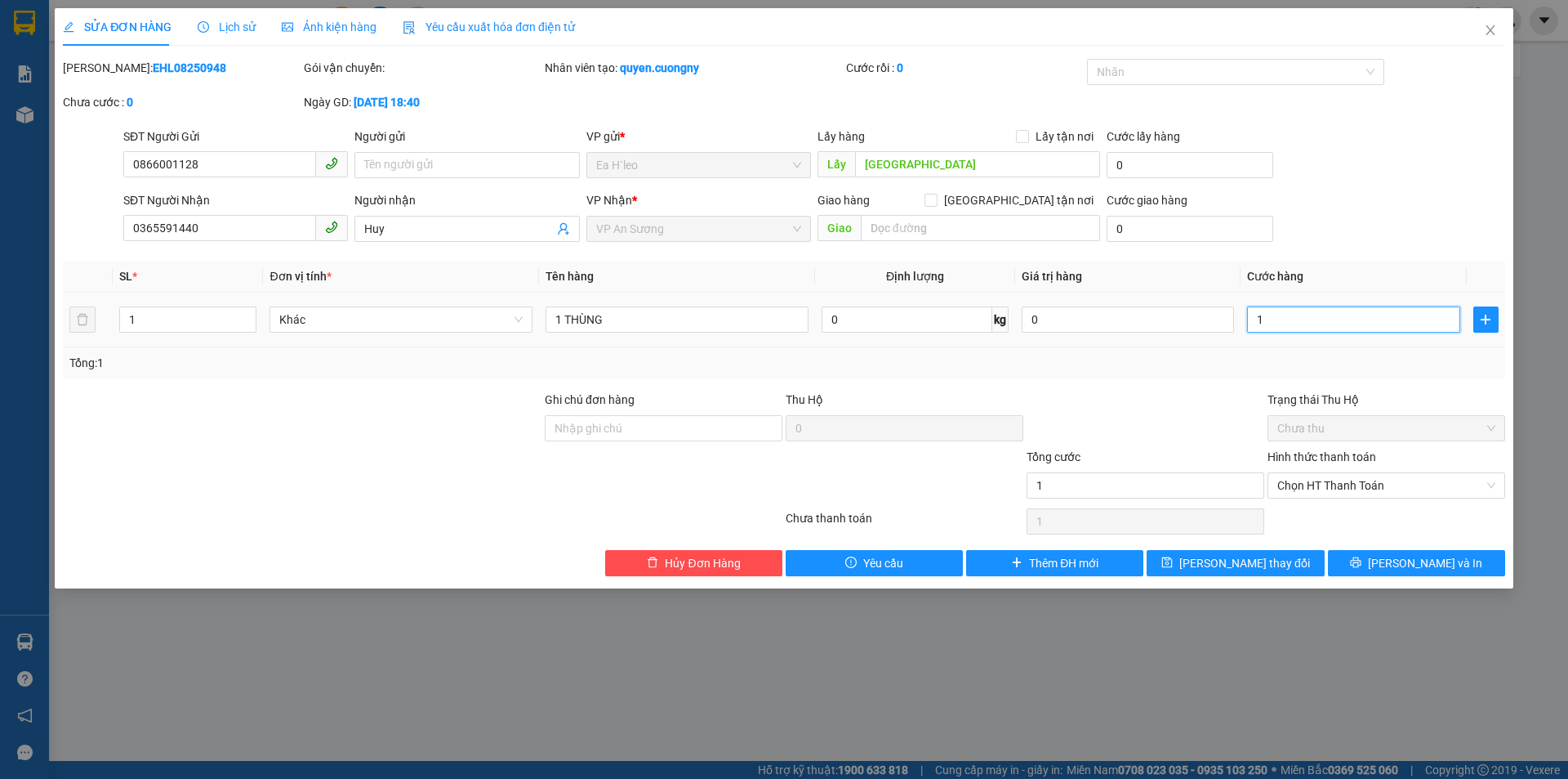
type input "10"
type input "100"
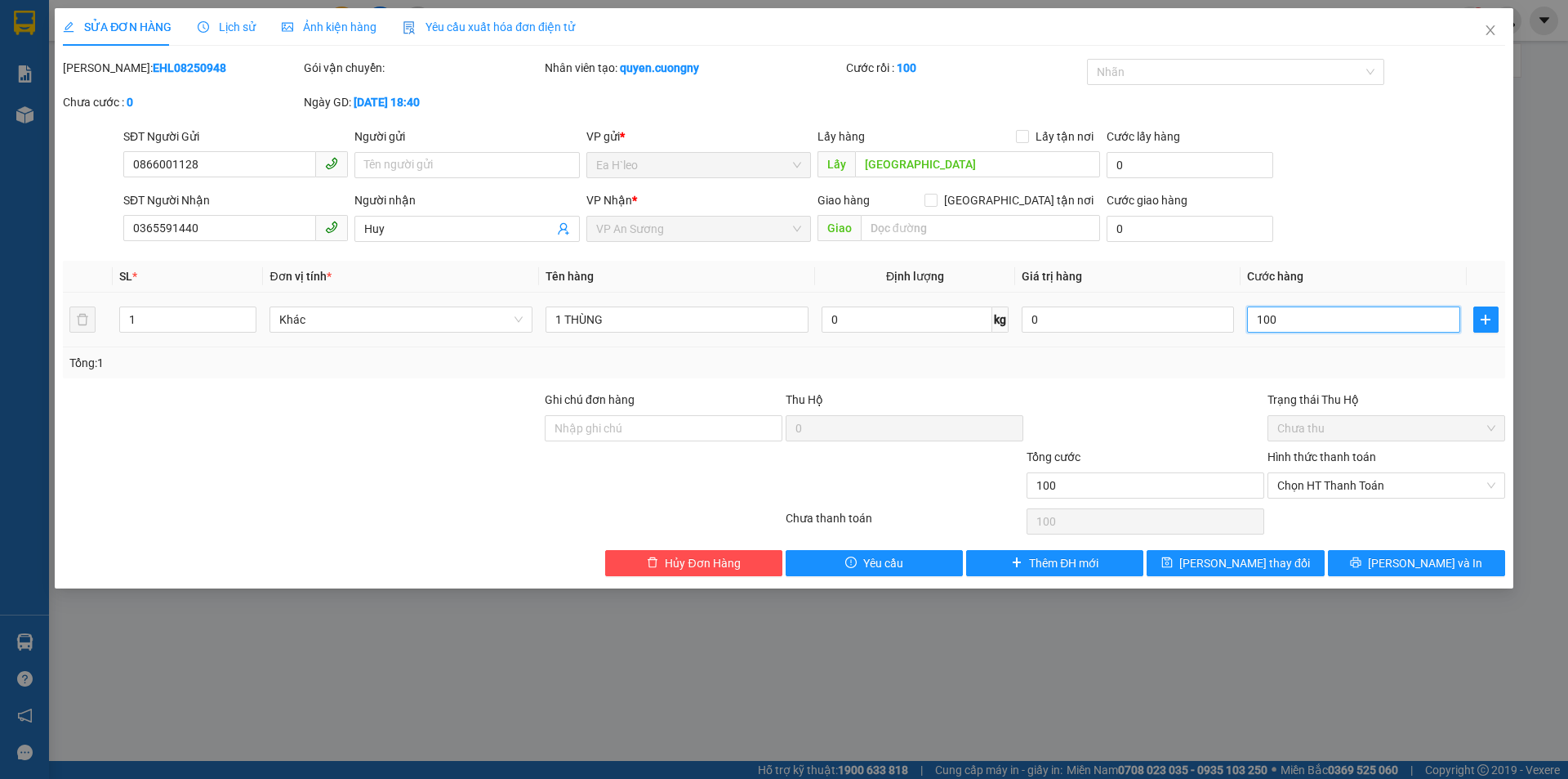
type input "1.000"
type input "10.000"
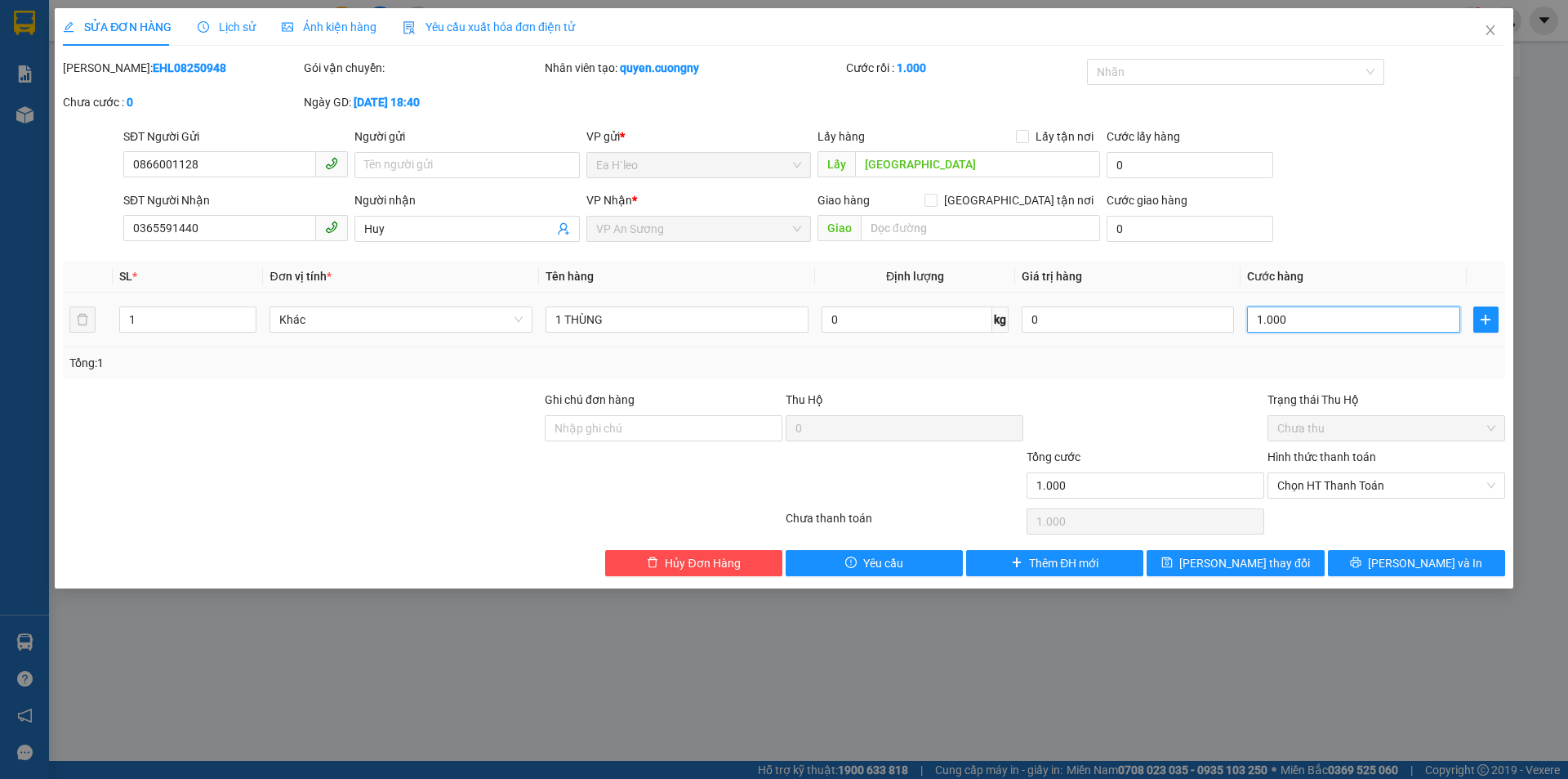
type input "10.000"
type input "100.000"
click at [1501, 30] on span "Close" at bounding box center [1490, 31] width 46 height 46
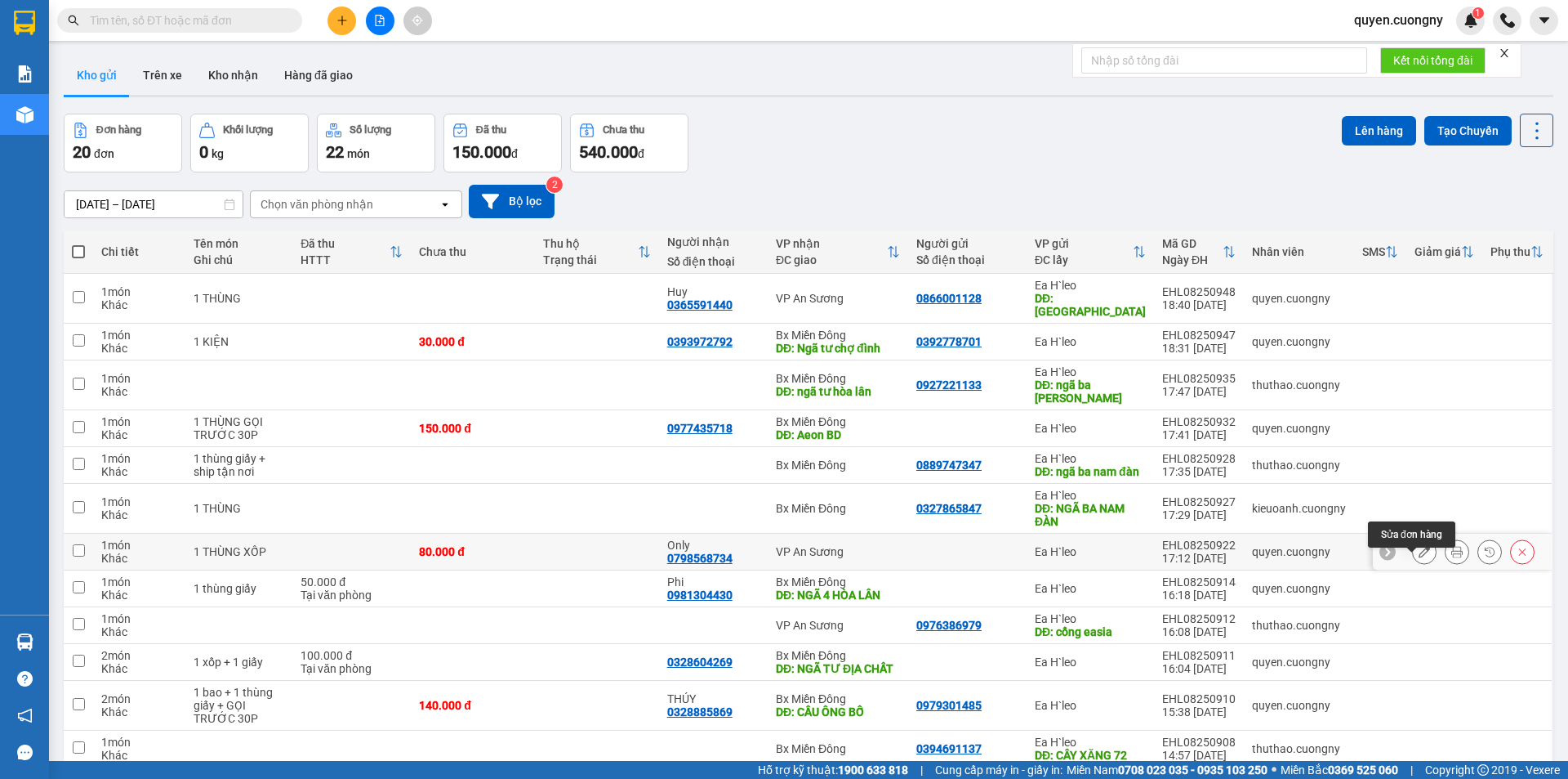
click at [1419, 557] on icon at bounding box center [1425, 552] width 11 height 11
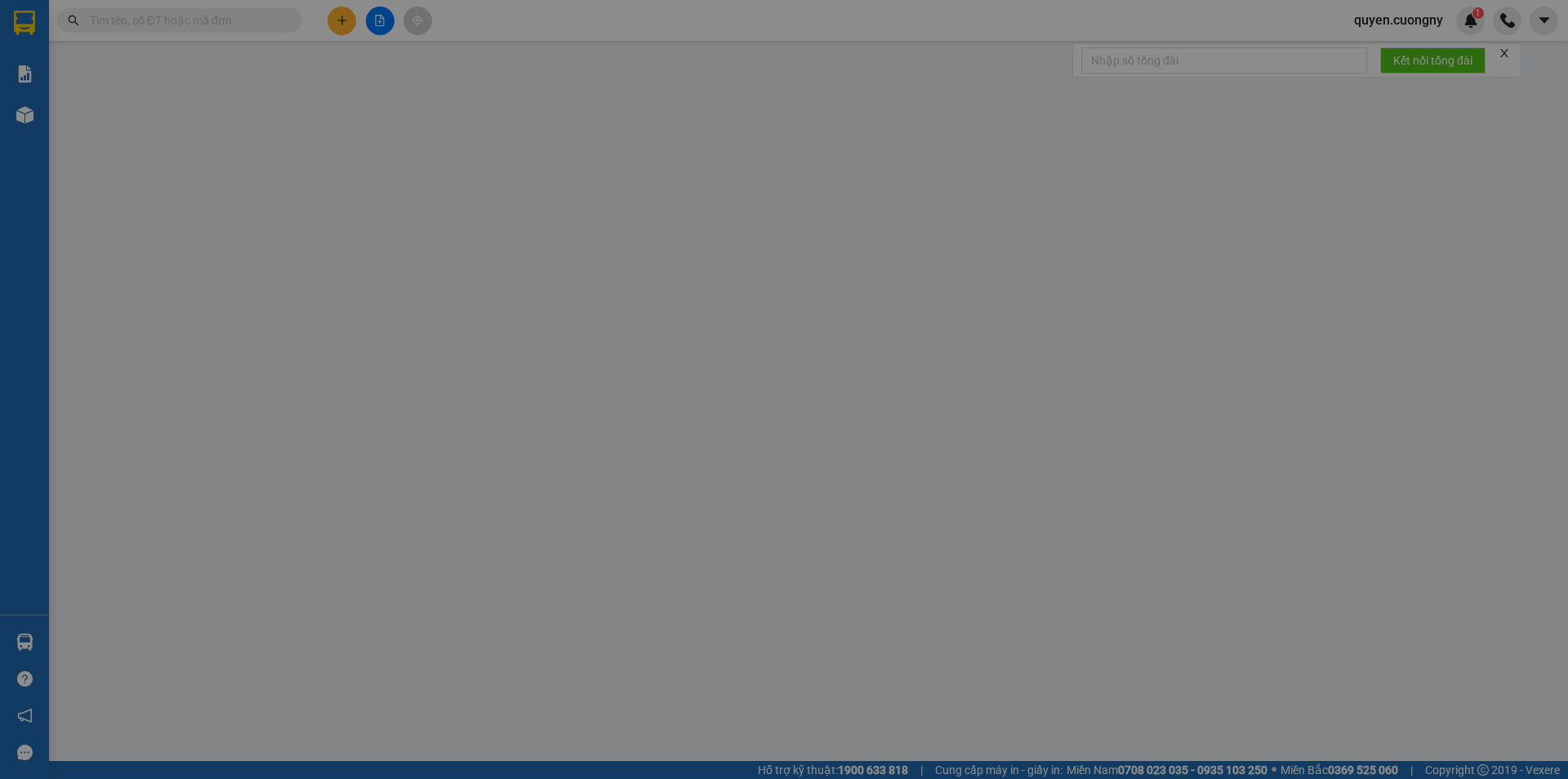
type input "0798568734"
type input "Only"
type input "80.000"
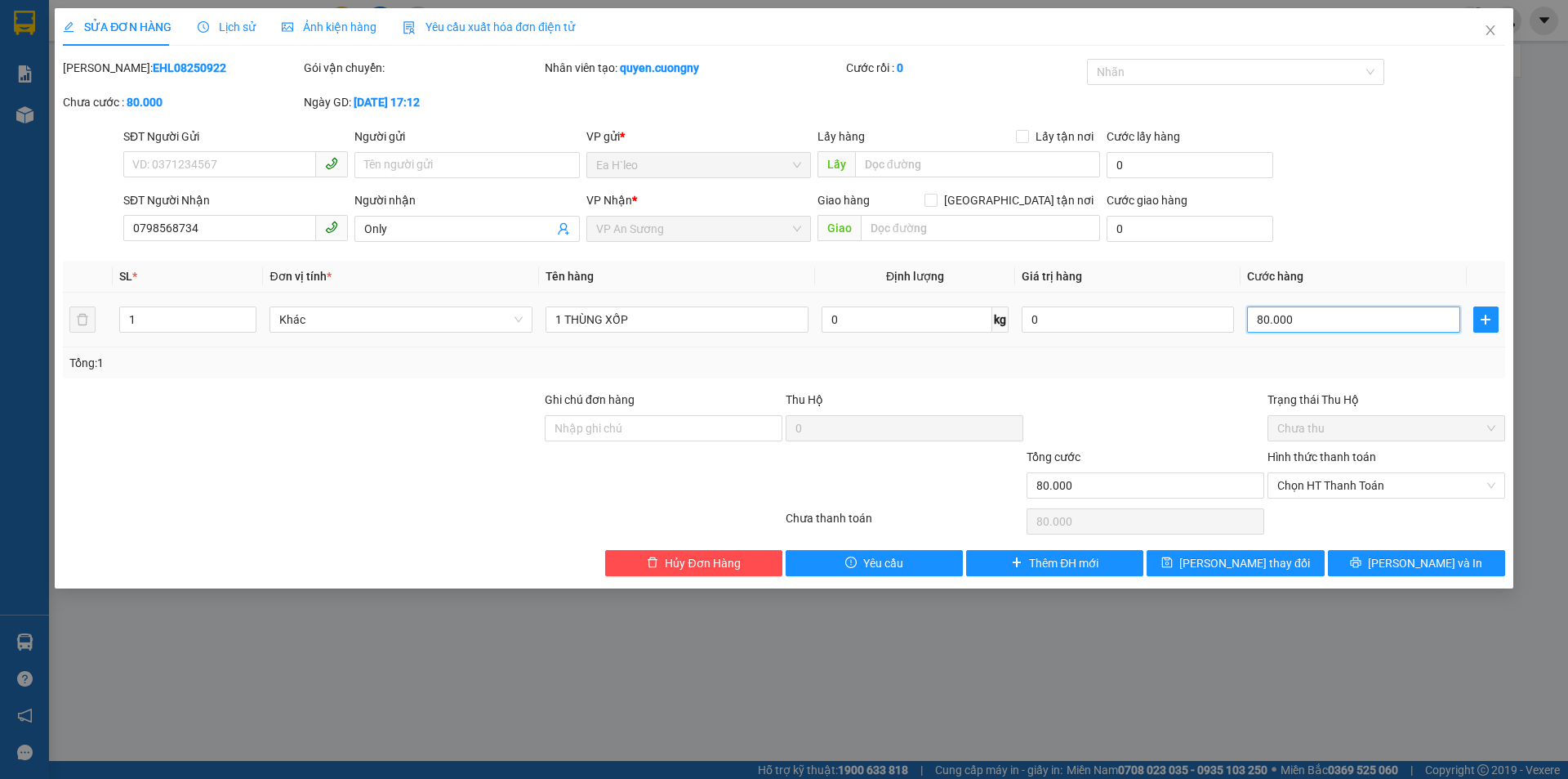
click at [1316, 321] on input "80.000" at bounding box center [1354, 320] width 212 height 26
type input "1"
type input "10"
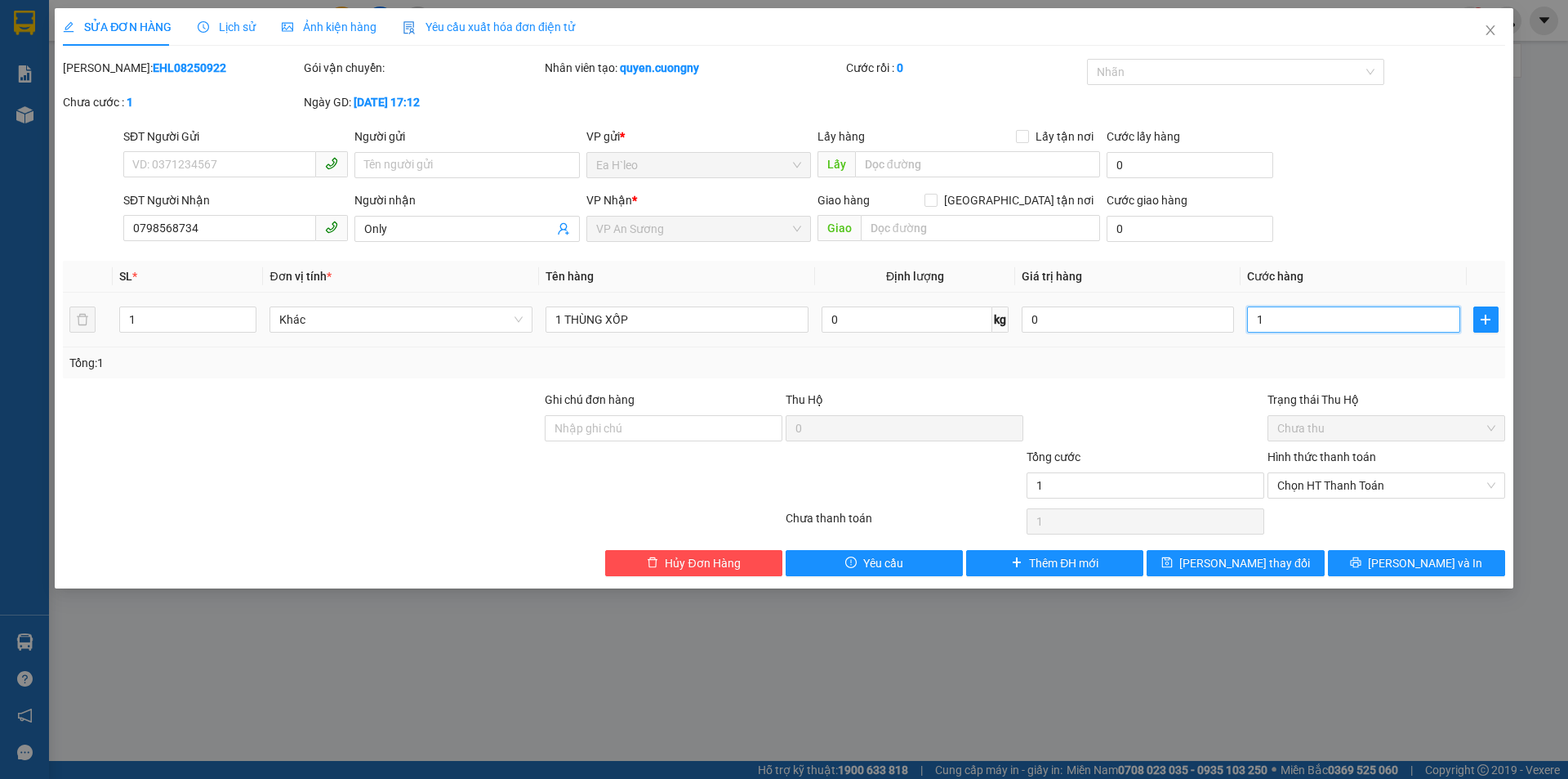
type input "10"
type input "100"
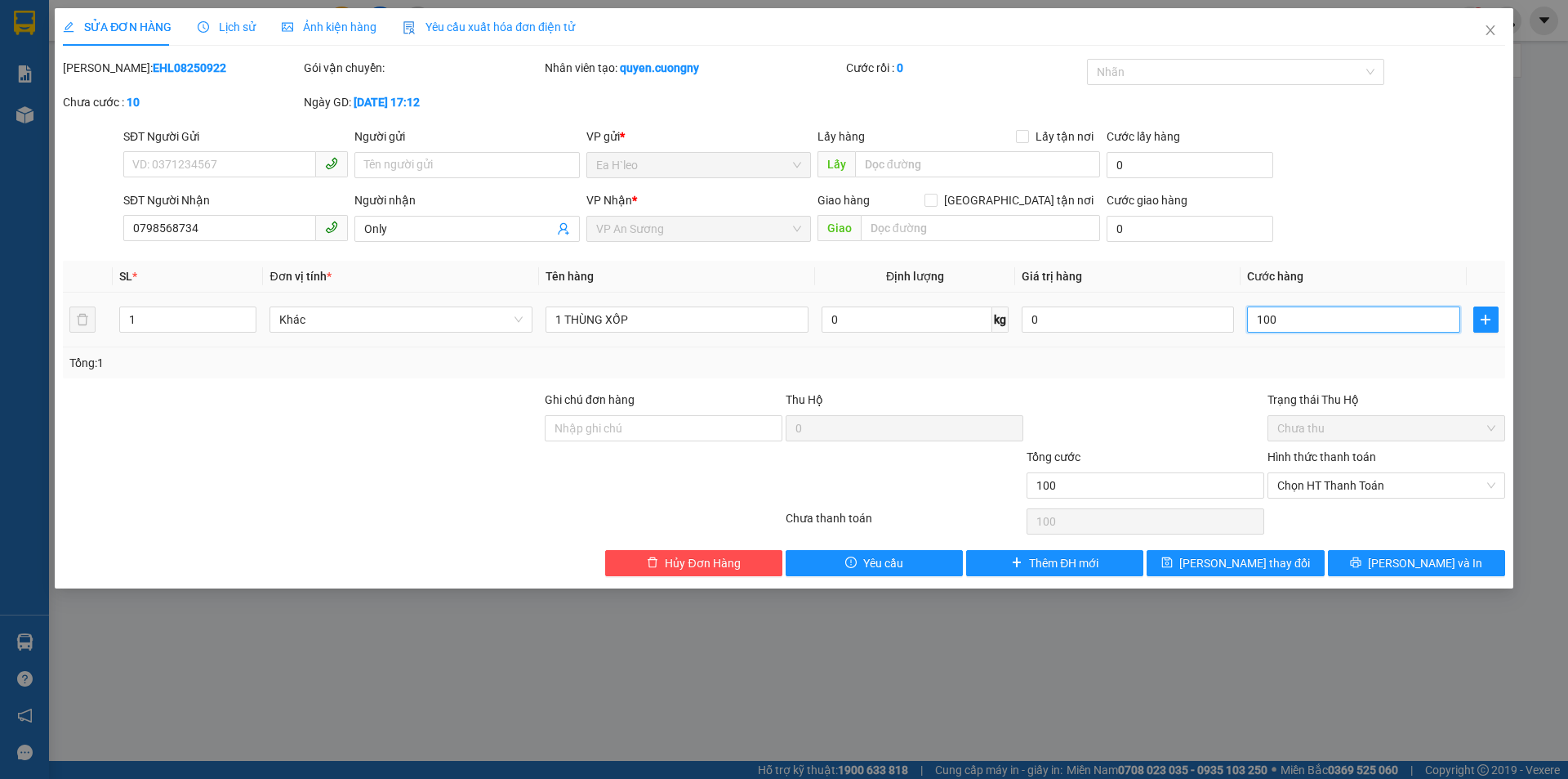
type input "1.000"
type input "10.000"
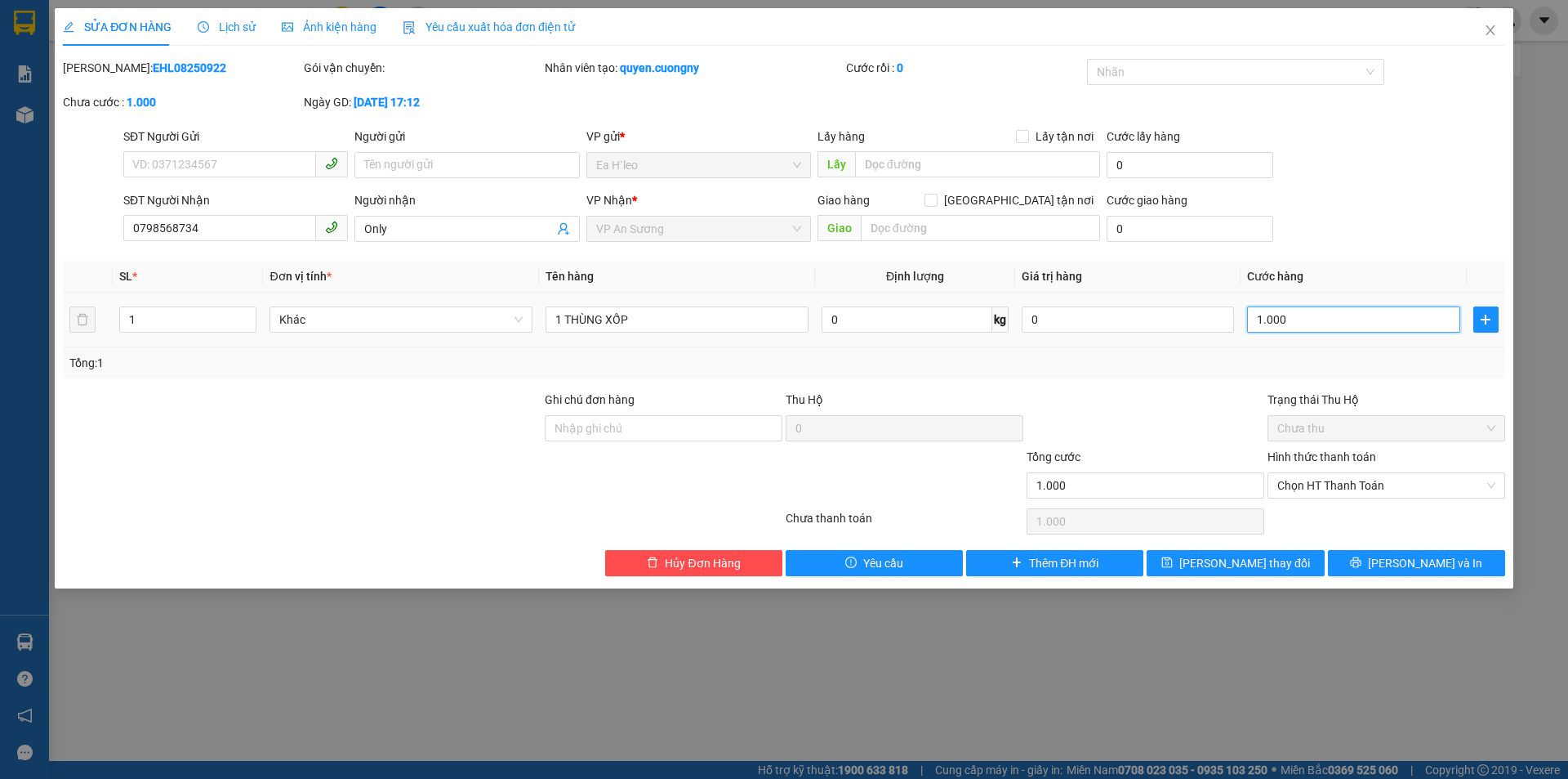
type input "10.000"
type input "100.000"
click at [1383, 563] on button "[PERSON_NAME] và In" at bounding box center [1417, 563] width 177 height 26
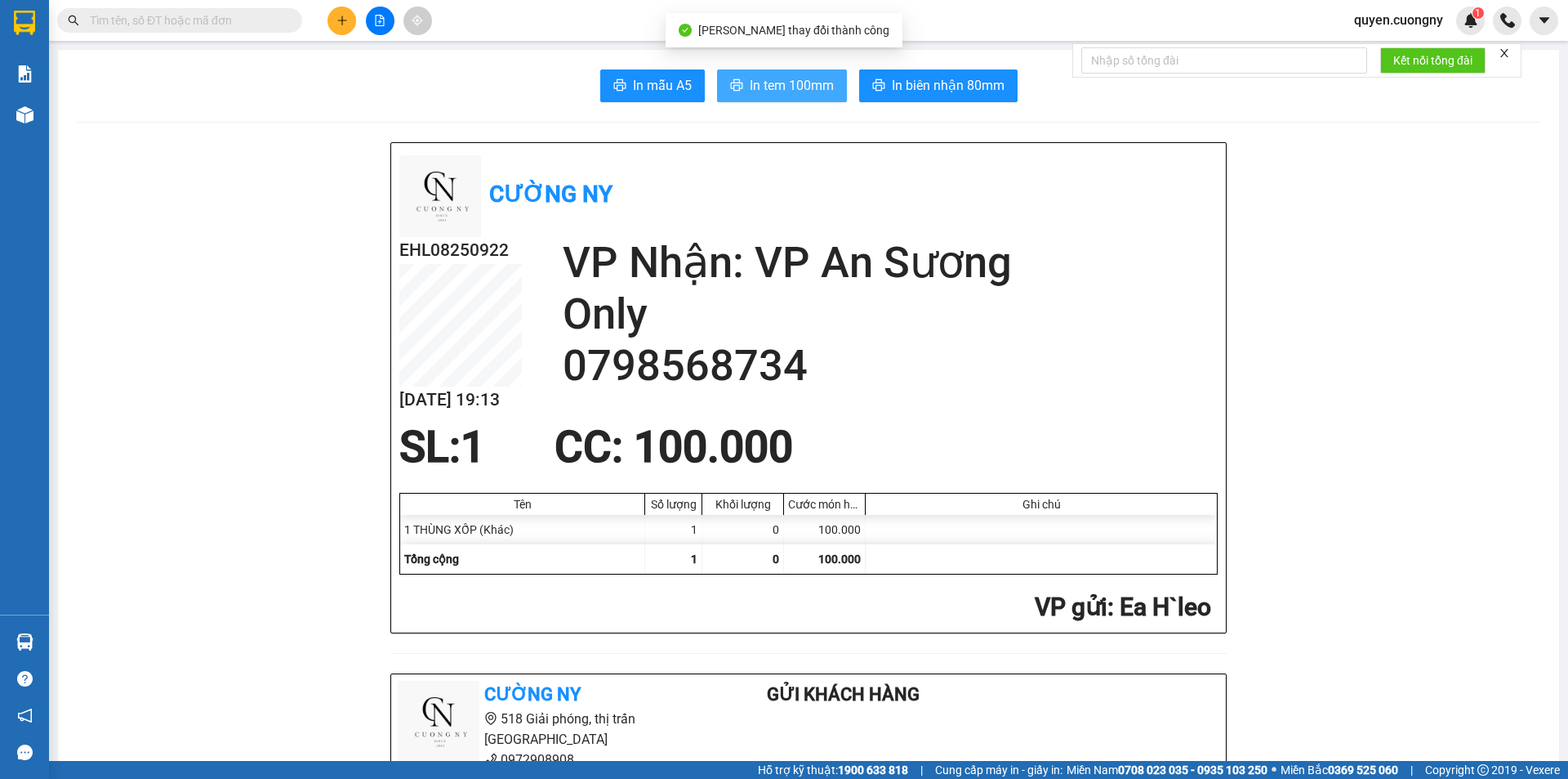
click at [811, 75] on span "In tem 100mm" at bounding box center [792, 86] width 84 height 20
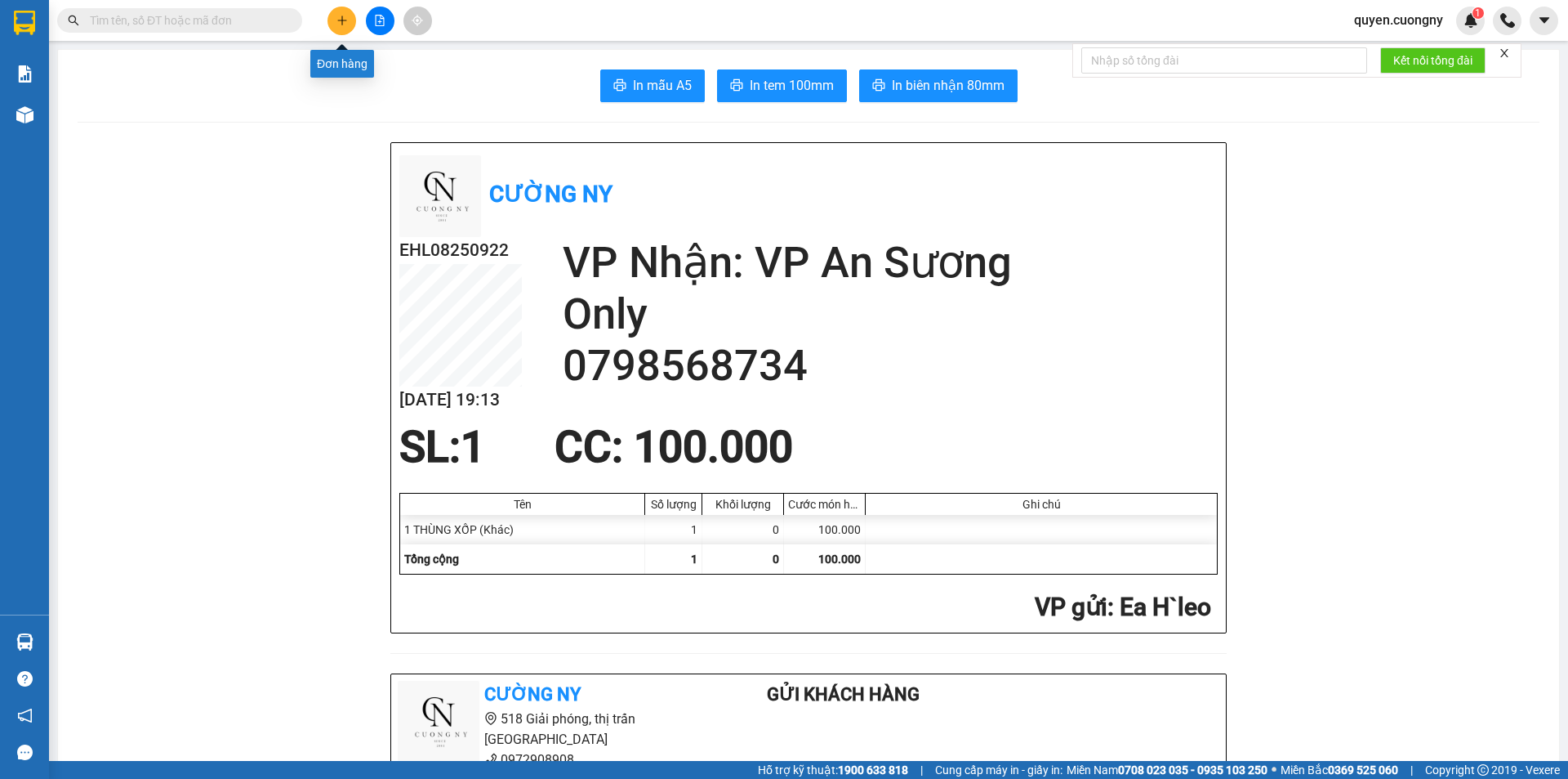
click at [341, 22] on icon "plus" at bounding box center [342, 20] width 11 height 11
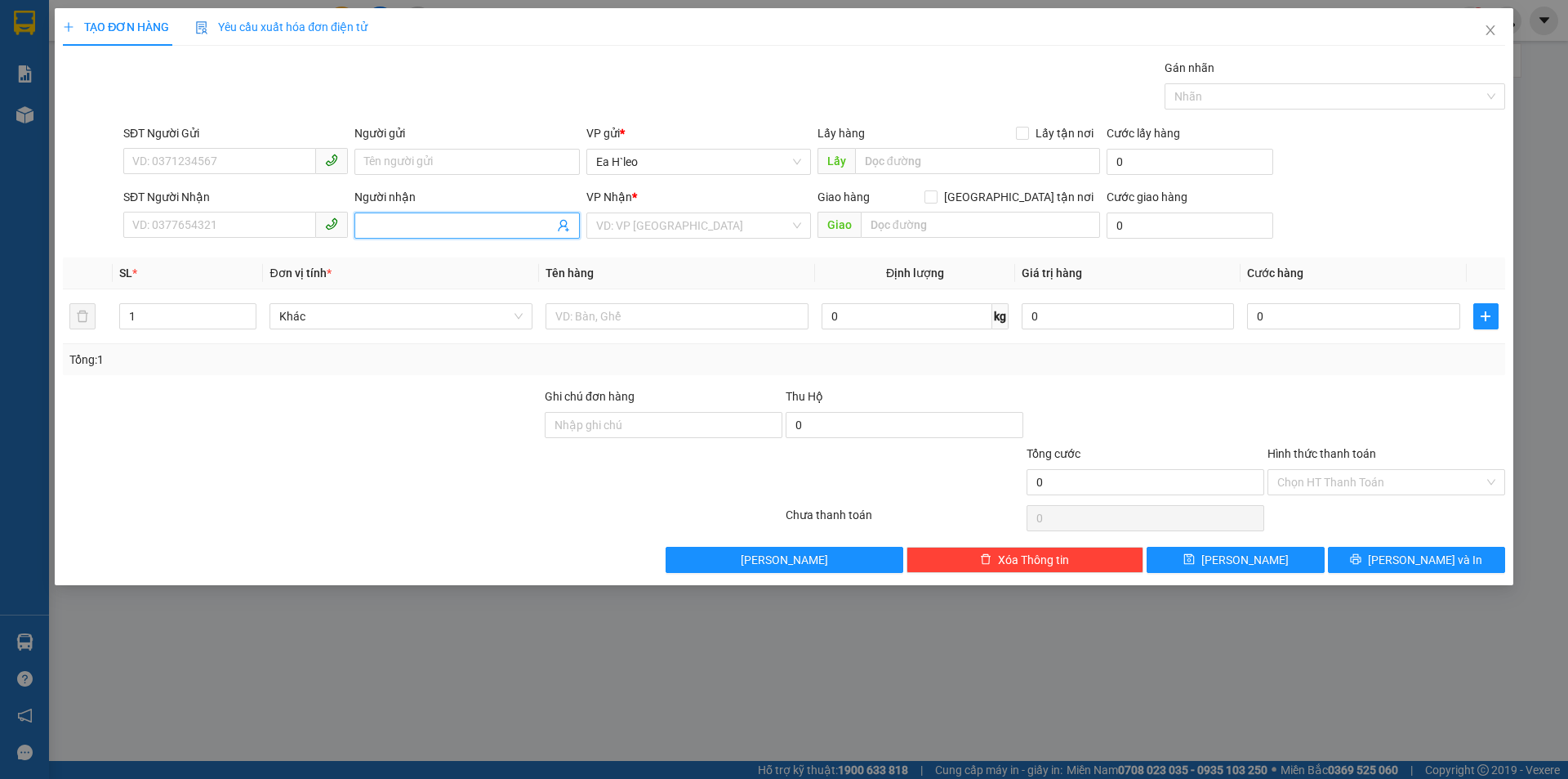
click at [391, 228] on input "Người nhận" at bounding box center [458, 225] width 189 height 18
type input "UYÊN QUẦN ÁO"
click at [476, 283] on div "uyên quần áo - 0972602826" at bounding box center [467, 283] width 205 height 18
type input "0972602826"
type input "uyên quần áo"
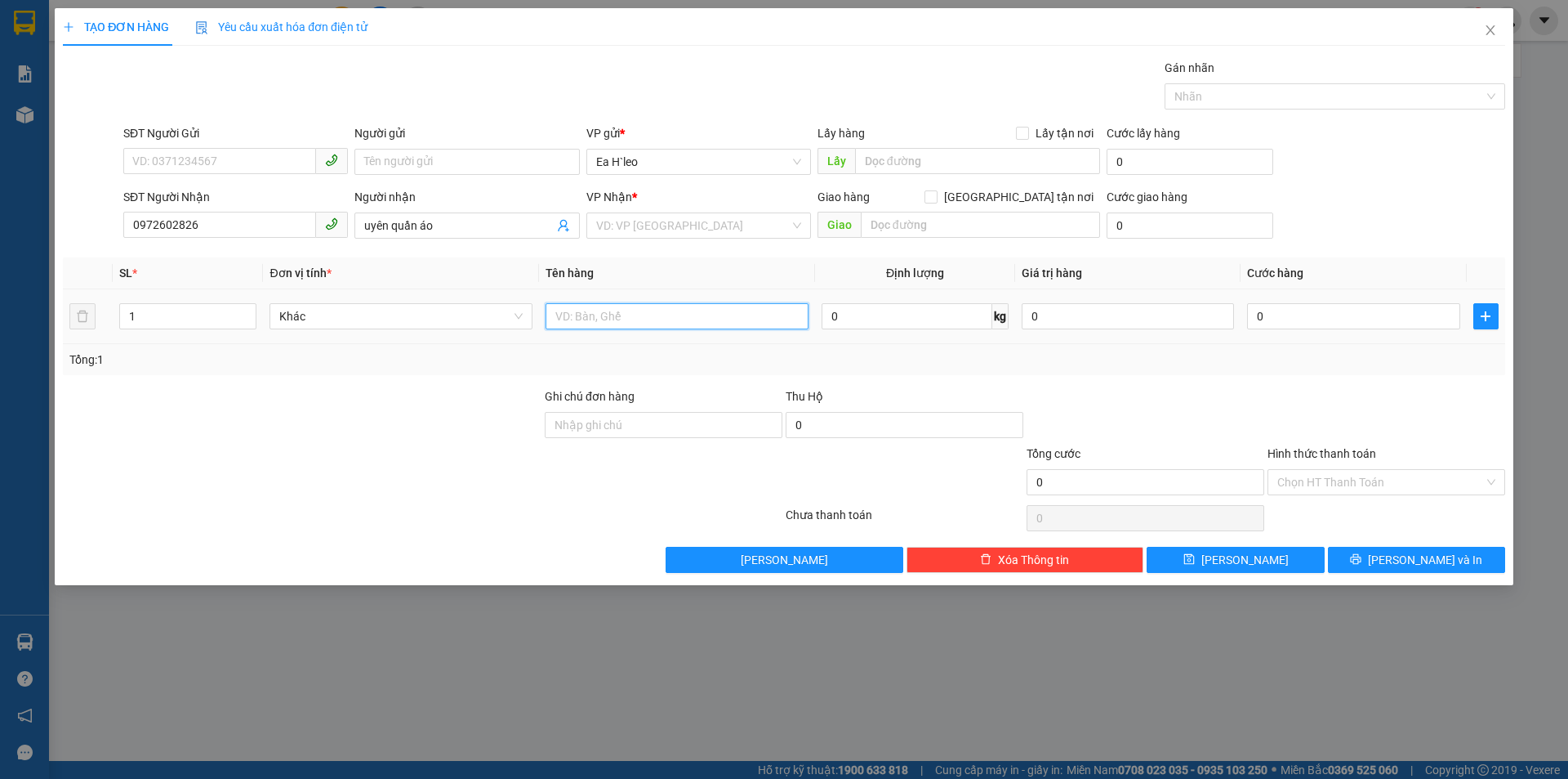
click at [647, 315] on input "text" at bounding box center [677, 316] width 263 height 26
type input "1 BAO ĐEN"
click at [624, 211] on div "VP Nhận *" at bounding box center [698, 200] width 225 height 24
click at [664, 231] on input "search" at bounding box center [693, 226] width 194 height 24
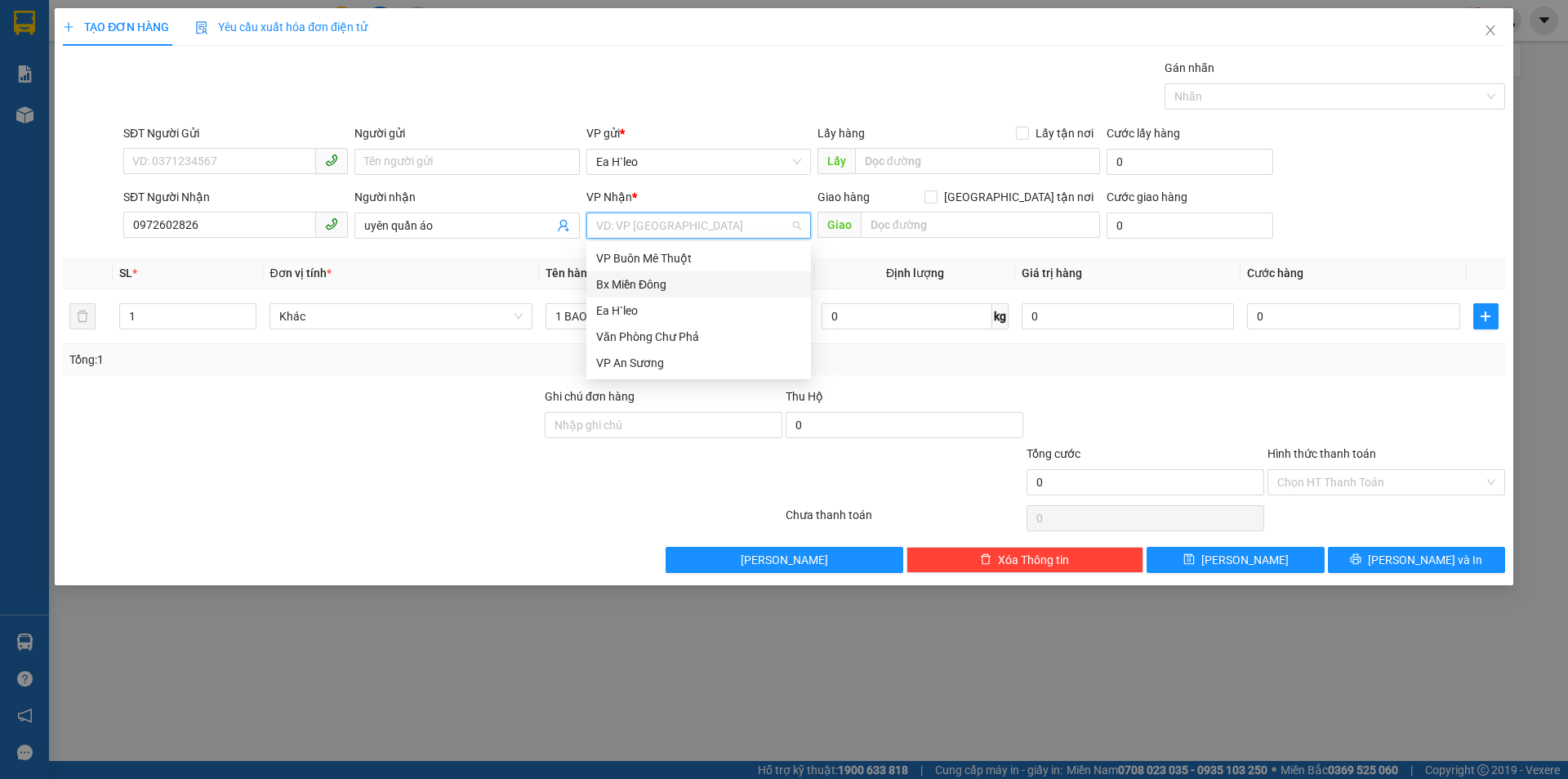
click at [685, 287] on div "Bx Miền Đông" at bounding box center [699, 283] width 205 height 18
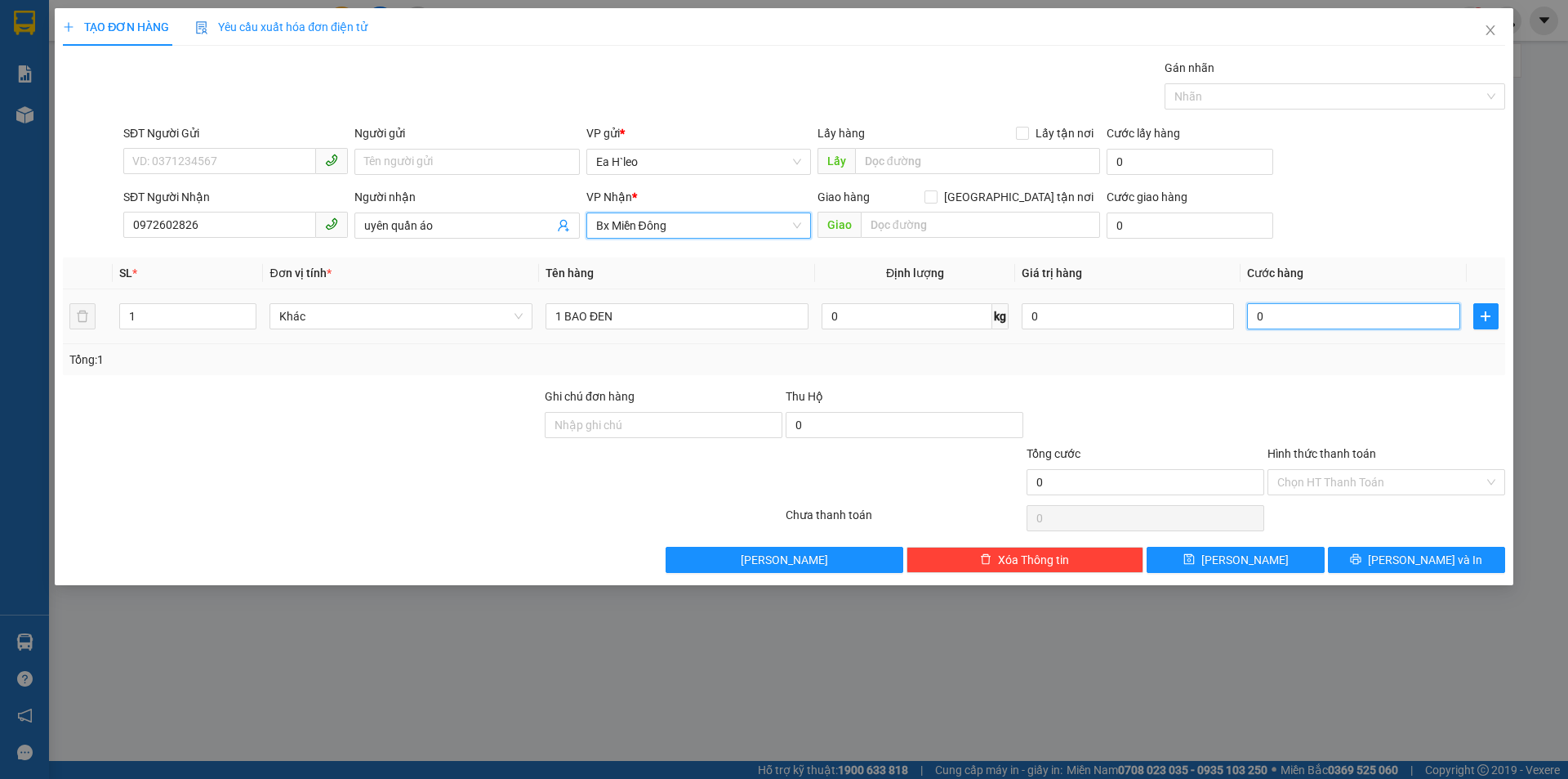
click at [1267, 314] on input "0" at bounding box center [1354, 316] width 212 height 26
type input "8"
type input "80"
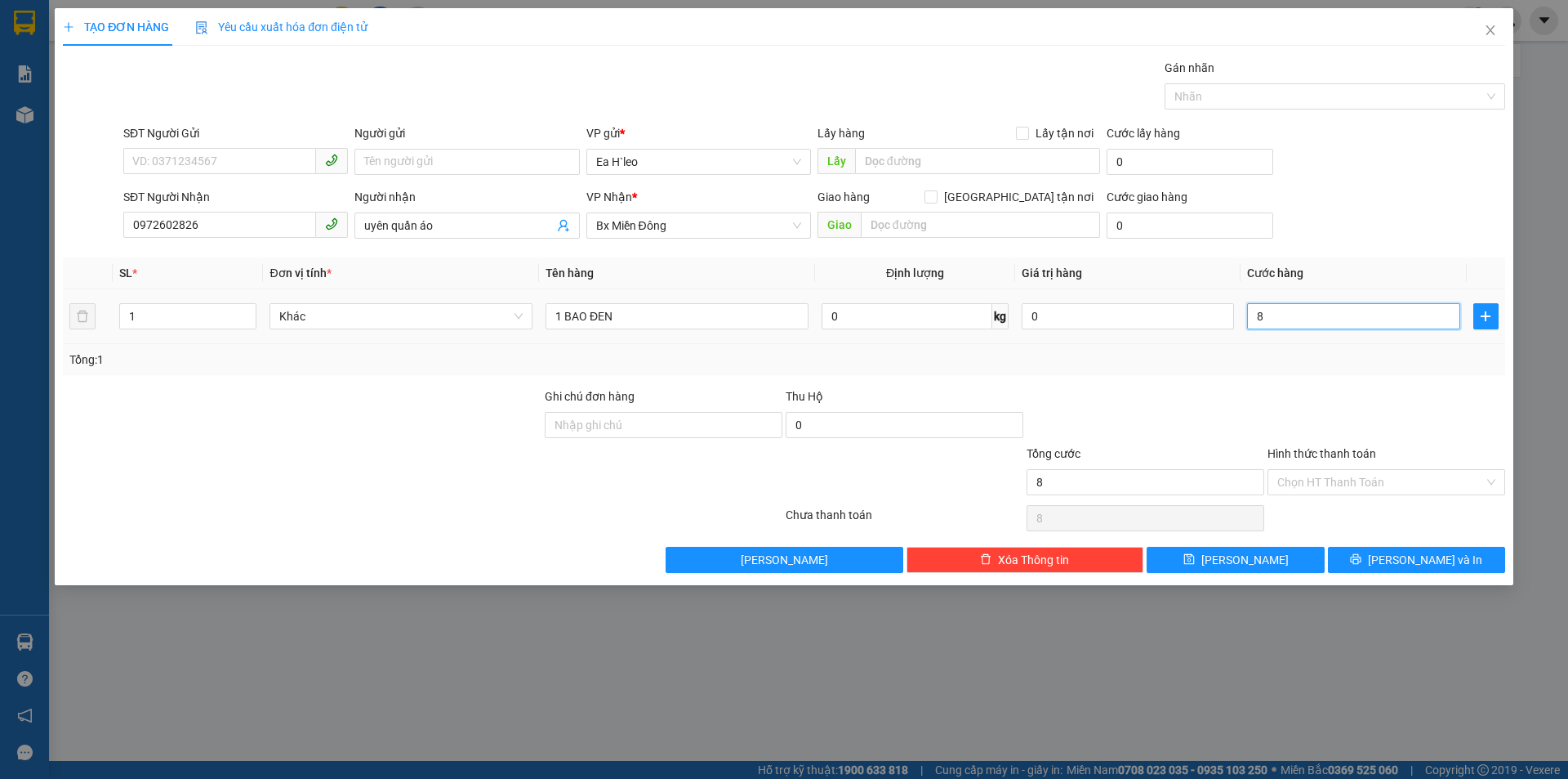
type input "80"
type input "800"
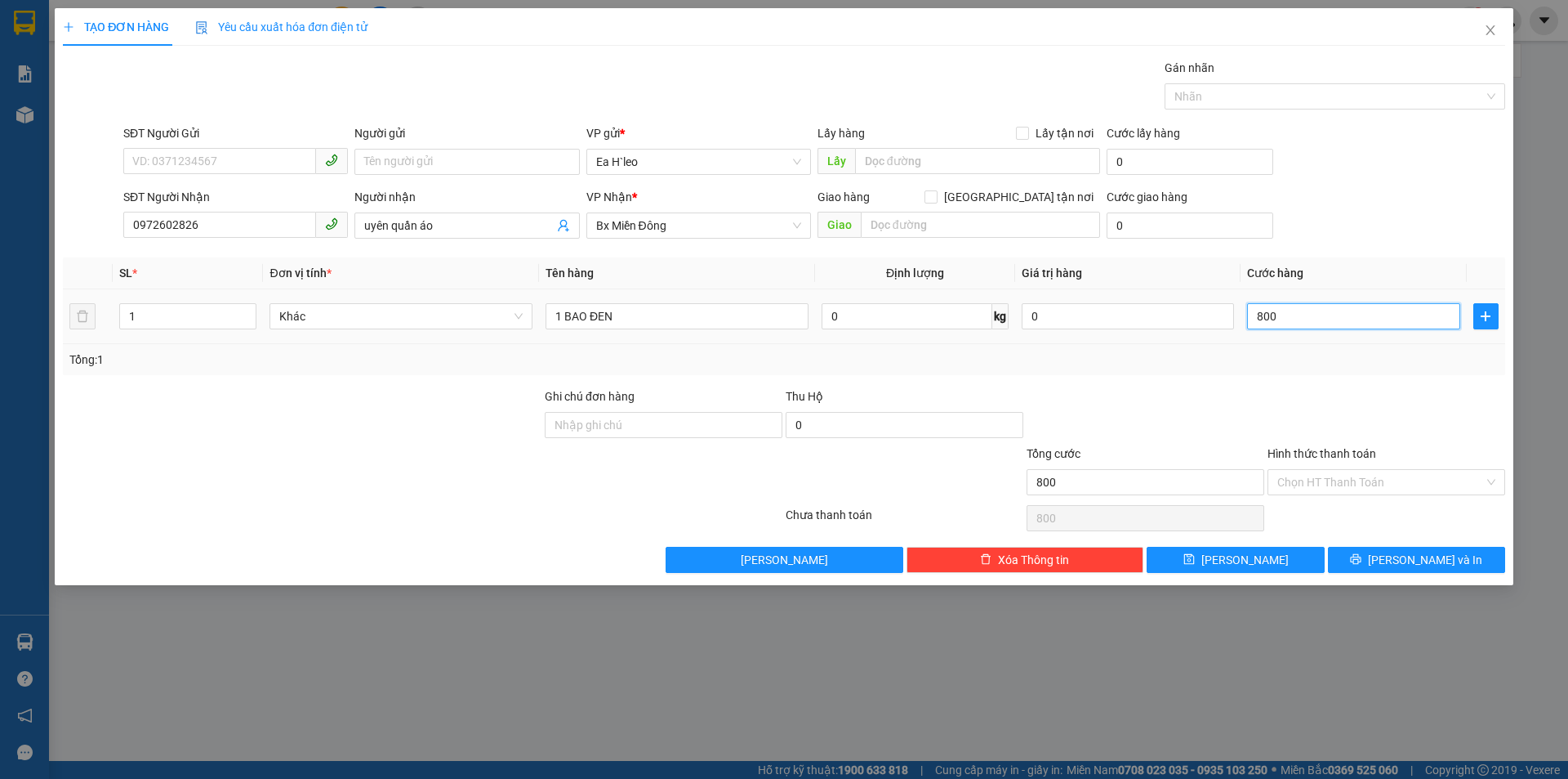
type input "8.000"
type input "80.000"
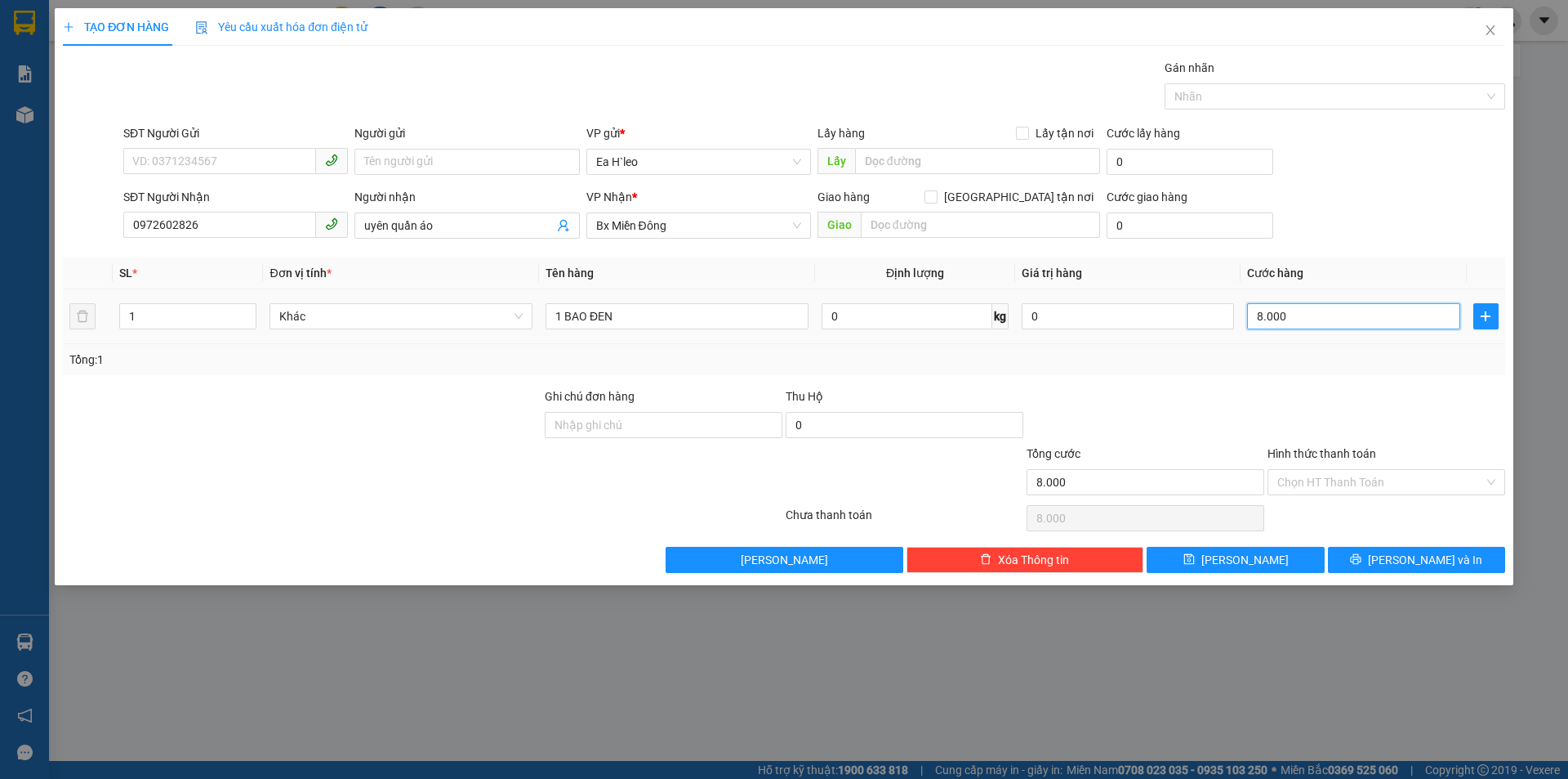
type input "80.000"
click at [1342, 479] on input "Hình thức thanh toán" at bounding box center [1381, 482] width 207 height 24
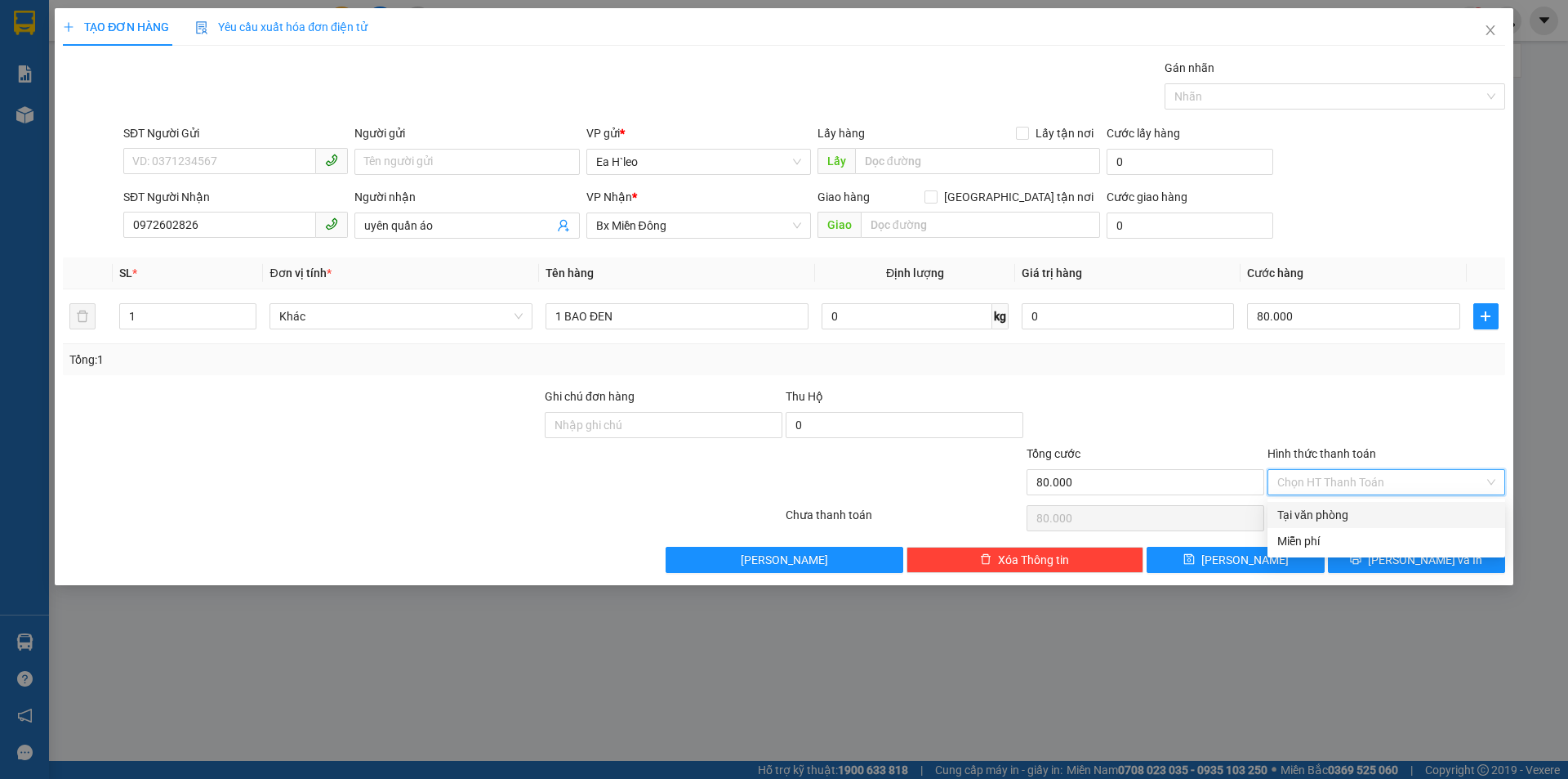
click at [1334, 516] on div "Tại văn phòng" at bounding box center [1386, 514] width 218 height 18
click at [1370, 569] on button "[PERSON_NAME] và In" at bounding box center [1417, 560] width 177 height 26
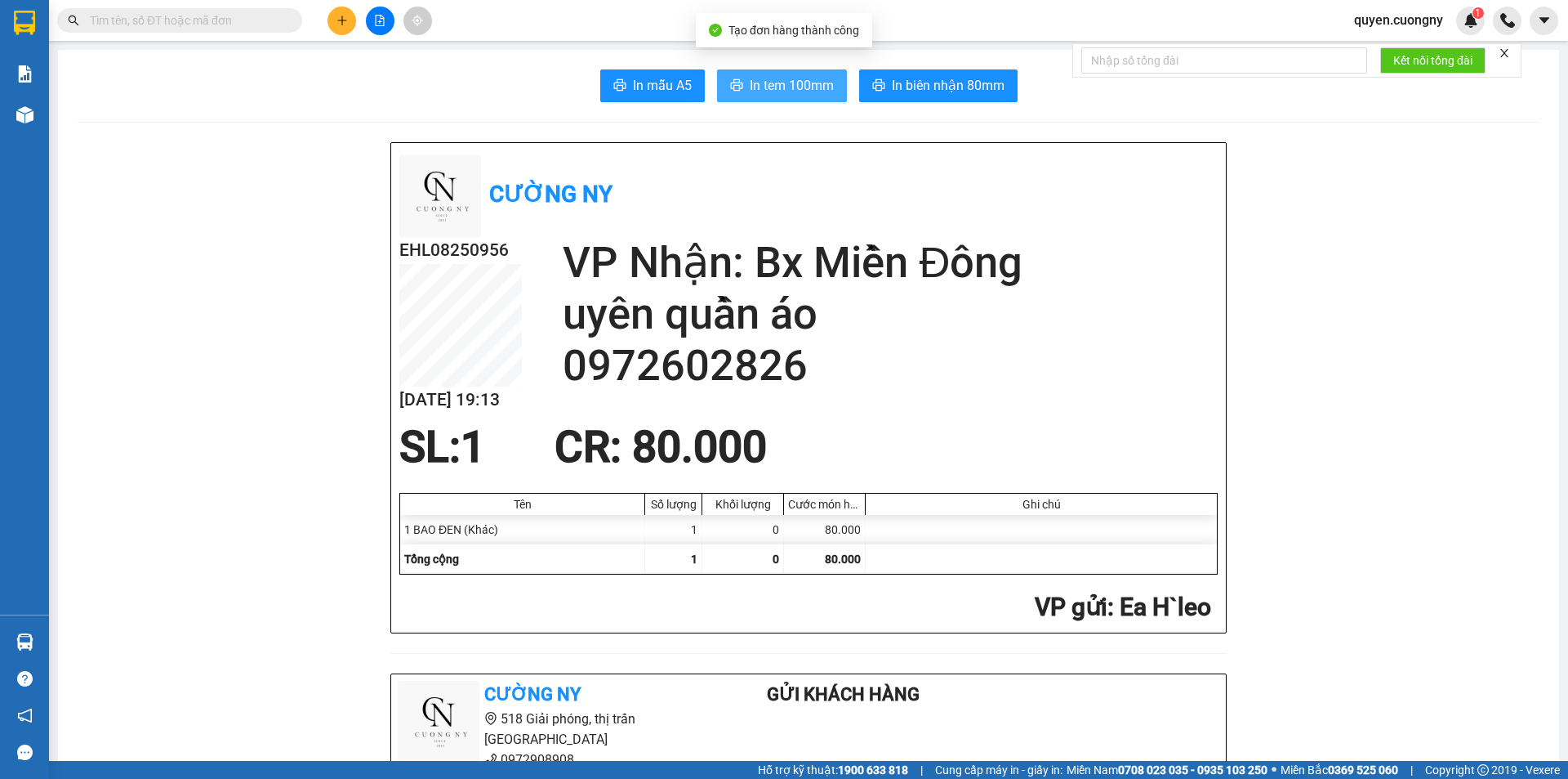
click at [772, 90] on span "In tem 100mm" at bounding box center [792, 86] width 84 height 20
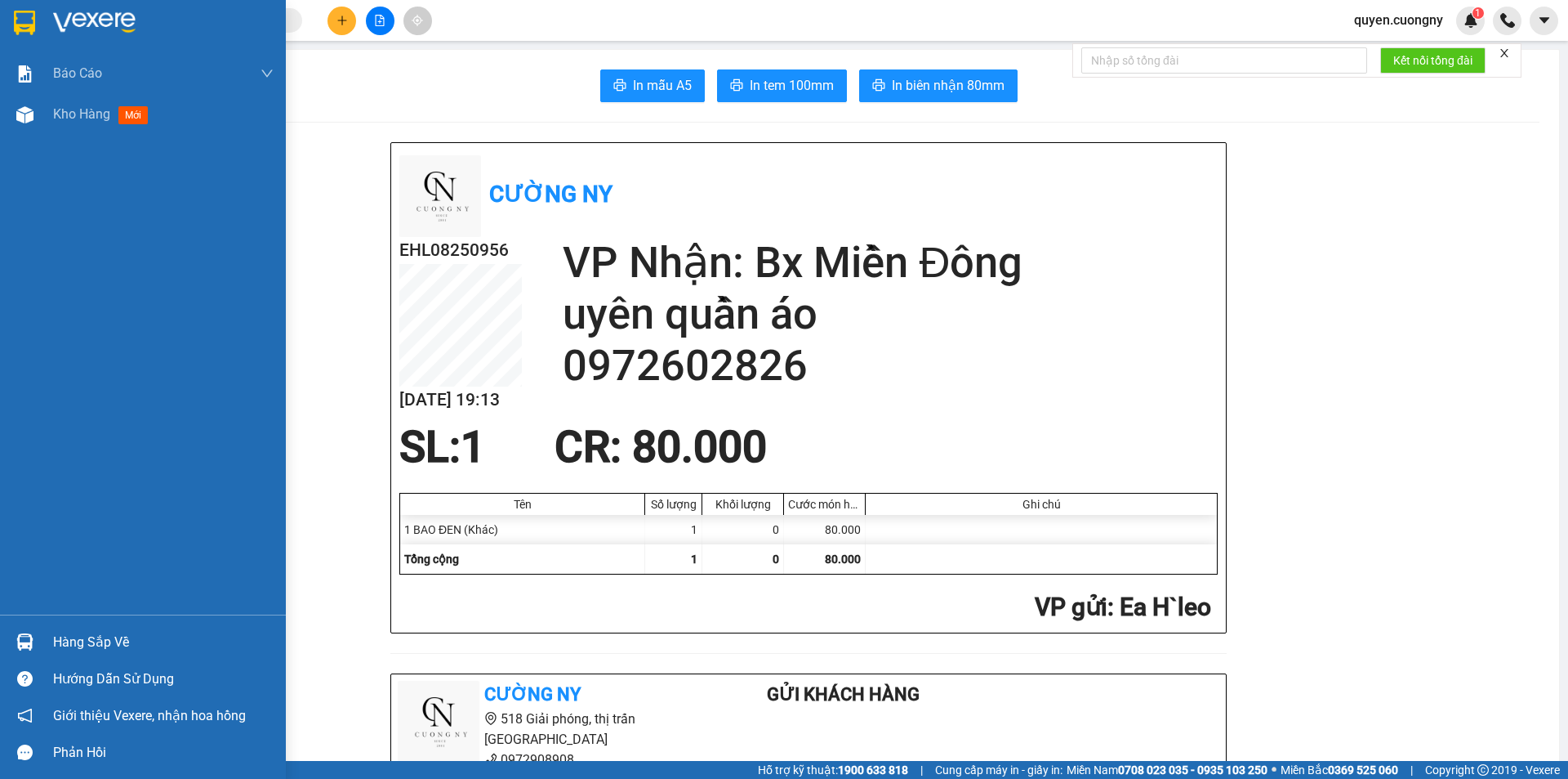
click at [18, 21] on img at bounding box center [24, 22] width 21 height 24
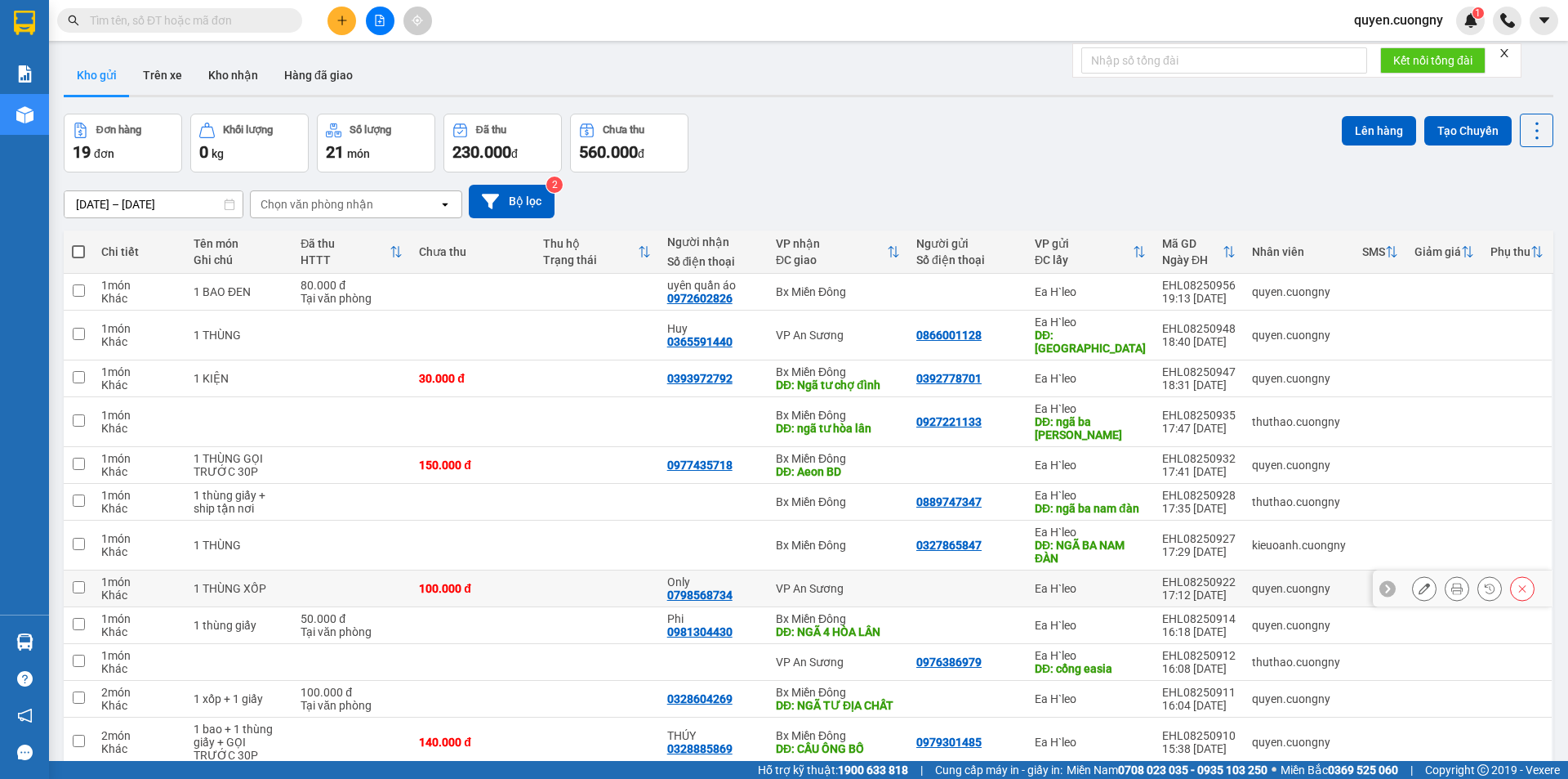
click at [558, 570] on td at bounding box center [596, 588] width 124 height 36
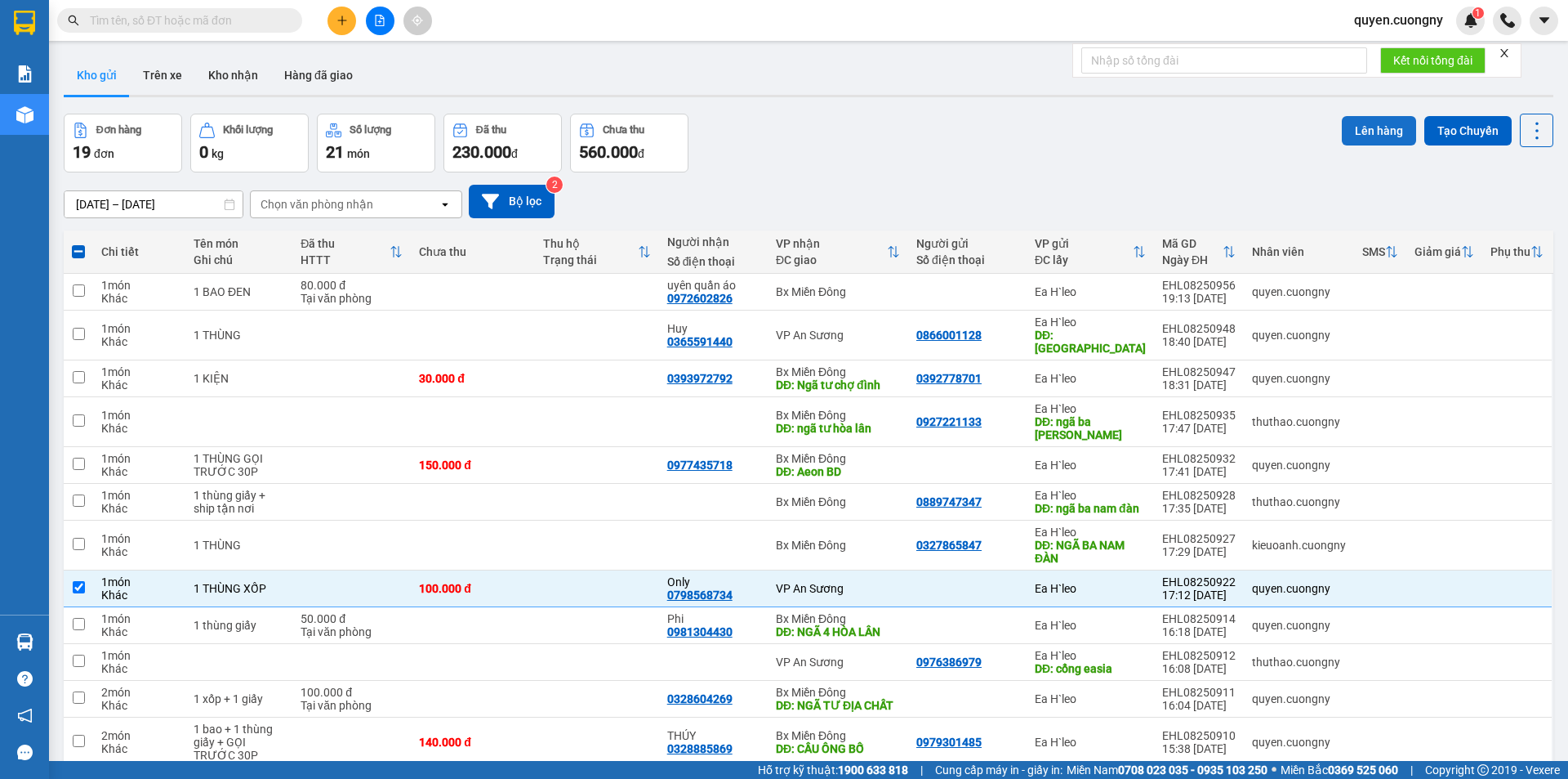
click at [1359, 133] on button "Lên hàng" at bounding box center [1379, 130] width 75 height 30
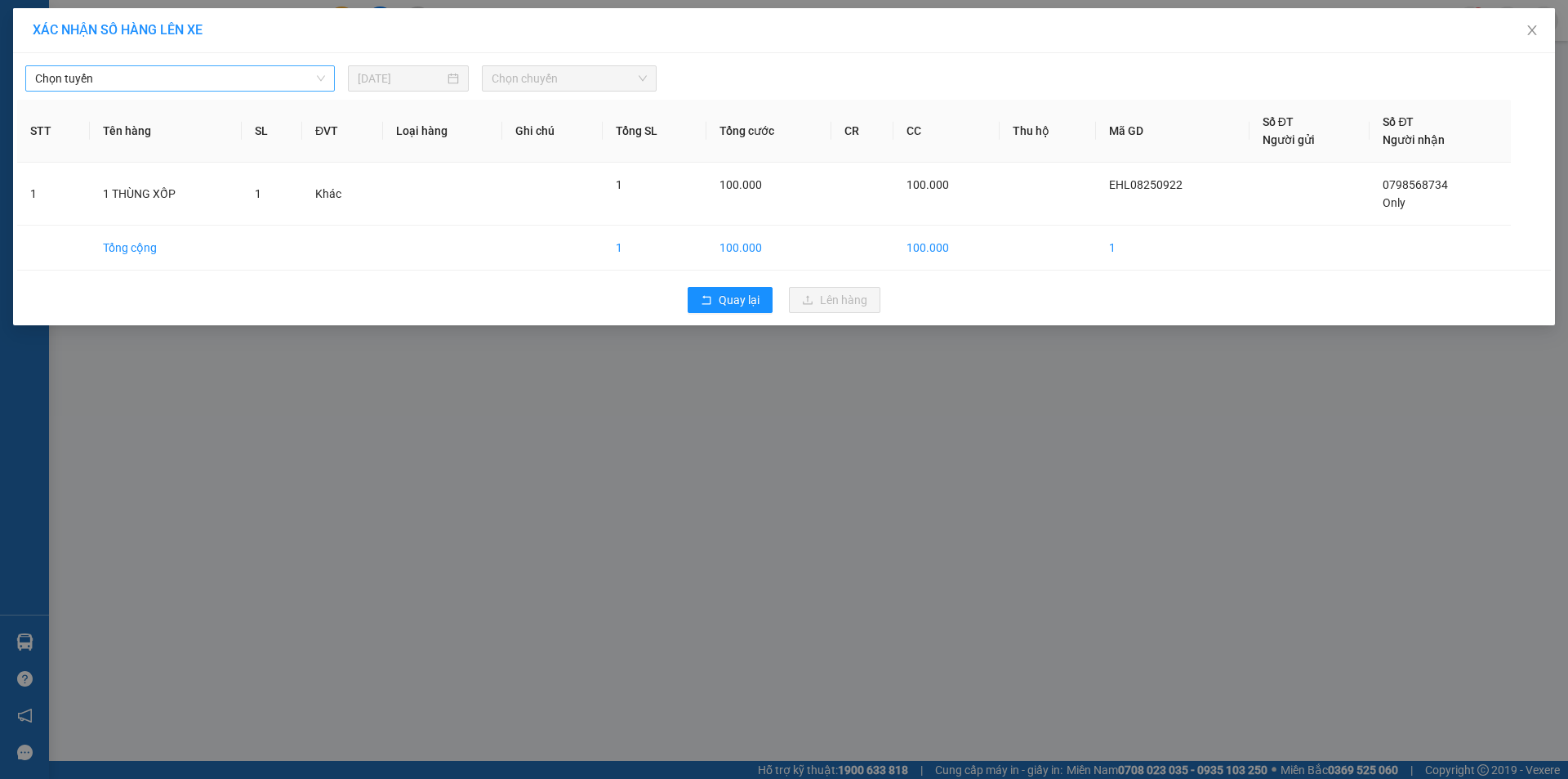
click at [170, 76] on span "Chọn tuyến" at bounding box center [180, 78] width 290 height 24
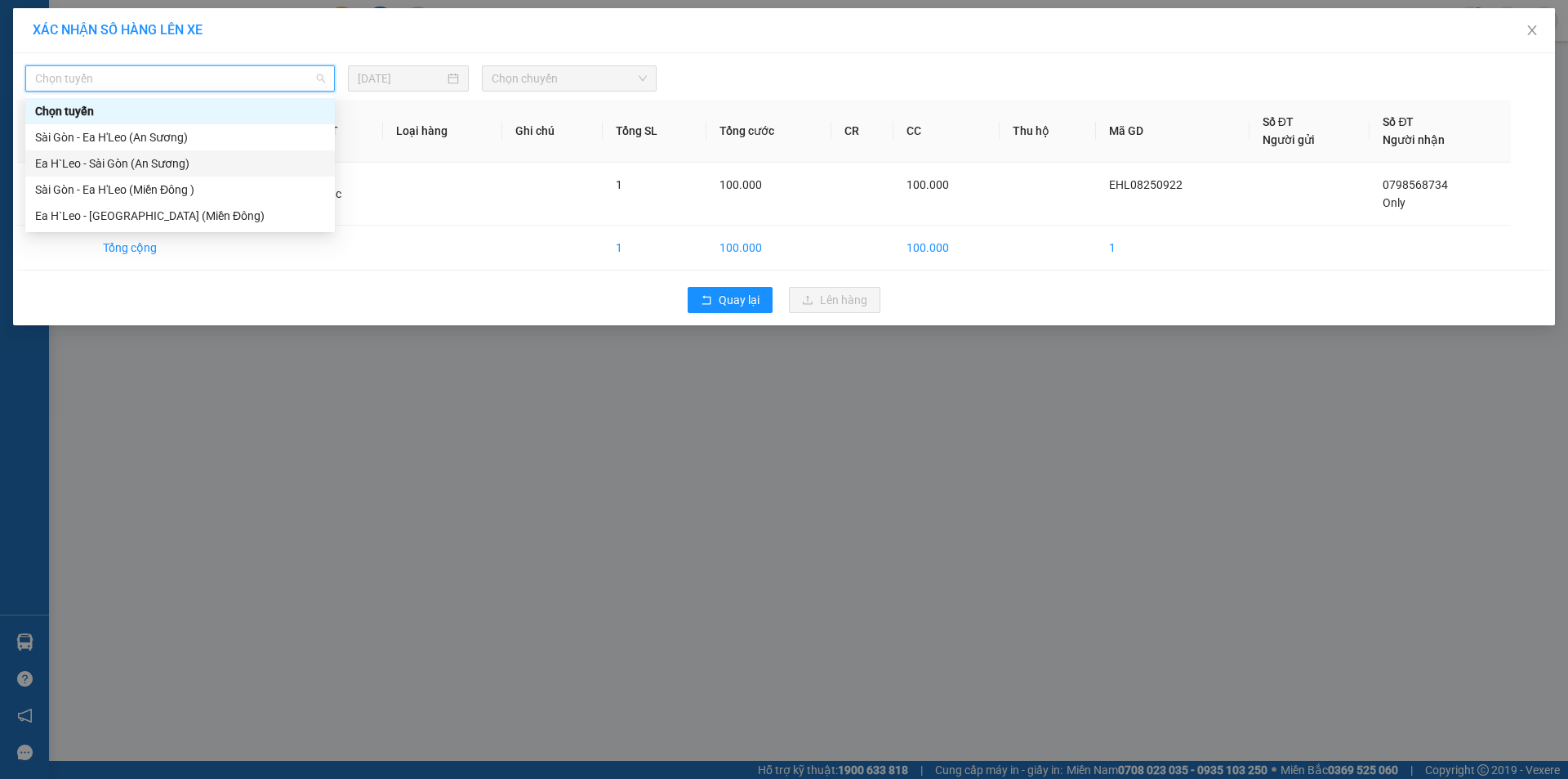
click at [189, 166] on div "Ea H`Leo - Sài Gòn (An Sương)" at bounding box center [180, 163] width 290 height 18
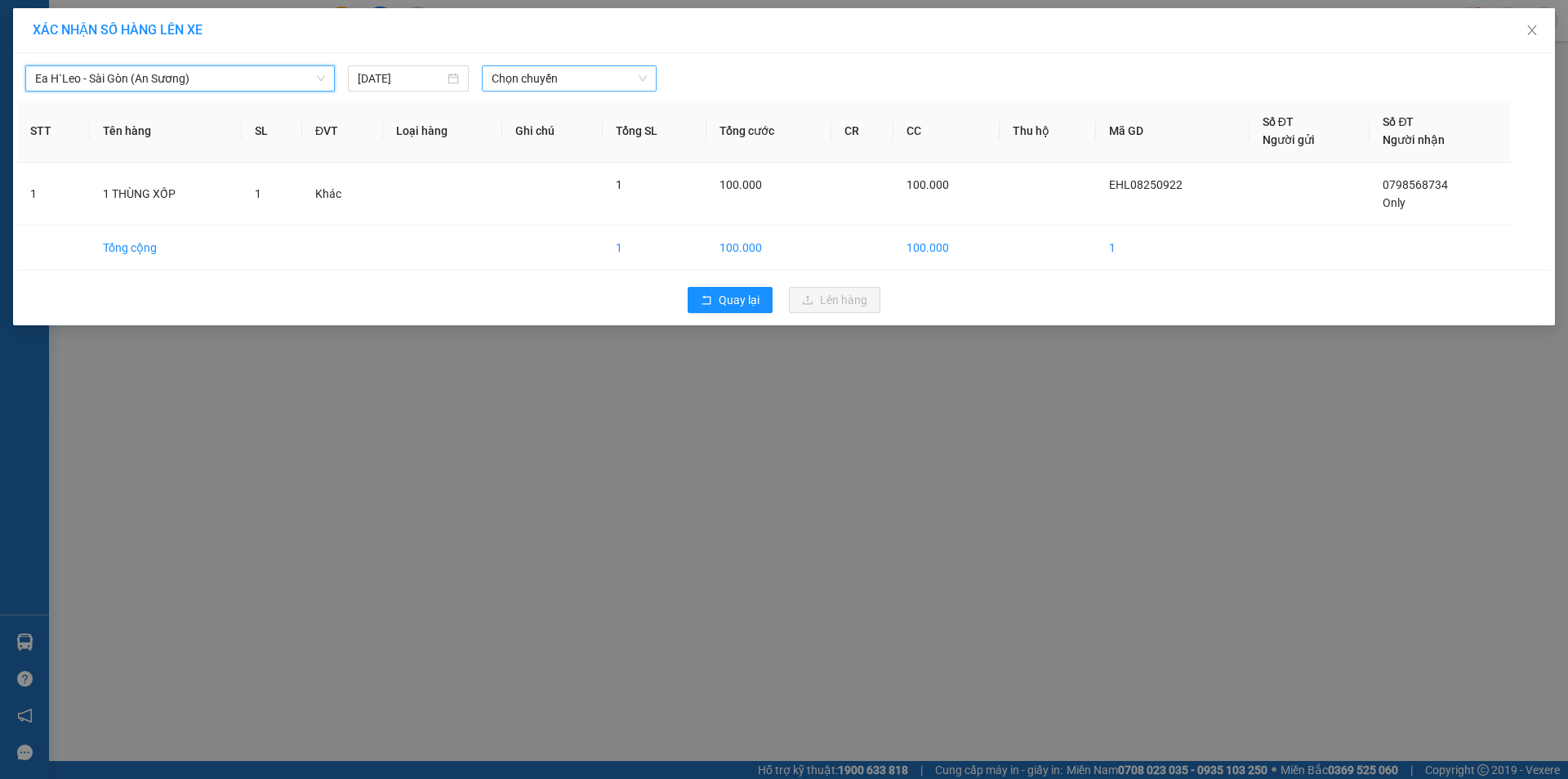
click at [586, 79] on span "Chọn chuyến" at bounding box center [569, 78] width 156 height 24
click at [579, 141] on div "19:30 - 47H-042.05" at bounding box center [555, 137] width 128 height 18
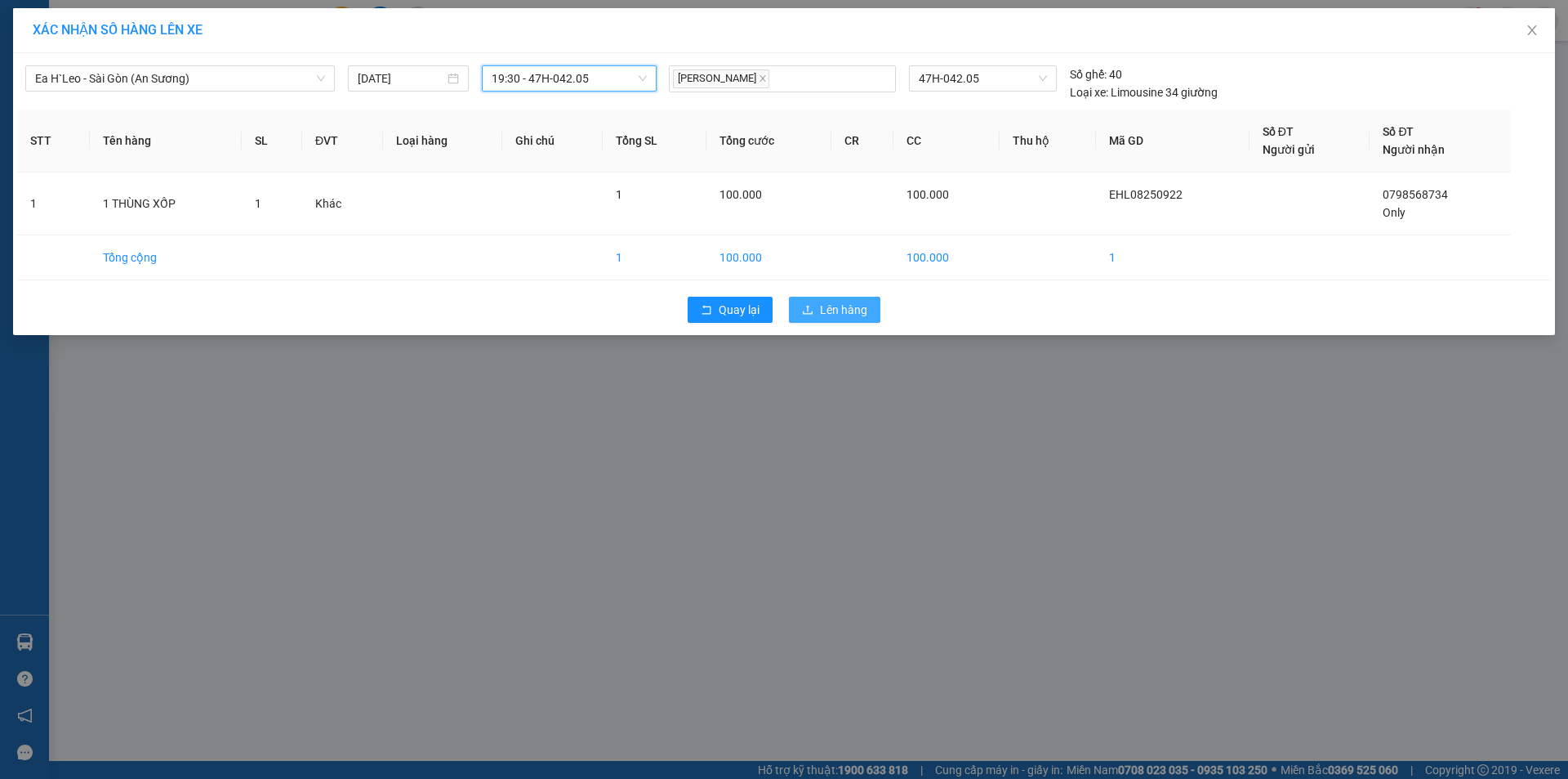
click at [858, 308] on span "Lên hàng" at bounding box center [843, 309] width 48 height 18
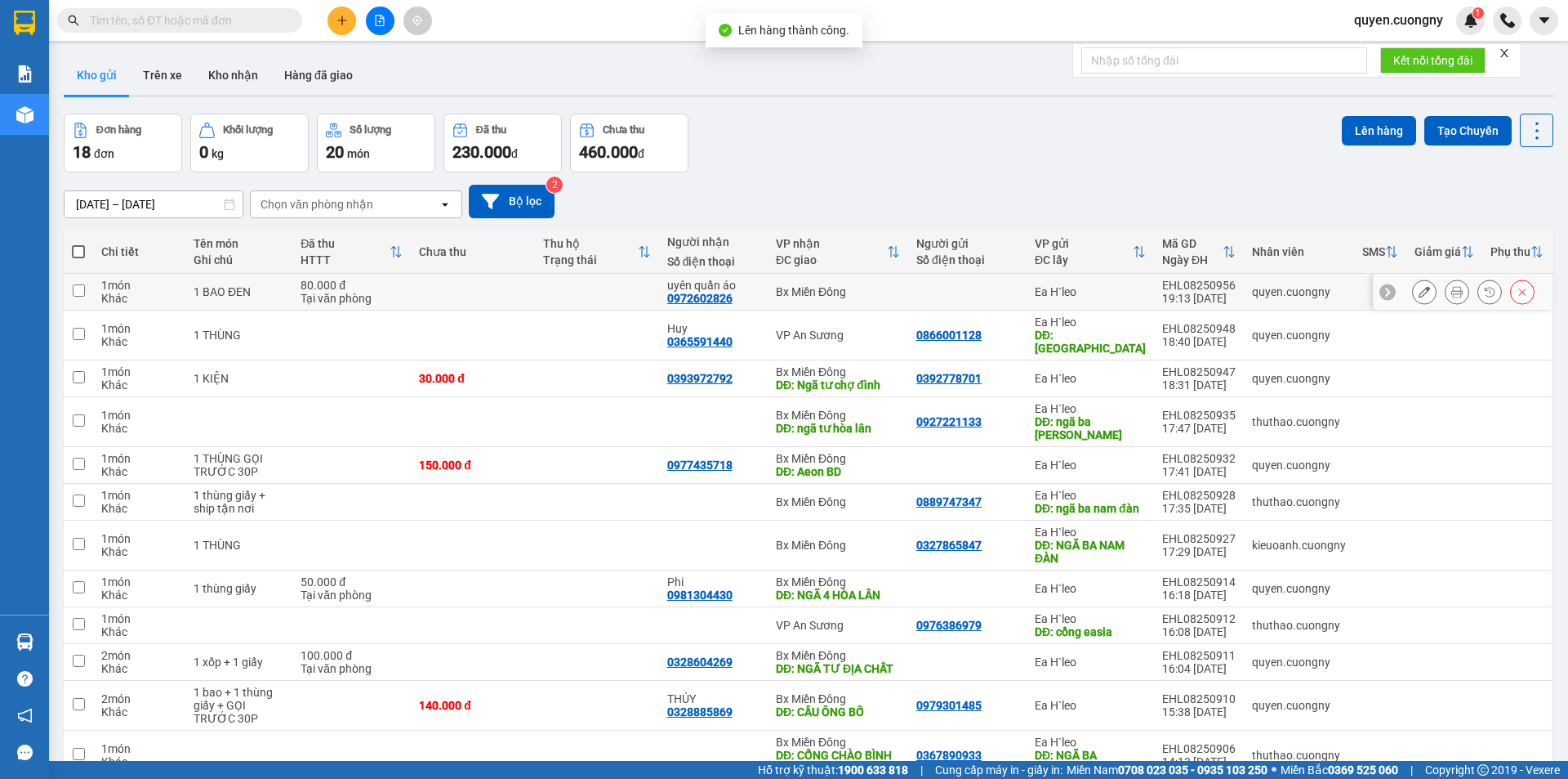
click at [488, 301] on td at bounding box center [472, 292] width 124 height 36
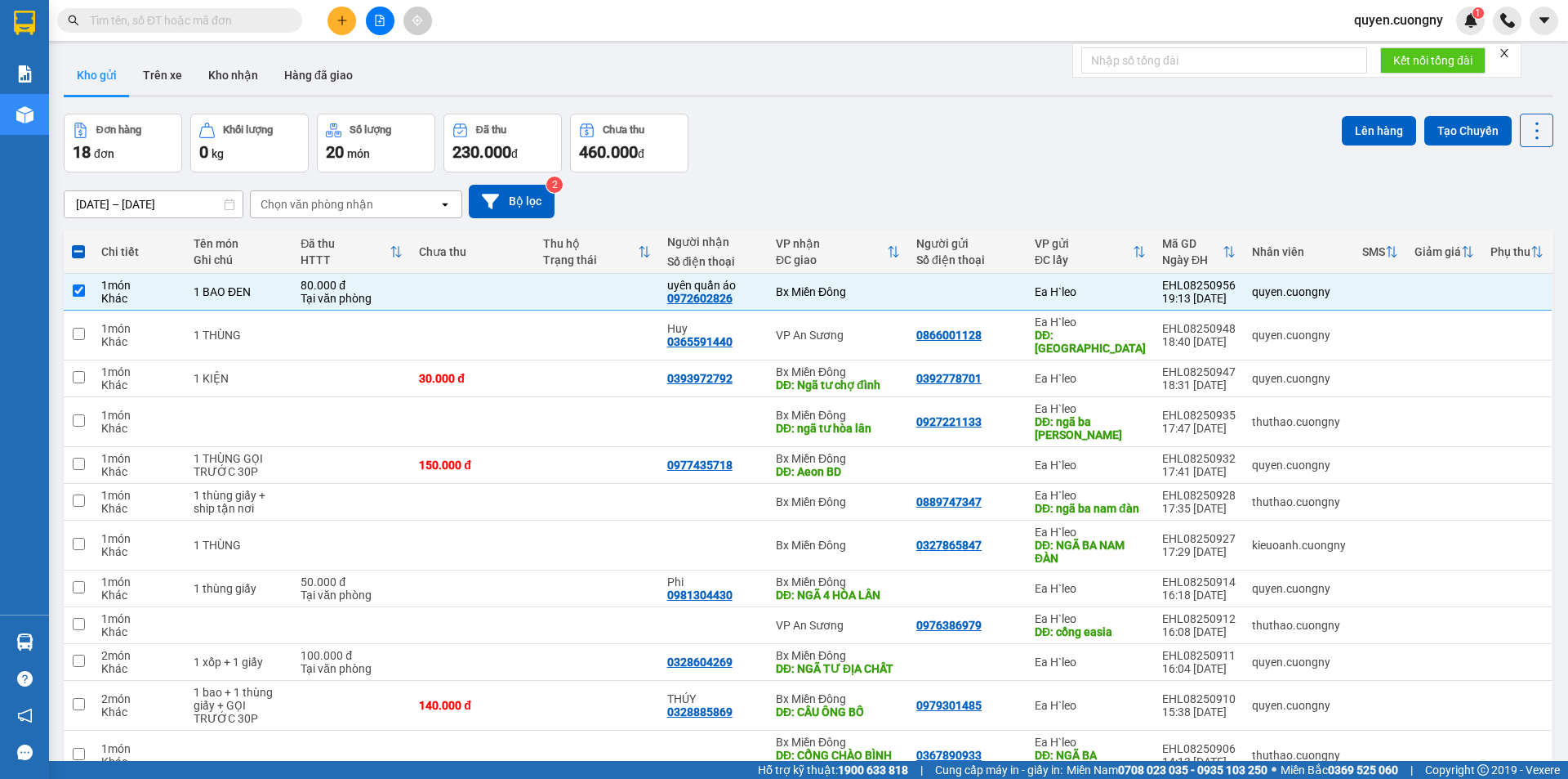
click at [1370, 114] on div "Lên hàng Tạo Chuyến" at bounding box center [1447, 130] width 211 height 34
click at [1368, 130] on button "Lên hàng" at bounding box center [1379, 130] width 75 height 30
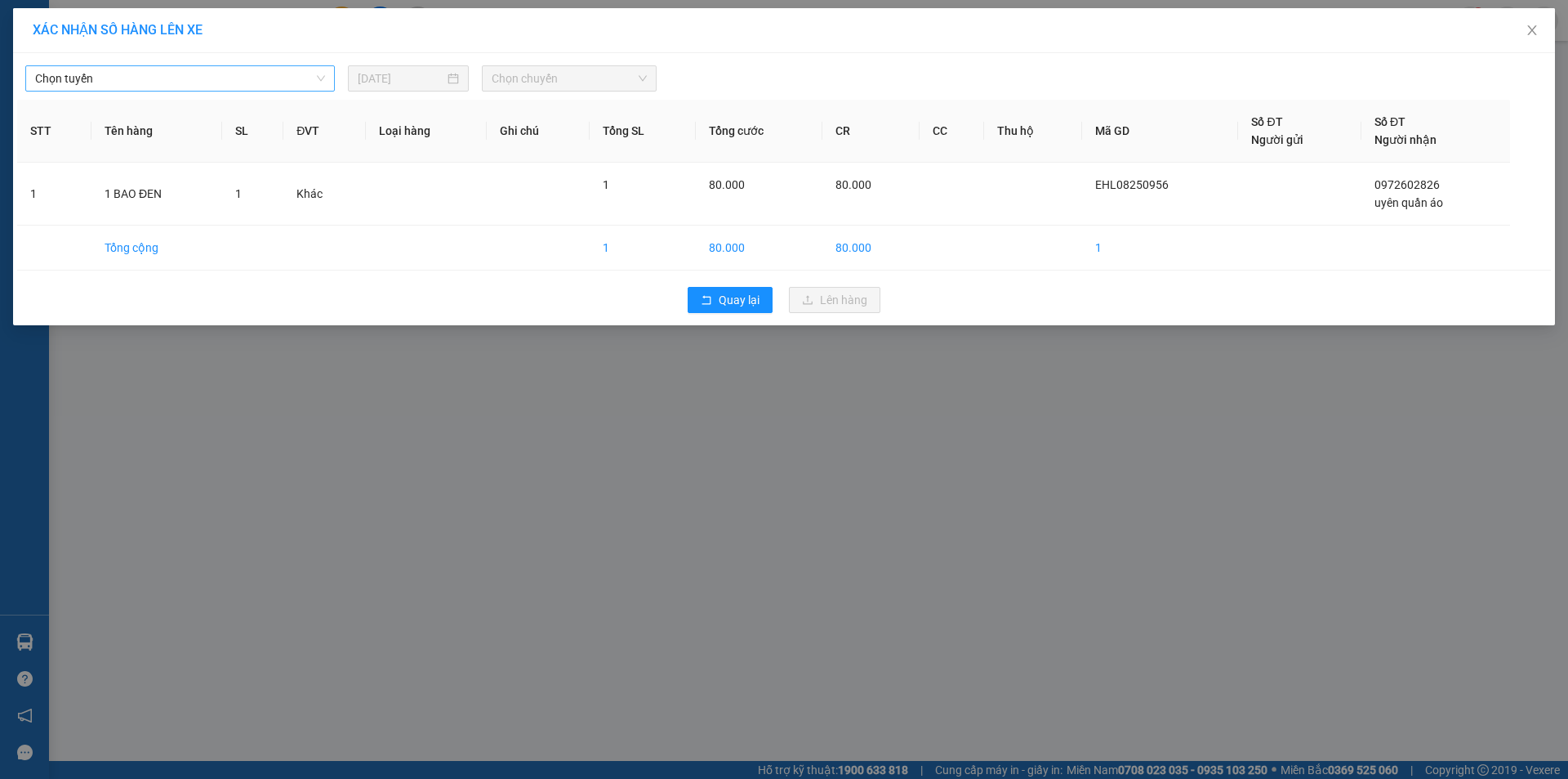
click at [222, 73] on span "Chọn tuyến" at bounding box center [180, 78] width 290 height 24
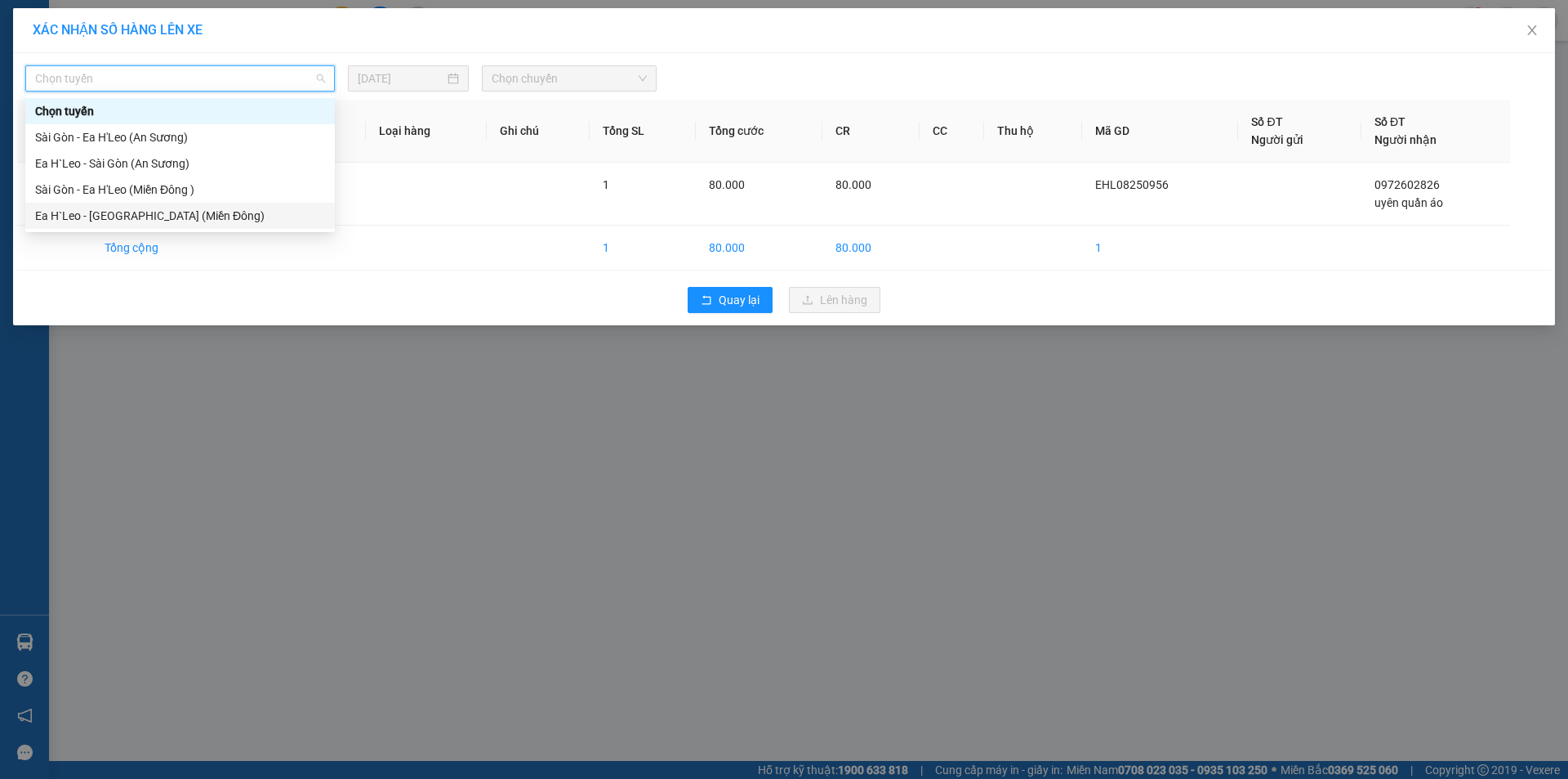
click at [199, 217] on div "Ea H`Leo - [GEOGRAPHIC_DATA] (Miền Đông)" at bounding box center [180, 215] width 290 height 18
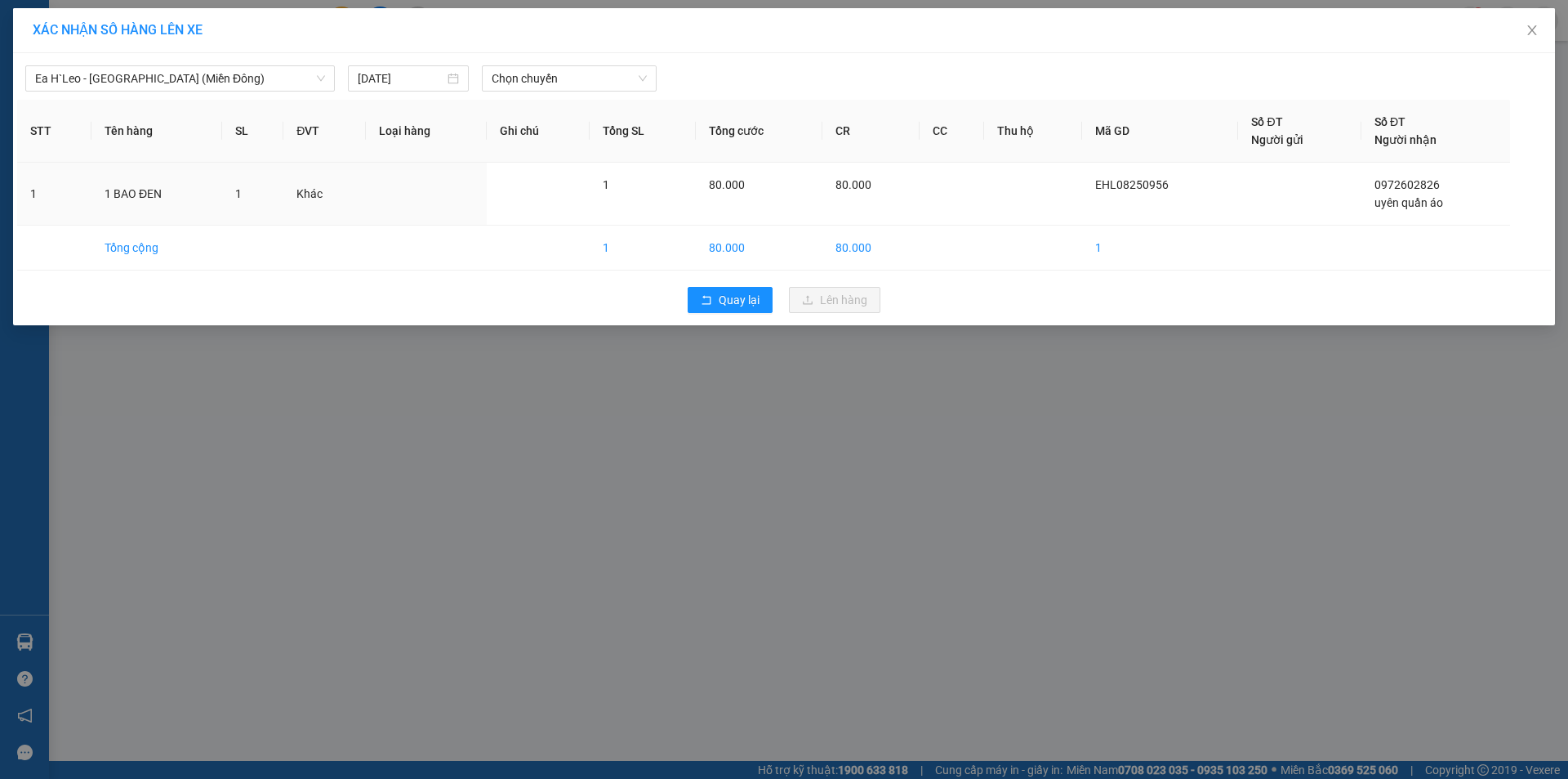
click at [535, 56] on div "Ea H`Leo - Sài Gòn (Miền Đông) 11/08/2025 Chọn chuyến STT Tên hàng SL ĐVT Loại …" at bounding box center [784, 189] width 1542 height 272
click at [545, 69] on span "Chọn chuyến" at bounding box center [569, 78] width 156 height 24
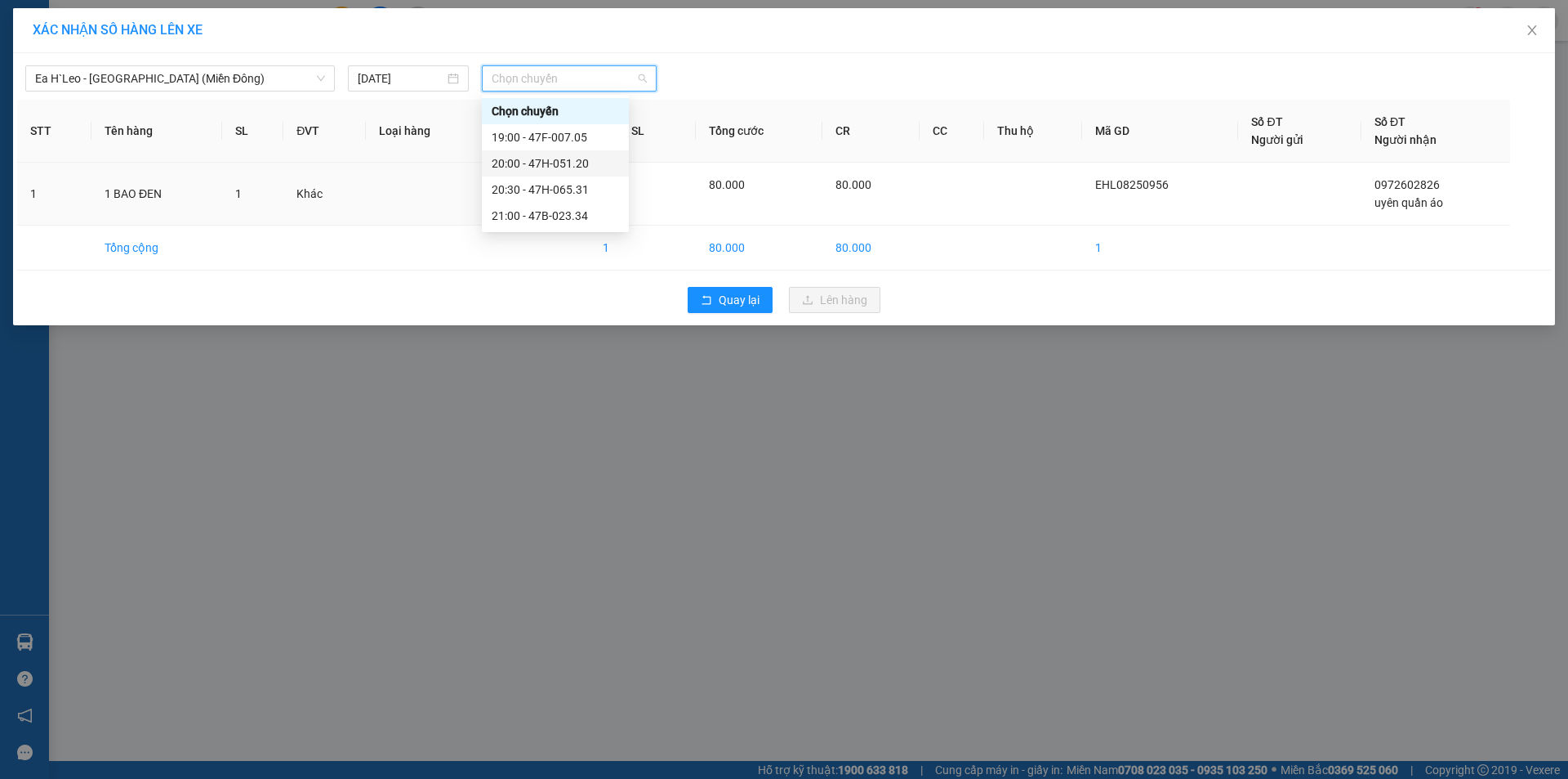
click at [570, 170] on div "20:00 - 47H-051.20" at bounding box center [555, 163] width 128 height 18
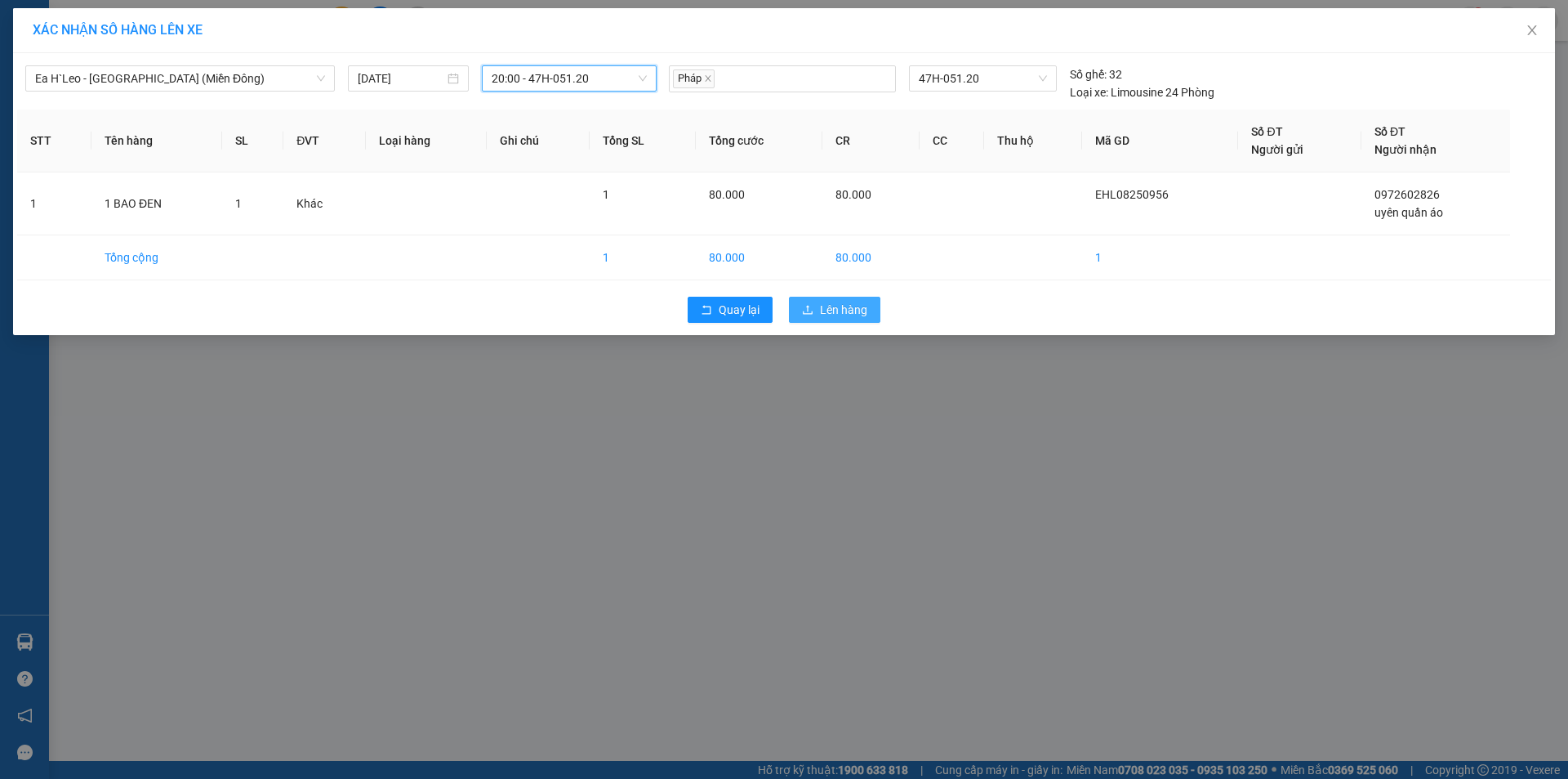
click at [843, 315] on span "Lên hàng" at bounding box center [843, 309] width 48 height 18
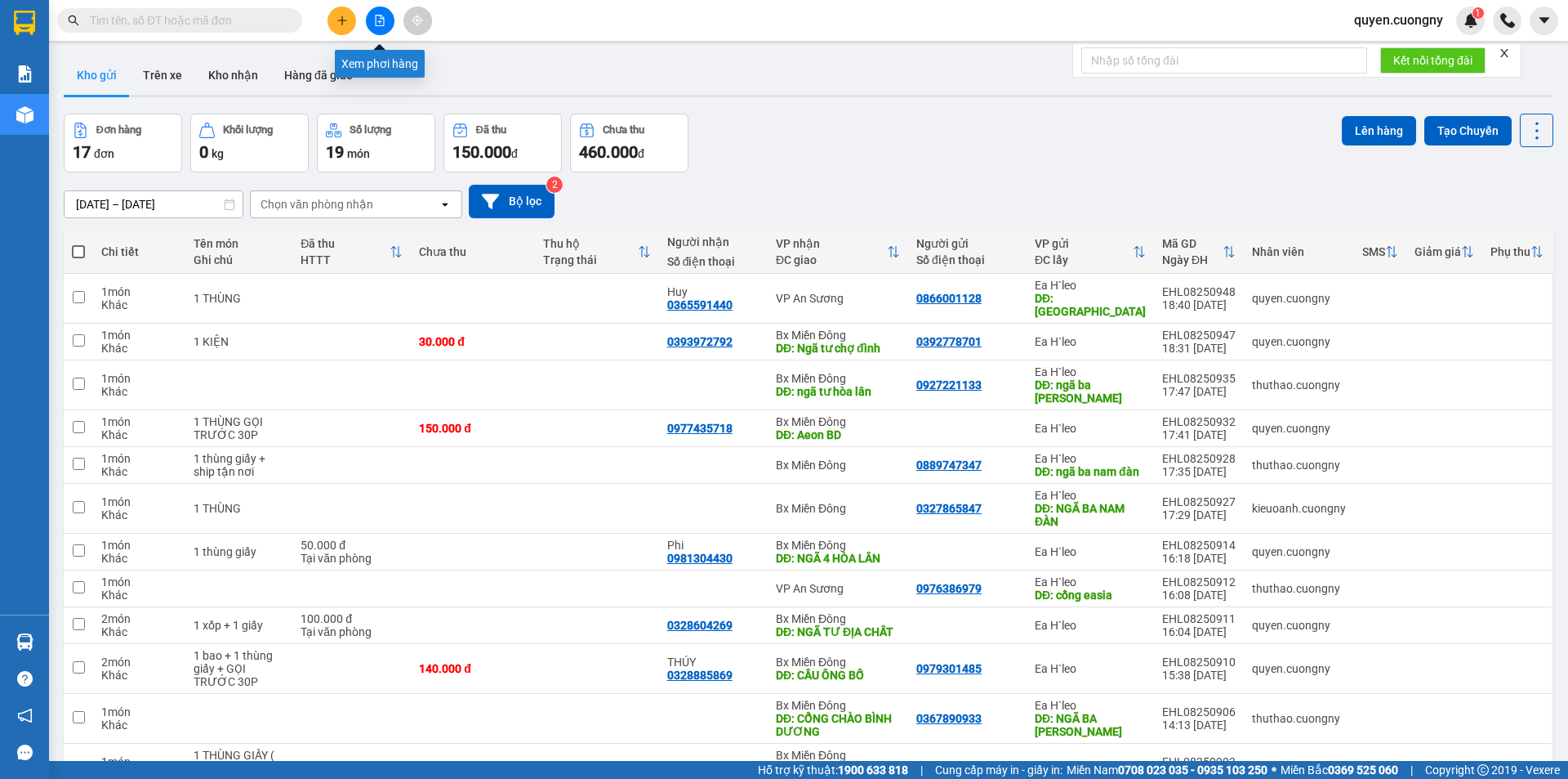
click at [386, 19] on button at bounding box center [380, 20] width 29 height 29
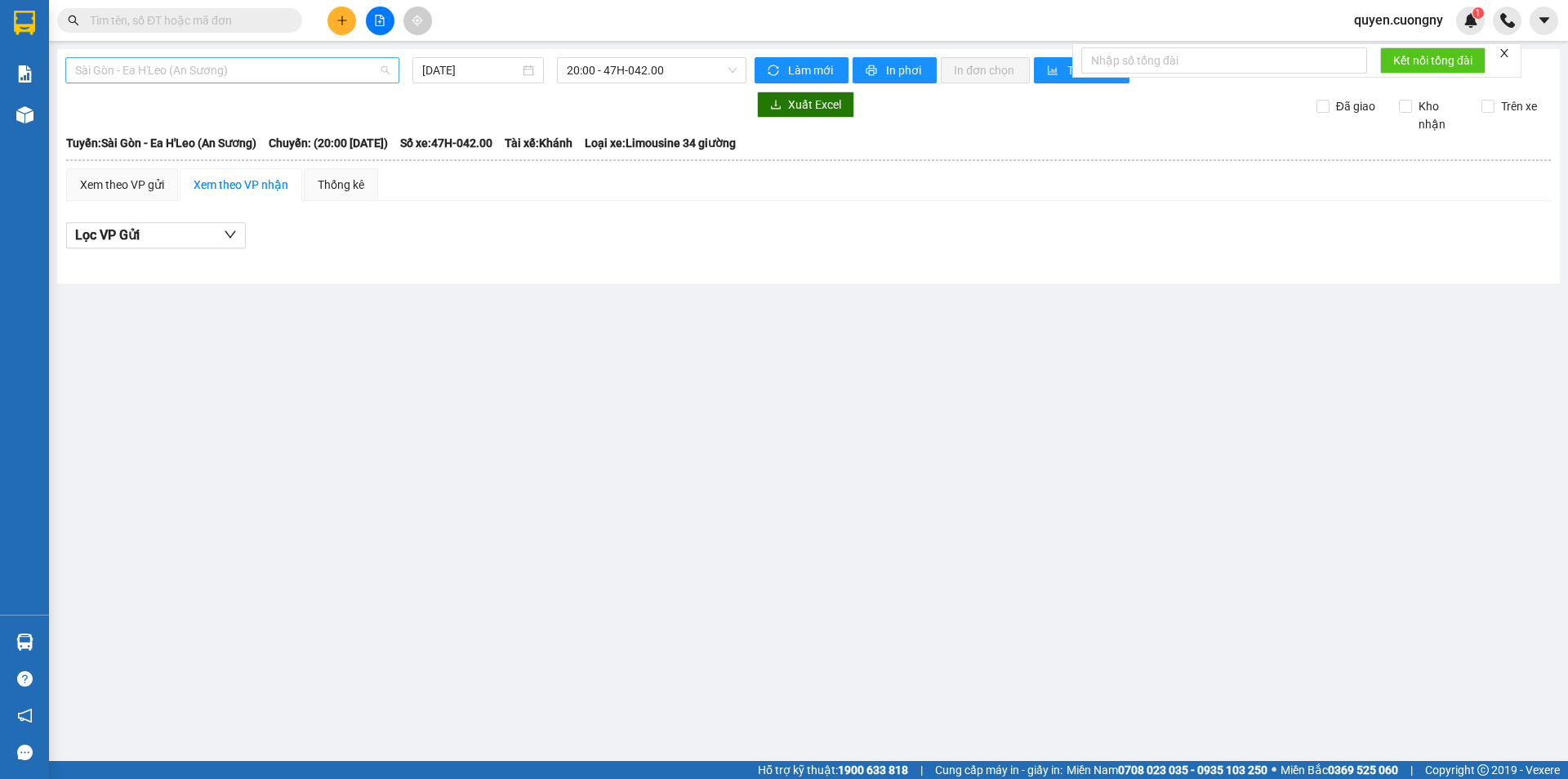
click at [202, 74] on span "Sài Gòn - Ea H'Leo (An Sương)" at bounding box center [233, 70] width 315 height 24
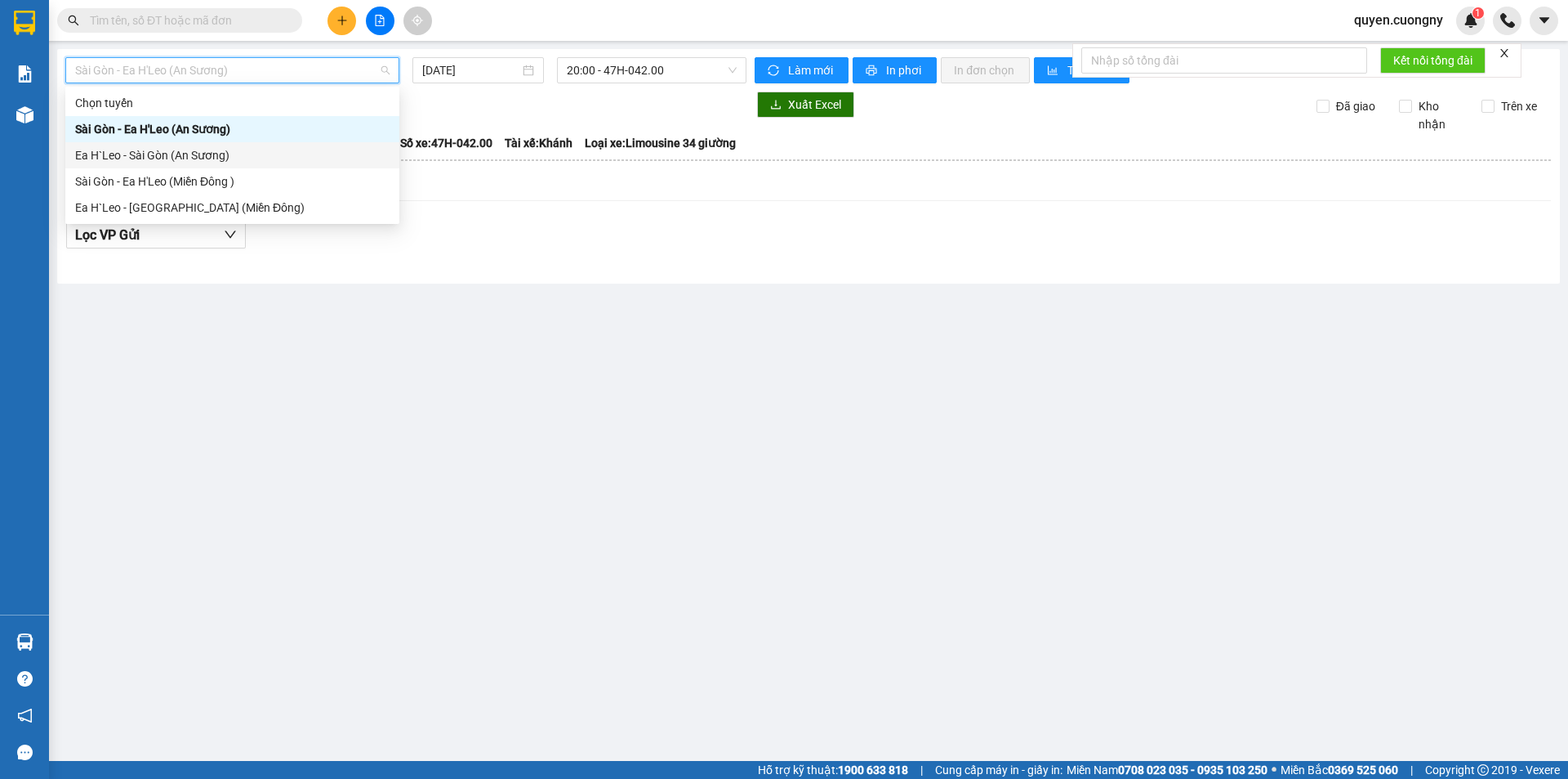
click at [194, 155] on div "Ea H`Leo - Sài Gòn (An Sương)" at bounding box center [233, 155] width 315 height 18
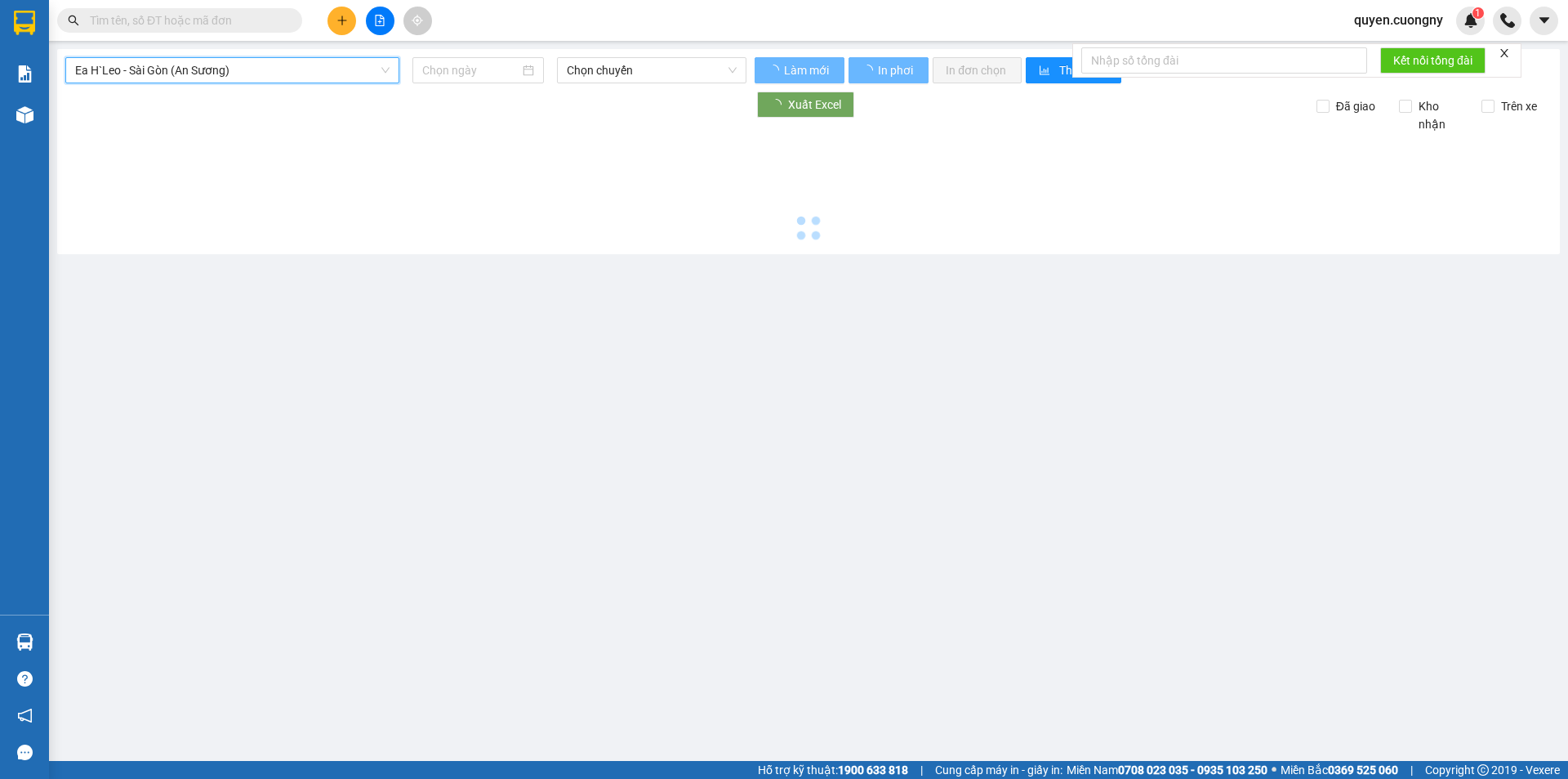
type input "[DATE]"
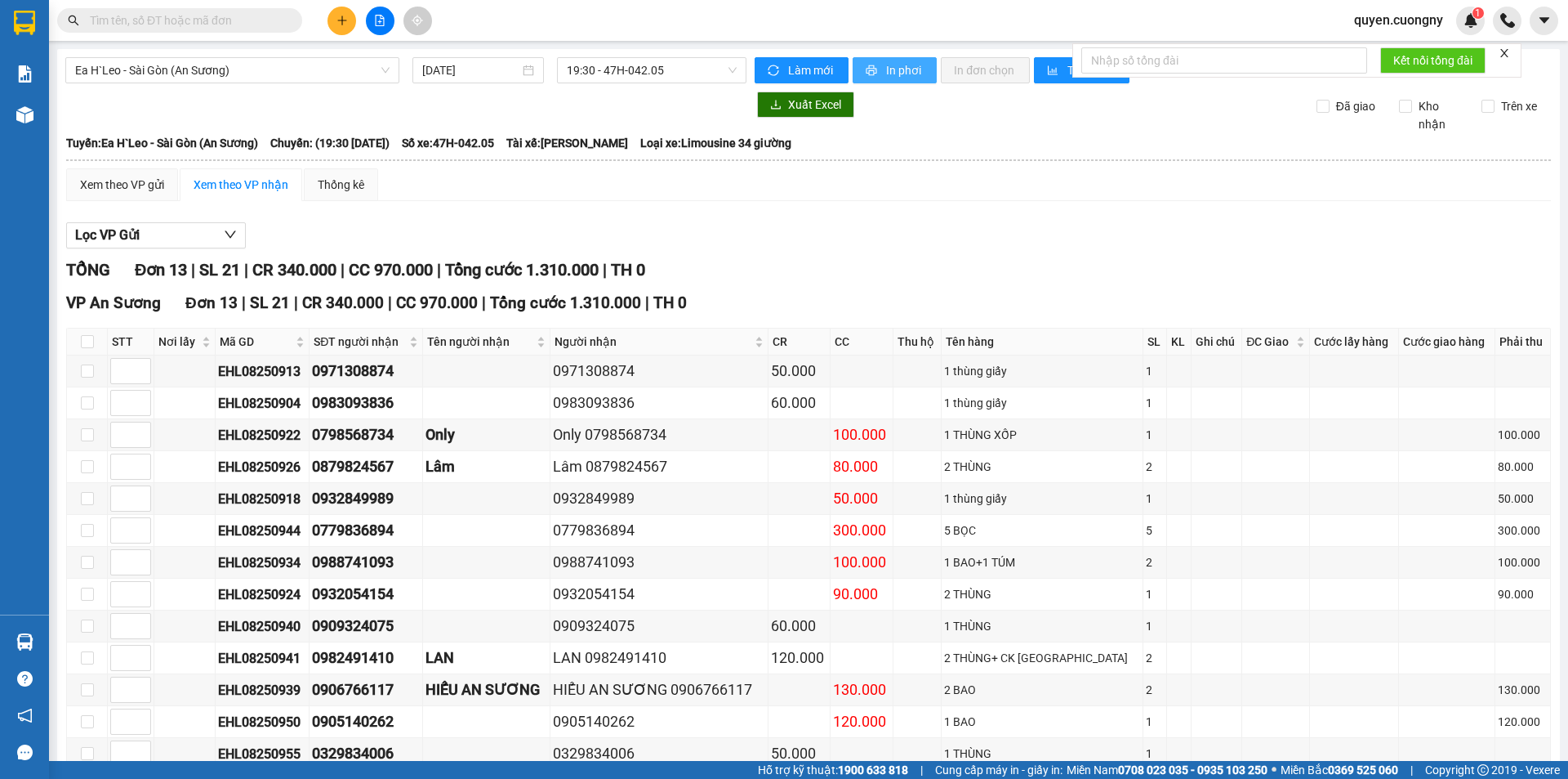
click at [876, 62] on button "In phơi" at bounding box center [894, 70] width 84 height 26
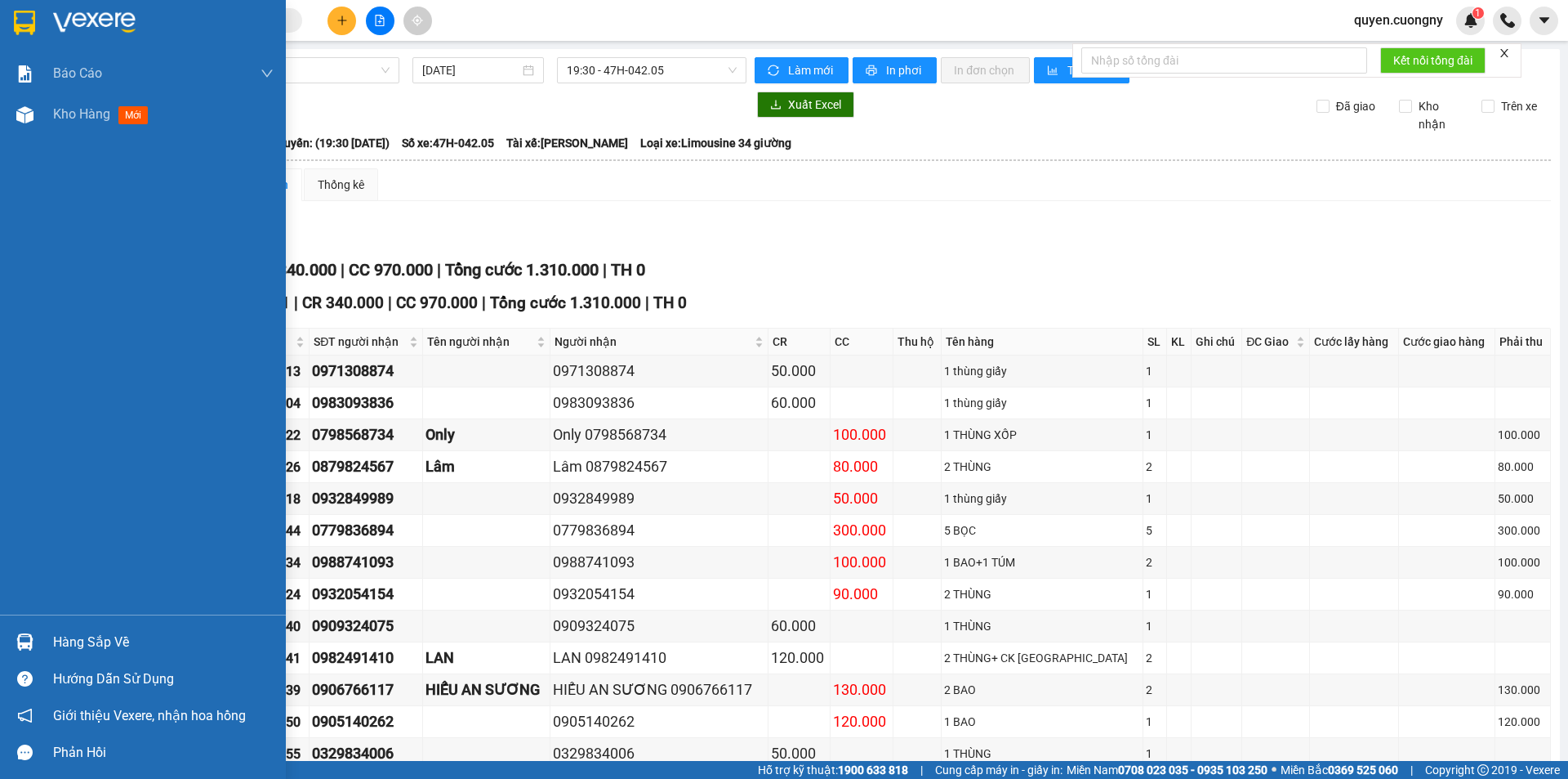
click at [22, 25] on img at bounding box center [24, 22] width 21 height 24
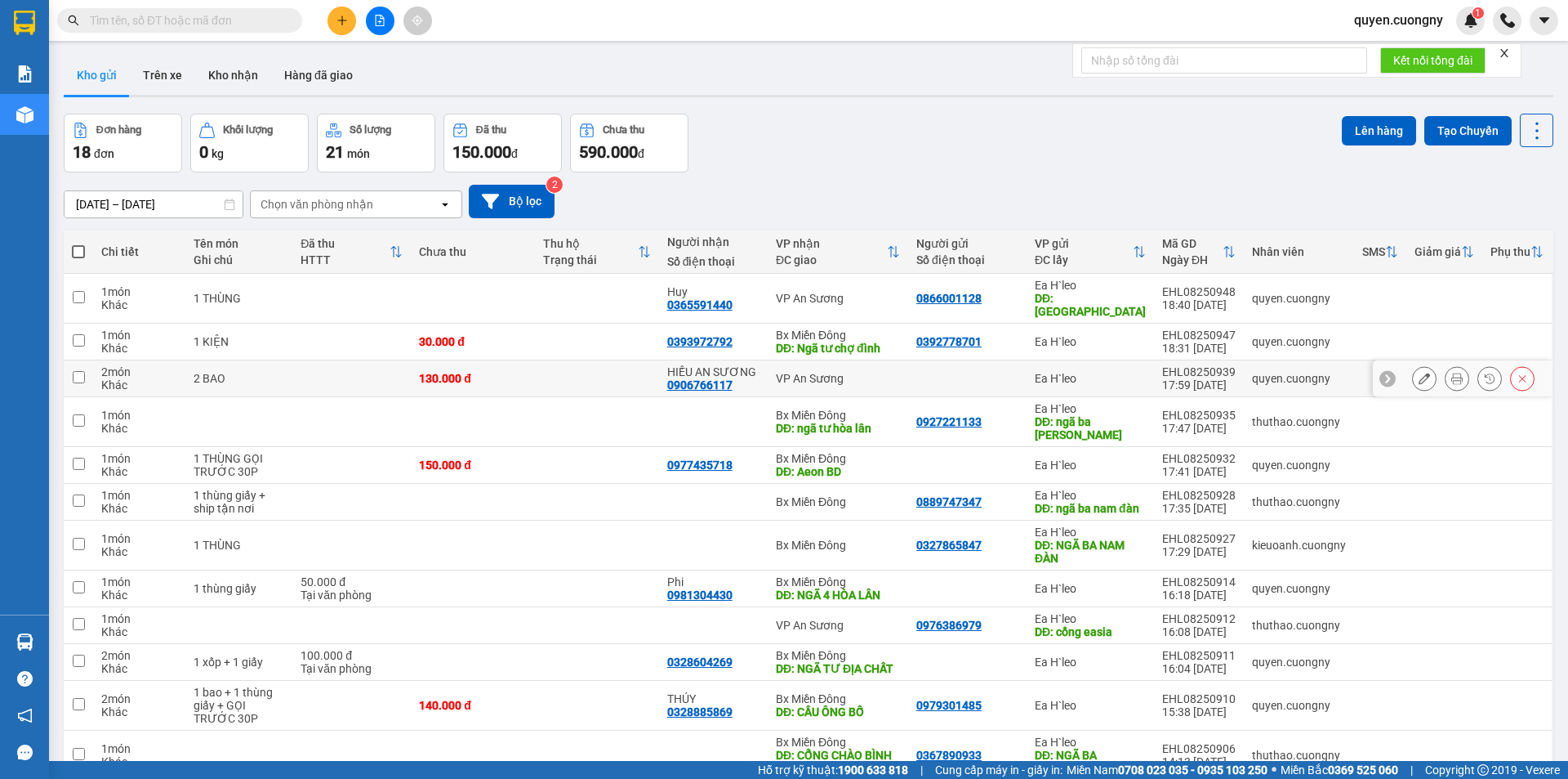
click at [1413, 370] on button at bounding box center [1425, 378] width 23 height 29
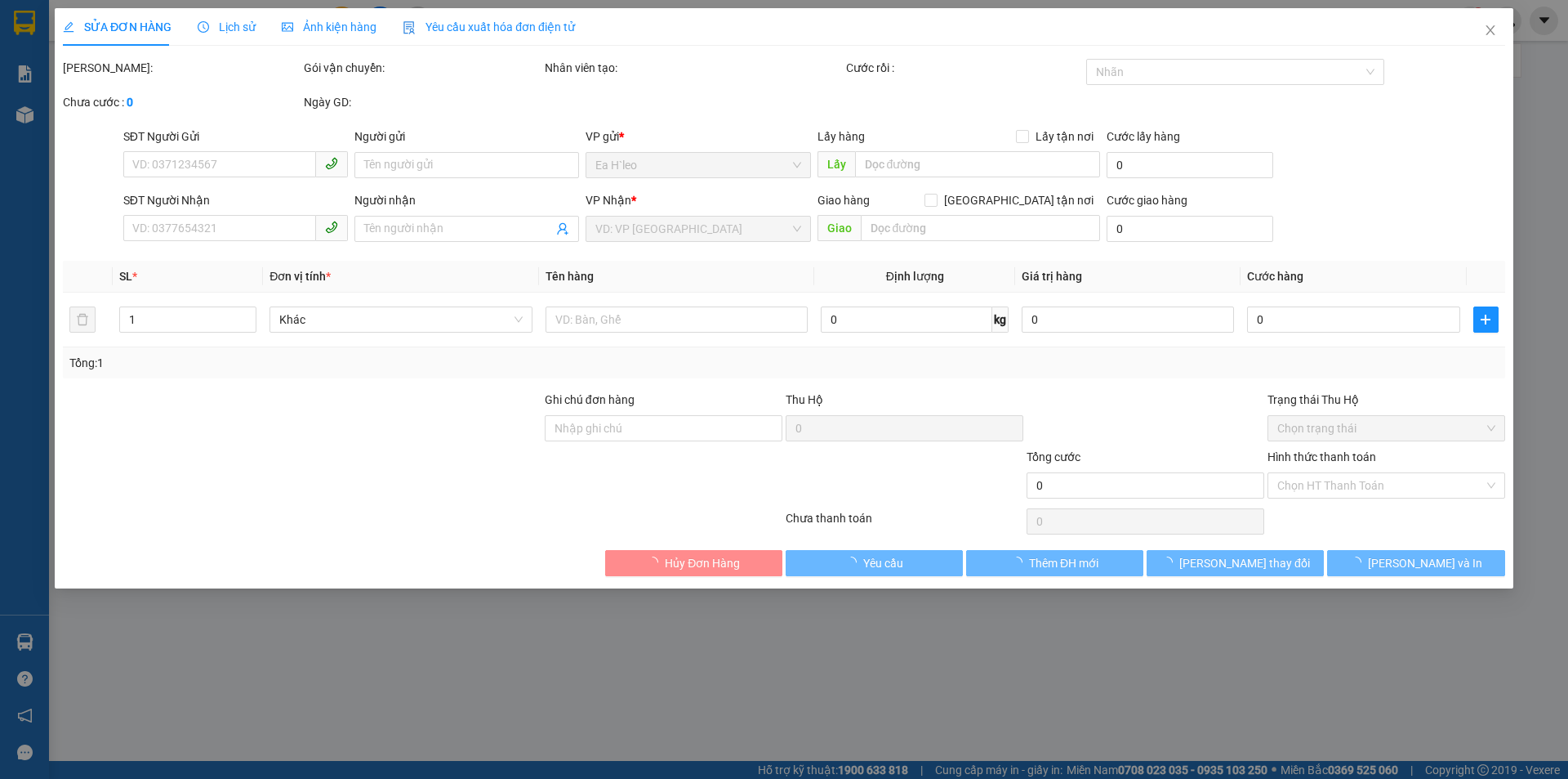
type input "0906766117"
type input "HIẾU AN SƯƠNG"
type input "130.000"
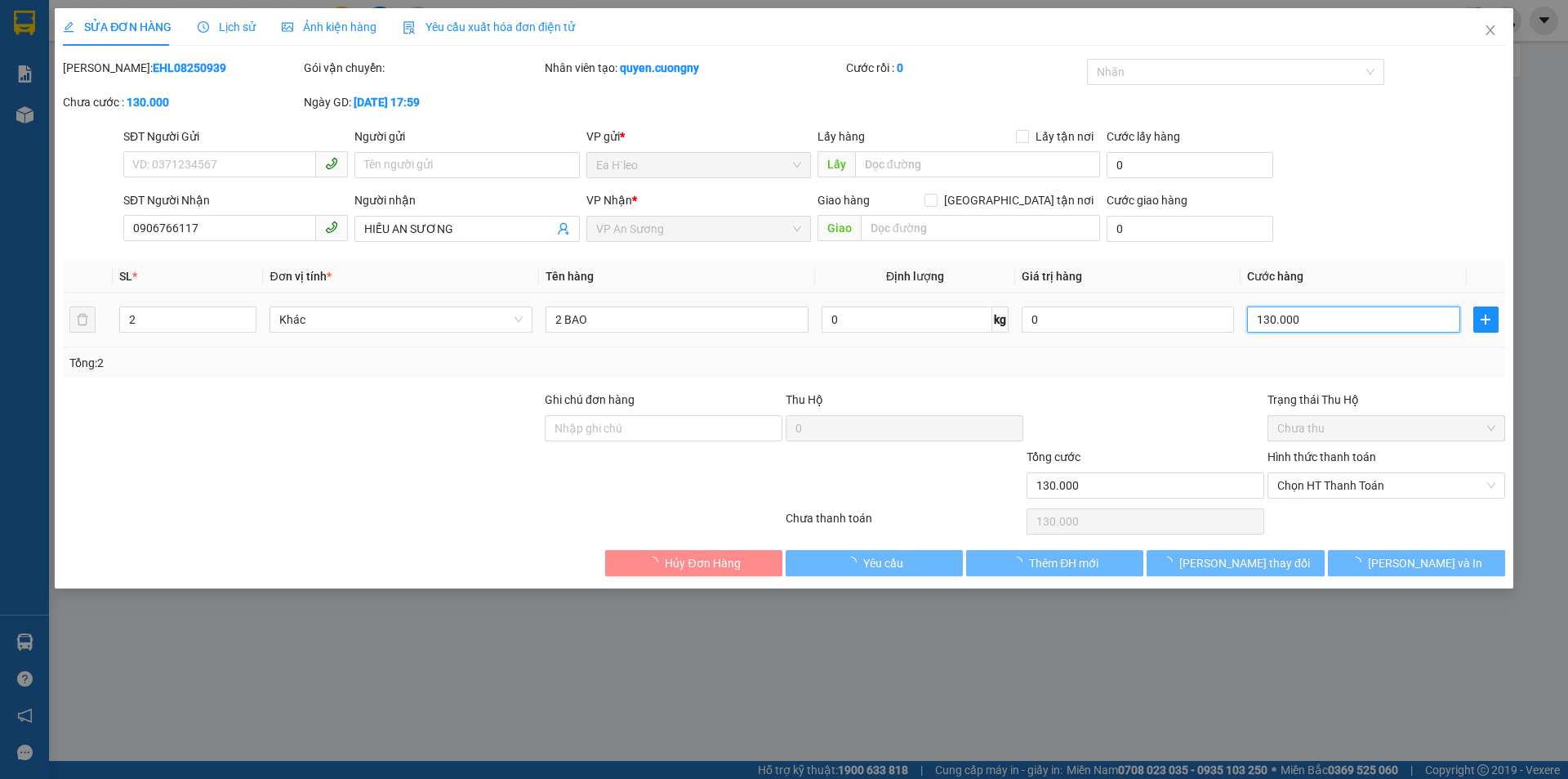
click at [1316, 320] on input "130.000" at bounding box center [1354, 320] width 212 height 26
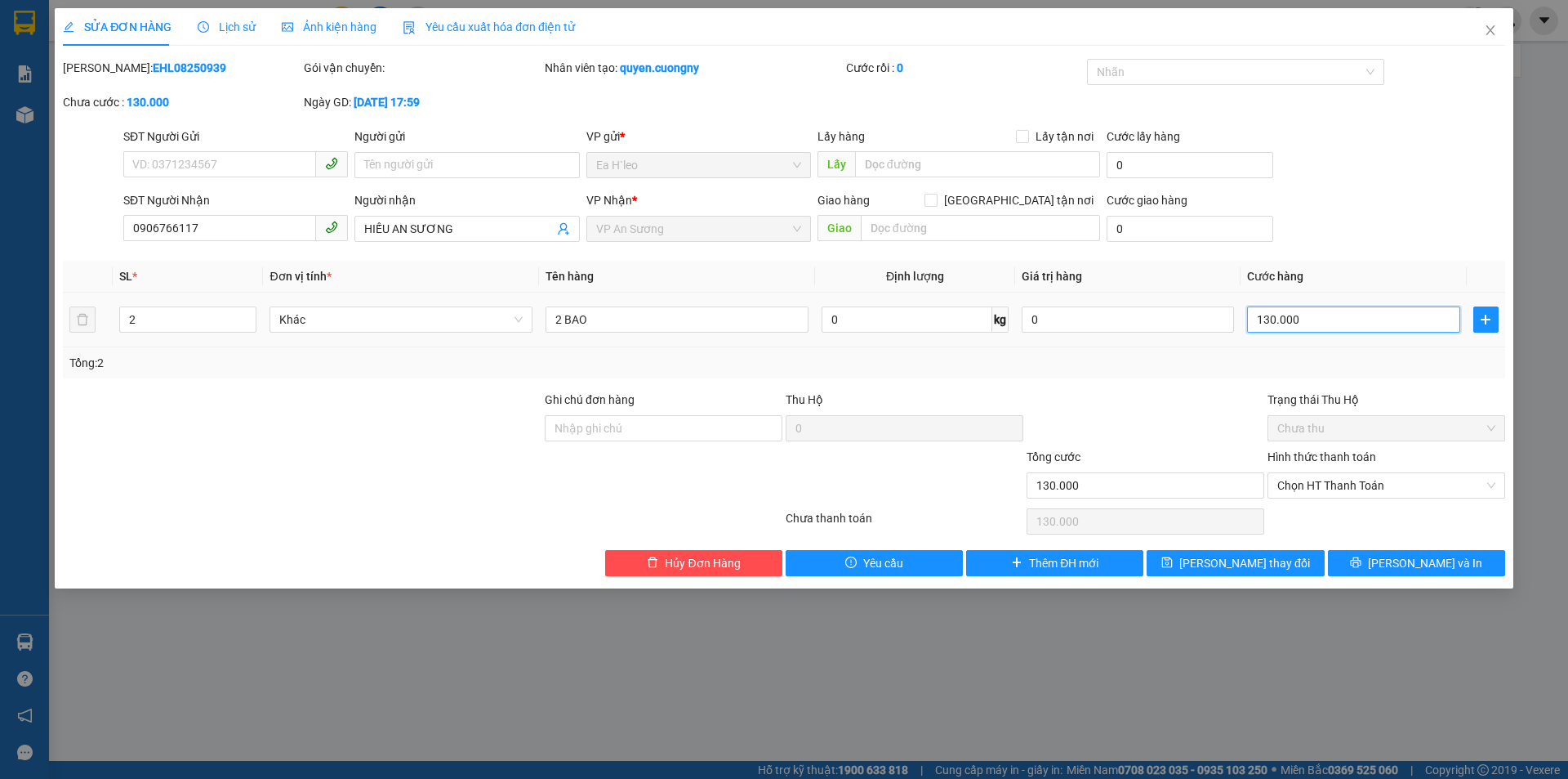
type input "2"
type input "23"
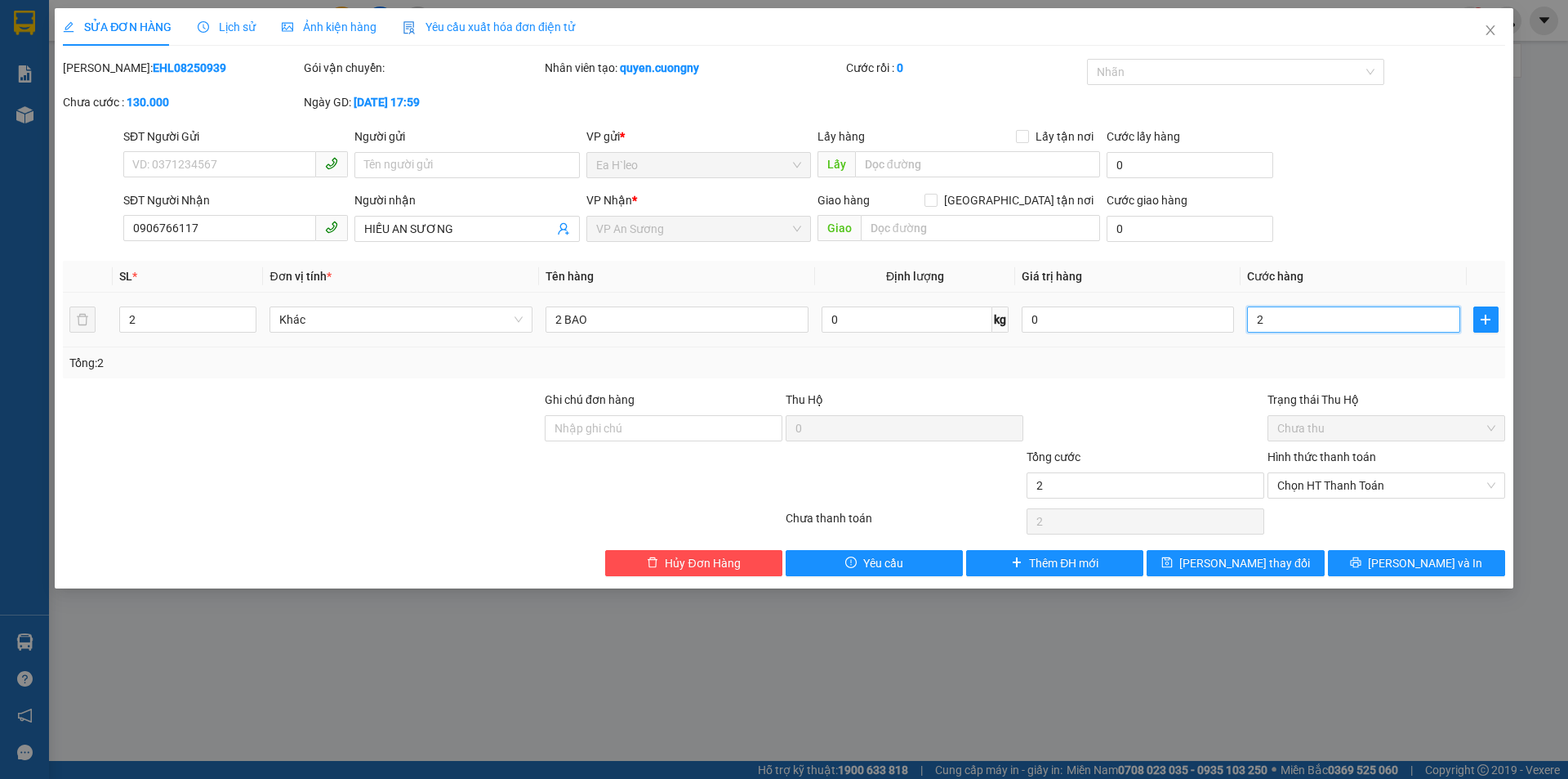
type input "23"
type input "230"
type input "2.300"
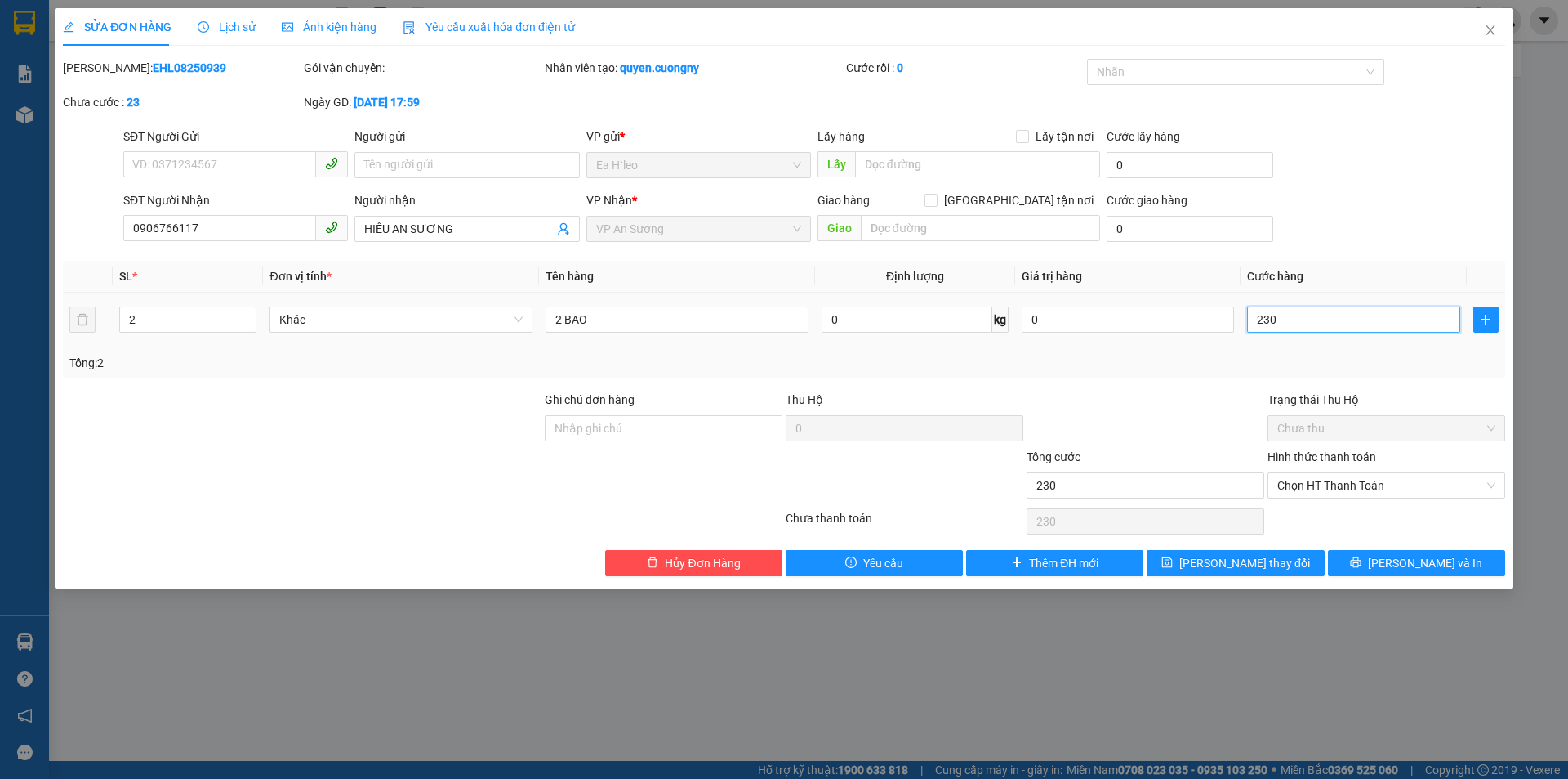
type input "2.300"
type input "23.000"
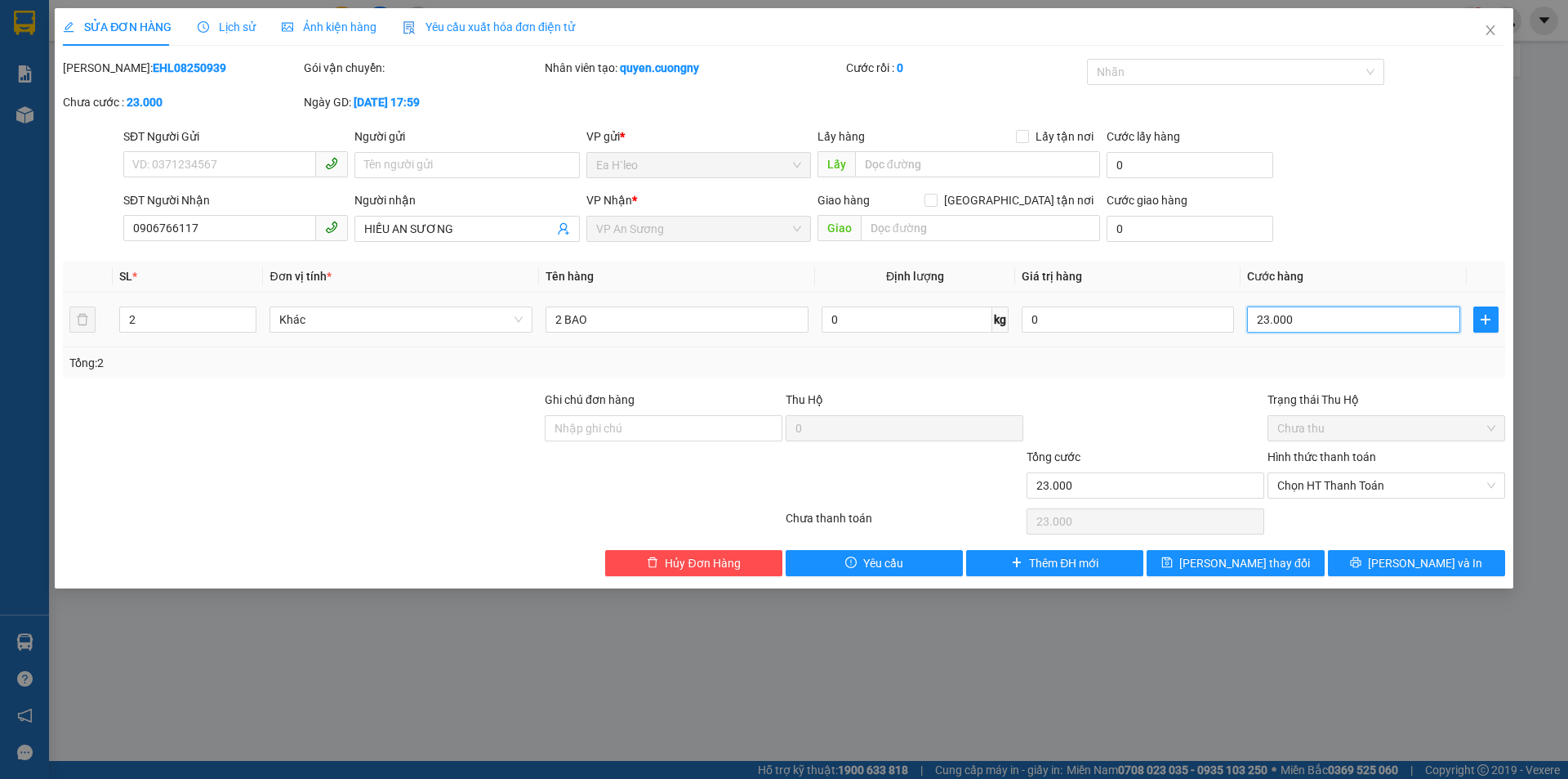
type input "230.000"
click at [1416, 560] on span "[PERSON_NAME] và In" at bounding box center [1425, 562] width 115 height 18
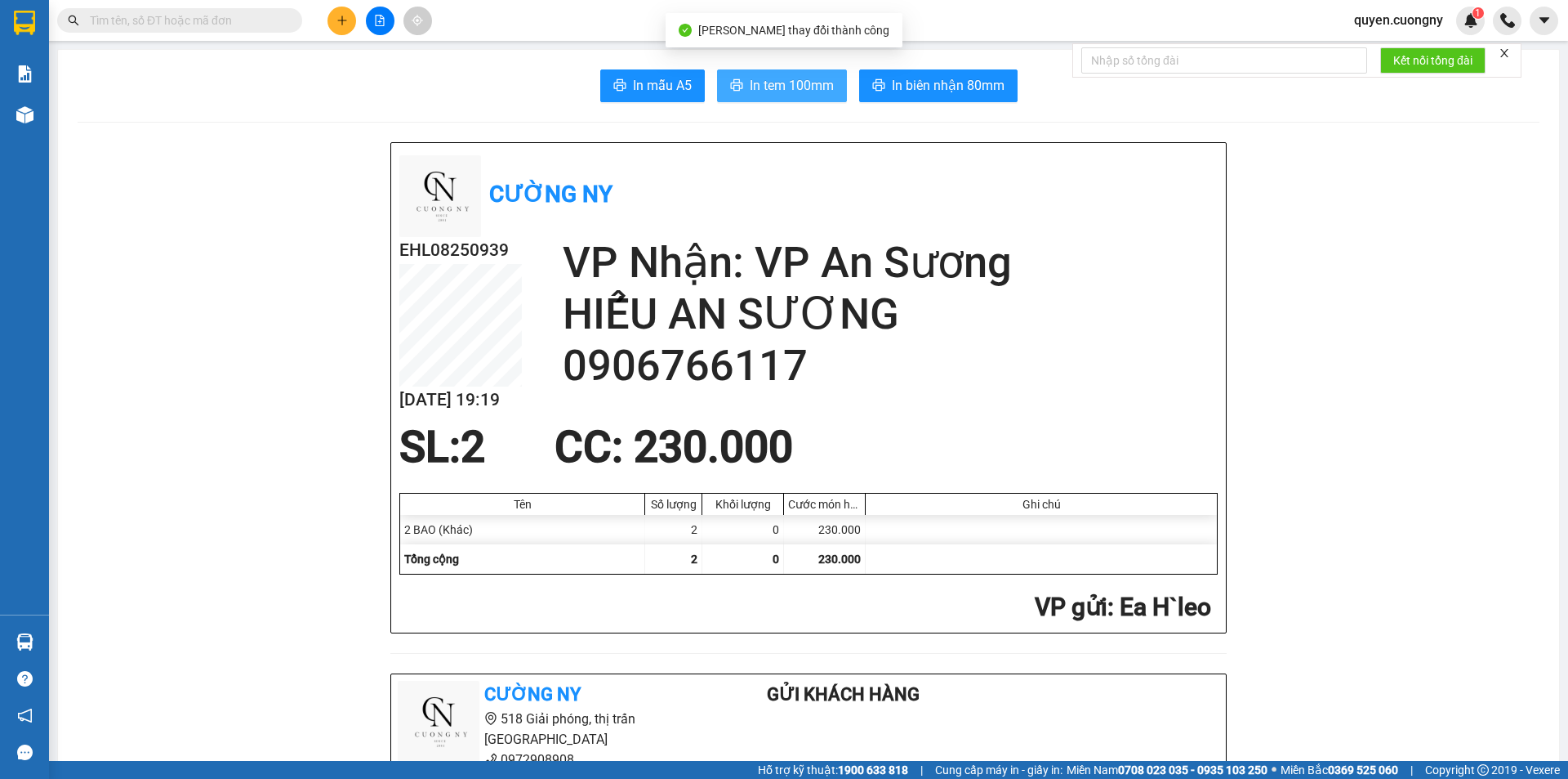
click at [790, 70] on button "In tem 100mm" at bounding box center [782, 86] width 130 height 33
click at [783, 83] on span "In tem 100mm" at bounding box center [792, 86] width 84 height 20
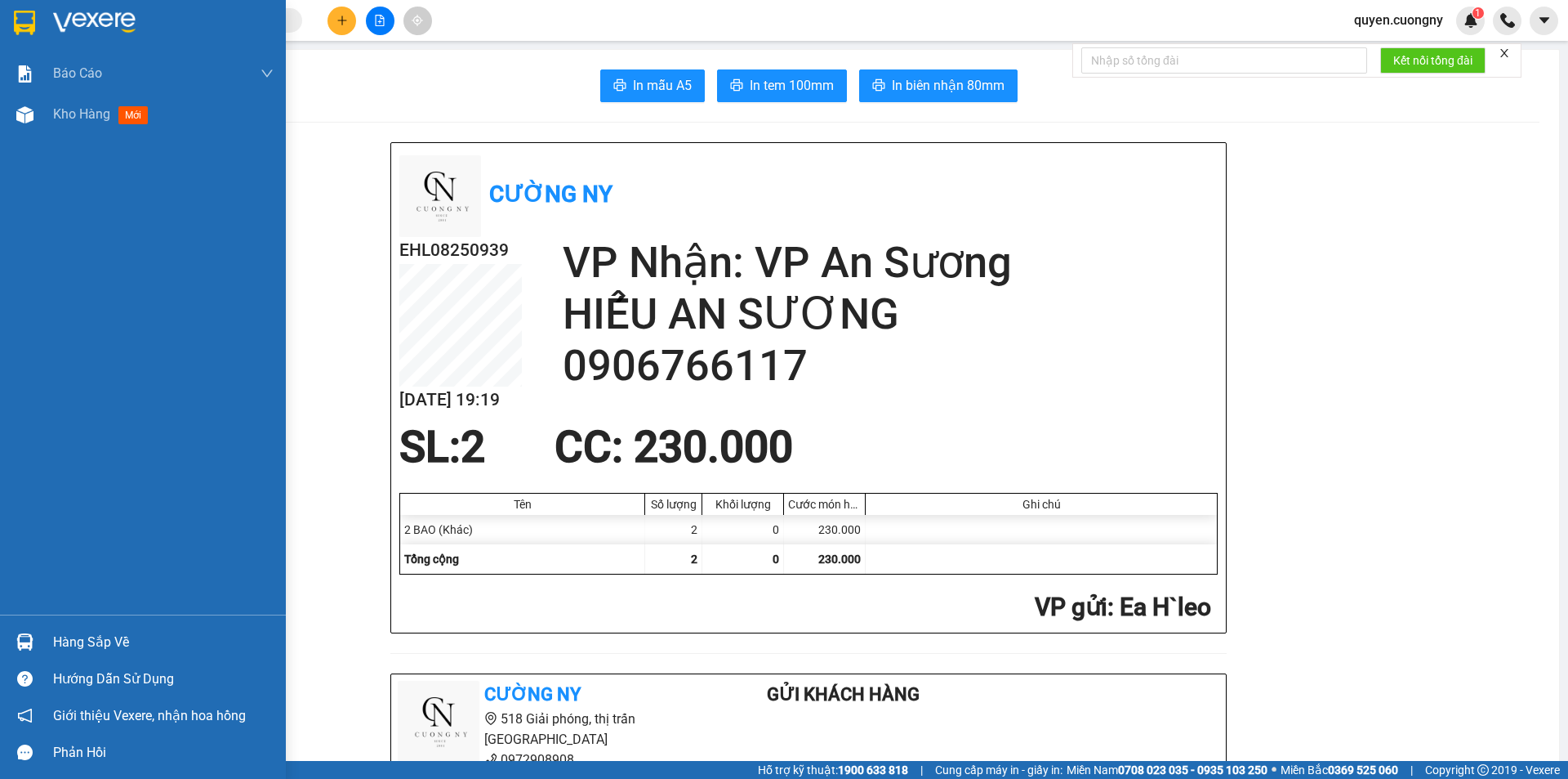
click at [19, 30] on img at bounding box center [24, 22] width 21 height 24
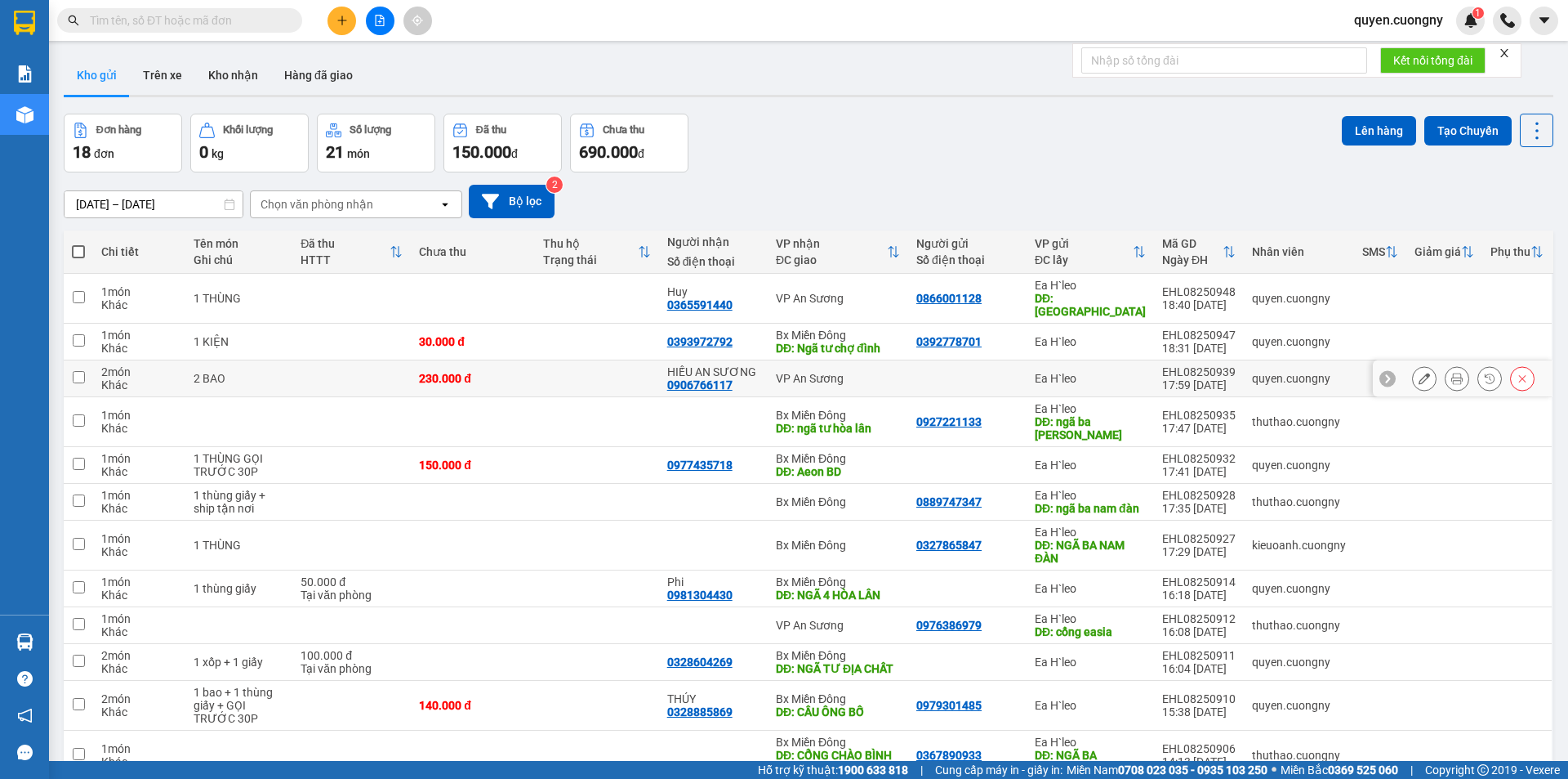
click at [798, 378] on div "VP An Sương" at bounding box center [838, 378] width 124 height 13
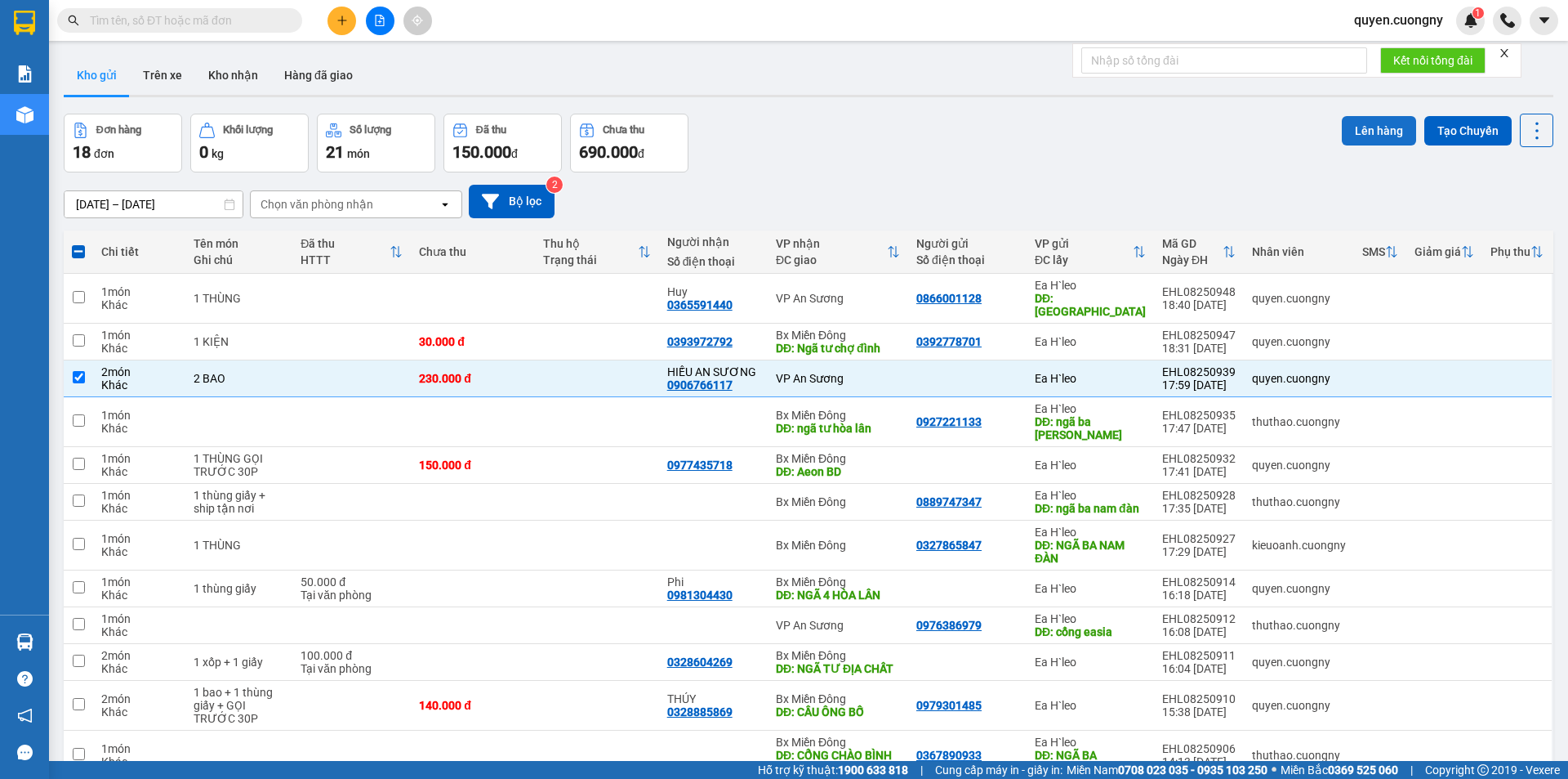
click at [1371, 130] on button "Lên hàng" at bounding box center [1379, 130] width 75 height 30
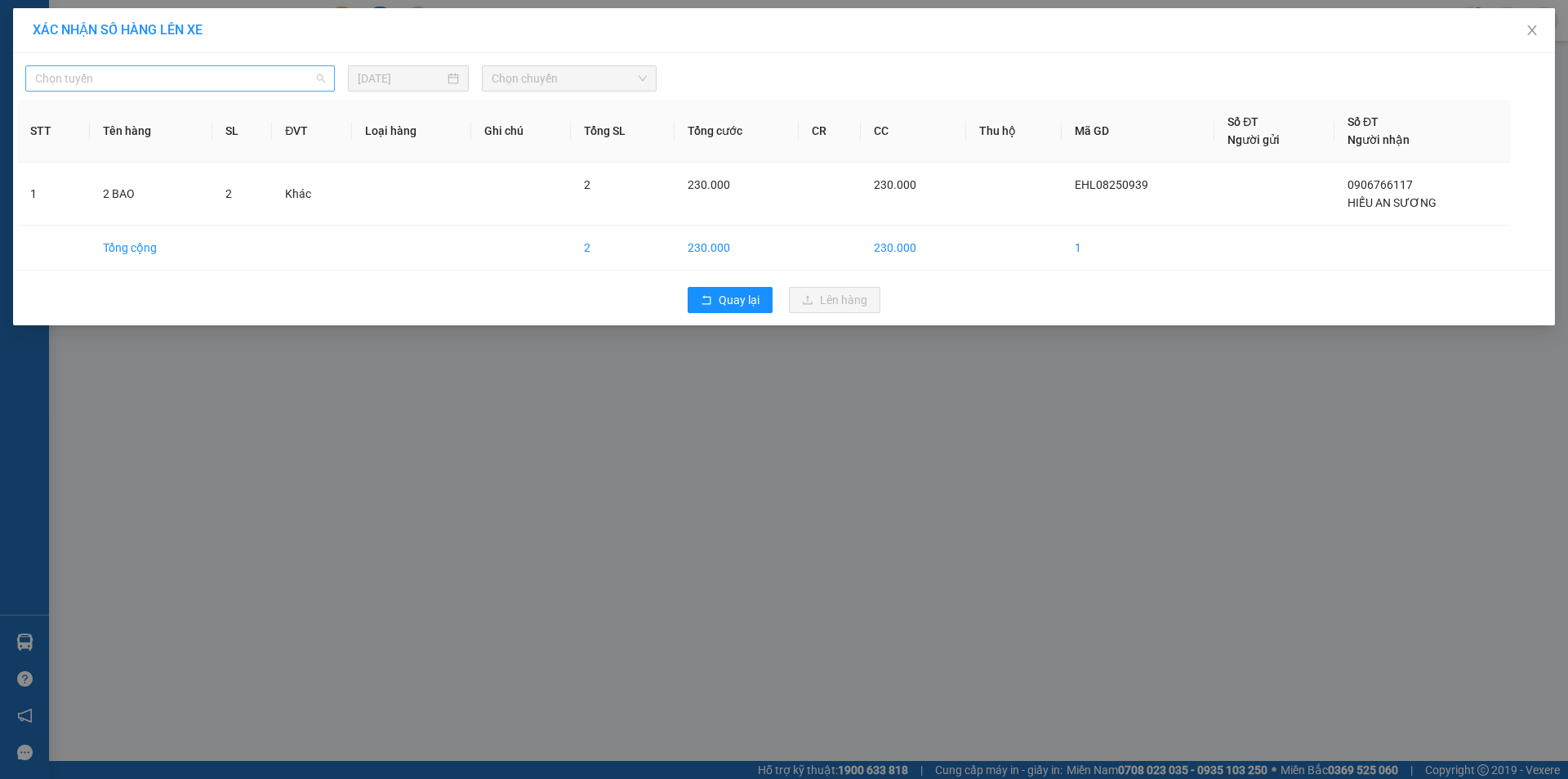
click at [262, 76] on span "Chọn tuyến" at bounding box center [180, 78] width 290 height 24
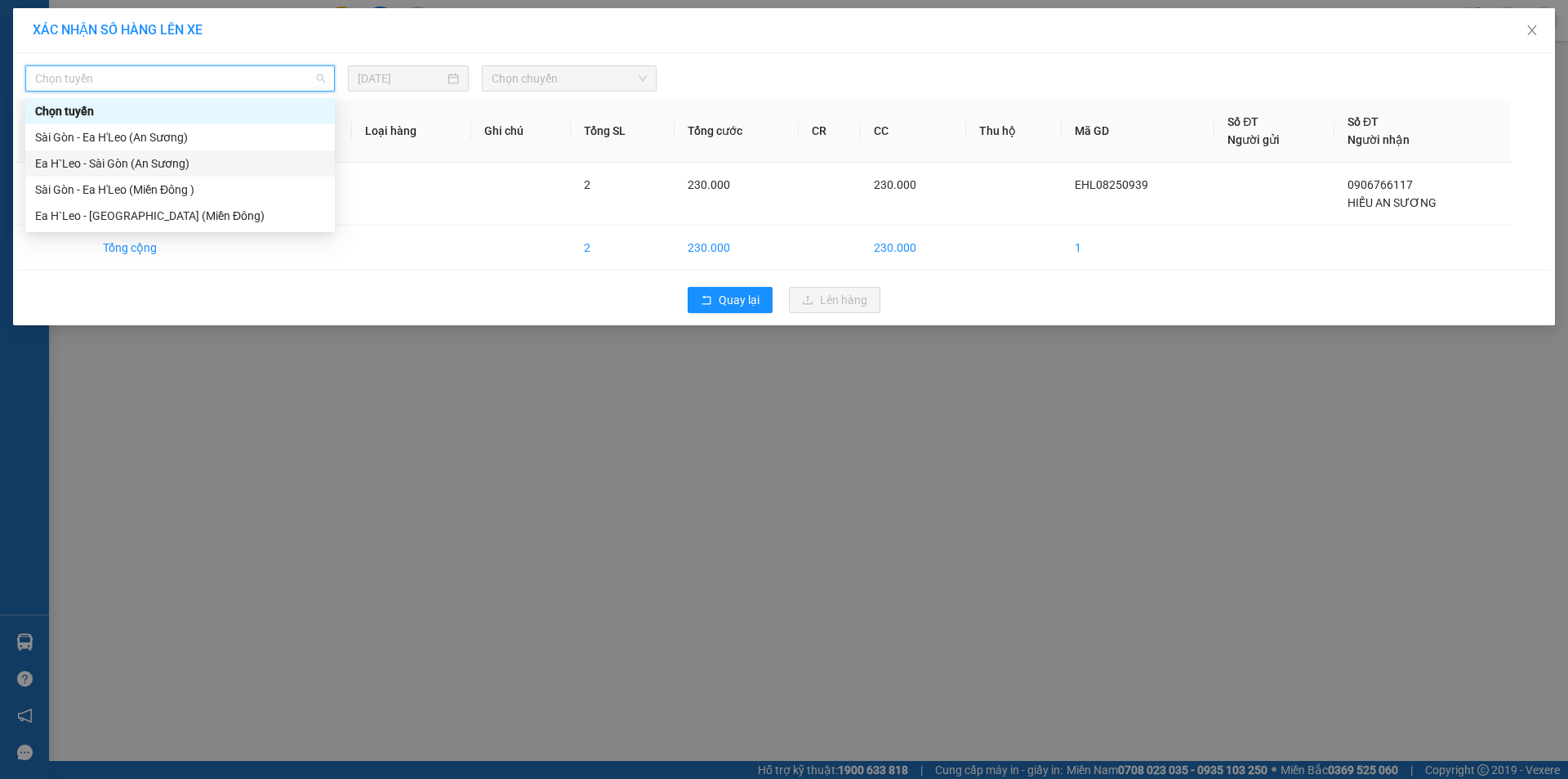
click at [207, 165] on div "Ea H`Leo - Sài Gòn (An Sương)" at bounding box center [180, 163] width 290 height 18
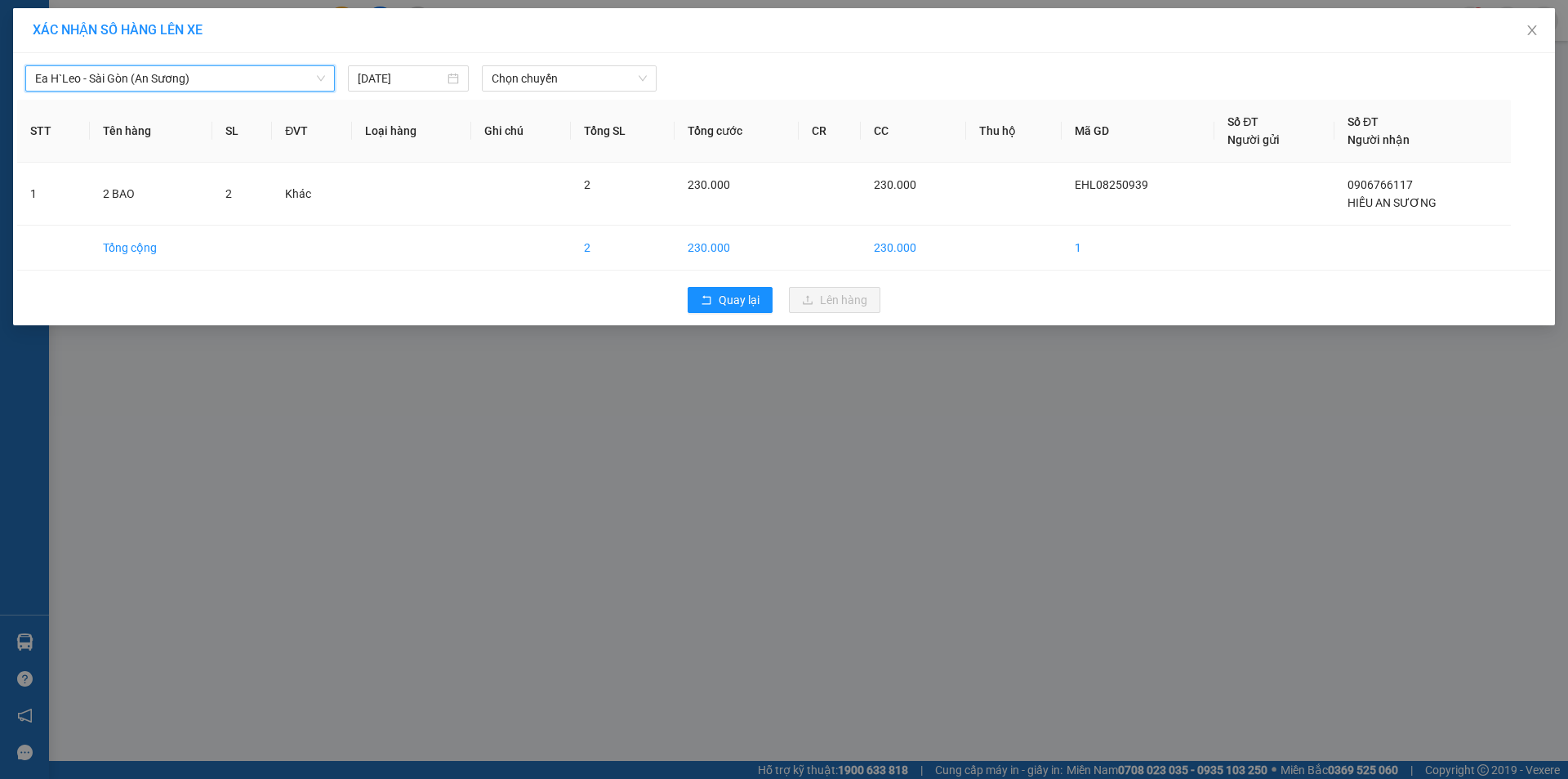
click at [525, 92] on div "Ea H`Leo - Sài Gòn (An Sương) Ea H`Leo - Sài Gòn (An Sương) 11/08/2025 Chọn chu…" at bounding box center [784, 189] width 1542 height 272
click at [532, 84] on span "Chọn chuyến" at bounding box center [569, 78] width 156 height 24
click at [553, 134] on div "19:30 - 47H-042.05" at bounding box center [555, 137] width 128 height 18
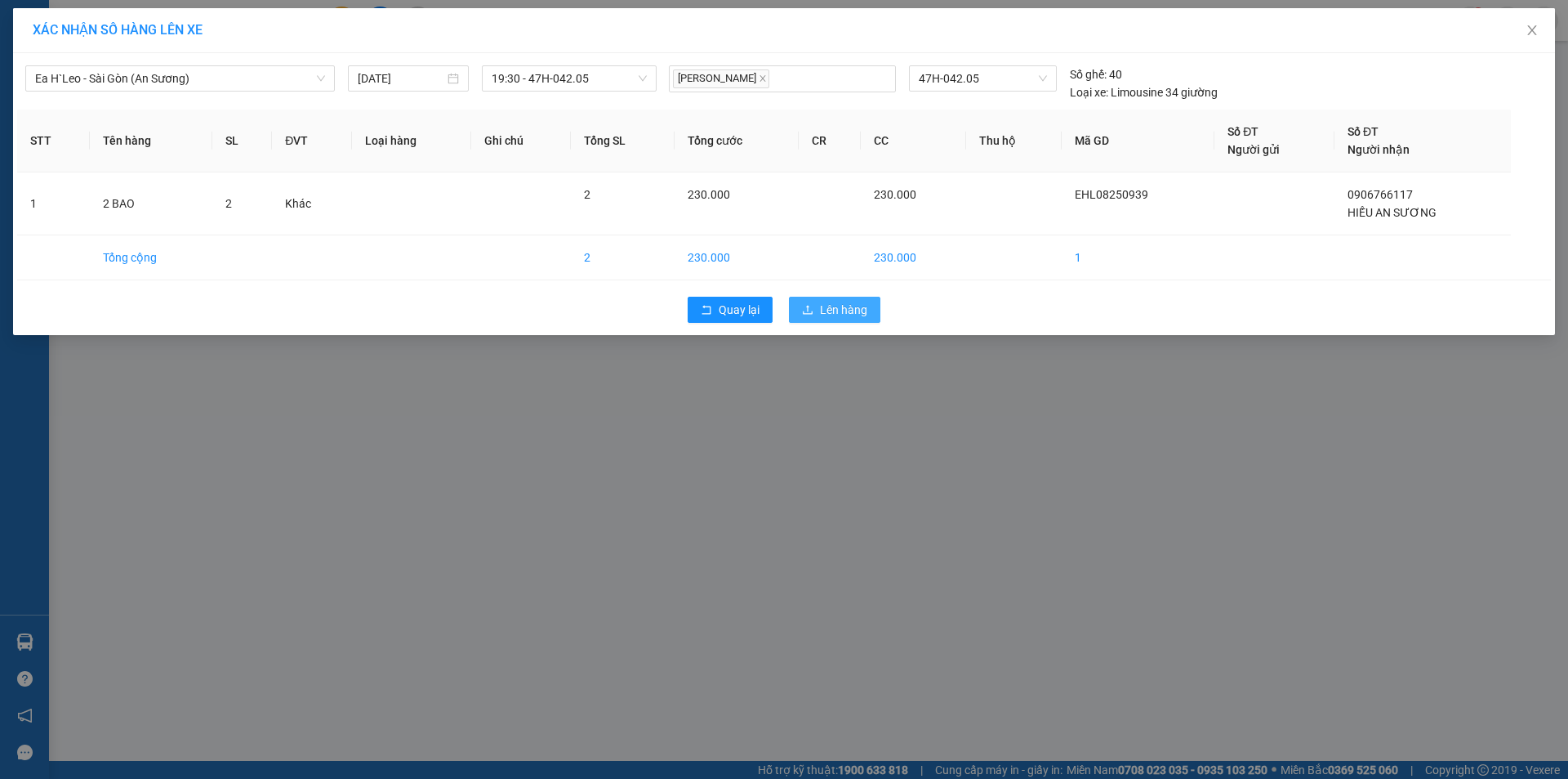
click at [841, 316] on span "Lên hàng" at bounding box center [843, 309] width 48 height 18
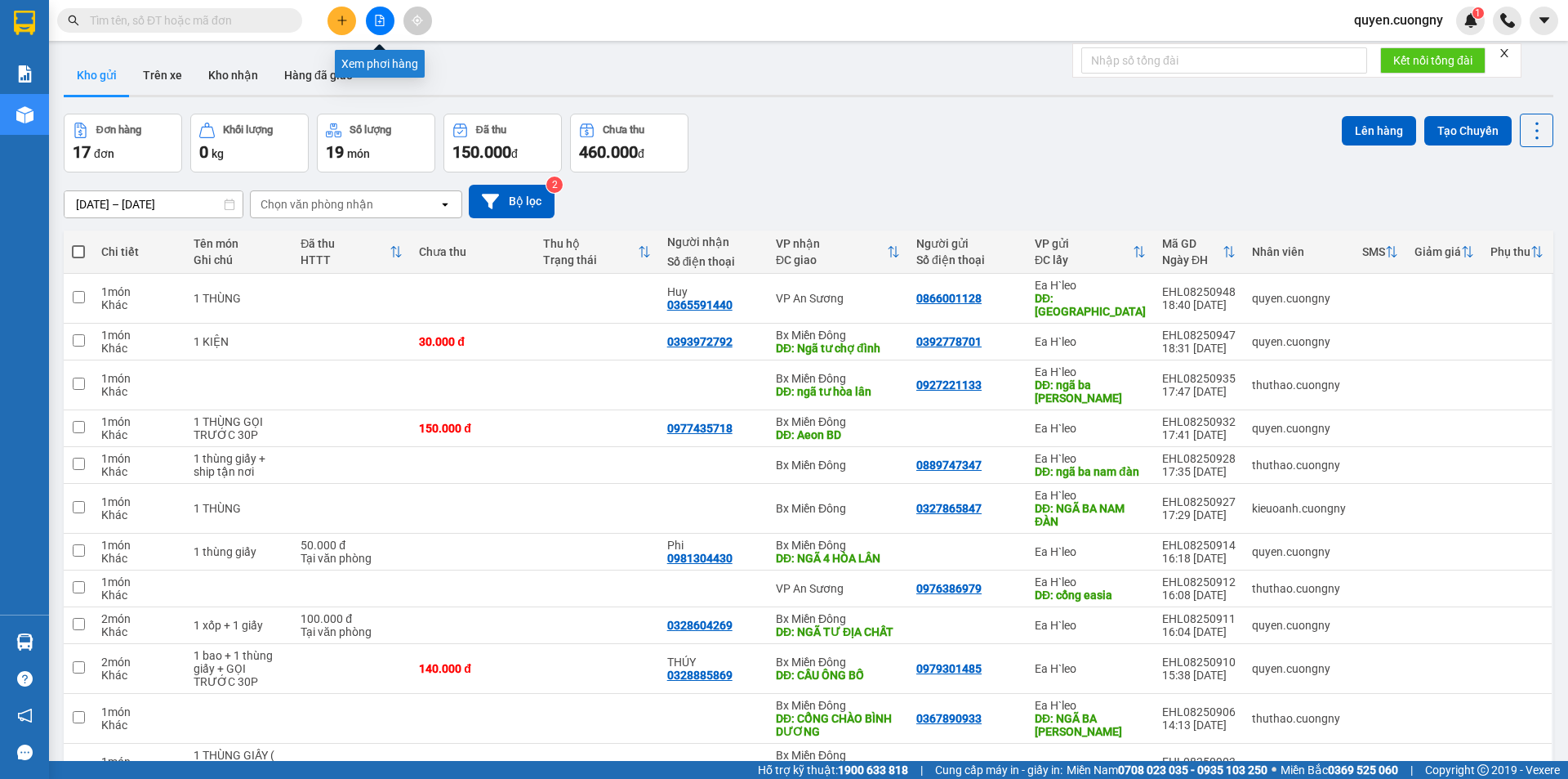
click at [372, 20] on button at bounding box center [380, 20] width 29 height 29
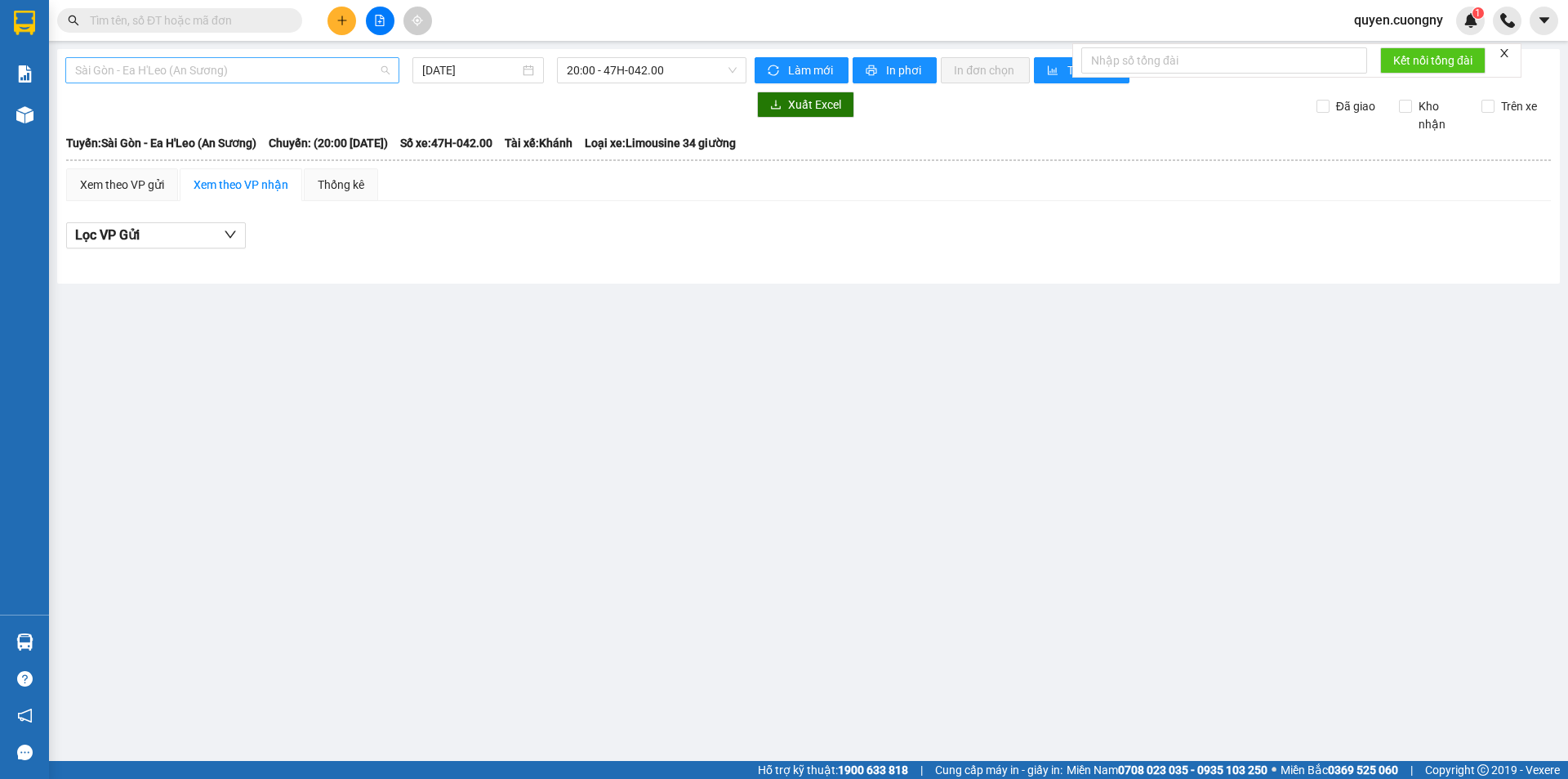
click at [289, 74] on span "Sài Gòn - Ea H'Leo (An Sương)" at bounding box center [233, 70] width 315 height 24
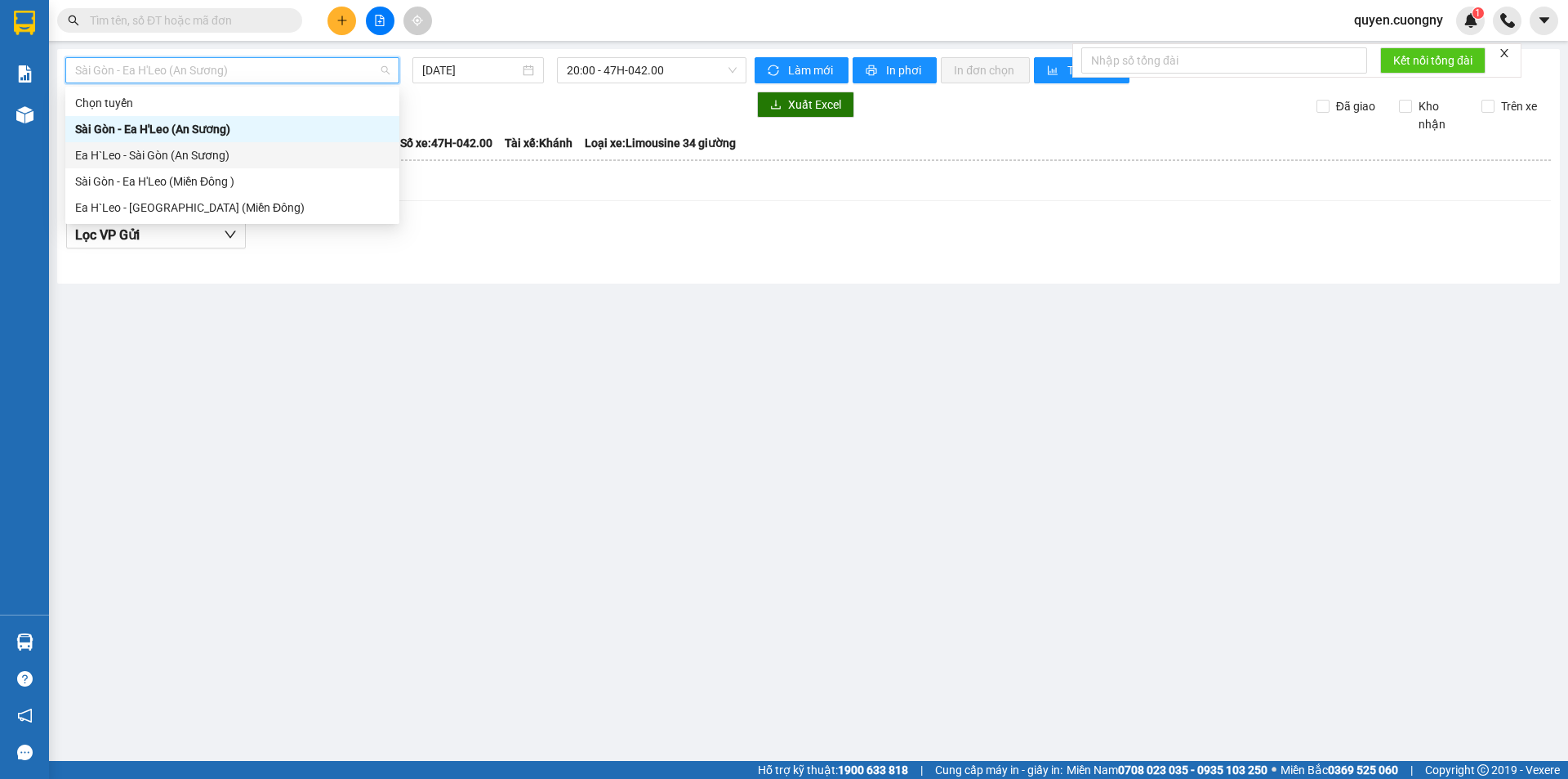
click at [249, 143] on div "Ea H`Leo - Sài Gòn (An Sương)" at bounding box center [232, 156] width 334 height 26
type input "[DATE]"
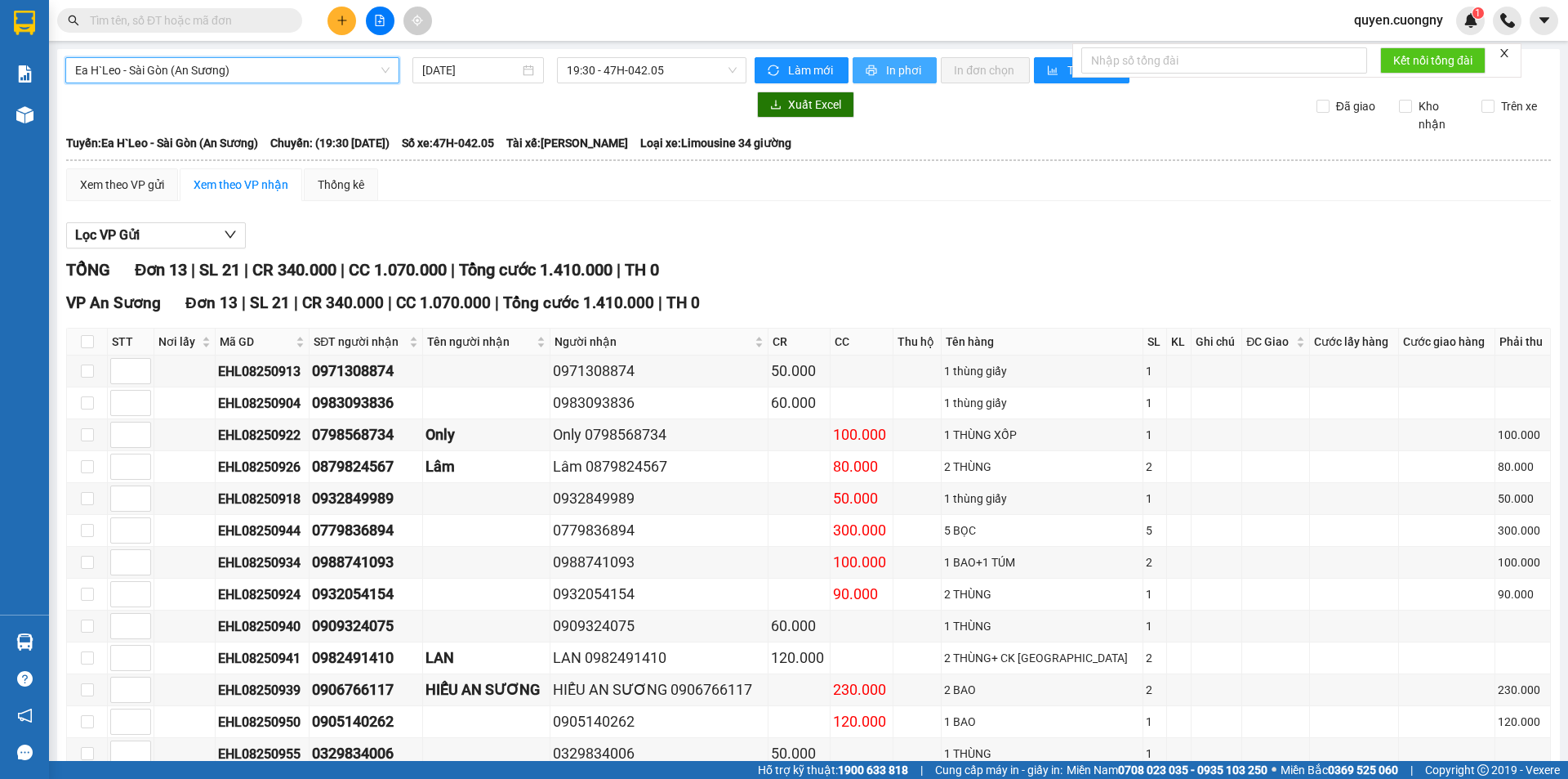
click at [893, 74] on span "In phơi" at bounding box center [905, 70] width 37 height 18
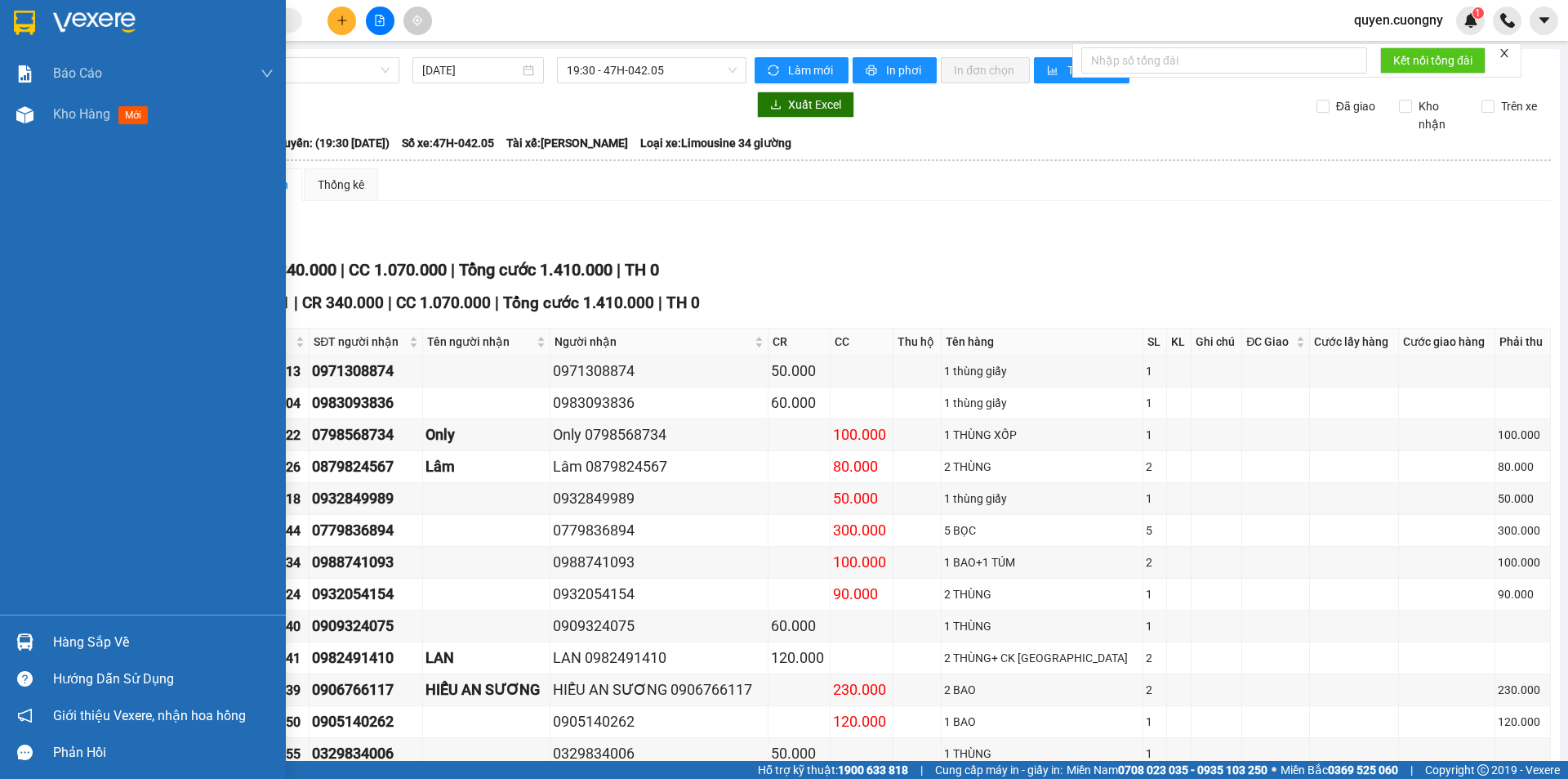
click at [18, 30] on img at bounding box center [24, 22] width 21 height 24
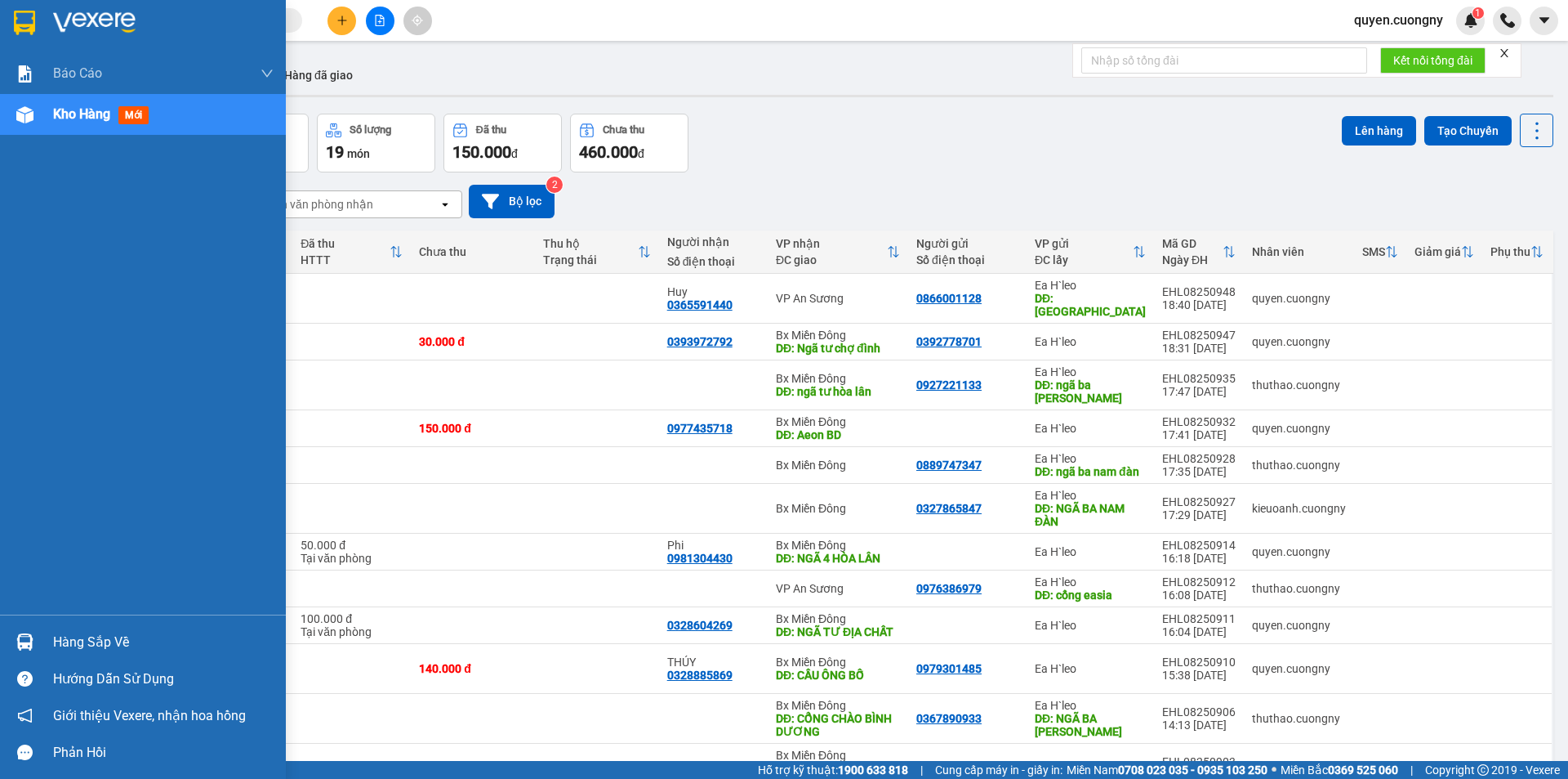
click at [16, 31] on img at bounding box center [24, 22] width 21 height 24
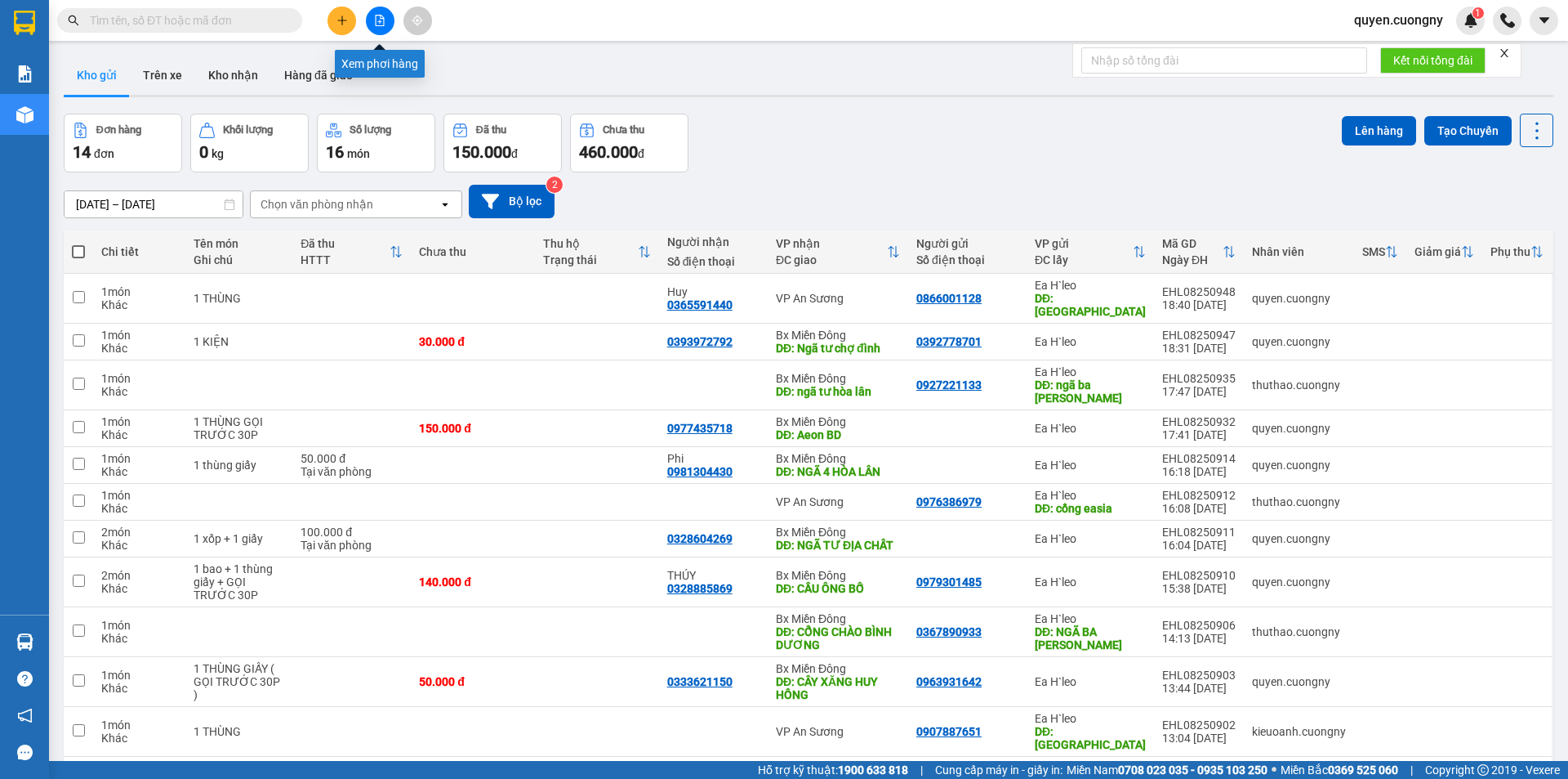
click at [382, 26] on button at bounding box center [380, 20] width 29 height 29
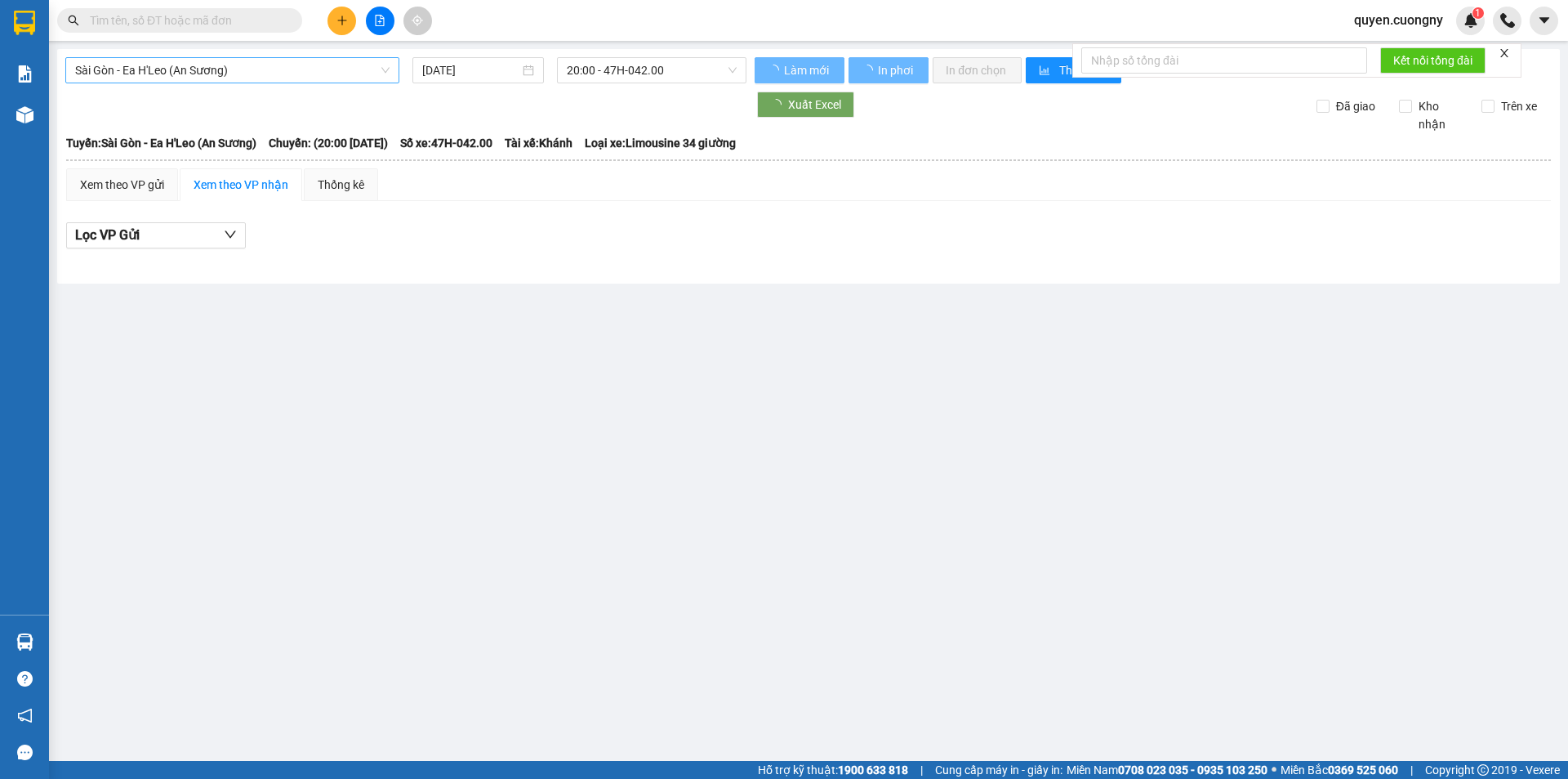
click at [289, 61] on span "Sài Gòn - Ea H'Leo (An Sương)" at bounding box center [233, 70] width 315 height 24
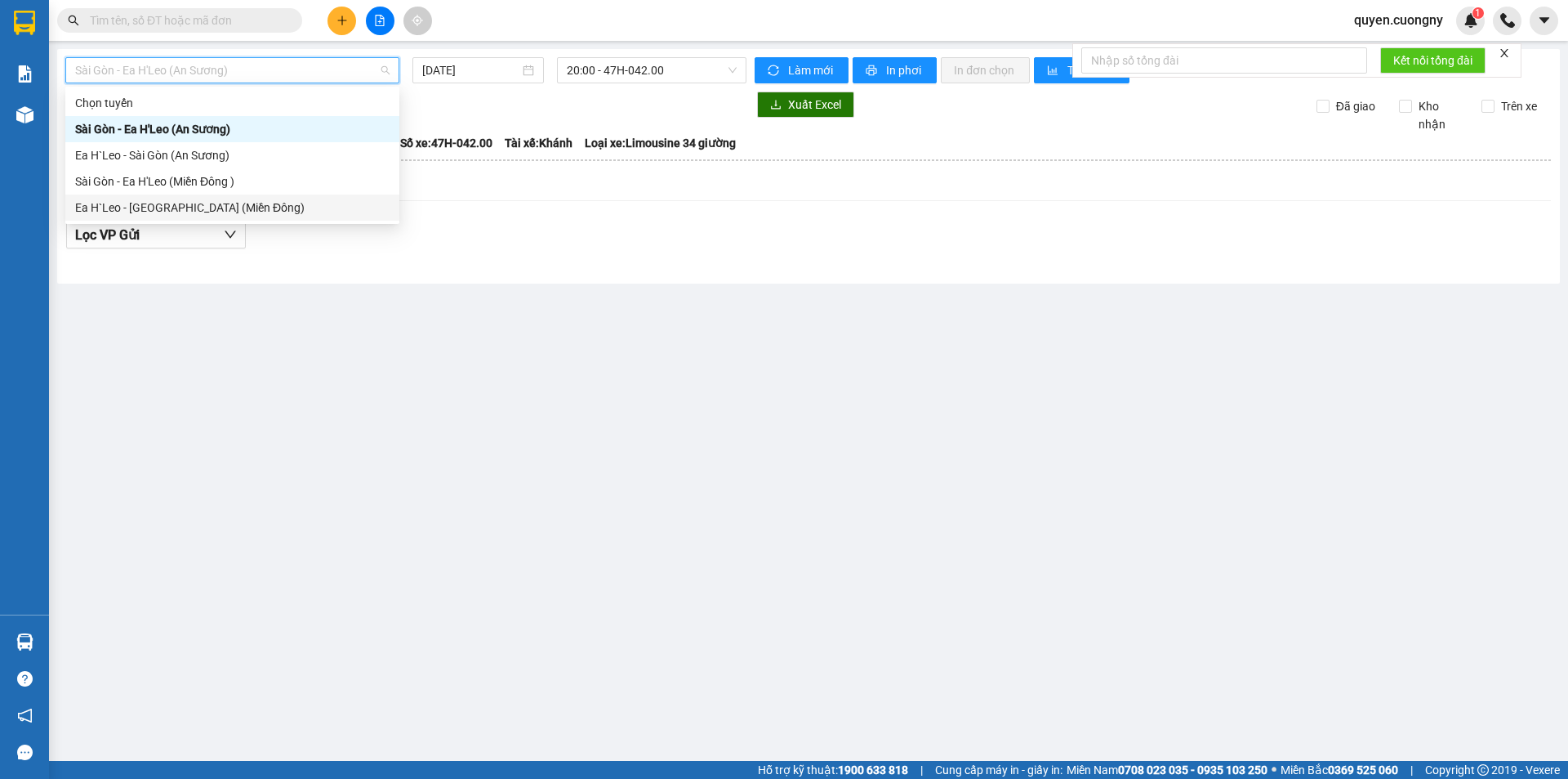
click at [245, 209] on div "Ea H`Leo - [GEOGRAPHIC_DATA] (Miền Đông)" at bounding box center [233, 207] width 315 height 18
type input "[DATE]"
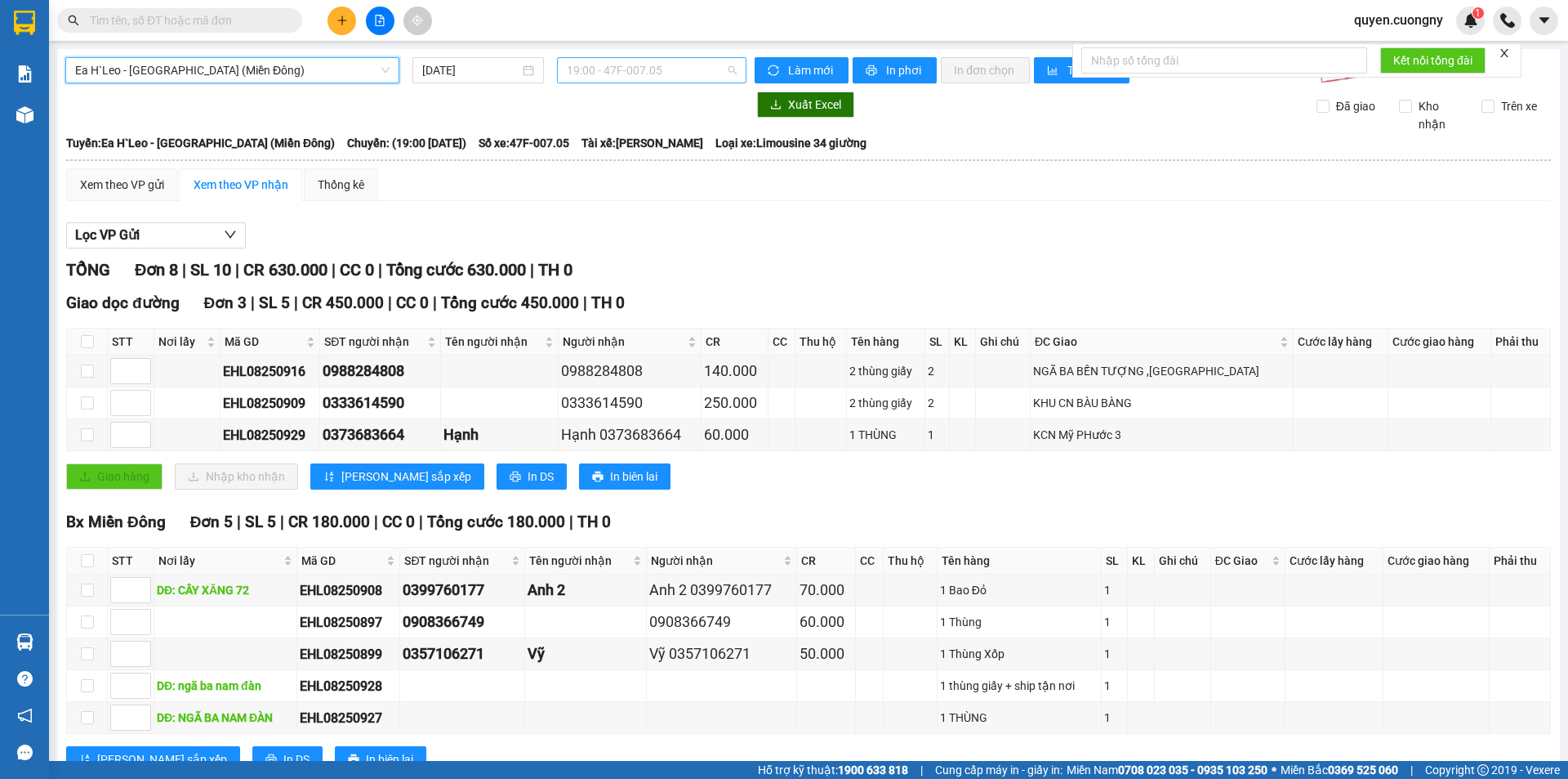
click at [654, 71] on span "19:00 - 47F-007.05" at bounding box center [651, 70] width 170 height 24
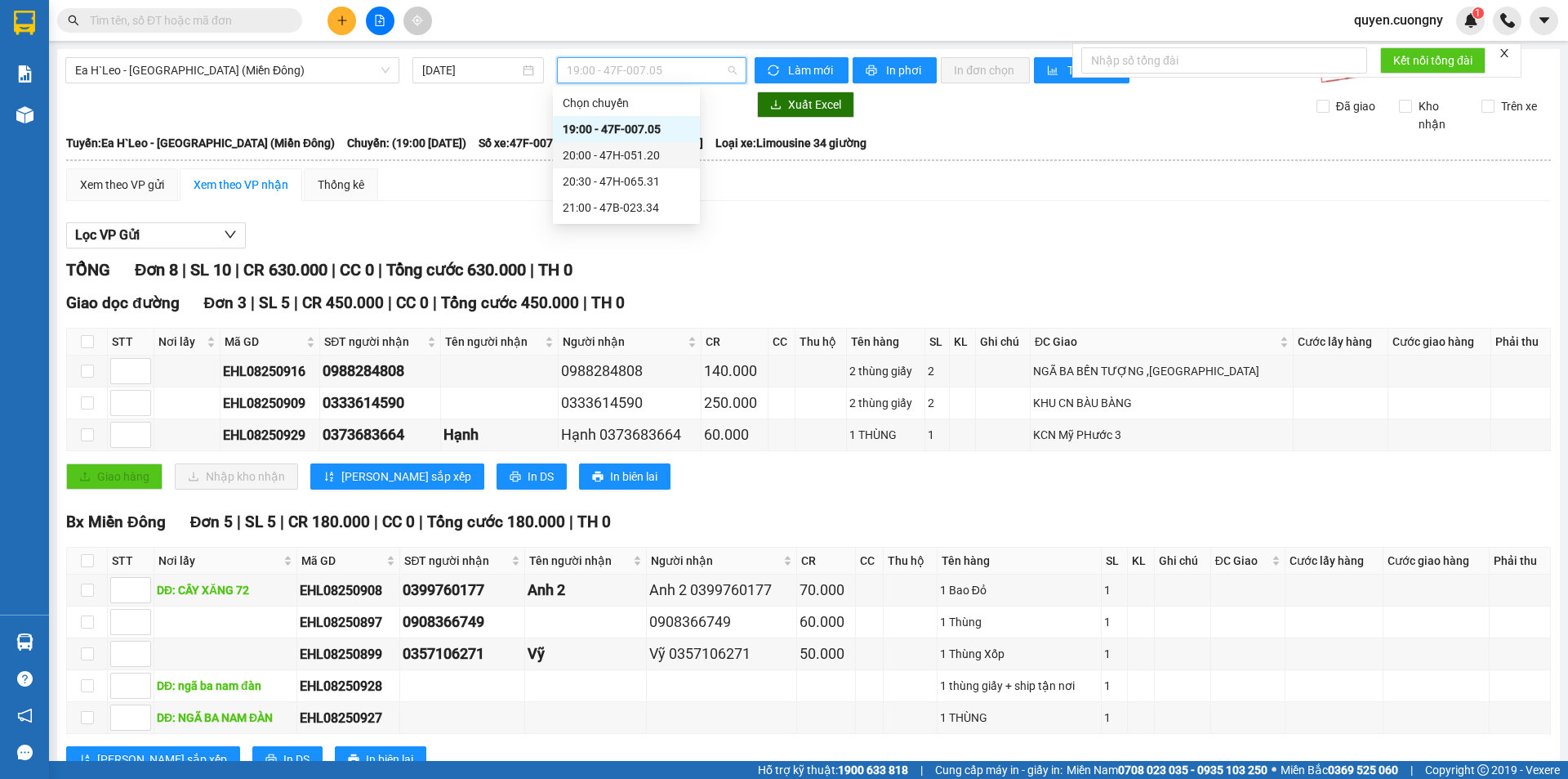
click at [654, 161] on div "20:00 - 47H-051.20" at bounding box center [626, 155] width 128 height 18
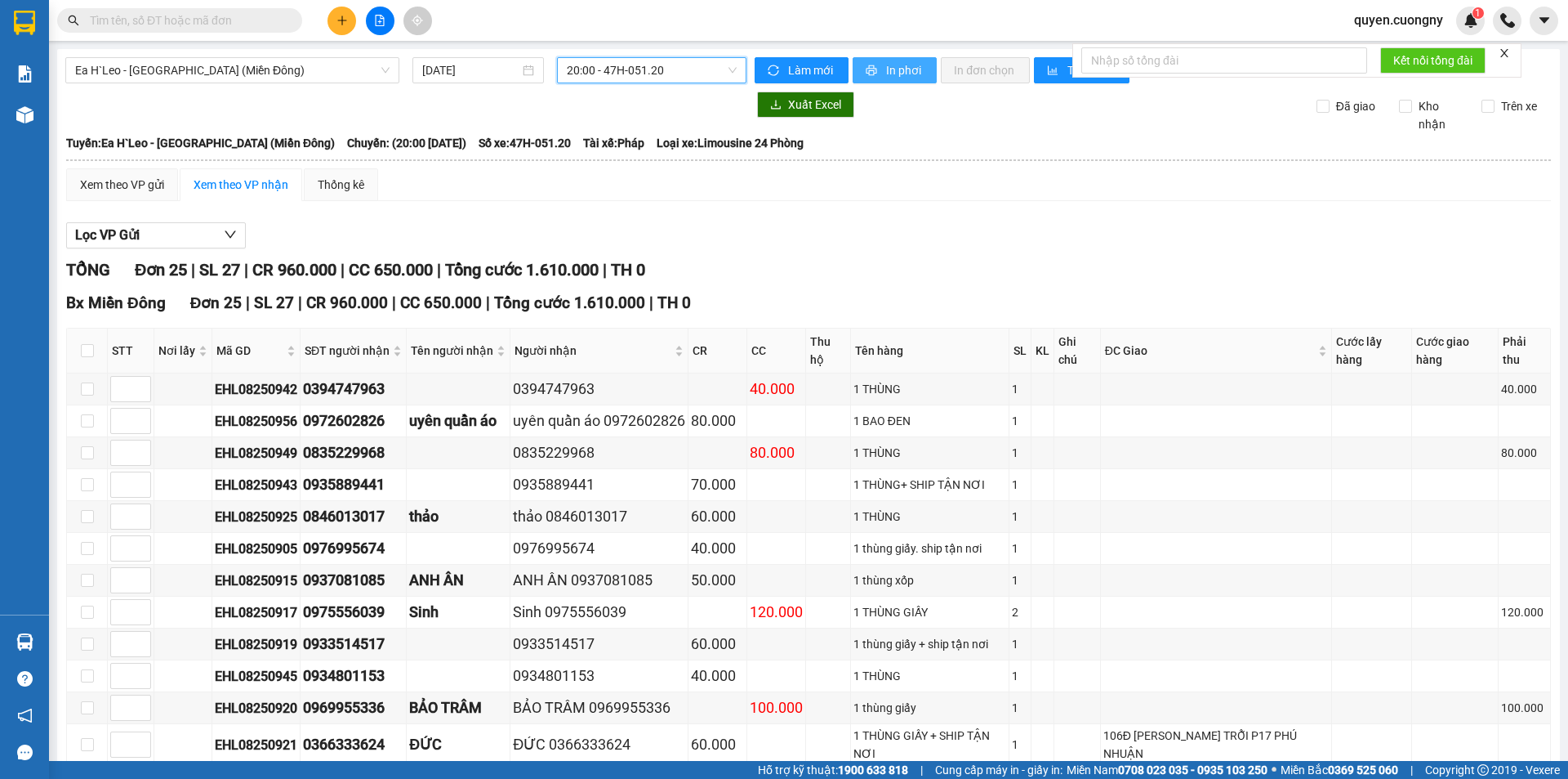
click at [886, 70] on span "In phơi" at bounding box center [905, 70] width 37 height 18
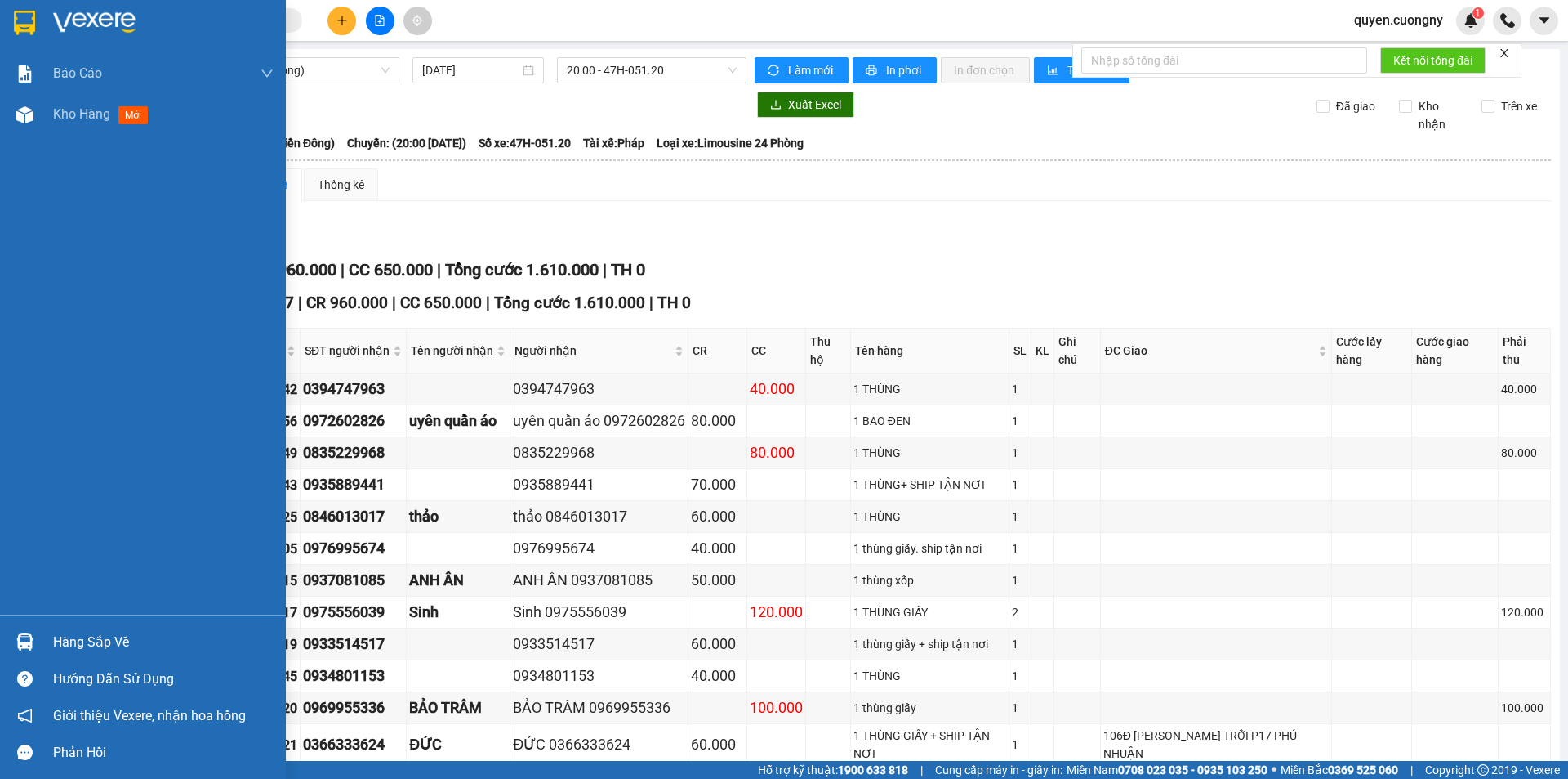
click at [20, 30] on img at bounding box center [24, 22] width 21 height 24
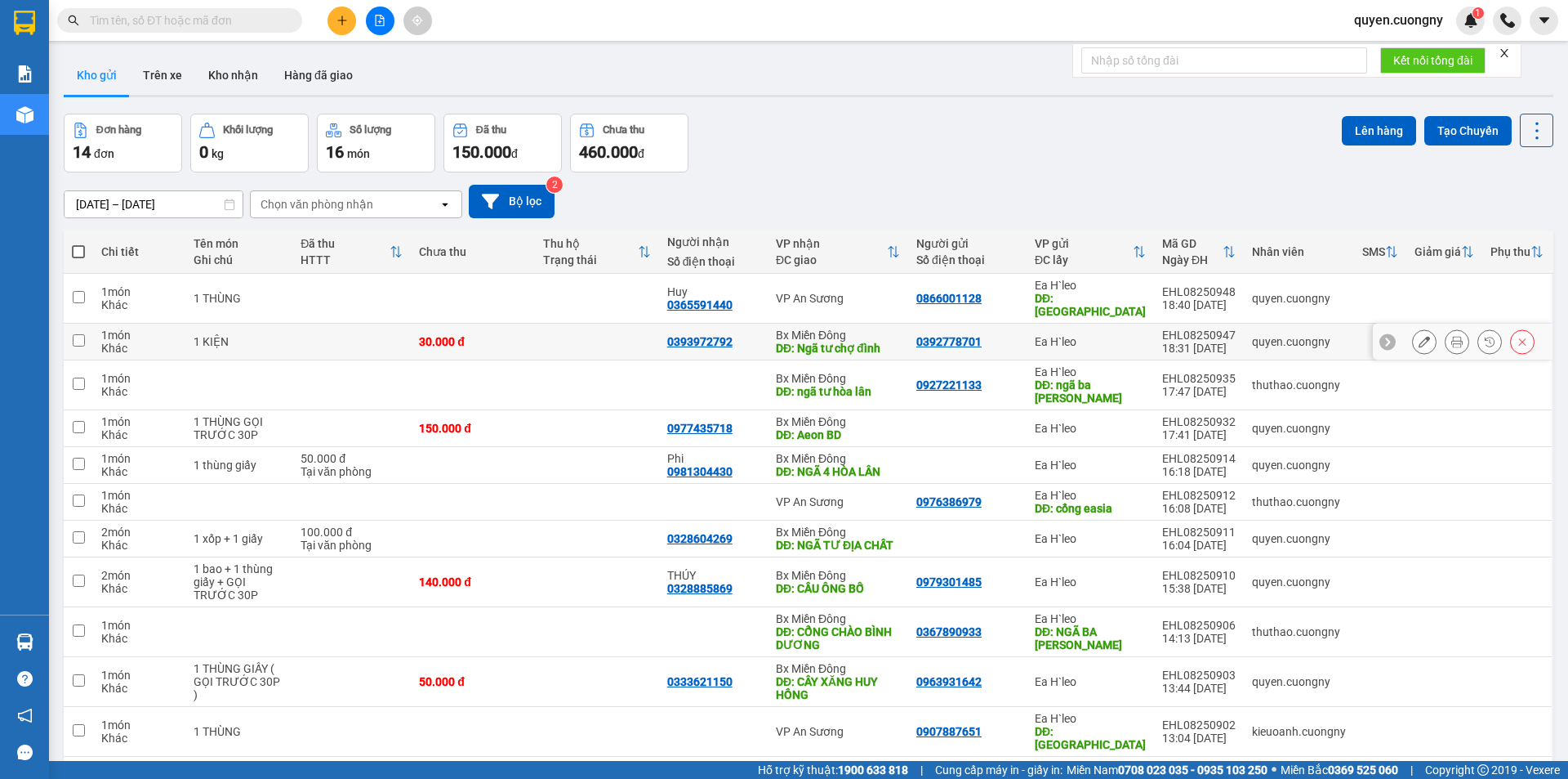
click at [586, 348] on td at bounding box center [596, 341] width 124 height 36
checkbox input "true"
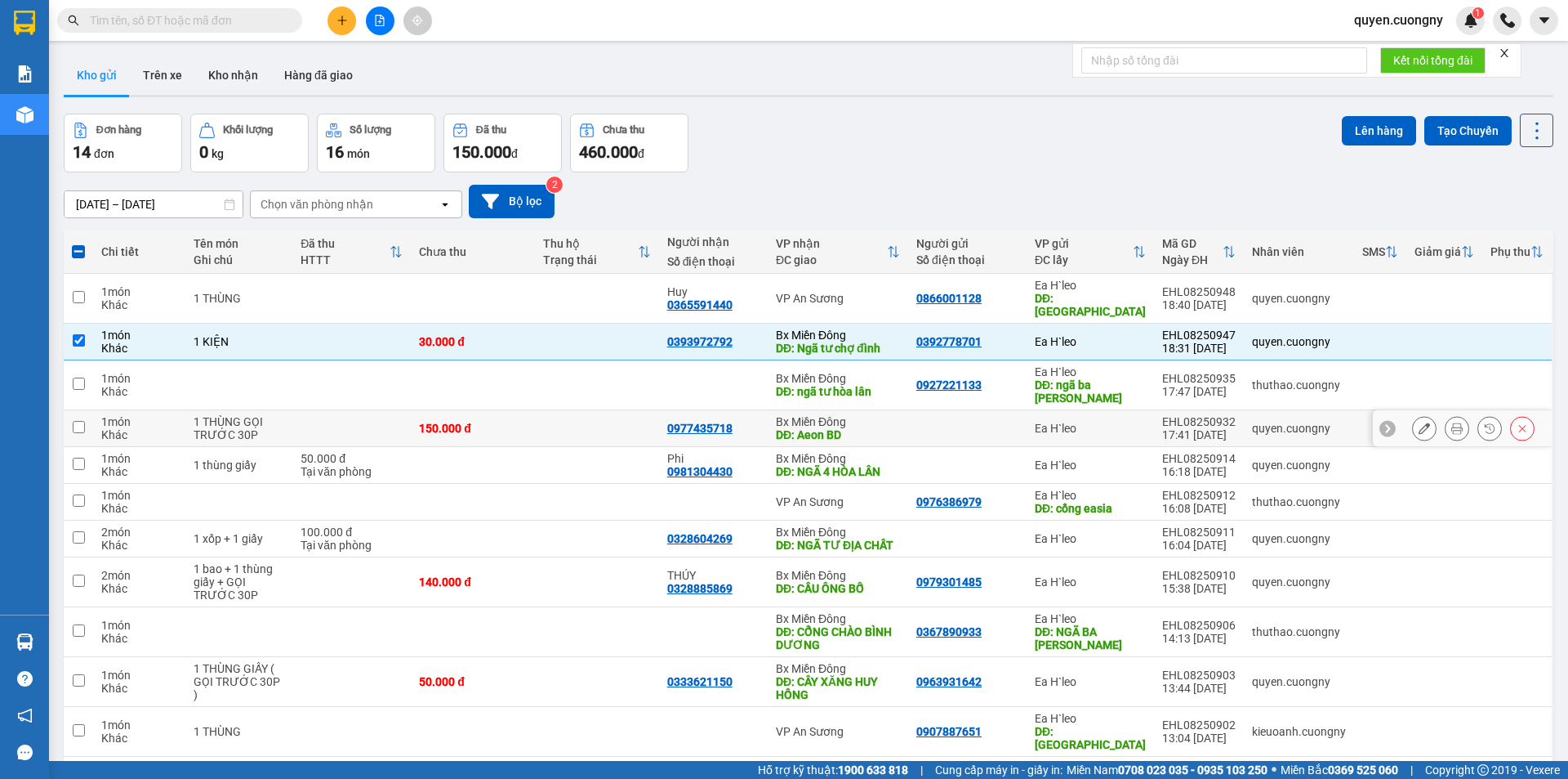
click at [569, 425] on td at bounding box center [596, 428] width 124 height 36
checkbox input "true"
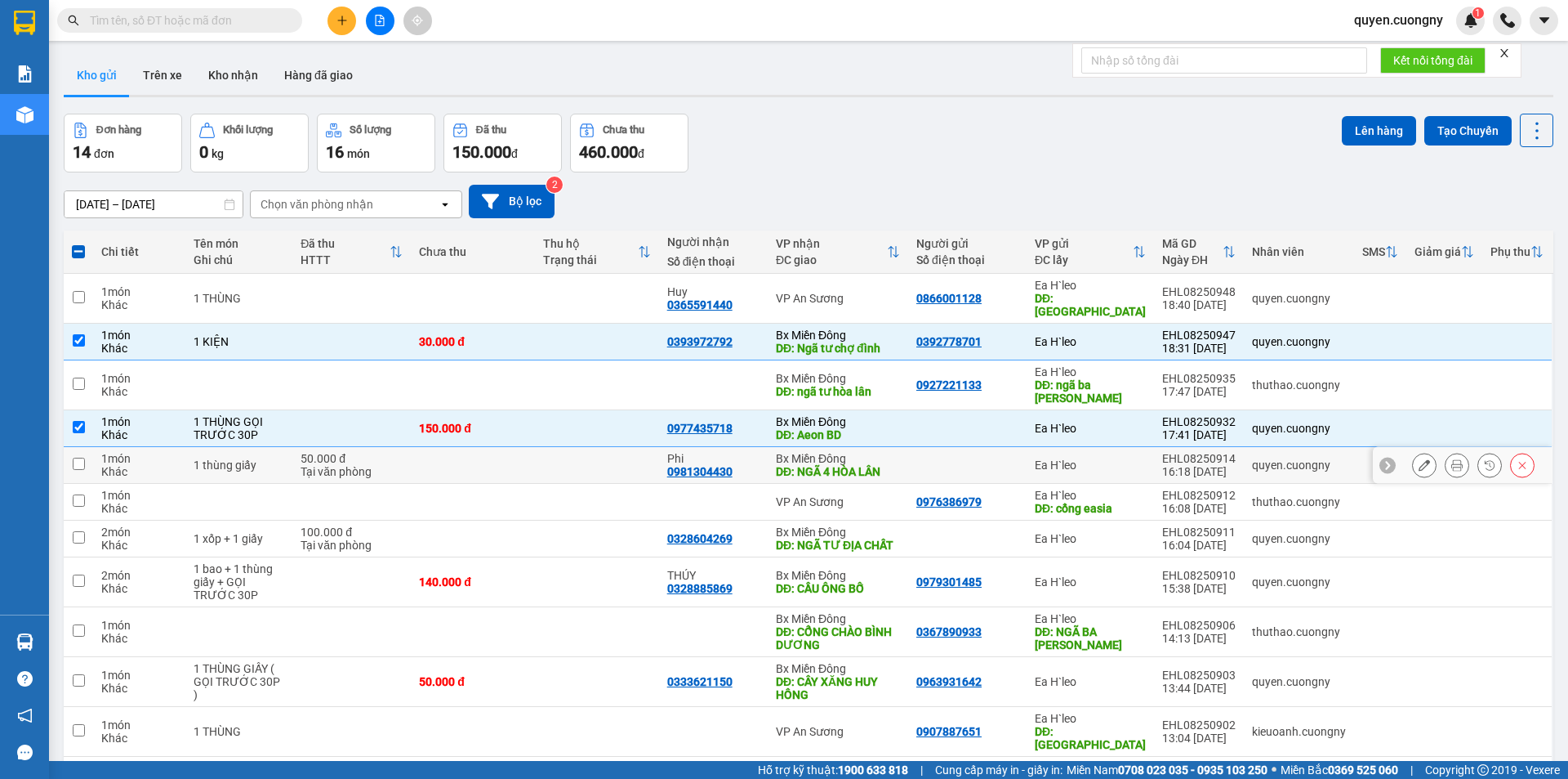
click at [564, 461] on td at bounding box center [596, 465] width 124 height 36
checkbox input "true"
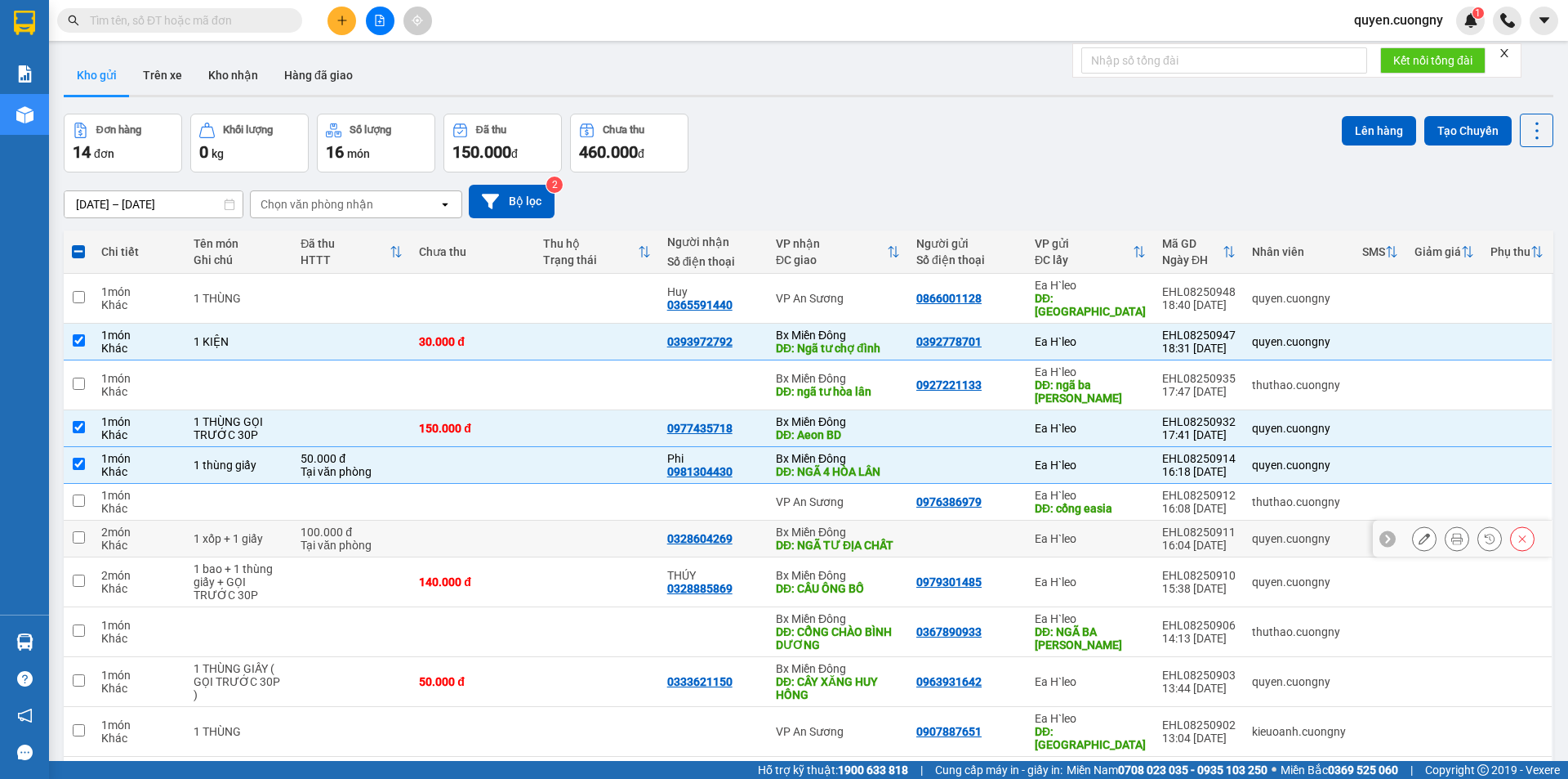
click at [560, 536] on td at bounding box center [596, 538] width 124 height 36
checkbox input "true"
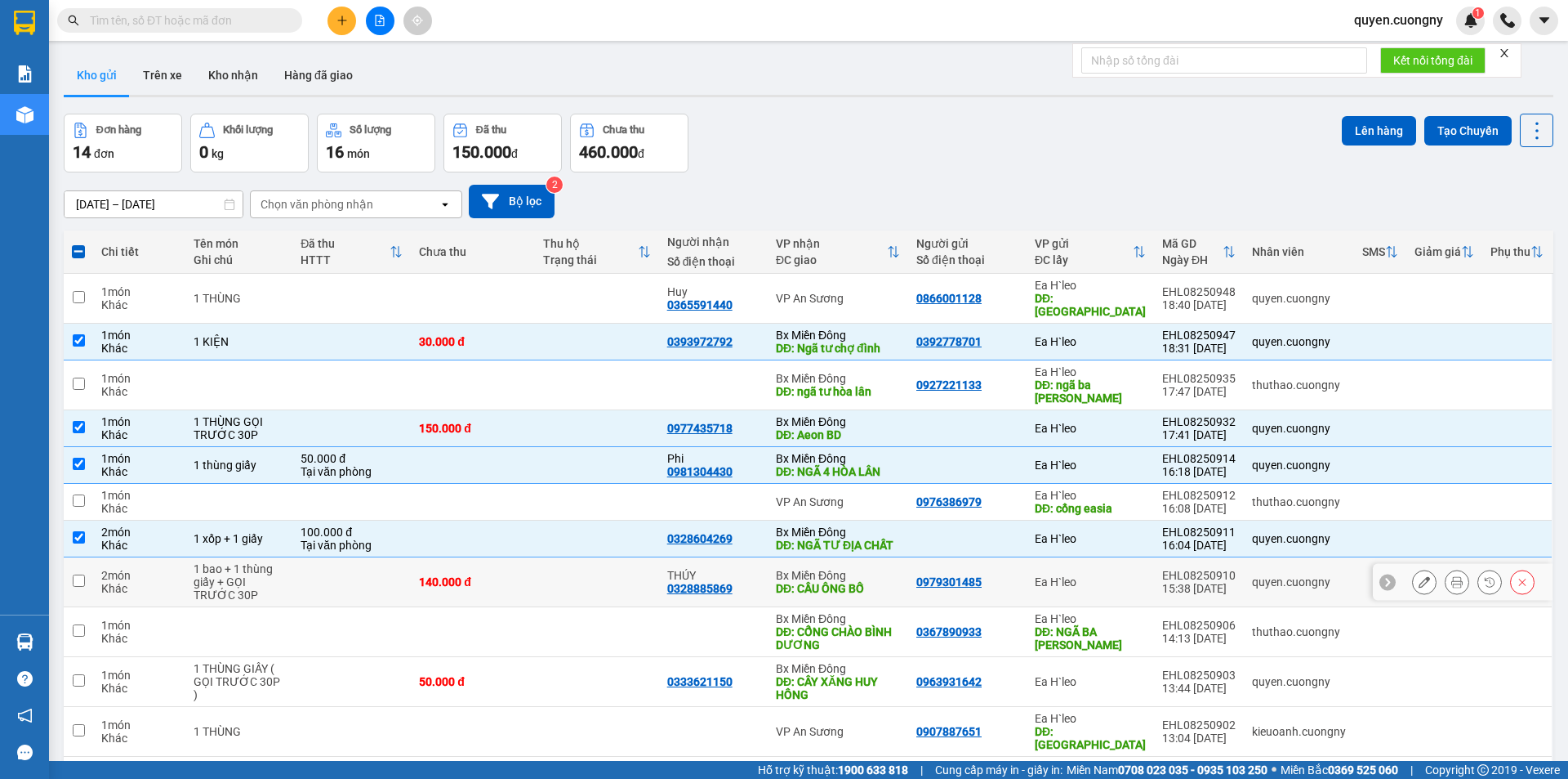
click at [566, 583] on td at bounding box center [596, 581] width 124 height 49
checkbox input "true"
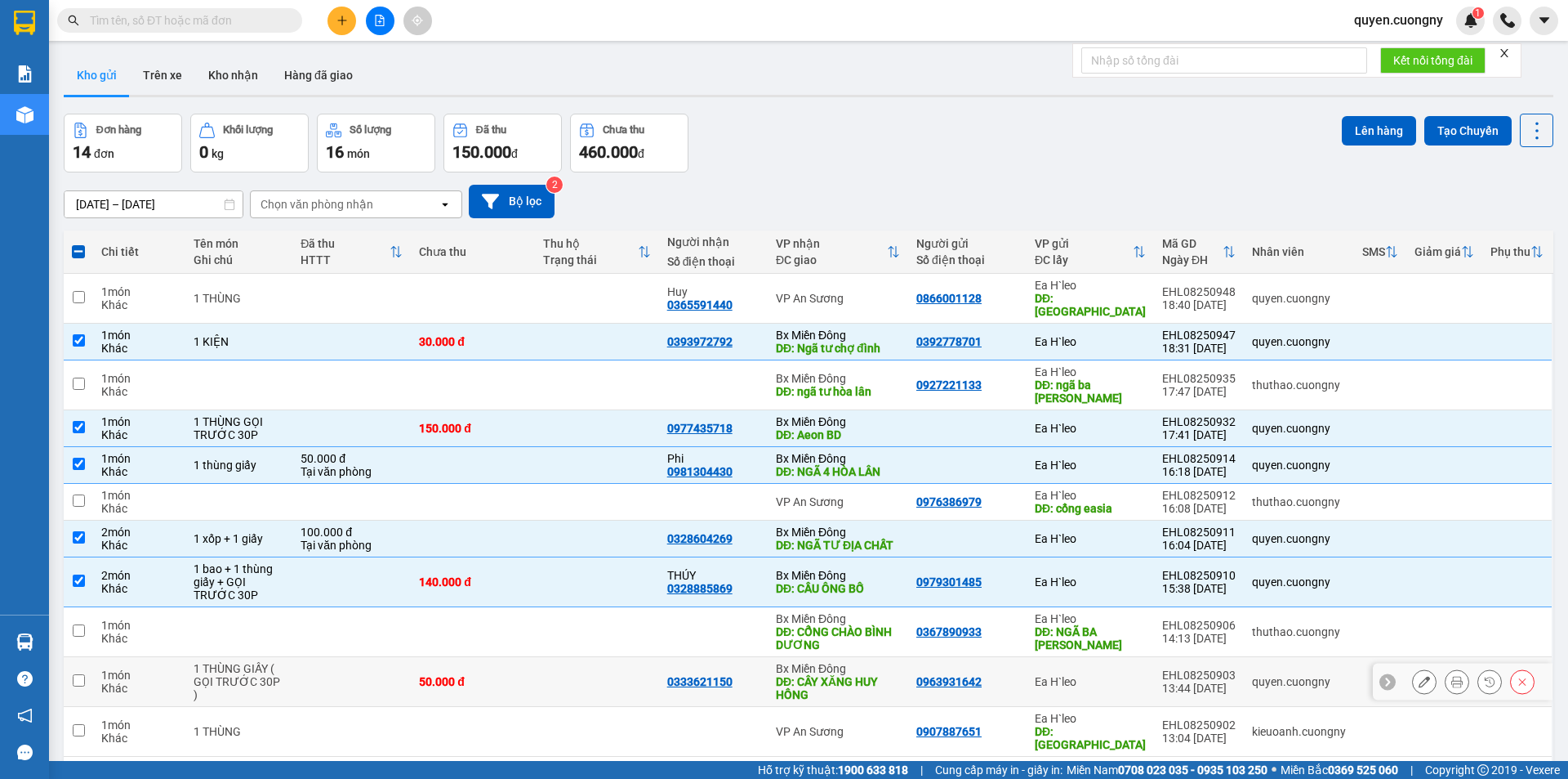
click at [597, 689] on td at bounding box center [596, 681] width 124 height 49
checkbox input "true"
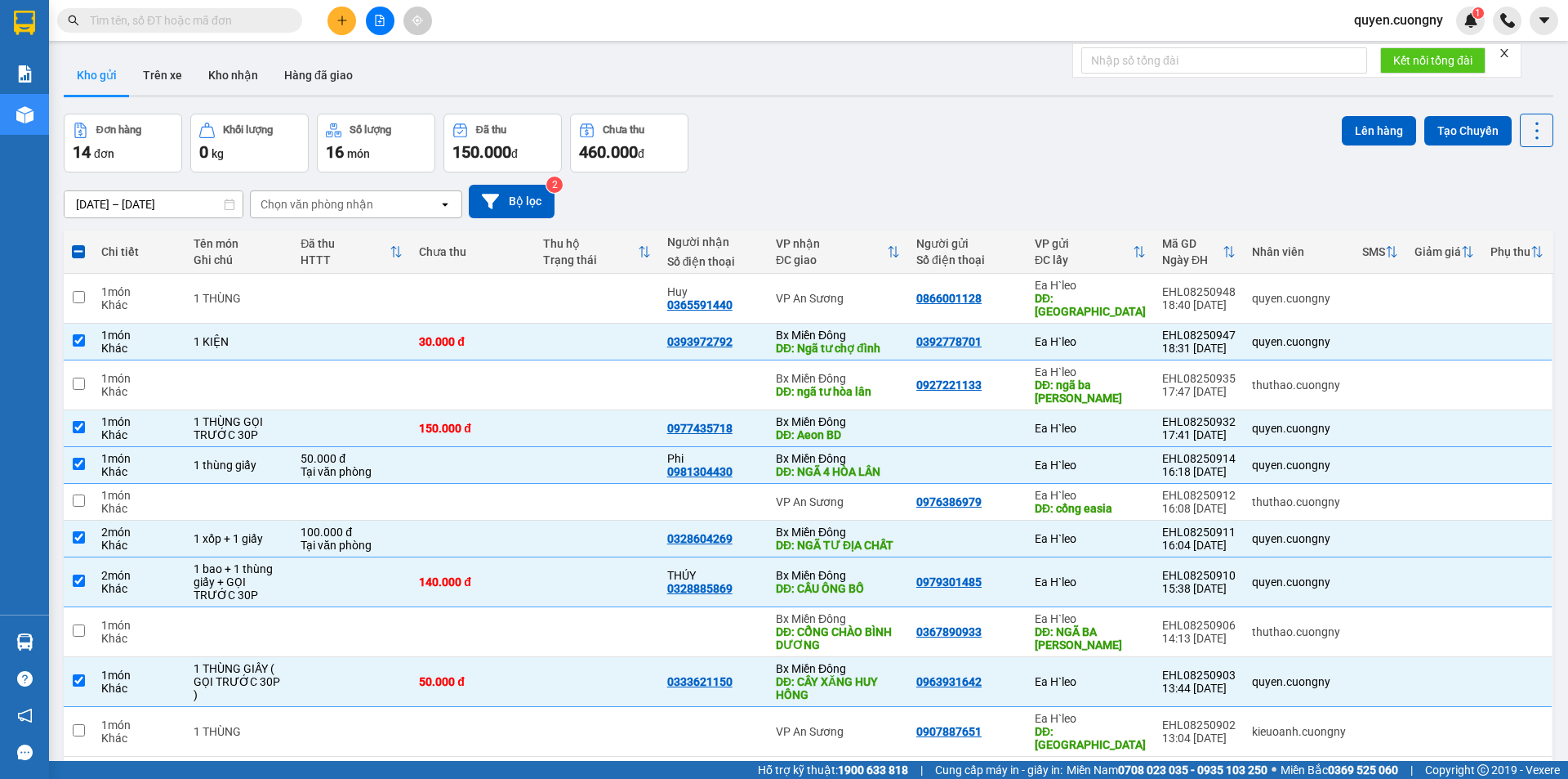
checkbox input "true"
click at [1374, 131] on button "Lên hàng" at bounding box center [1379, 130] width 75 height 30
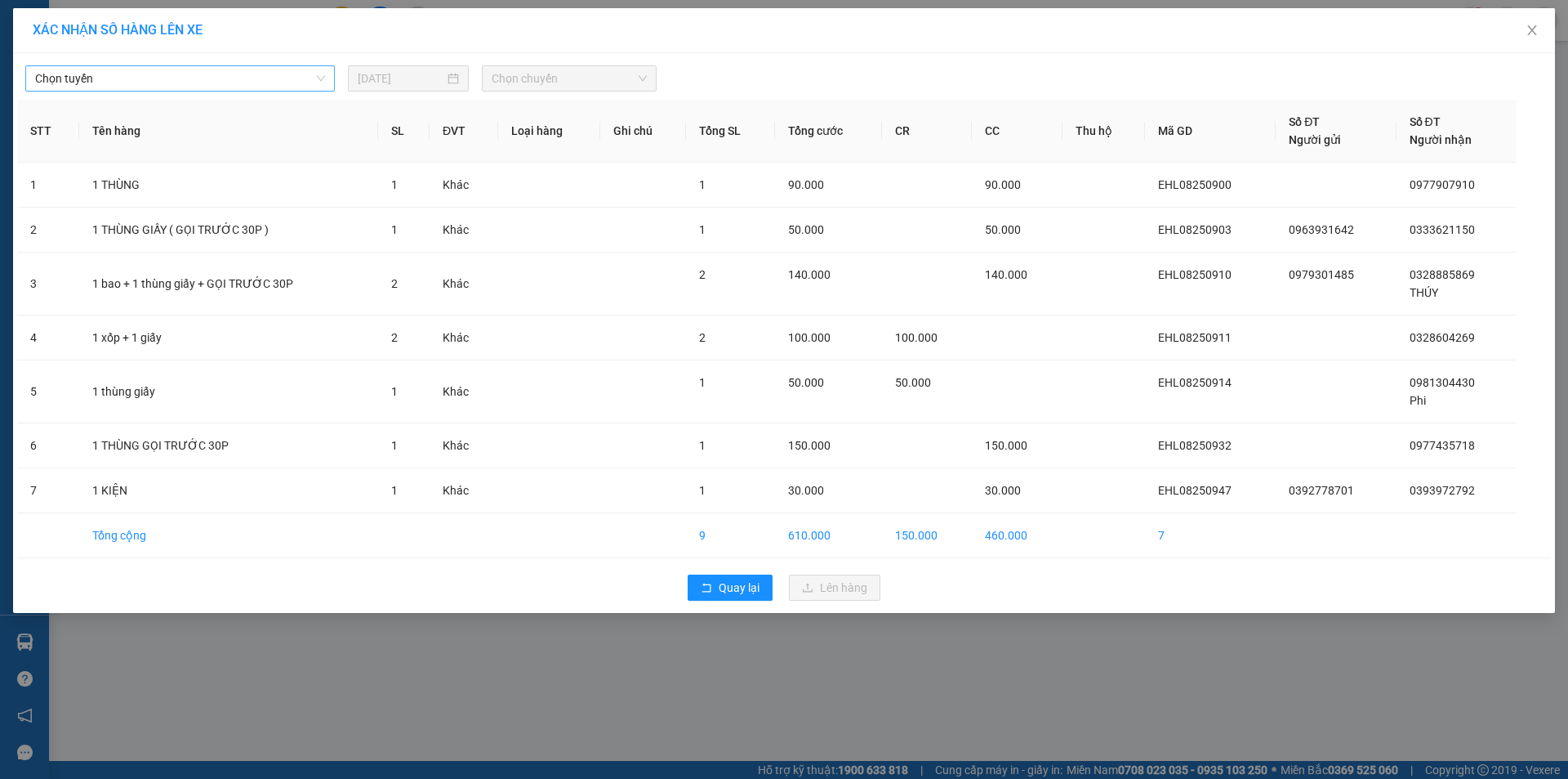
click at [116, 75] on span "Chọn tuyến" at bounding box center [180, 78] width 290 height 24
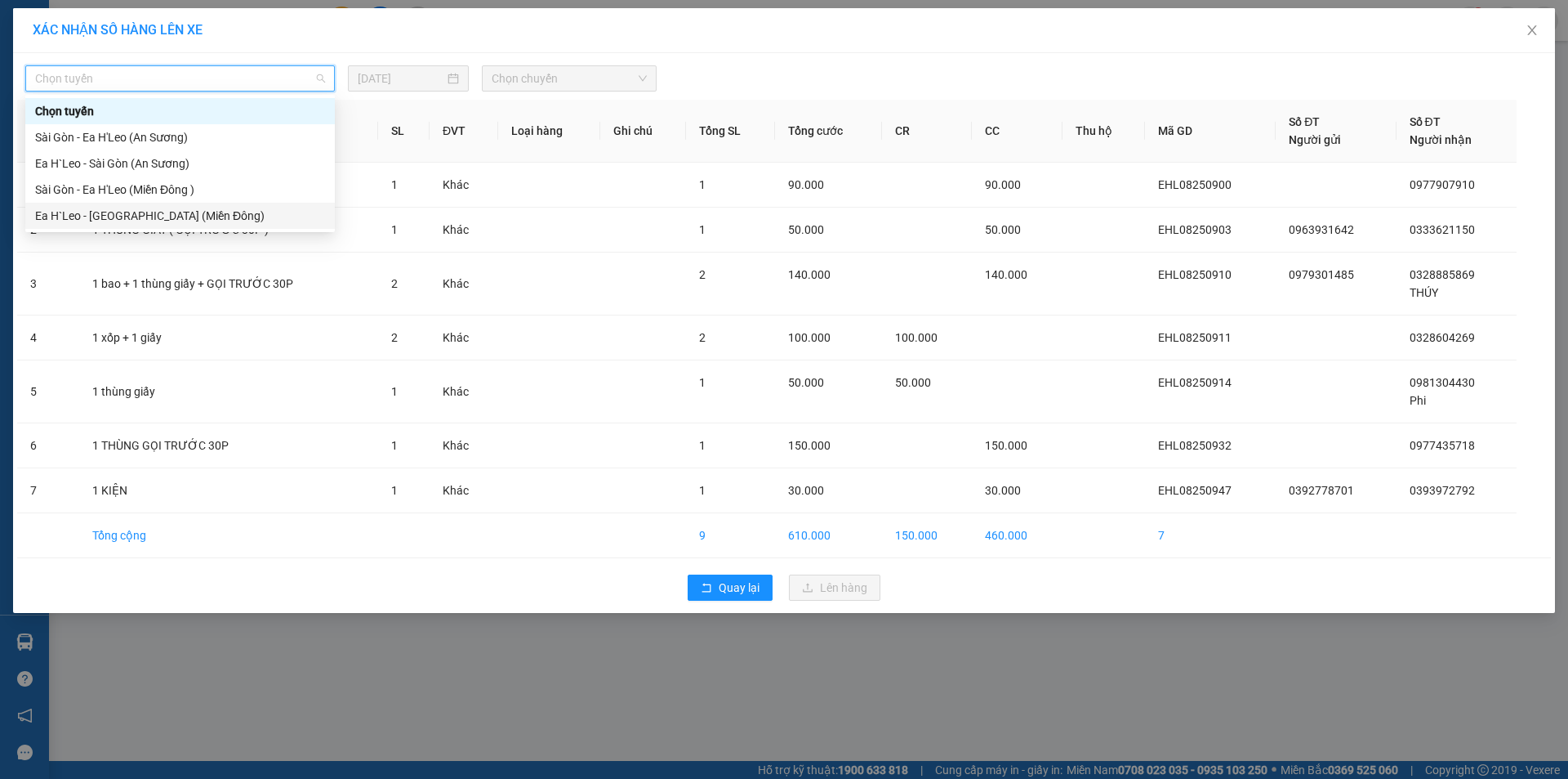
click at [202, 220] on div "Ea H`Leo - [GEOGRAPHIC_DATA] (Miền Đông)" at bounding box center [180, 215] width 290 height 18
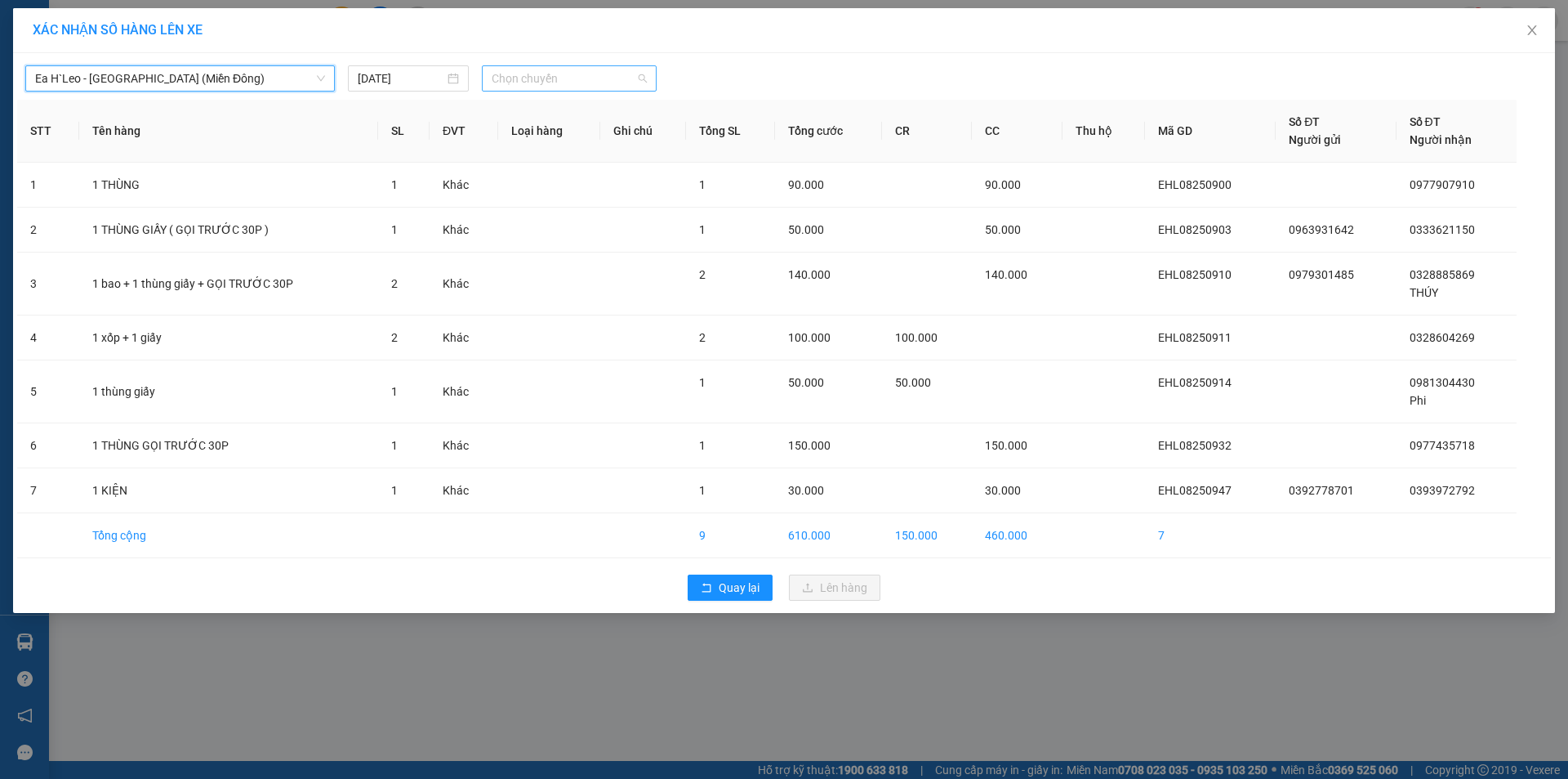
click at [579, 75] on span "Chọn chuyến" at bounding box center [569, 78] width 156 height 24
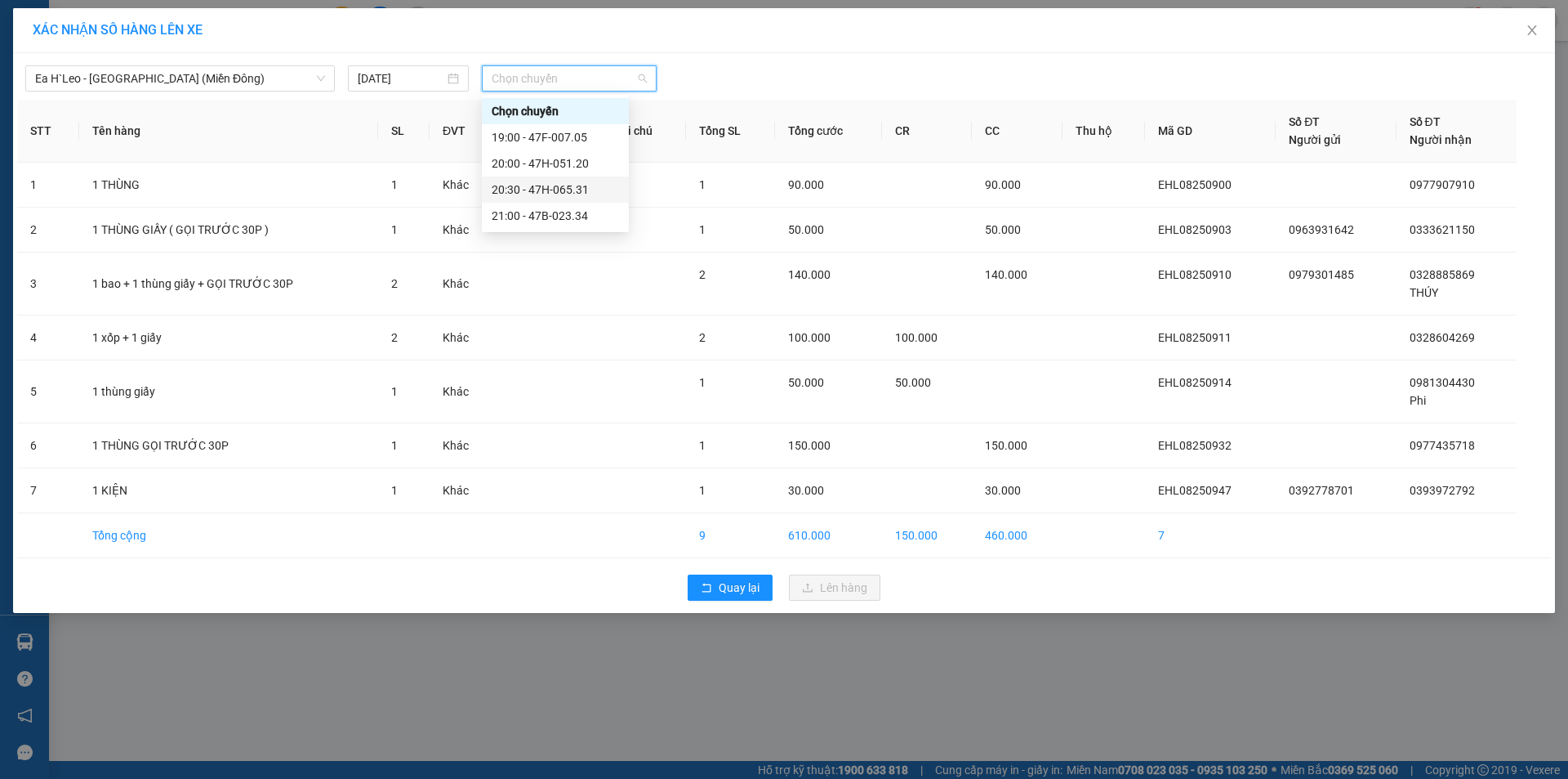
click at [575, 190] on div "20:30 - 47H-065.31" at bounding box center [555, 189] width 128 height 18
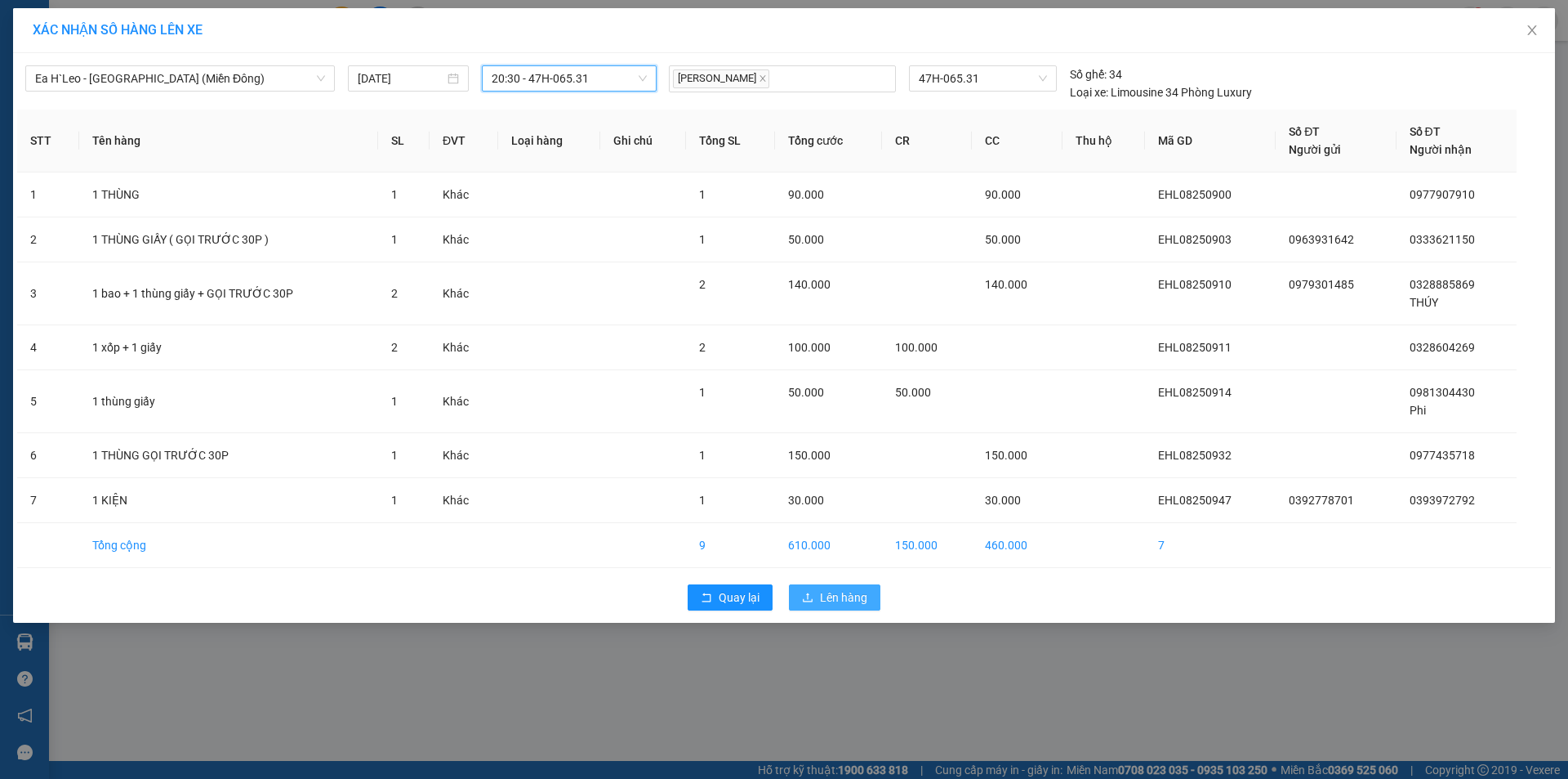
click at [848, 594] on span "Lên hàng" at bounding box center [843, 596] width 48 height 18
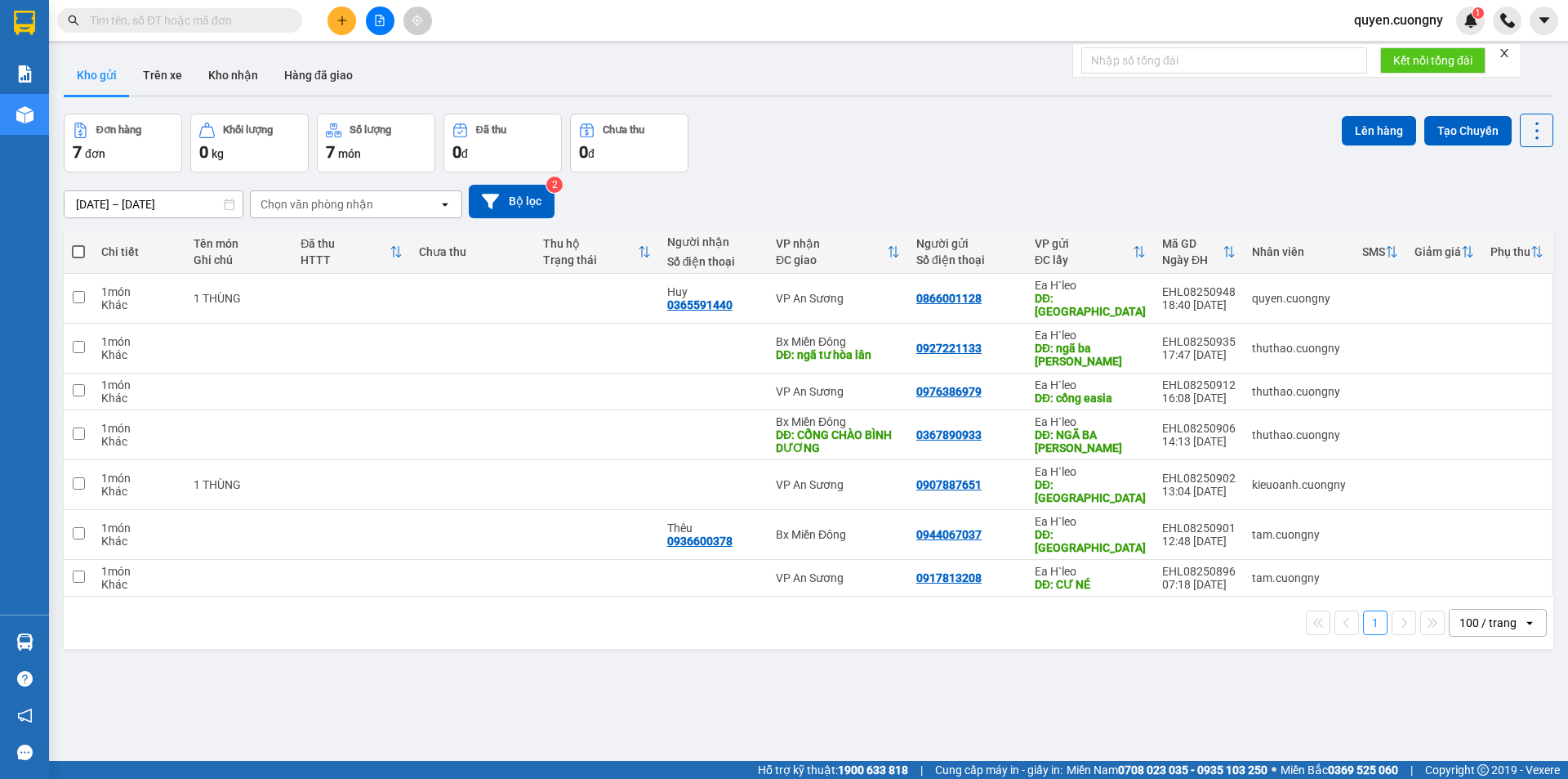
click at [338, 15] on icon "plus" at bounding box center [342, 20] width 11 height 11
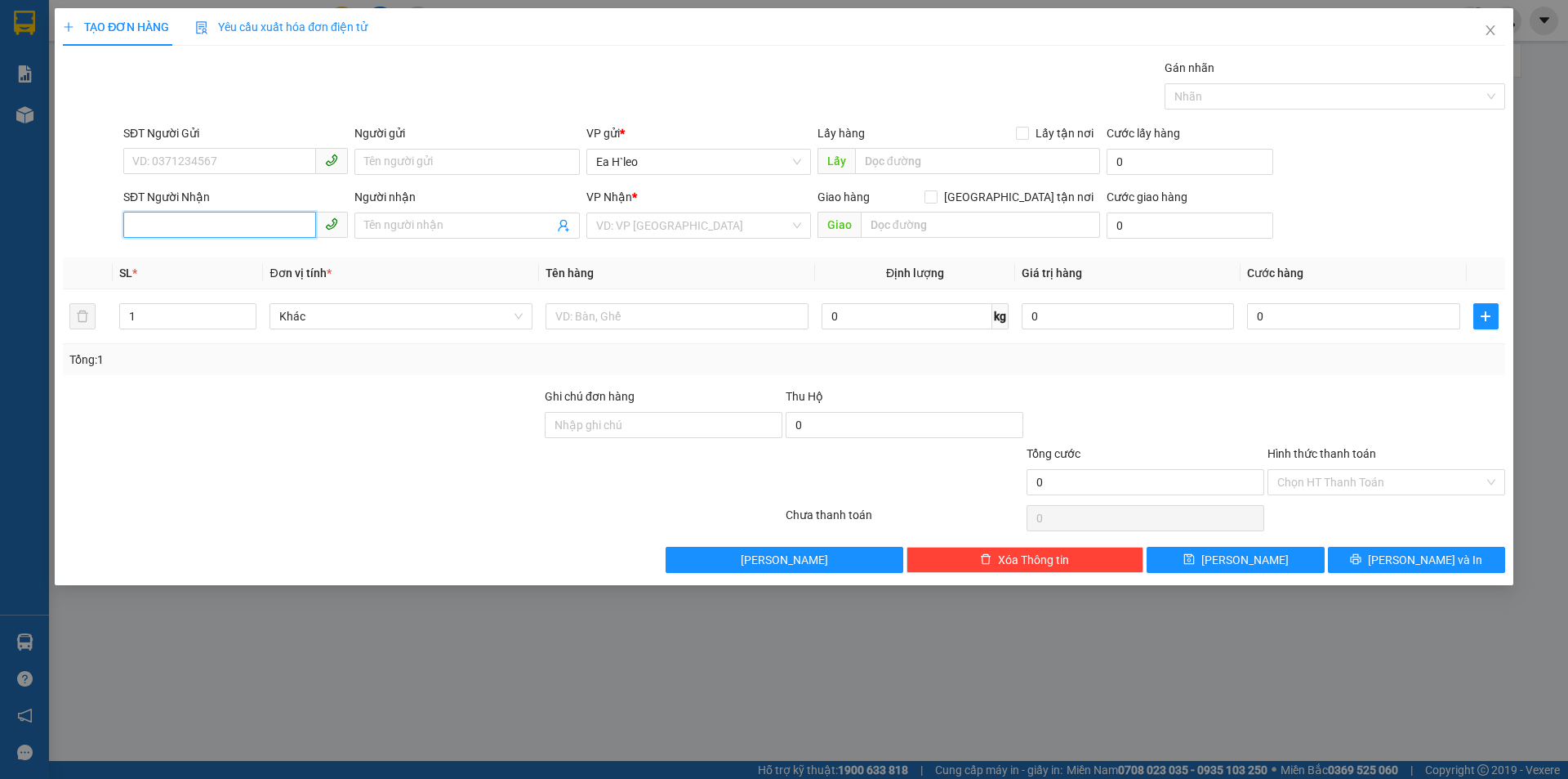
click at [231, 218] on input "SĐT Người Nhận" at bounding box center [219, 225] width 193 height 26
type input "0344417959"
click at [691, 228] on input "search" at bounding box center [693, 226] width 194 height 24
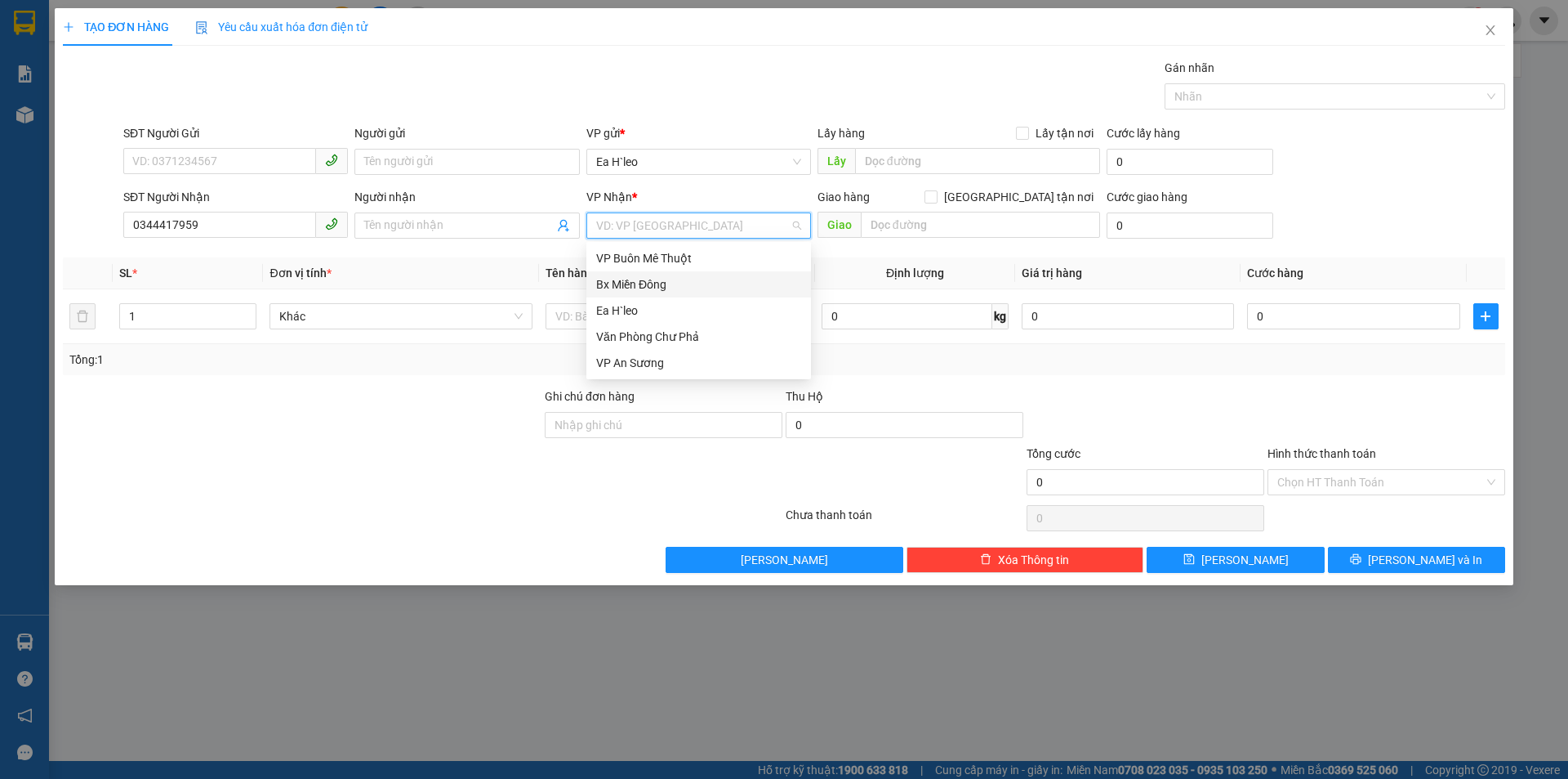
click at [678, 281] on div "Bx Miền Đông" at bounding box center [699, 283] width 205 height 18
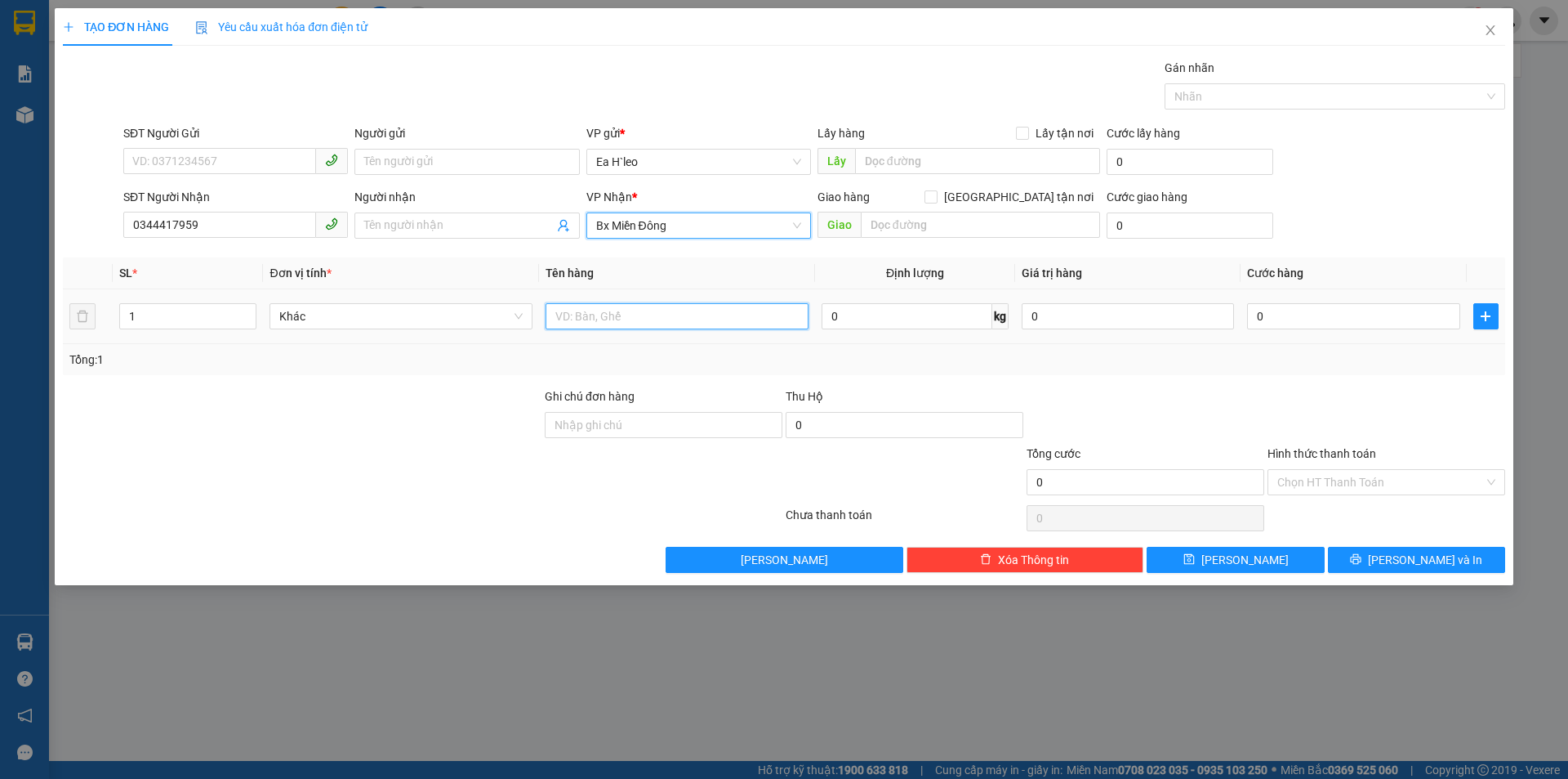
click at [611, 322] on input "text" at bounding box center [677, 316] width 263 height 26
type input "1 BAO"
click at [1361, 309] on input "0" at bounding box center [1354, 316] width 212 height 26
type input "4"
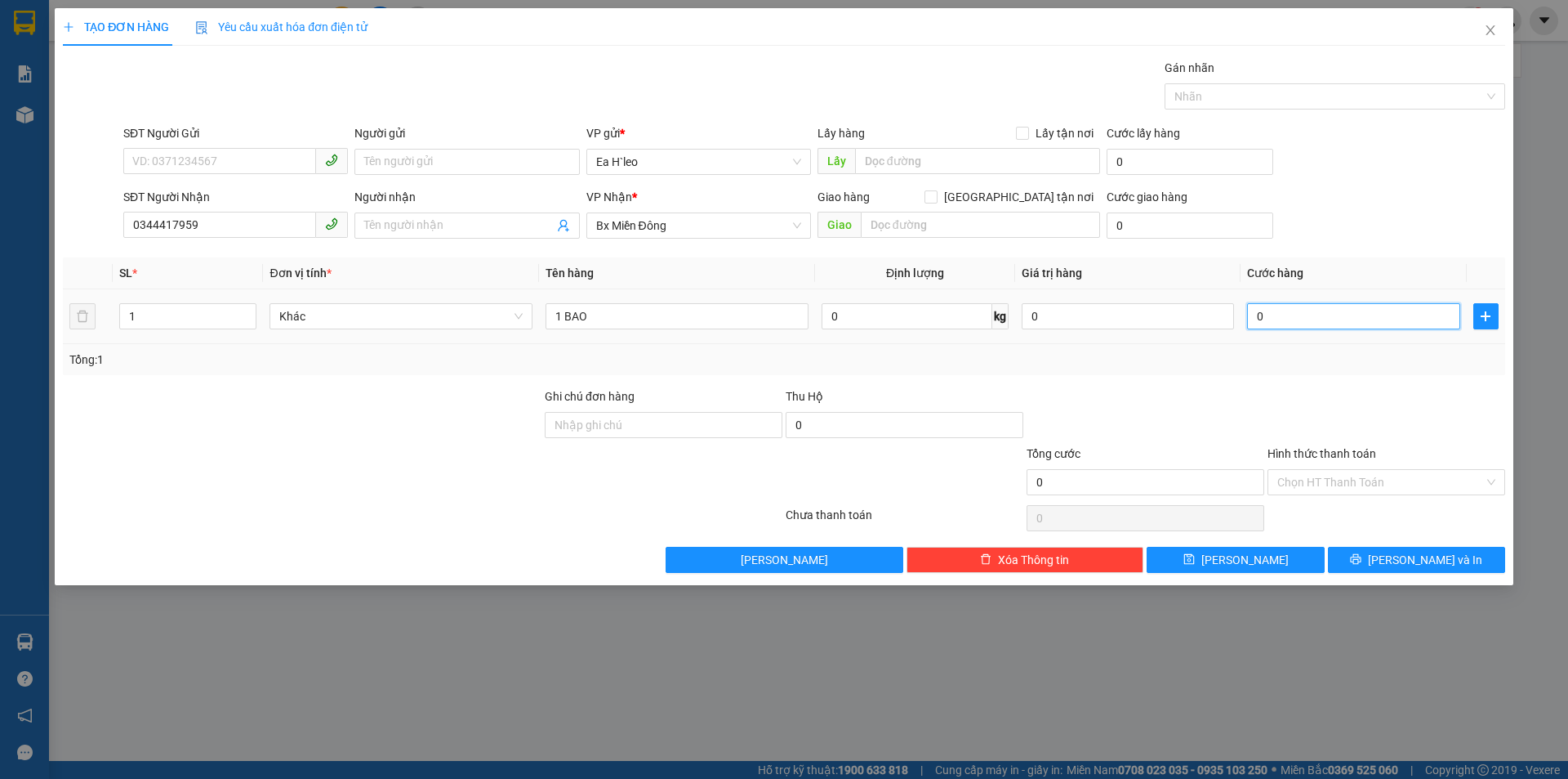
type input "4"
type input "0"
type input "70"
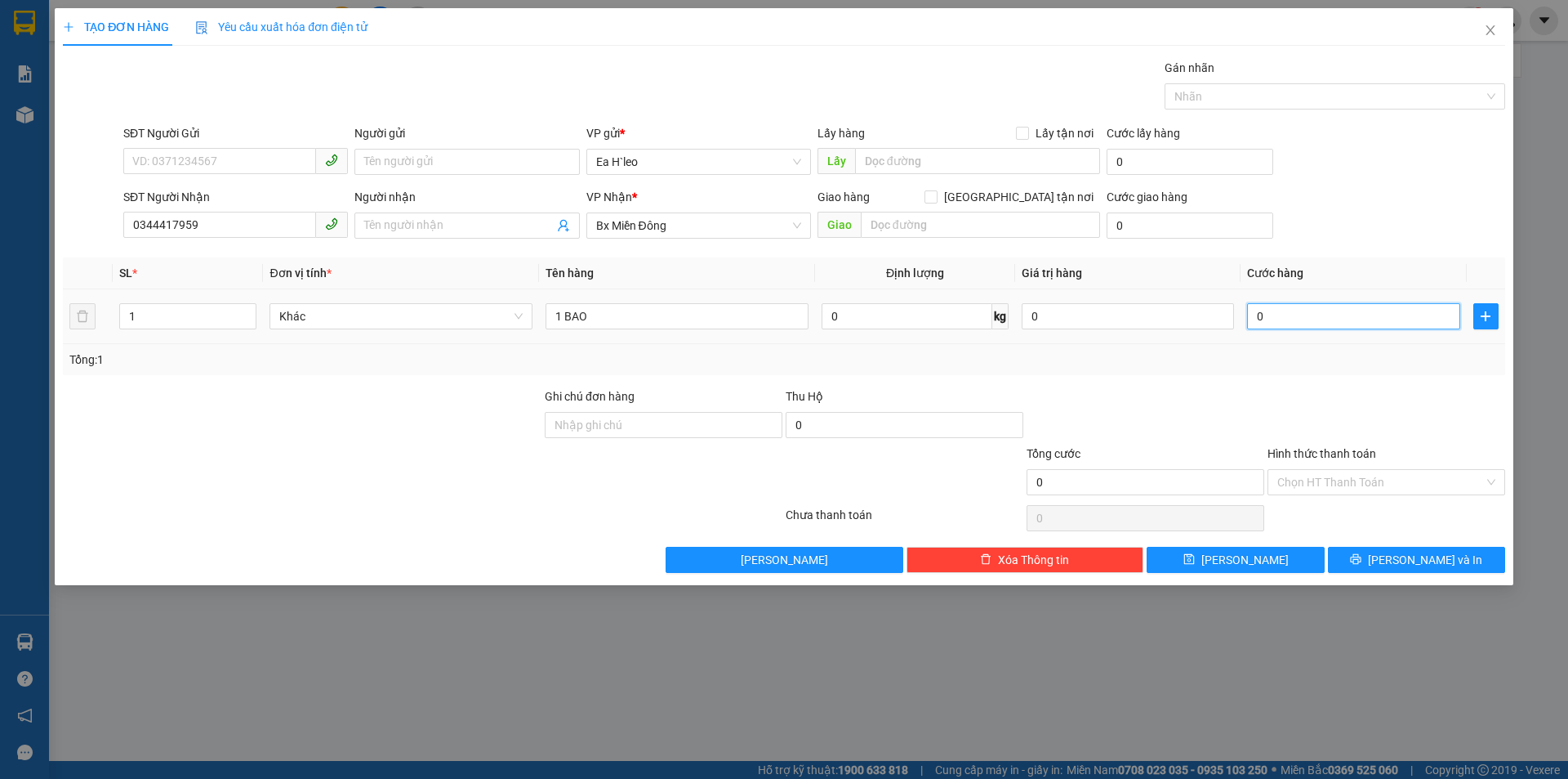
type input "70"
type input "700"
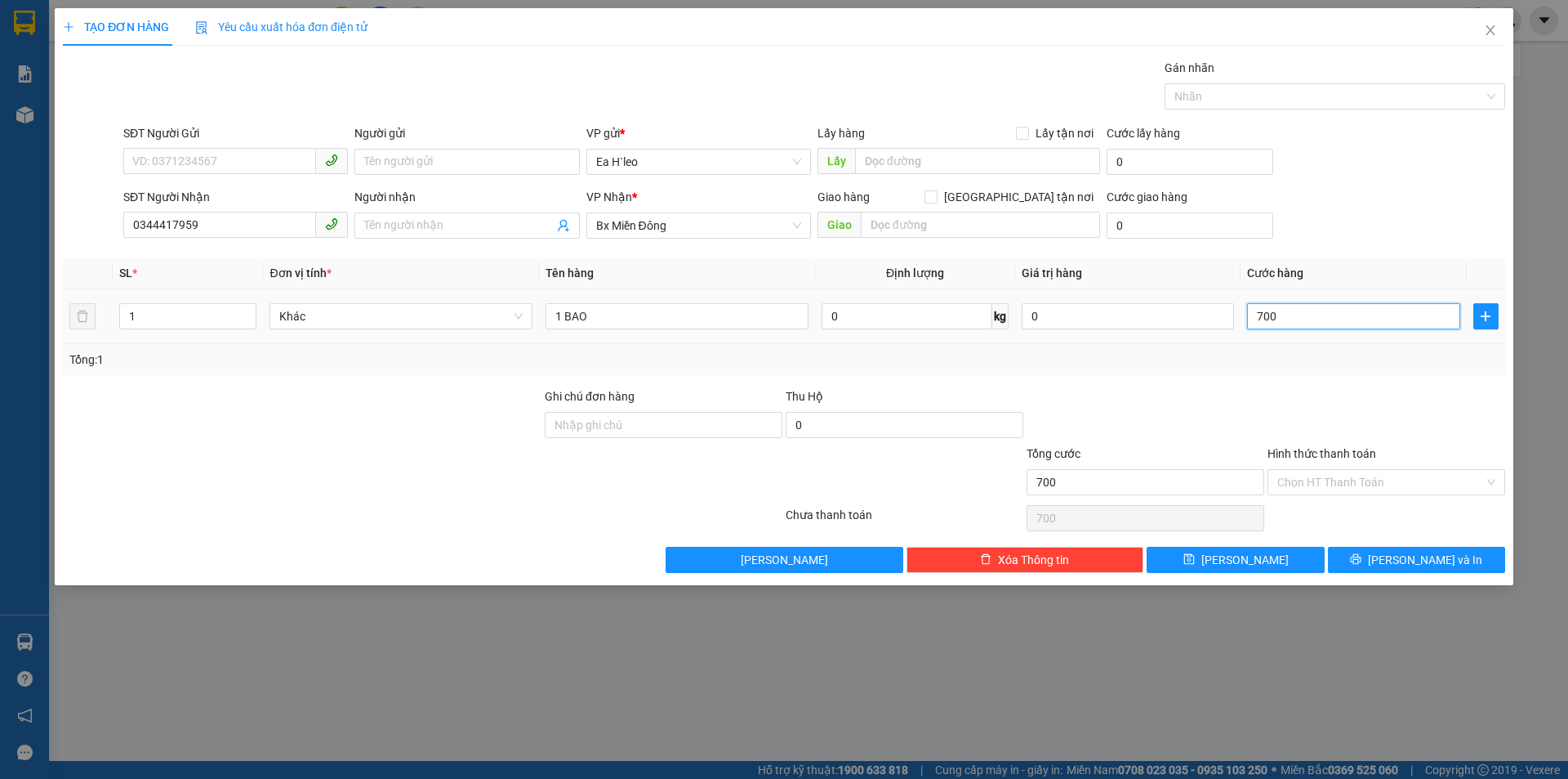
type input "7.000"
type input "70.000"
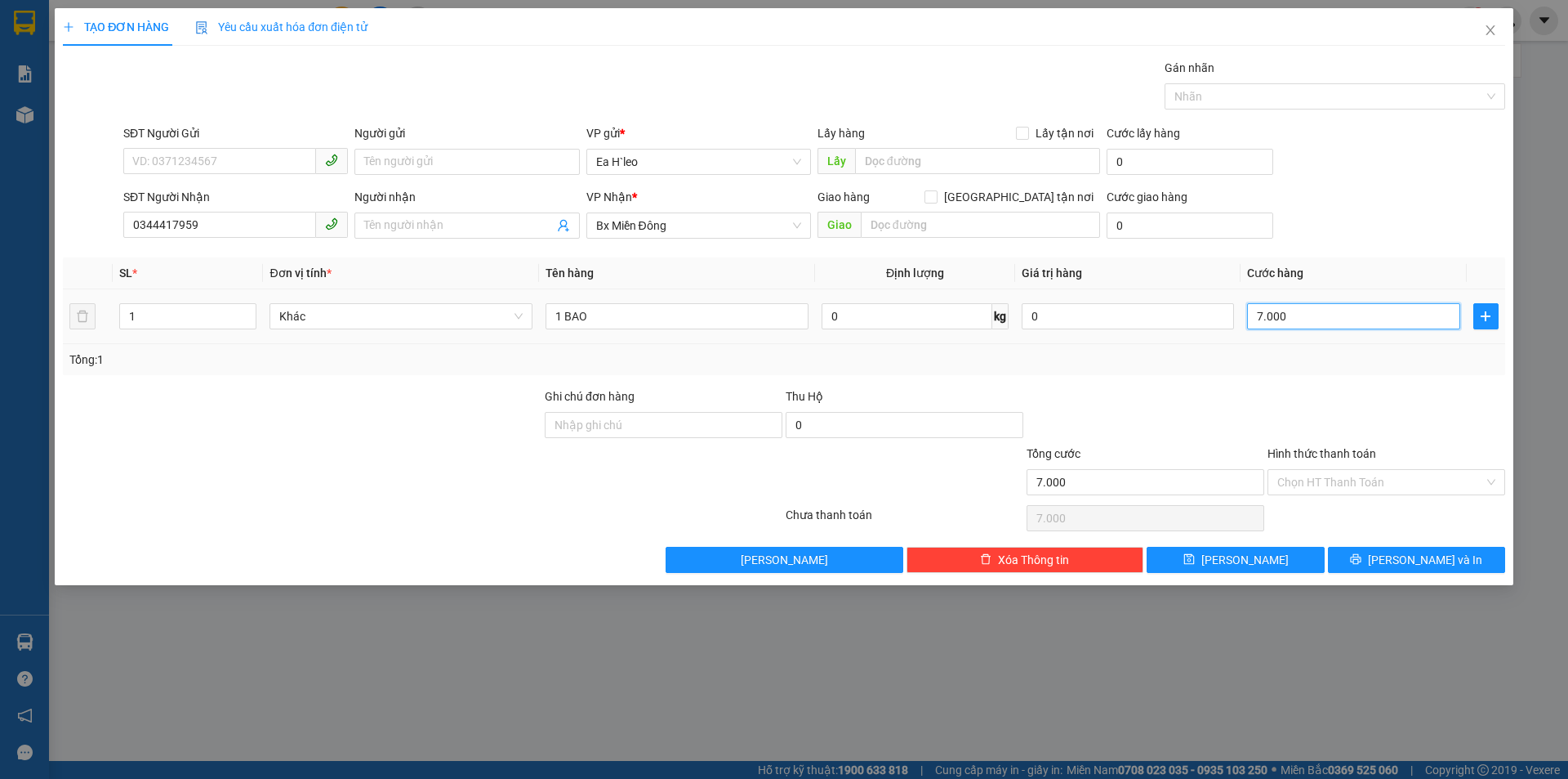
type input "70.000"
click at [908, 222] on input "text" at bounding box center [980, 225] width 239 height 26
type input "D"
type input "ĐỒNG XOÀI 3"
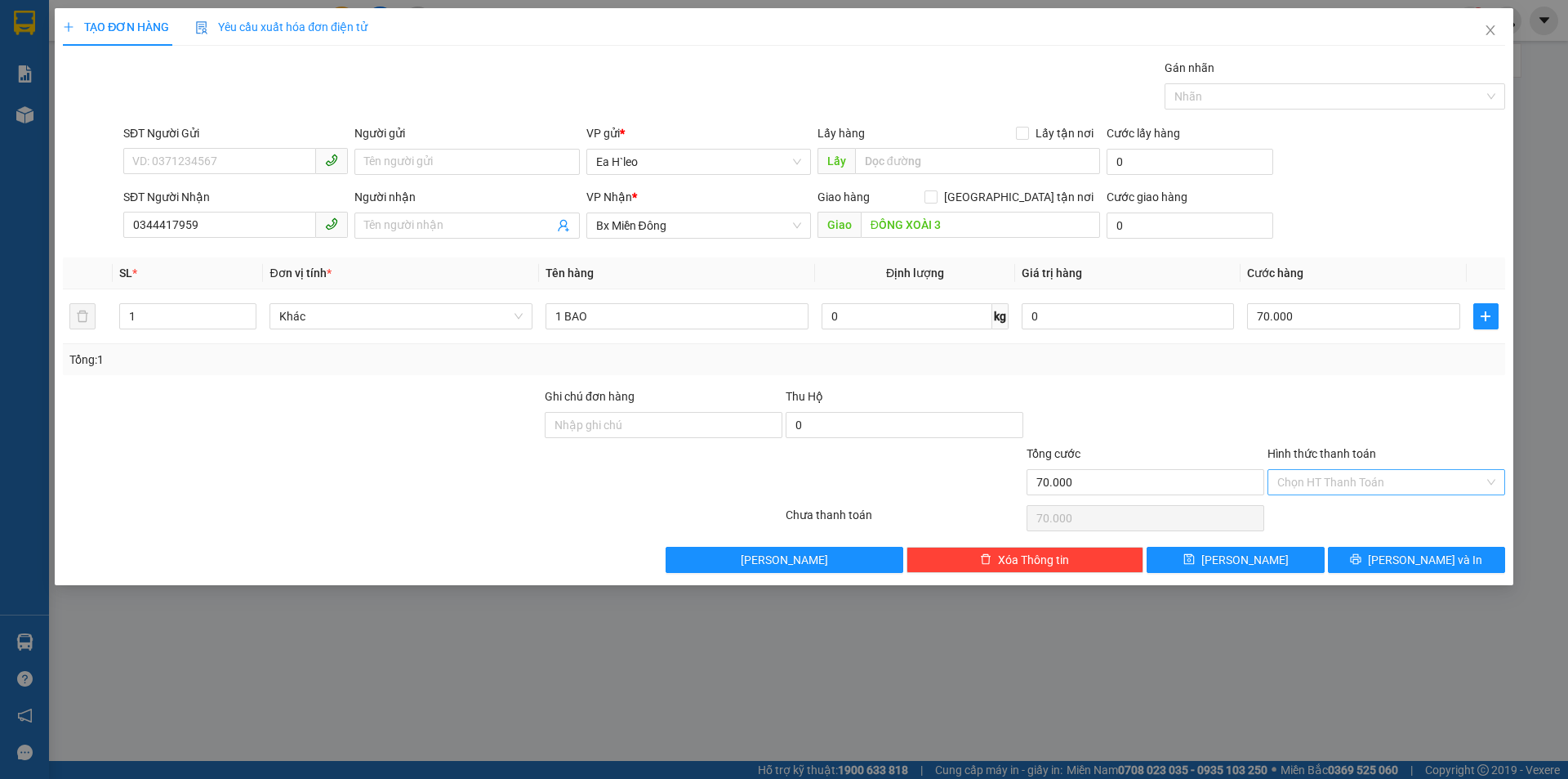
click at [1340, 485] on input "Hình thức thanh toán" at bounding box center [1381, 482] width 207 height 24
click at [1345, 514] on div "Tại văn phòng" at bounding box center [1386, 514] width 218 height 18
type input "0"
click at [1361, 560] on icon "printer" at bounding box center [1356, 558] width 10 height 10
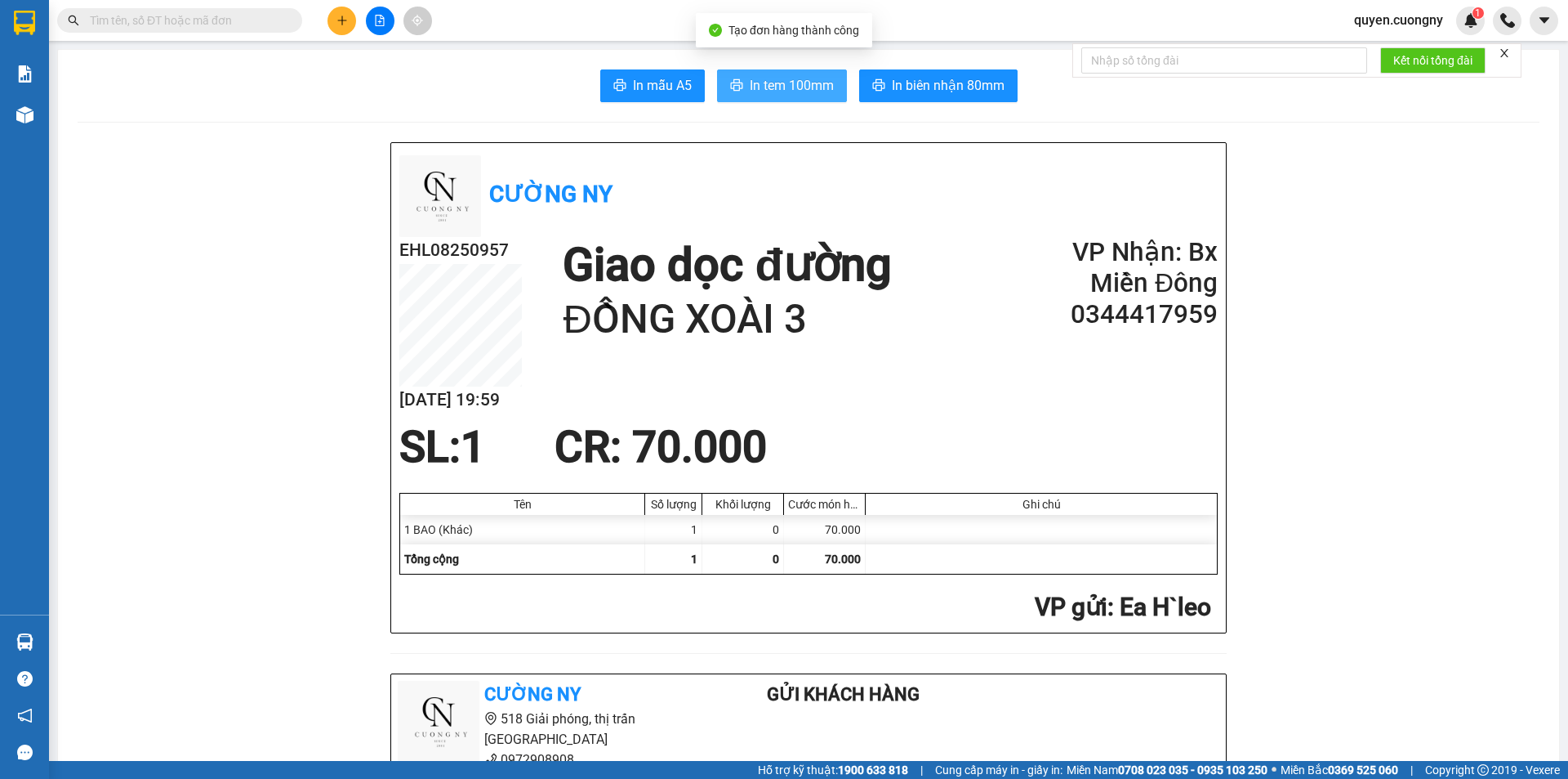
click at [784, 74] on button "In tem 100mm" at bounding box center [782, 86] width 130 height 33
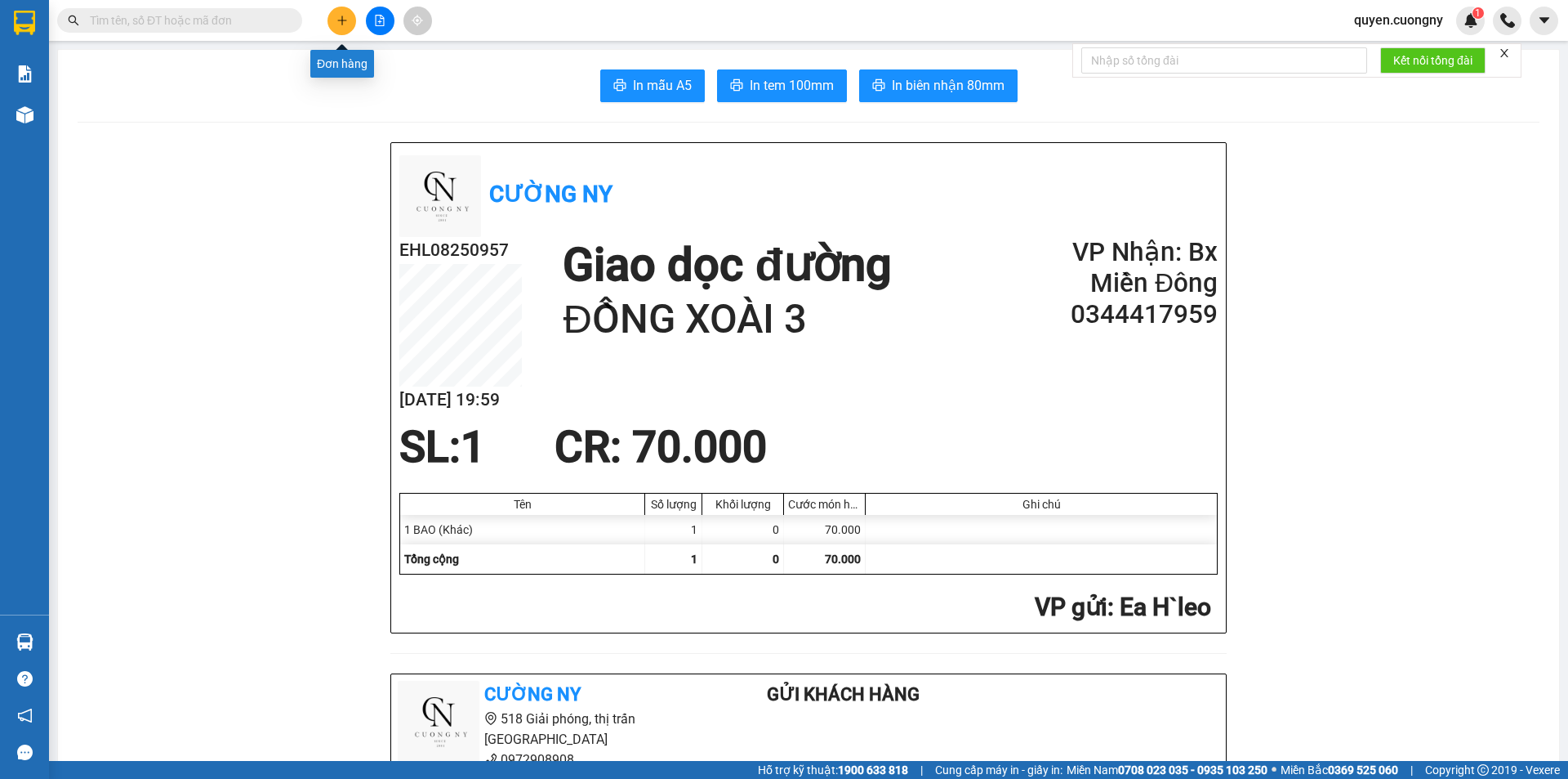
click at [349, 18] on button at bounding box center [342, 20] width 29 height 29
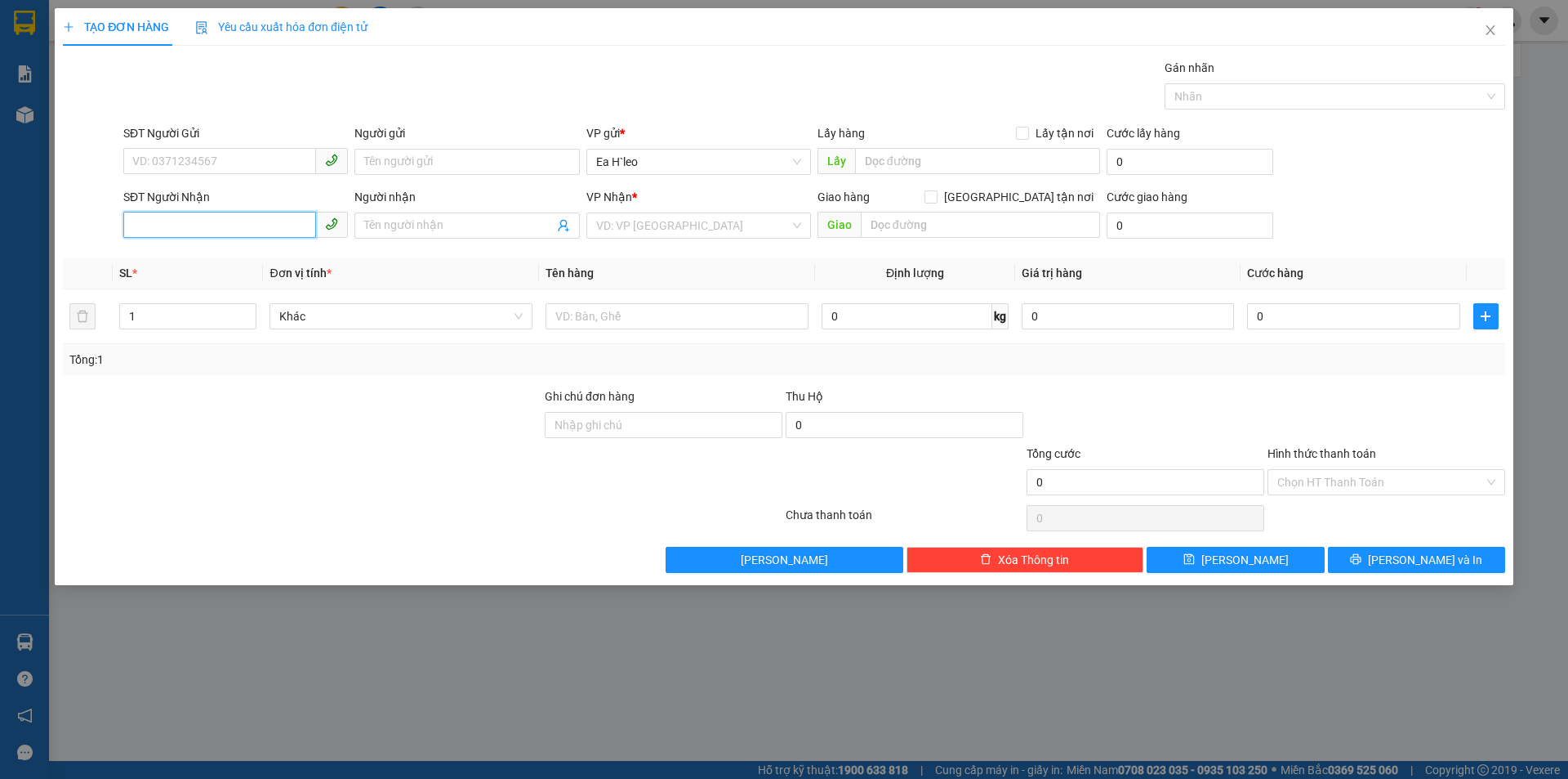
click at [228, 235] on input "SĐT Người Nhận" at bounding box center [219, 225] width 193 height 26
type input "0989023056"
click at [620, 228] on input "search" at bounding box center [693, 226] width 194 height 24
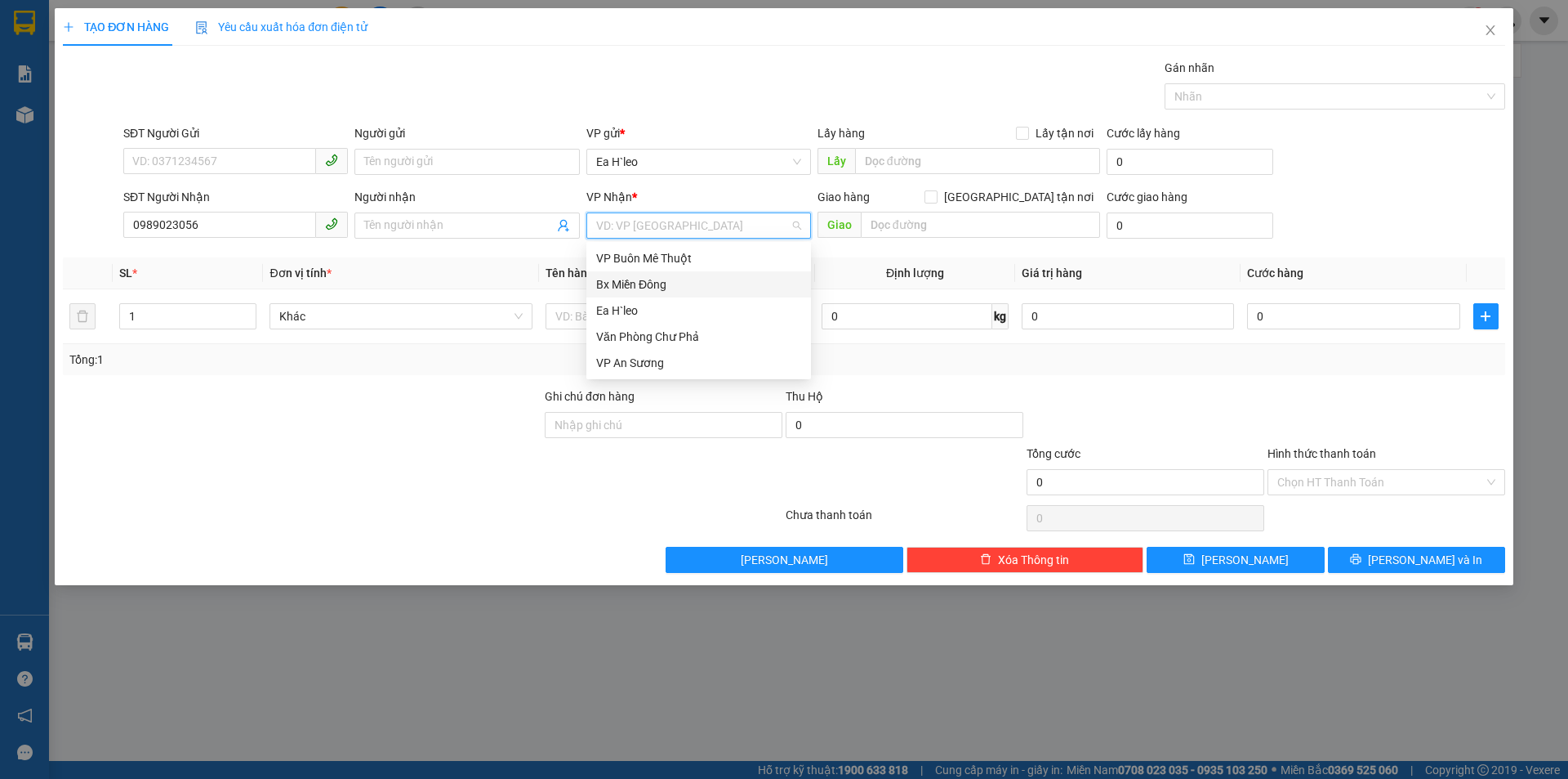
drag, startPoint x: 666, startPoint y: 277, endPoint x: 660, endPoint y: 282, distance: 7.8
click at [666, 278] on div "Bx Miền Đông" at bounding box center [699, 283] width 205 height 18
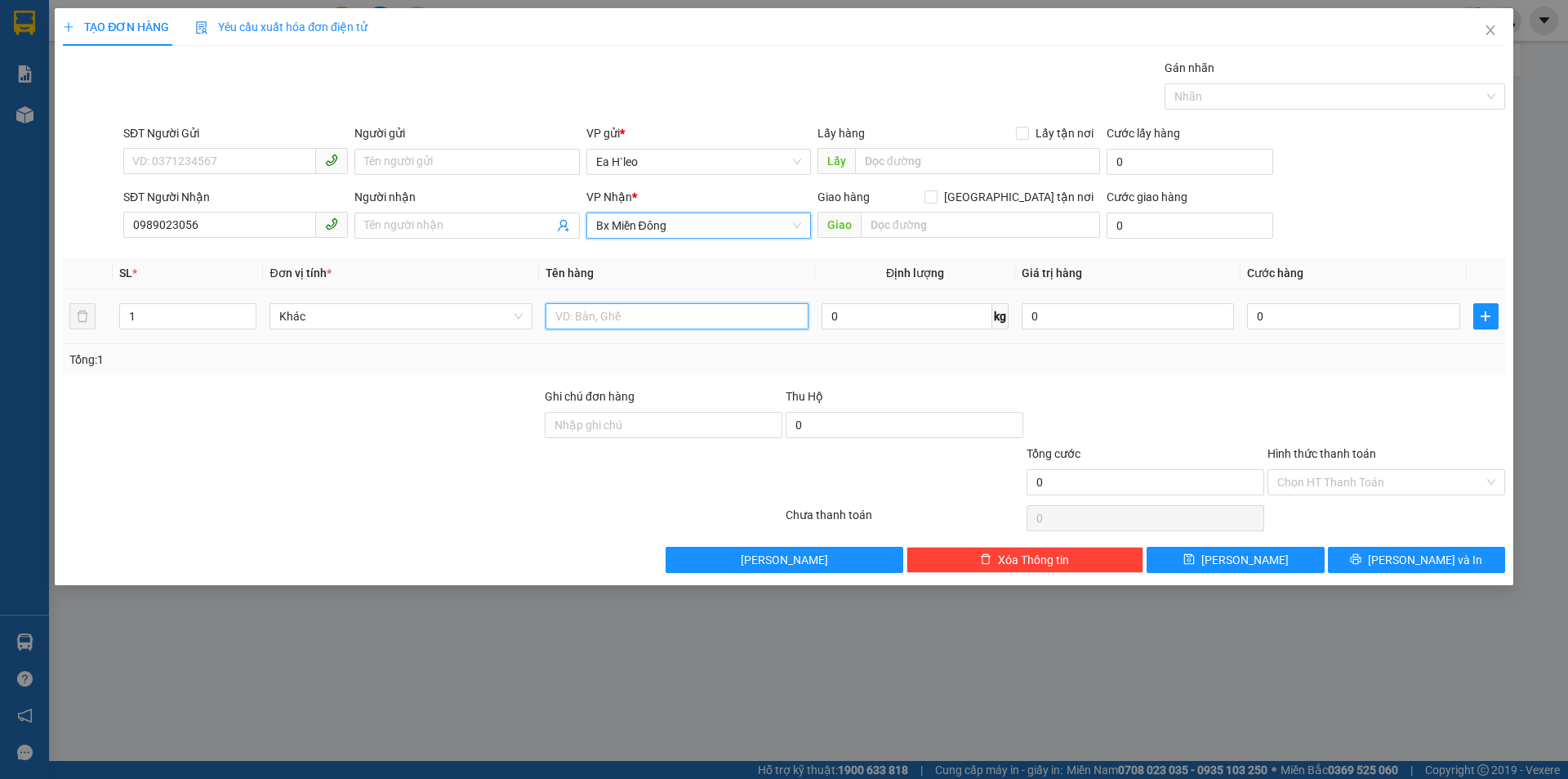
click at [578, 321] on input "text" at bounding box center [677, 316] width 263 height 26
type input "1 THÙNG GIẤY"
click at [1267, 308] on input "0" at bounding box center [1354, 316] width 212 height 26
type input "5"
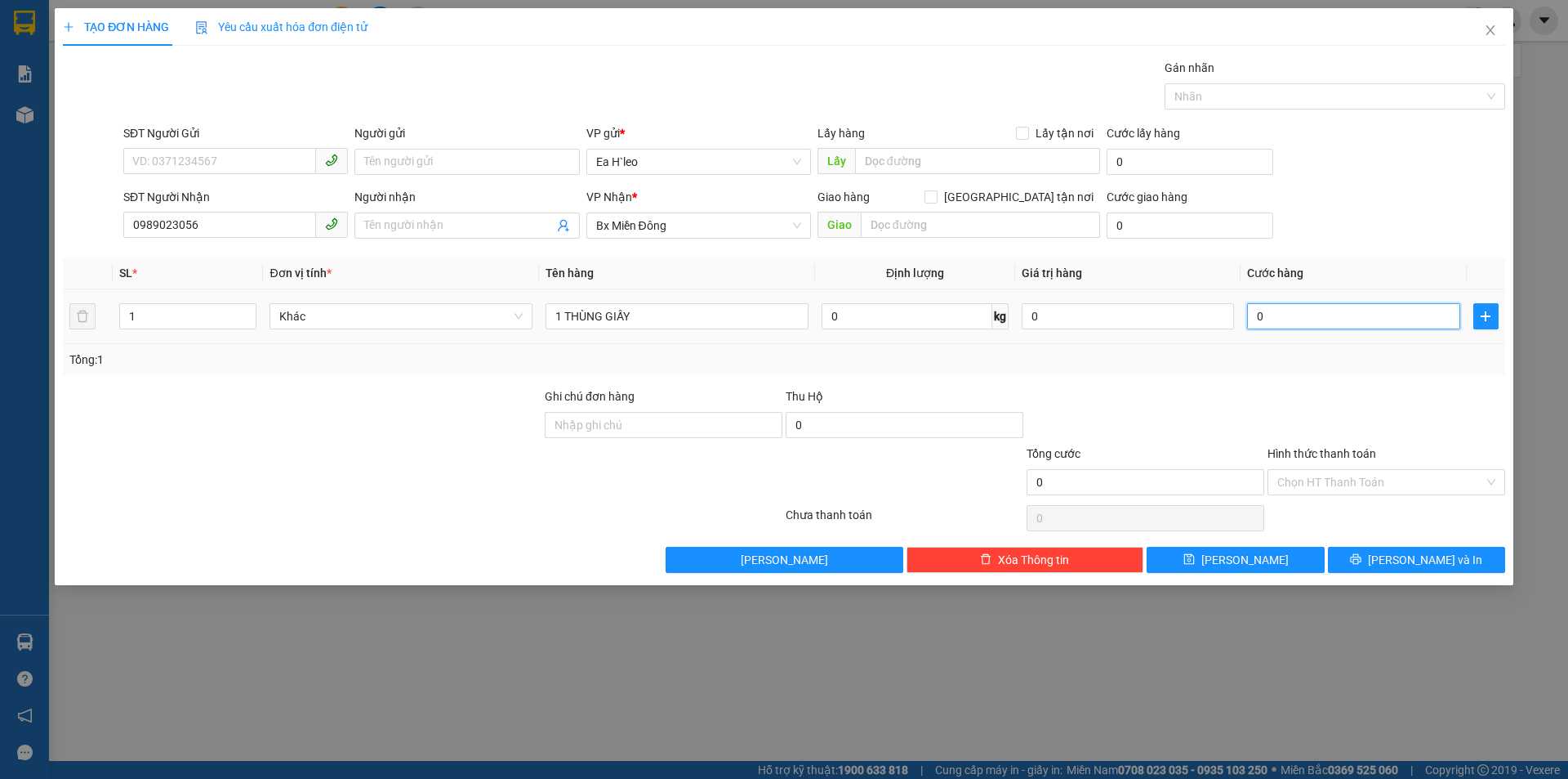
type input "5"
type input "50"
type input "500"
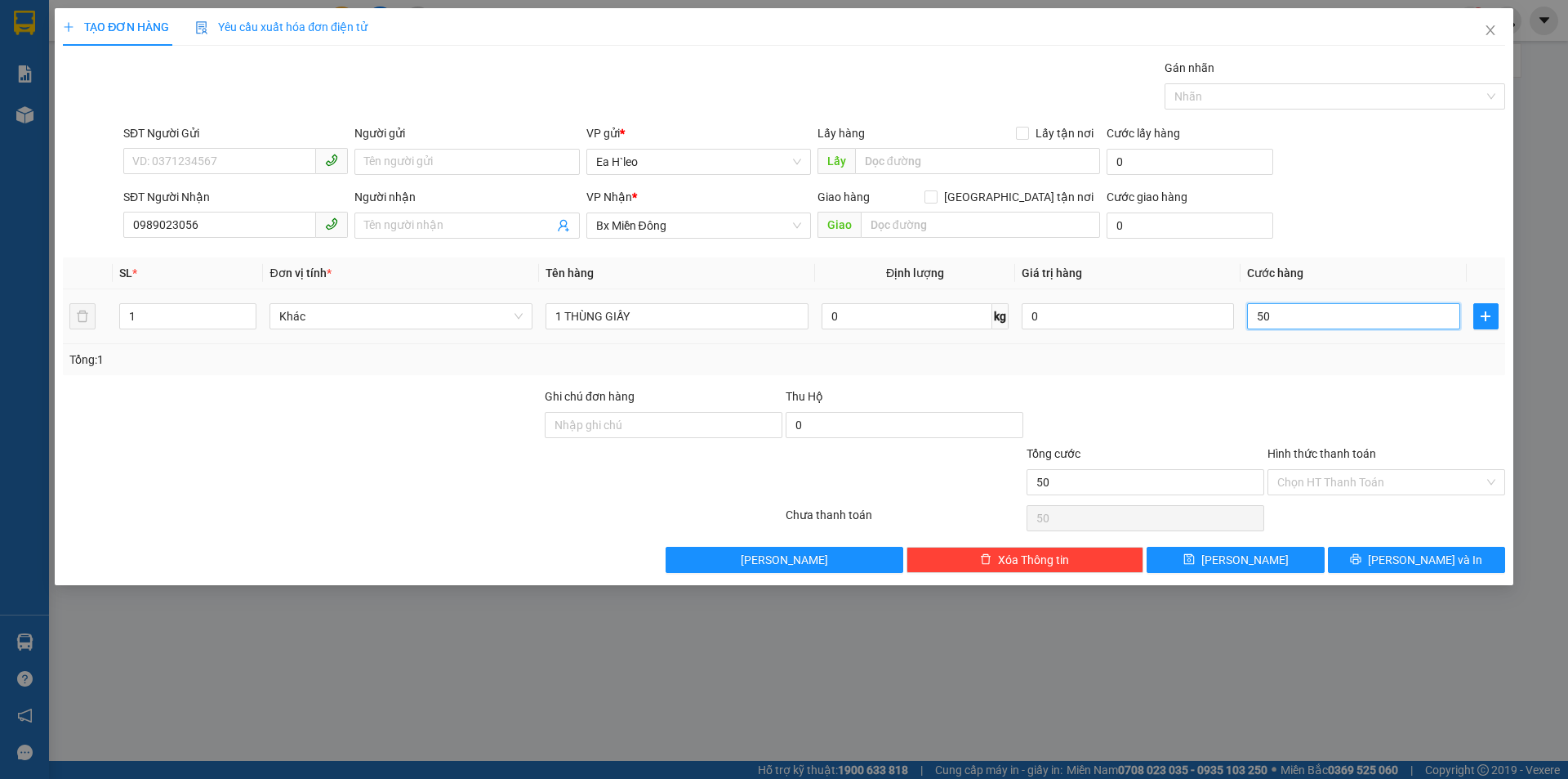
type input "500"
type input "5.000"
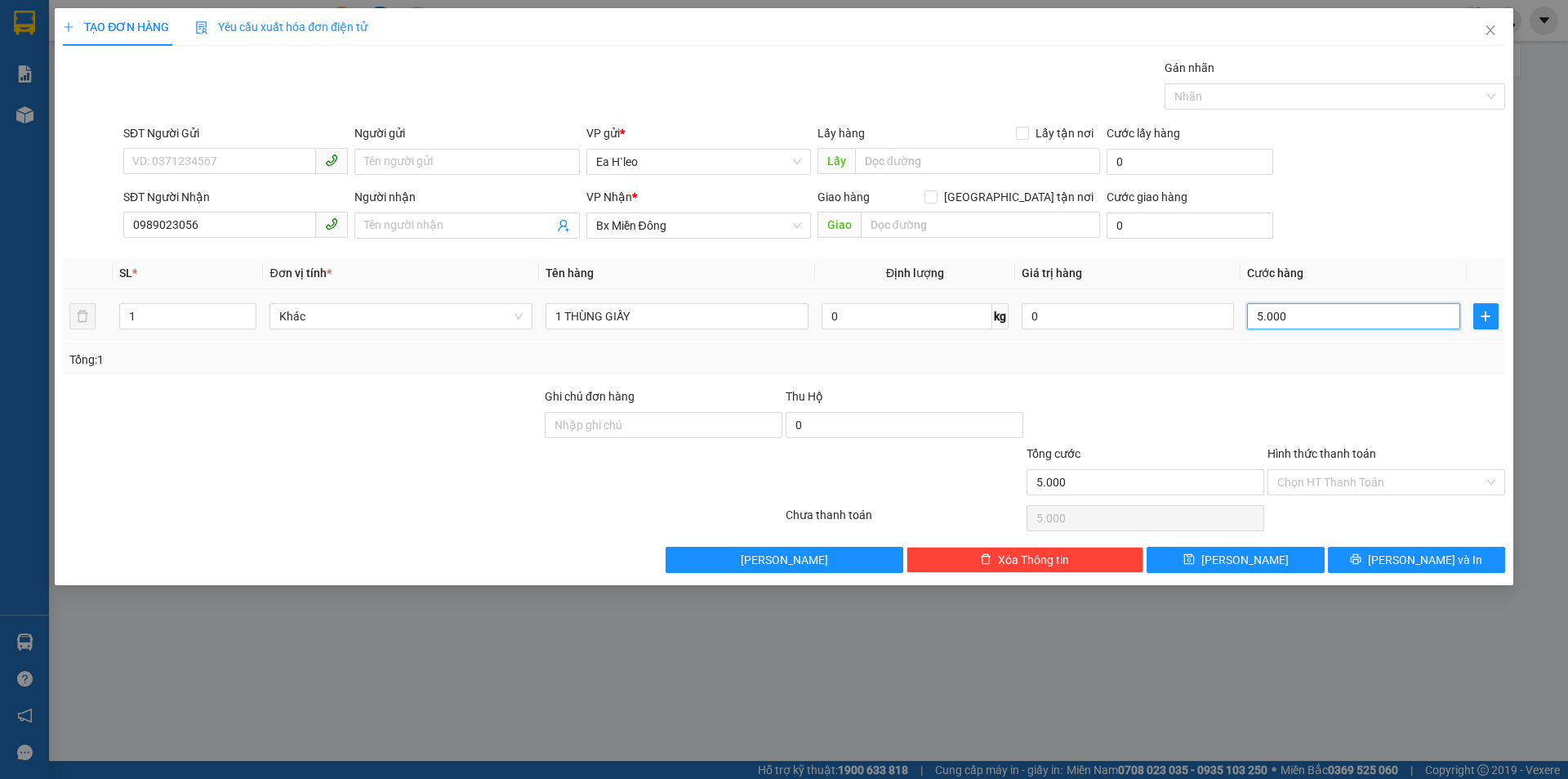
type input "50.000"
click at [1369, 481] on input "Hình thức thanh toán" at bounding box center [1381, 482] width 207 height 24
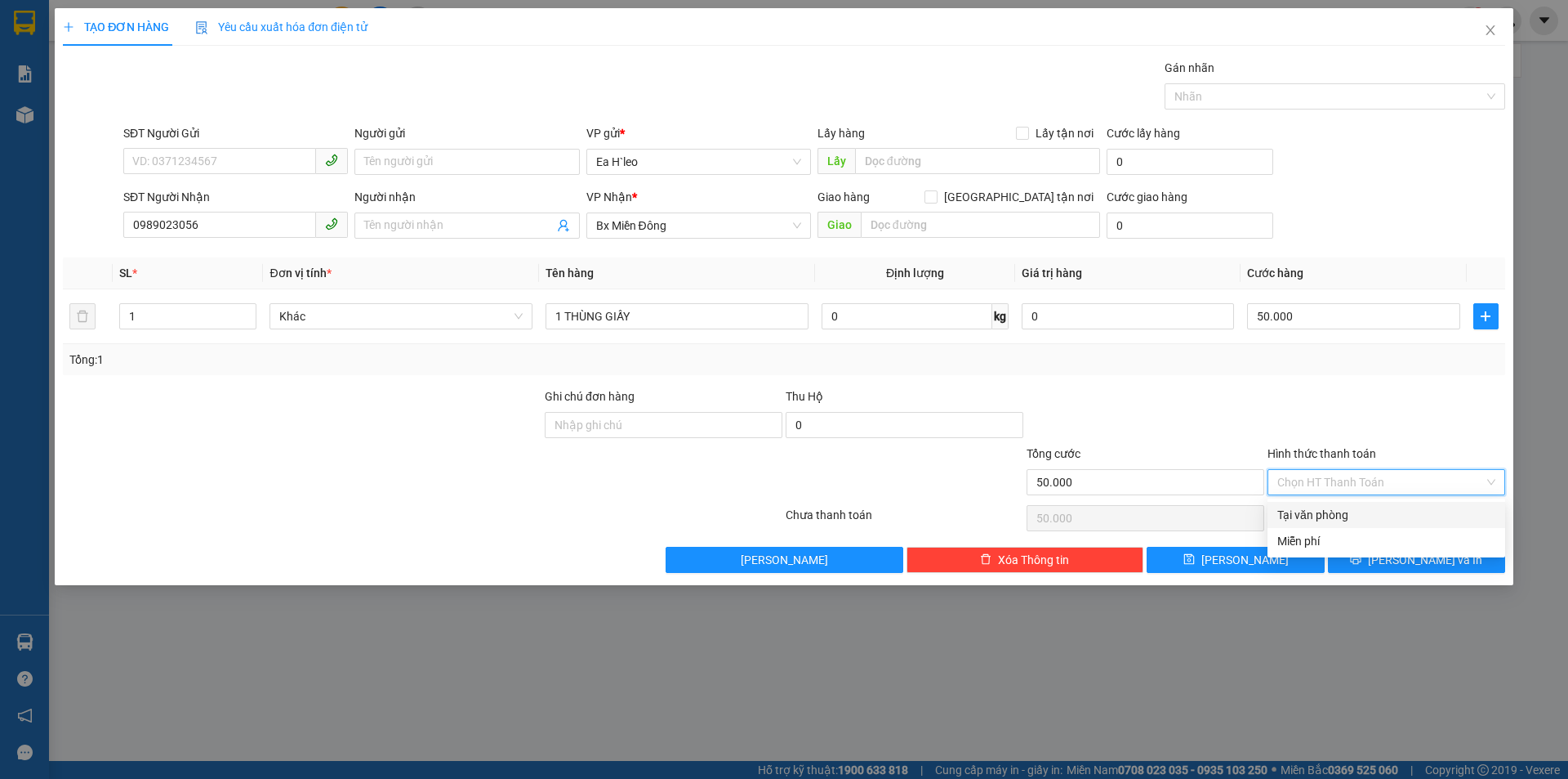
click at [1370, 512] on div "Tại văn phòng" at bounding box center [1386, 514] width 218 height 18
type input "0"
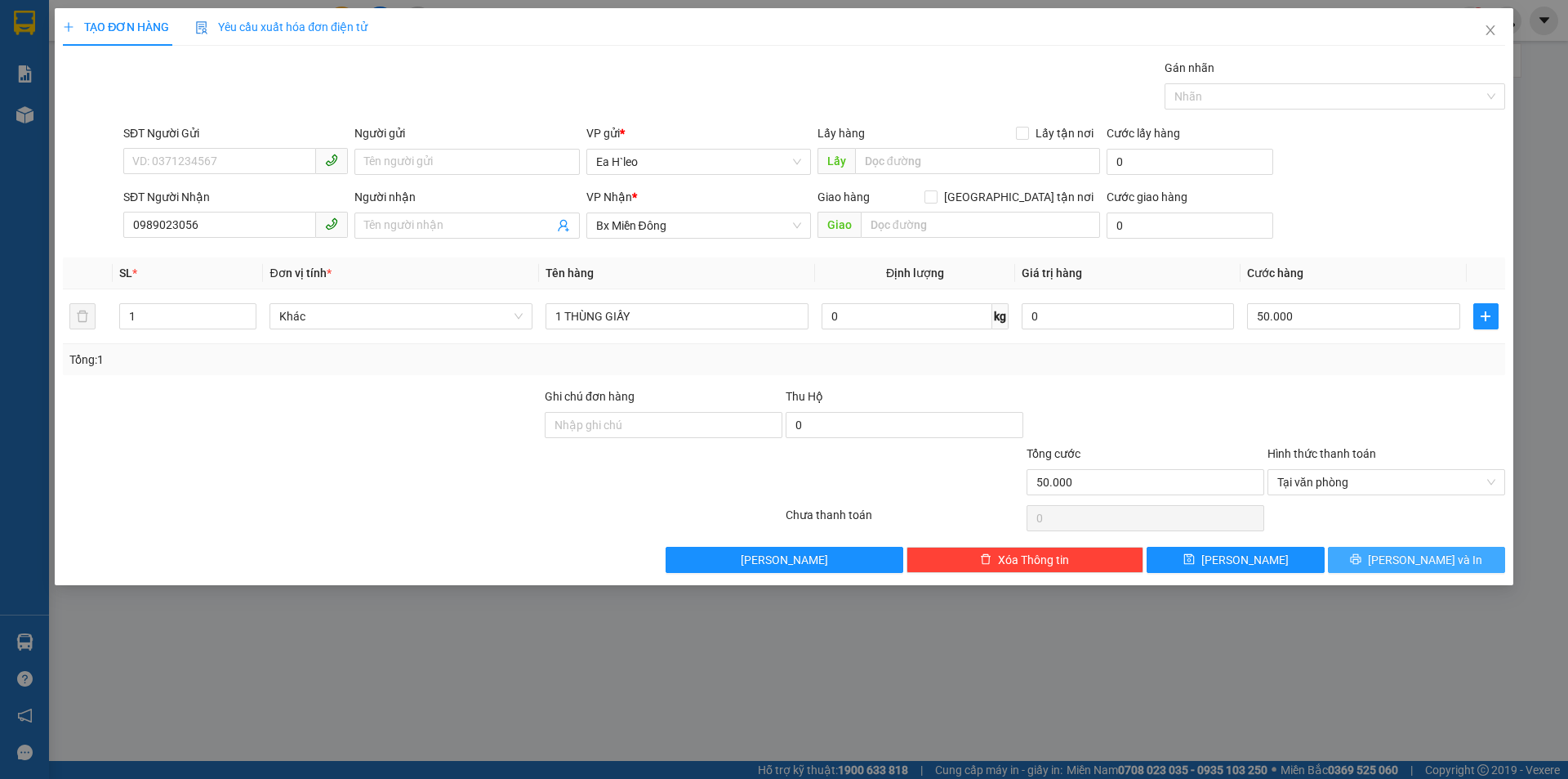
click at [1361, 564] on icon "printer" at bounding box center [1356, 559] width 11 height 11
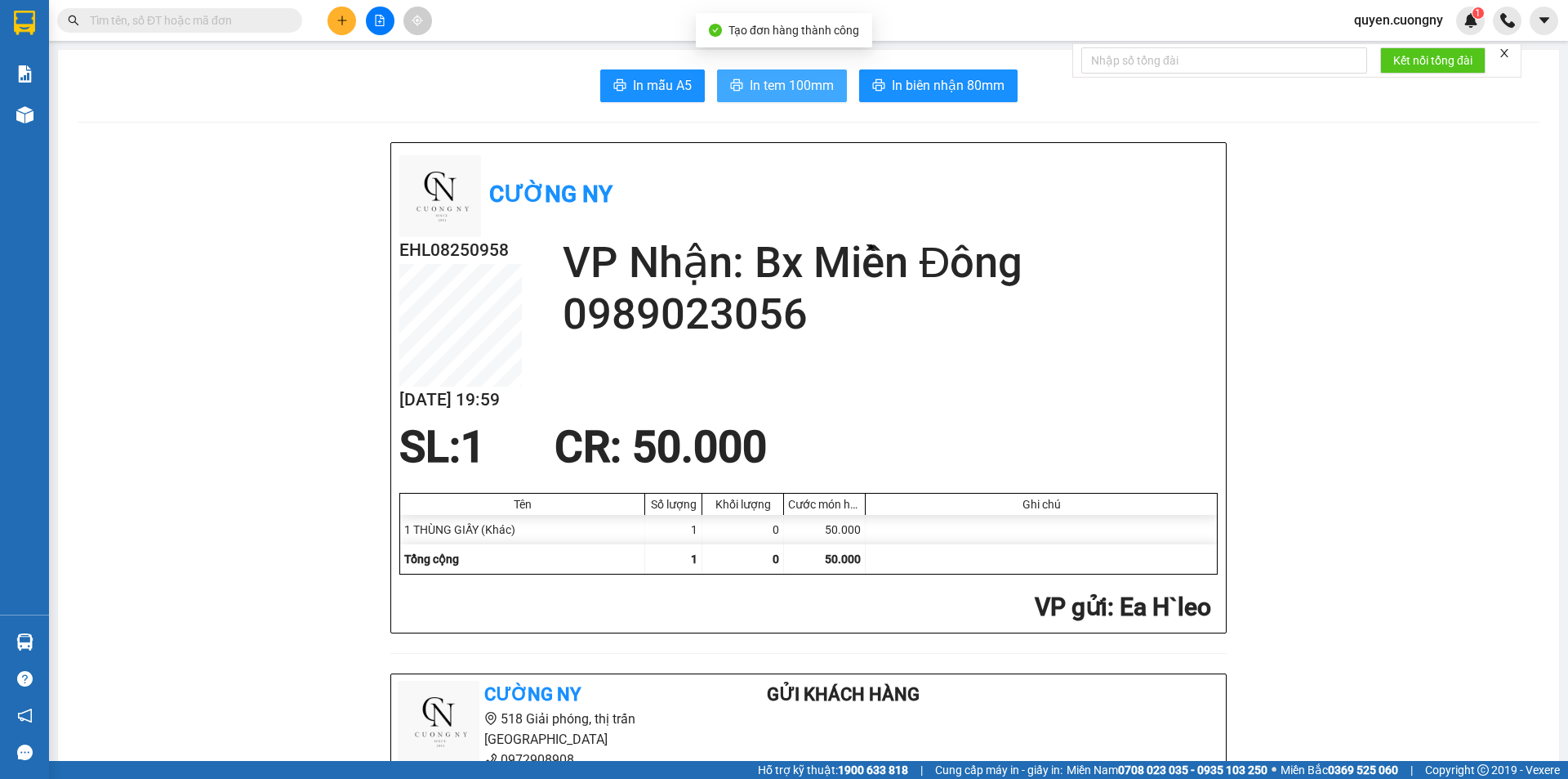
click at [758, 90] on span "In tem 100mm" at bounding box center [792, 86] width 84 height 20
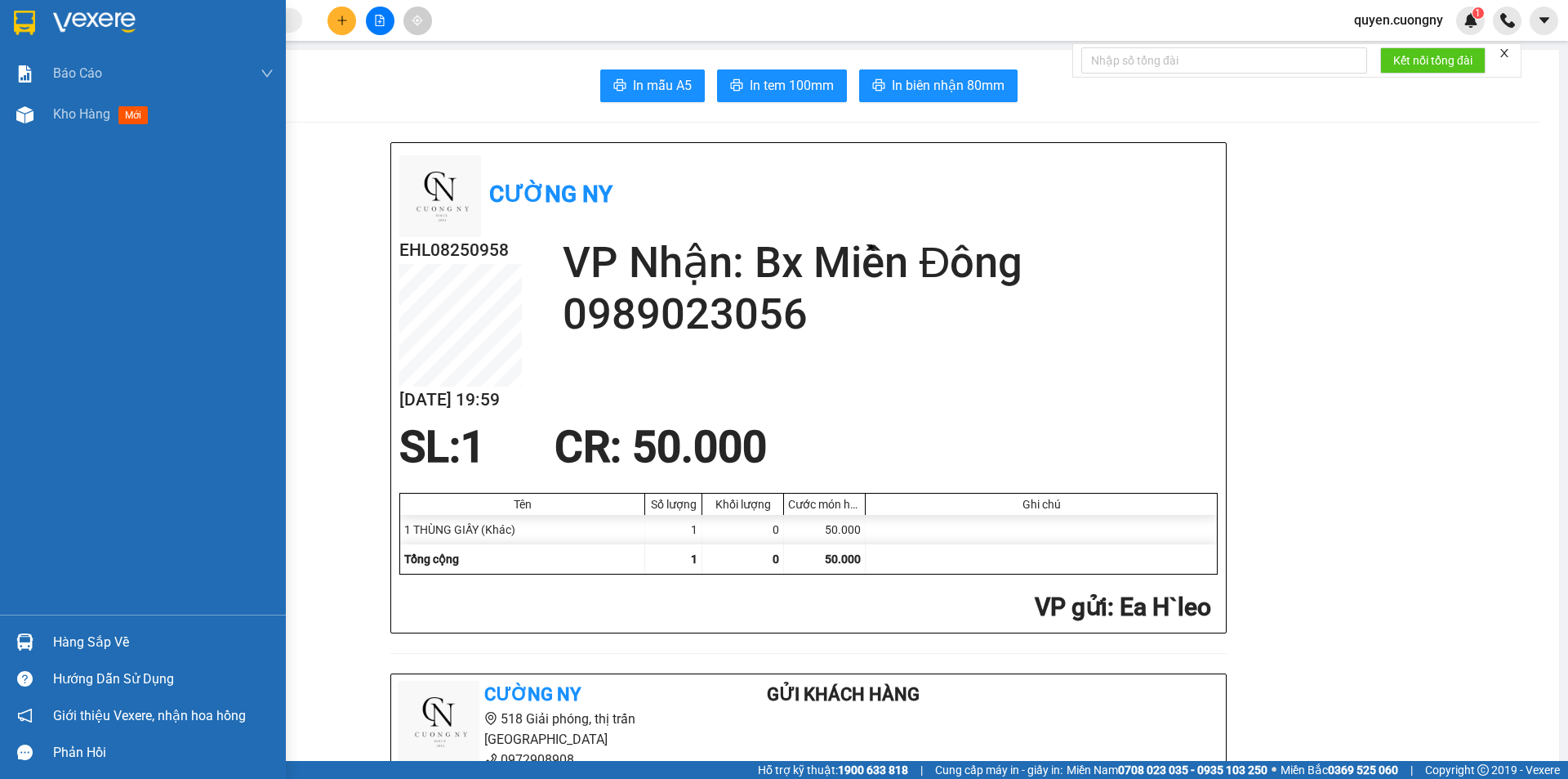
click at [14, 23] on img at bounding box center [24, 22] width 21 height 24
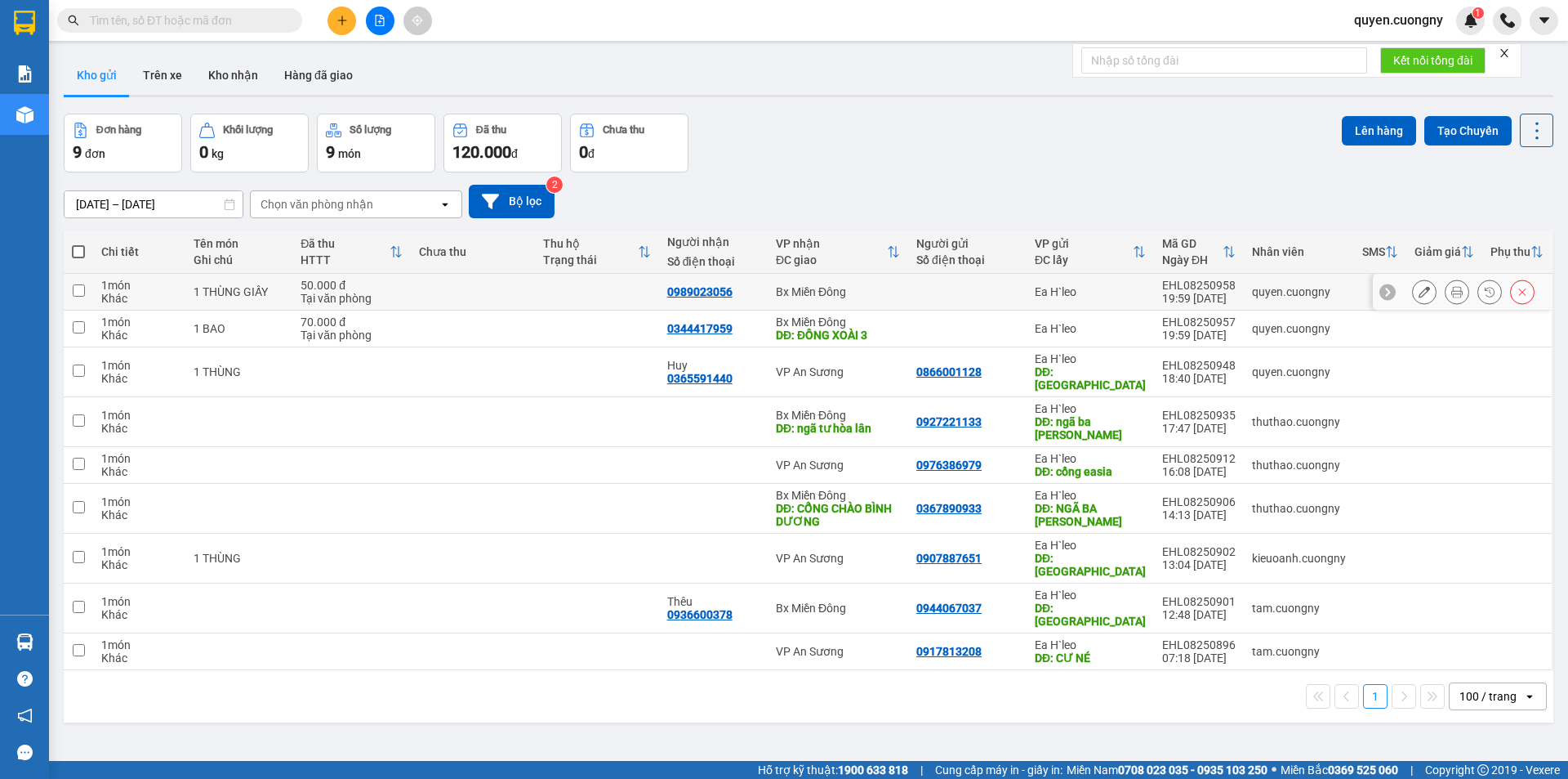
click at [546, 290] on td at bounding box center [596, 292] width 124 height 36
checkbox input "true"
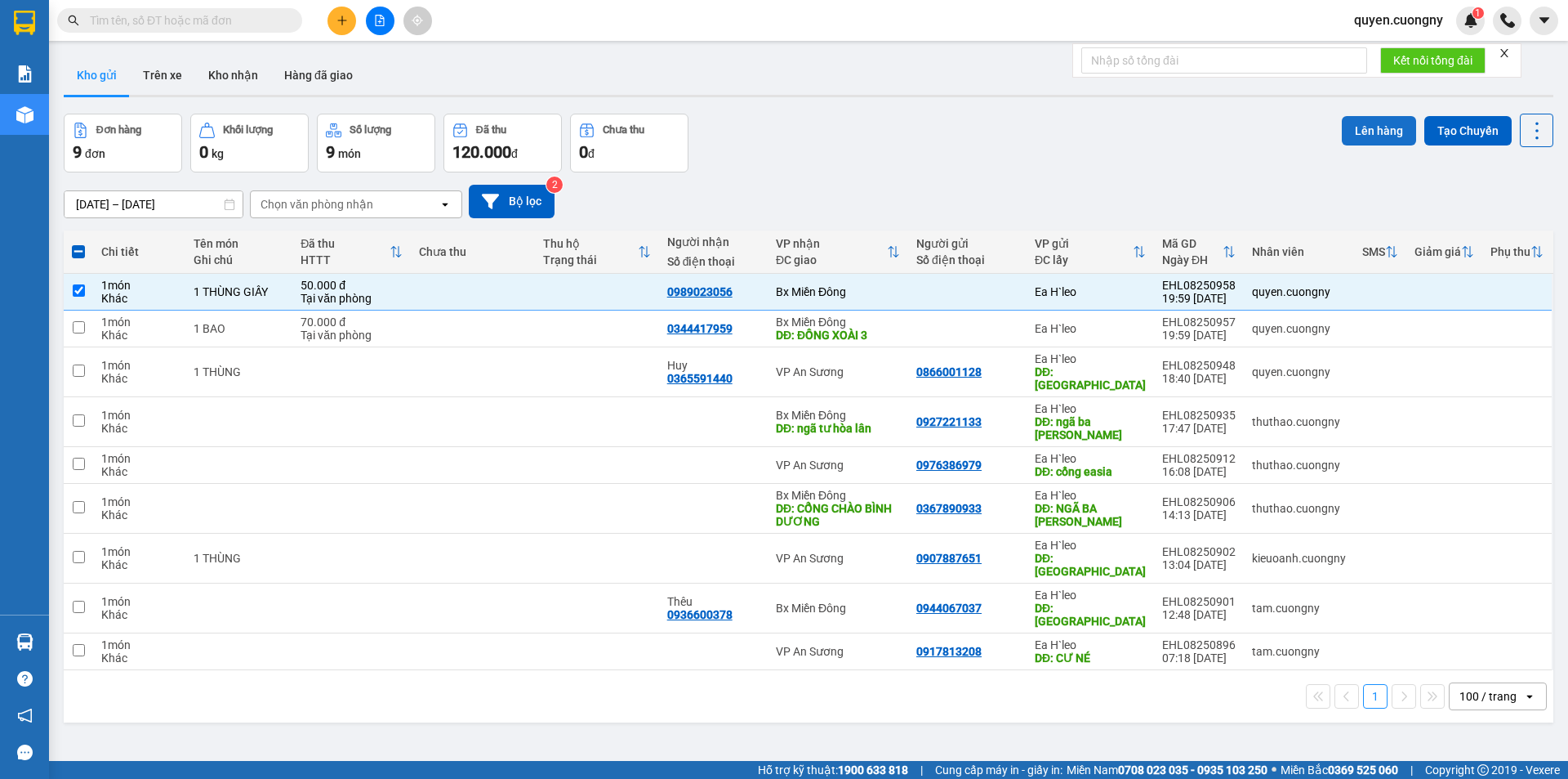
click at [1378, 125] on button "Lên hàng" at bounding box center [1379, 130] width 75 height 30
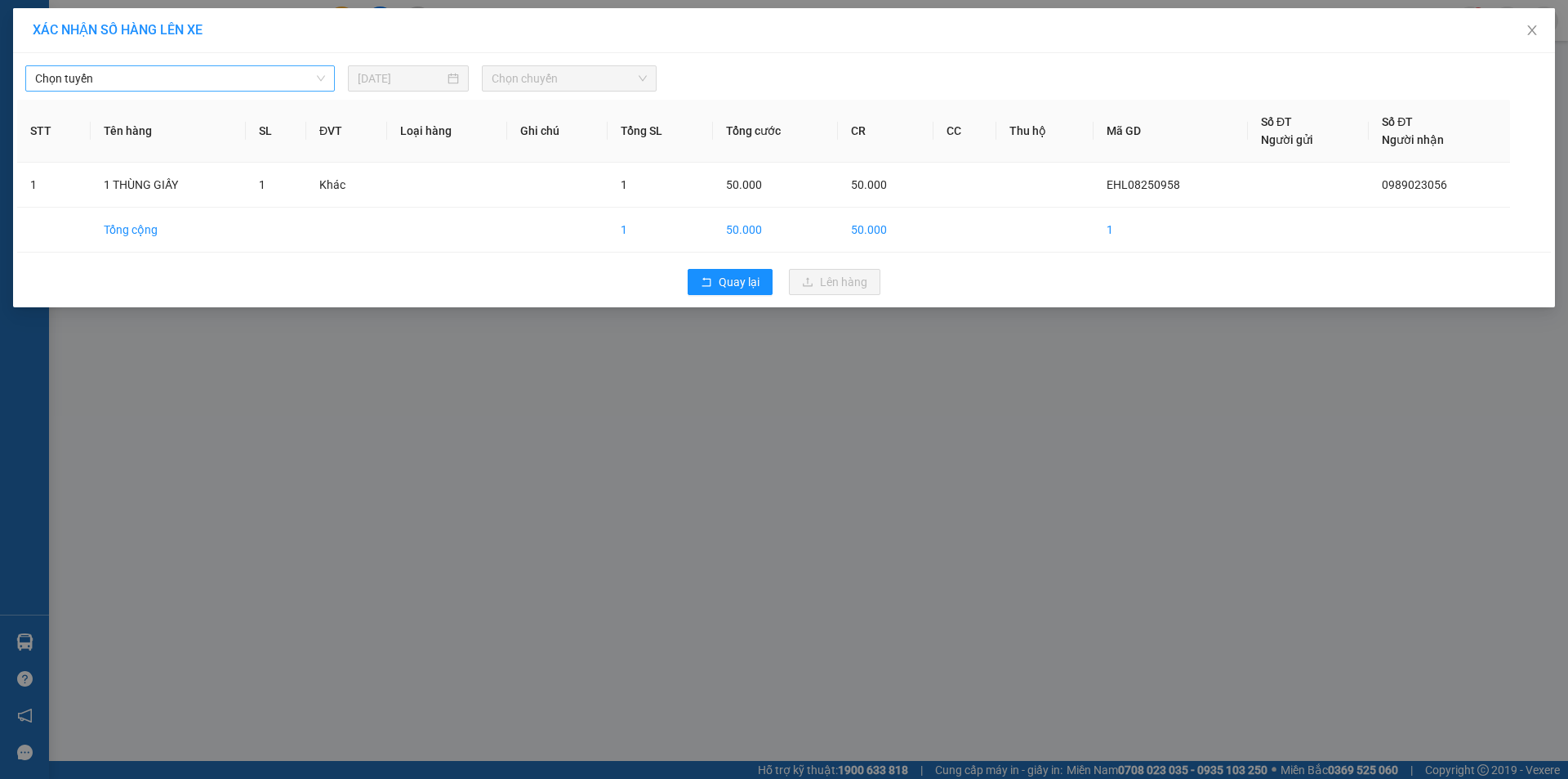
click at [283, 74] on span "Chọn tuyến" at bounding box center [180, 78] width 290 height 24
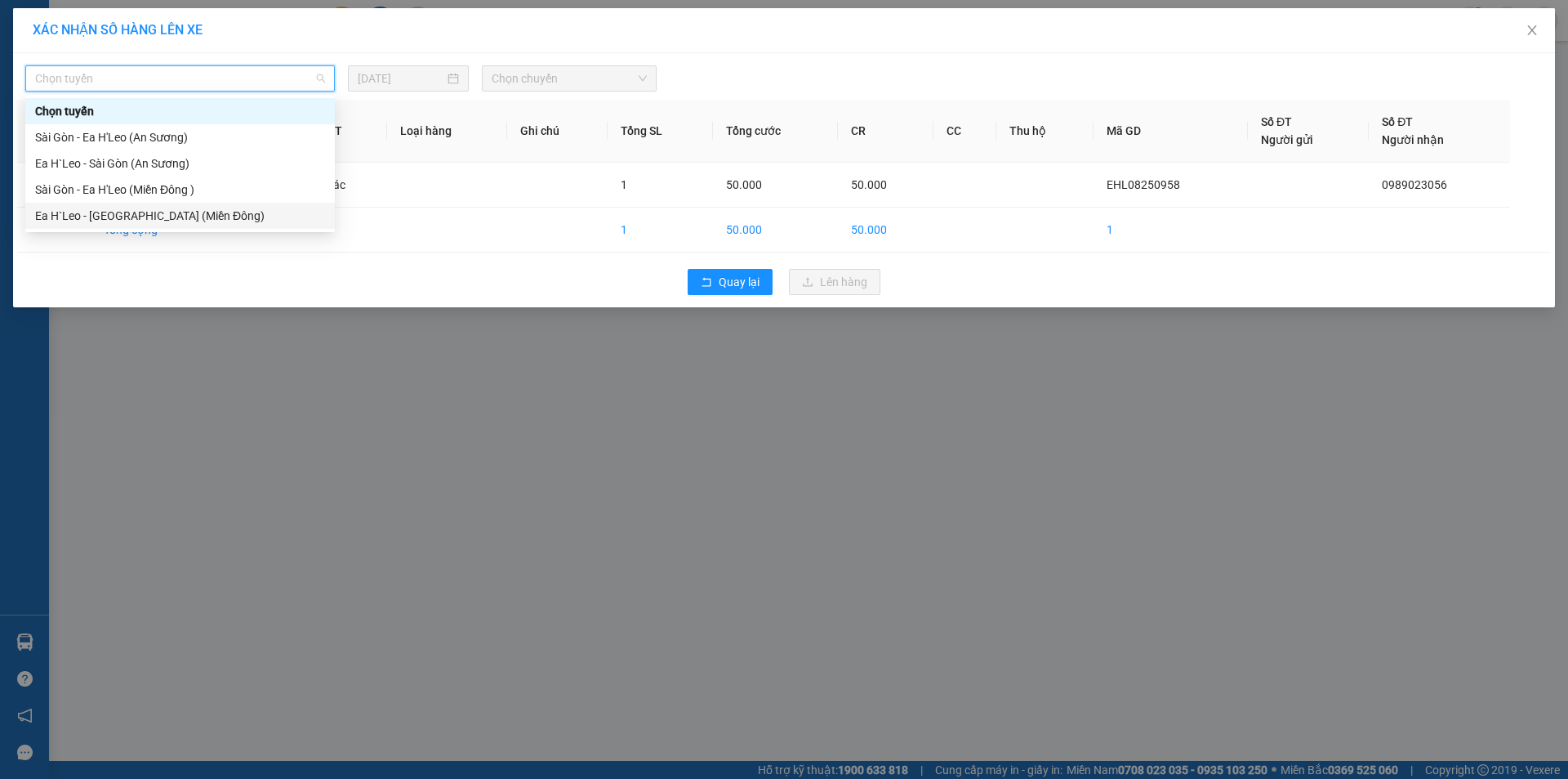
click at [198, 211] on div "Ea H`Leo - [GEOGRAPHIC_DATA] (Miền Đông)" at bounding box center [180, 215] width 290 height 18
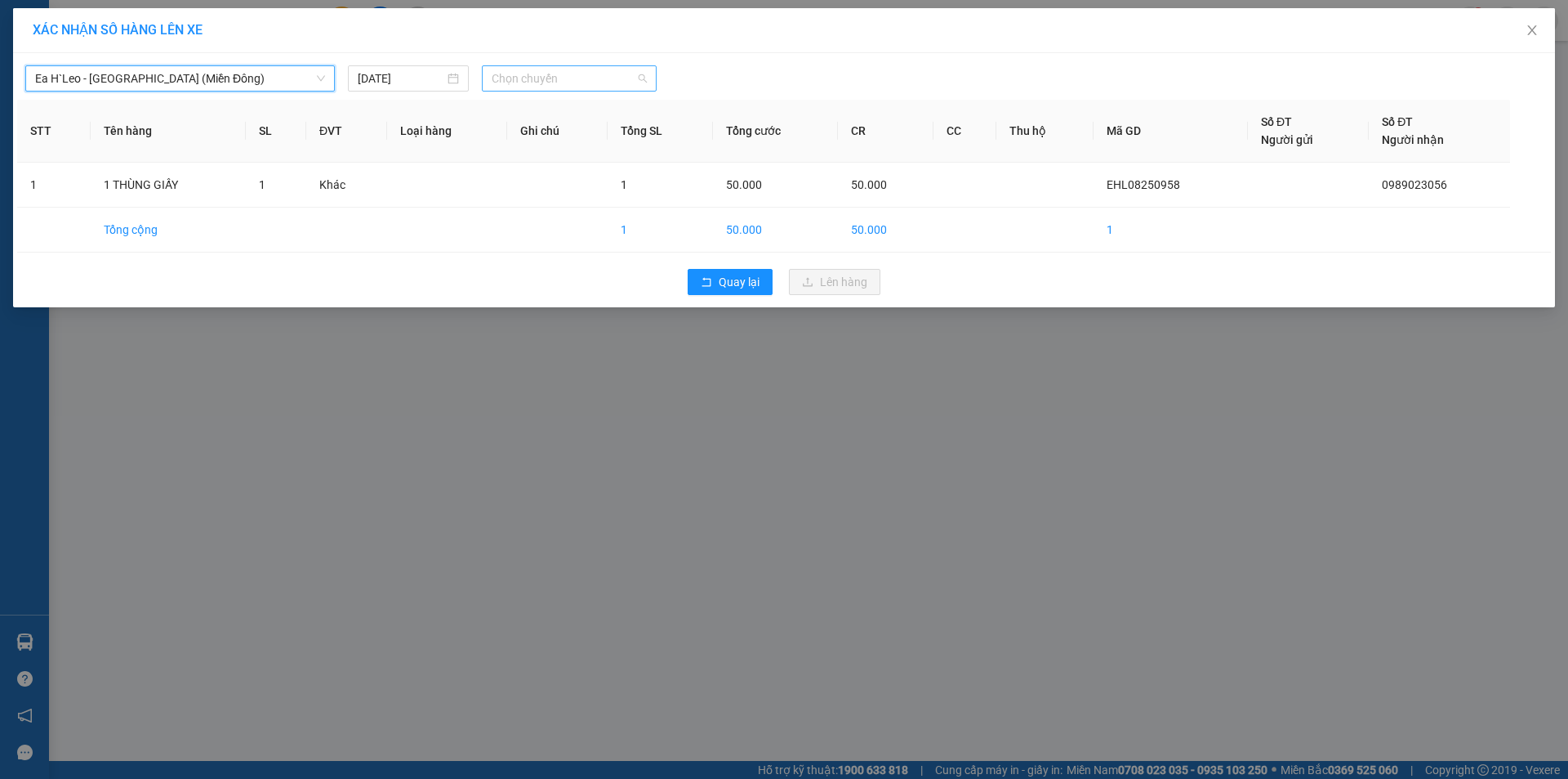
click at [604, 81] on span "Chọn chuyến" at bounding box center [569, 78] width 156 height 24
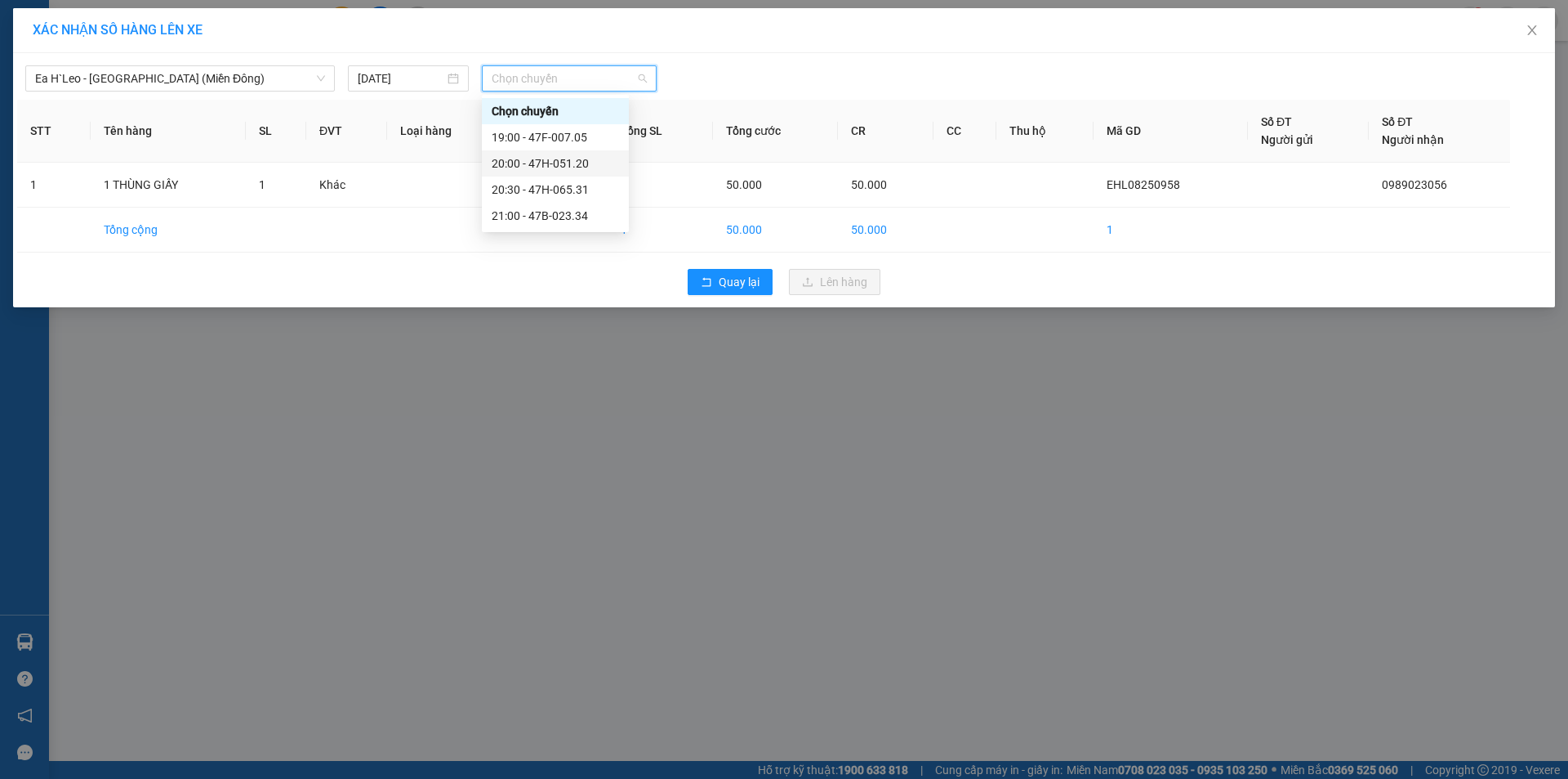
click at [586, 160] on div "20:00 - 47H-051.20" at bounding box center [555, 163] width 128 height 18
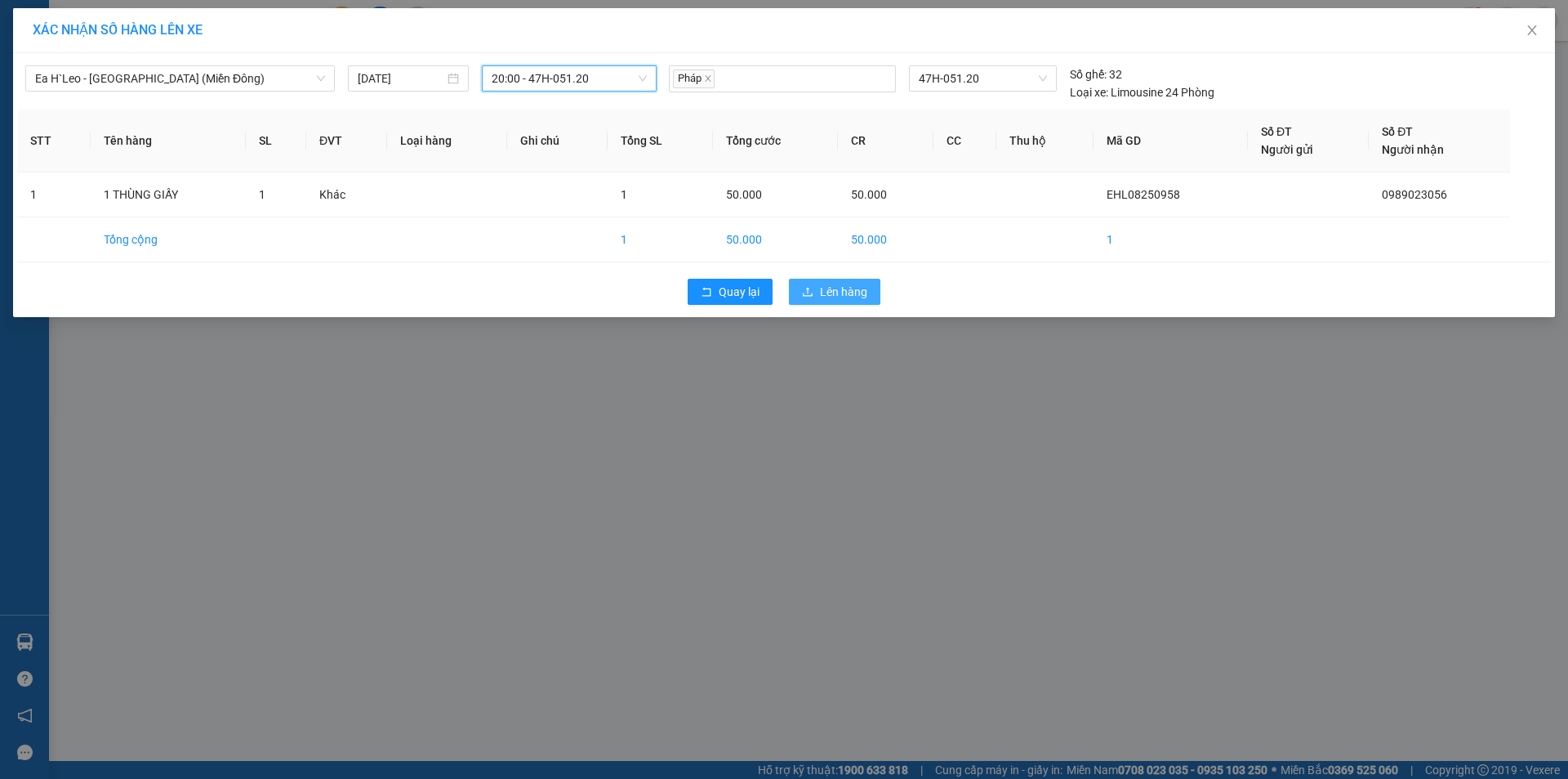
click at [872, 295] on button "Lên hàng" at bounding box center [835, 292] width 91 height 26
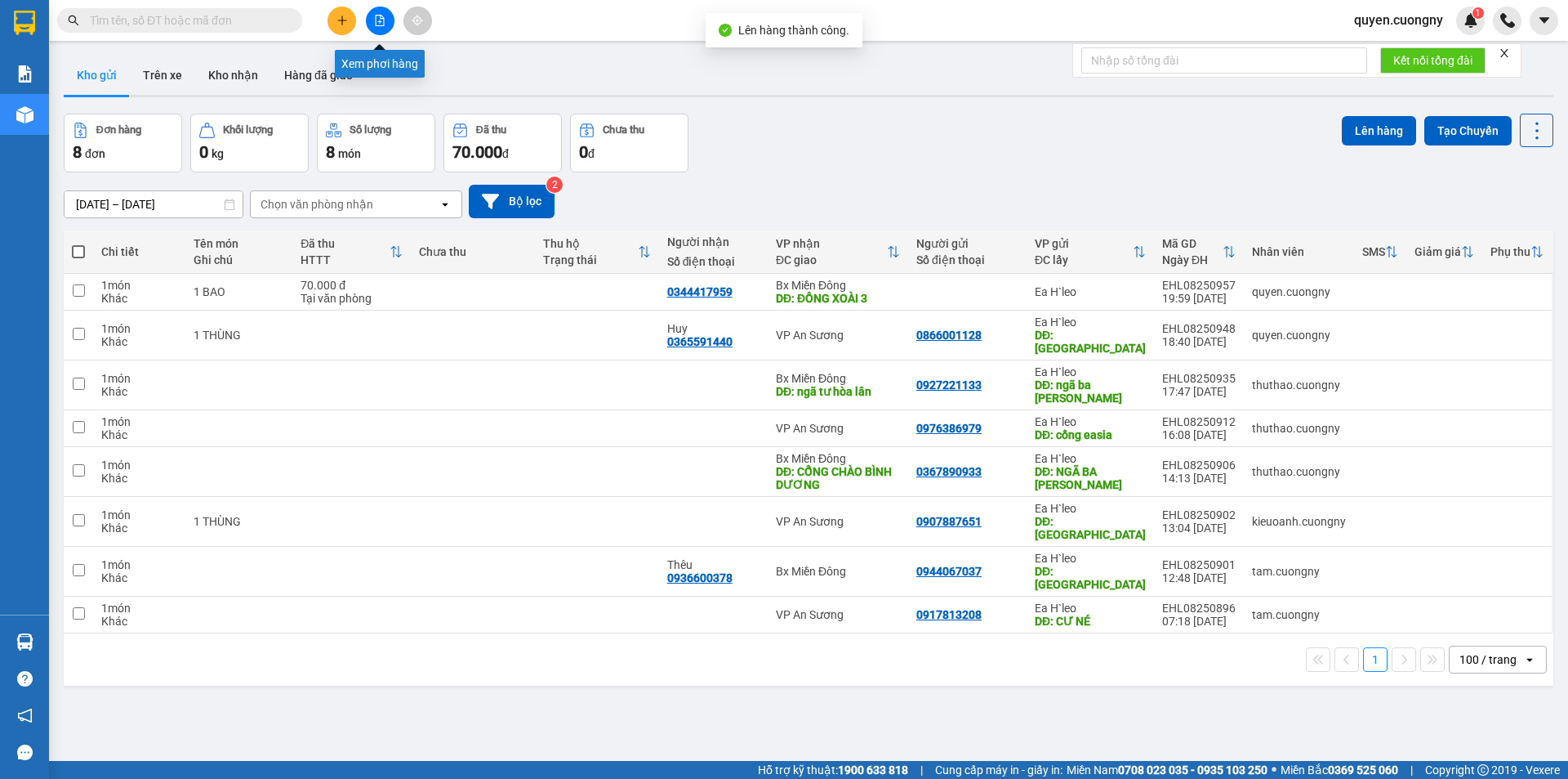
click at [376, 24] on icon "file-add" at bounding box center [380, 20] width 11 height 11
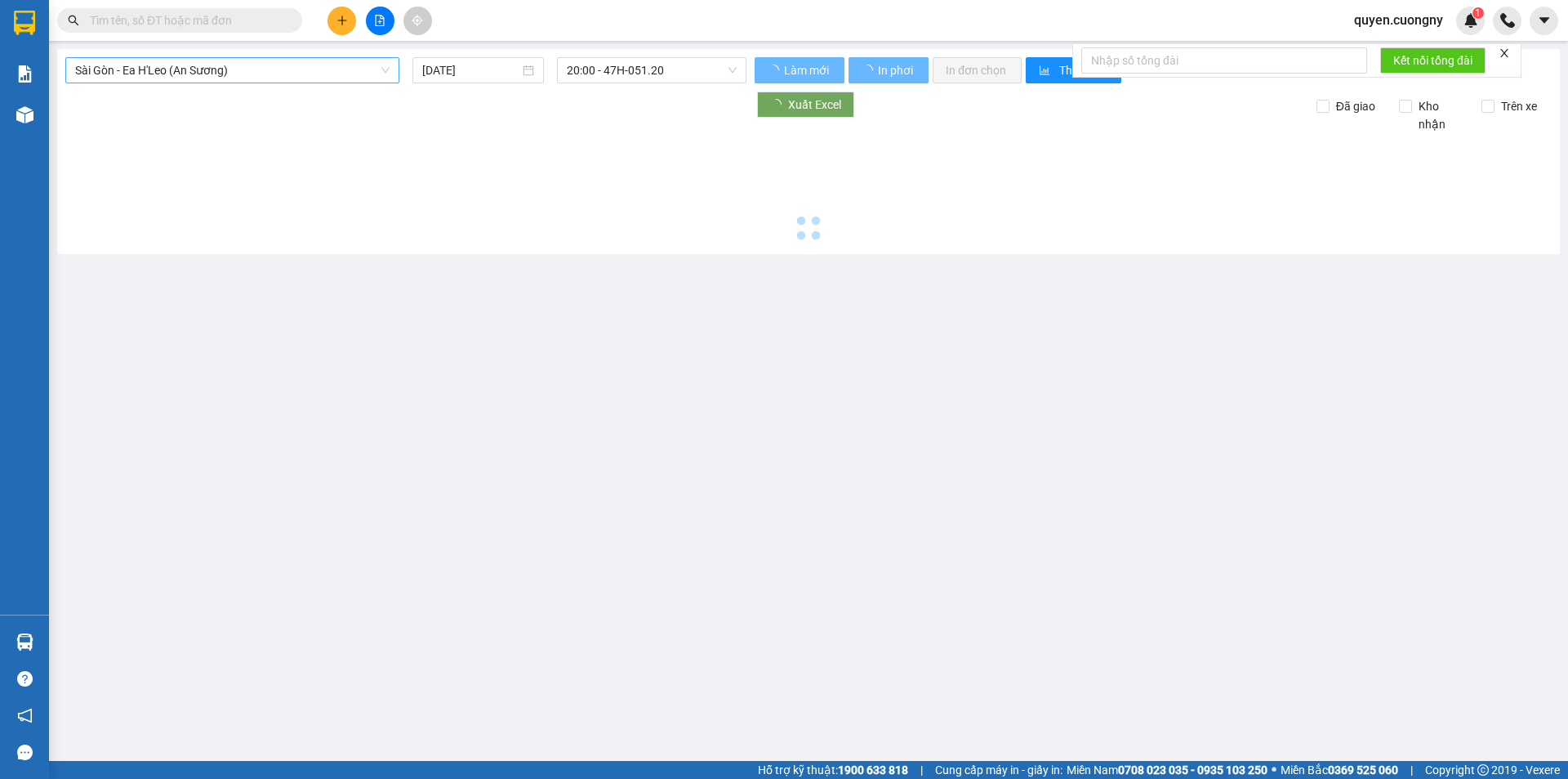
click at [302, 74] on span "Sài Gòn - Ea H'Leo (An Sương)" at bounding box center [233, 70] width 315 height 24
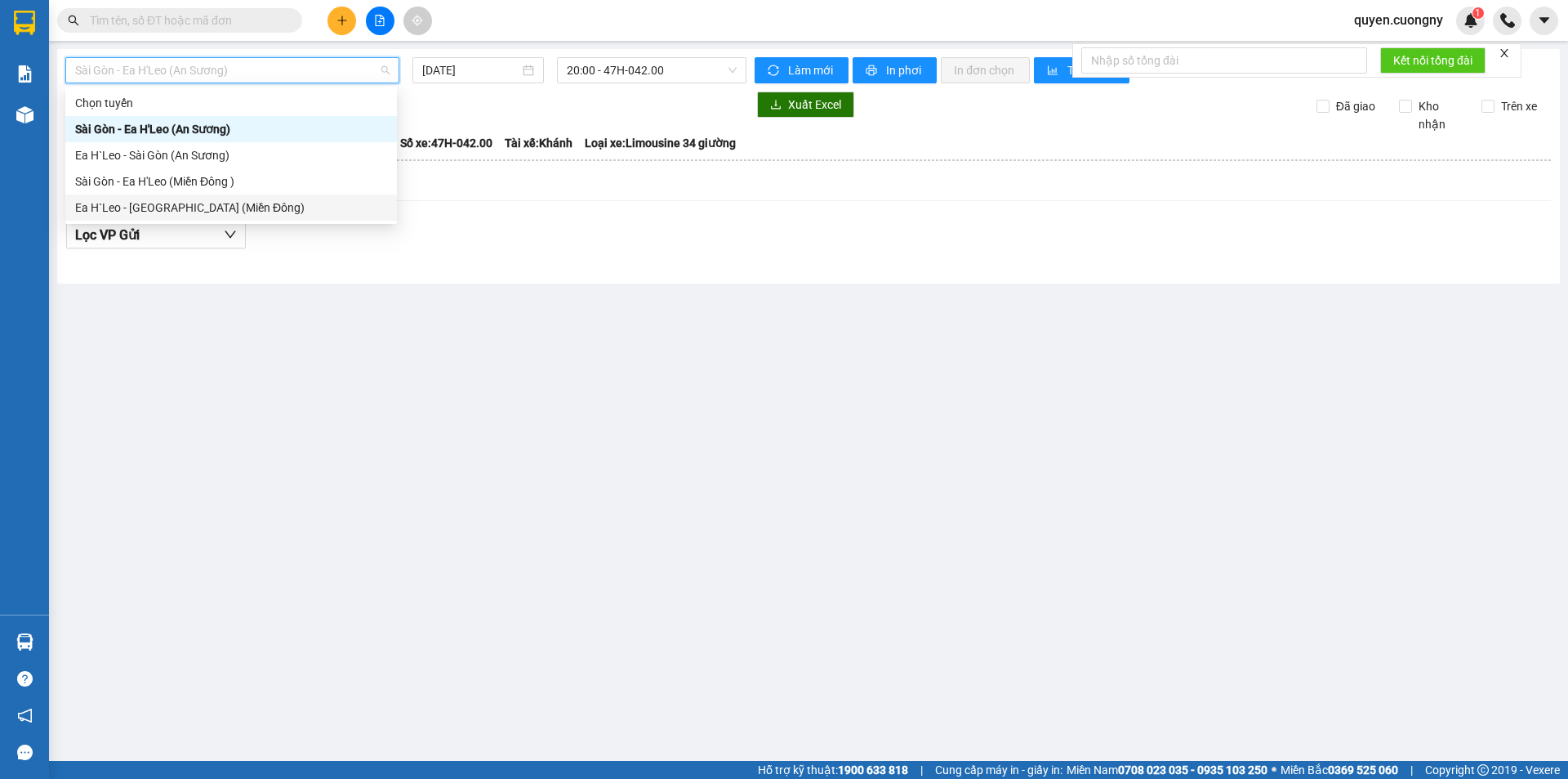
click at [249, 200] on div "Ea H`Leo - [GEOGRAPHIC_DATA] (Miền Đông)" at bounding box center [231, 207] width 312 height 18
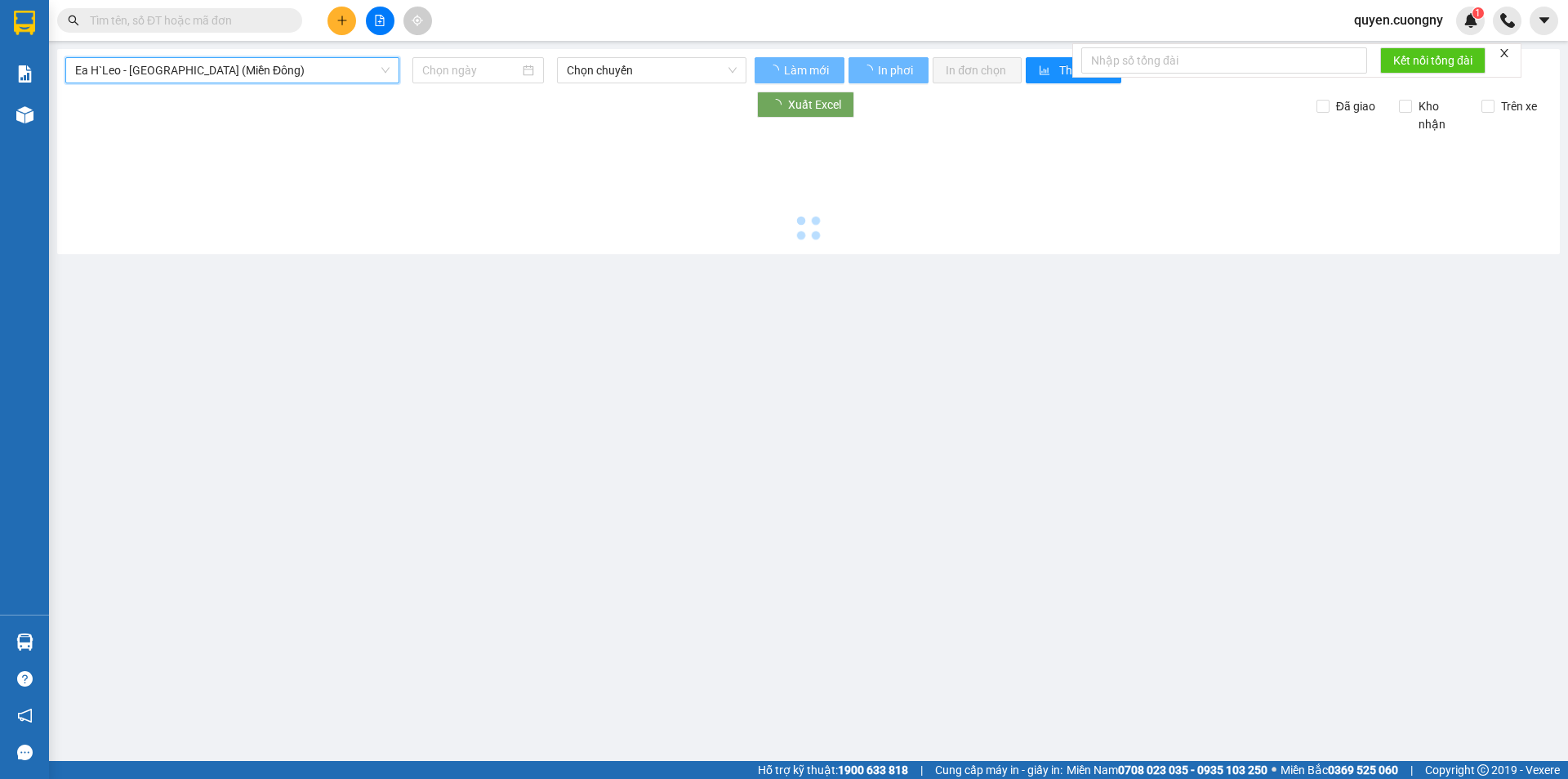
type input "[DATE]"
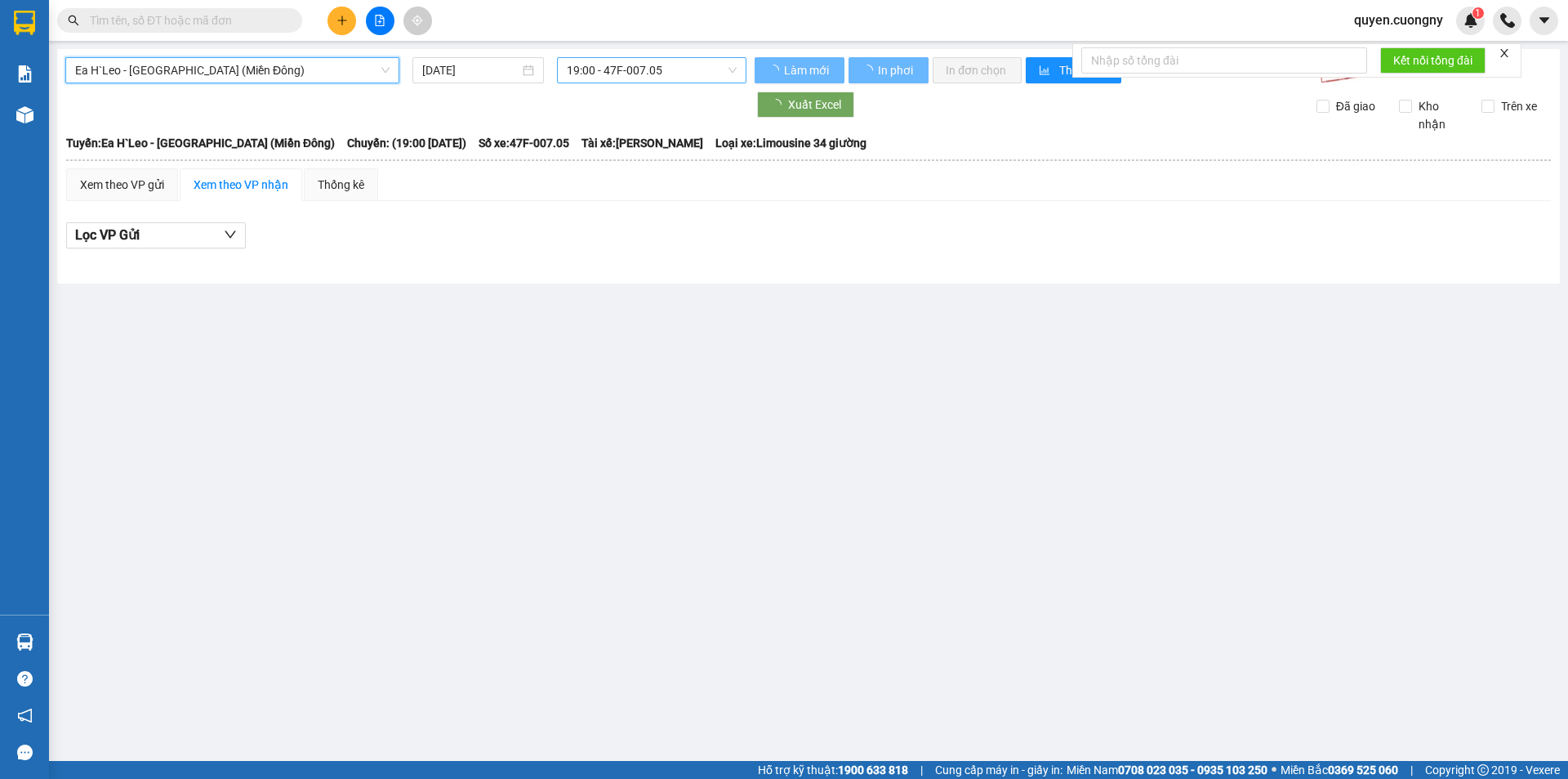
click at [631, 65] on span "19:00 - 47F-007.05" at bounding box center [651, 70] width 170 height 24
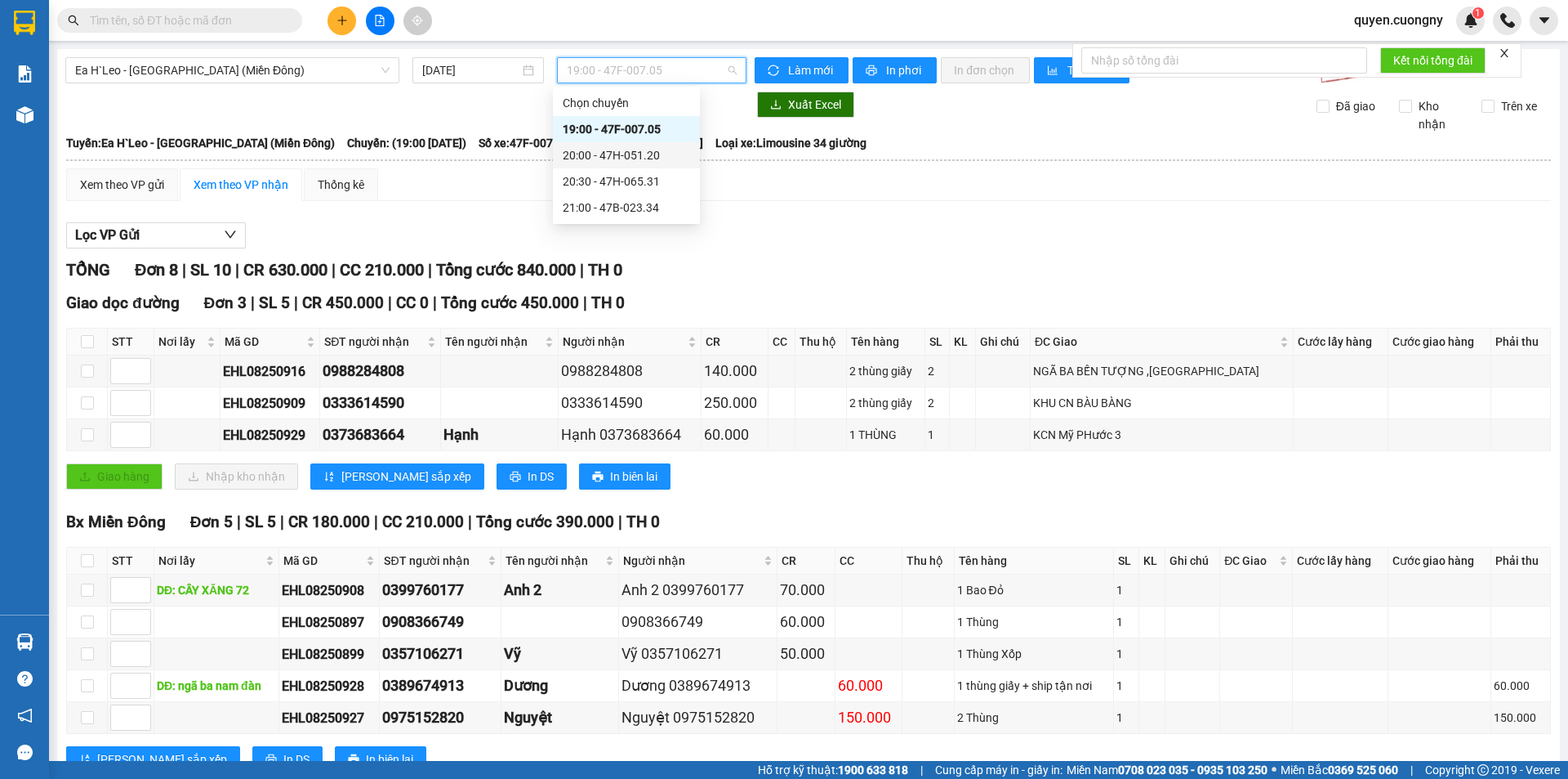
click at [658, 163] on div "20:00 - 47H-051.20" at bounding box center [626, 155] width 128 height 18
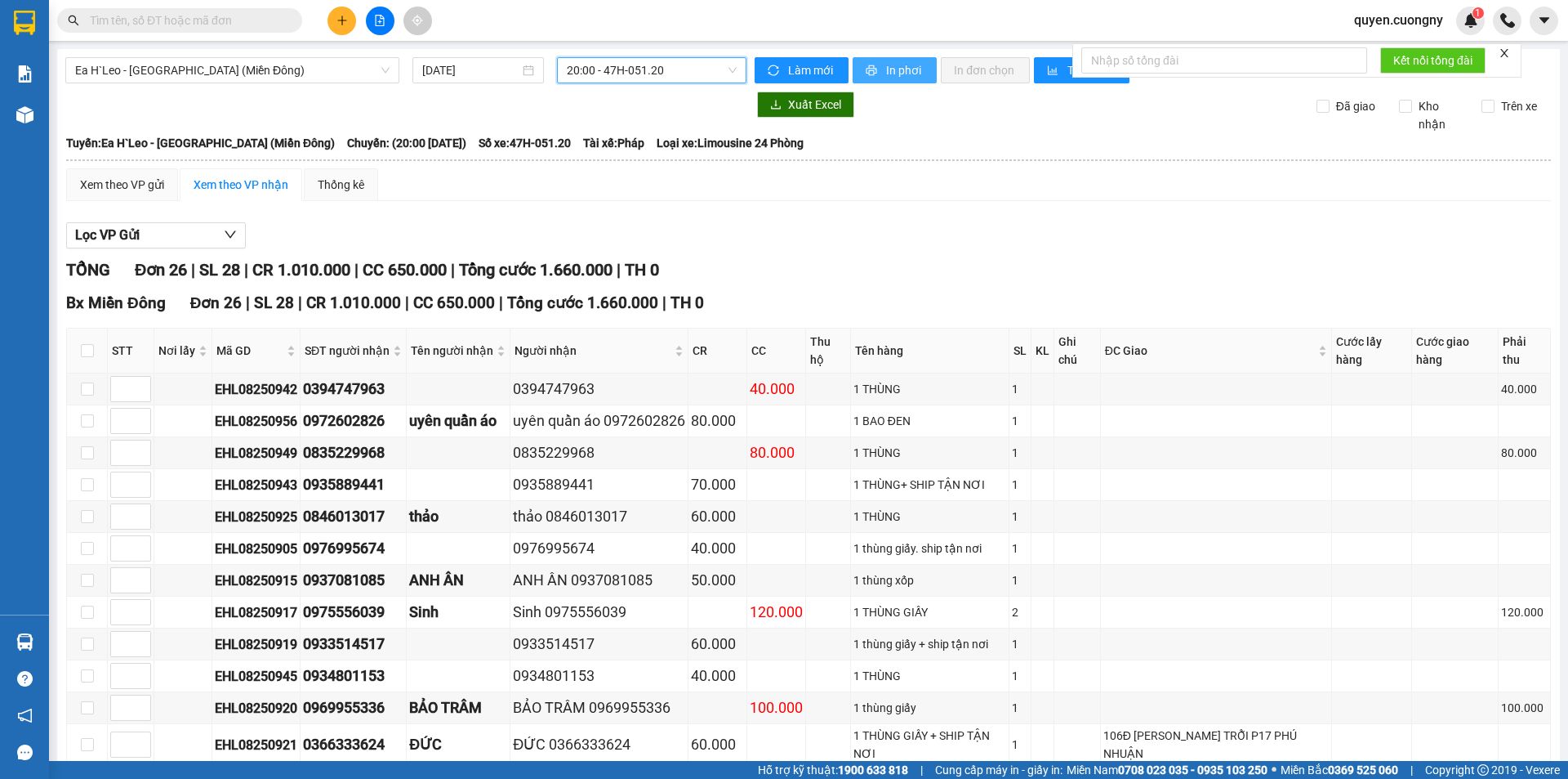
click at [886, 67] on span "In phơi" at bounding box center [905, 70] width 37 height 18
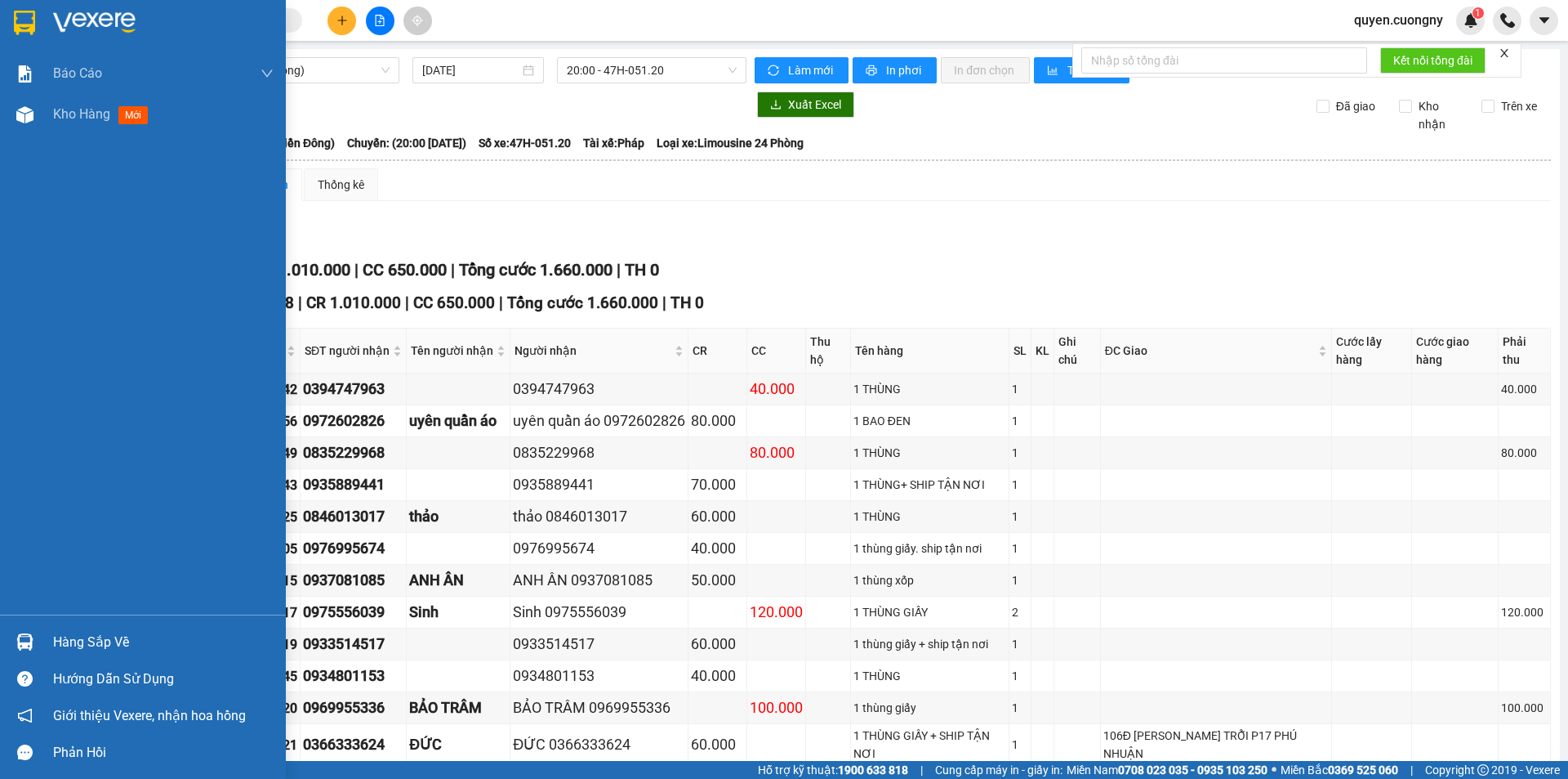
click at [34, 22] on img at bounding box center [24, 22] width 21 height 24
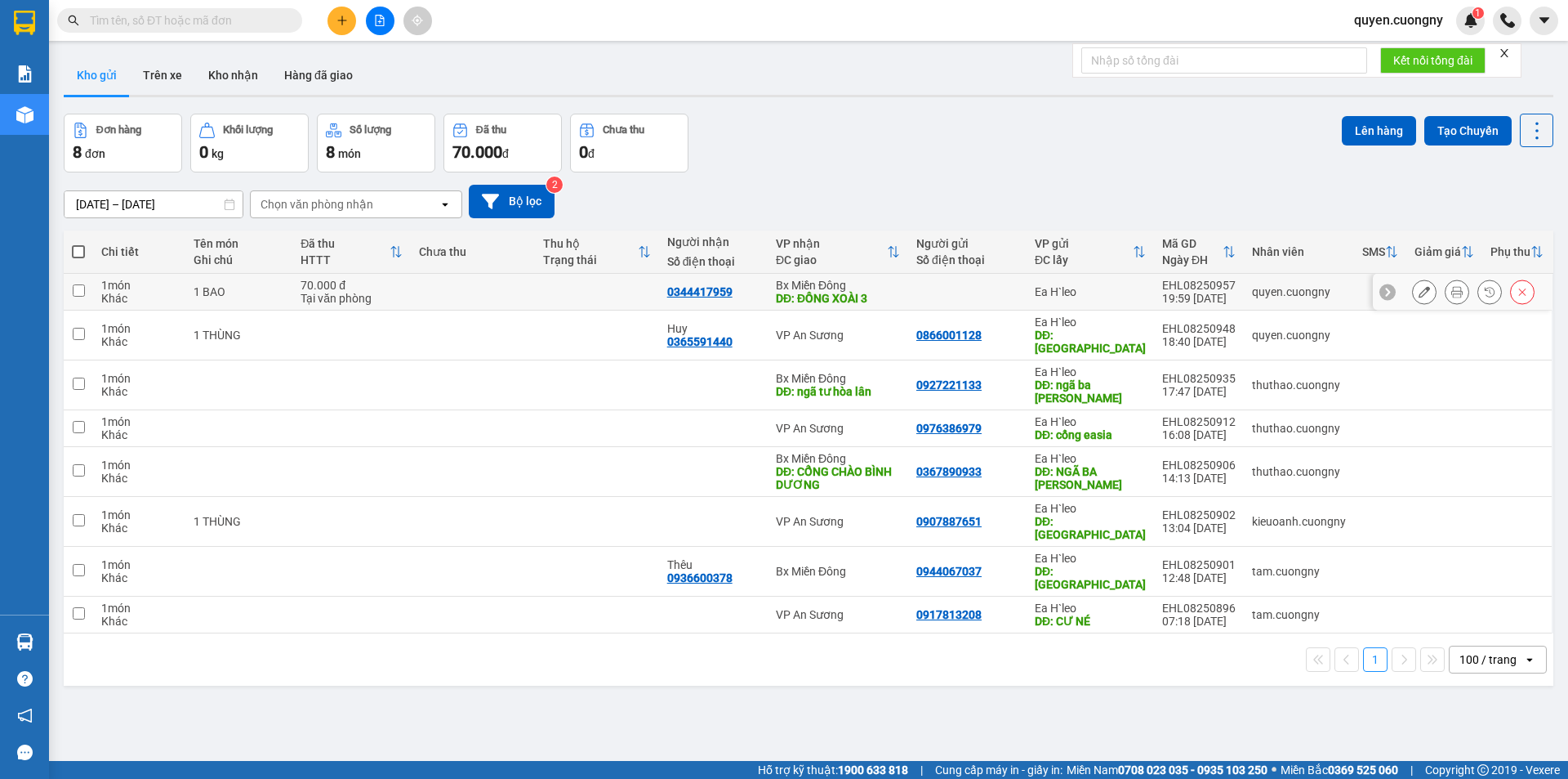
click at [541, 290] on td at bounding box center [596, 292] width 124 height 36
checkbox input "true"
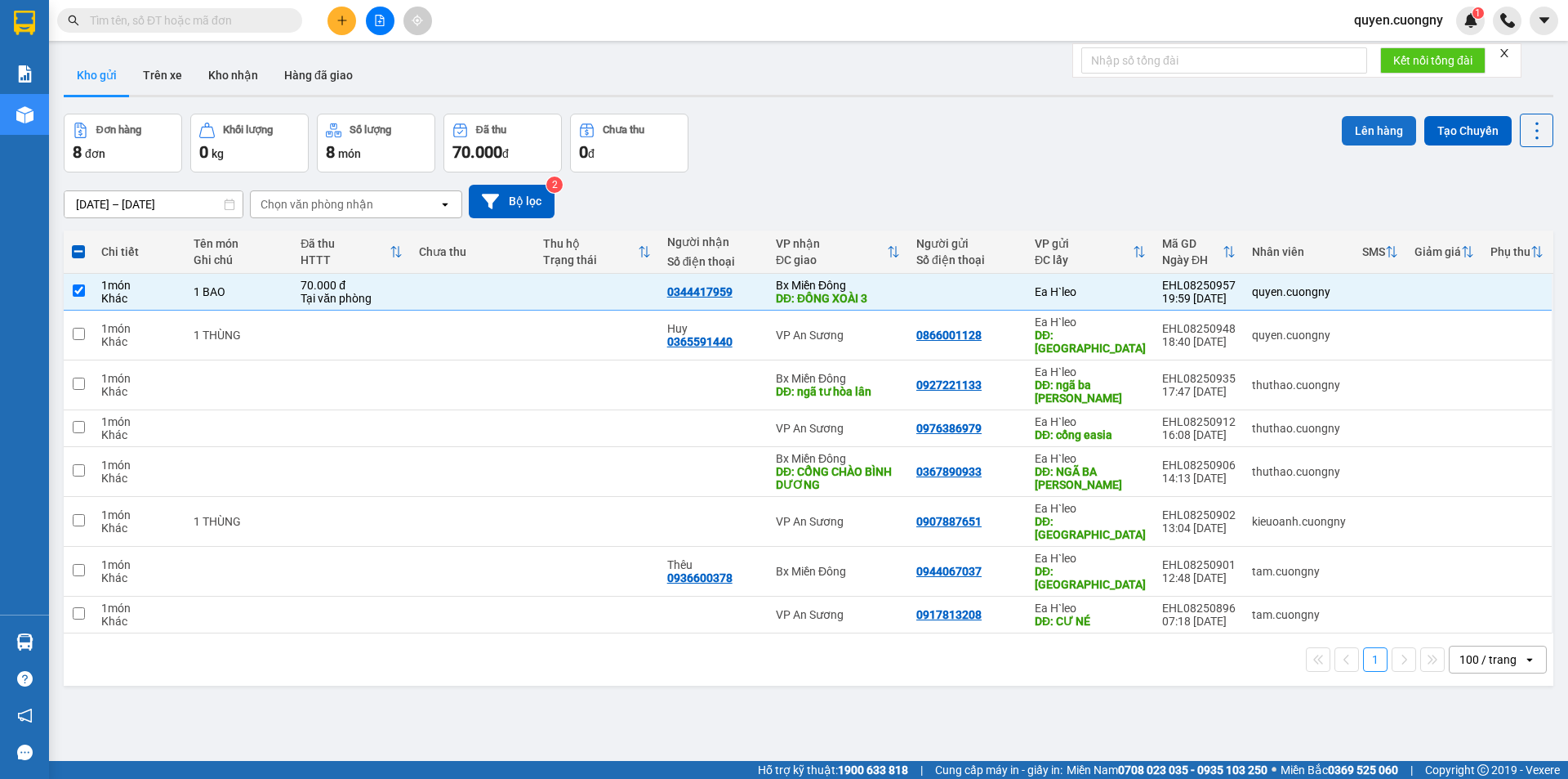
click at [1370, 130] on button "Lên hàng" at bounding box center [1379, 130] width 75 height 30
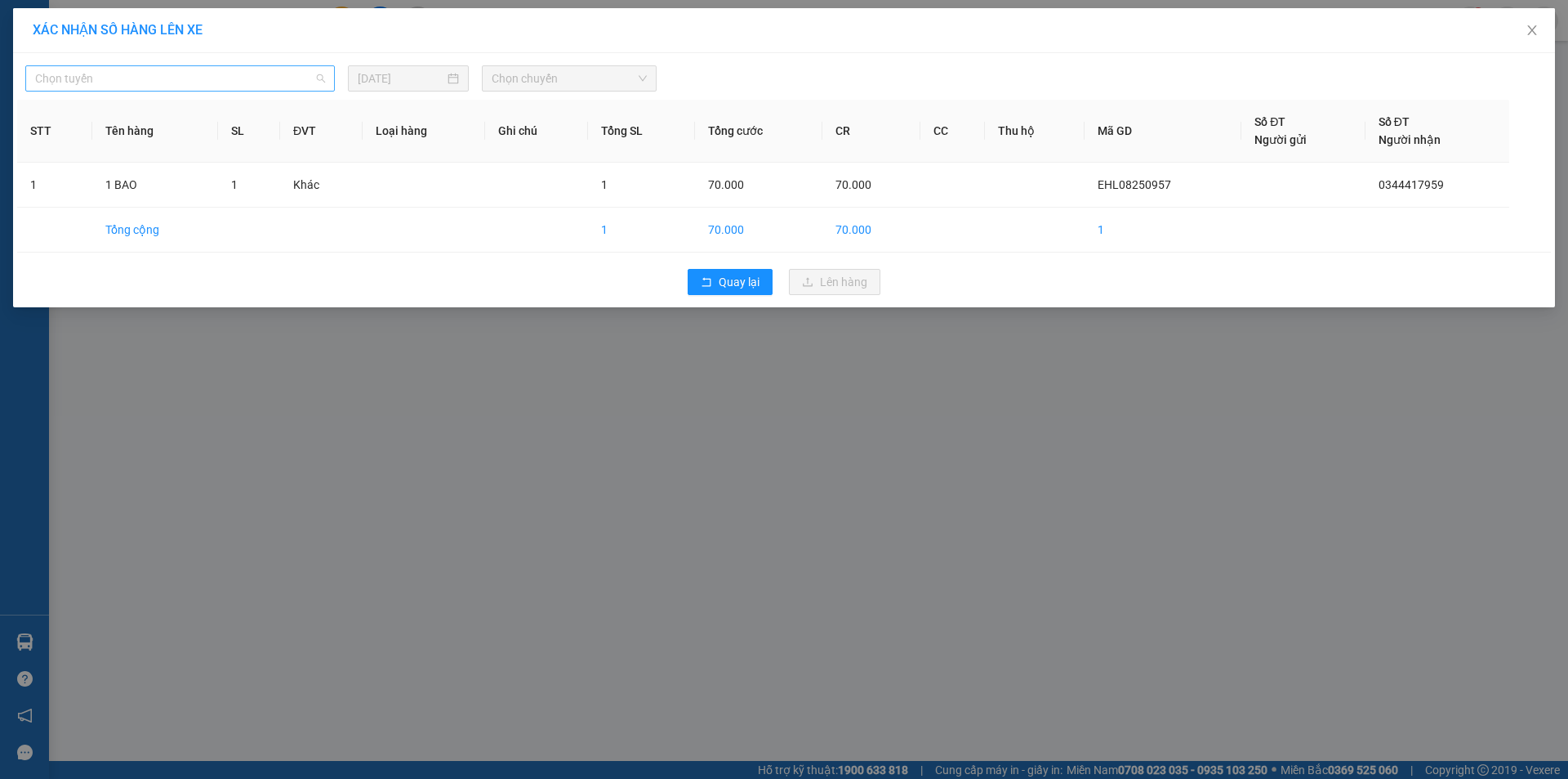
click at [140, 77] on span "Chọn tuyến" at bounding box center [180, 78] width 290 height 24
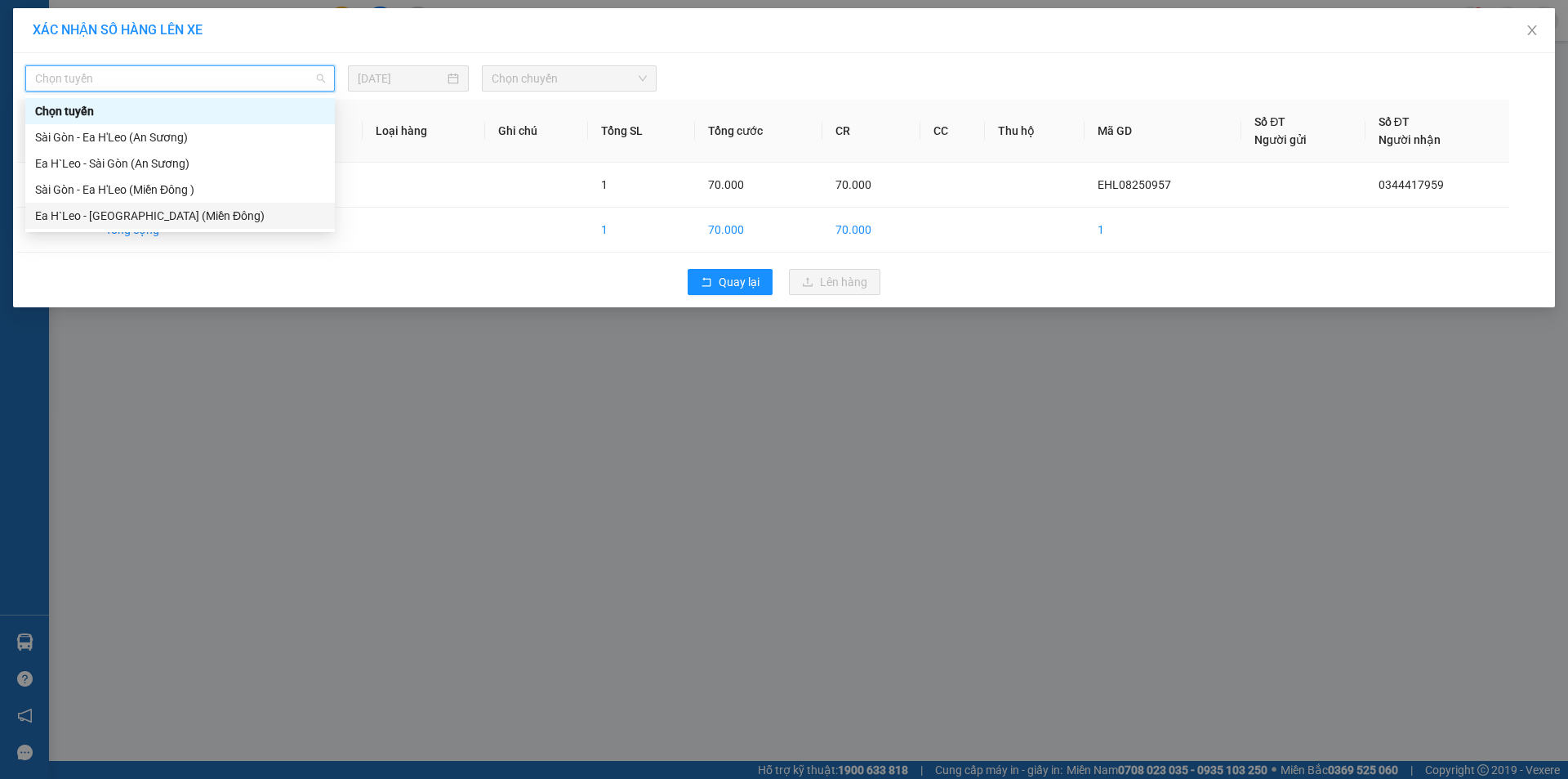
click at [184, 212] on div "Ea H`Leo - [GEOGRAPHIC_DATA] (Miền Đông)" at bounding box center [180, 215] width 290 height 18
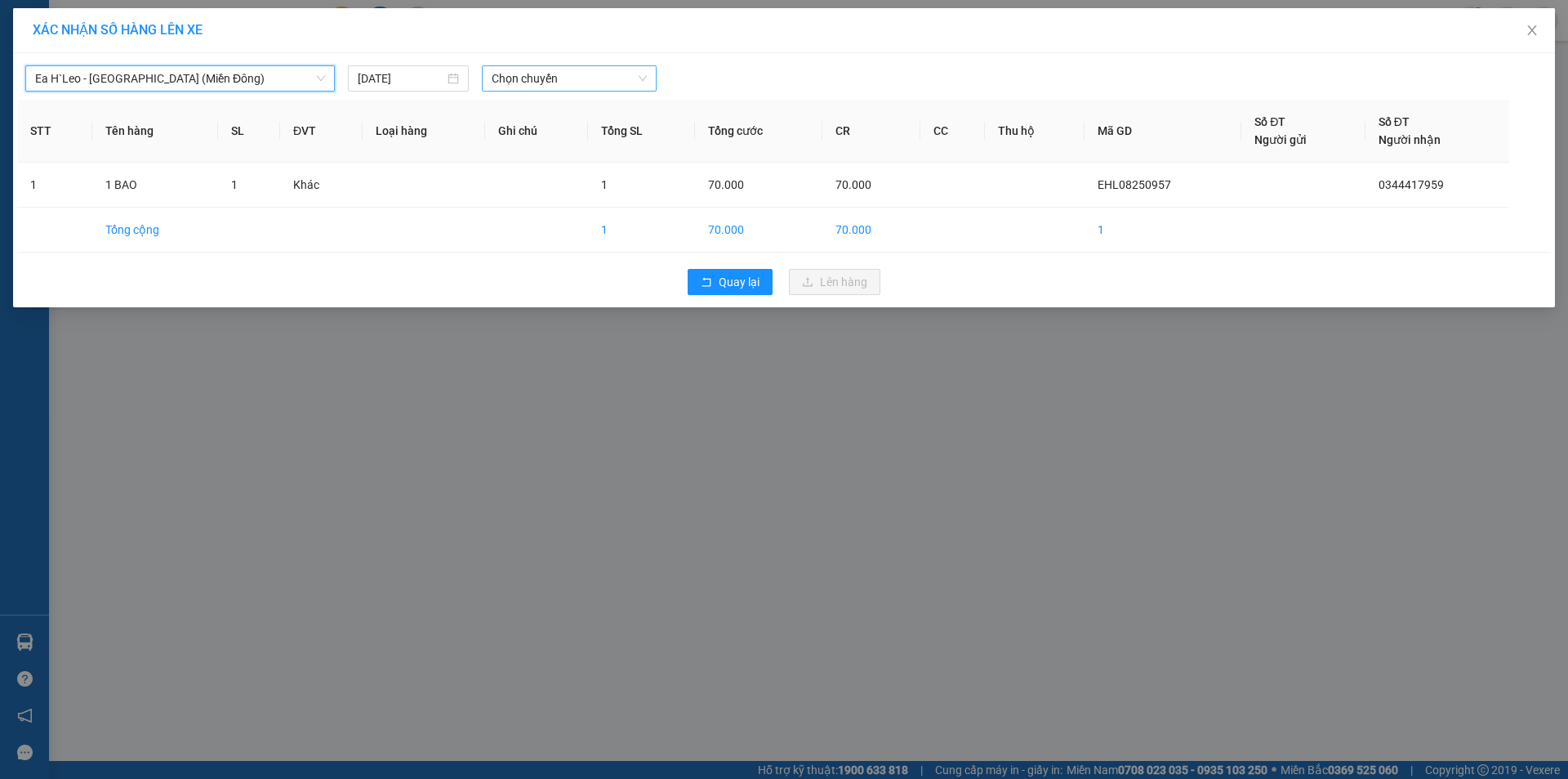
click at [565, 84] on span "Chọn chuyến" at bounding box center [569, 78] width 156 height 24
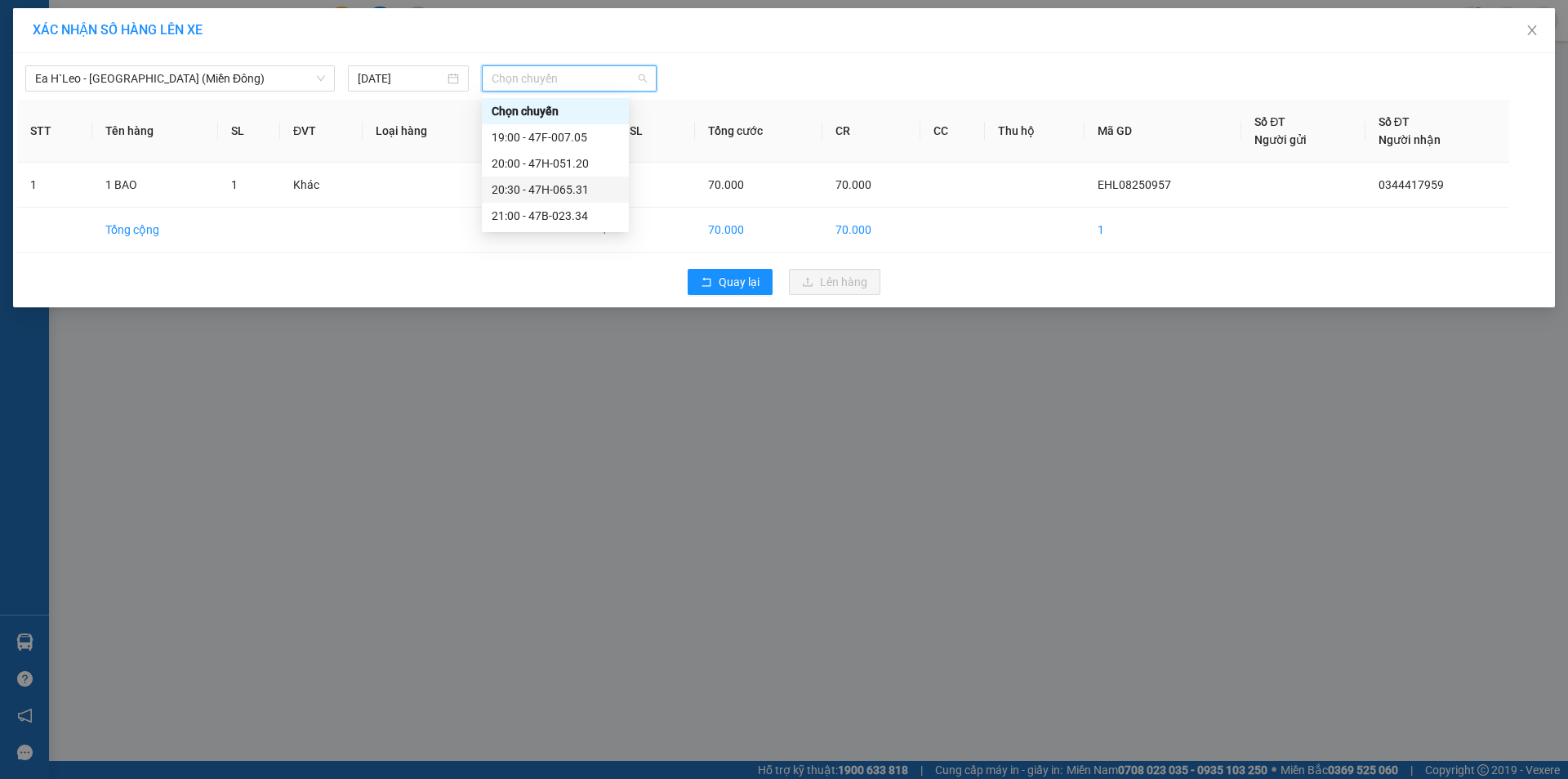
click at [583, 189] on div "20:30 - 47H-065.31" at bounding box center [555, 189] width 128 height 18
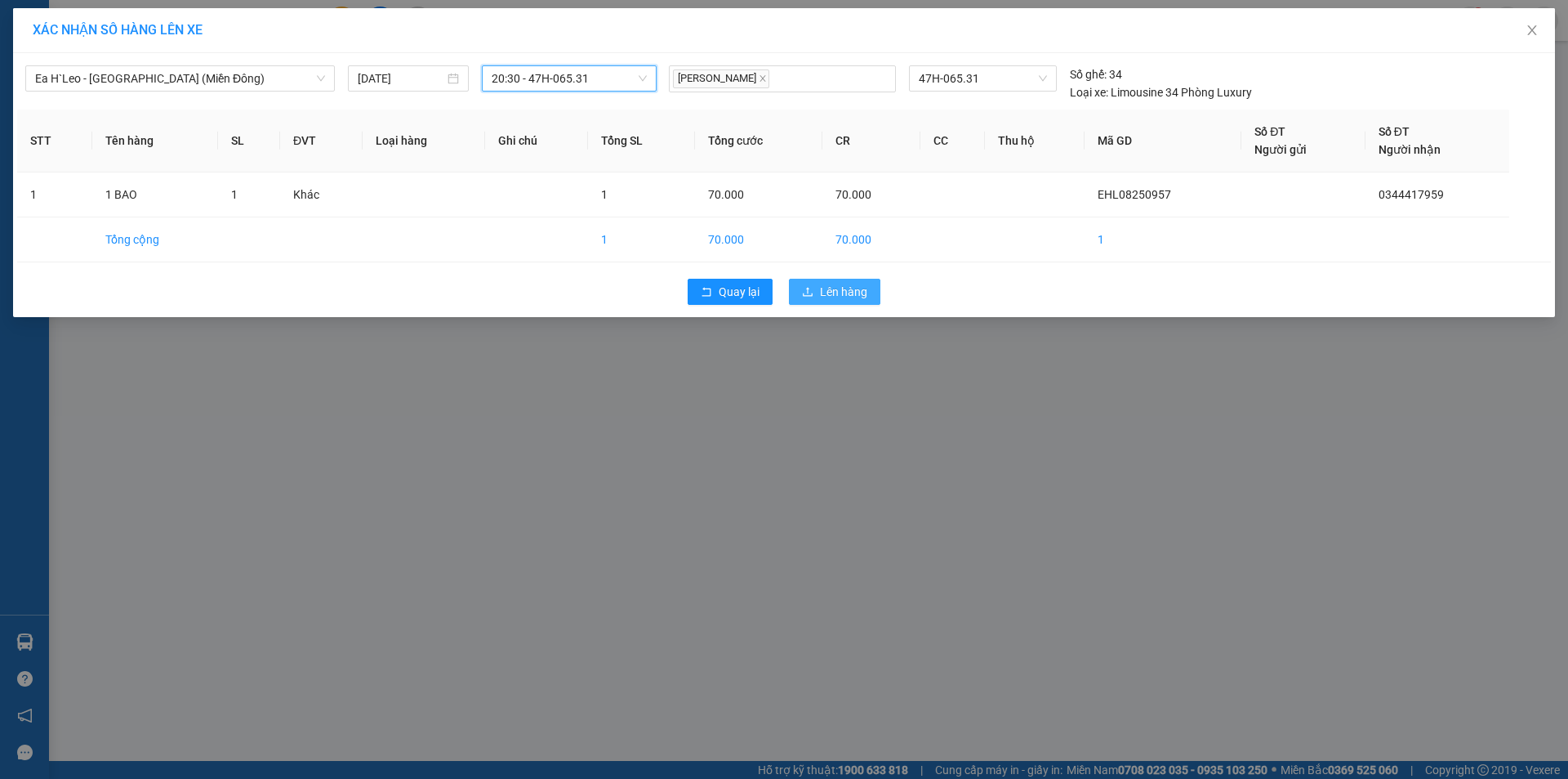
click at [847, 293] on span "Lên hàng" at bounding box center [843, 291] width 48 height 18
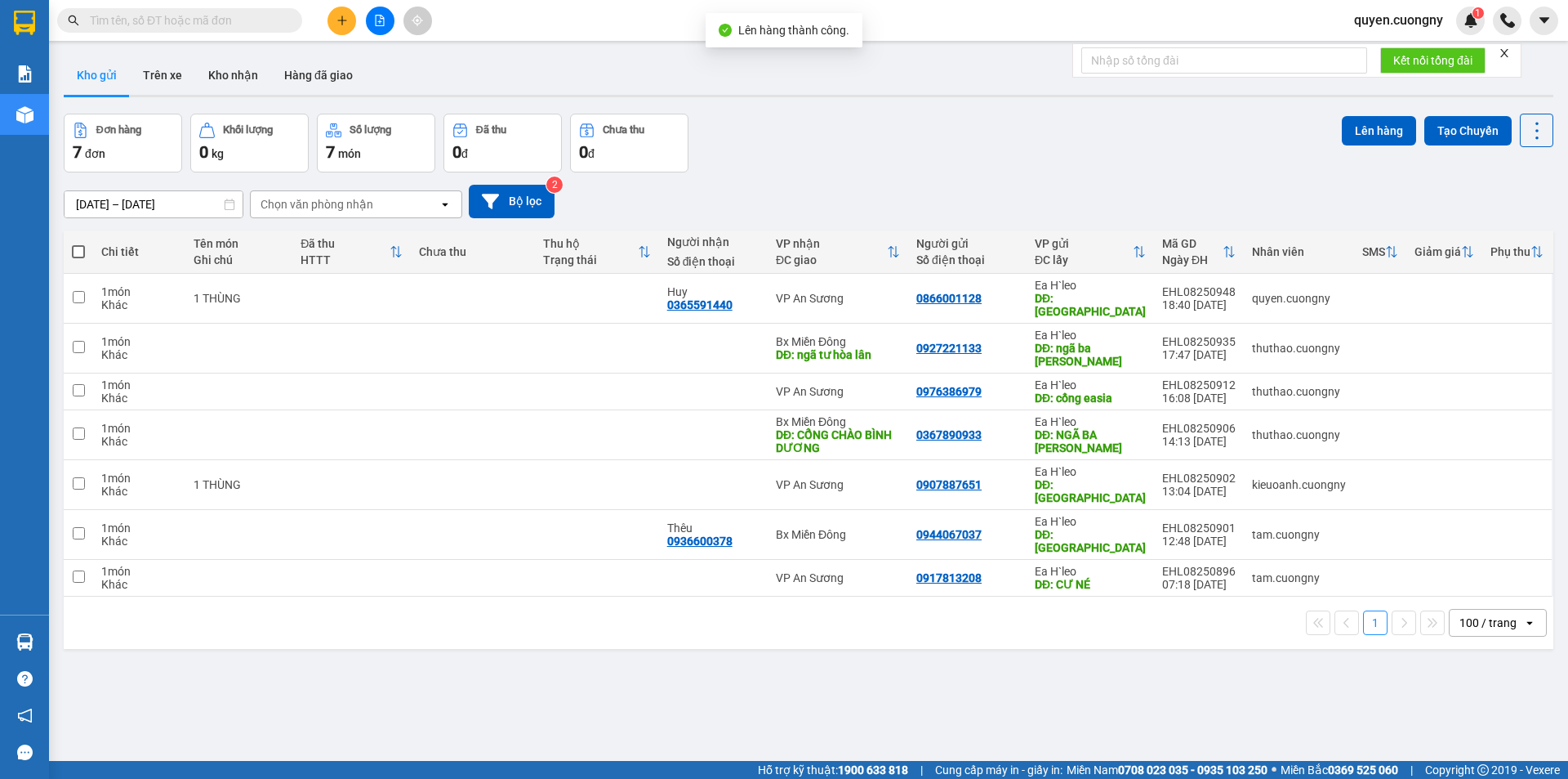
click at [710, 141] on div "Đơn hàng 7 đơn Khối lượng 0 kg Số lượng 7 món Đã thu 0 đ Chưa thu 0 đ Lên hàng …" at bounding box center [808, 143] width 1490 height 59
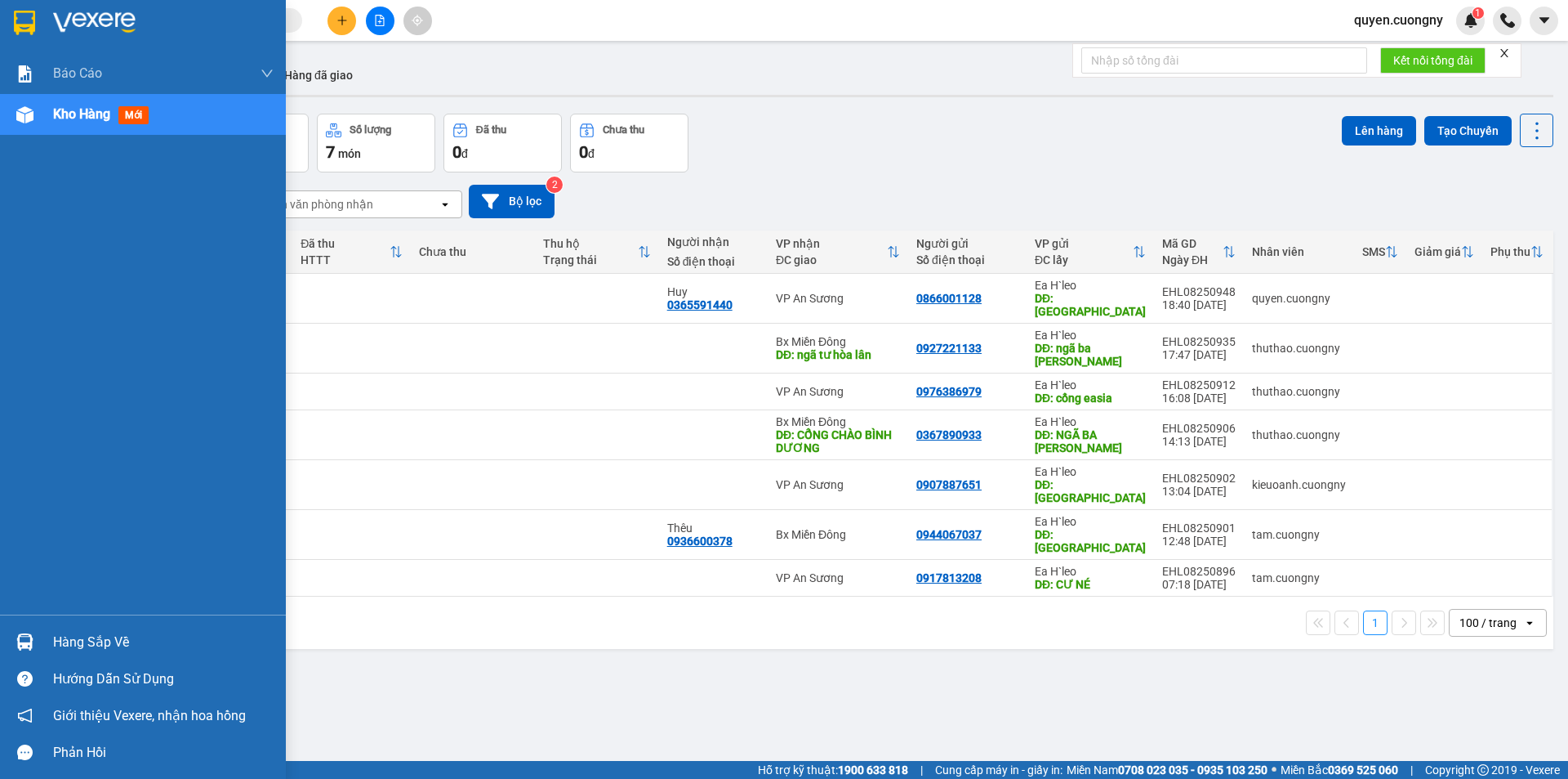
click at [21, 12] on img at bounding box center [24, 22] width 21 height 24
click at [30, 31] on img at bounding box center [24, 22] width 21 height 24
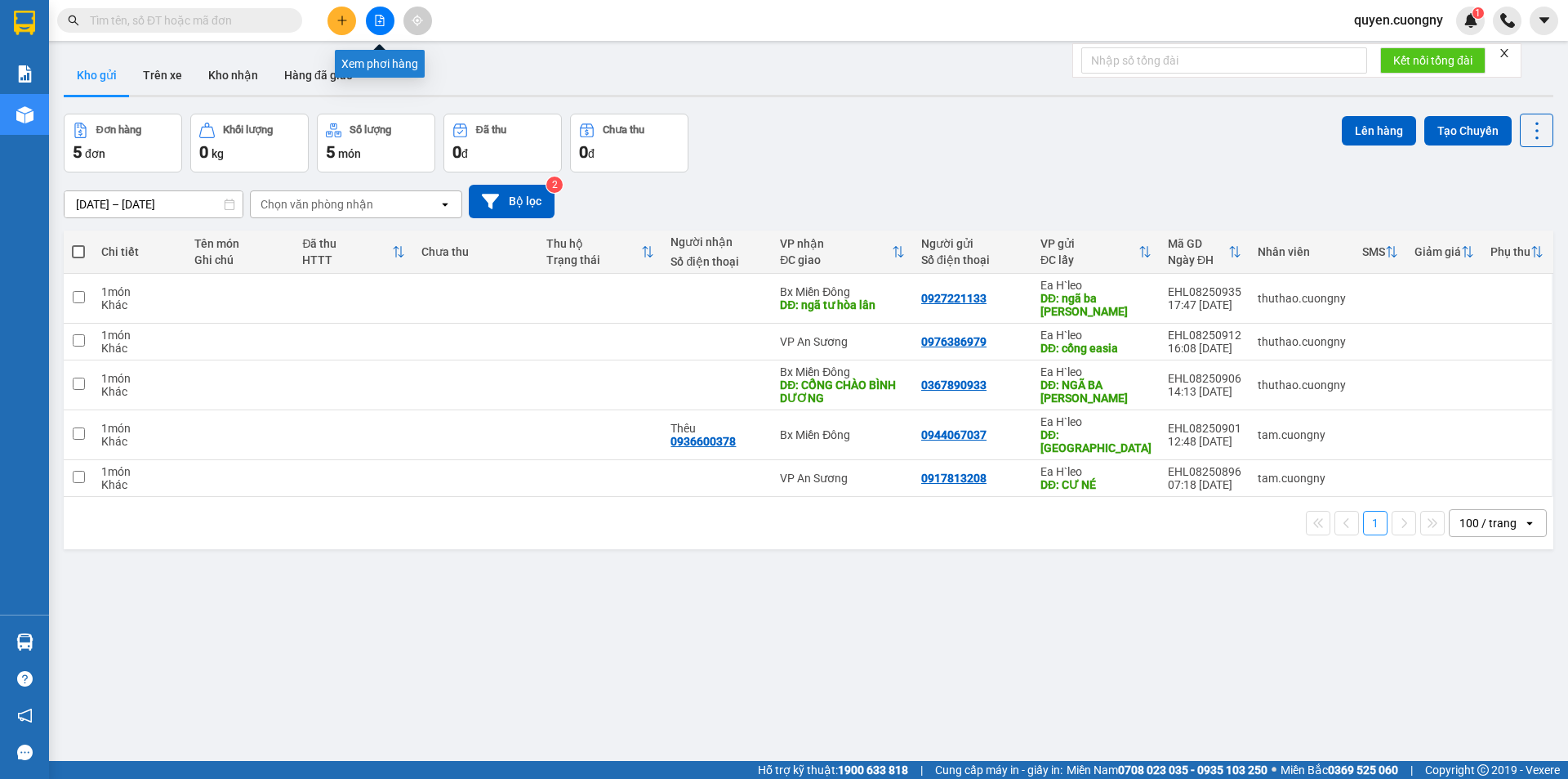
click at [383, 23] on icon "file-add" at bounding box center [380, 20] width 11 height 11
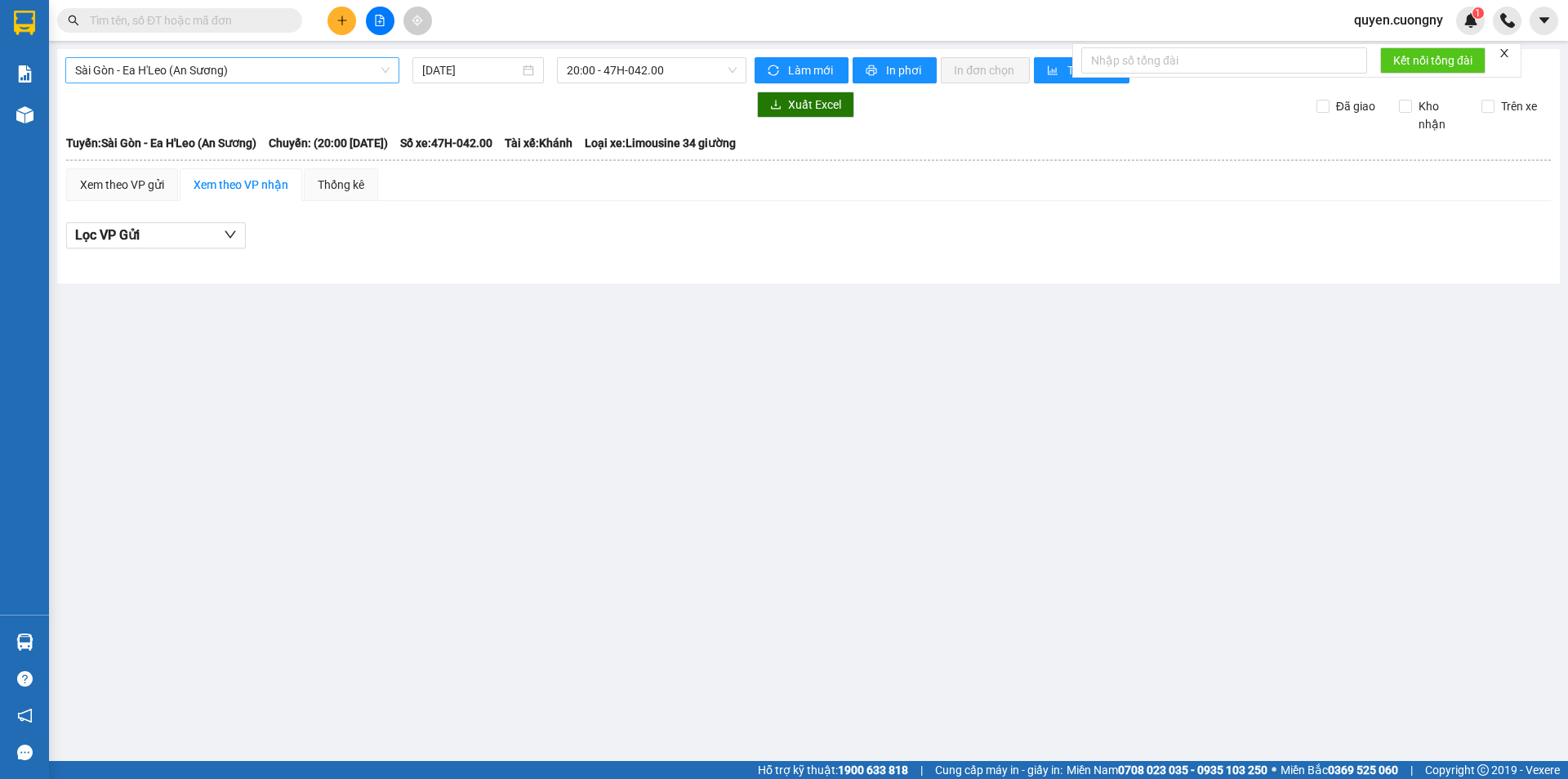
click at [298, 76] on span "Sài Gòn - Ea H'Leo (An Sương)" at bounding box center [233, 70] width 315 height 24
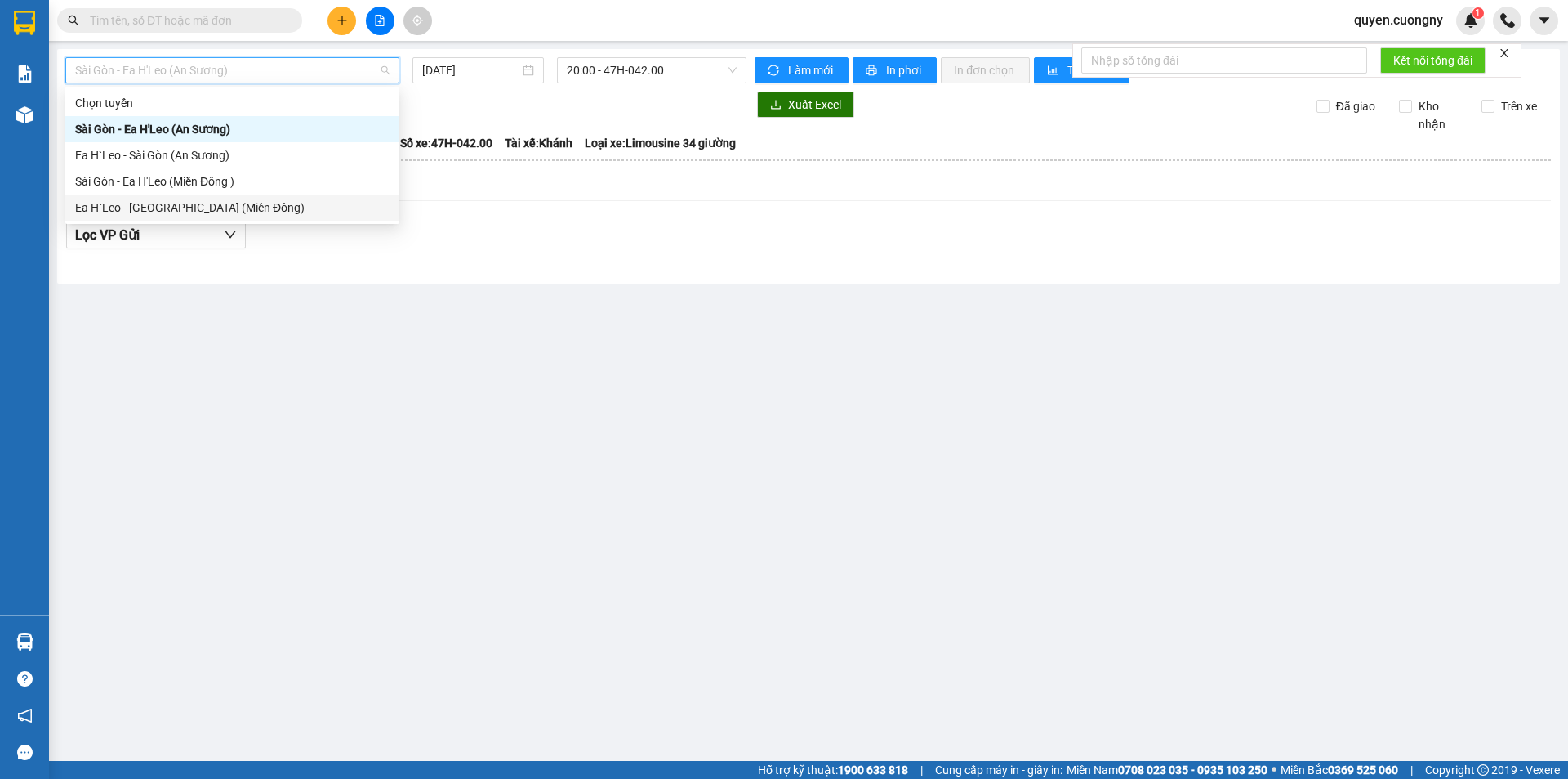
click at [223, 203] on div "Ea H`Leo - [GEOGRAPHIC_DATA] (Miền Đông)" at bounding box center [233, 207] width 315 height 18
type input "[DATE]"
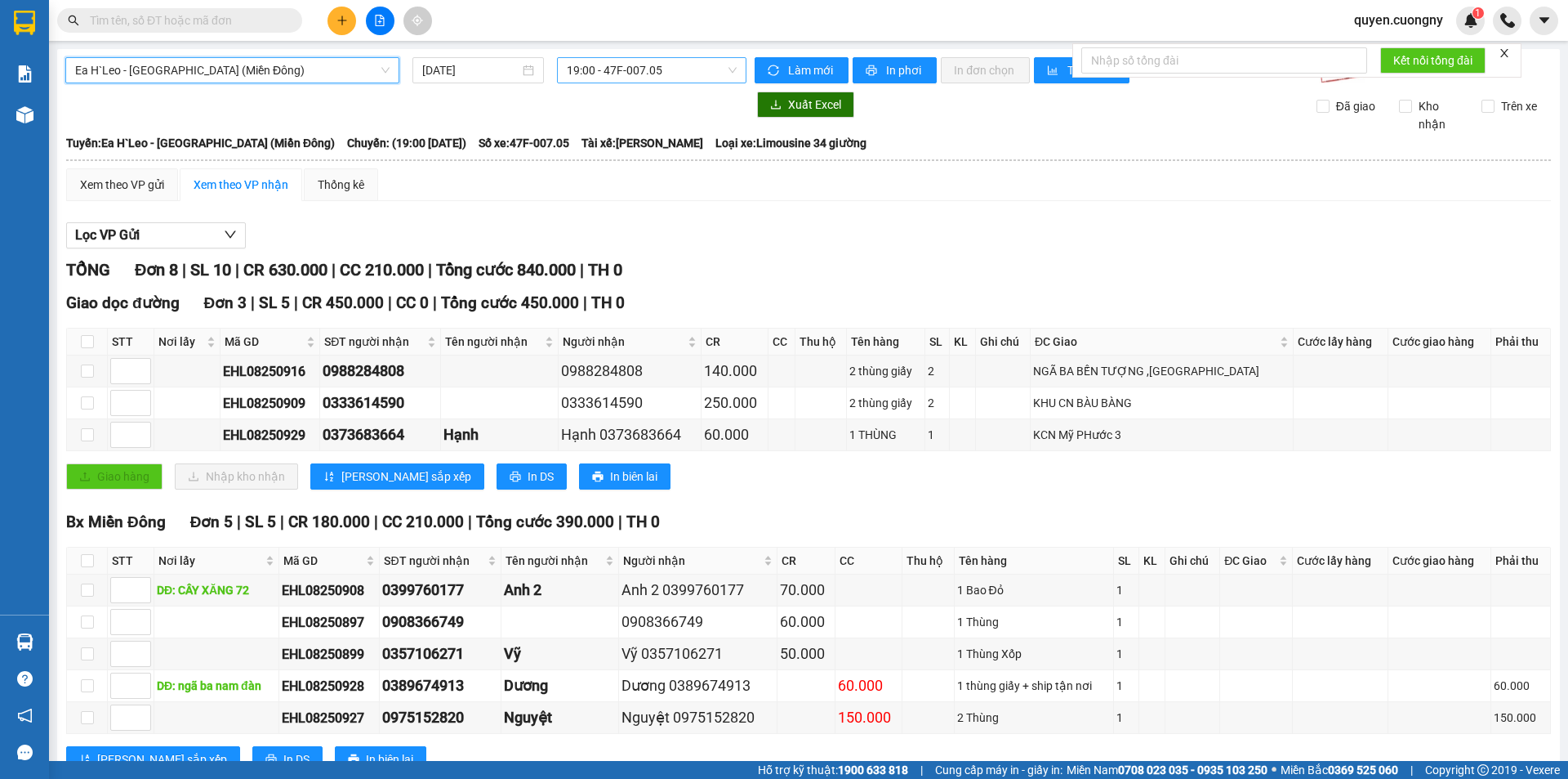
click at [584, 61] on span "19:00 - 47F-007.05" at bounding box center [651, 70] width 170 height 24
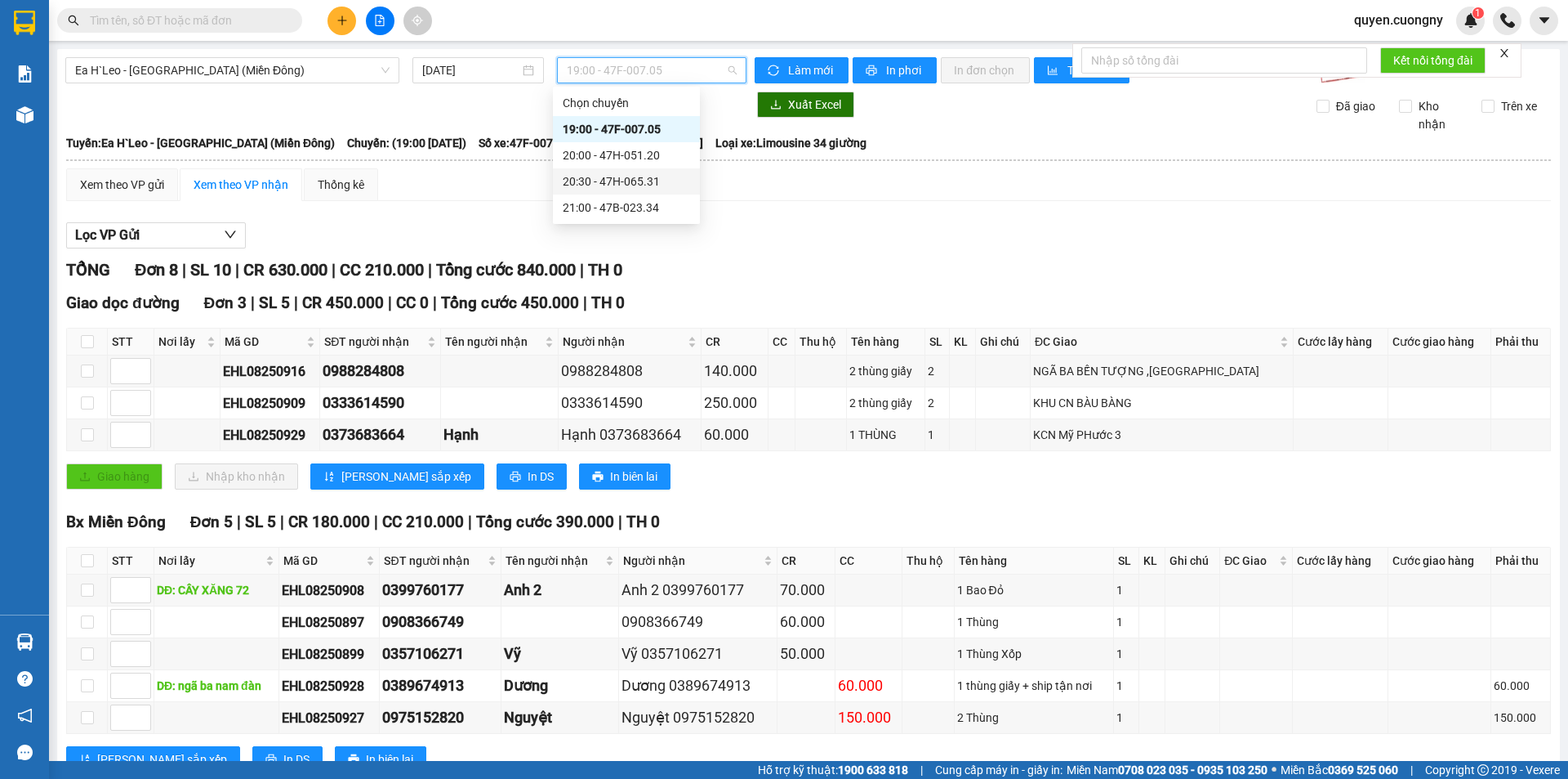
click at [593, 173] on div "20:30 - 47H-065.31" at bounding box center [626, 181] width 128 height 18
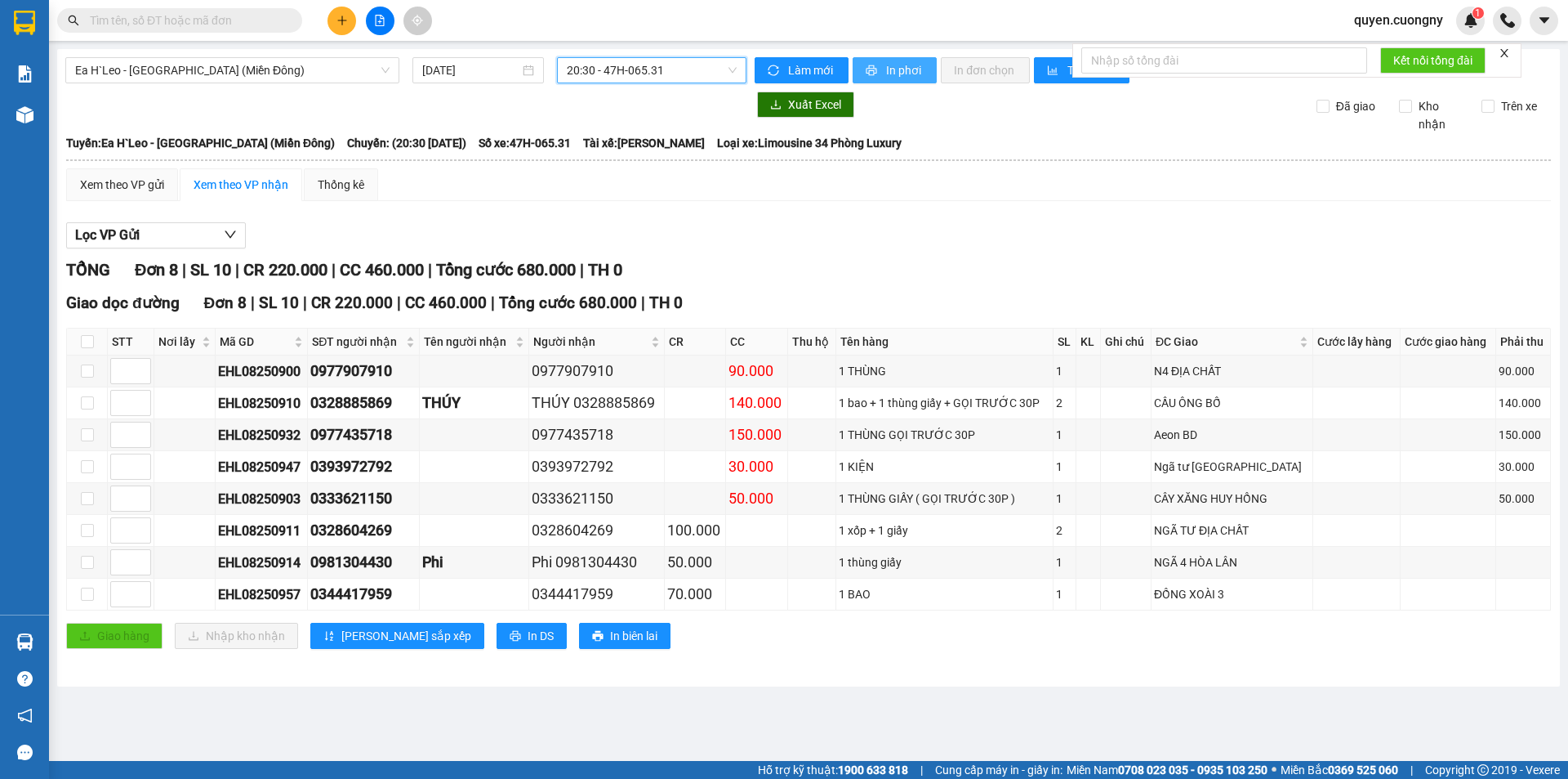
click at [905, 70] on span "In phơi" at bounding box center [905, 70] width 37 height 18
click at [596, 67] on span "20:30 - 47H-065.31" at bounding box center [651, 70] width 170 height 24
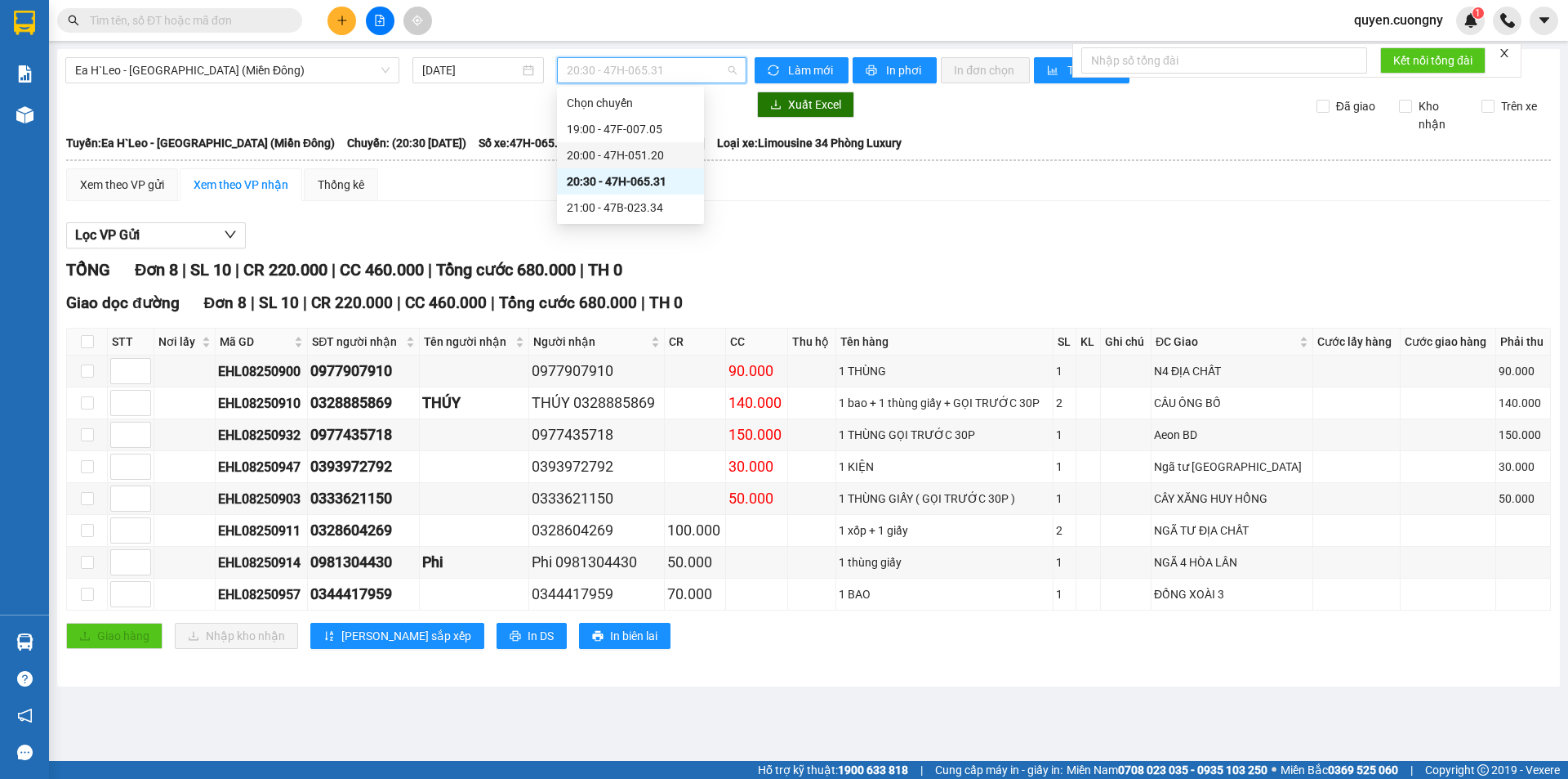
click at [643, 150] on div "20:00 - 47H-051.20" at bounding box center [630, 155] width 128 height 18
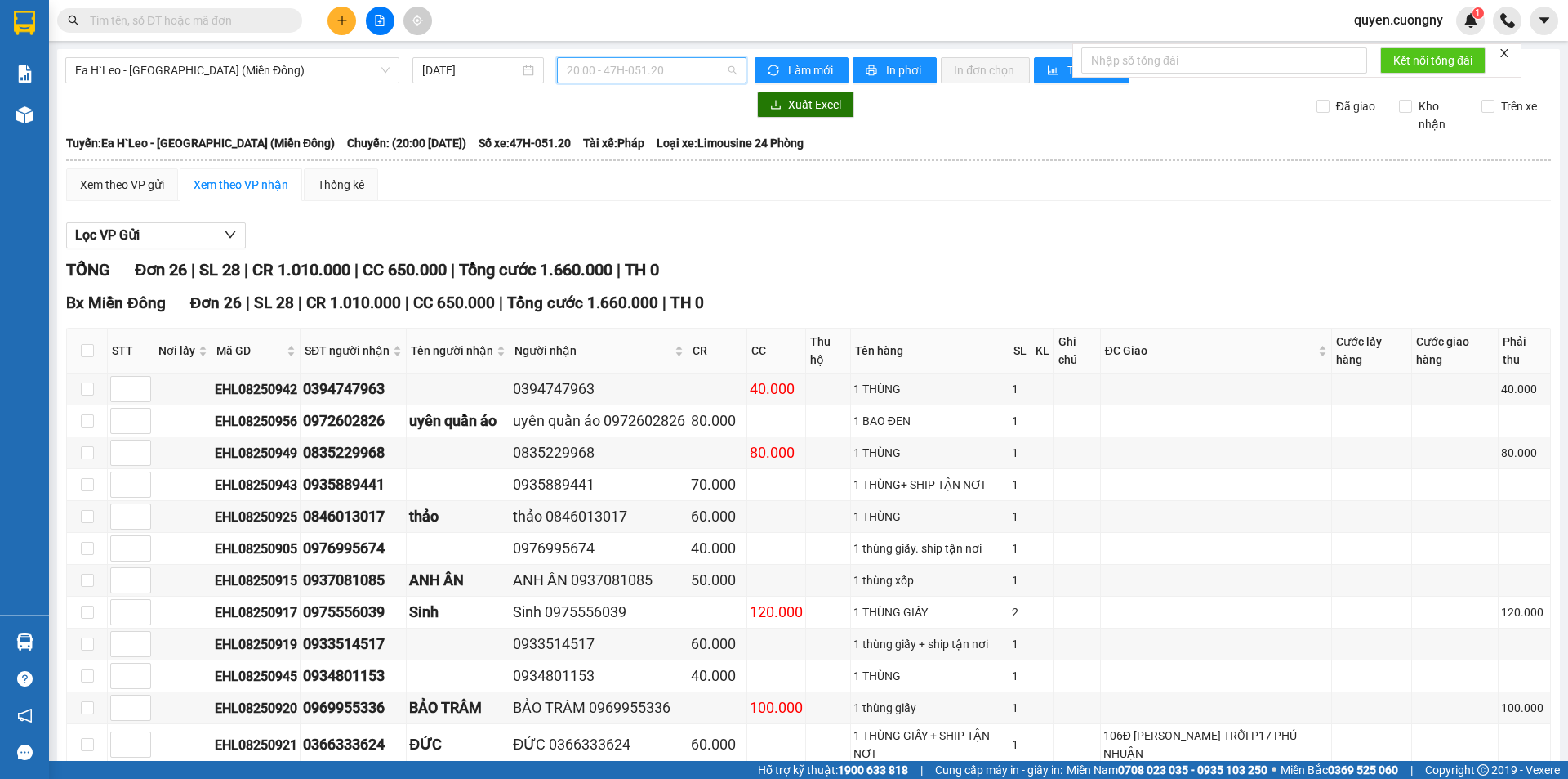
click at [612, 76] on span "20:00 - 47H-051.20" at bounding box center [651, 70] width 170 height 24
click at [630, 128] on div "19:00 - 47F-007.05" at bounding box center [626, 129] width 128 height 18
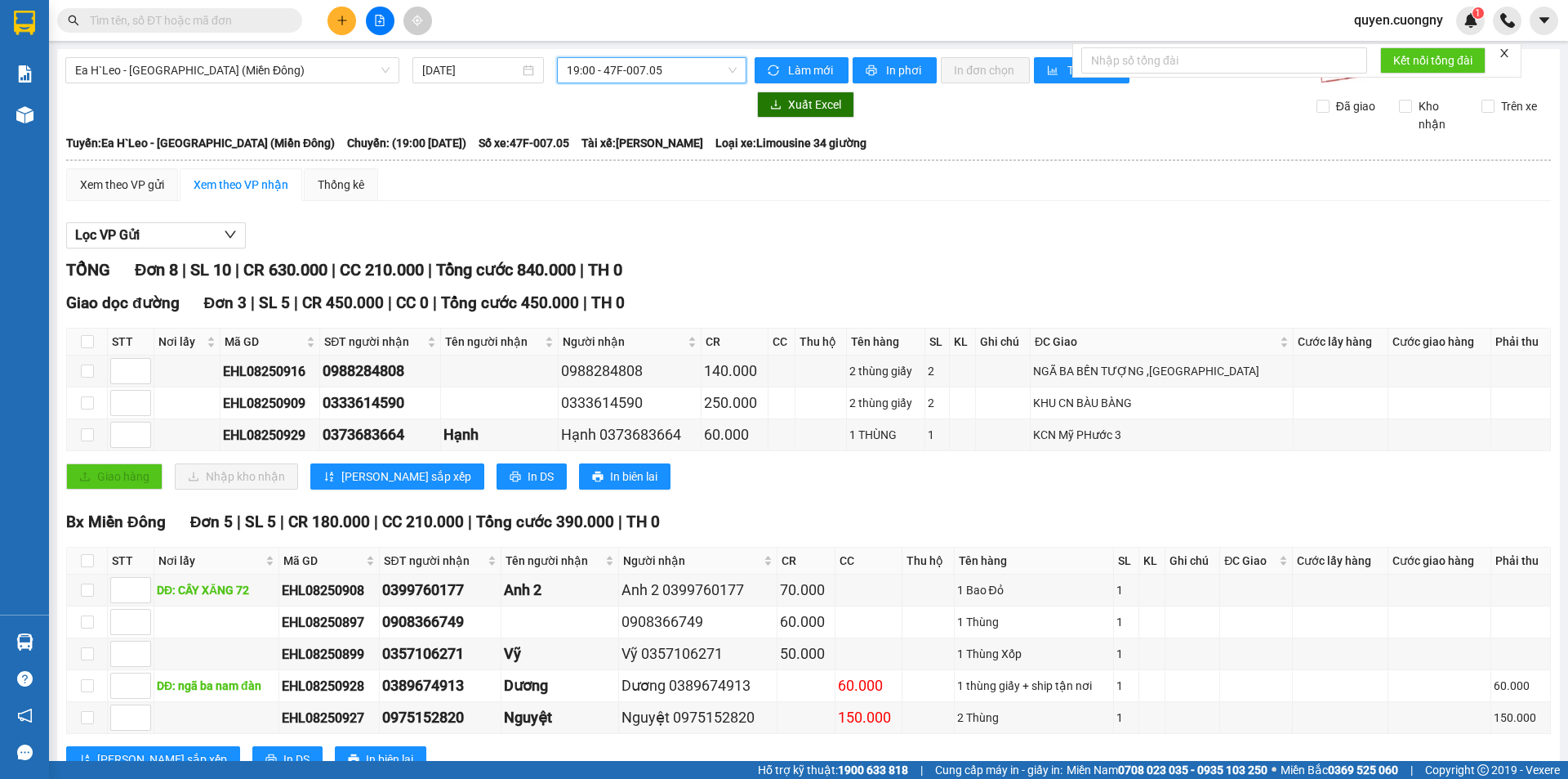
click at [346, 21] on icon "plus" at bounding box center [342, 20] width 11 height 11
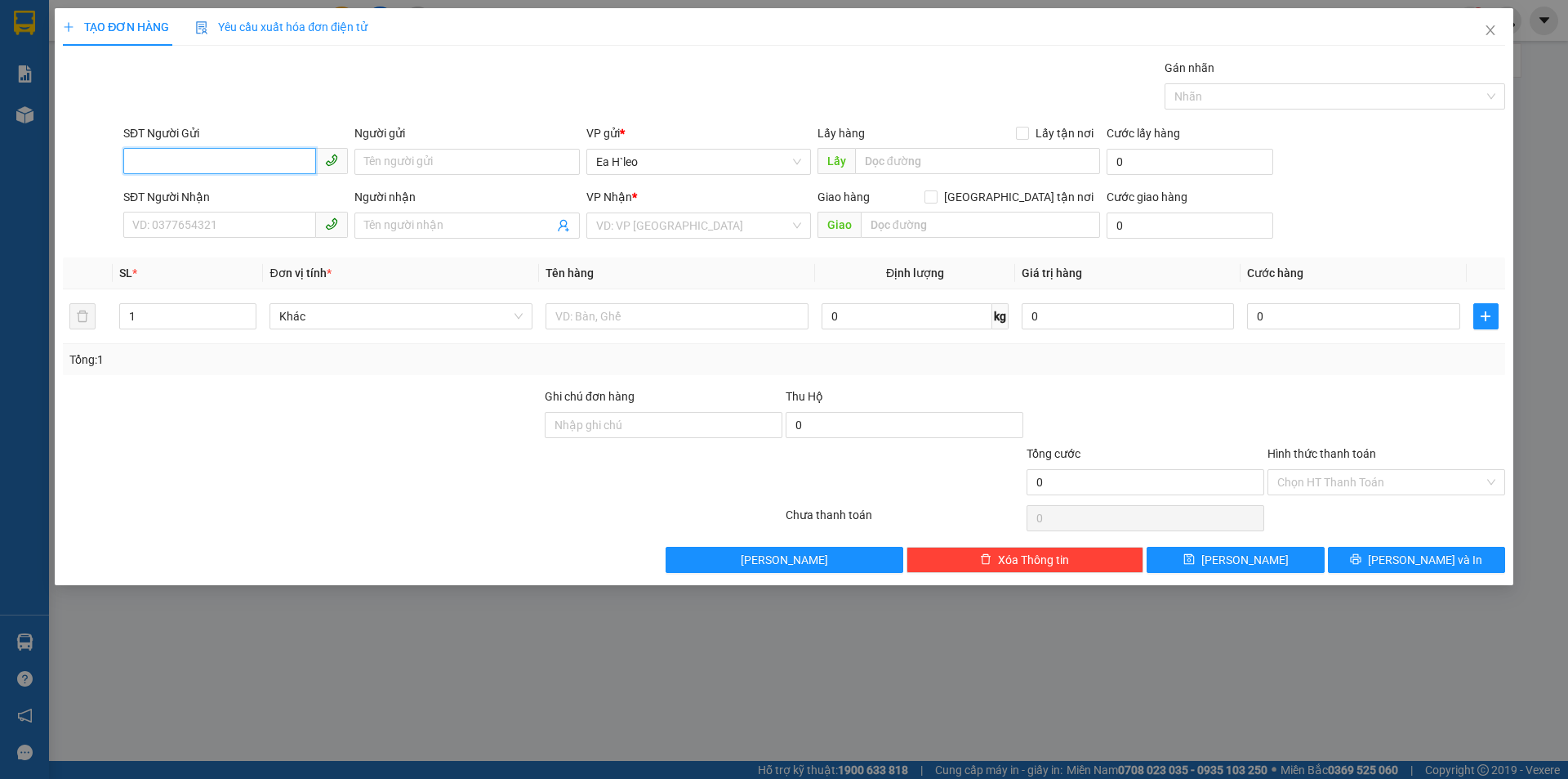
click at [227, 162] on input "SĐT Người Gửi" at bounding box center [219, 161] width 193 height 26
type input "0969358679"
click at [234, 194] on div "0969358679" at bounding box center [236, 194] width 205 height 18
click at [1361, 564] on icon "printer" at bounding box center [1356, 559] width 11 height 11
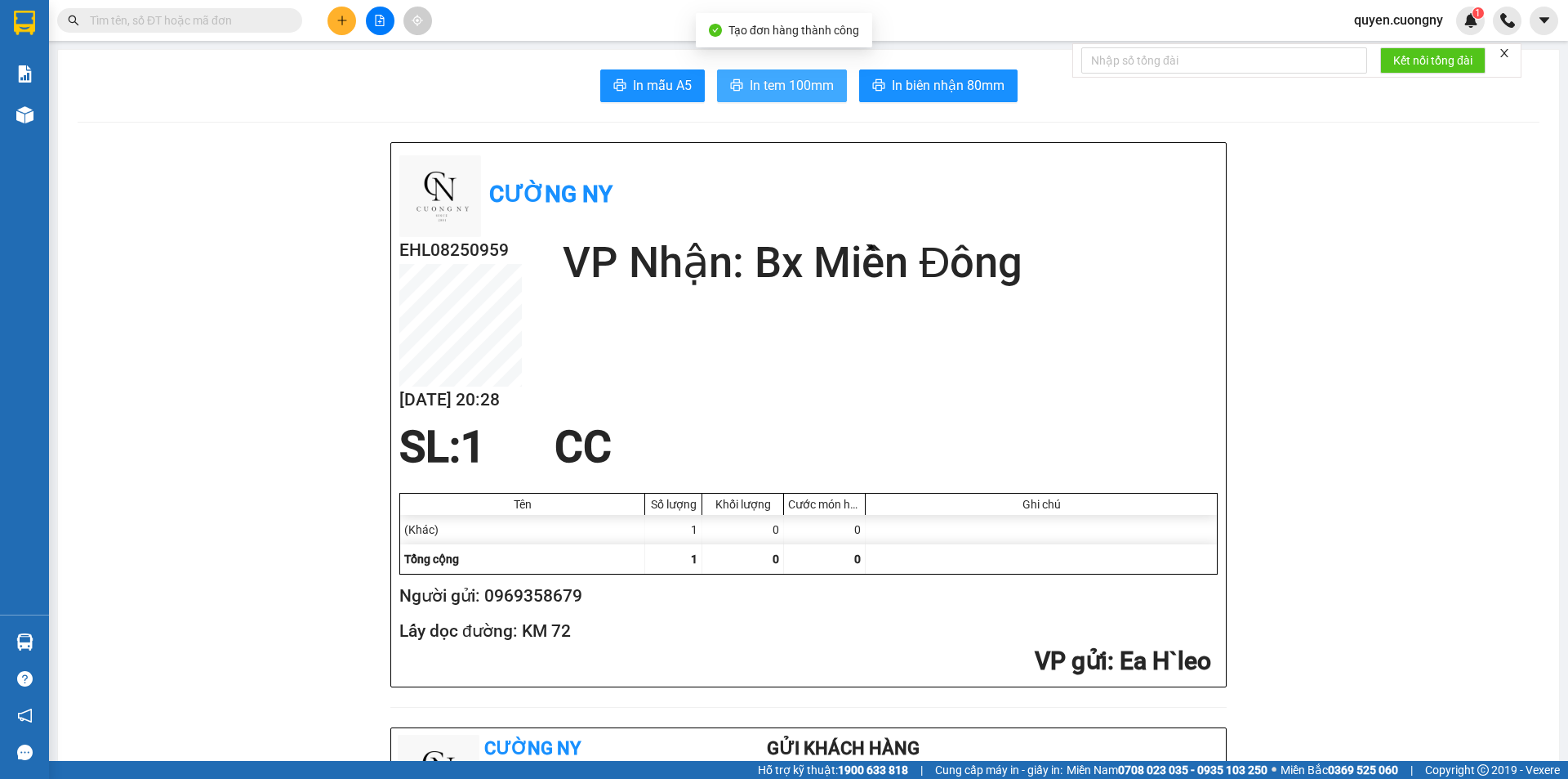
click at [777, 92] on span "In tem 100mm" at bounding box center [792, 86] width 84 height 20
